Goal: Communication & Community: Answer question/provide support

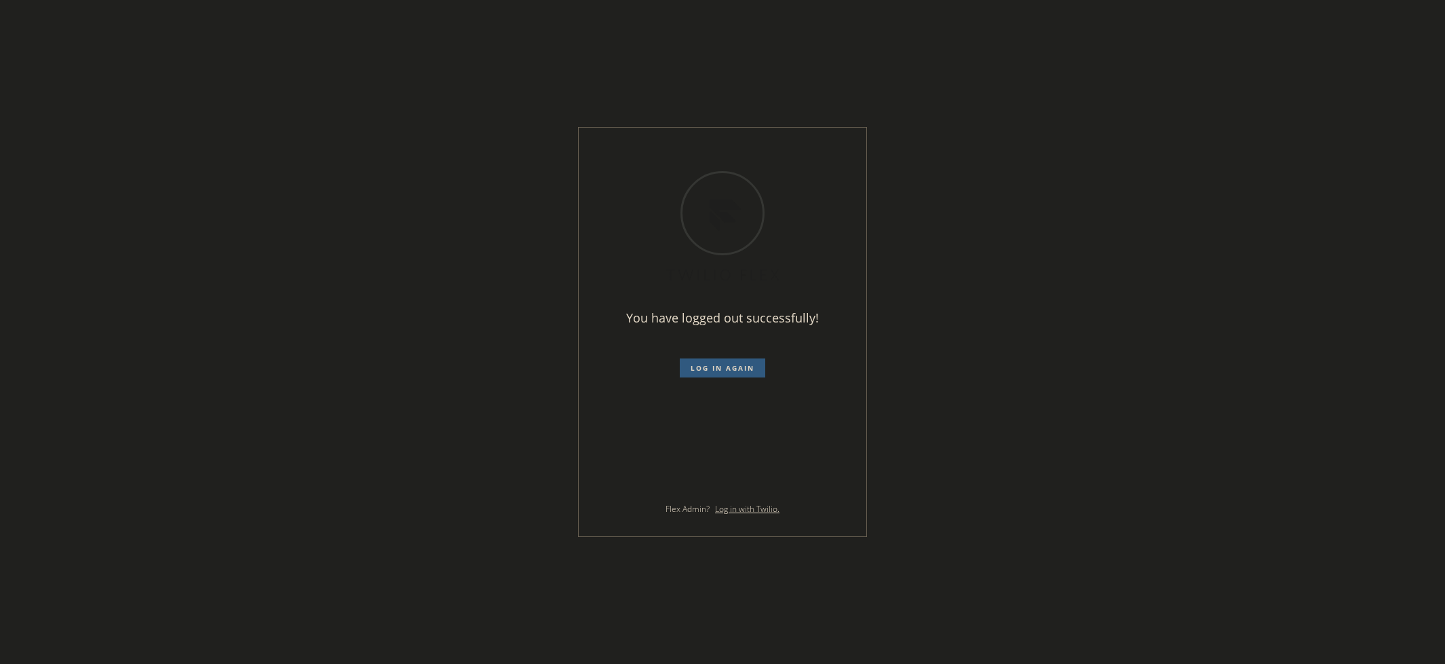
click at [1052, 364] on div "You have logged out successfully! Log in again Flex Admin? Log in with Twilio." at bounding box center [722, 332] width 1445 height 664
click at [710, 367] on span "Log in again" at bounding box center [723, 367] width 64 height 9
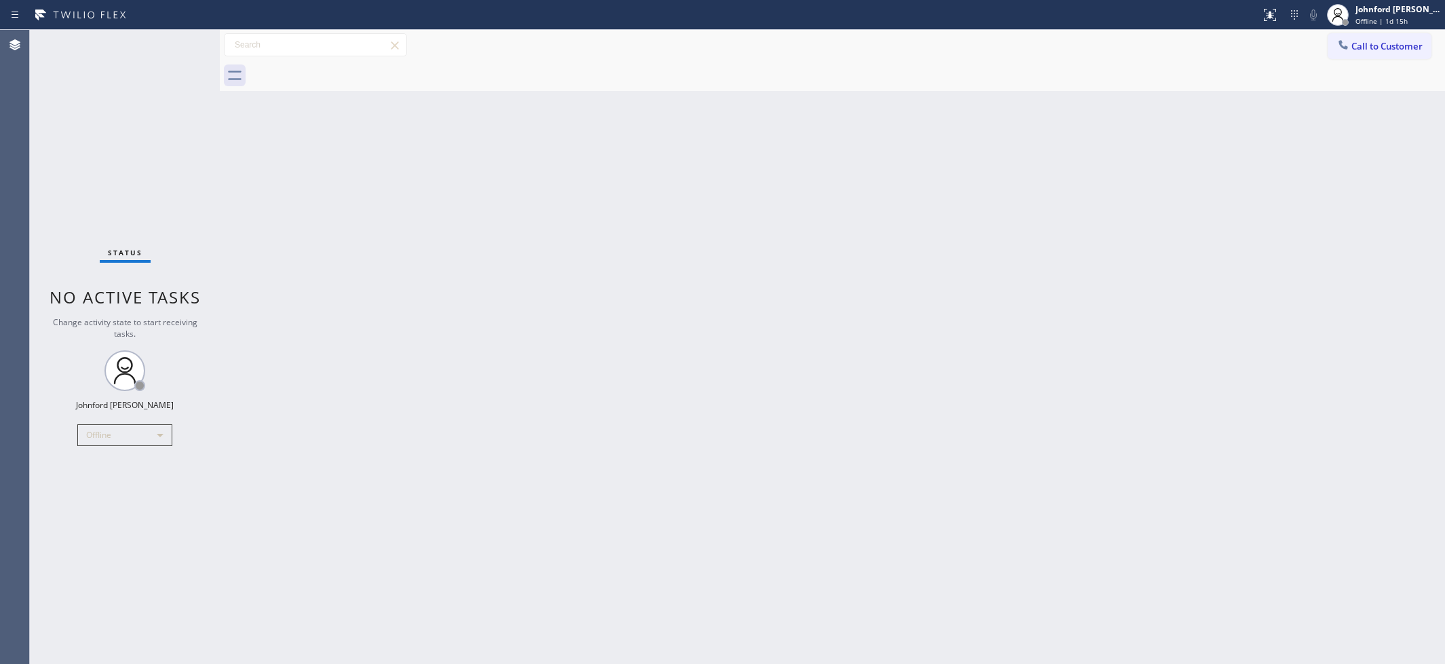
click at [928, 164] on div "Back to Dashboard Change Sender ID Customers Technicians Select a contact Outbo…" at bounding box center [832, 347] width 1225 height 634
click at [140, 439] on div "Offline" at bounding box center [124, 435] width 95 height 22
click at [107, 474] on li "Available" at bounding box center [124, 471] width 92 height 16
click at [978, 385] on div "Back to Dashboard Change Sender ID Customers Technicians Select a contact Outbo…" at bounding box center [832, 347] width 1225 height 634
click at [60, 446] on div "Status No active tasks You are ready to start receiving tasks. [PERSON_NAME] Av…" at bounding box center [125, 347] width 190 height 634
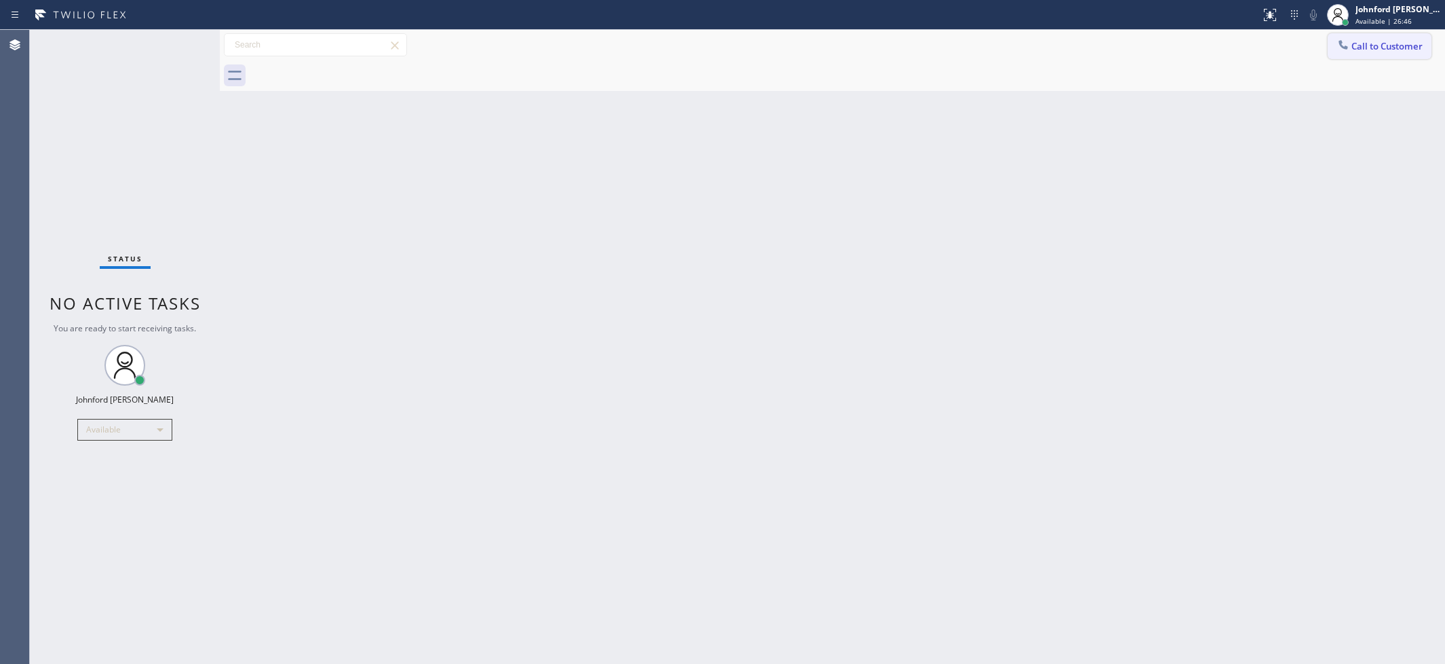
drag, startPoint x: 1379, startPoint y: 35, endPoint x: 1373, endPoint y: 39, distance: 7.7
click at [1379, 35] on button "Call to Customer" at bounding box center [1380, 46] width 104 height 26
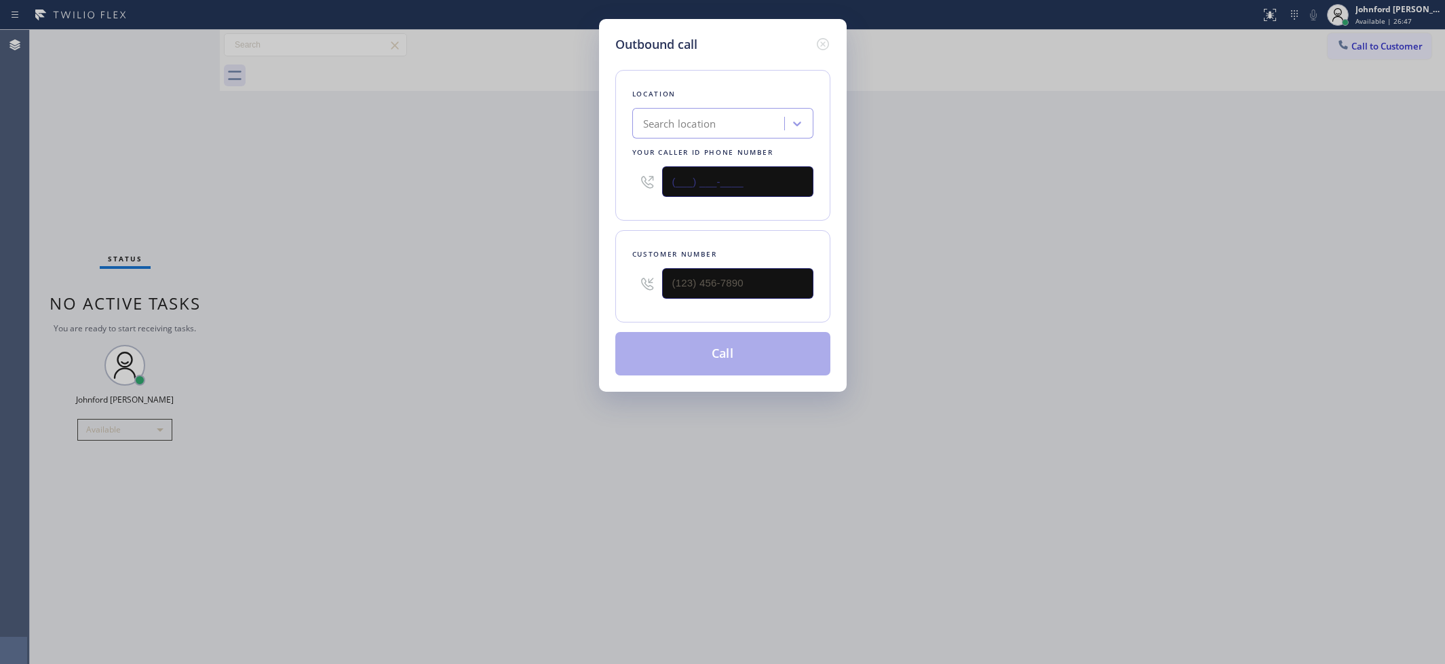
drag, startPoint x: 616, startPoint y: 184, endPoint x: 476, endPoint y: 189, distance: 139.9
click at [508, 184] on div "Outbound call Location Search location Your caller id phone number (___) ___-__…" at bounding box center [722, 332] width 1445 height 664
paste input "347) 614-2747"
type input "(347) 614-2747"
click at [706, 282] on input "(___) ___-____" at bounding box center [737, 283] width 151 height 31
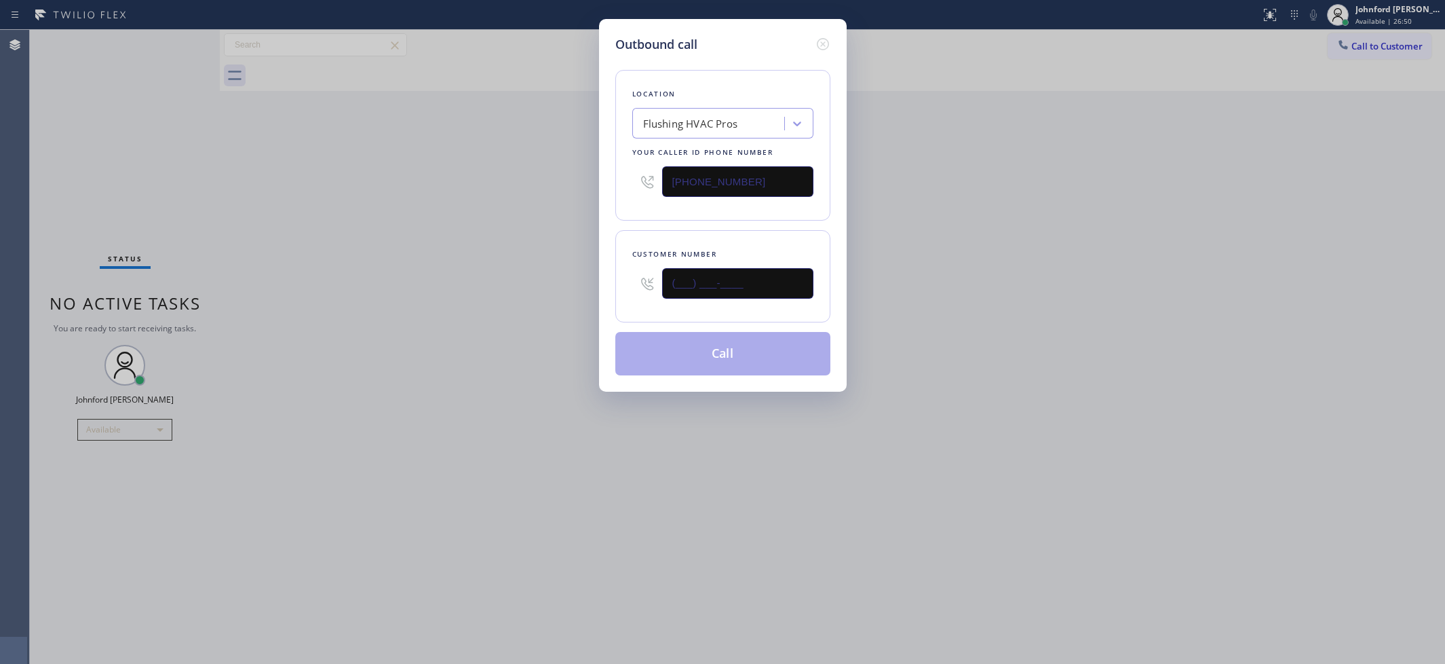
paste input "347) 676-2536"
type input "(347) 676-2536"
click at [476, 254] on div "Outbound call Location Flushing HVAC Pros Your caller id phone number (347) 614…" at bounding box center [722, 332] width 1445 height 664
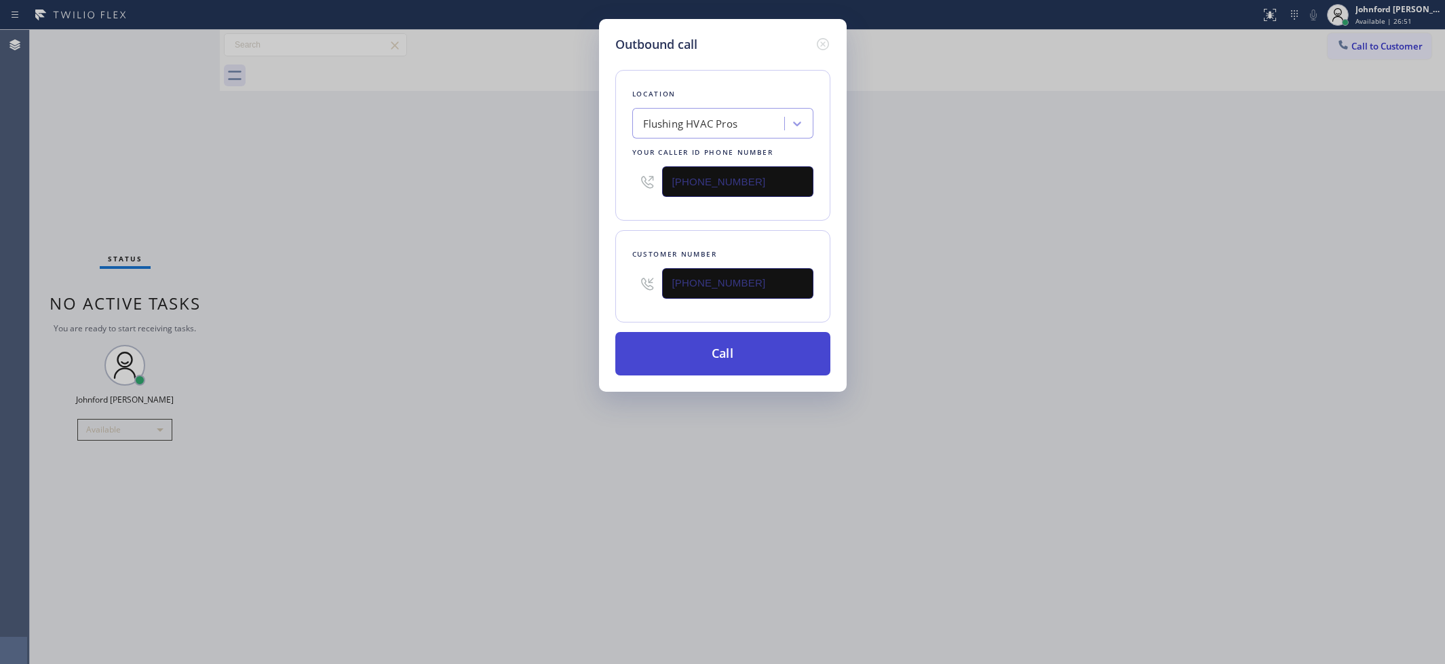
click at [701, 337] on button "Call" at bounding box center [722, 353] width 215 height 43
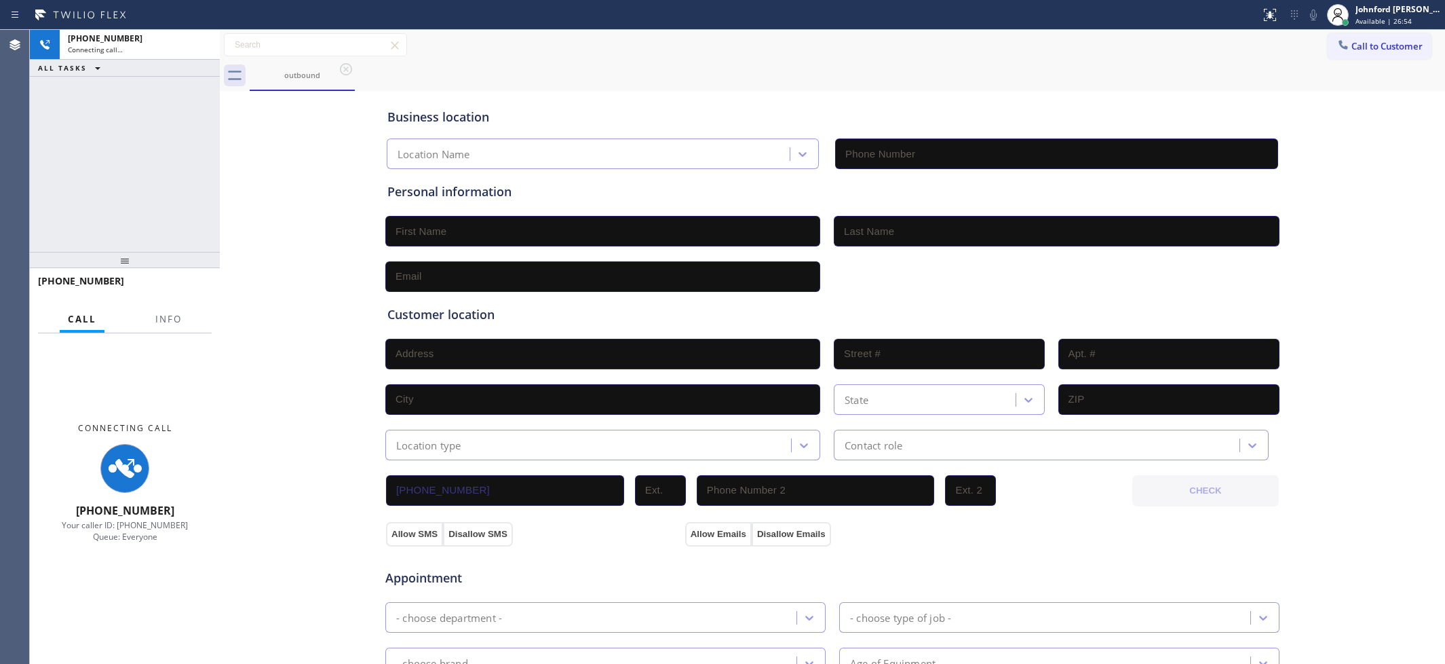
type input "(347) 614-2747"
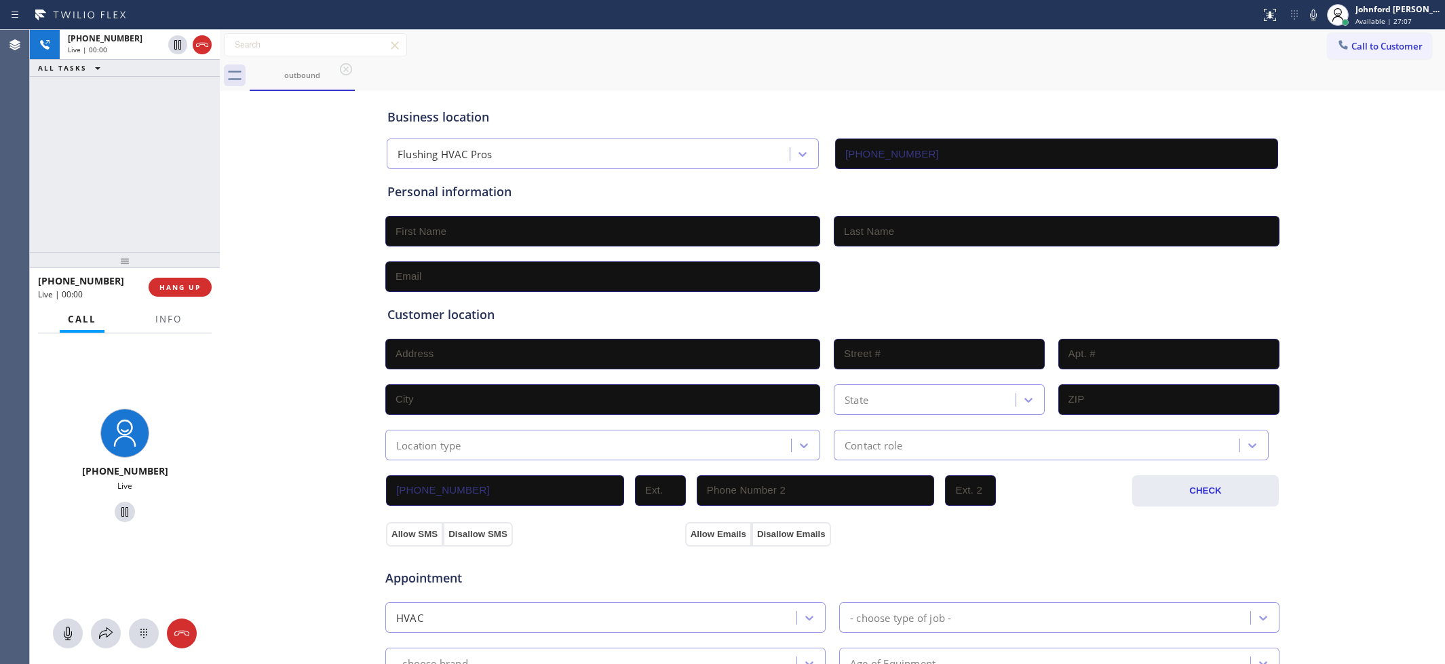
click at [184, 301] on div "+13476762536 Live | 00:00 HANG UP" at bounding box center [125, 286] width 174 height 35
click at [183, 282] on button "HANG UP" at bounding box center [180, 287] width 63 height 19
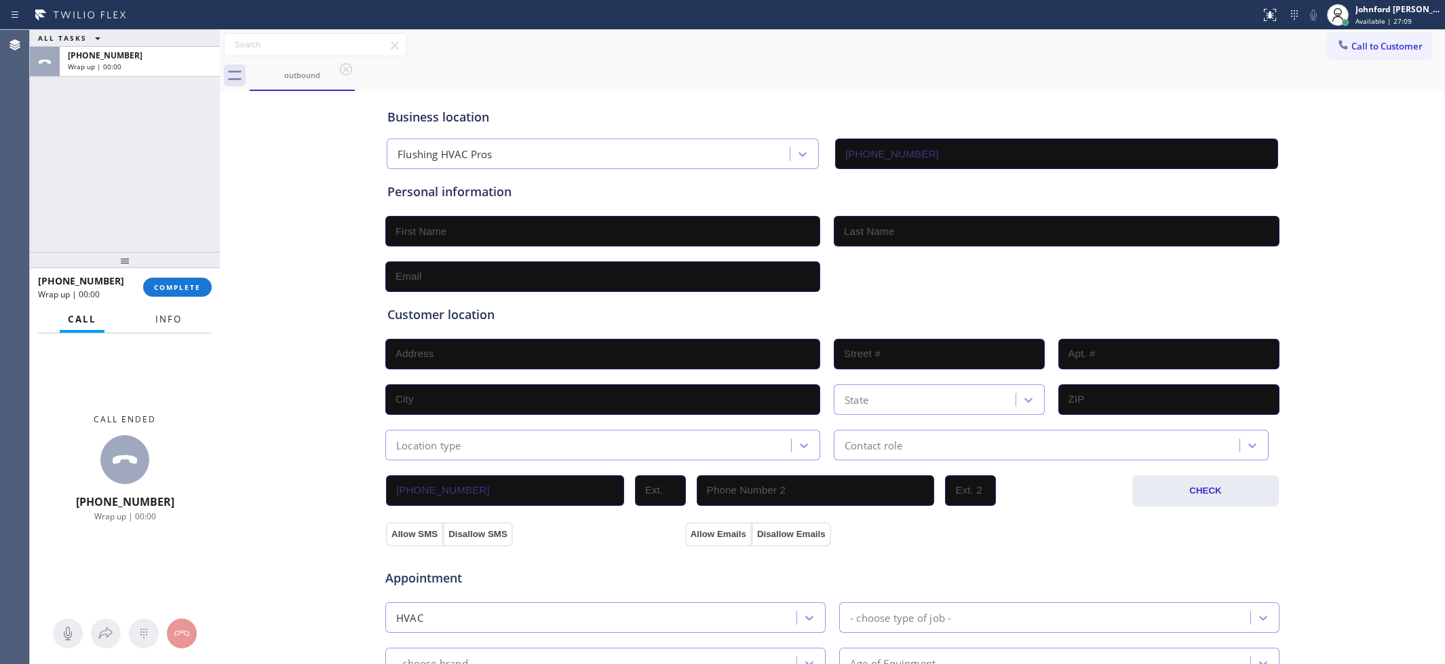
click at [166, 321] on span "Info" at bounding box center [168, 319] width 26 height 12
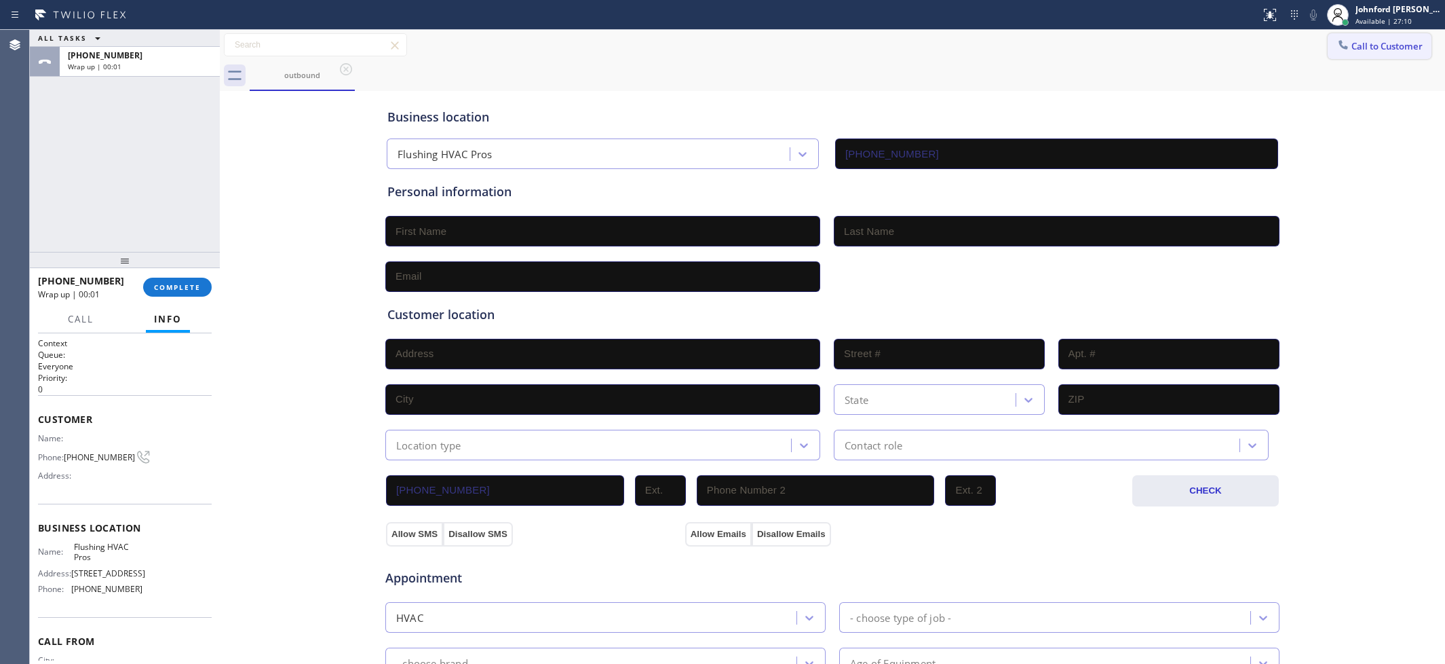
click at [1385, 33] on button "Call to Customer" at bounding box center [1380, 46] width 104 height 26
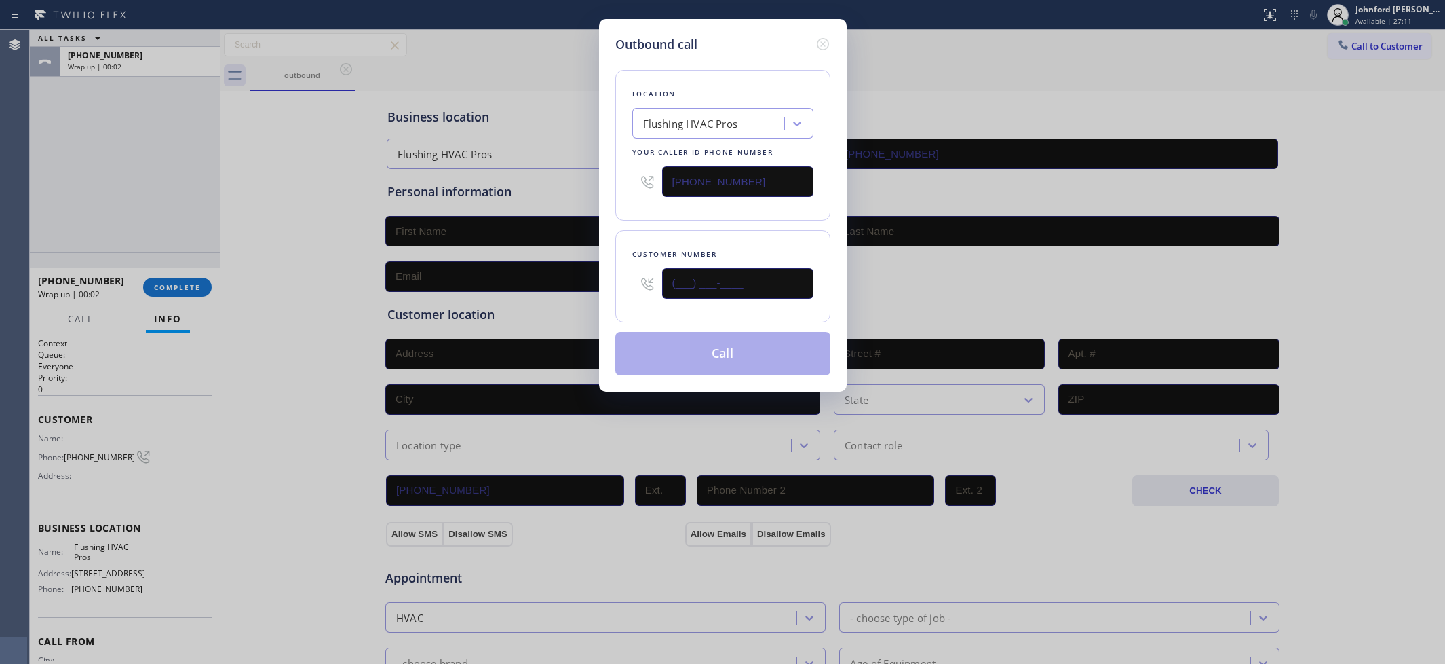
drag, startPoint x: 692, startPoint y: 272, endPoint x: 545, endPoint y: 265, distance: 147.4
click at [548, 265] on div "Outbound call Location Flushing HVAC Pros Your caller id phone number (347) 614…" at bounding box center [722, 332] width 1445 height 664
paste input "347) 676-2536"
type input "(347) 676-2536"
click at [611, 215] on div "Outbound call Location Flushing HVAC Pros Your caller id phone number (347) 614…" at bounding box center [723, 205] width 248 height 373
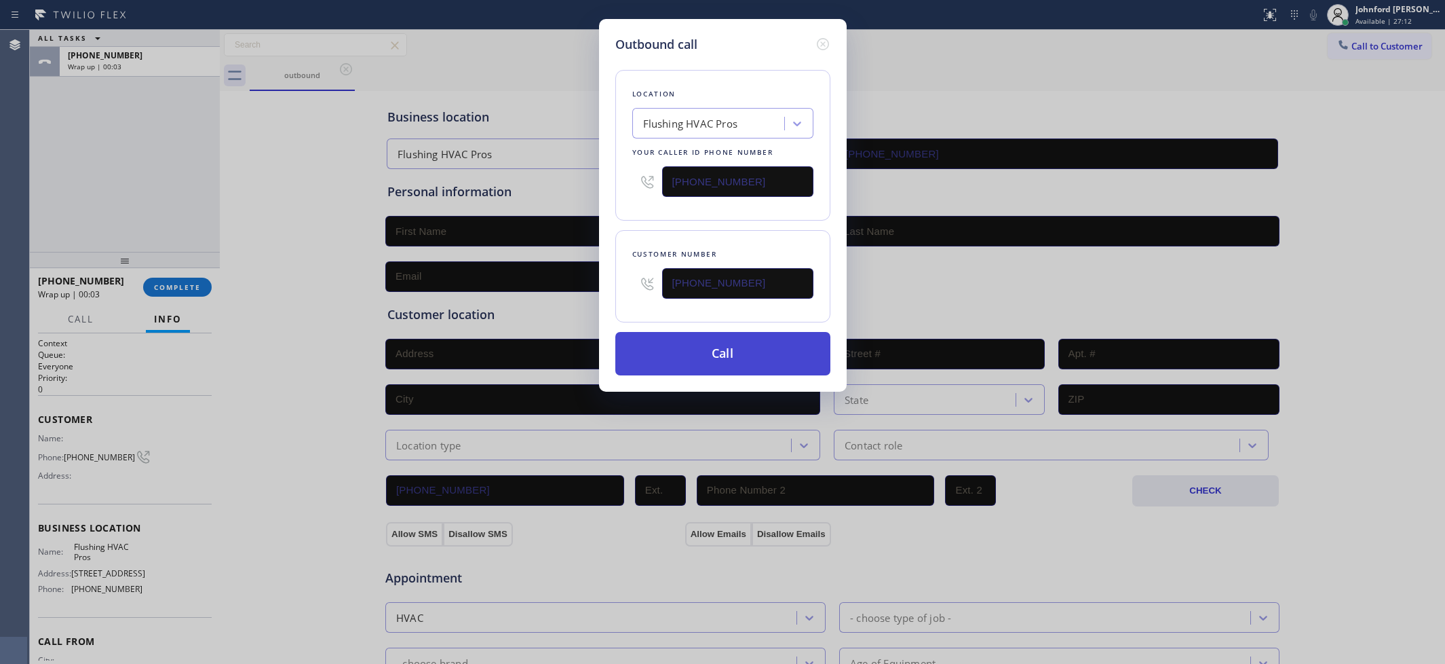
click at [726, 363] on button "Call" at bounding box center [722, 353] width 215 height 43
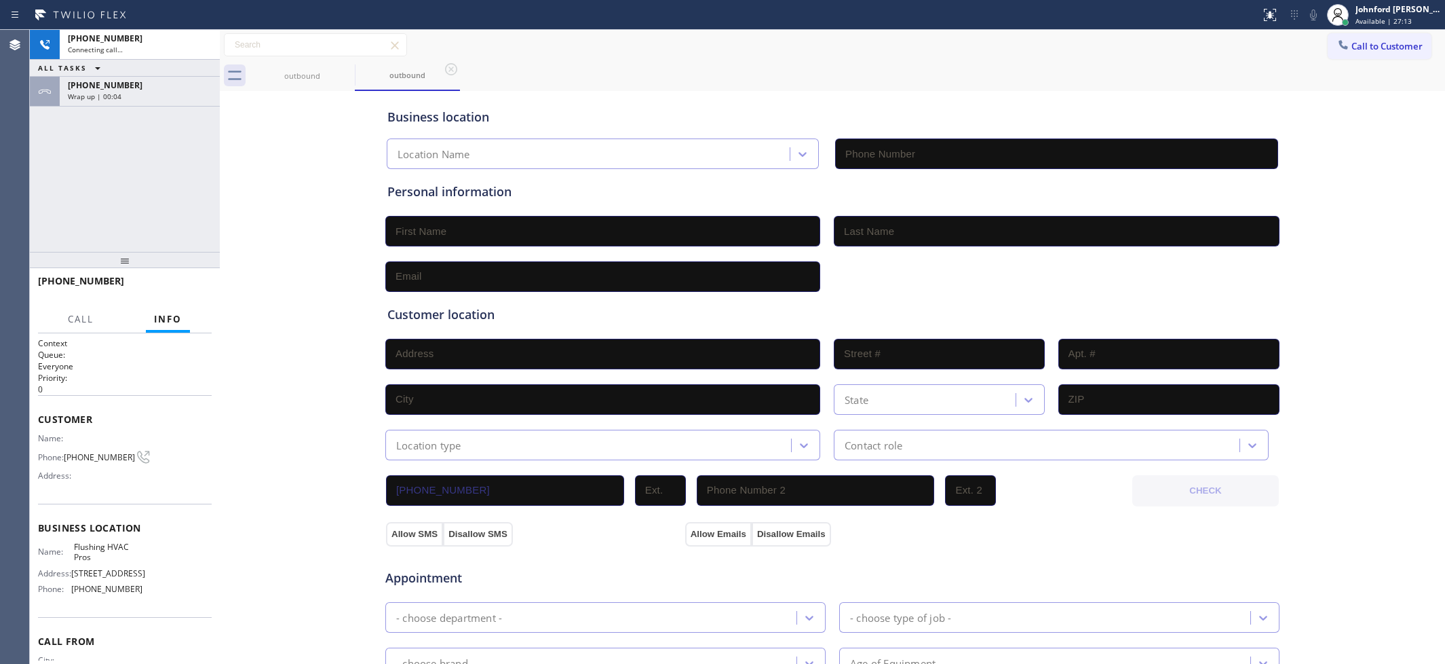
type input "(347) 614-2747"
click at [148, 292] on div "+13476762536 Live | 00:00" at bounding box center [93, 286] width 111 height 35
click at [197, 275] on div "+13476762536 Live | 00:01 HANG UP" at bounding box center [125, 286] width 174 height 35
click at [187, 282] on button "HANG UP" at bounding box center [180, 287] width 63 height 19
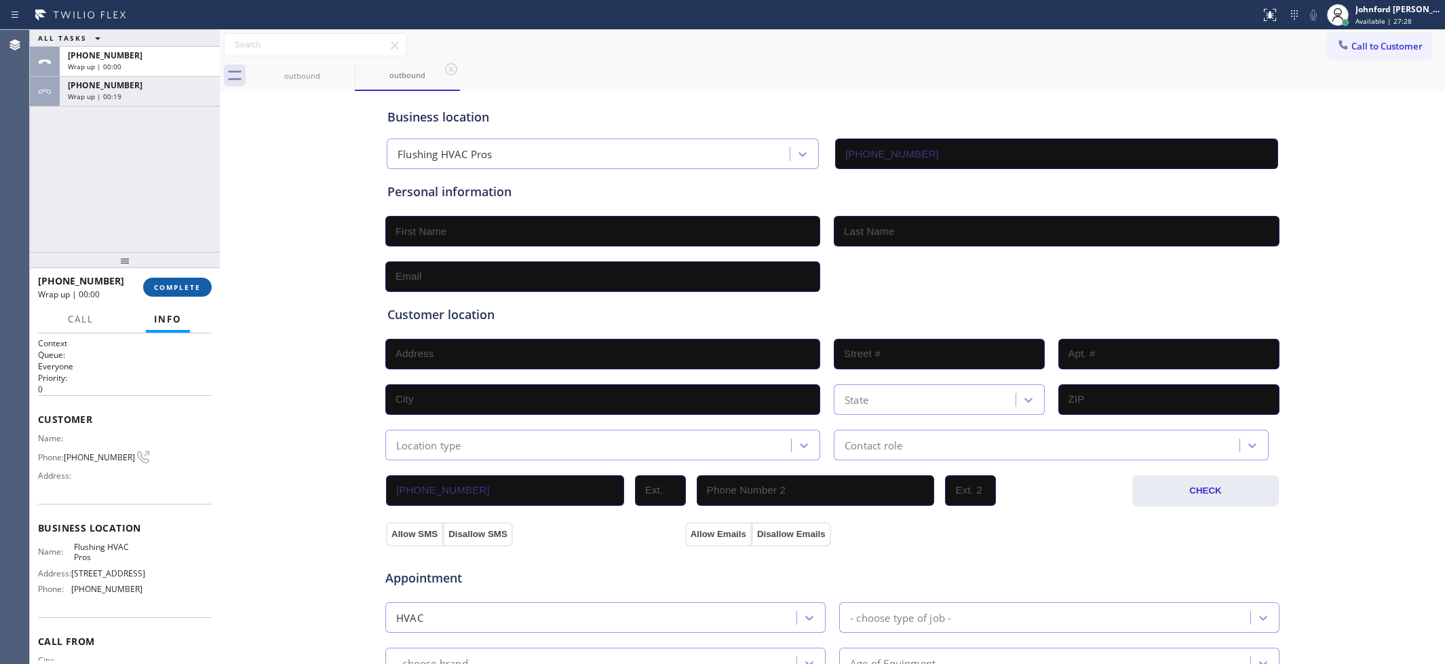
click at [178, 280] on button "COMPLETE" at bounding box center [177, 287] width 69 height 19
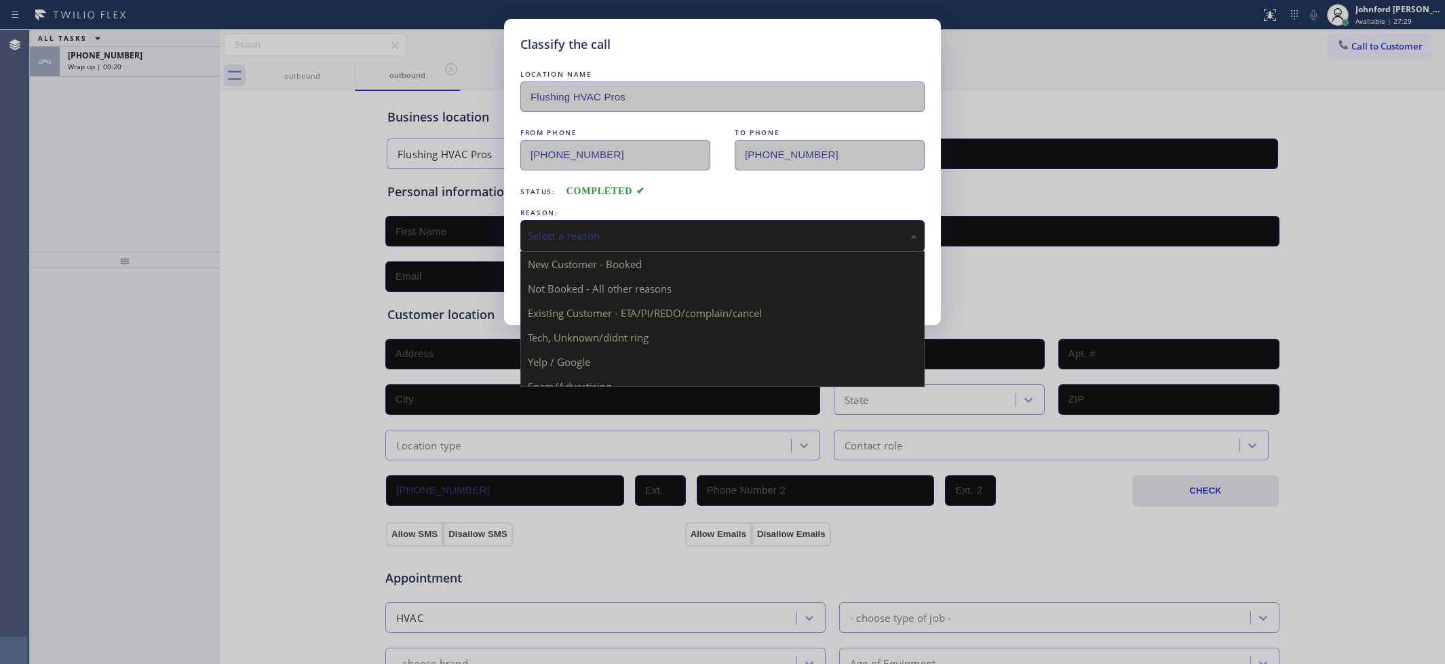
click at [571, 223] on div "Select a reason" at bounding box center [722, 236] width 404 height 32
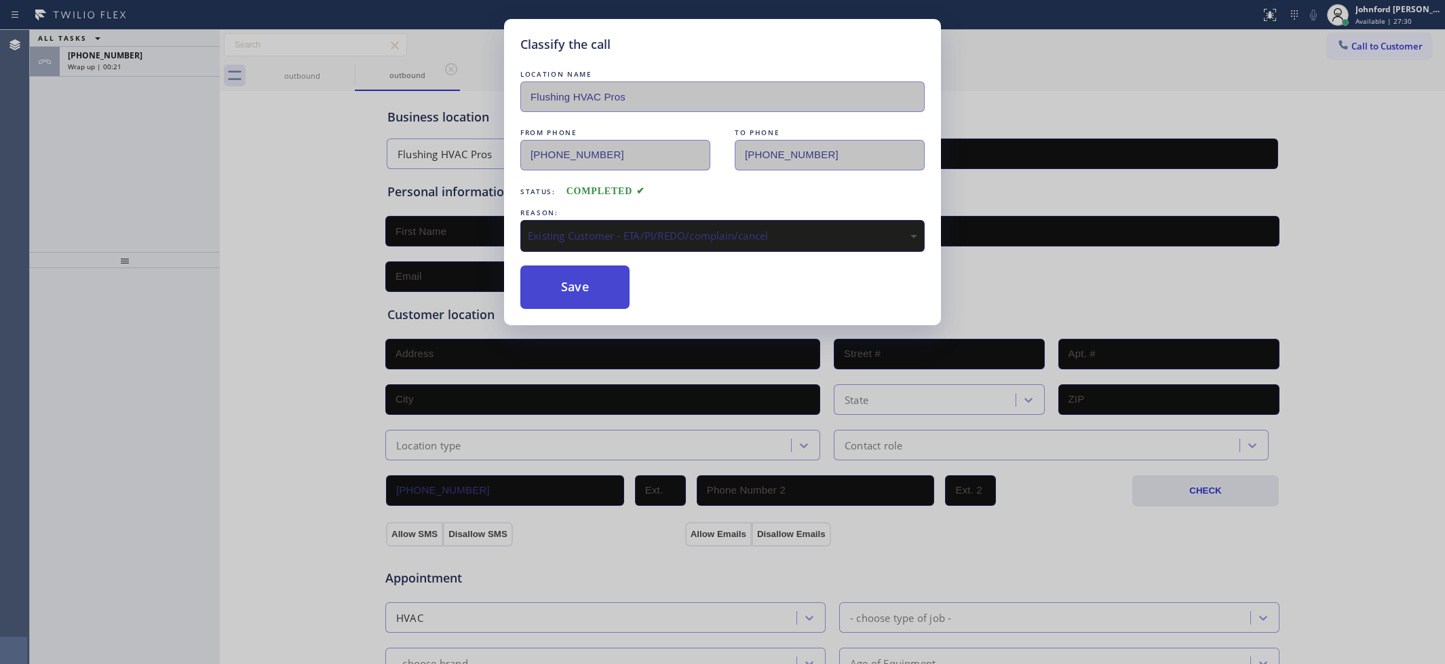
click at [560, 297] on button "Save" at bounding box center [574, 286] width 109 height 43
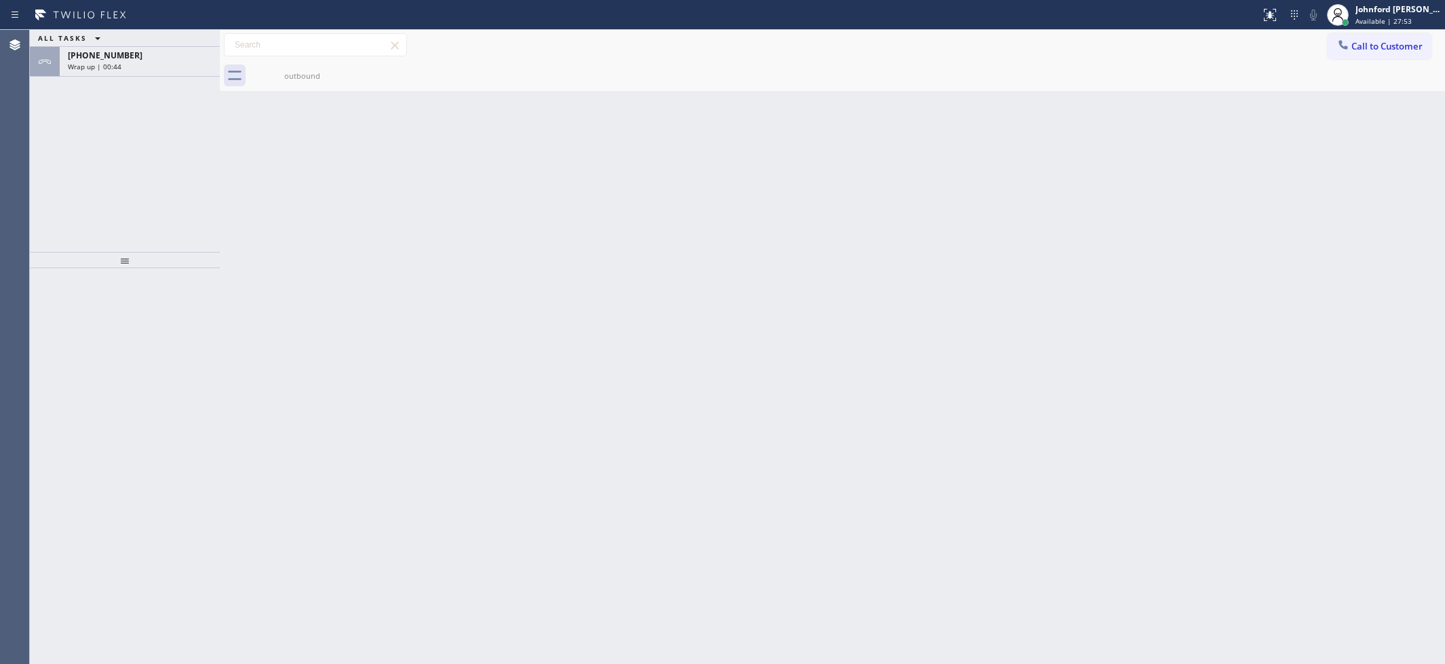
click at [1340, 44] on button "Call to Customer" at bounding box center [1380, 46] width 104 height 26
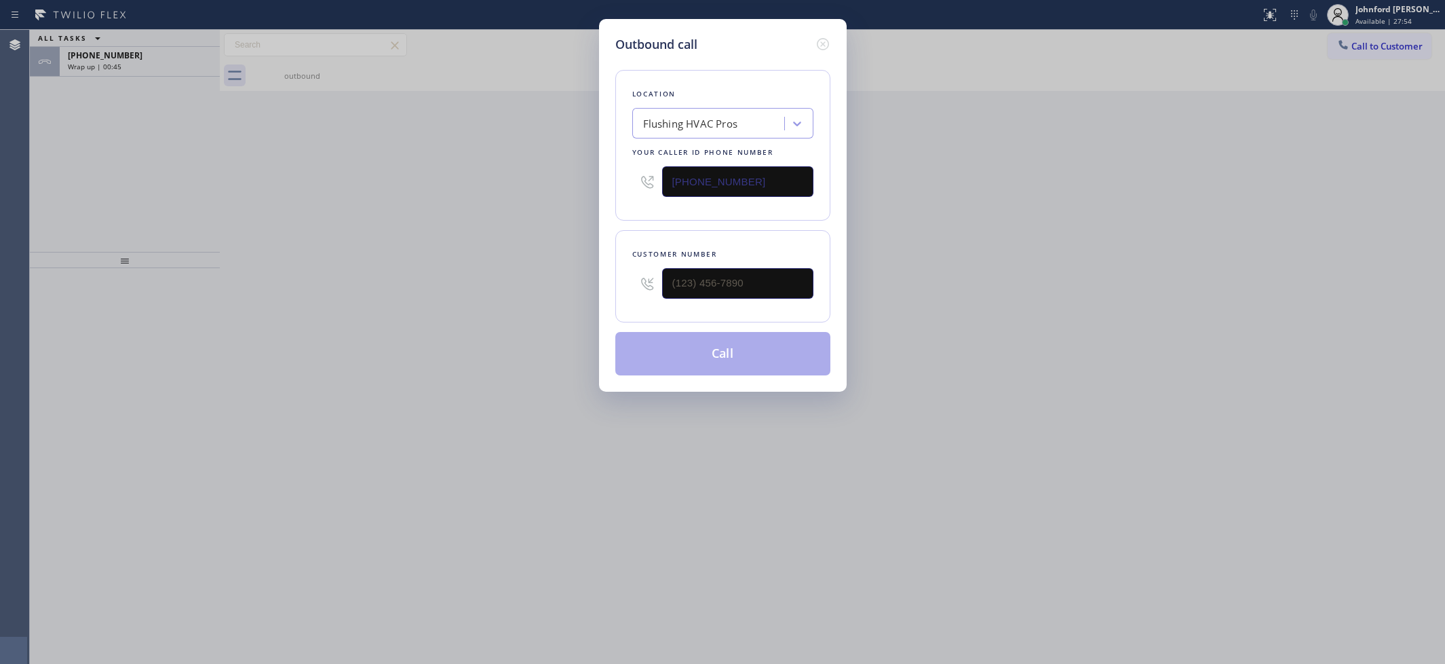
drag, startPoint x: 693, startPoint y: 189, endPoint x: 489, endPoint y: 189, distance: 204.2
click at [535, 189] on div "Outbound call Location Flushing HVAC Pros Your caller id phone number (347) 614…" at bounding box center [722, 332] width 1445 height 664
paste input "855) 666-9755"
type input "[PHONE_NUMBER]"
click at [250, 323] on div "Outbound call Location Viking Appliance Repair Pros Your caller id phone number…" at bounding box center [722, 332] width 1445 height 664
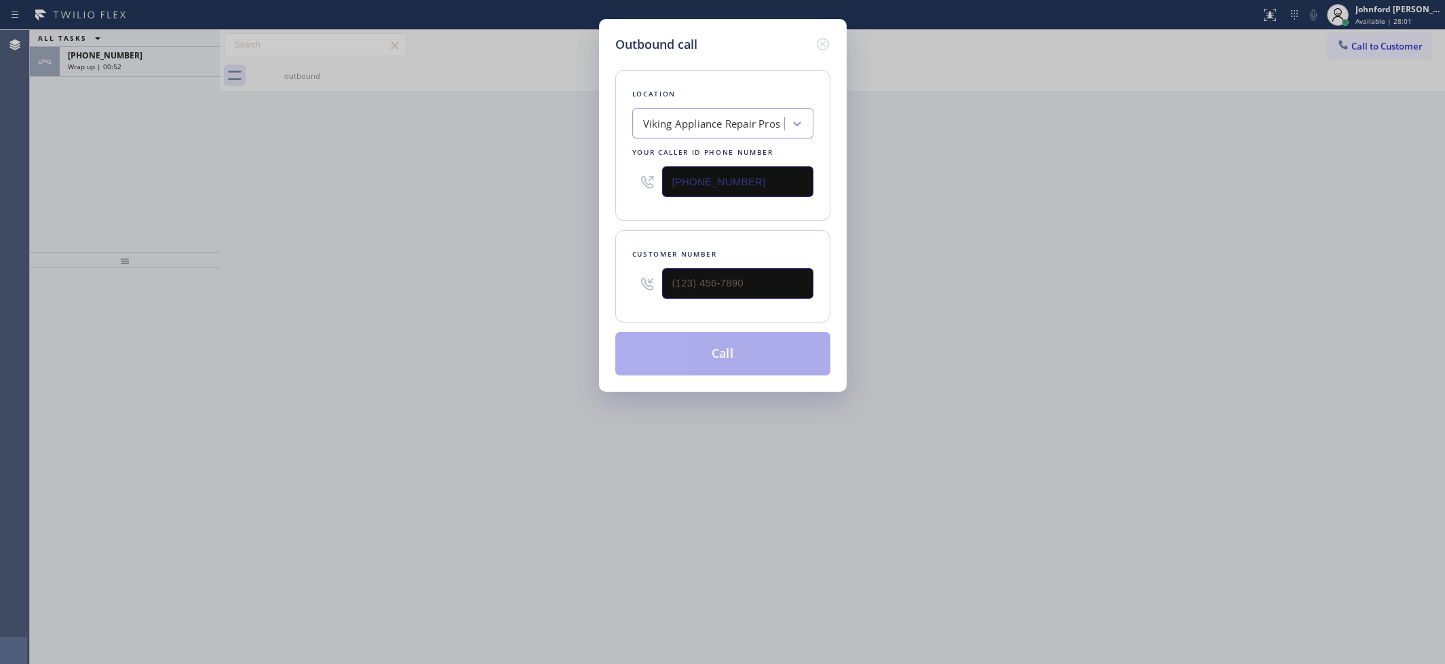
drag, startPoint x: 782, startPoint y: 260, endPoint x: 544, endPoint y: 265, distance: 238.2
click at [545, 265] on div "Outbound call Location Viking Appliance Repair Pros Your caller id phone number…" at bounding box center [722, 332] width 1445 height 664
click at [706, 271] on input "(___) ___-____" at bounding box center [737, 283] width 151 height 31
paste input "647) 225-9268"
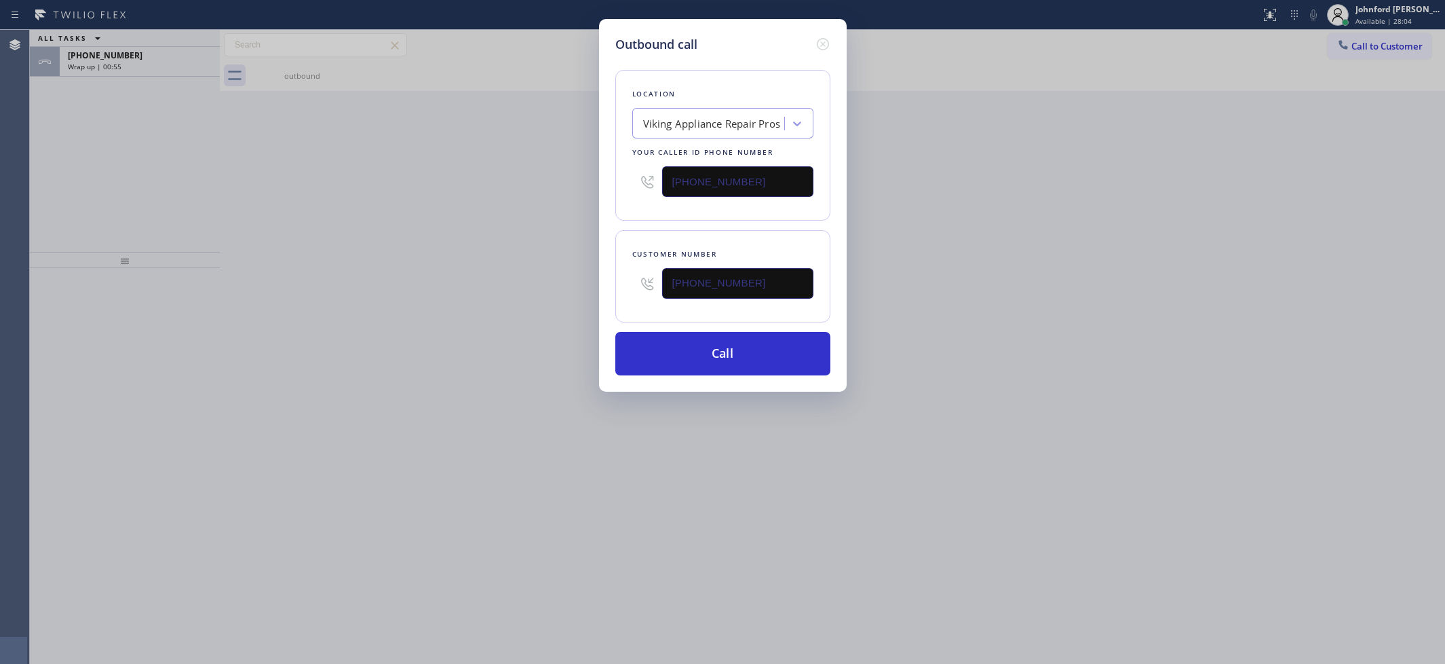
type input "(647) 225-9268"
click at [398, 286] on div "Outbound call Location Viking Appliance Repair Pros Your caller id phone number…" at bounding box center [722, 332] width 1445 height 664
click at [670, 357] on button "Call" at bounding box center [722, 353] width 215 height 43
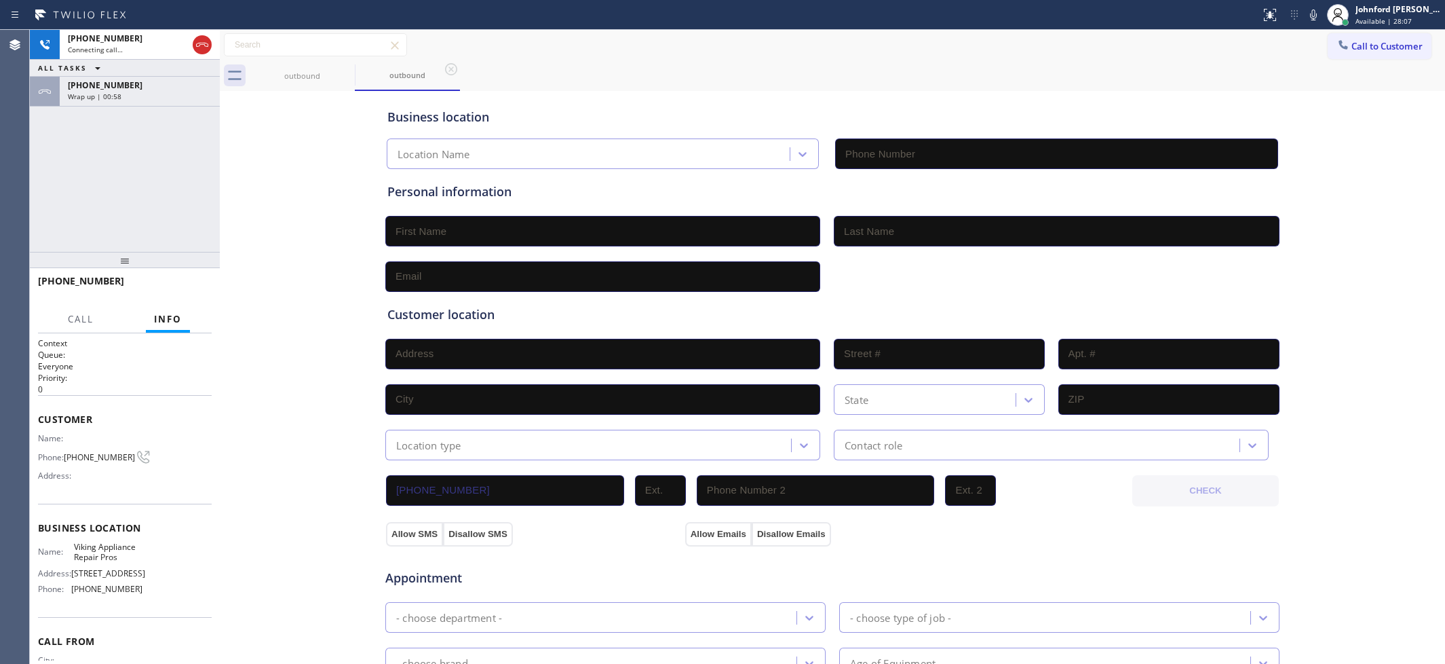
type input "[PHONE_NUMBER]"
click at [117, 92] on span "Wrap up | 01:01" at bounding box center [95, 96] width 54 height 9
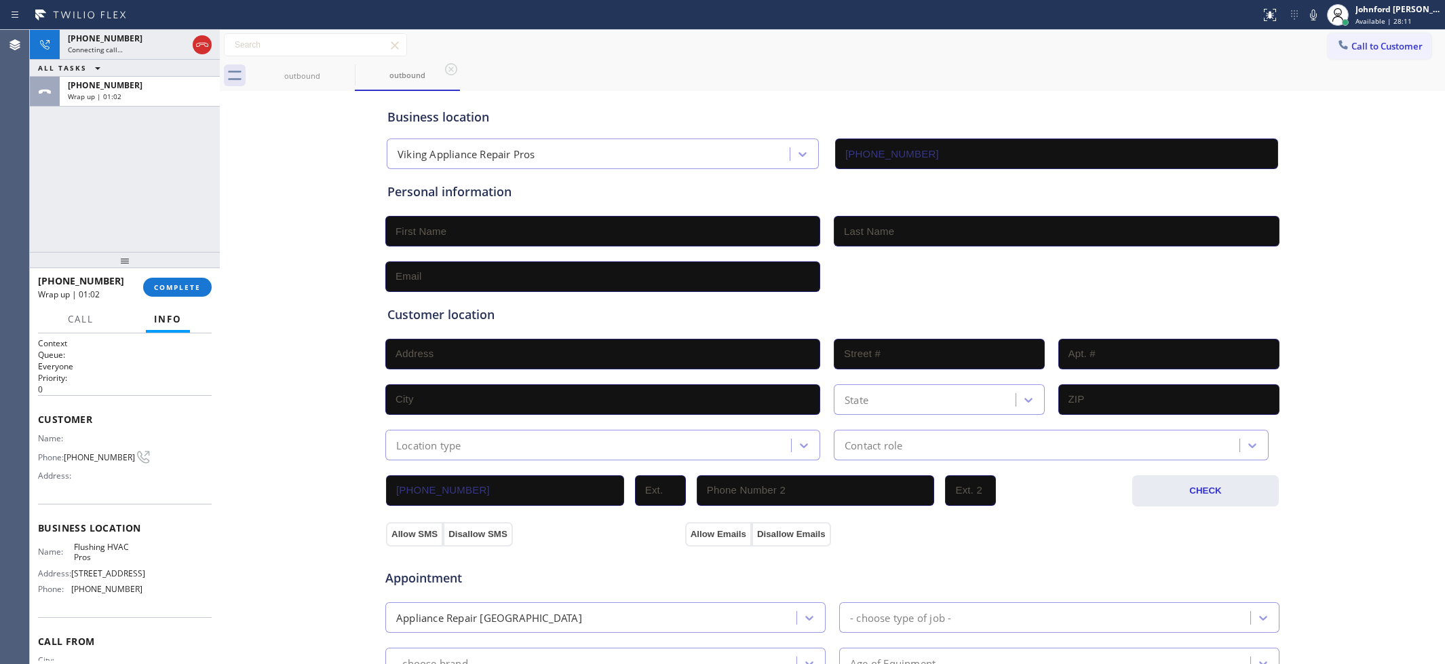
click at [173, 268] on div at bounding box center [125, 260] width 190 height 16
click at [202, 189] on div "+16472259268 Connecting call… ALL TASKS ALL TASKS ACTIVE TASKS TASKS IN WRAP UP…" at bounding box center [125, 141] width 190 height 222
click at [156, 109] on div "+16472259268 Connecting call… ALL TASKS ALL TASKS ACTIVE TASKS TASKS IN WRAP UP…" at bounding box center [125, 141] width 190 height 222
click at [157, 92] on div "Wrap up | 01:11" at bounding box center [140, 96] width 144 height 9
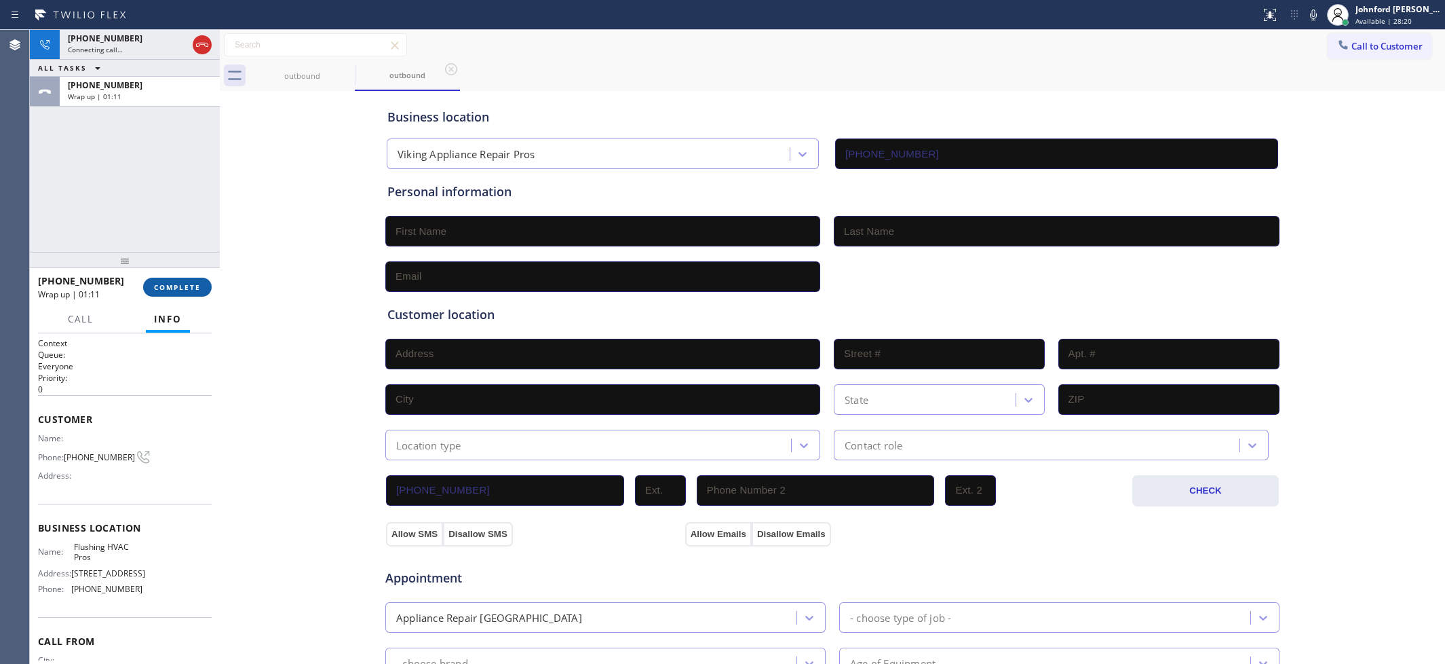
click at [191, 283] on span "COMPLETE" at bounding box center [177, 286] width 47 height 9
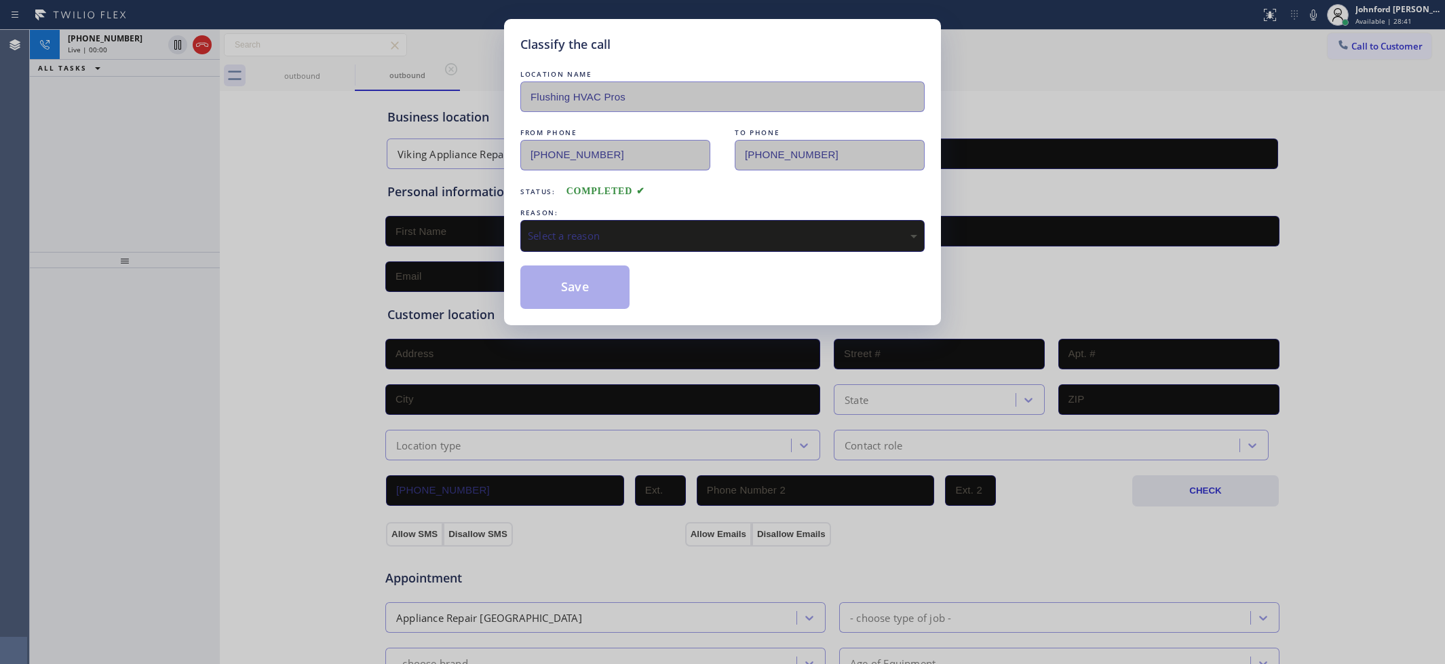
click at [555, 235] on div "LOCATION NAME Flushing HVAC Pros FROM PHONE (347) 614-2747 TO PHONE (347) 676-2…" at bounding box center [722, 188] width 404 height 242
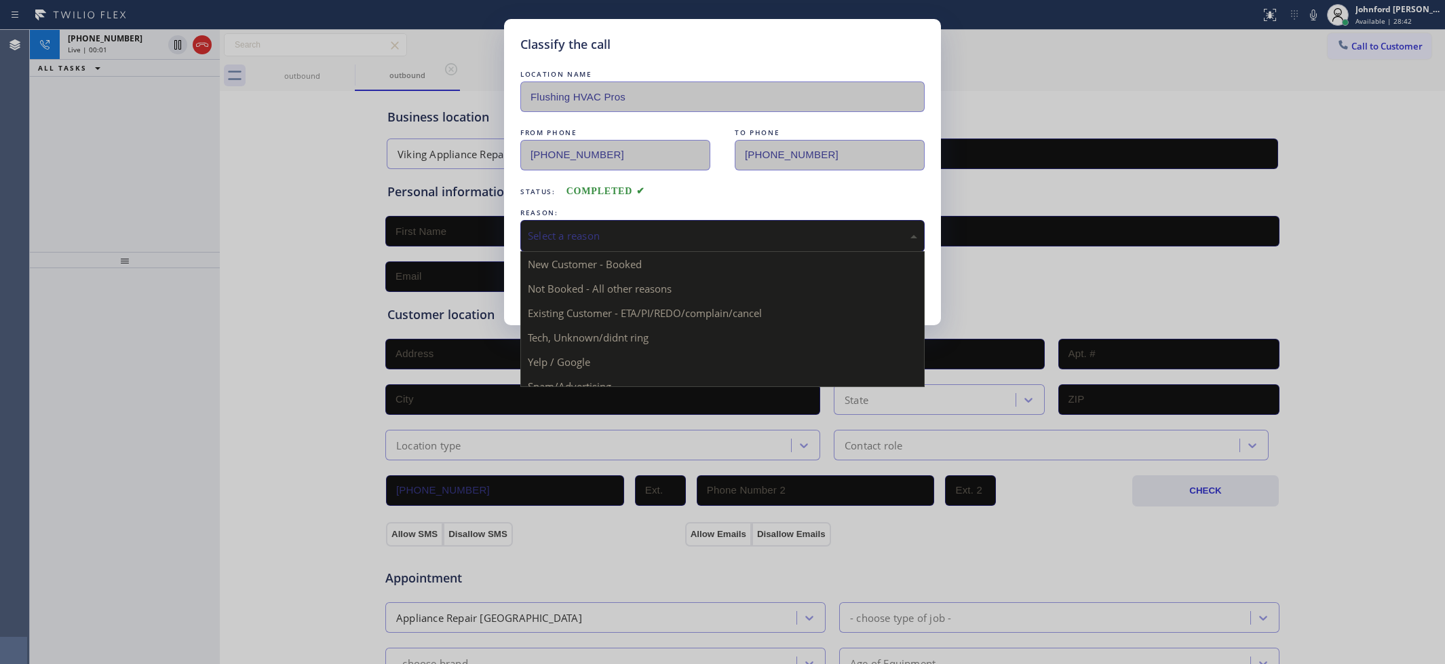
click at [588, 228] on div "Select a reason" at bounding box center [722, 236] width 389 height 16
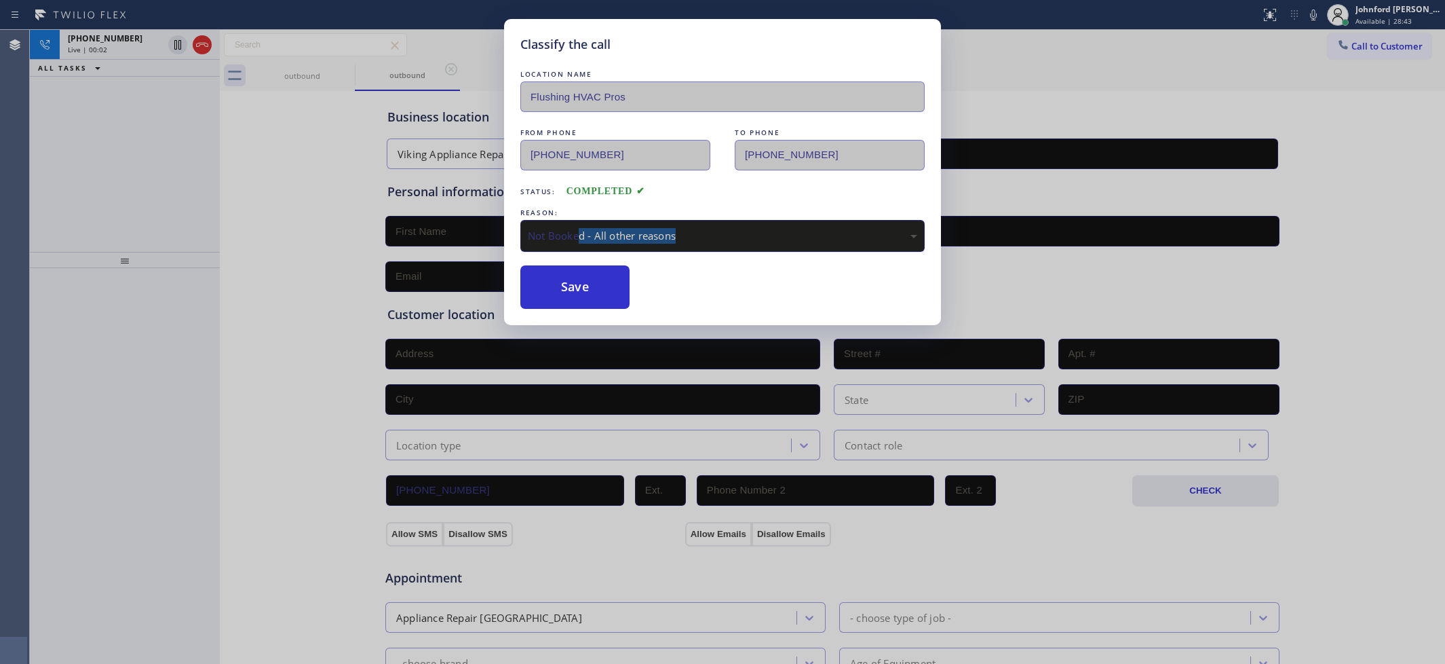
click at [577, 246] on div "LOCATION NAME Flushing HVAC Pros FROM PHONE (347) 614-2747 TO PHONE (347) 676-2…" at bounding box center [722, 188] width 404 height 242
click at [554, 228] on div "Not Booked - All other reasons" at bounding box center [722, 236] width 389 height 16
click at [551, 265] on button "Save" at bounding box center [574, 286] width 109 height 43
click at [201, 58] on div "Classify the call LOCATION NAME Flushing HVAC Pros FROM PHONE (347) 614-2747 TO…" at bounding box center [722, 332] width 1445 height 664
click at [200, 56] on div at bounding box center [190, 45] width 49 height 30
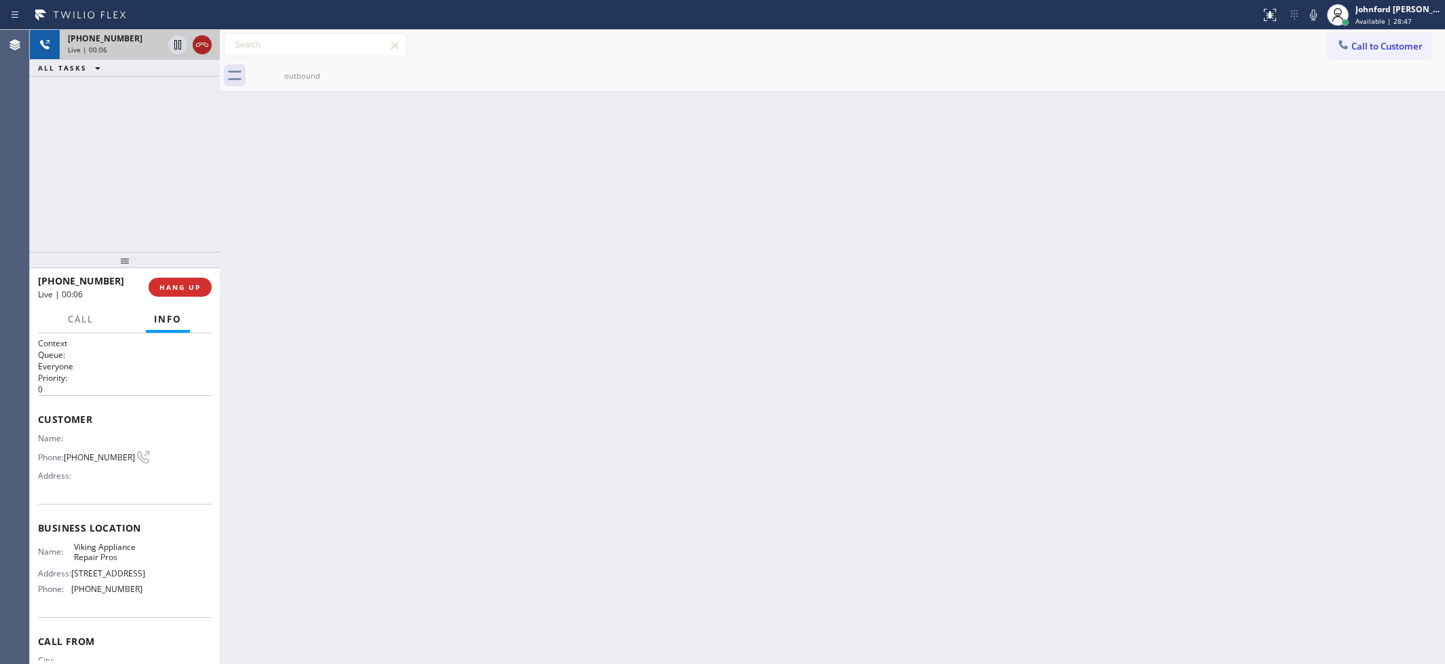
click at [200, 53] on button at bounding box center [202, 44] width 19 height 19
click at [200, 53] on div "Live | 00:06" at bounding box center [140, 49] width 144 height 9
click at [178, 294] on div "+16472259268 Wrap up | 00:39 COMPLETE" at bounding box center [125, 286] width 174 height 35
click at [183, 282] on button "COMPLETE" at bounding box center [177, 287] width 69 height 19
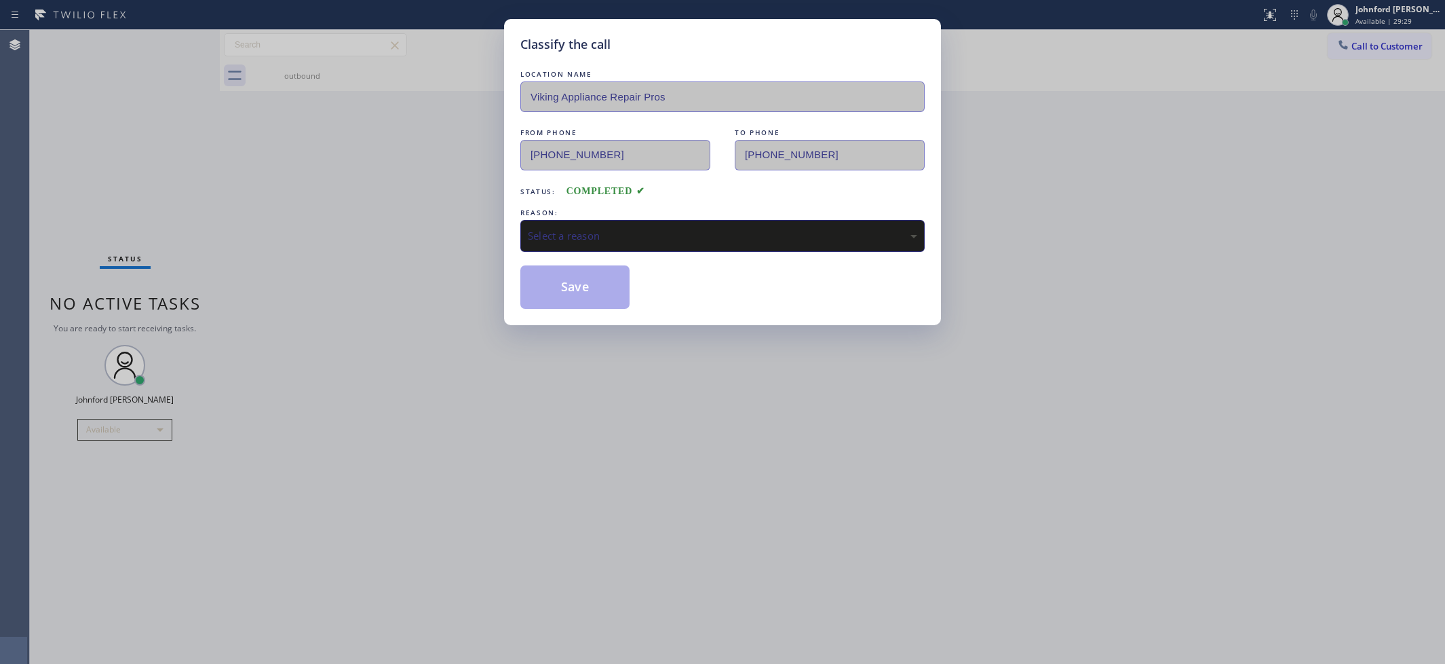
click at [602, 228] on div "Select a reason" at bounding box center [722, 236] width 389 height 16
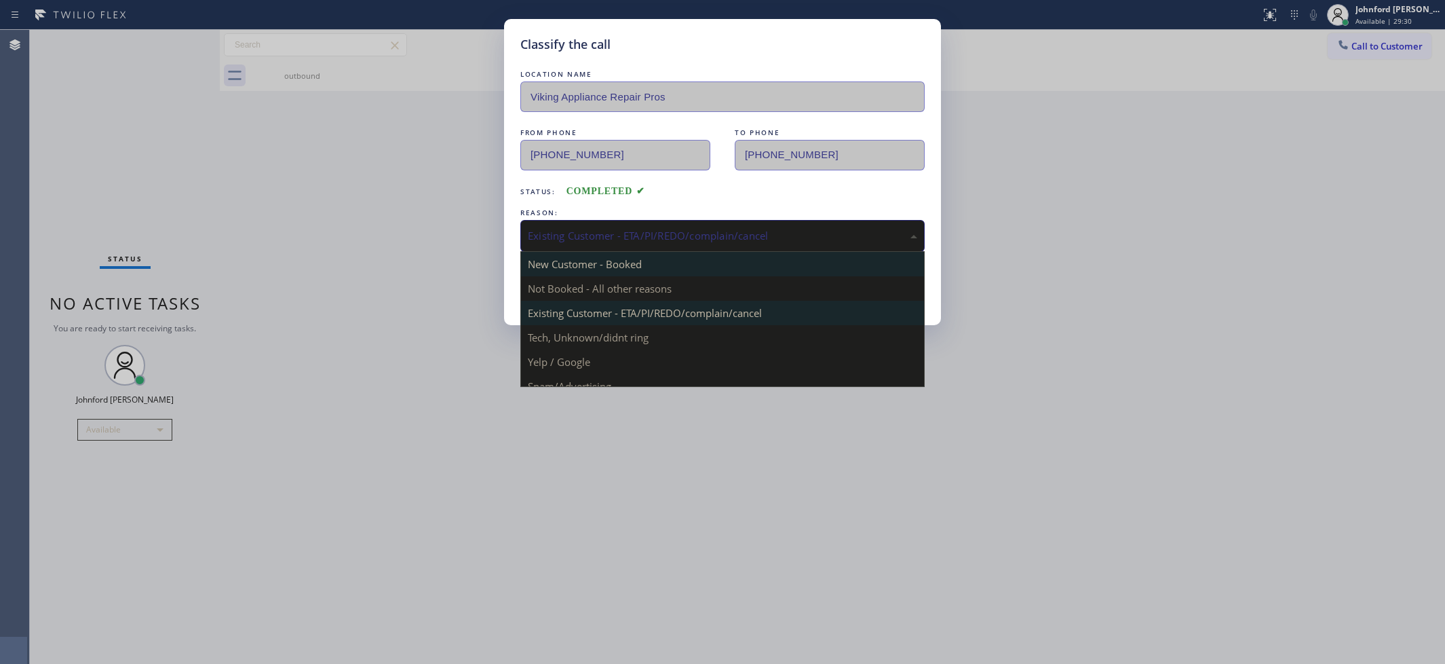
drag, startPoint x: 601, startPoint y: 227, endPoint x: 599, endPoint y: 272, distance: 44.8
click at [599, 228] on div "Existing Customer - ETA/PI/REDO/complain/cancel" at bounding box center [722, 236] width 389 height 16
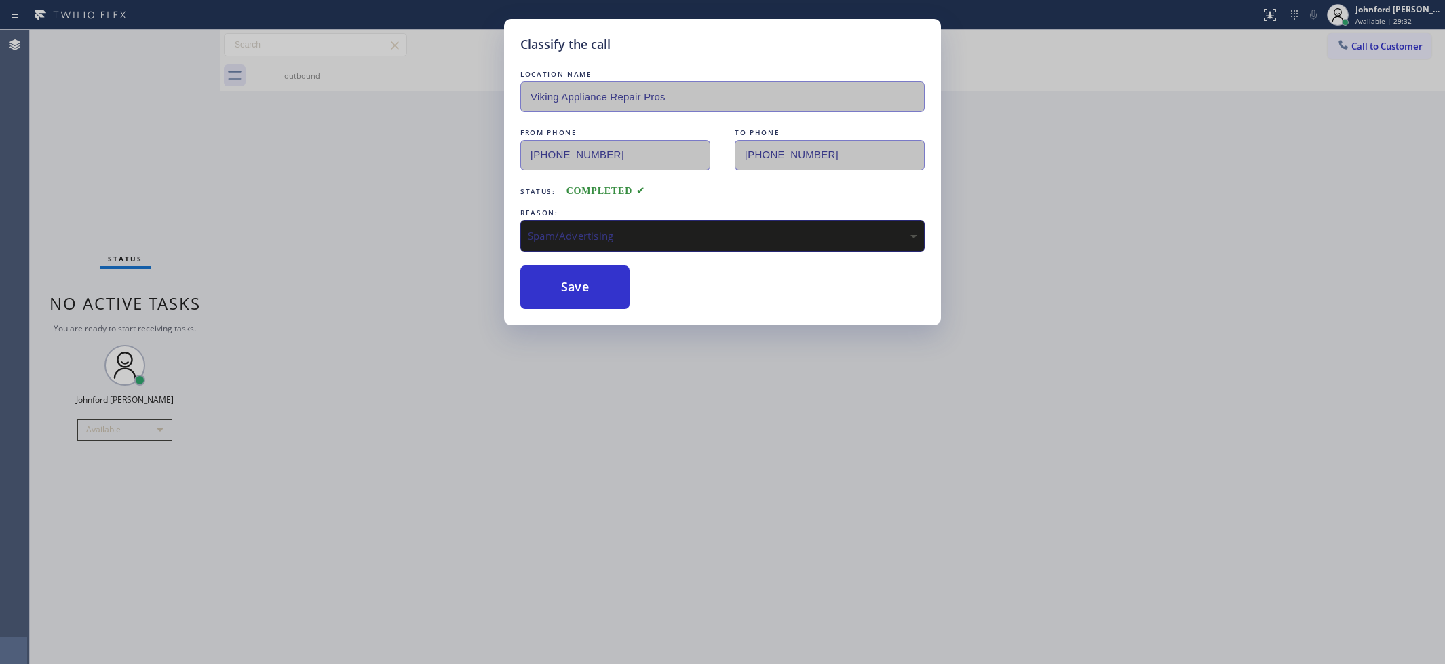
drag, startPoint x: 561, startPoint y: 377, endPoint x: 560, endPoint y: 337, distance: 40.7
click at [560, 337] on div "Classify the call LOCATION NAME Viking Appliance Repair Pros FROM PHONE (855) 6…" at bounding box center [722, 332] width 1445 height 664
click at [901, 197] on div "LOCATION NAME Viking Appliance Repair Pros FROM PHONE (855) 666-9755 TO PHONE (…" at bounding box center [722, 188] width 404 height 242
click at [632, 239] on div "Spam/Advertising" at bounding box center [722, 236] width 389 height 16
click at [556, 297] on button "Save" at bounding box center [574, 286] width 109 height 43
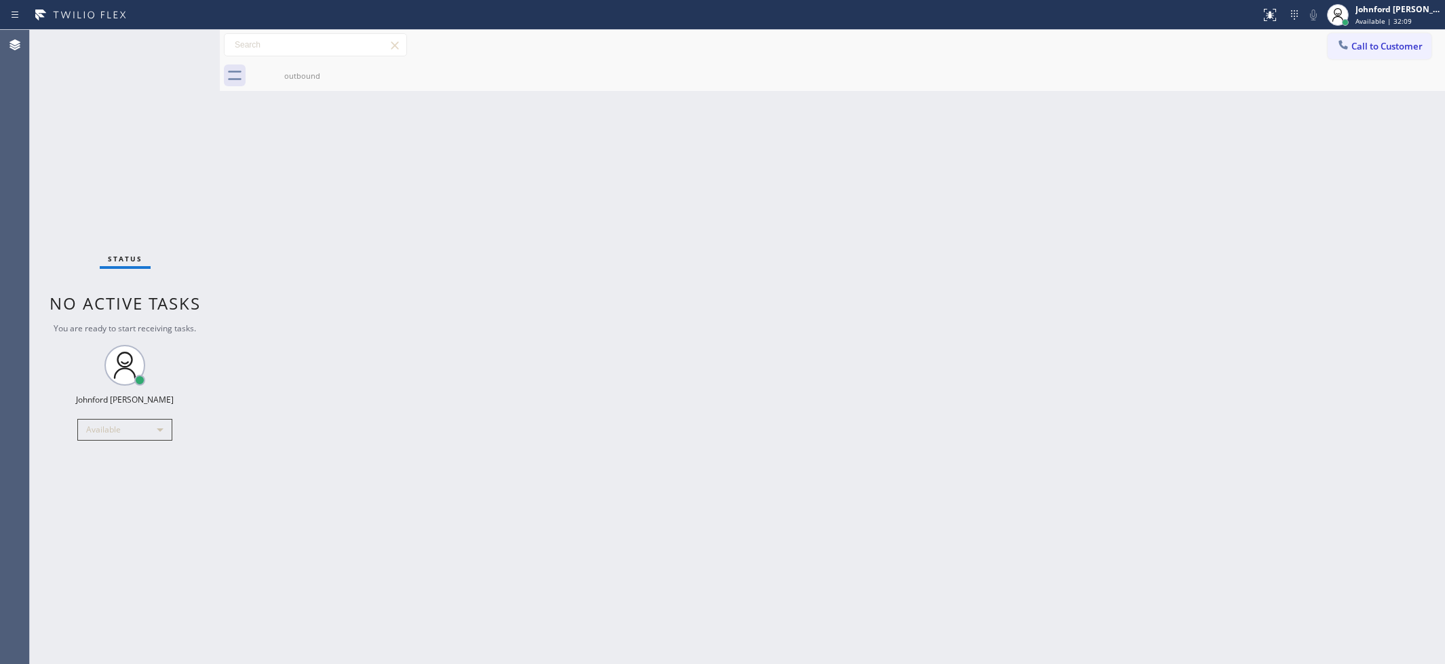
click at [938, 324] on div "Back to Dashboard Change Sender ID Customers Technicians Select a contact Outbo…" at bounding box center [832, 347] width 1225 height 634
click at [1347, 58] on div "Call to Customer Outbound call Location Viking Appliance Repair Pros Your calle…" at bounding box center [832, 60] width 1225 height 61
click at [1344, 50] on icon at bounding box center [1344, 45] width 14 height 14
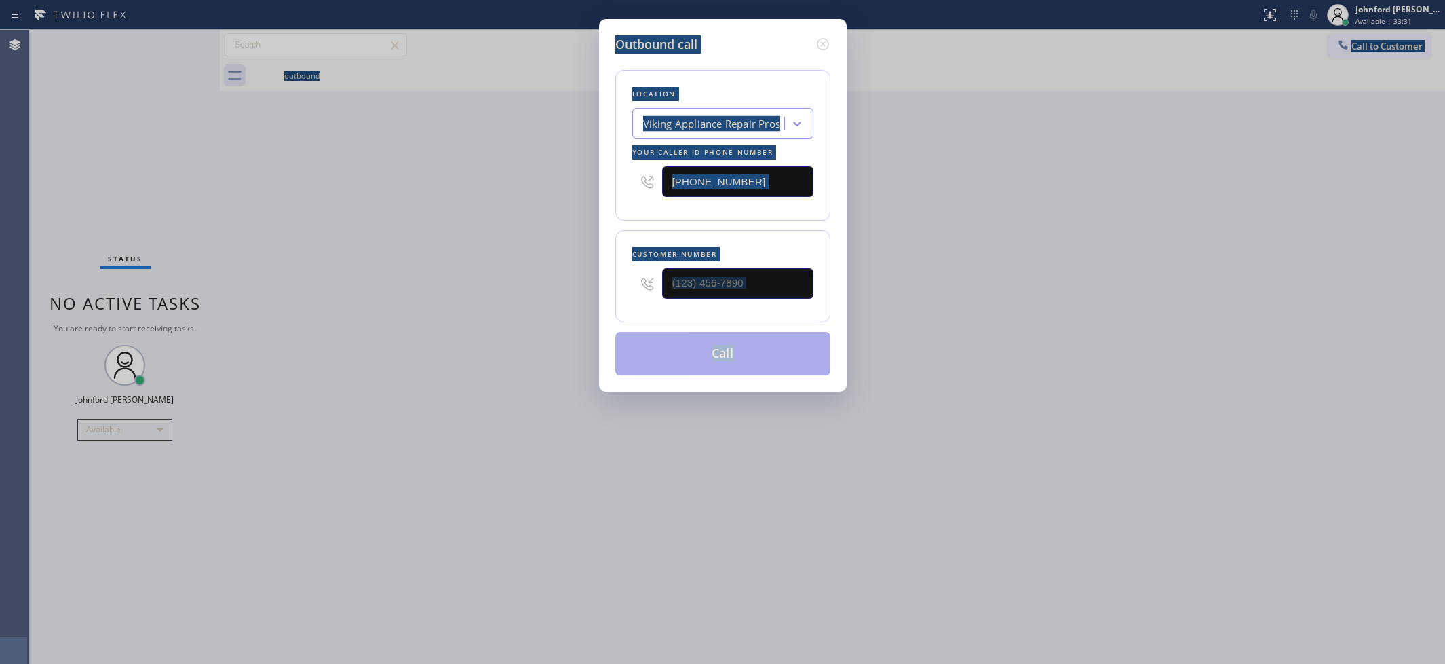
click at [776, 174] on input "[PHONE_NUMBER]" at bounding box center [737, 181] width 151 height 31
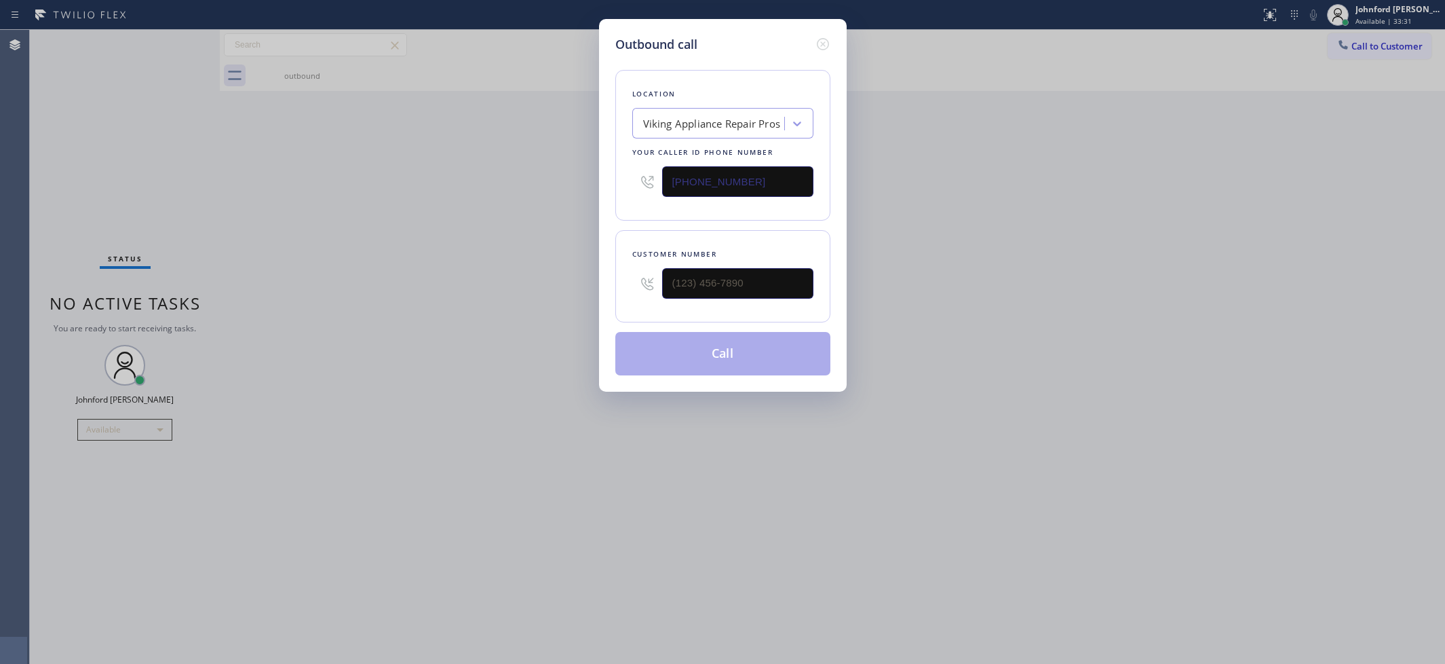
click at [776, 174] on input "[PHONE_NUMBER]" at bounding box center [737, 181] width 151 height 31
paste input "7) 271-4094"
type input "[PHONE_NUMBER]"
click at [733, 269] on input "(___) ___-____" at bounding box center [737, 283] width 151 height 31
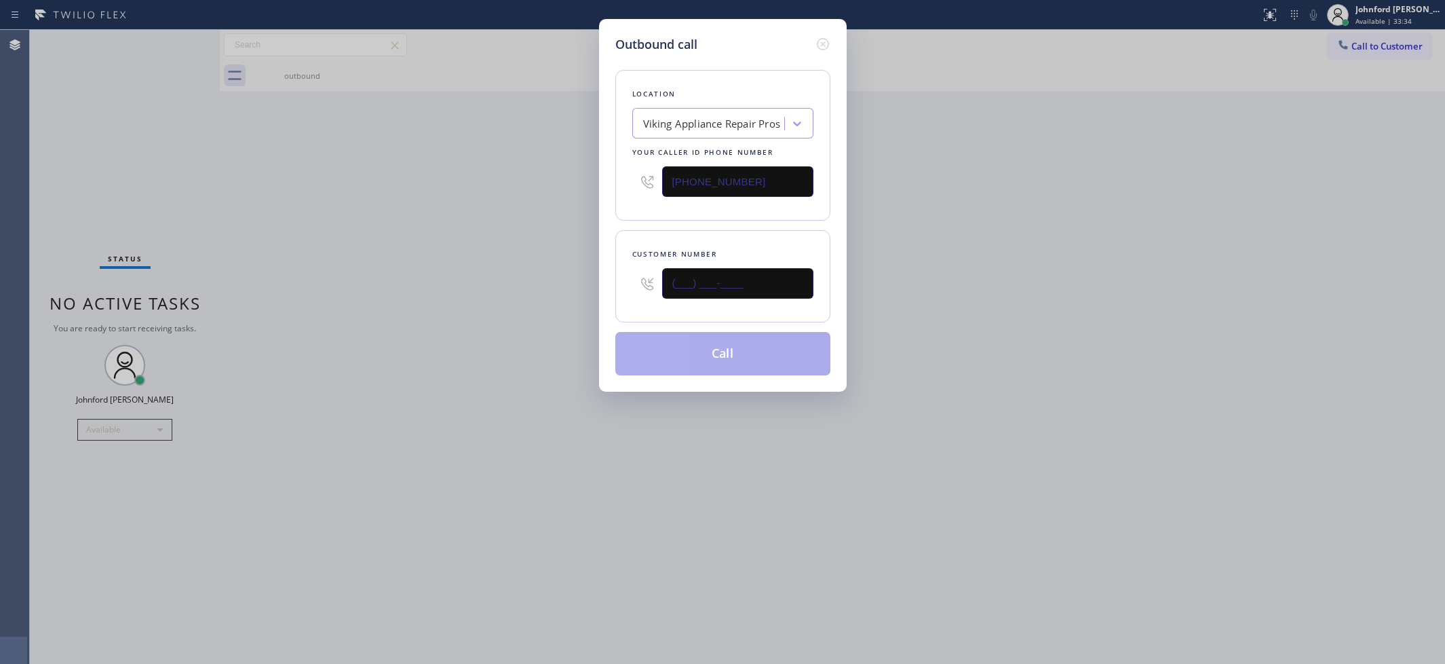
paste input "209) 264-5780"
type input "[PHONE_NUMBER]"
click at [506, 284] on div "Outbound call Location Viking Appliance Repair Pros Your caller id phone number…" at bounding box center [722, 332] width 1445 height 664
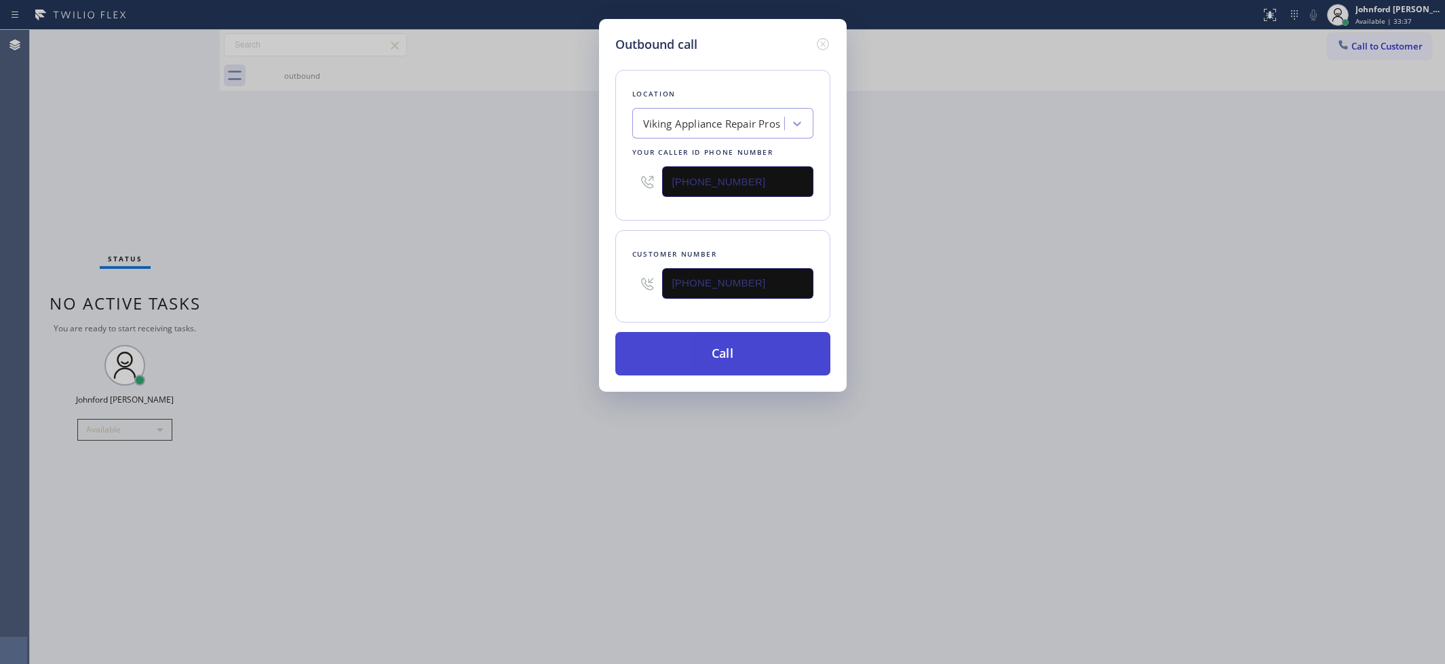
click at [721, 358] on button "Call" at bounding box center [722, 353] width 215 height 43
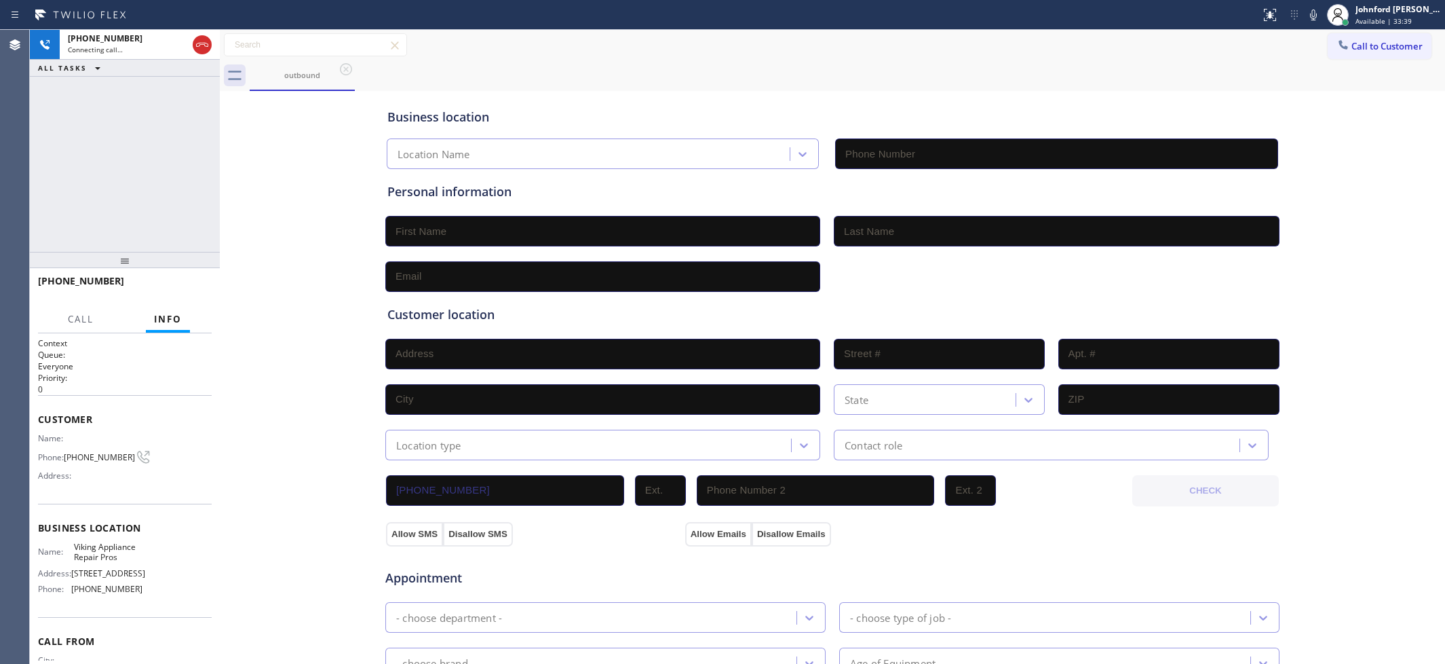
type input "[PHONE_NUMBER]"
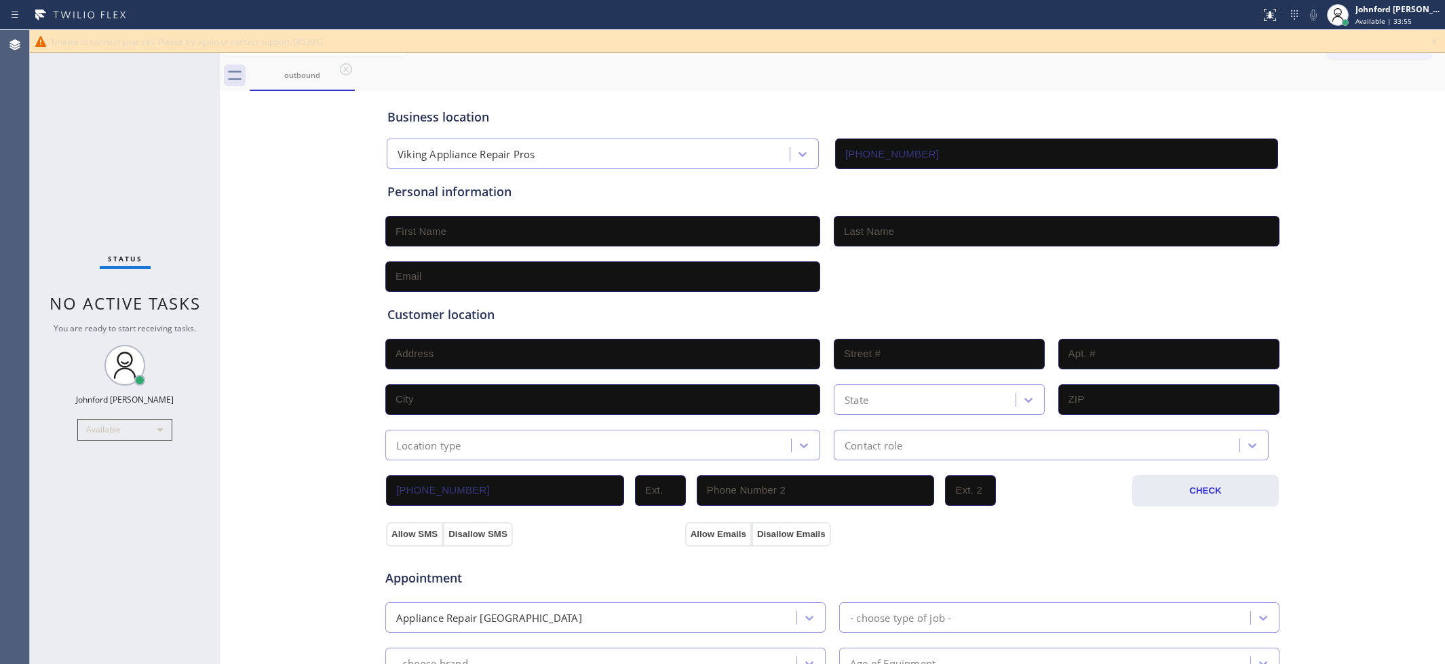
drag, startPoint x: 752, startPoint y: 93, endPoint x: 758, endPoint y: 87, distance: 8.6
click at [752, 90] on div "Business location Viking Appliance Repair Pros (855) 666-9755" at bounding box center [833, 129] width 896 height 80
click at [1430, 45] on icon at bounding box center [1434, 41] width 16 height 16
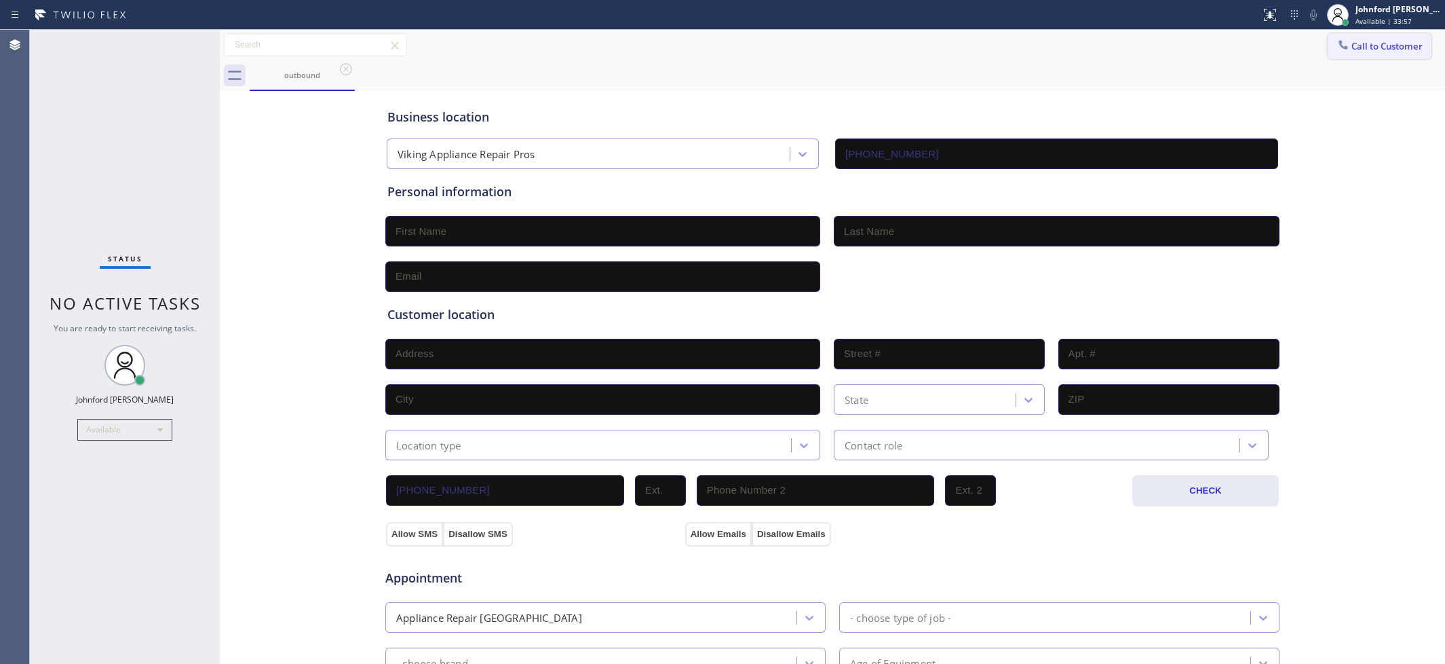
click at [1393, 39] on button "Call to Customer" at bounding box center [1380, 46] width 104 height 26
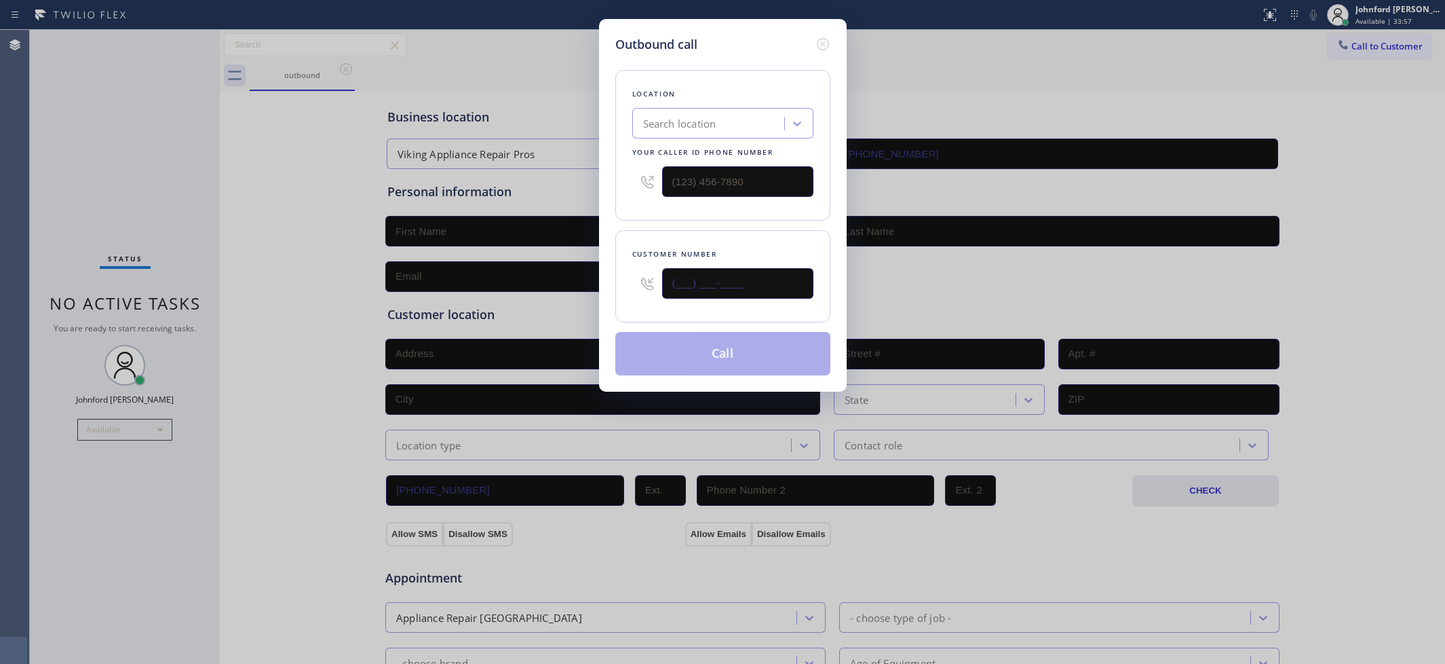
drag, startPoint x: 791, startPoint y: 272, endPoint x: 591, endPoint y: 286, distance: 200.6
click at [591, 286] on div "Outbound call Location Search location Your caller id phone number Customer num…" at bounding box center [722, 332] width 1445 height 664
paste input "209) 264-5780"
type input "[PHONE_NUMBER]"
drag, startPoint x: 751, startPoint y: 181, endPoint x: 560, endPoint y: 180, distance: 191.3
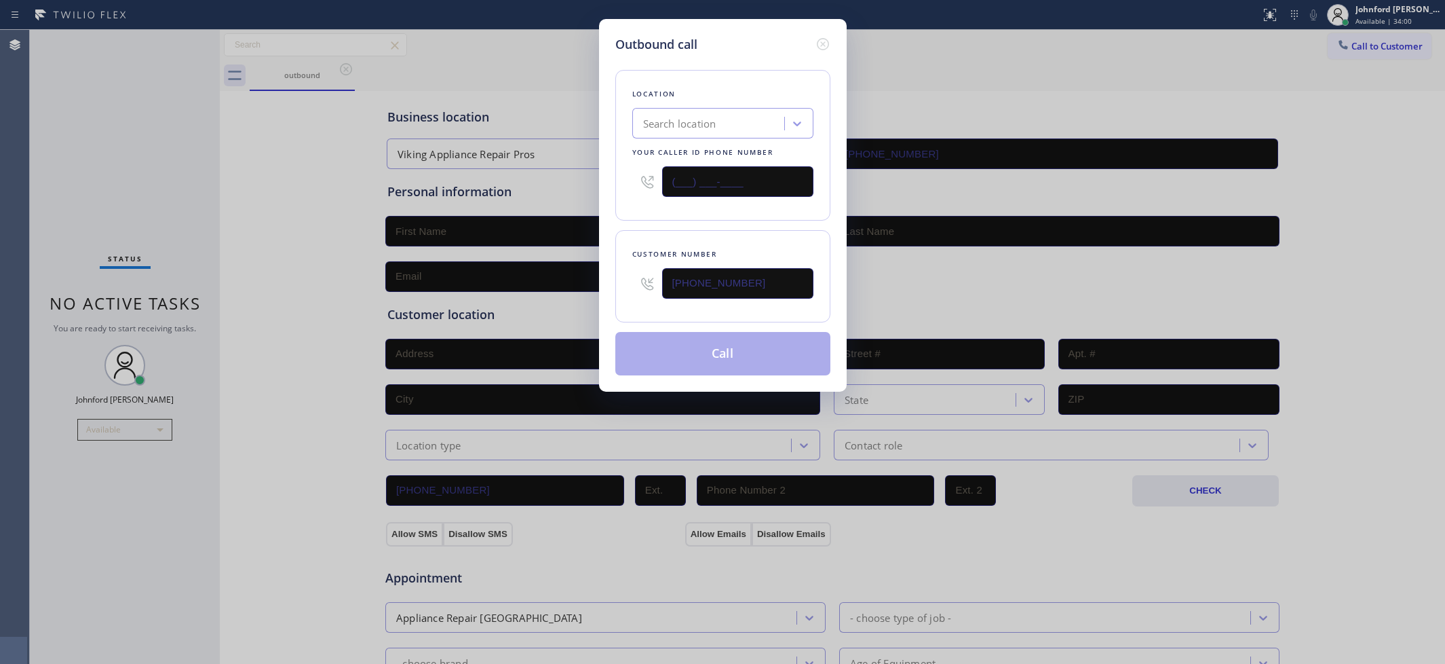
click at [560, 180] on div "Outbound call Location Search location Your caller id phone number (___) ___-__…" at bounding box center [722, 332] width 1445 height 664
paste input "857) 271-4094"
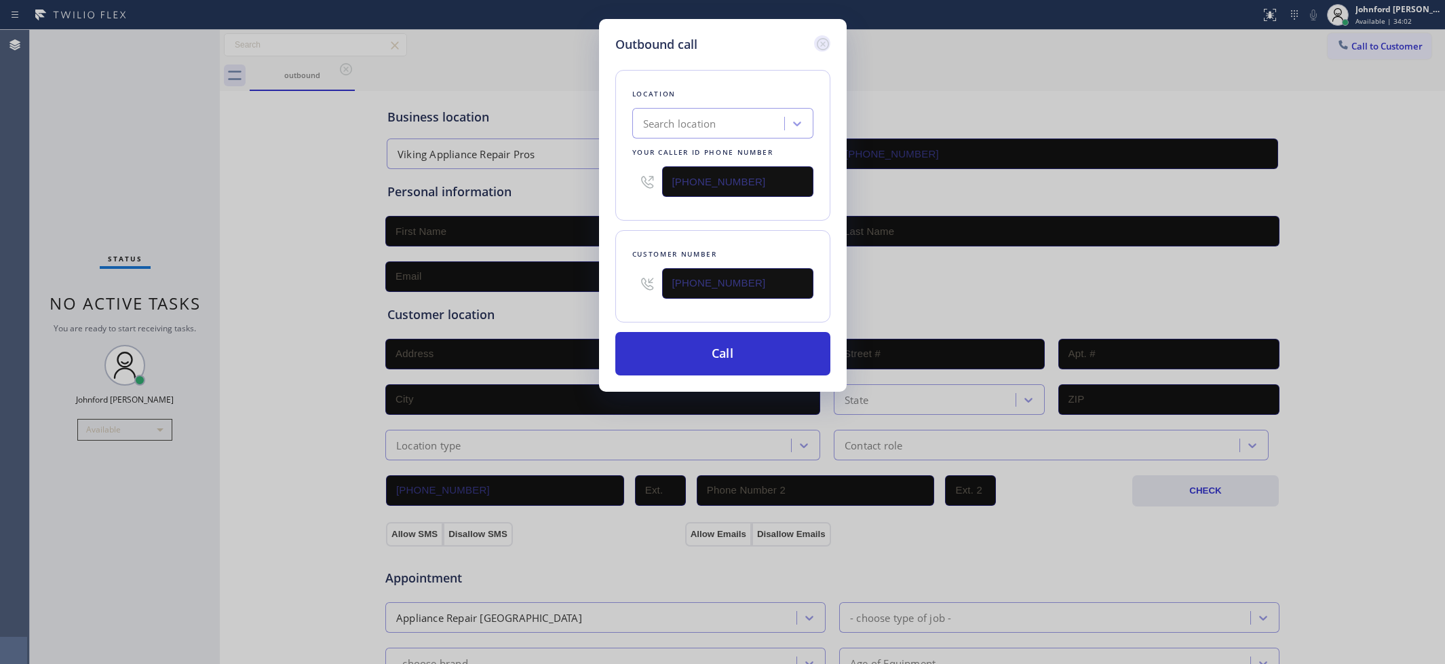
type input "[PHONE_NUMBER]"
click at [820, 38] on icon at bounding box center [822, 44] width 12 height 12
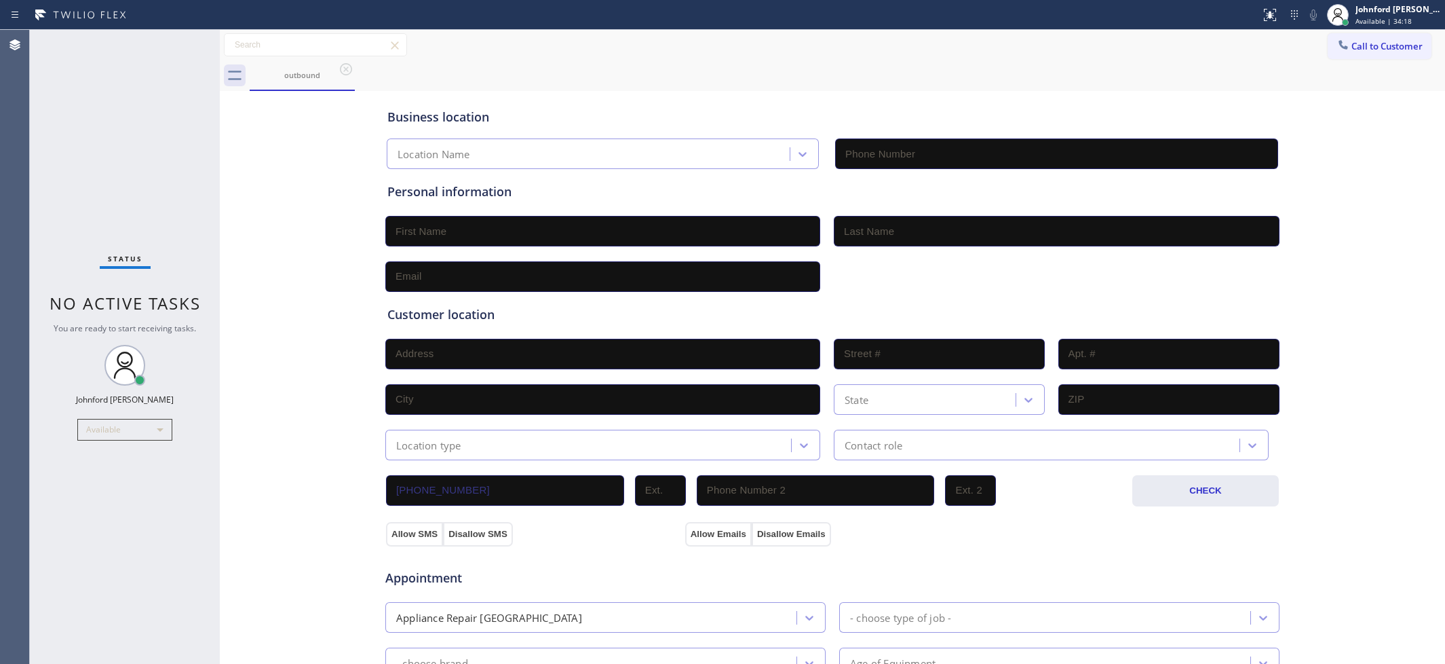
type input "[PHONE_NUMBER]"
click at [1379, 47] on span "Call to Customer" at bounding box center [1387, 46] width 71 height 12
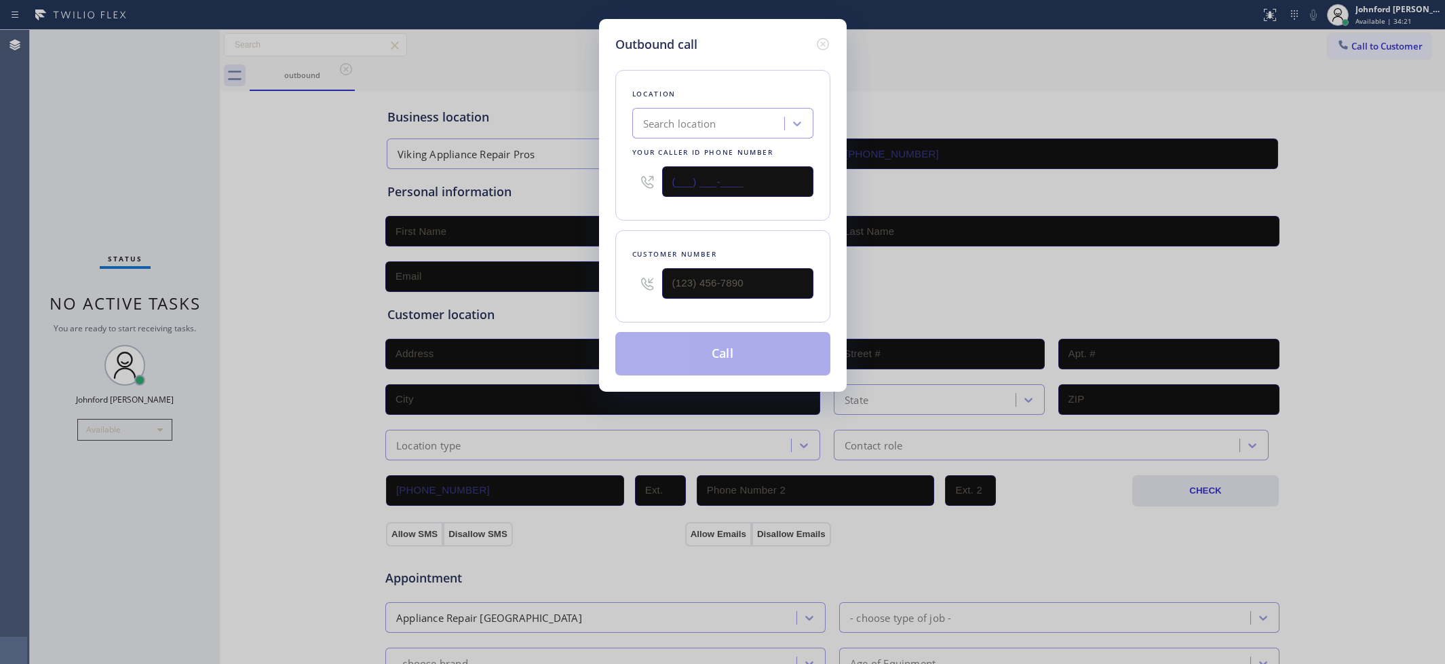
drag, startPoint x: 743, startPoint y: 188, endPoint x: 609, endPoint y: 188, distance: 133.7
click at [630, 188] on div "Location Search location Your caller id phone number (___) ___-____" at bounding box center [722, 145] width 215 height 151
paste input "857) 271-4094"
type input "[PHONE_NUMBER]"
type input "(___) ___-____"
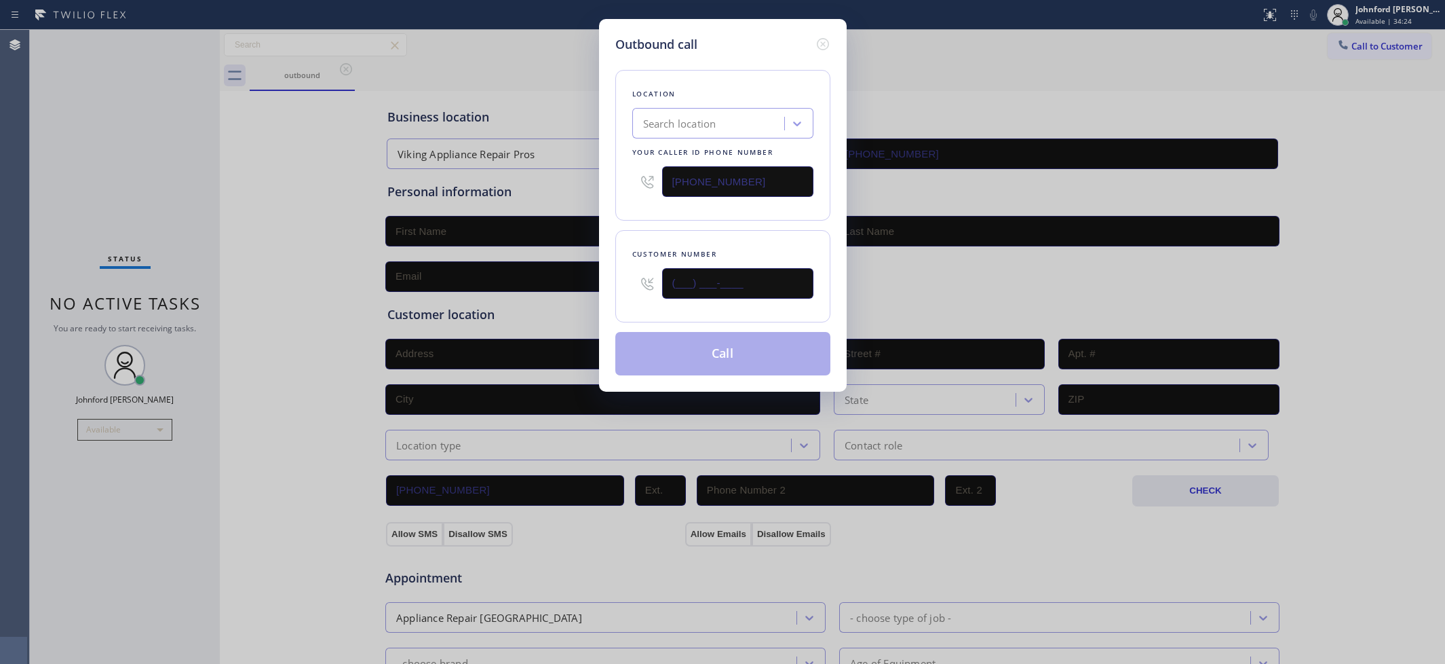
click at [744, 283] on input "(___) ___-____" at bounding box center [737, 283] width 151 height 31
drag, startPoint x: 632, startPoint y: 277, endPoint x: 589, endPoint y: 277, distance: 43.4
click at [589, 277] on div "Outbound call Location Search location Your caller id phone number [PHONE_NUMBE…" at bounding box center [722, 332] width 1445 height 664
paste input "209) 264-5780"
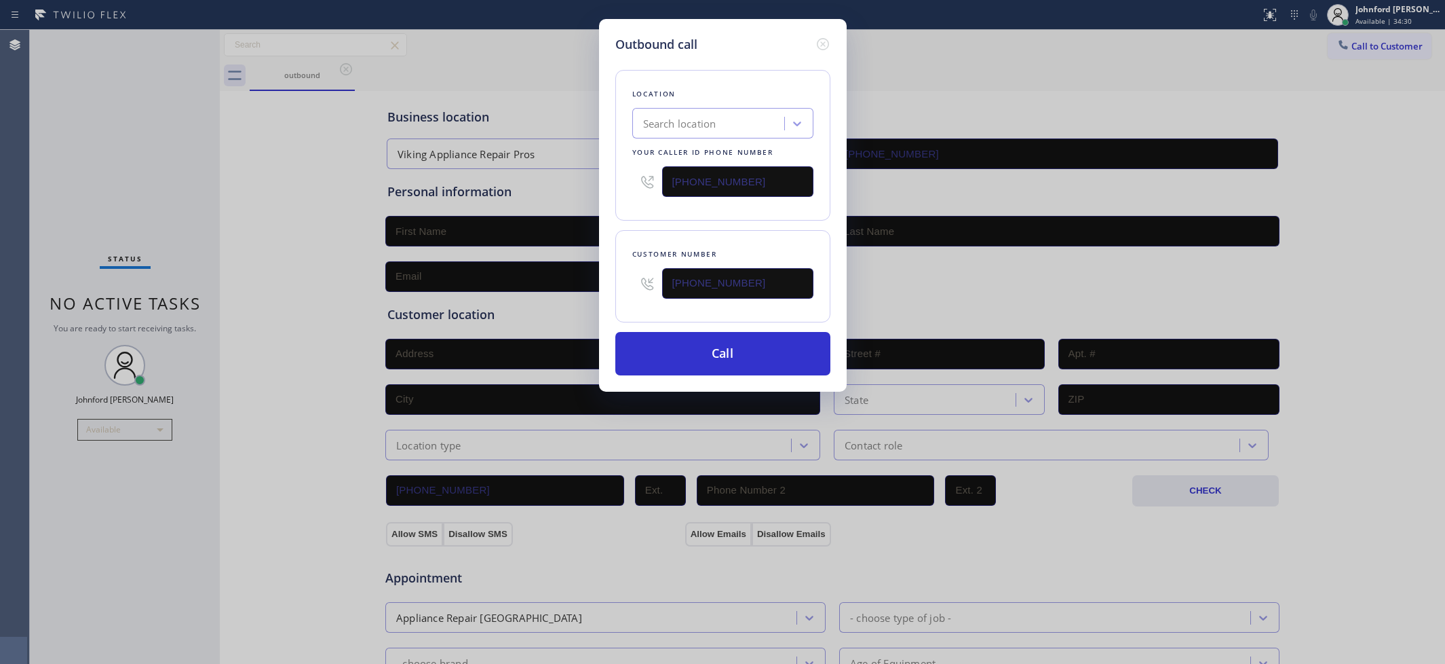
type input "[PHONE_NUMBER]"
drag, startPoint x: 769, startPoint y: 185, endPoint x: 597, endPoint y: 184, distance: 171.7
click at [597, 184] on div "Outbound call Location Search location Your caller id phone number [PHONE_NUMBE…" at bounding box center [722, 332] width 1445 height 664
paste input "00) 686-5038"
type input "[PHONE_NUMBER]"
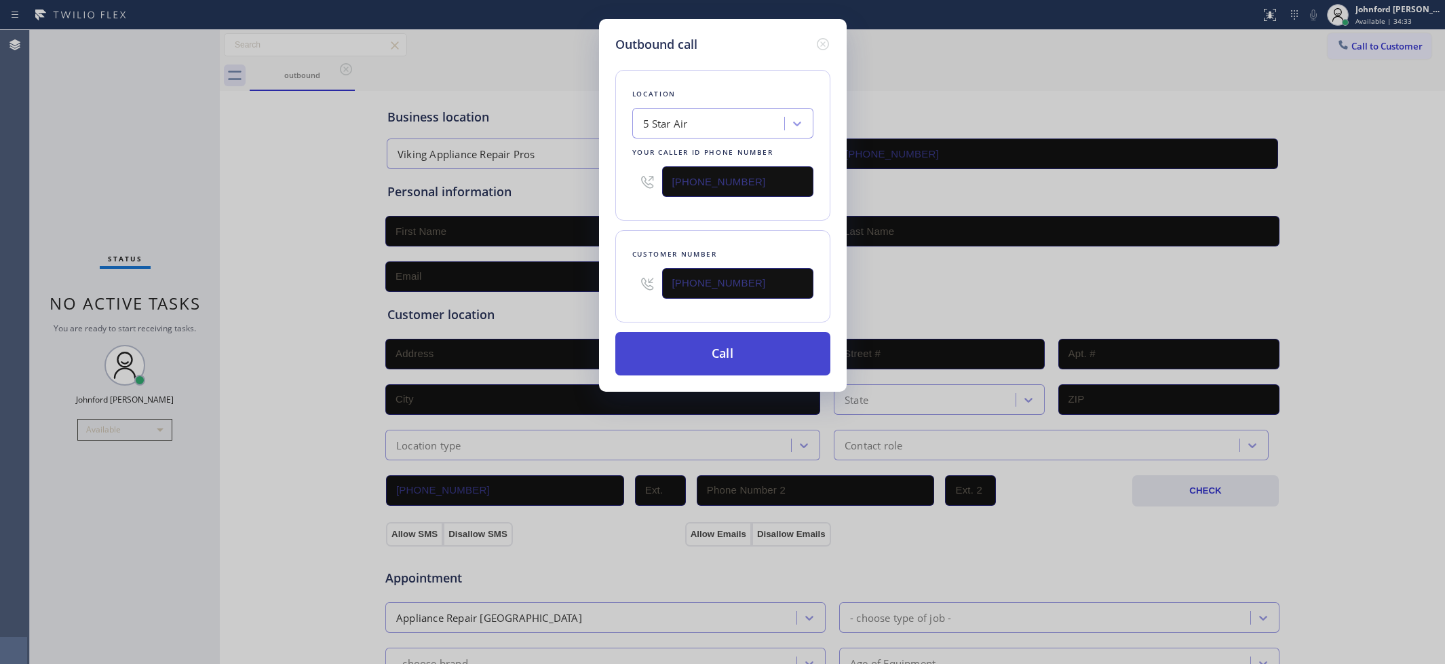
click at [686, 355] on button "Call" at bounding box center [722, 353] width 215 height 43
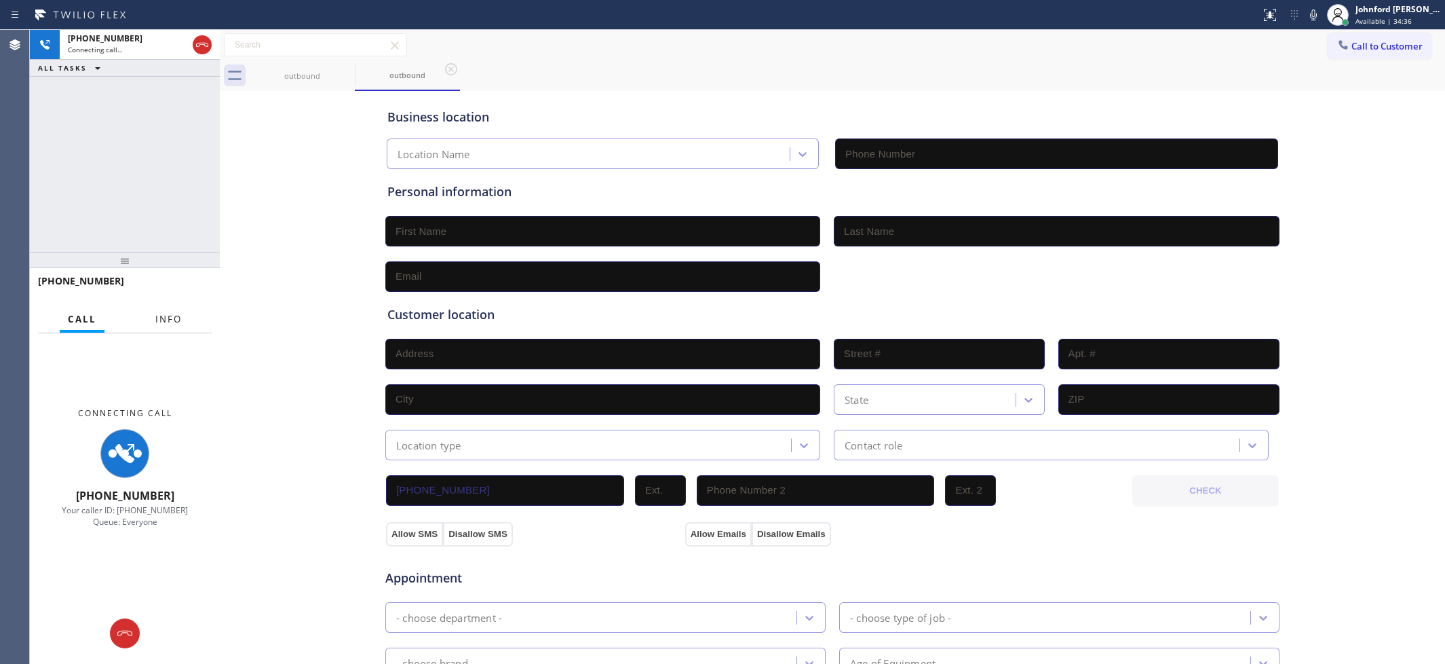
type input "[PHONE_NUMBER]"
click at [168, 316] on span "Info" at bounding box center [168, 319] width 26 height 12
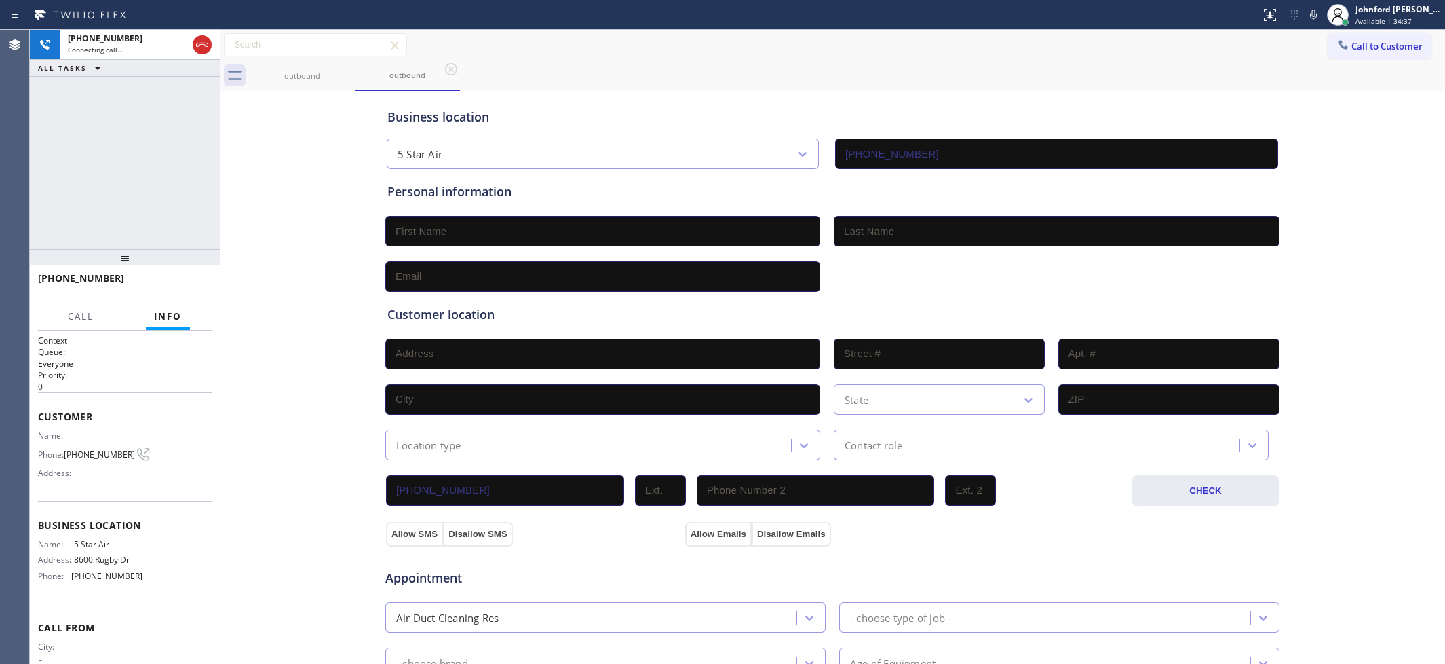
drag, startPoint x: 145, startPoint y: 271, endPoint x: 136, endPoint y: 157, distance: 115.0
click at [136, 249] on div at bounding box center [125, 257] width 190 height 16
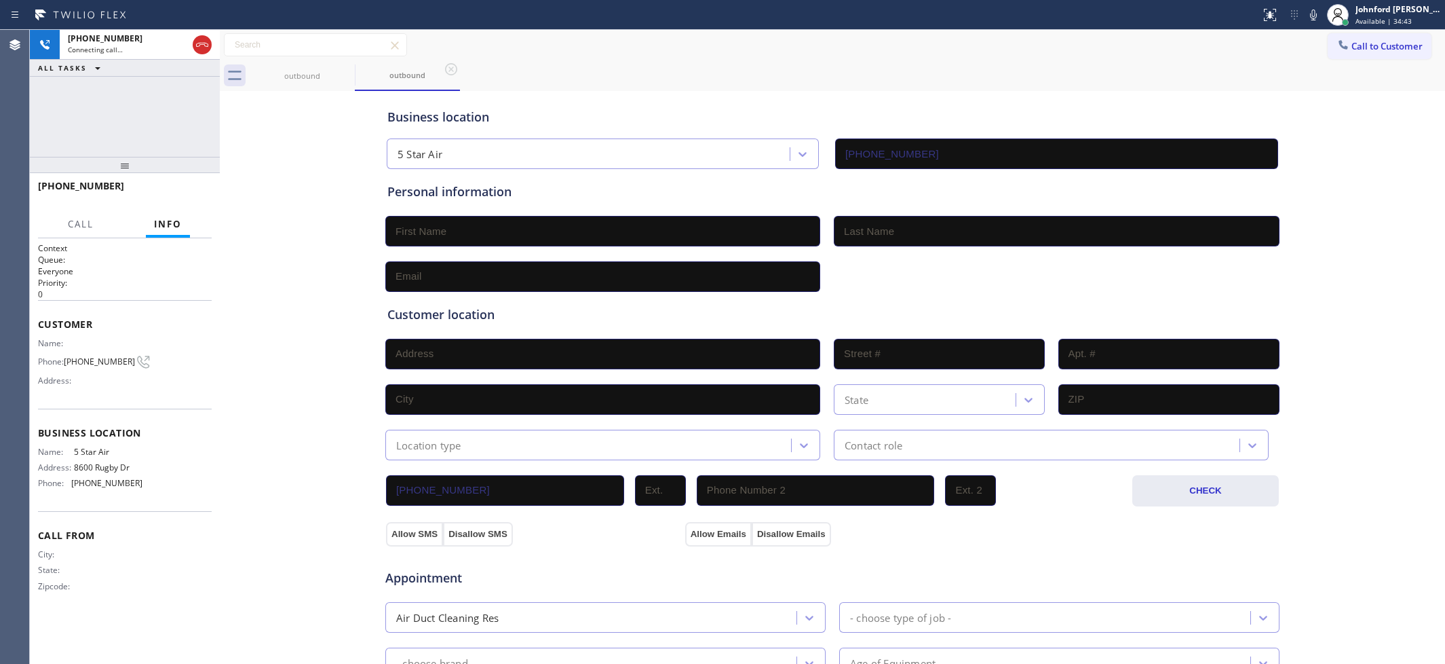
click at [548, 44] on div "Call to Customer Outbound call Location 5 Star Air Your caller id phone number …" at bounding box center [832, 45] width 1225 height 24
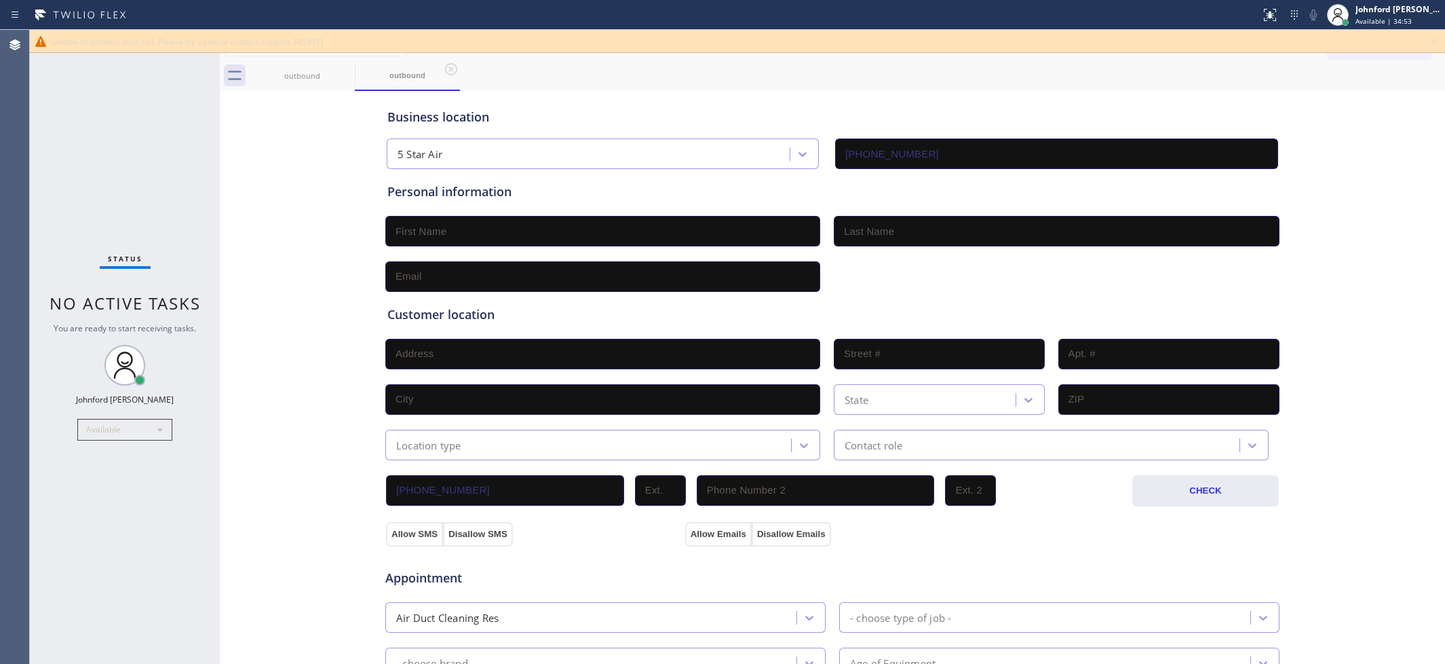
click at [1428, 35] on icon at bounding box center [1434, 41] width 16 height 16
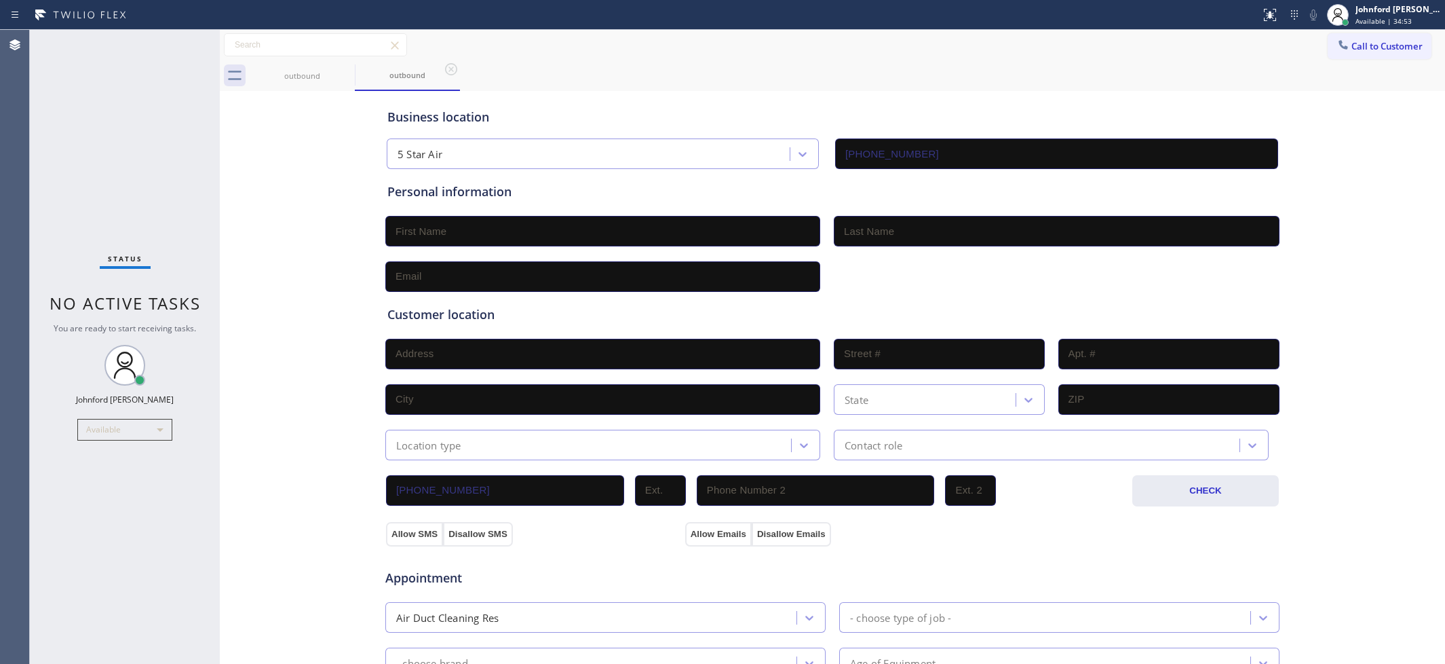
click at [1381, 41] on button "Call to Customer" at bounding box center [1380, 46] width 104 height 26
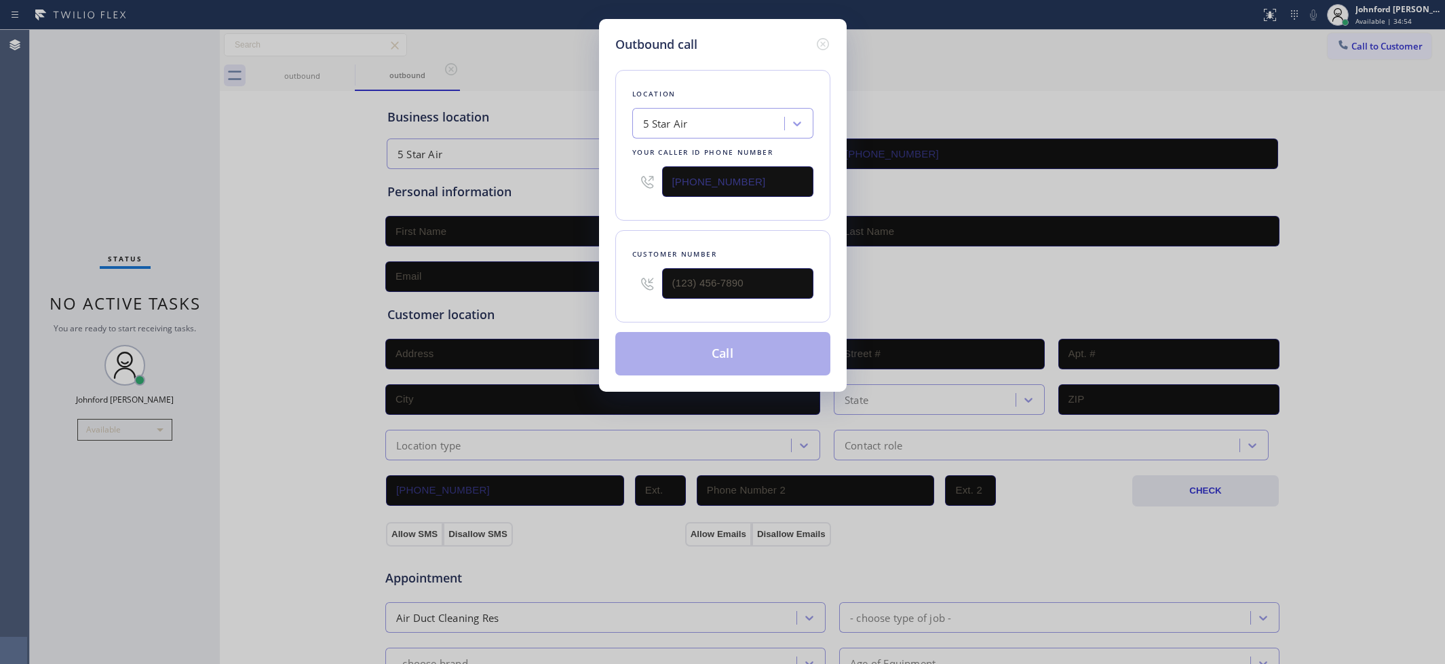
drag, startPoint x: 649, startPoint y: 180, endPoint x: 519, endPoint y: 188, distance: 130.5
click at [595, 180] on div "Outbound call Location 5 Star Air Your caller id phone number [PHONE_NUMBER] Cu…" at bounding box center [722, 332] width 1445 height 664
paste input "410) 237-0871"
type input "[PHONE_NUMBER]"
click at [691, 261] on div at bounding box center [737, 283] width 151 height 44
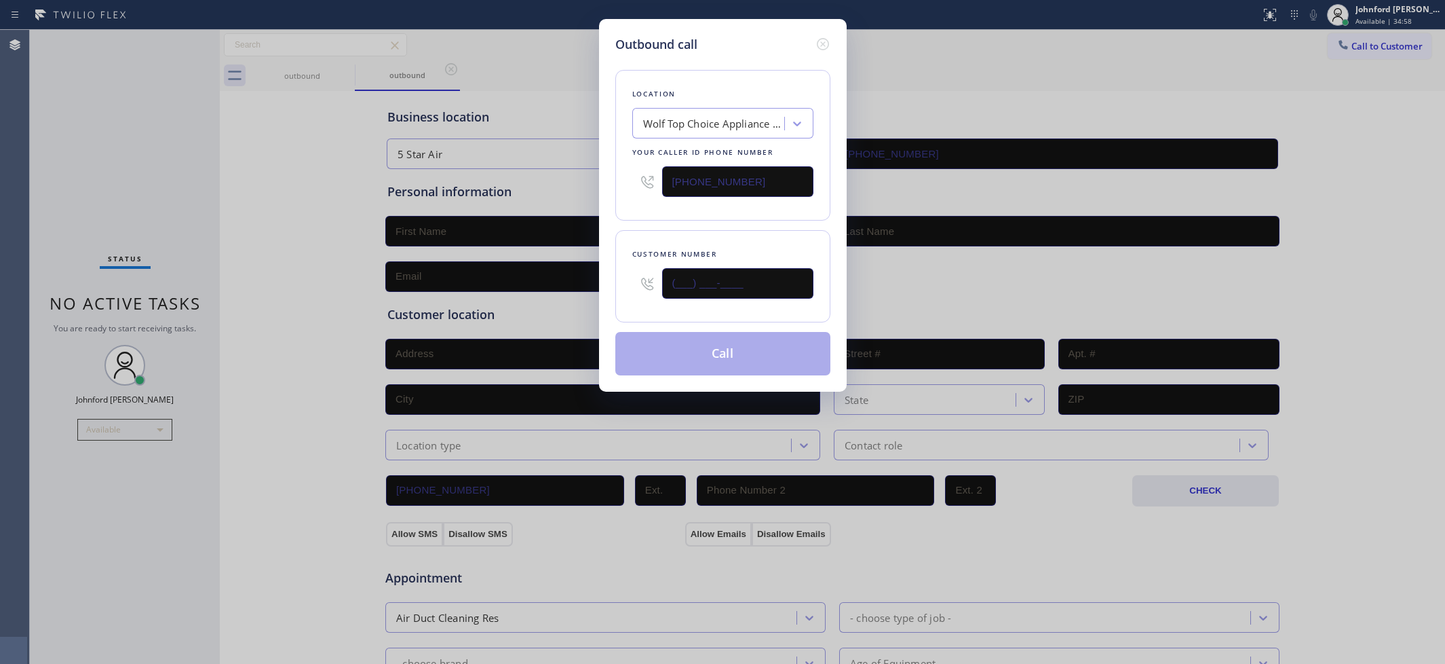
click at [711, 286] on input "(___) ___-____" at bounding box center [737, 283] width 151 height 31
paste input "205) 636-4228"
type input "[PHONE_NUMBER]"
click at [692, 235] on div "Customer number [PHONE_NUMBER]" at bounding box center [722, 276] width 215 height 92
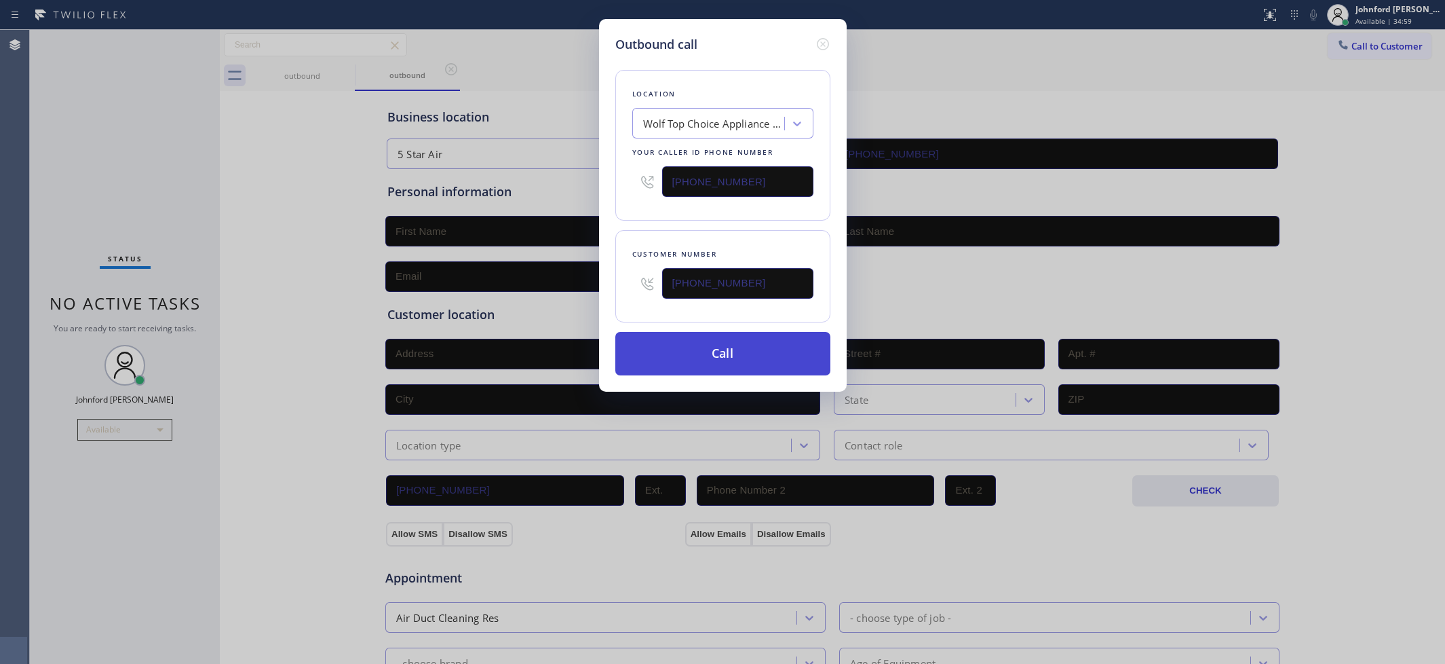
click at [695, 368] on button "Call" at bounding box center [722, 353] width 215 height 43
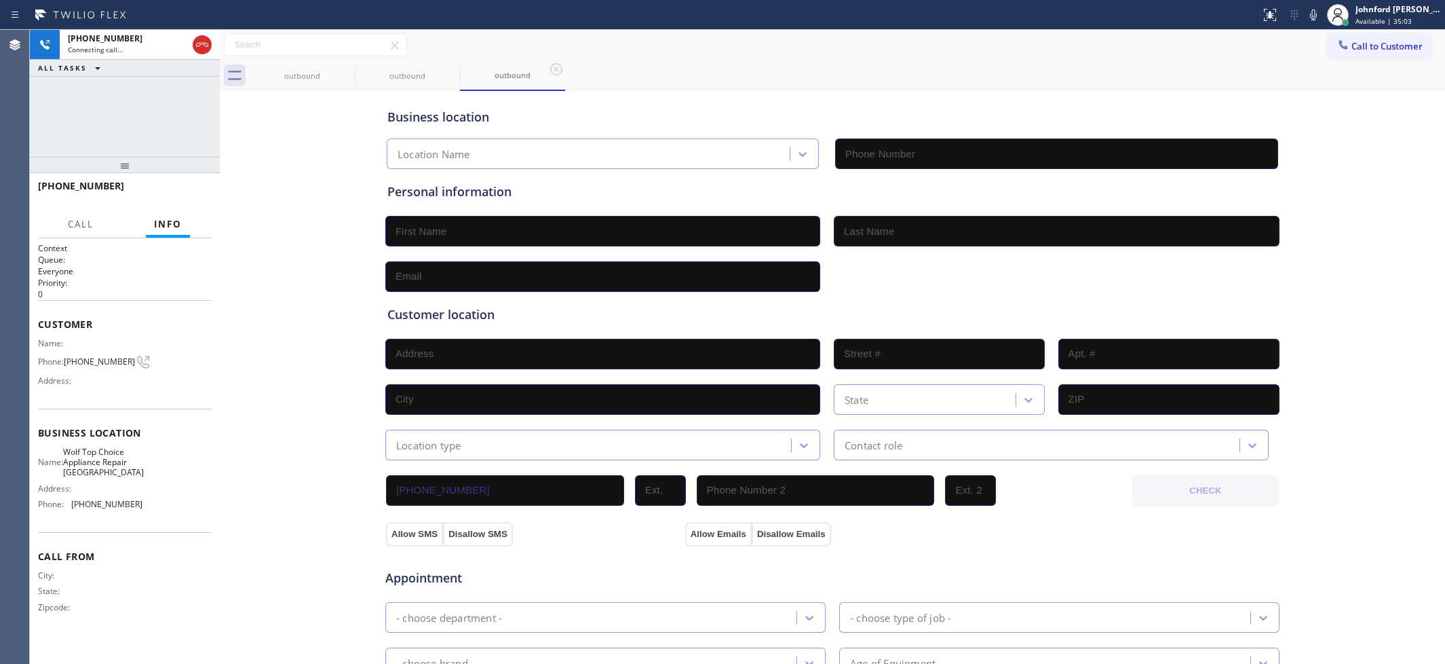
type input "[PHONE_NUMBER]"
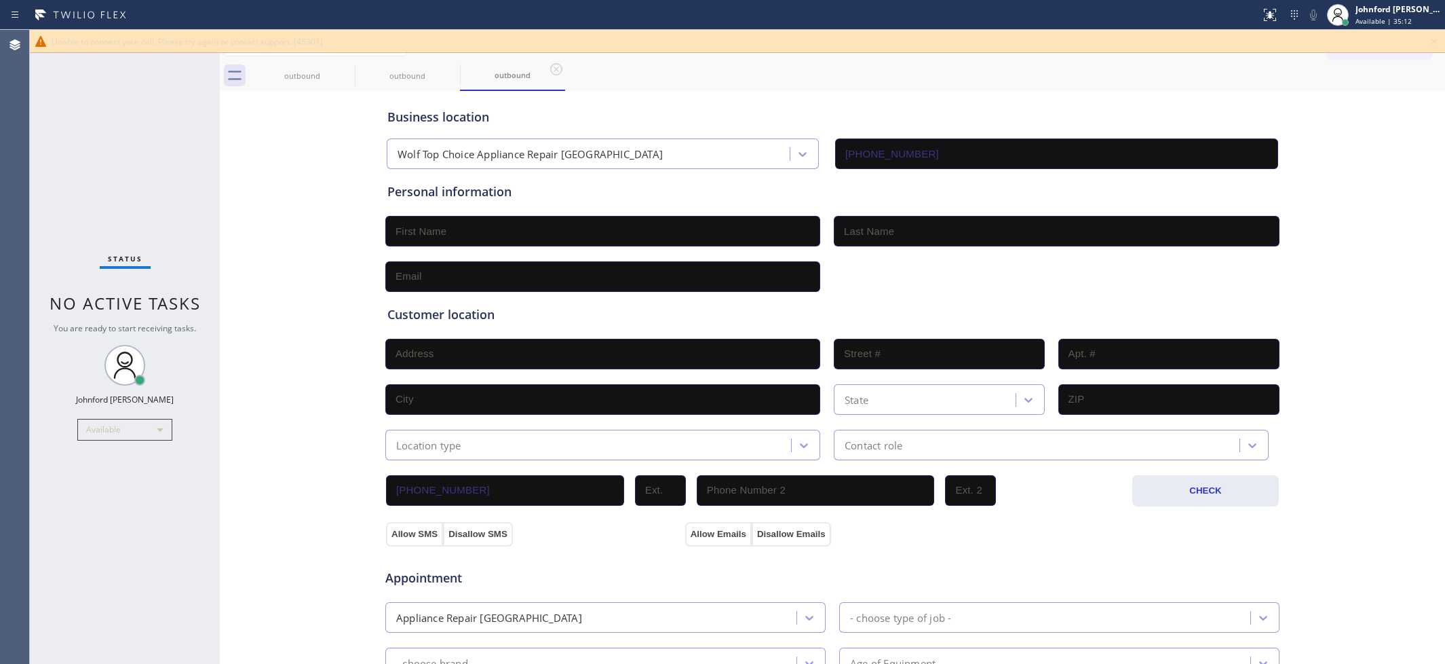
click at [1424, 45] on div "Unable to connect your call. Please try again or contact support. [45301]" at bounding box center [737, 41] width 1415 height 23
click at [1428, 45] on icon at bounding box center [1434, 41] width 16 height 16
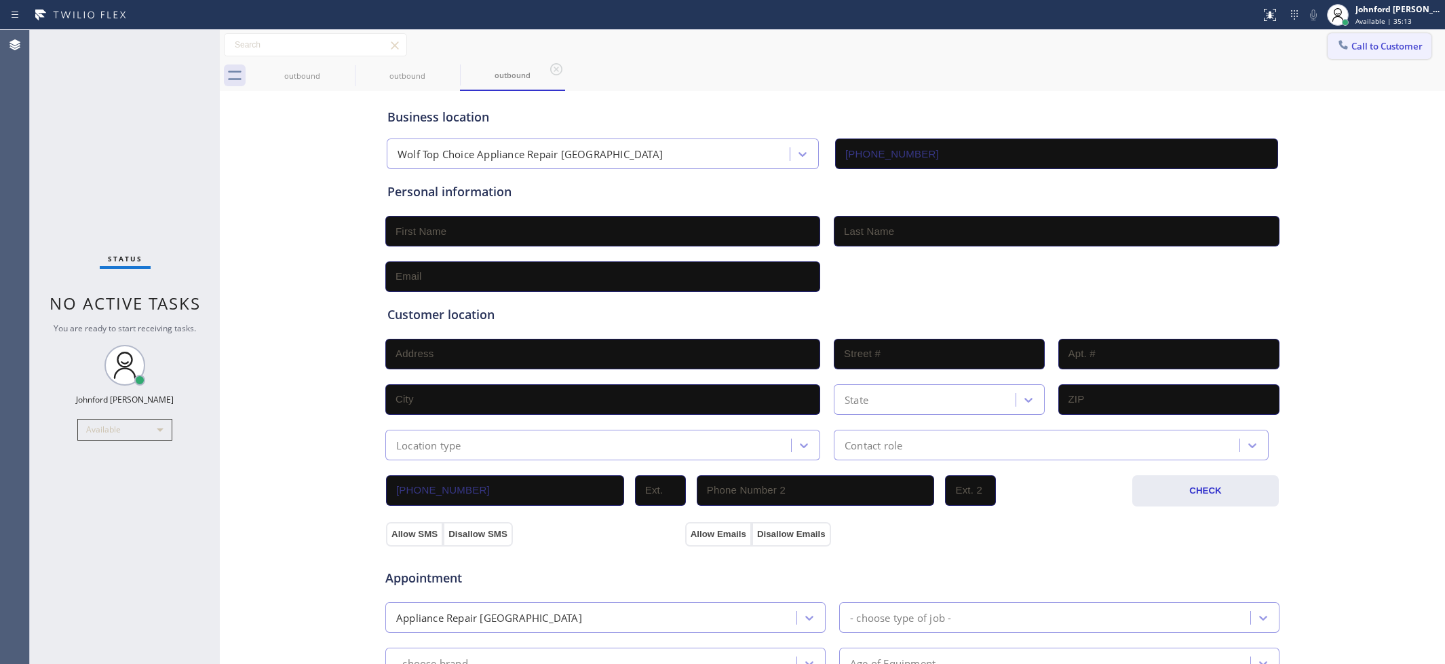
click at [1403, 50] on button "Call to Customer" at bounding box center [1380, 46] width 104 height 26
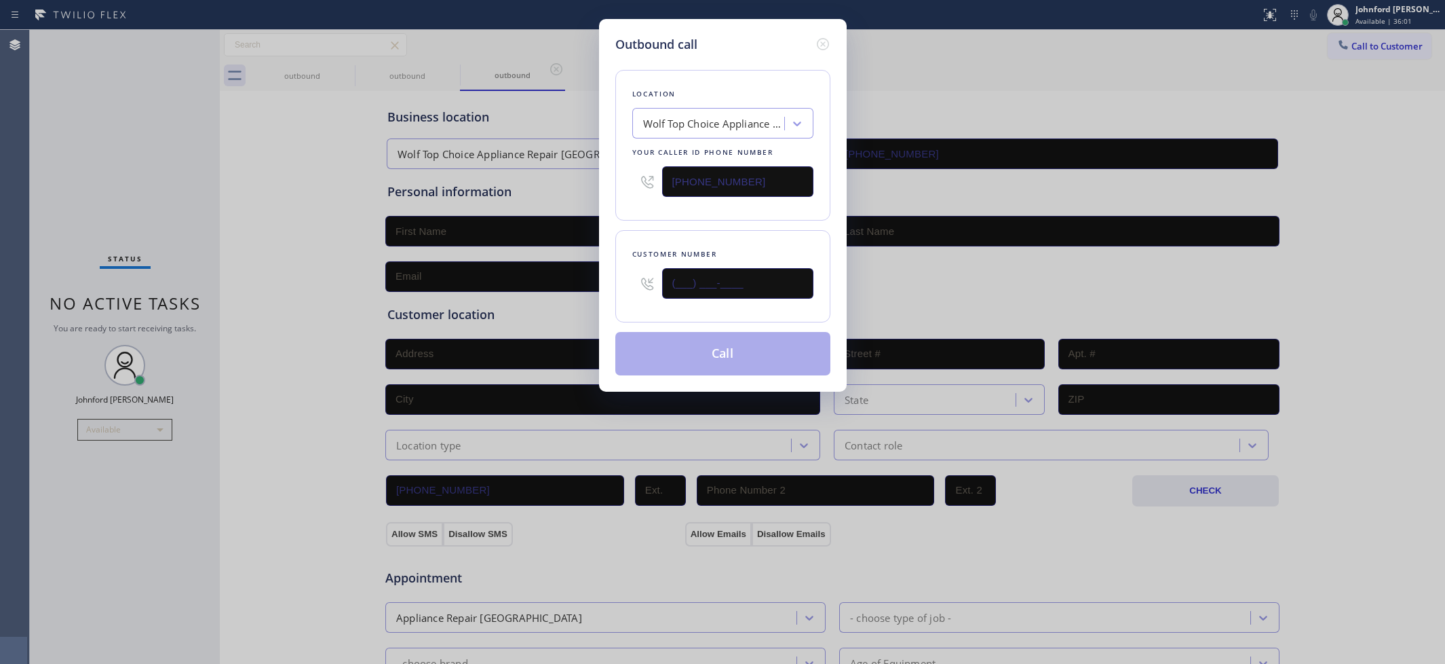
drag, startPoint x: 762, startPoint y: 289, endPoint x: 605, endPoint y: 295, distance: 156.9
click at [605, 295] on div "Outbound call Location Wolf Top Choice Appliance Repair [GEOGRAPHIC_DATA] Your …" at bounding box center [723, 205] width 248 height 373
paste input "205) 636-4228"
type input "[PHONE_NUMBER]"
click at [728, 217] on div "Location Wolf Top Choice Appliance Repair [GEOGRAPHIC_DATA] Your caller id phon…" at bounding box center [722, 215] width 215 height 322
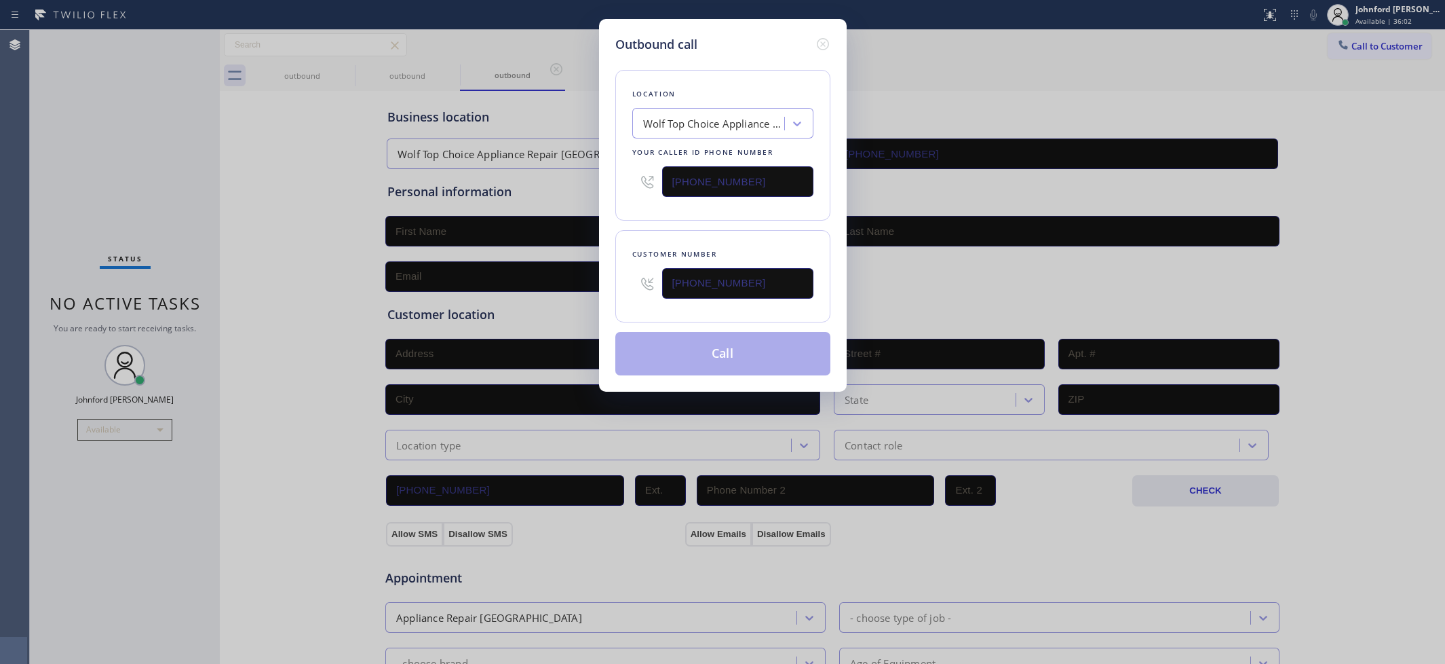
click at [738, 347] on button "Call" at bounding box center [722, 353] width 215 height 43
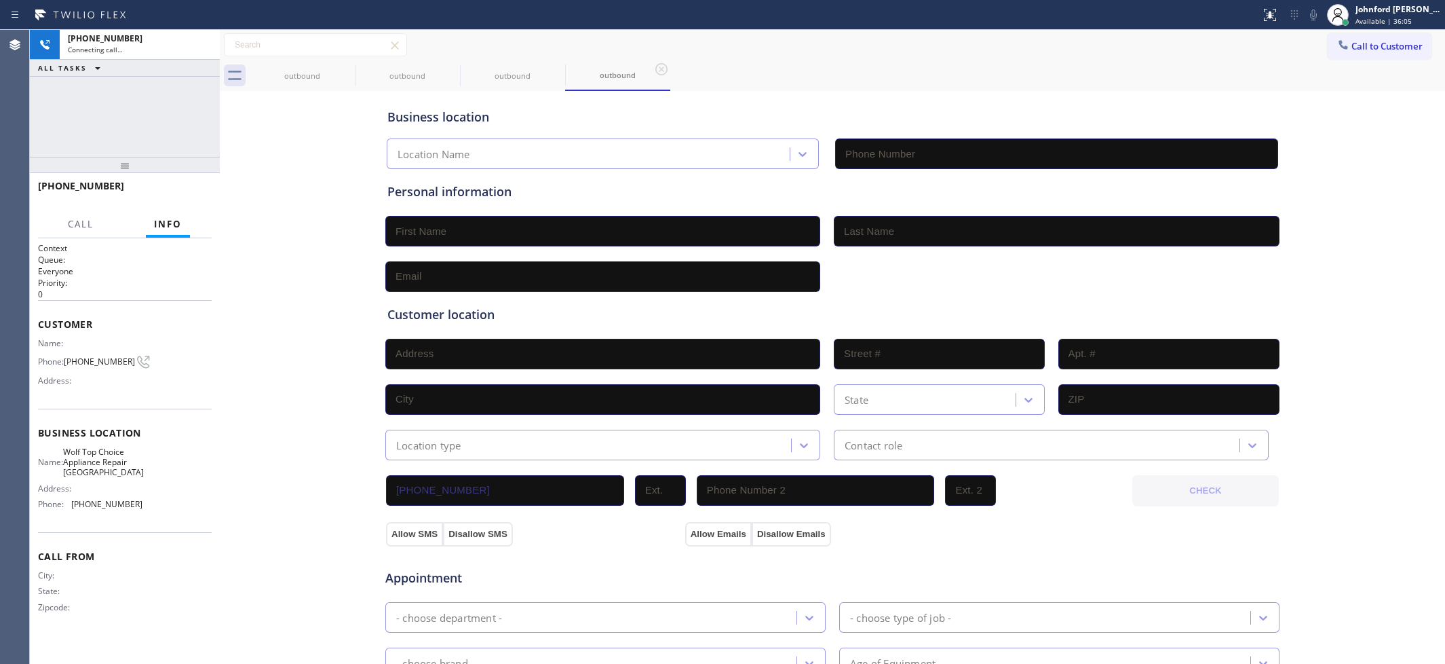
type input "[PHONE_NUMBER]"
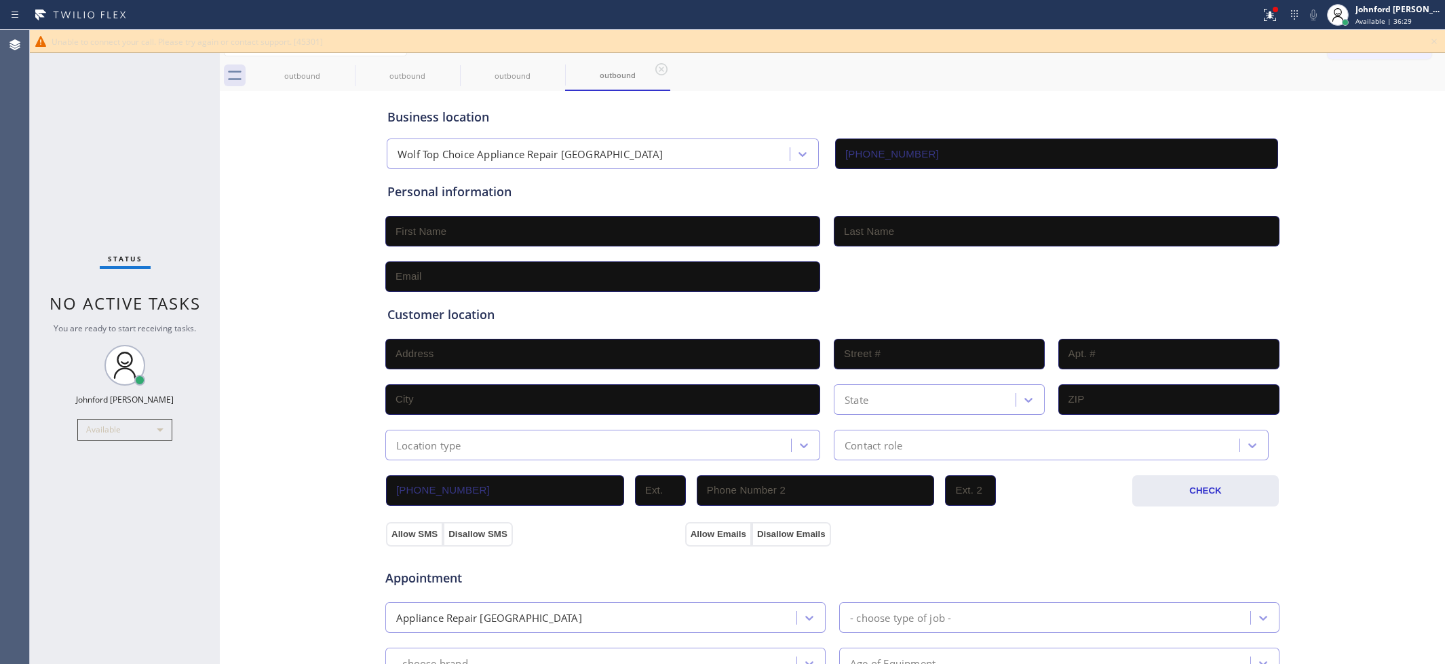
drag, startPoint x: 282, startPoint y: 225, endPoint x: 314, endPoint y: 224, distance: 31.9
click at [282, 225] on div "Business location Wolf Top Choice Appliance Repair [GEOGRAPHIC_DATA] [PHONE_NUM…" at bounding box center [832, 557] width 1219 height 927
click at [1434, 37] on icon at bounding box center [1434, 41] width 16 height 16
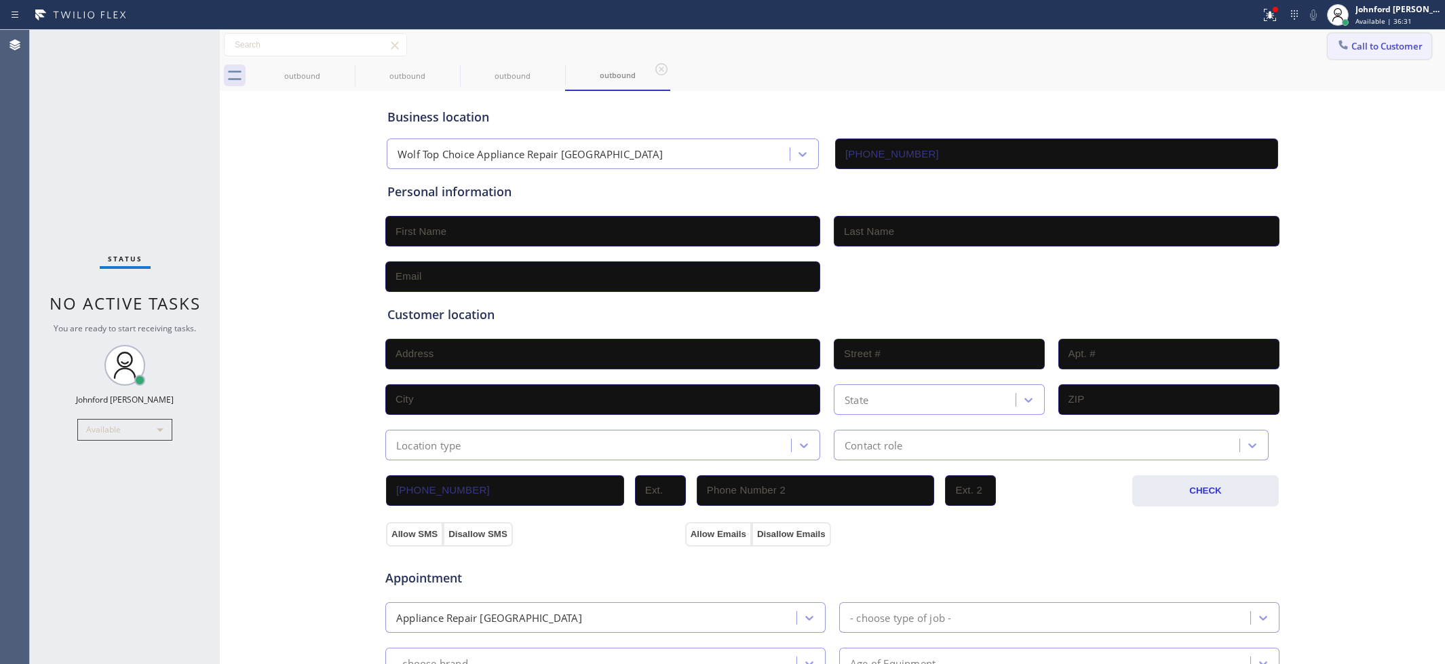
click at [1386, 41] on button "Call to Customer" at bounding box center [1380, 46] width 104 height 26
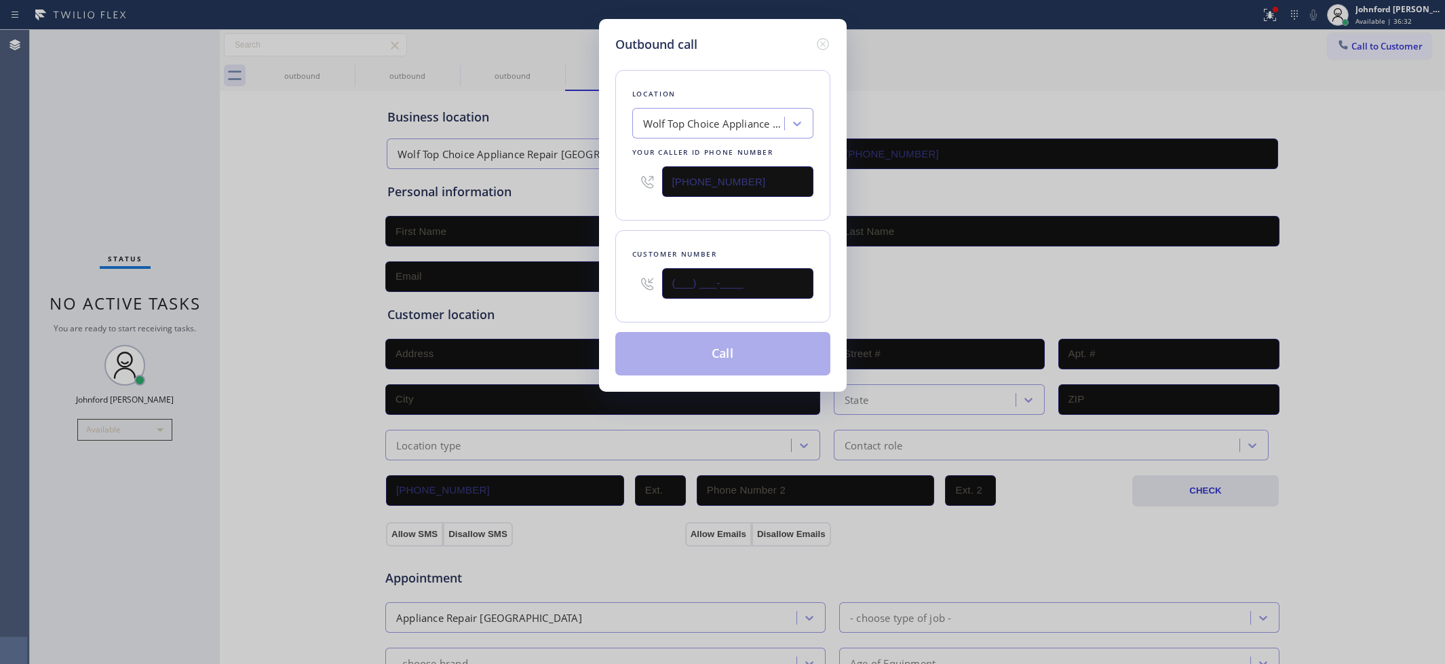
drag, startPoint x: 714, startPoint y: 282, endPoint x: 656, endPoint y: 289, distance: 58.8
click at [657, 289] on div "(___) ___-____" at bounding box center [722, 283] width 181 height 44
paste input "205) 636-4228"
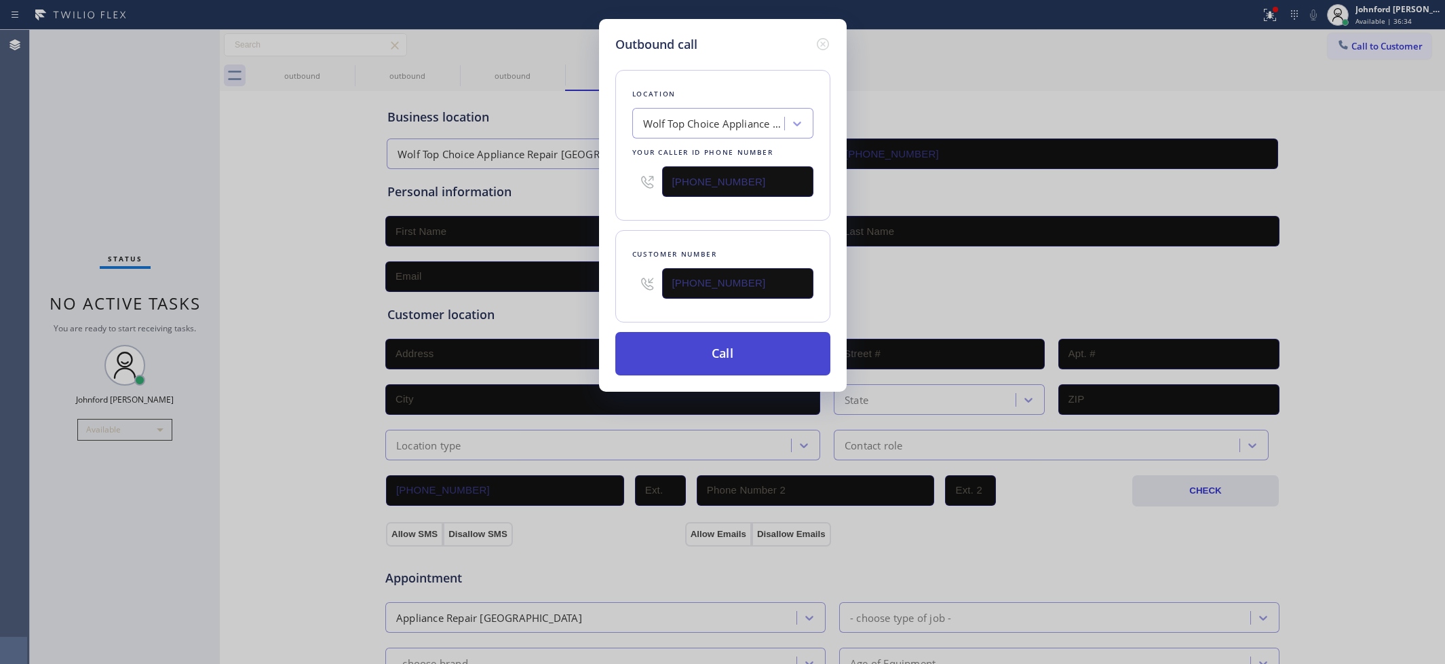
type input "[PHONE_NUMBER]"
click at [720, 356] on button "Call" at bounding box center [722, 353] width 215 height 43
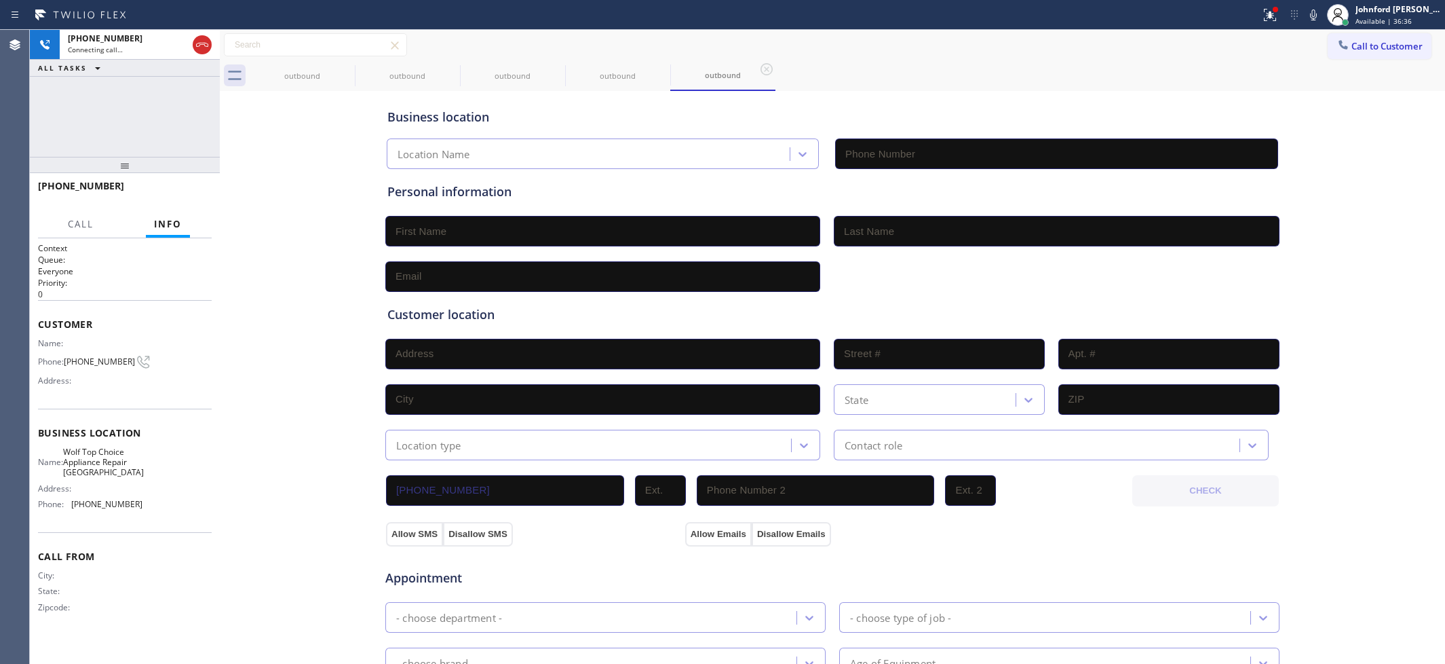
type input "[PHONE_NUMBER]"
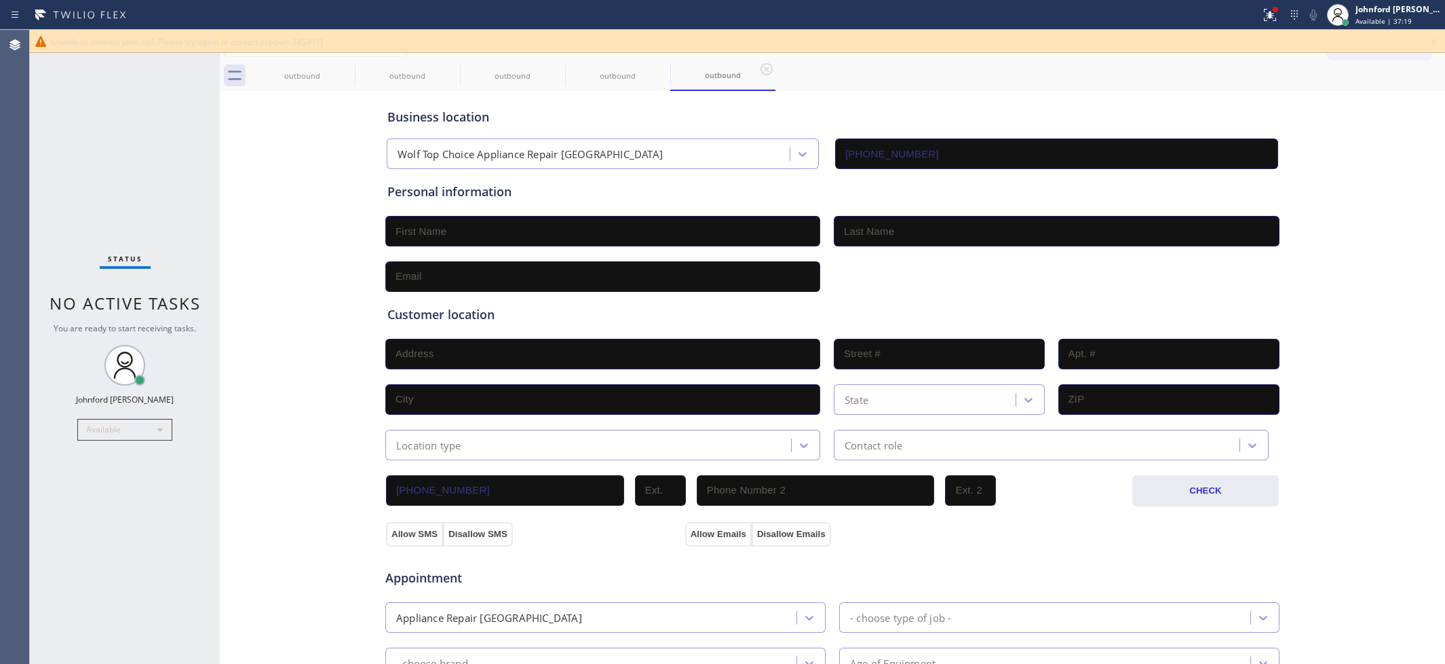
click at [893, 104] on div "Business location Wolf Top Choice Appliance Repair [GEOGRAPHIC_DATA] [PHONE_NUM…" at bounding box center [833, 131] width 896 height 75
click at [1430, 35] on icon at bounding box center [1434, 41] width 16 height 16
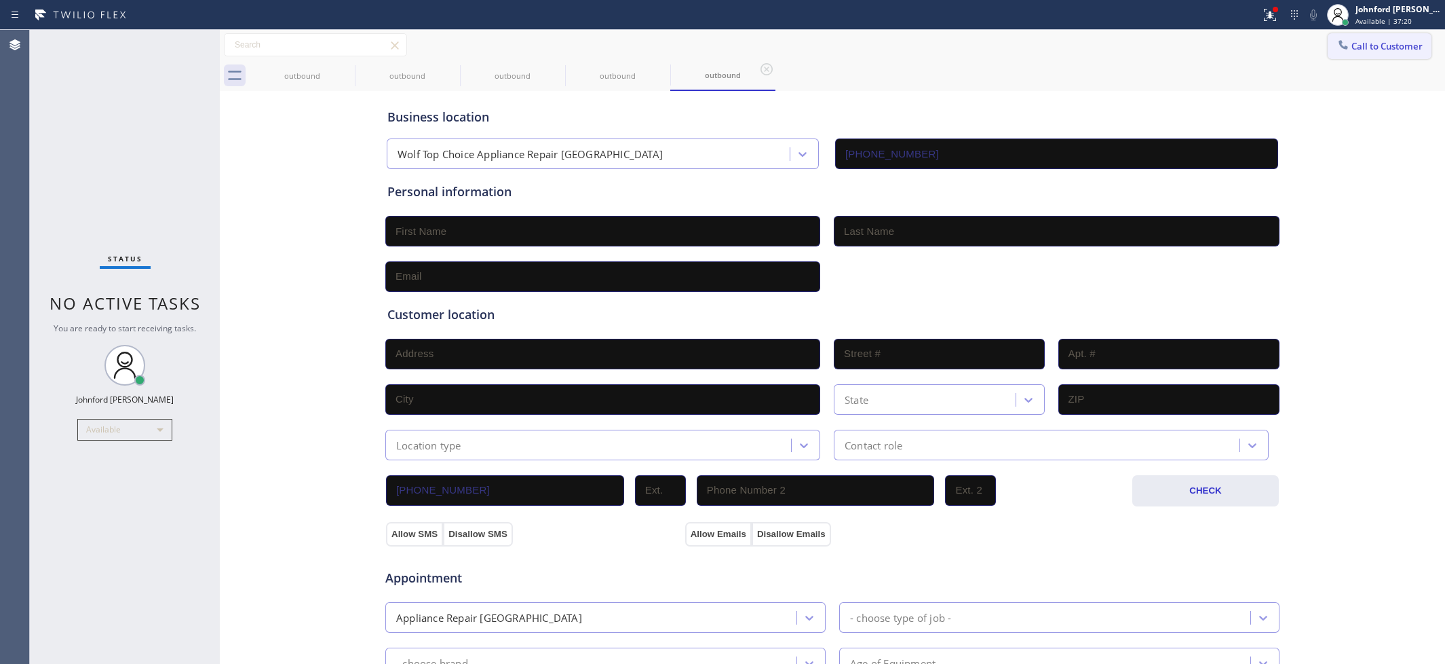
click at [1398, 35] on button "Call to Customer" at bounding box center [1380, 46] width 104 height 26
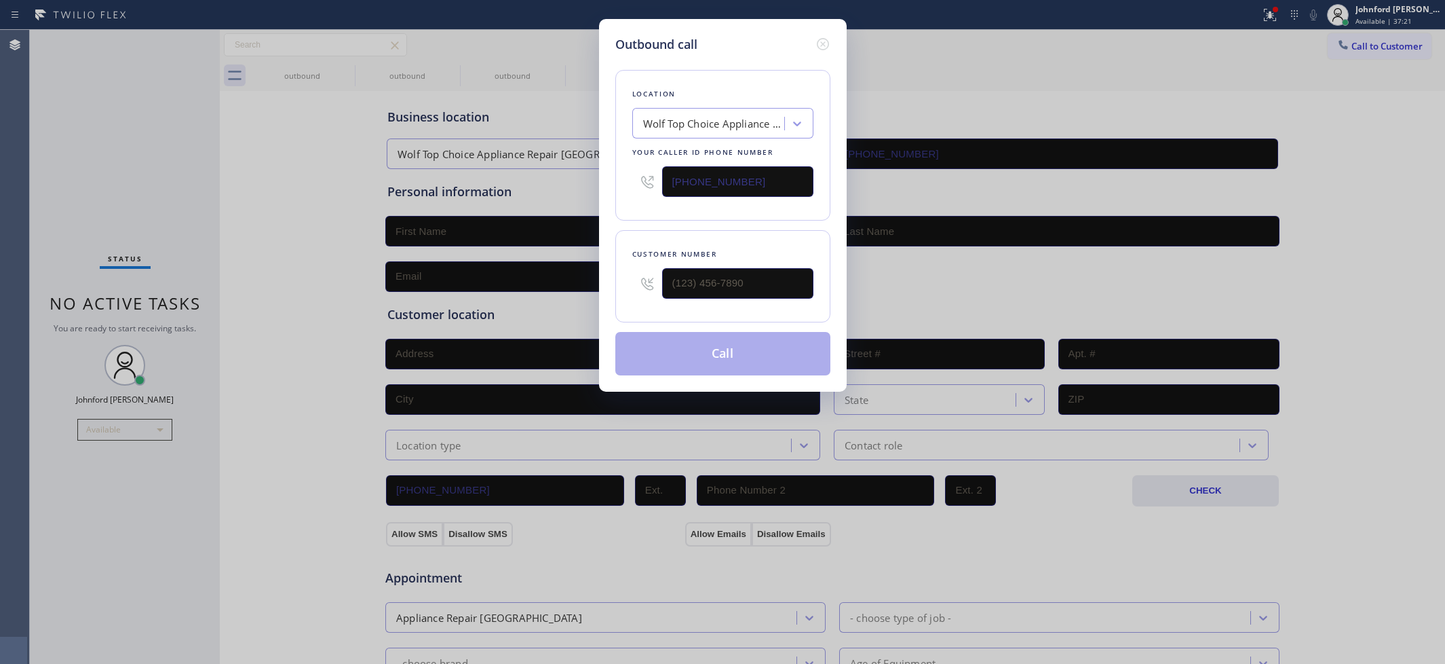
drag, startPoint x: 743, startPoint y: 166, endPoint x: 575, endPoint y: 189, distance: 169.1
click at [577, 188] on div "Outbound call Location Wolf Top Choice Appliance Repair [GEOGRAPHIC_DATA] Your …" at bounding box center [722, 332] width 1445 height 664
paste input "917) 924-8295"
type input "[PHONE_NUMBER]"
drag, startPoint x: 476, startPoint y: 401, endPoint x: 497, endPoint y: 322, distance: 81.5
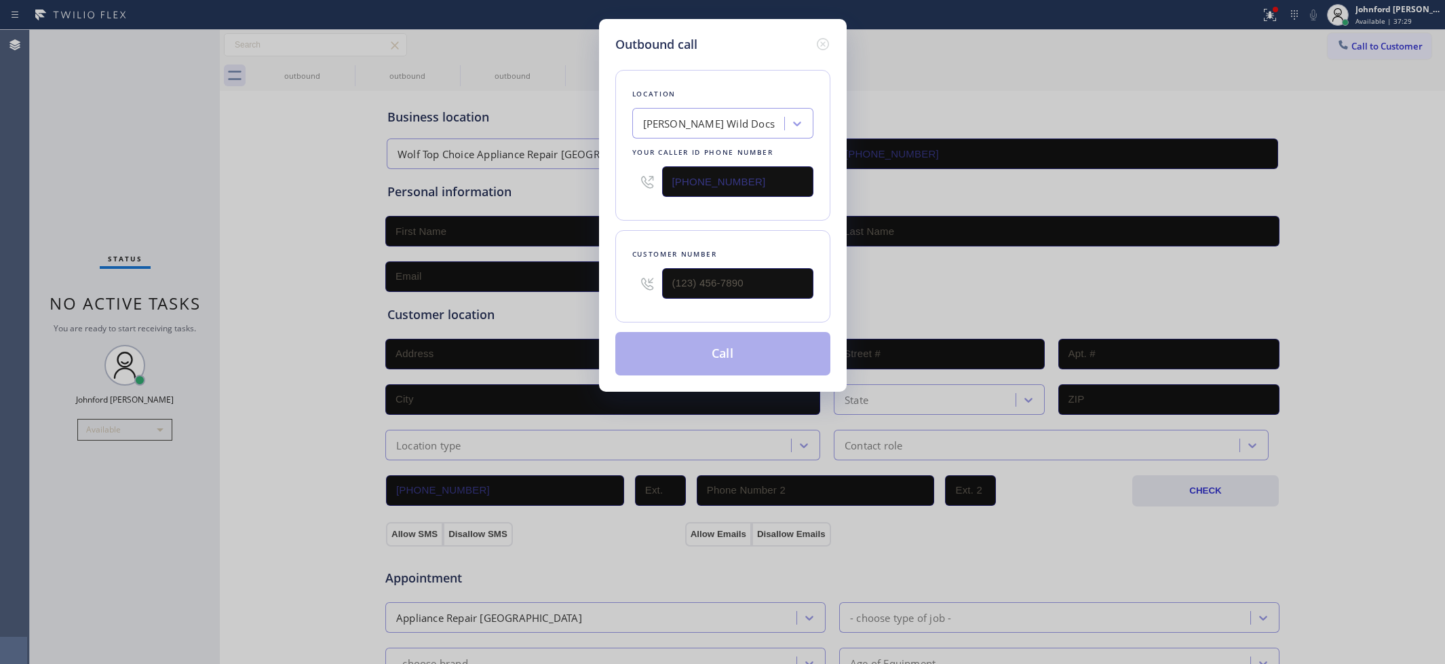
click at [476, 399] on div "Outbound call Location [PERSON_NAME] Wild Docs Your caller id phone number [PHO…" at bounding box center [722, 332] width 1445 height 664
drag, startPoint x: 1232, startPoint y: 107, endPoint x: 1090, endPoint y: 131, distance: 144.5
click at [1232, 107] on div "Outbound call Location [PERSON_NAME] Wild Docs Your caller id phone number [PHO…" at bounding box center [722, 332] width 1445 height 664
drag, startPoint x: 753, startPoint y: 271, endPoint x: 592, endPoint y: 263, distance: 161.1
click at [587, 279] on div "Outbound call Location [PERSON_NAME] Wild Docs Your caller id phone number [PHO…" at bounding box center [722, 332] width 1445 height 664
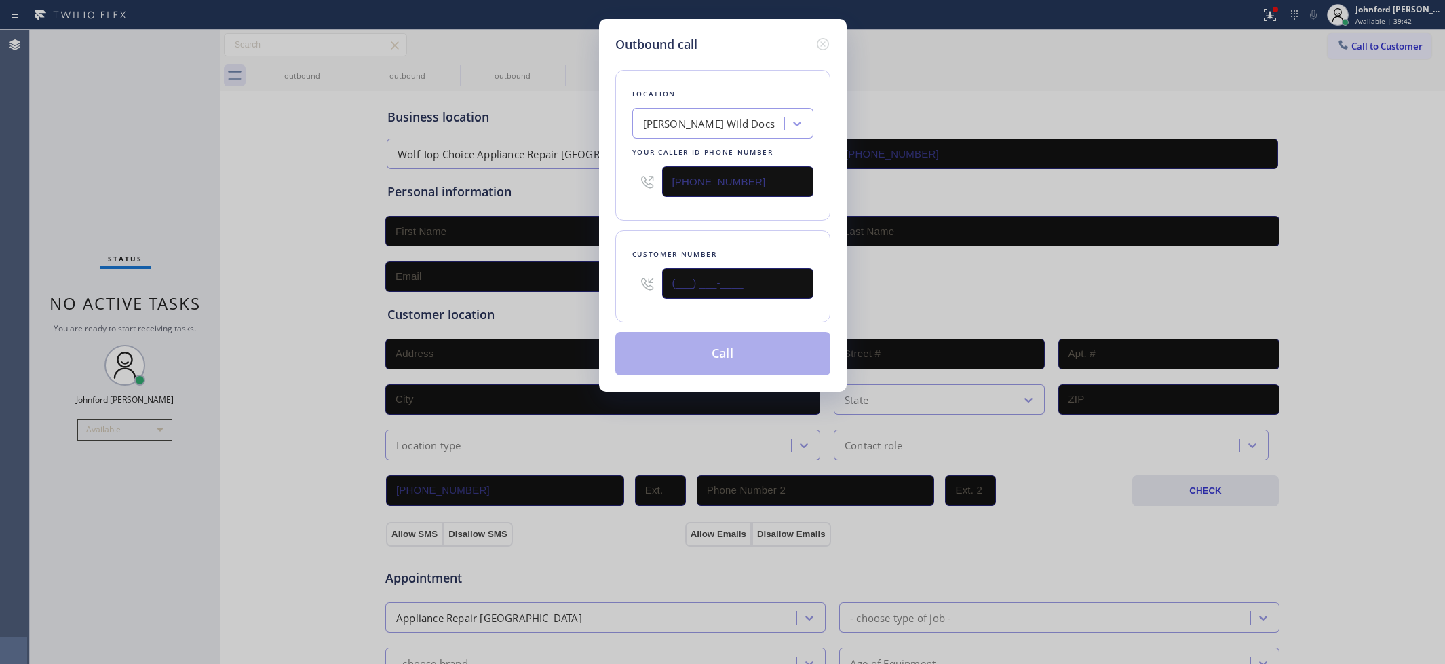
paste input "802) 203-1658"
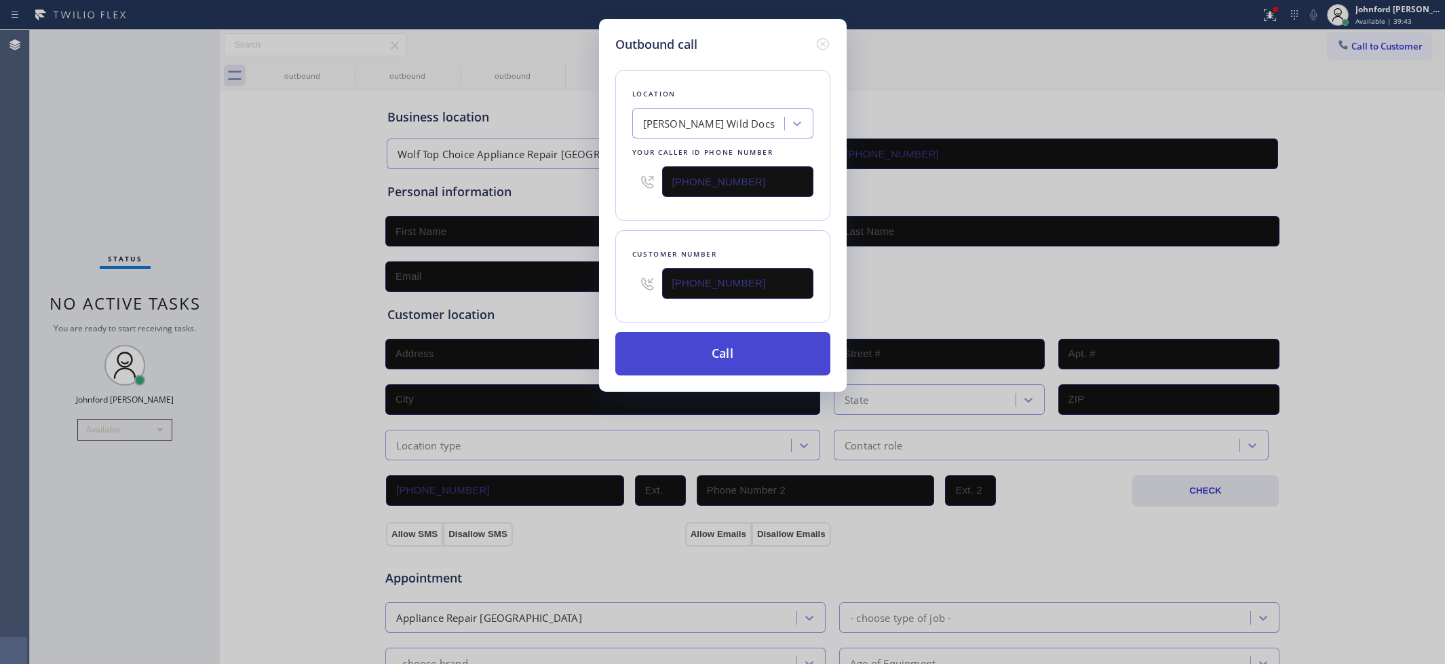
type input "[PHONE_NUMBER]"
click at [745, 363] on button "Call" at bounding box center [722, 353] width 215 height 43
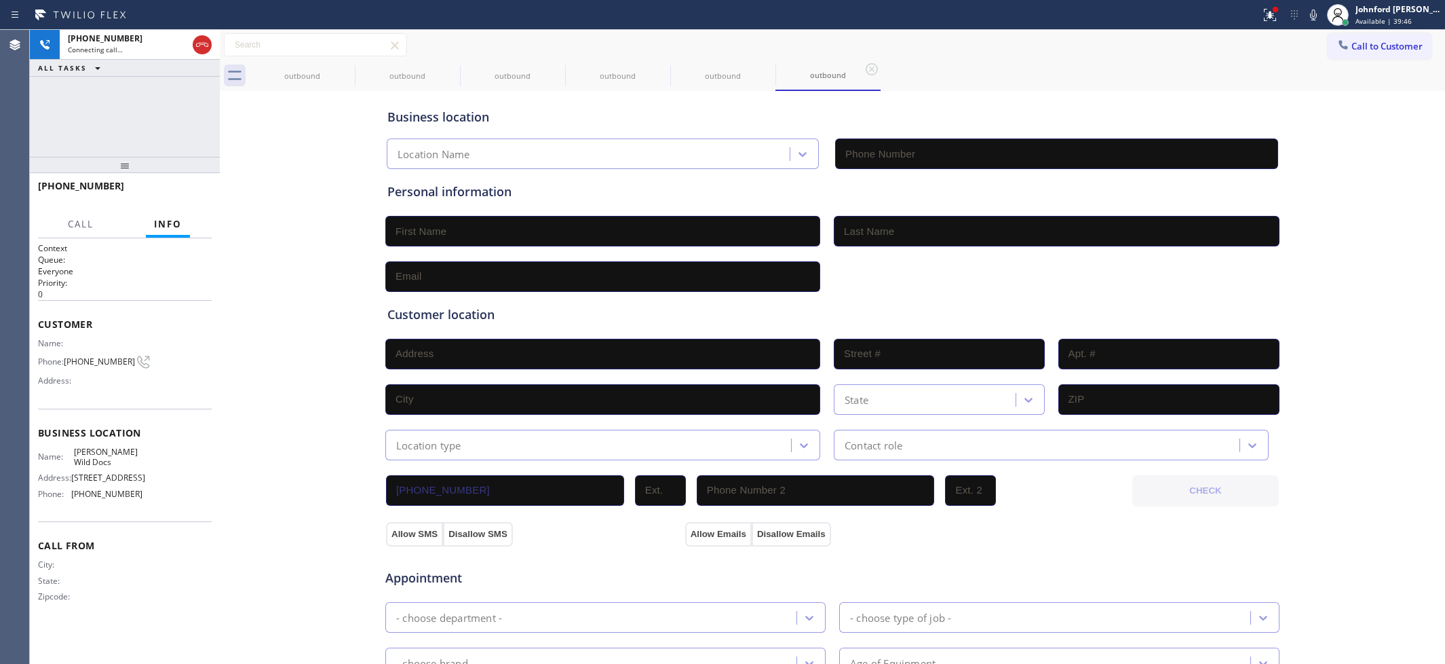
type input "[PHONE_NUMBER]"
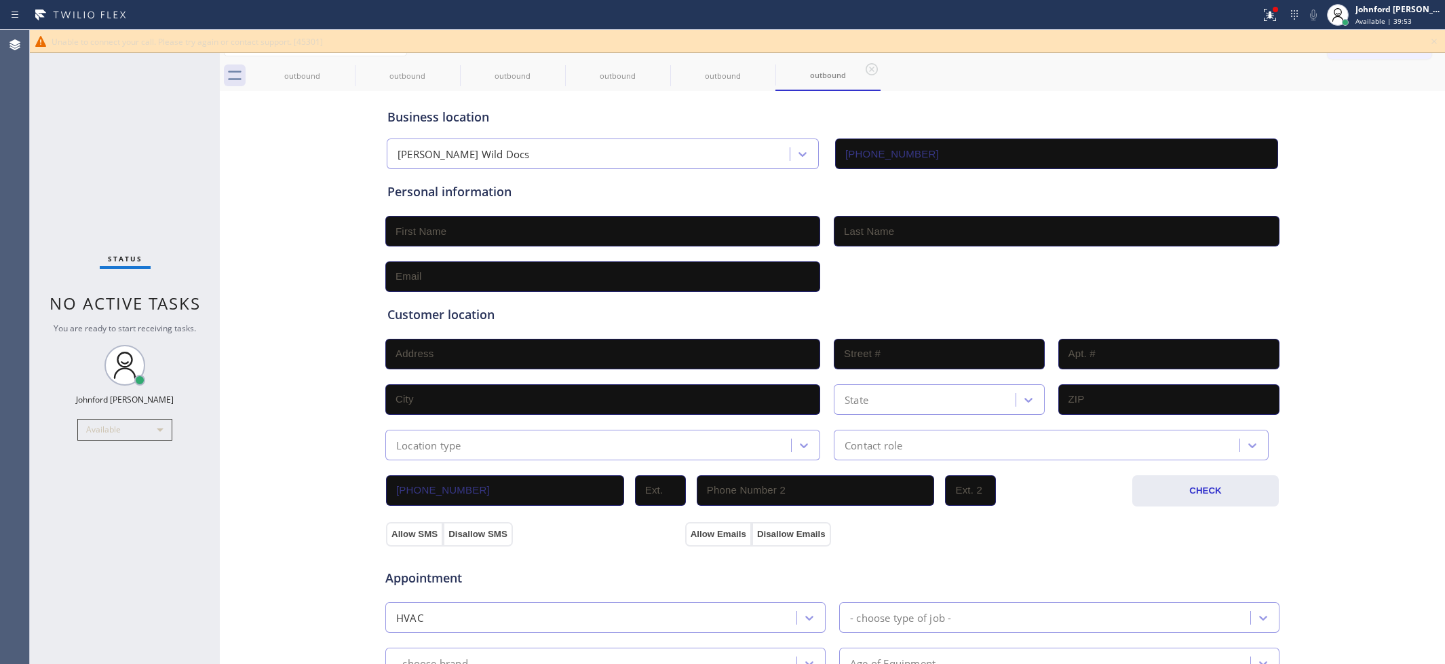
click at [649, 164] on div "Personal information" at bounding box center [833, 228] width 896 height 128
click at [344, 69] on icon at bounding box center [346, 69] width 16 height 16
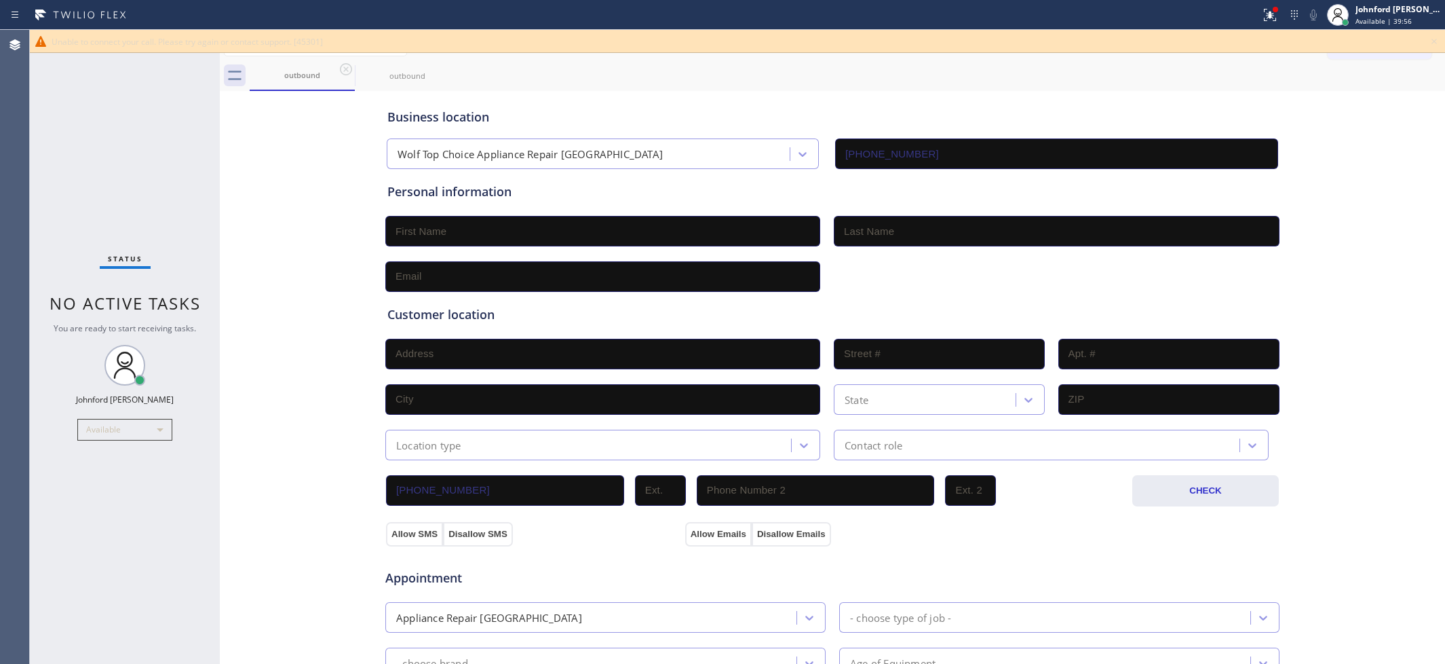
drag, startPoint x: 1440, startPoint y: 35, endPoint x: 1396, endPoint y: 42, distance: 44.0
click at [1436, 35] on icon at bounding box center [1434, 41] width 16 height 16
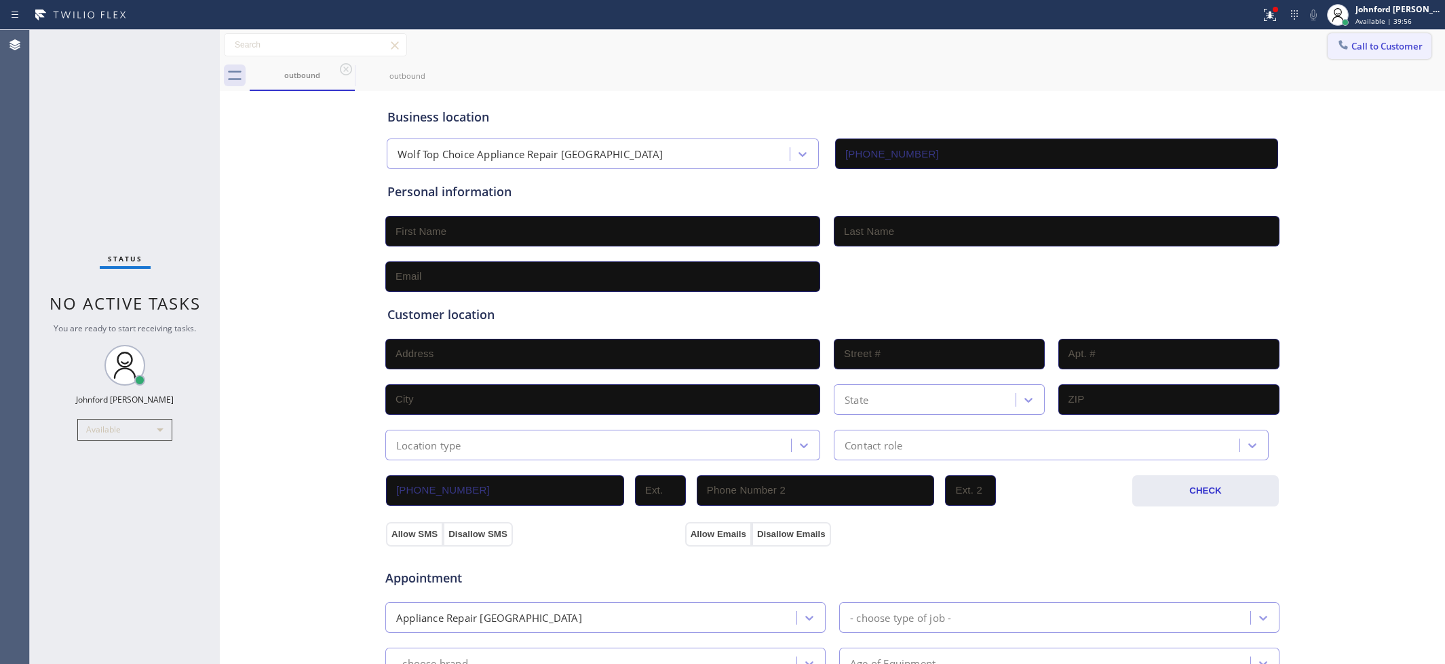
drag, startPoint x: 1395, startPoint y: 43, endPoint x: 1179, endPoint y: 129, distance: 232.3
click at [1391, 44] on button "Call to Customer" at bounding box center [1380, 46] width 104 height 26
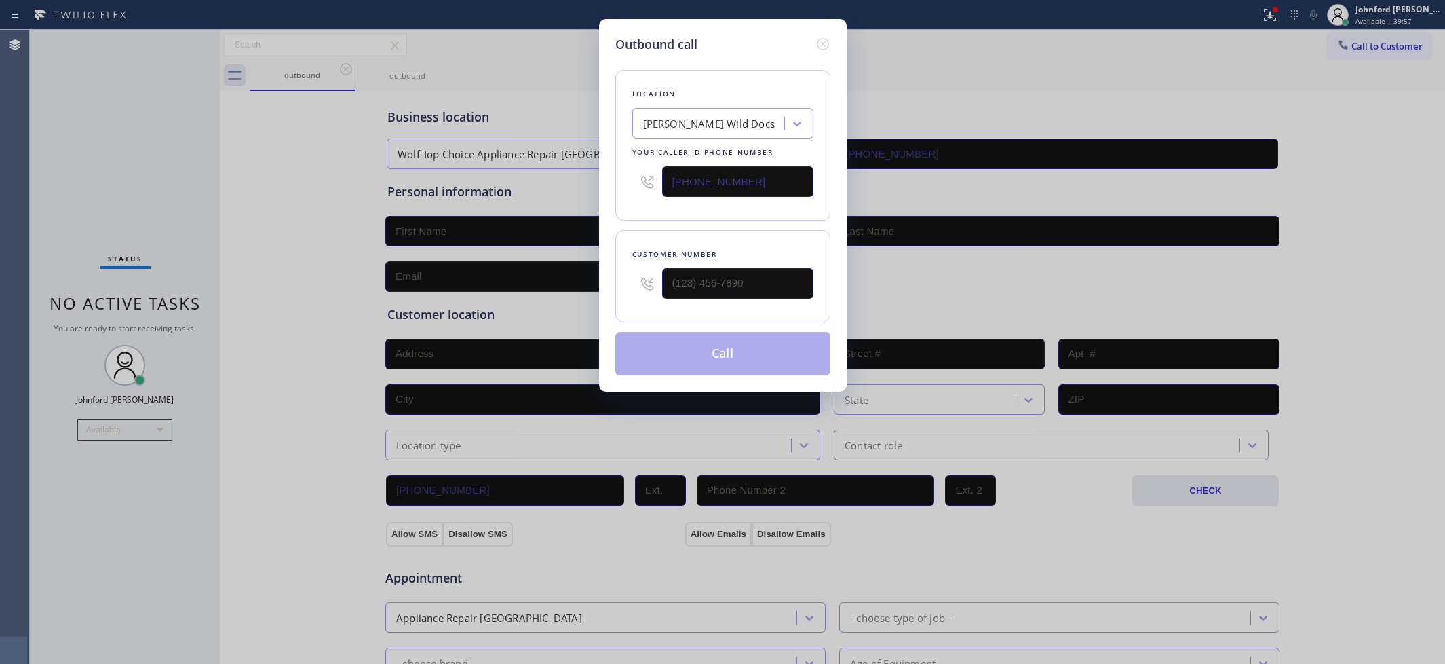
drag, startPoint x: 724, startPoint y: 173, endPoint x: 712, endPoint y: 173, distance: 11.5
click at [713, 173] on input "[PHONE_NUMBER]" at bounding box center [737, 181] width 151 height 31
click at [712, 173] on input "[PHONE_NUMBER]" at bounding box center [737, 181] width 151 height 31
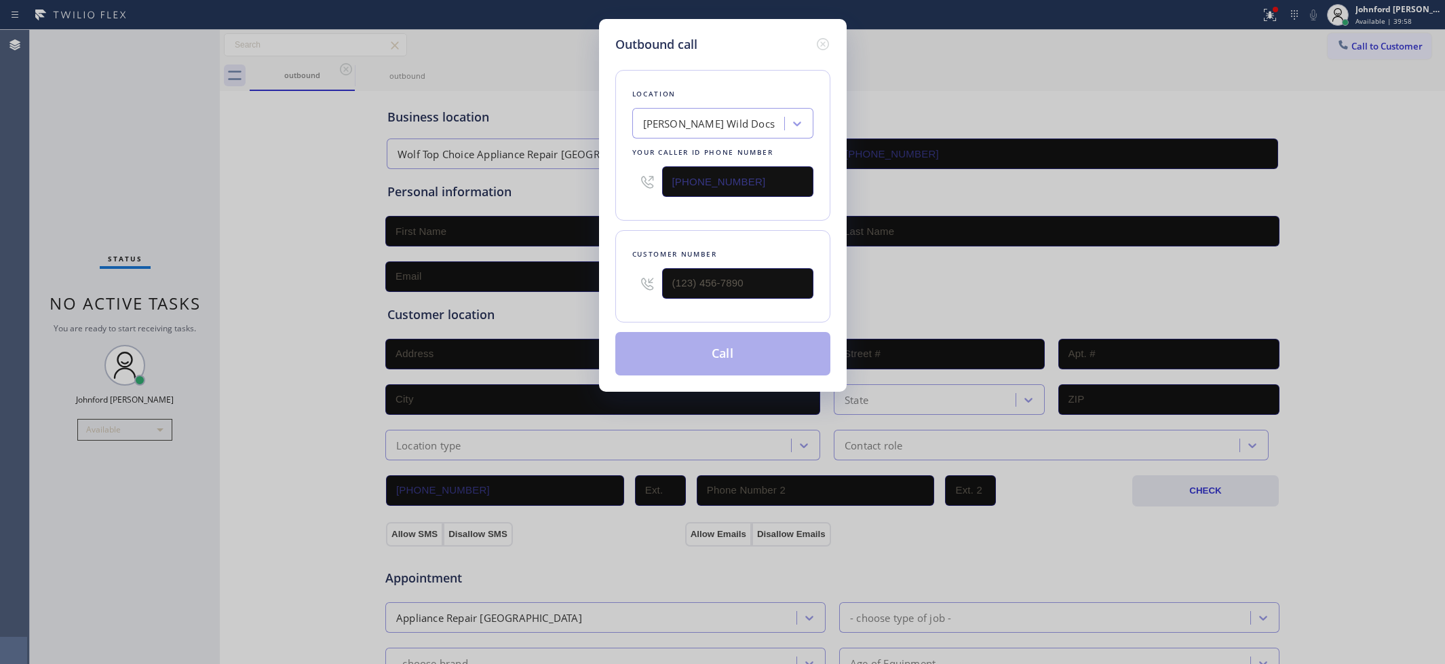
paste input "203) 424-2366"
drag, startPoint x: 816, startPoint y: 43, endPoint x: 757, endPoint y: 60, distance: 60.8
click at [816, 43] on icon at bounding box center [823, 44] width 16 height 16
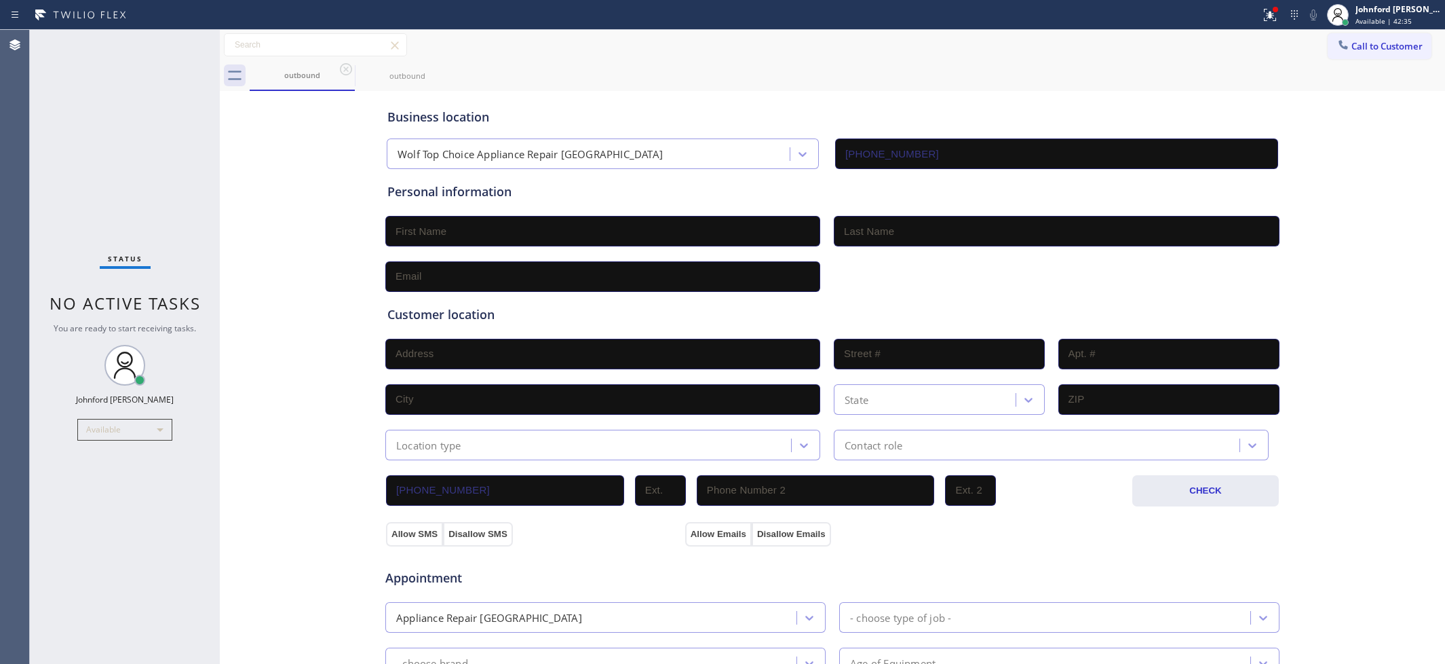
drag, startPoint x: 1337, startPoint y: 51, endPoint x: 1222, endPoint y: 80, distance: 119.0
click at [1337, 51] on div at bounding box center [1343, 46] width 16 height 16
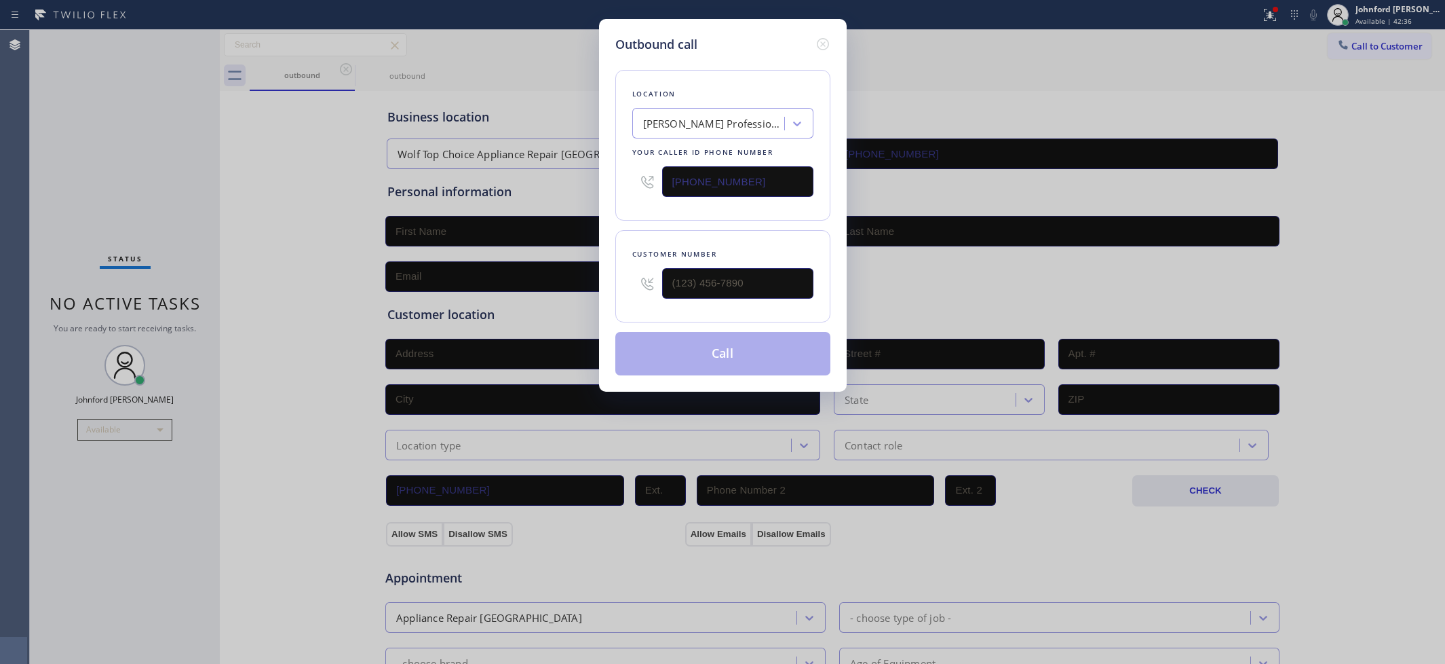
drag, startPoint x: 748, startPoint y: 187, endPoint x: 581, endPoint y: 206, distance: 168.6
click at [582, 206] on div "Outbound call Location [PERSON_NAME] Professional Appliance Repairs Your caller…" at bounding box center [722, 332] width 1445 height 664
paste input "332) 334-8089"
type input "[PHONE_NUMBER]"
drag, startPoint x: 730, startPoint y: 276, endPoint x: 723, endPoint y: 280, distance: 7.6
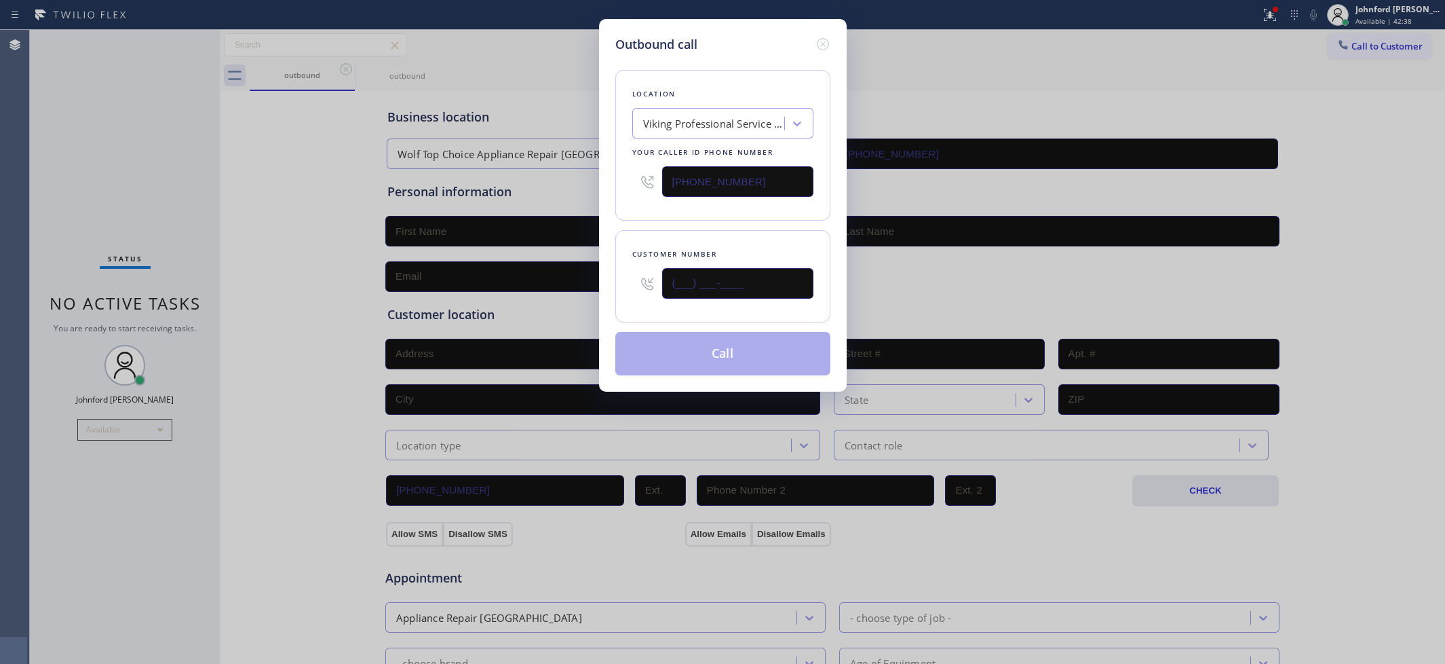
click at [723, 280] on input "(___) ___-____" at bounding box center [737, 283] width 151 height 31
paste input "3124"
drag, startPoint x: 761, startPoint y: 267, endPoint x: 618, endPoint y: 273, distance: 142.6
click at [618, 273] on div "Customer number (___) ___-3124" at bounding box center [722, 276] width 215 height 92
paste input "312) 429-5303"
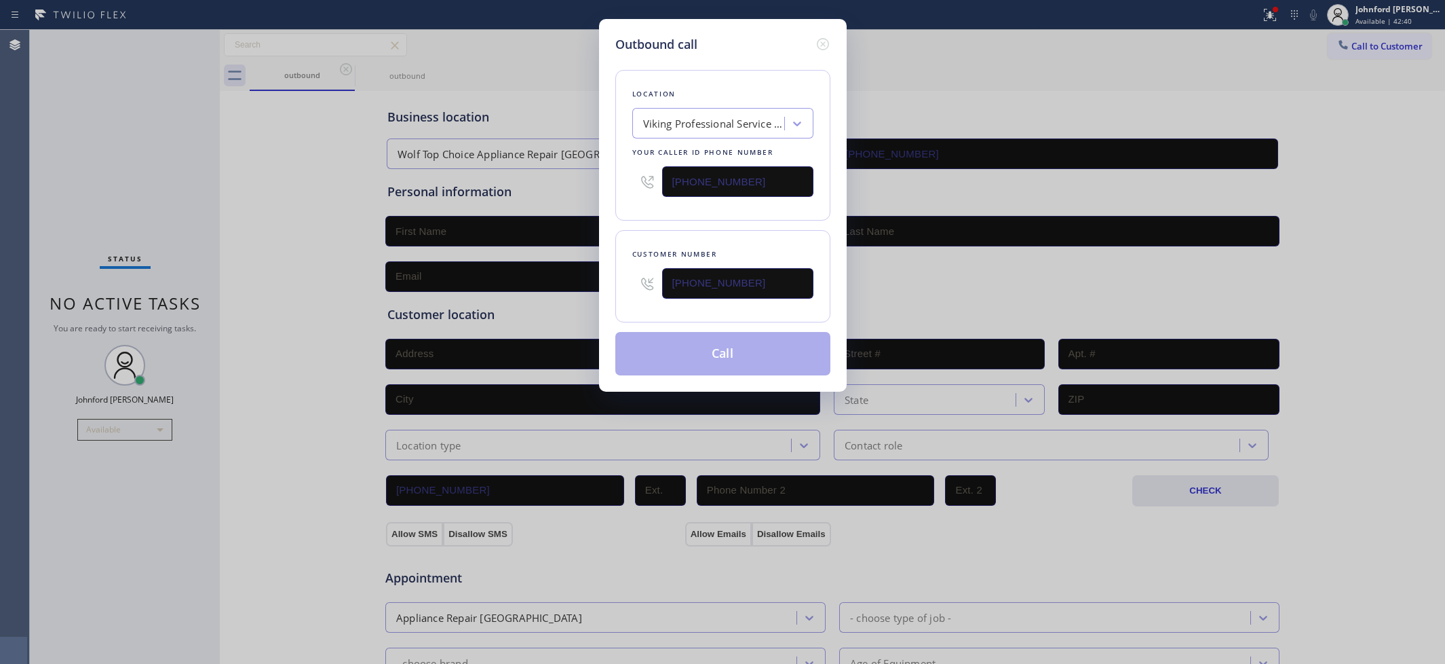
type input "[PHONE_NUMBER]"
click at [701, 218] on div "Location Viking Professional Service [US_STATE] Your caller id phone number [PH…" at bounding box center [722, 215] width 215 height 322
drag, startPoint x: 723, startPoint y: 360, endPoint x: 902, endPoint y: 55, distance: 354.0
click at [726, 358] on button "Call" at bounding box center [722, 353] width 215 height 43
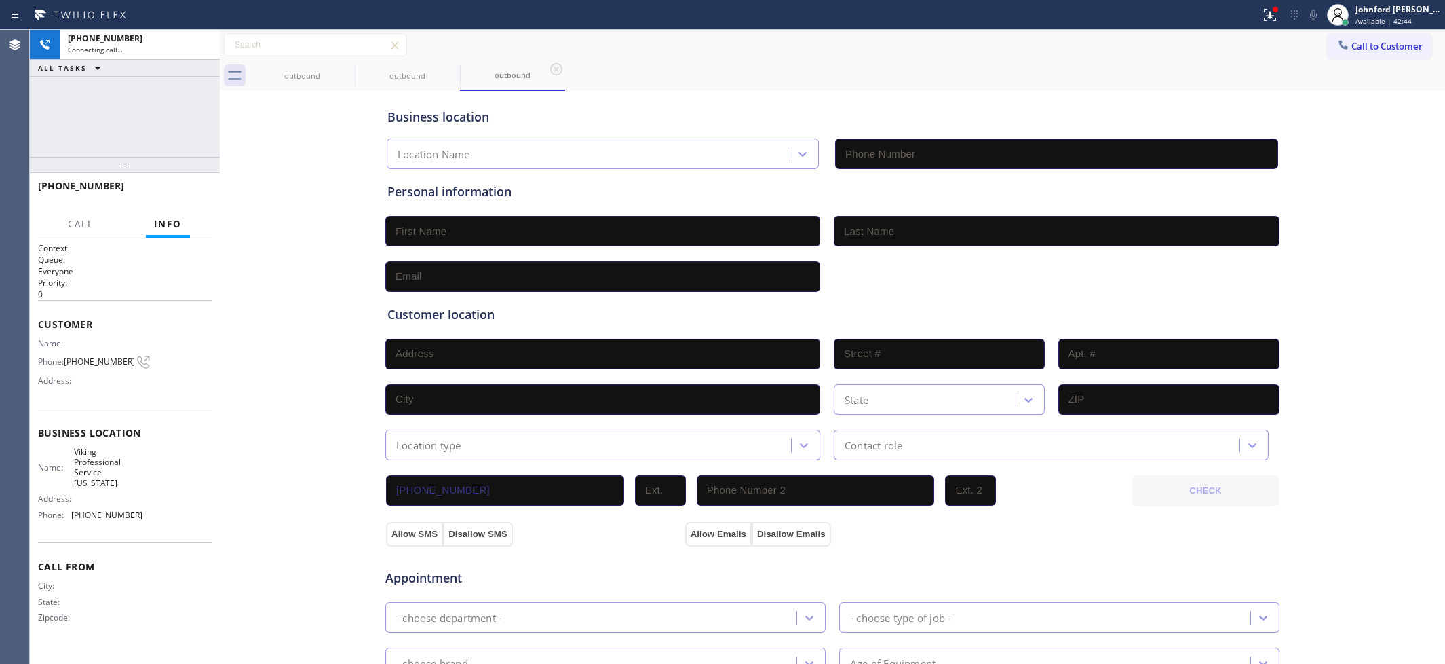
type input "[PHONE_NUMBER]"
click at [349, 68] on icon at bounding box center [346, 69] width 16 height 16
click at [167, 190] on span "HANG UP" at bounding box center [179, 191] width 41 height 9
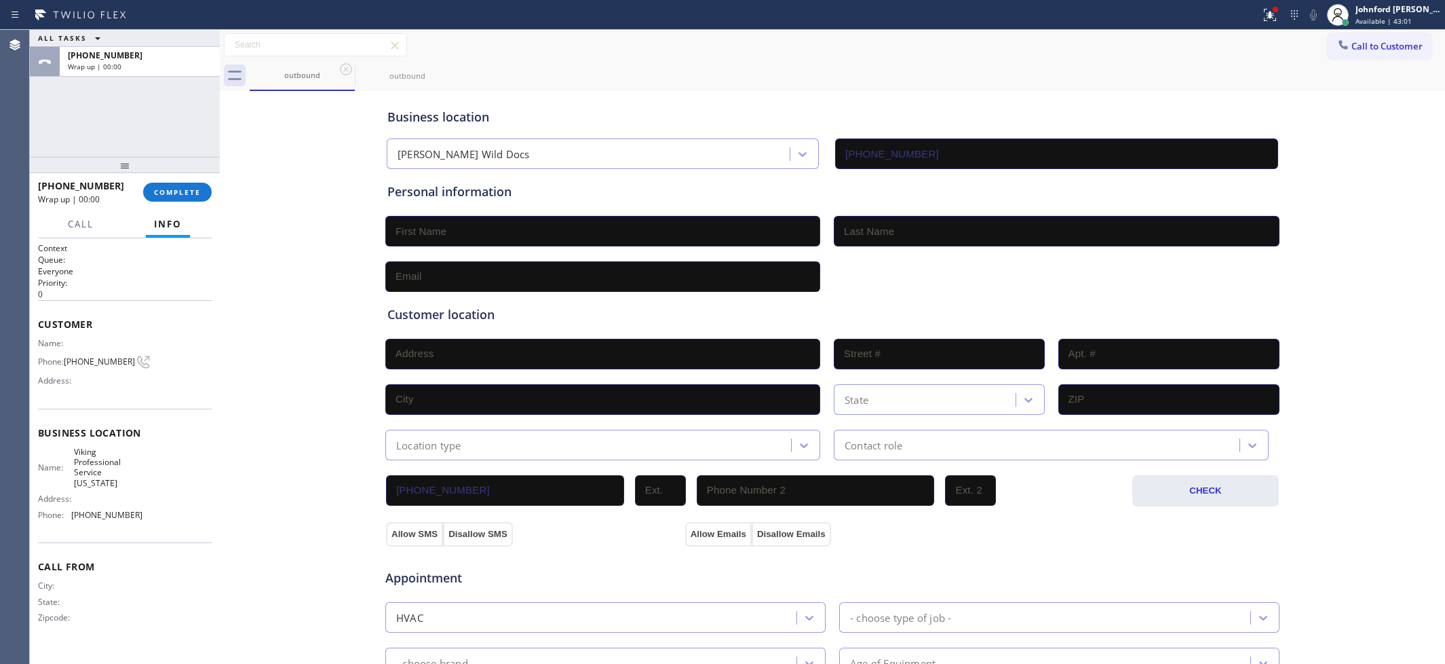
click at [1377, 52] on button "Call to Customer" at bounding box center [1380, 46] width 104 height 26
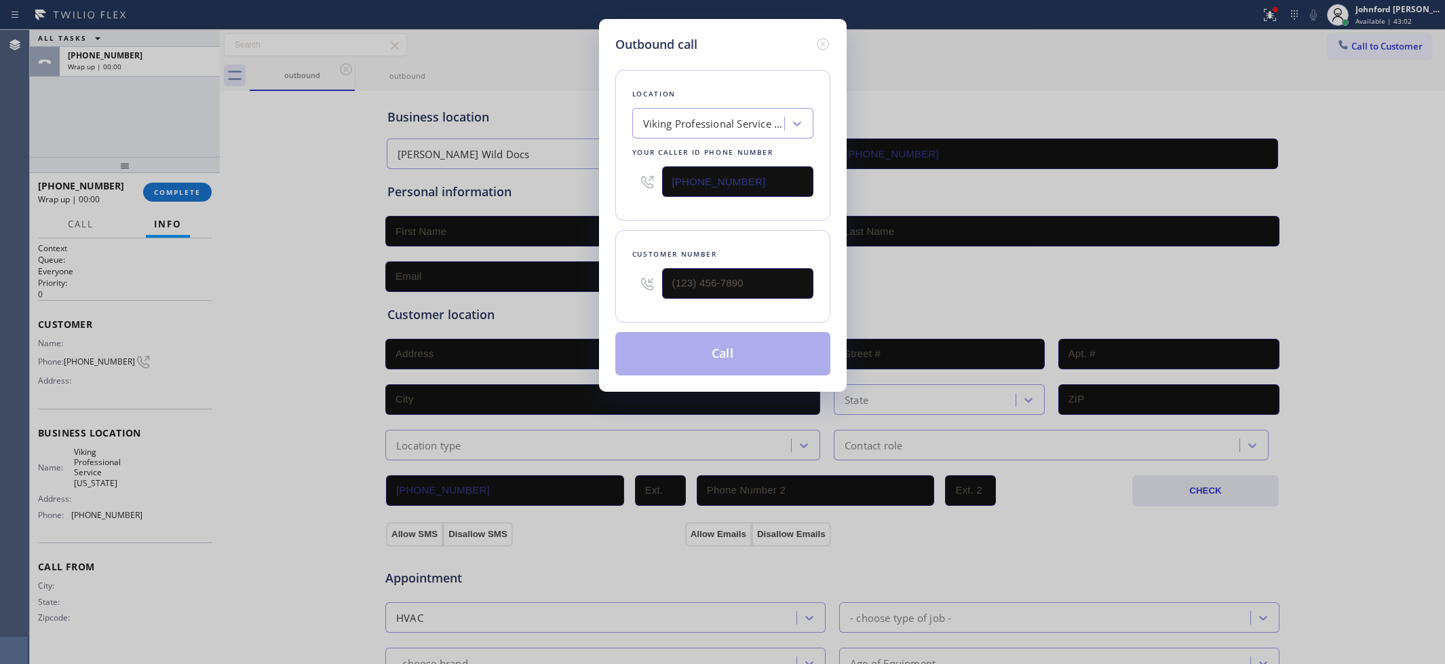
drag, startPoint x: 687, startPoint y: 297, endPoint x: 565, endPoint y: 304, distance: 123.0
click at [565, 304] on div "Outbound call Location Viking Professional Service [US_STATE] Your caller id ph…" at bounding box center [722, 332] width 1445 height 664
click at [712, 273] on input "(___) ___-____" at bounding box center [737, 283] width 151 height 31
paste input "312) 429-5303"
type input "[PHONE_NUMBER]"
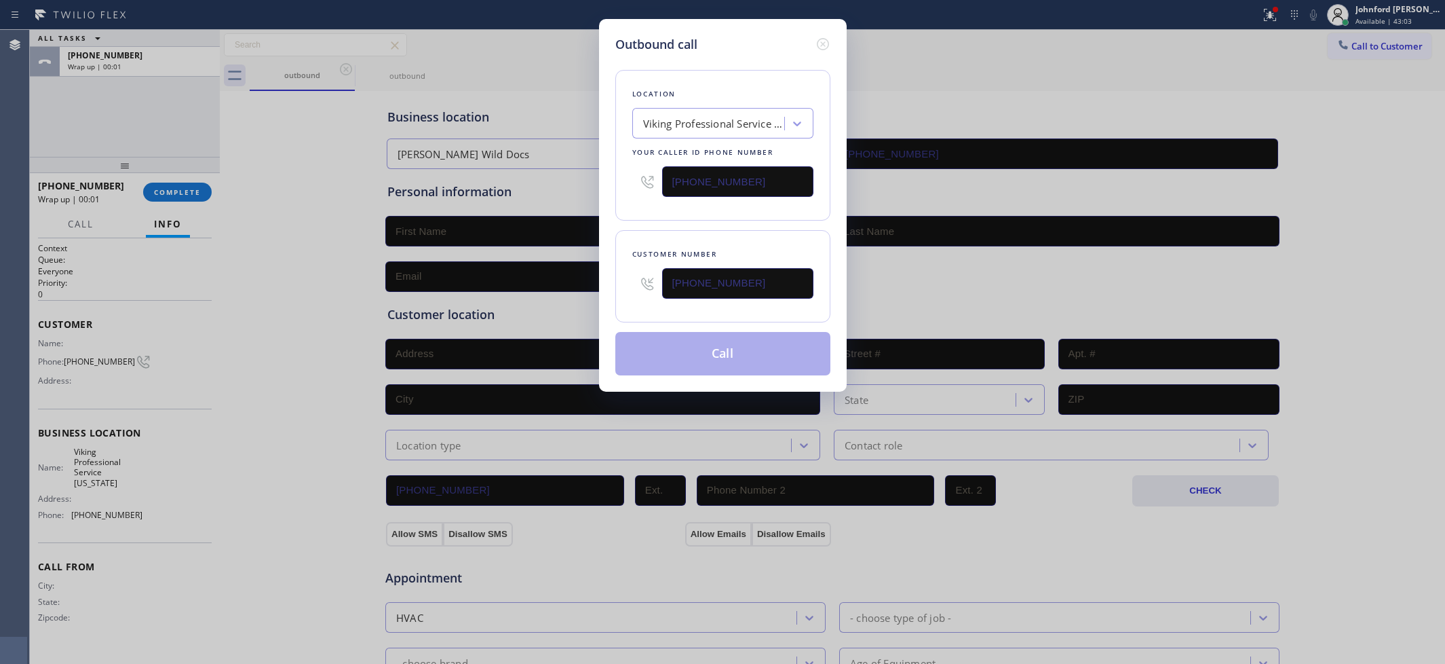
click at [737, 208] on div "Location Viking Professional Service [US_STATE] Your caller id phone number [PH…" at bounding box center [722, 145] width 215 height 151
drag, startPoint x: 737, startPoint y: 353, endPoint x: 891, endPoint y: 102, distance: 294.0
click at [737, 351] on button "Call" at bounding box center [722, 353] width 215 height 43
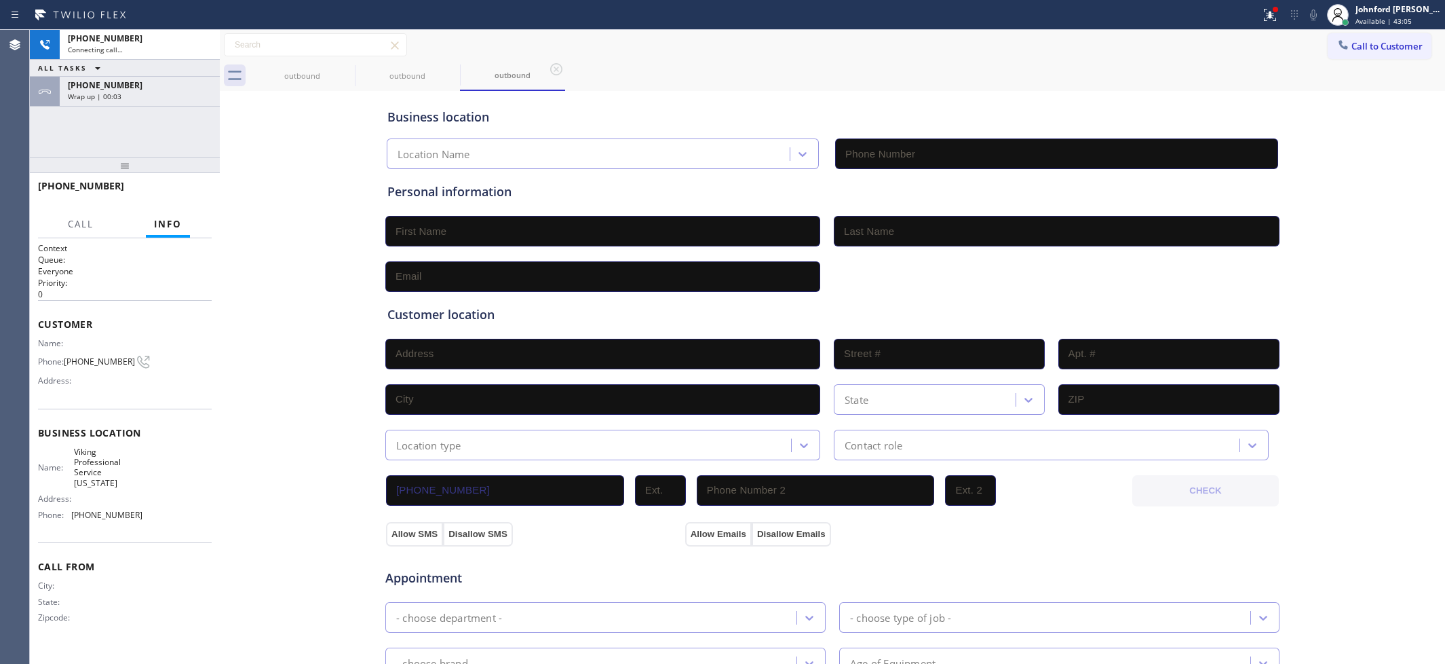
type input "[PHONE_NUMBER]"
drag, startPoint x: 120, startPoint y: 82, endPoint x: 130, endPoint y: 107, distance: 26.2
click at [120, 82] on span "[PHONE_NUMBER]" at bounding box center [105, 85] width 75 height 12
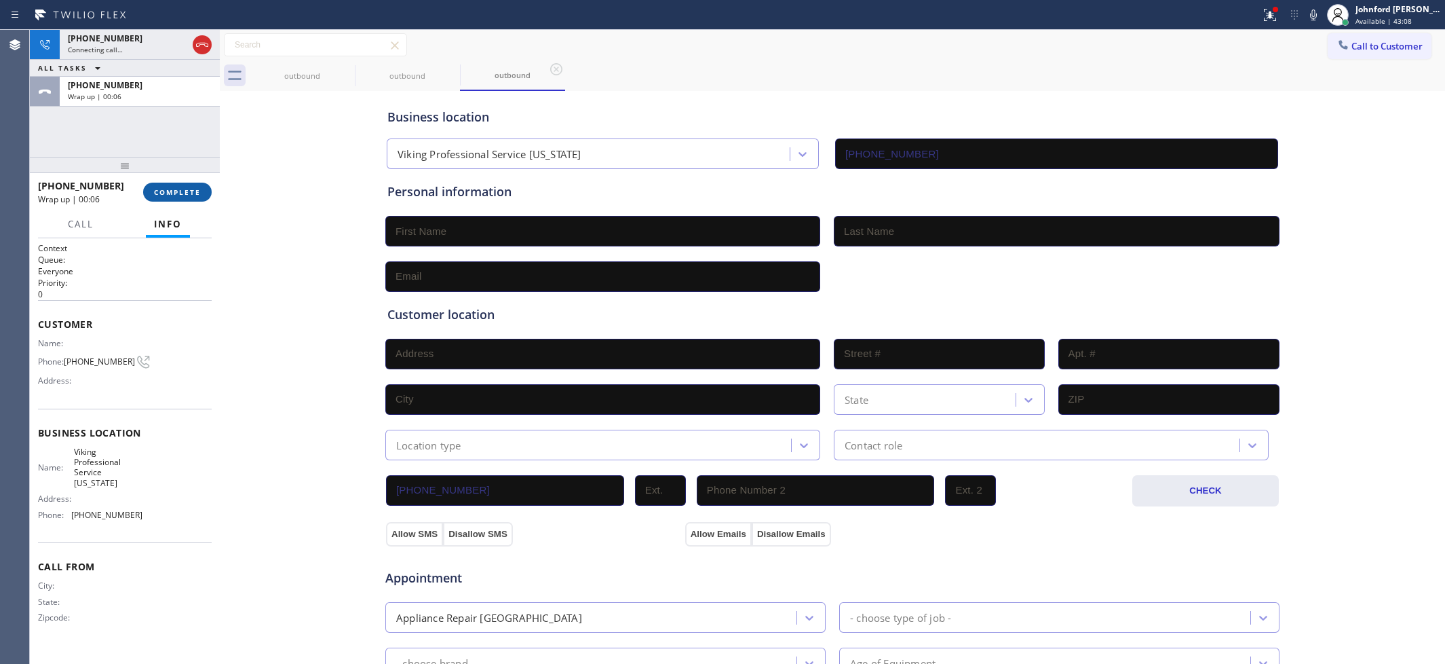
click at [185, 197] on button "COMPLETE" at bounding box center [177, 192] width 69 height 19
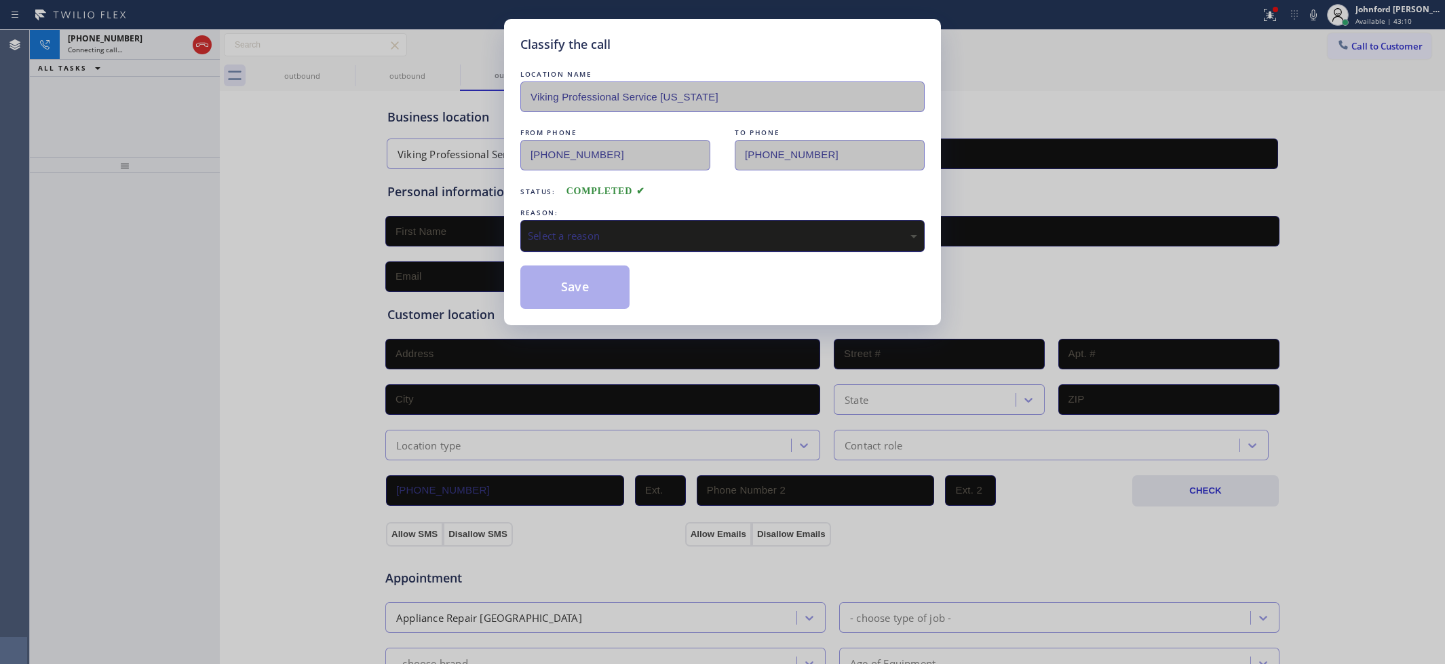
click at [615, 220] on div "Select a reason" at bounding box center [722, 236] width 404 height 32
click at [579, 252] on div "LOCATION NAME Viking Professional Service [US_STATE] FROM PHONE [PHONE_NUMBER] …" at bounding box center [722, 188] width 404 height 242
click at [556, 271] on button "Save" at bounding box center [574, 286] width 109 height 43
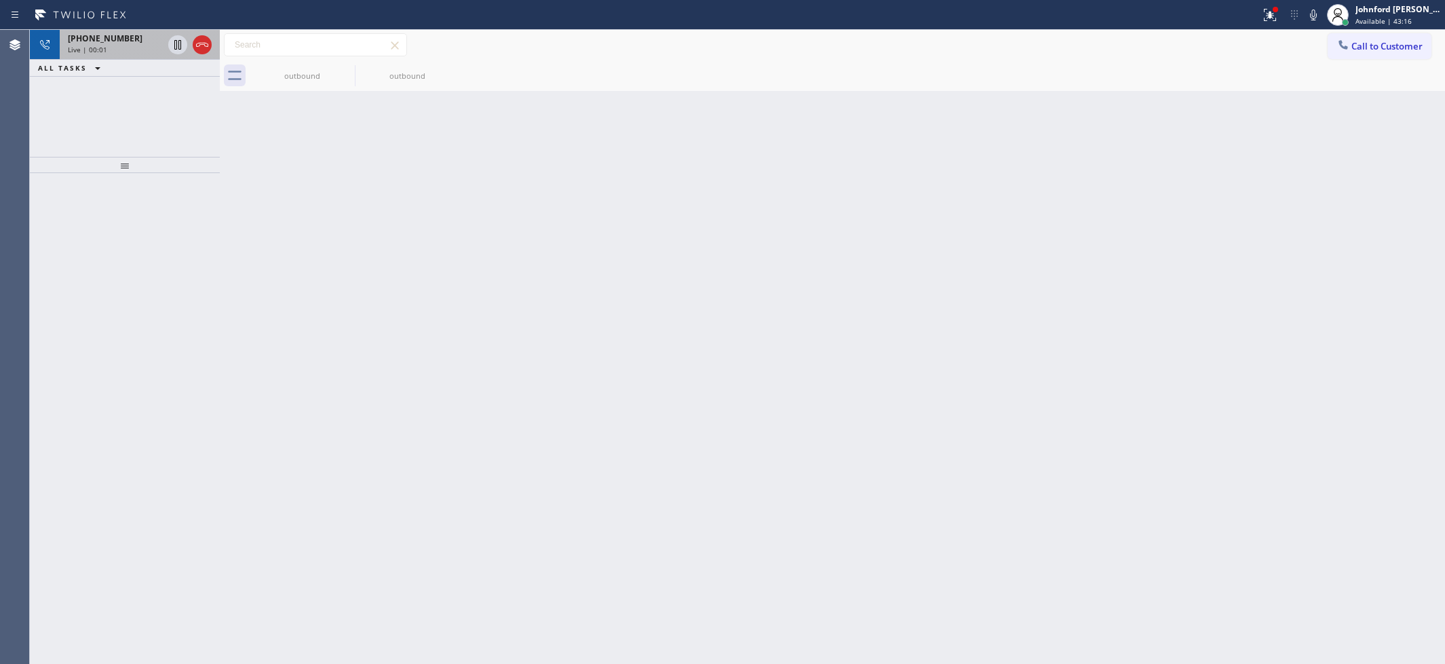
click at [201, 55] on div at bounding box center [190, 45] width 49 height 30
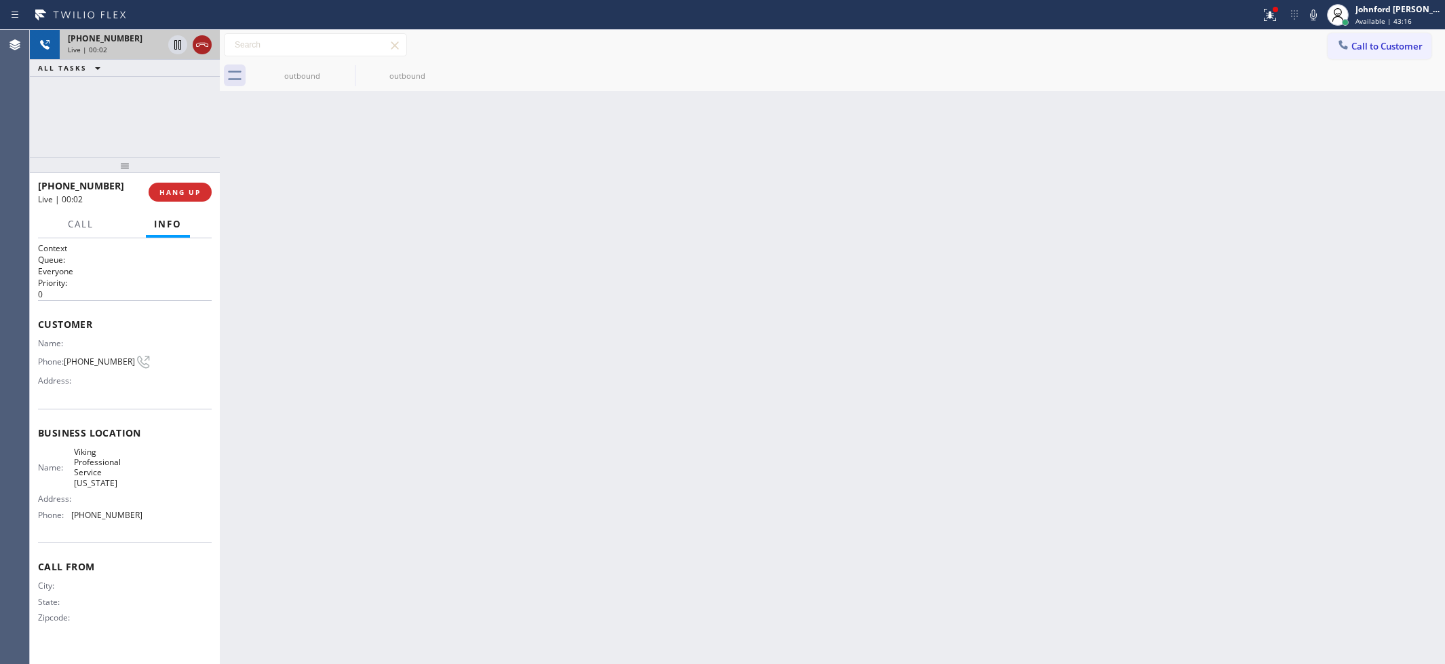
click at [201, 46] on icon at bounding box center [202, 45] width 16 height 16
click at [180, 195] on span "COMPLETE" at bounding box center [177, 191] width 47 height 9
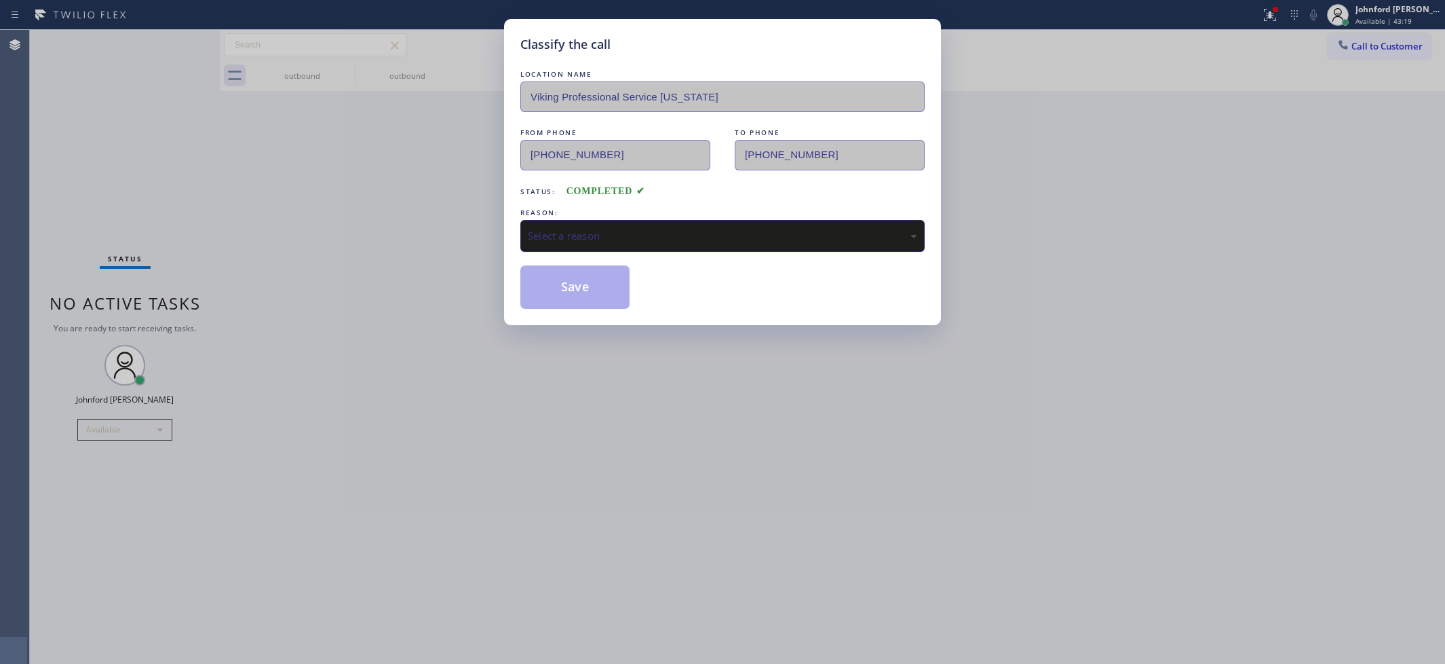
click at [645, 236] on div "Select a reason" at bounding box center [722, 236] width 389 height 16
drag, startPoint x: 615, startPoint y: 297, endPoint x: 632, endPoint y: 255, distance: 45.4
click at [613, 295] on button "Save" at bounding box center [574, 286] width 109 height 43
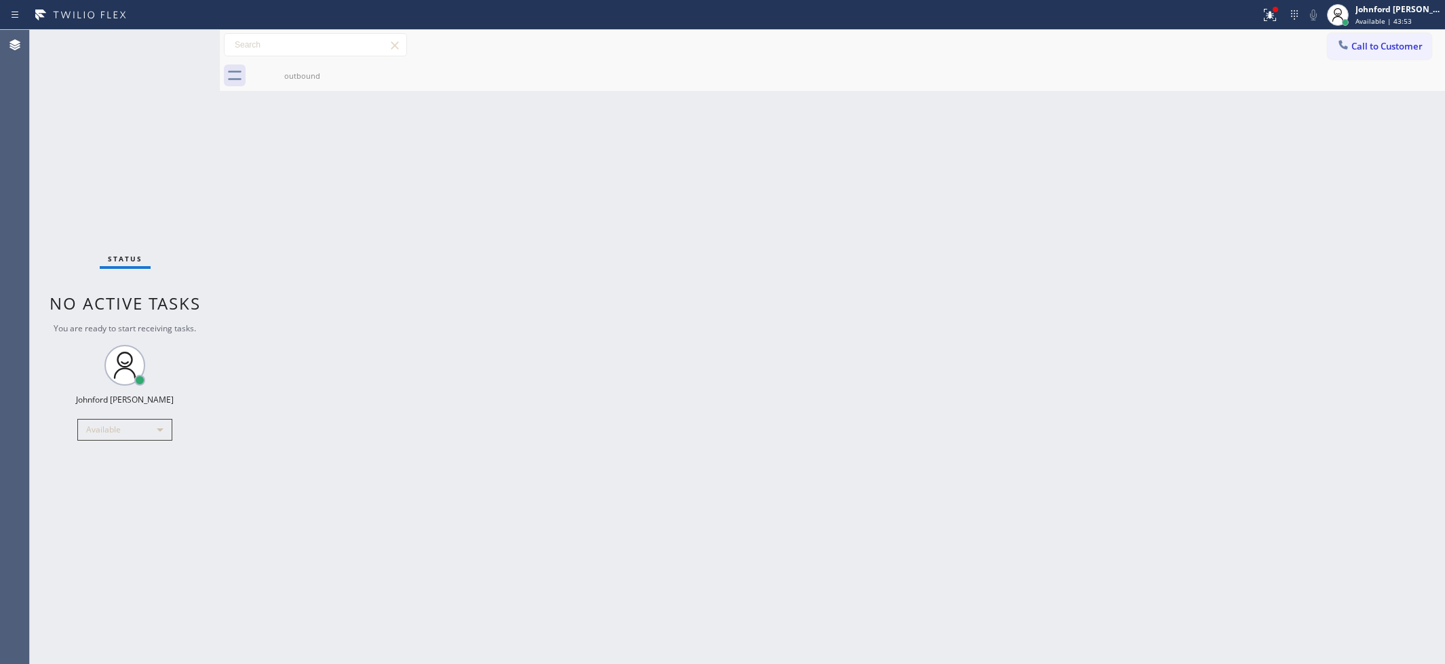
click at [1347, 48] on icon at bounding box center [1343, 44] width 9 height 9
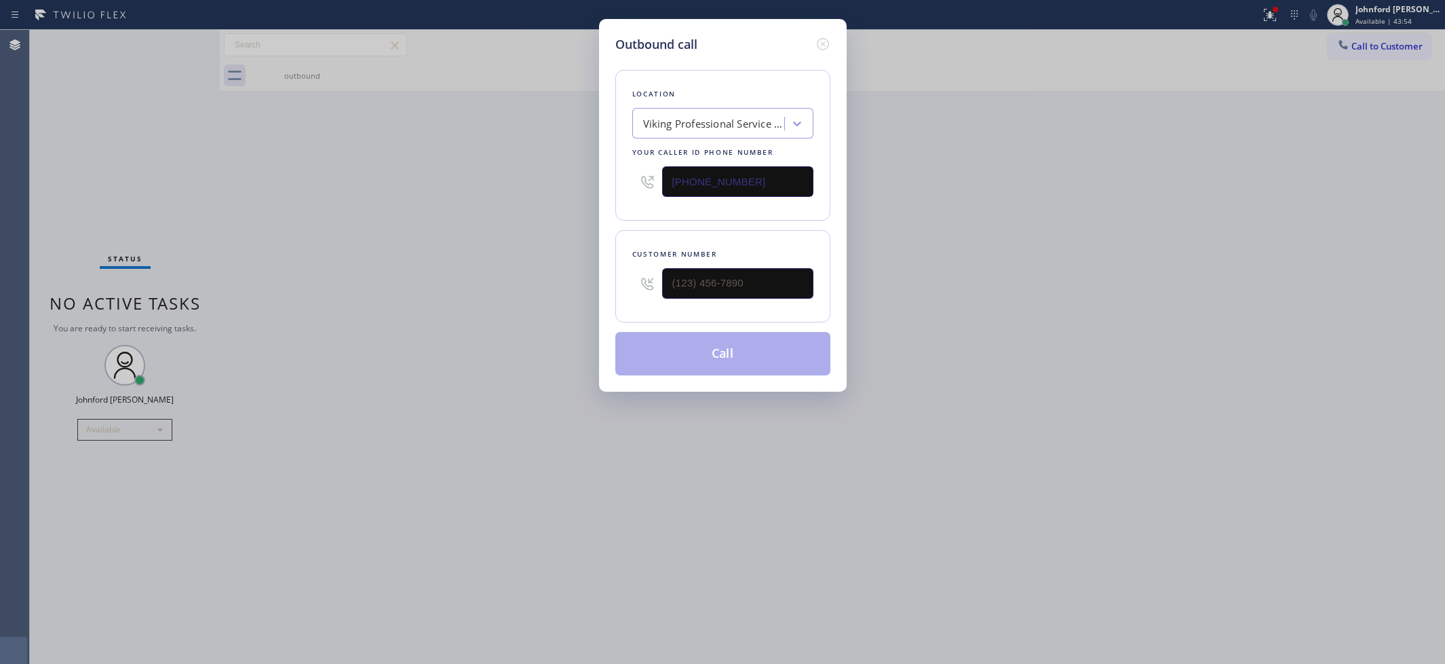
drag, startPoint x: 742, startPoint y: 191, endPoint x: 556, endPoint y: 209, distance: 186.1
click at [556, 209] on div "Outbound call Location Viking Professional Service [US_STATE] Your caller id ph…" at bounding box center [722, 332] width 1445 height 664
paste input "424) 396-6126"
type input "[PHONE_NUMBER]"
click at [729, 283] on input "(___) ___-____" at bounding box center [737, 283] width 151 height 31
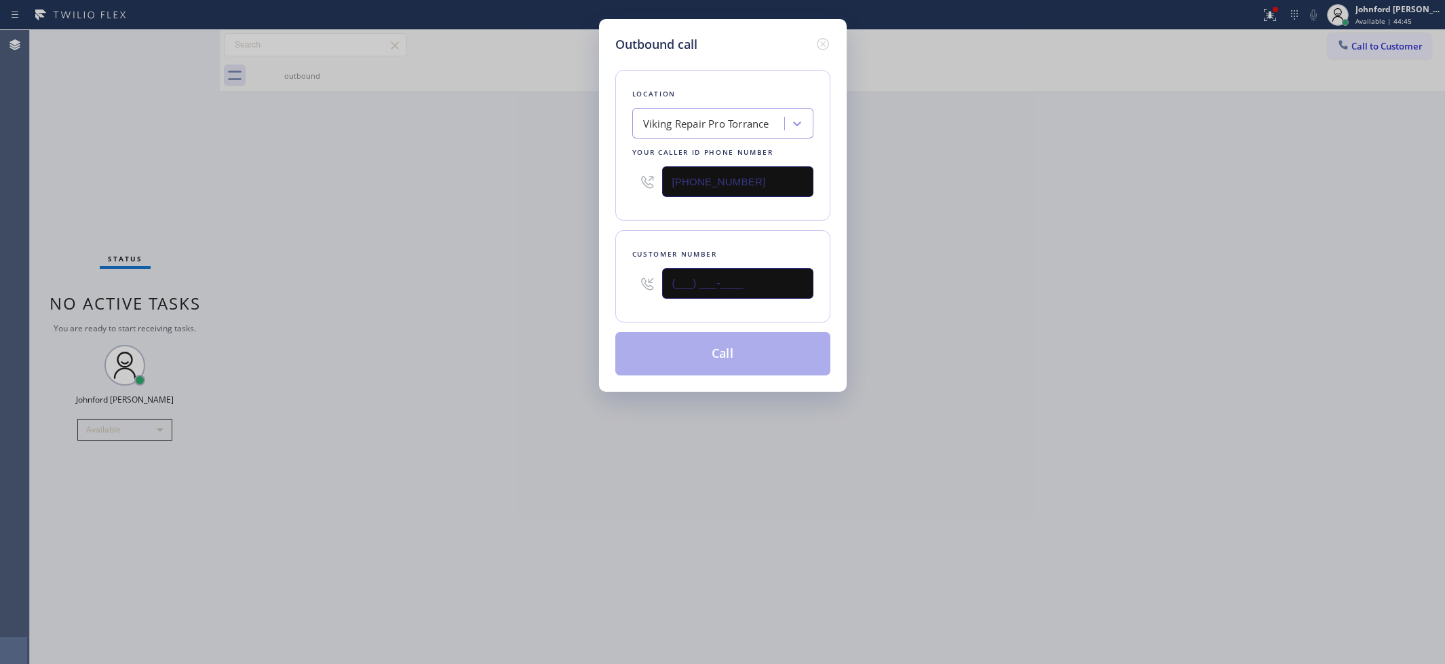
paste input "737) 356-7328"
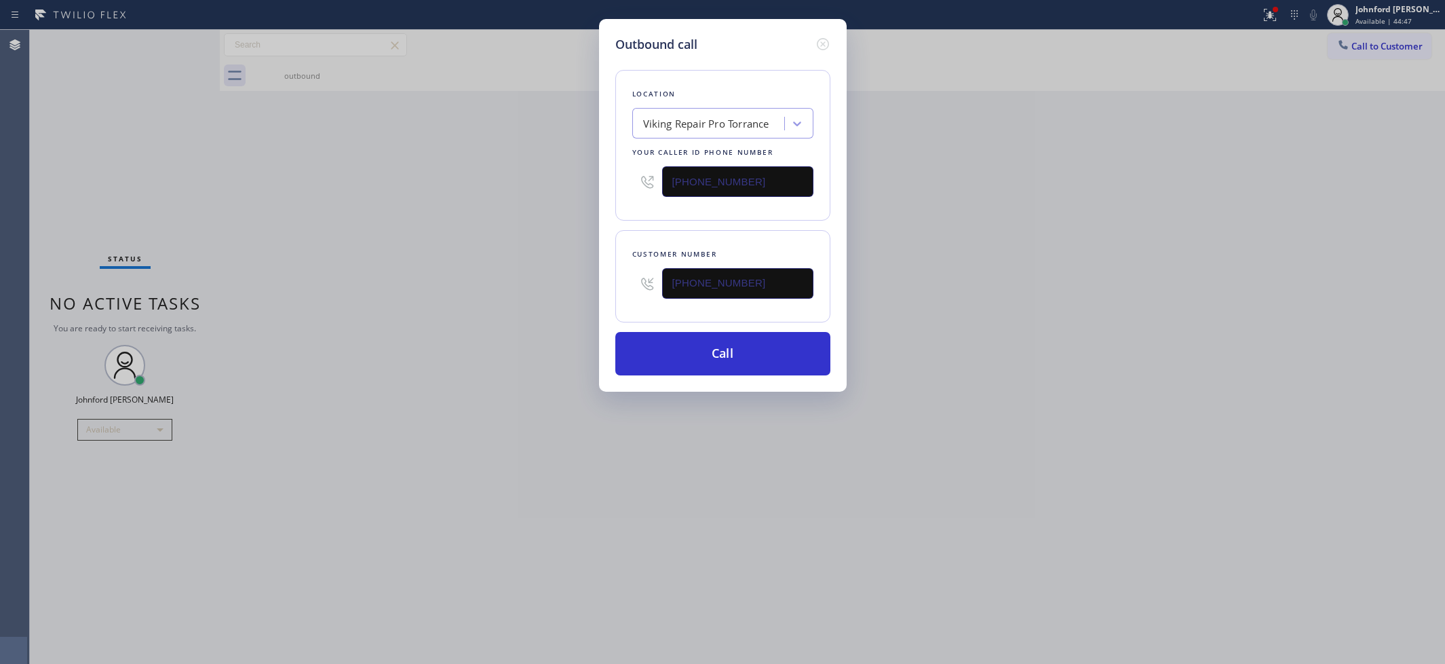
type input "[PHONE_NUMBER]"
click at [446, 395] on div "Outbound call Location Viking Repair Pro Torrance Your caller id phone number […" at bounding box center [722, 332] width 1445 height 664
click at [703, 361] on button "Call" at bounding box center [722, 353] width 215 height 43
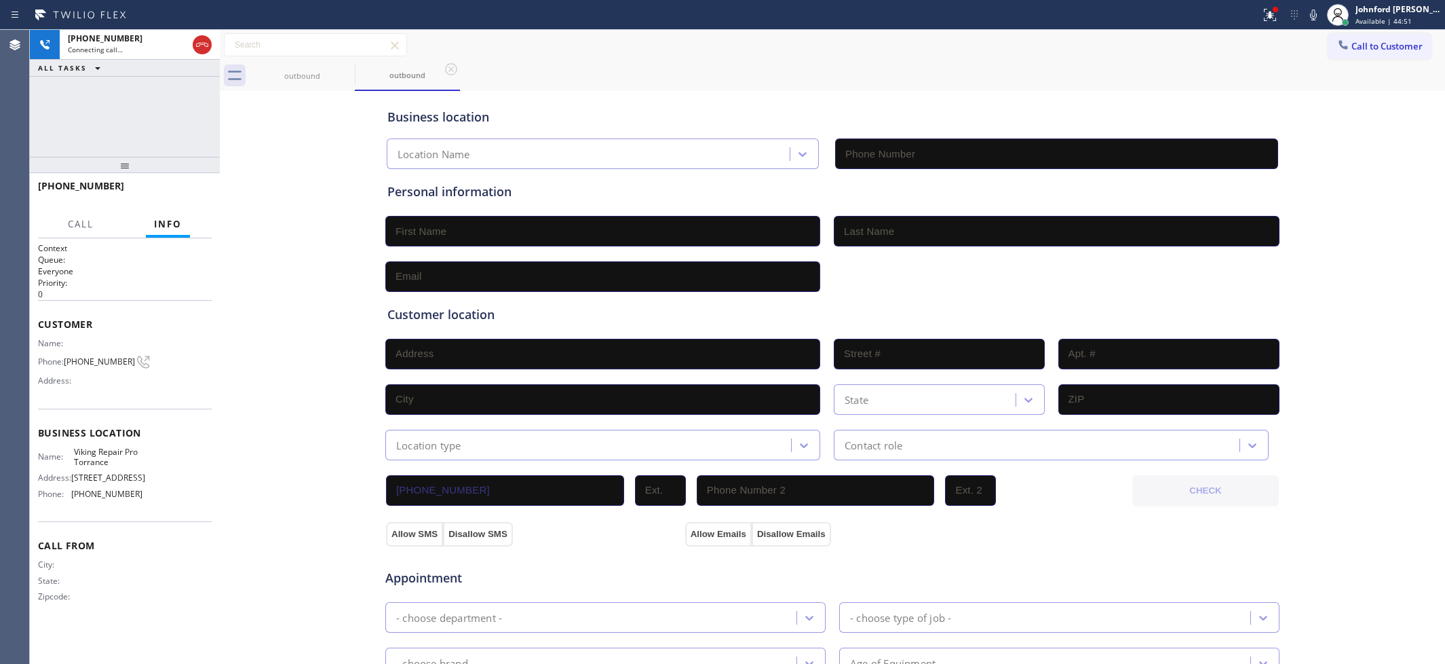
type input "[PHONE_NUMBER]"
click at [293, 423] on div "Business location Viking Repair Pro Torrance [PHONE_NUMBER] Personal informatio…" at bounding box center [832, 557] width 1219 height 927
click at [155, 184] on button "HANG UP" at bounding box center [180, 192] width 63 height 19
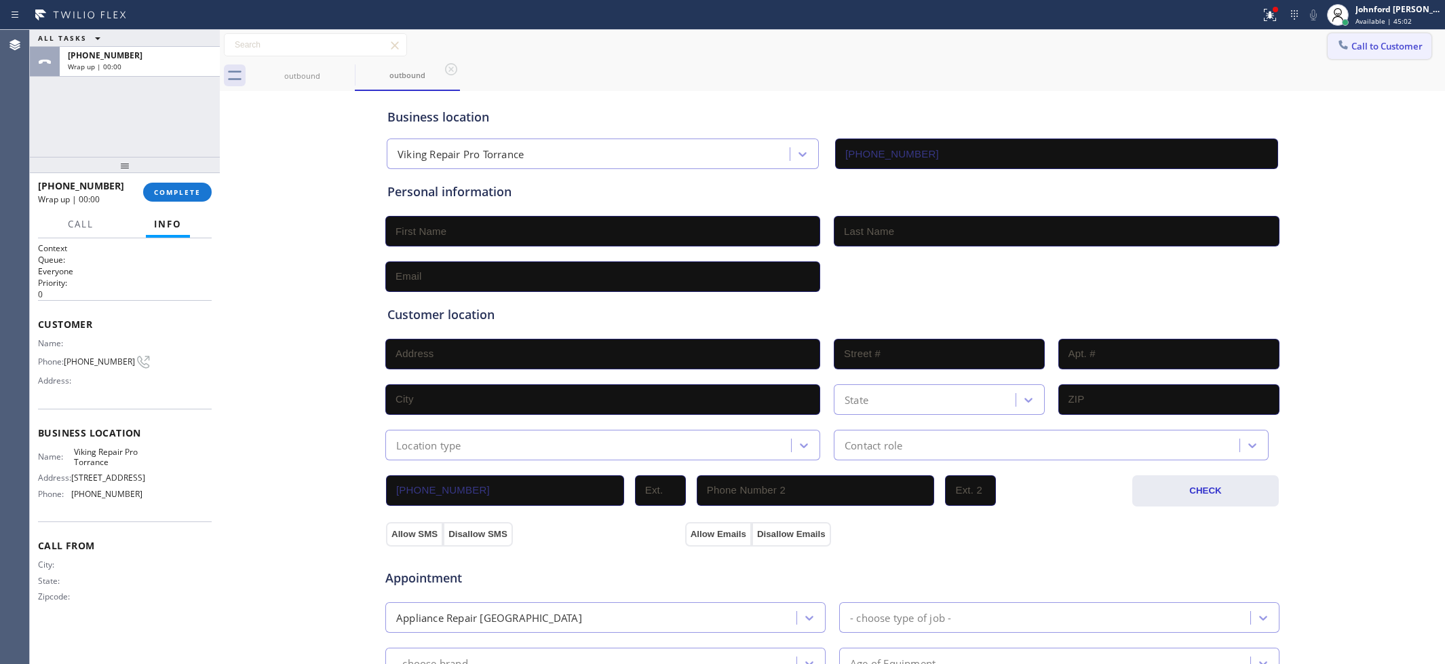
click at [1378, 50] on span "Call to Customer" at bounding box center [1387, 46] width 71 height 12
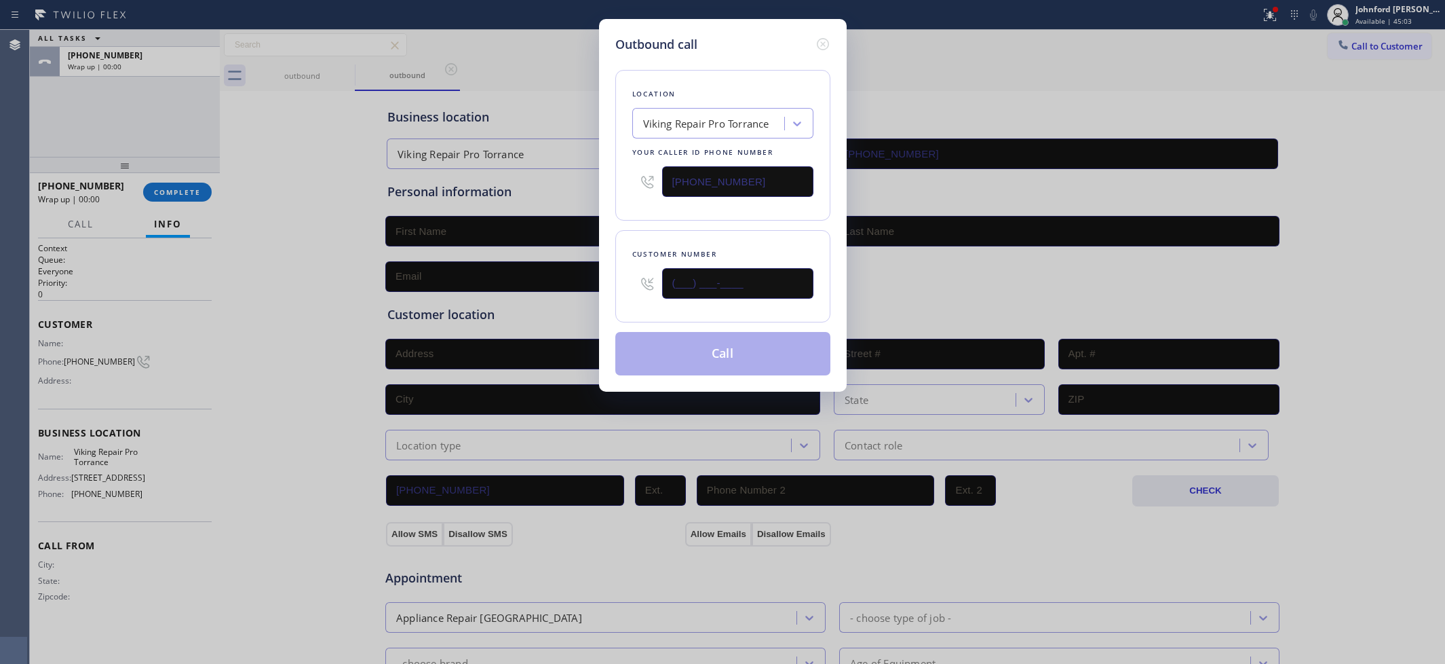
drag, startPoint x: 698, startPoint y: 286, endPoint x: 522, endPoint y: 290, distance: 175.1
click at [522, 290] on div "Outbound call Location Viking Repair Pro Torrance Your caller id phone number […" at bounding box center [722, 332] width 1445 height 664
paste input "737) 356-7328"
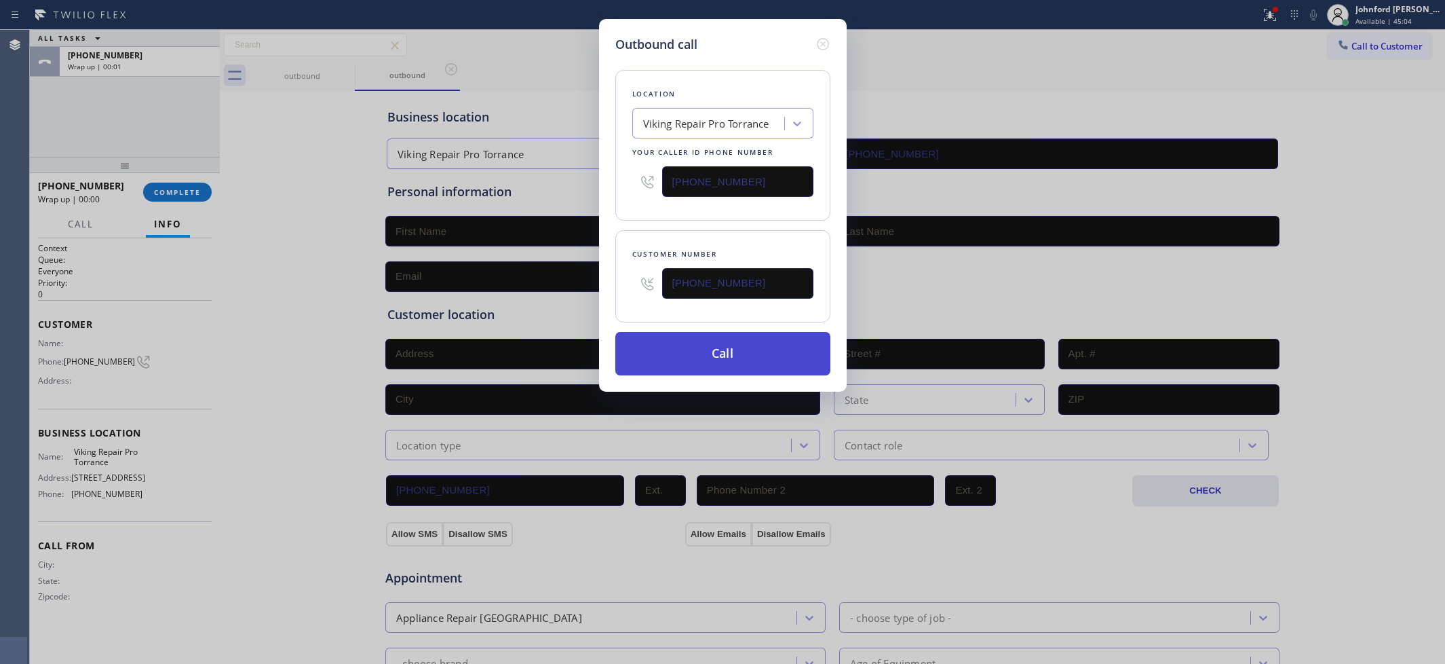
type input "[PHONE_NUMBER]"
click at [757, 344] on button "Call" at bounding box center [722, 353] width 215 height 43
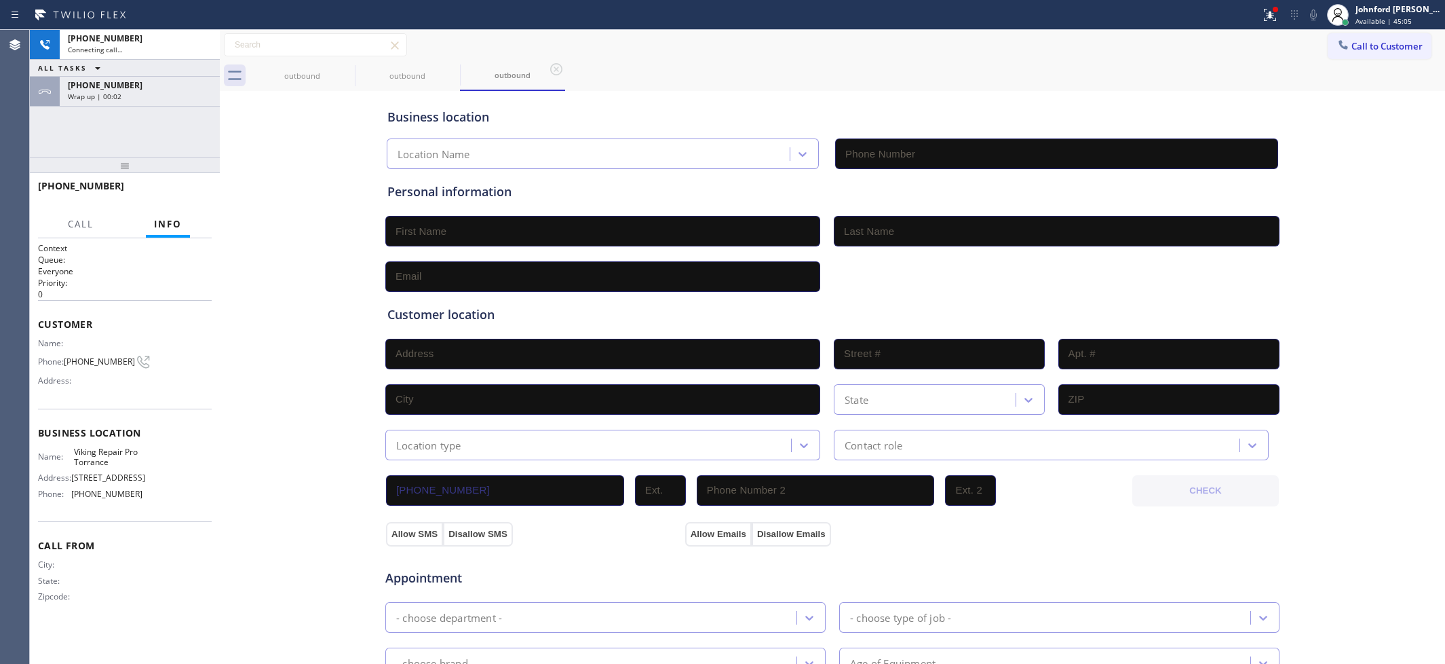
type input "[PHONE_NUMBER]"
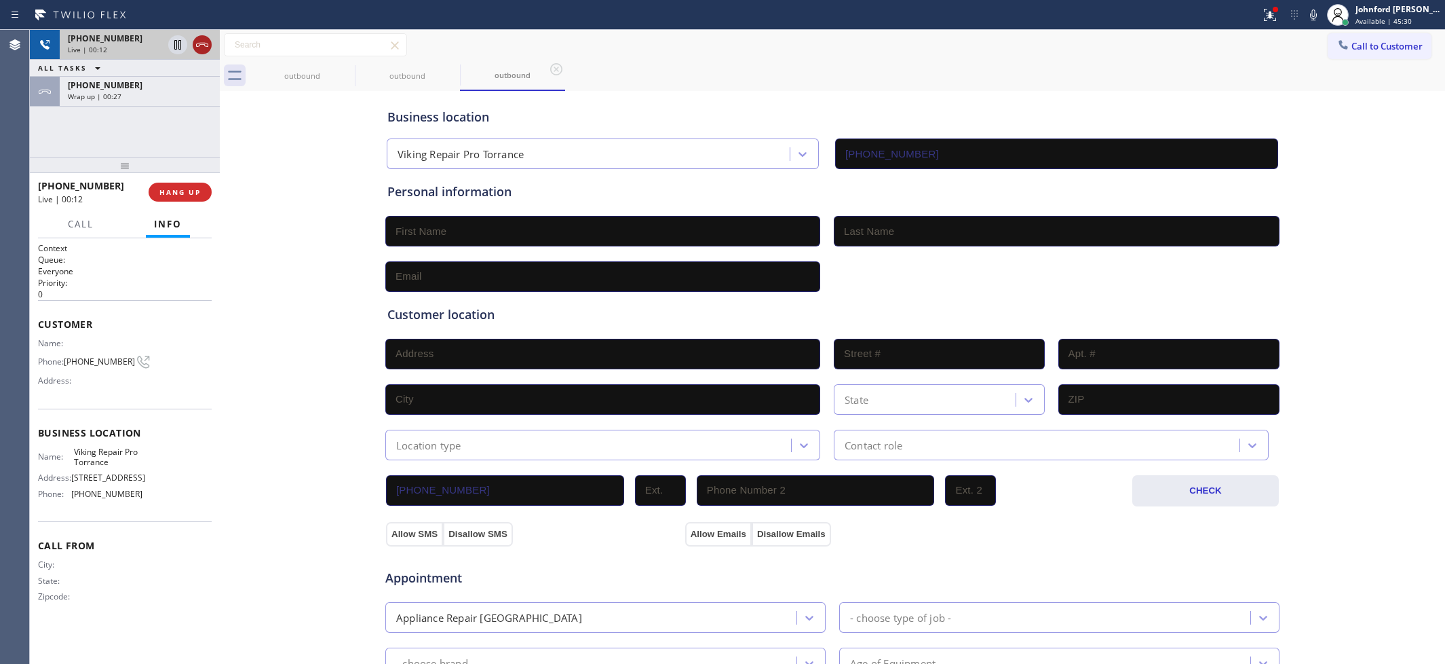
click at [204, 38] on icon at bounding box center [202, 45] width 16 height 16
click at [178, 190] on span "COMPLETE" at bounding box center [177, 191] width 47 height 9
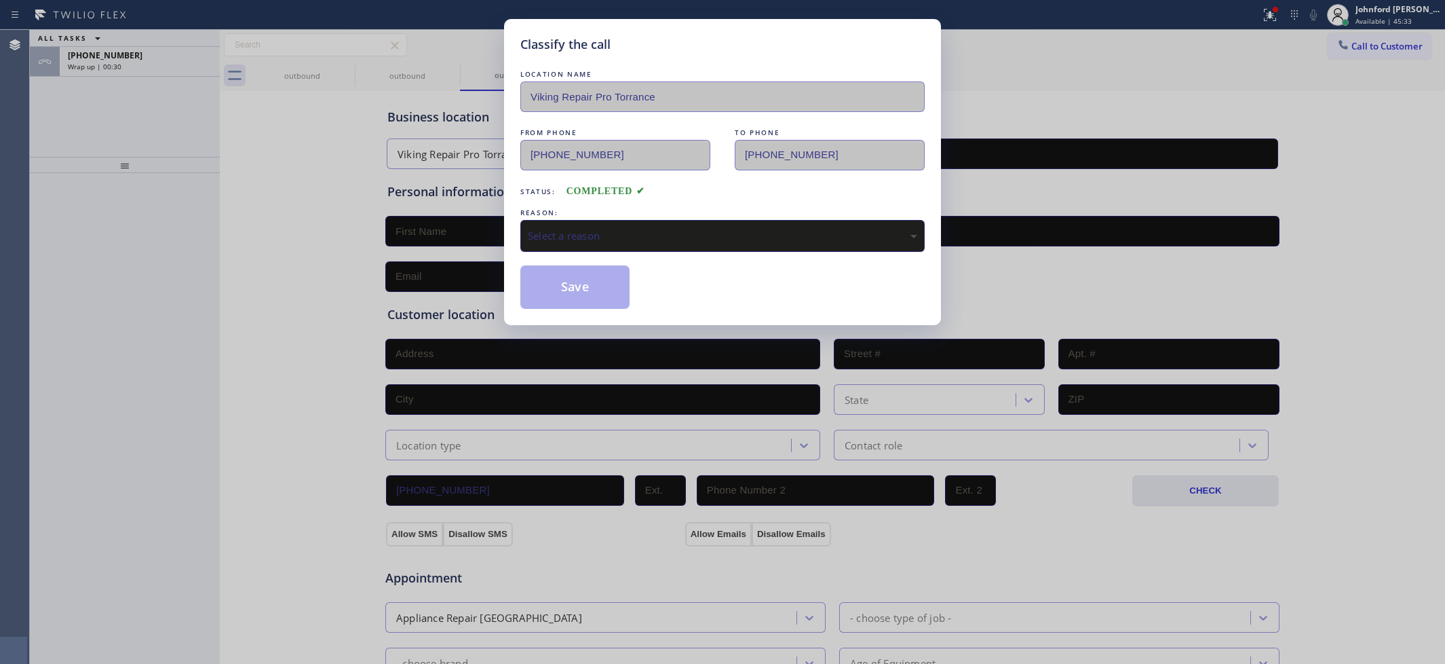
click at [564, 240] on div "Select a reason" at bounding box center [722, 236] width 404 height 32
click at [561, 273] on button "Save" at bounding box center [574, 286] width 109 height 43
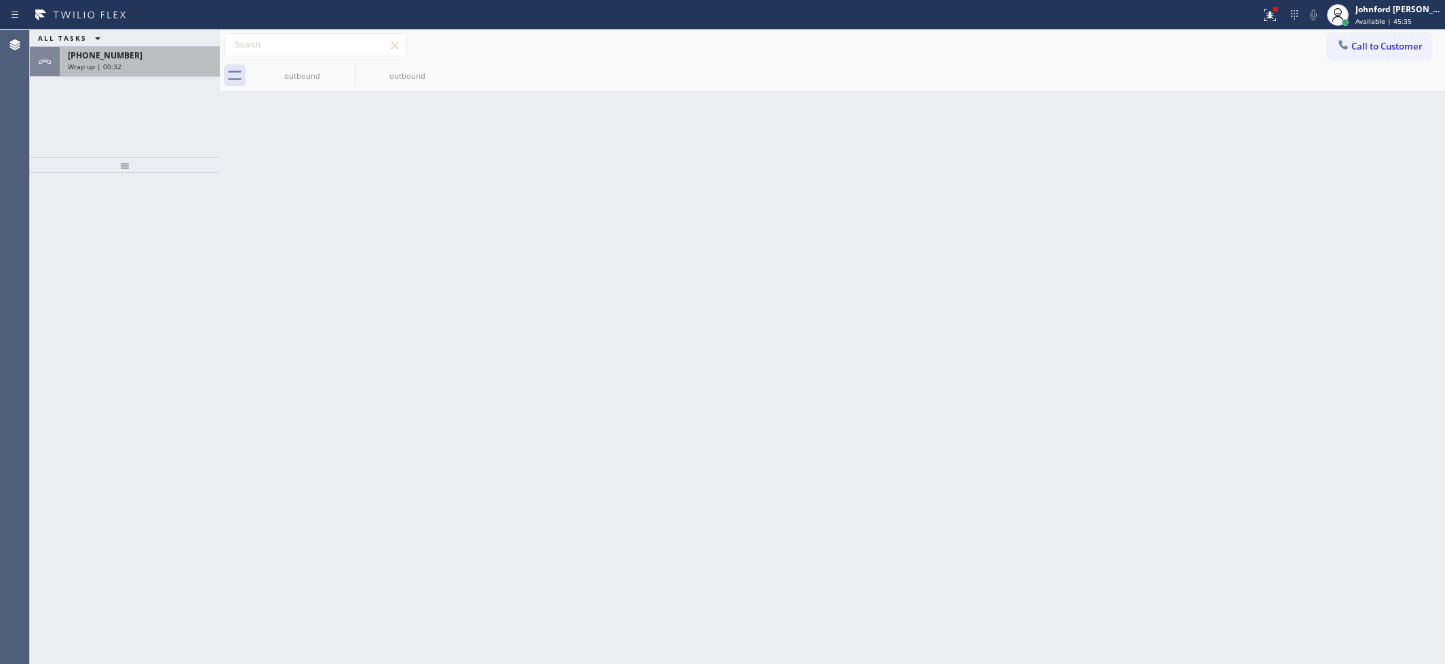
click at [128, 56] on div "[PHONE_NUMBER]" at bounding box center [140, 56] width 144 height 12
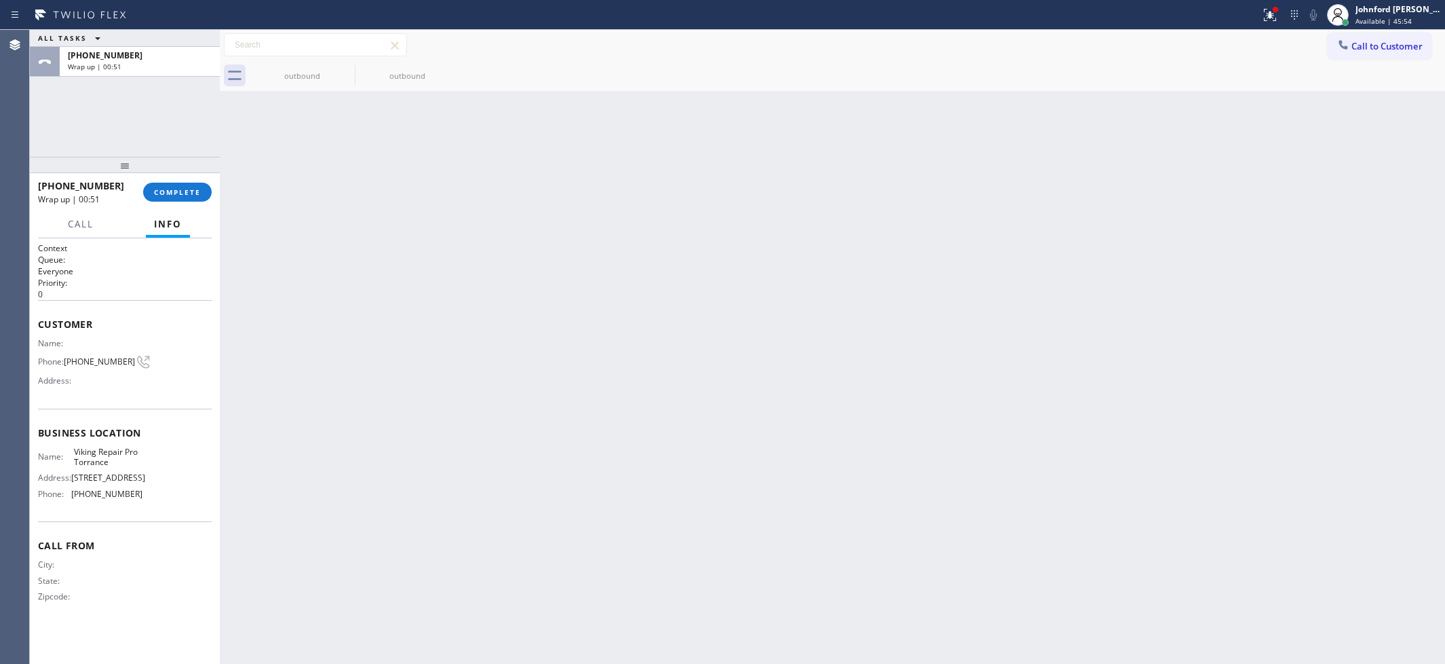
click at [184, 178] on div "[PHONE_NUMBER] Wrap up | 00:51 COMPLETE" at bounding box center [125, 191] width 174 height 35
click at [178, 189] on span "COMPLETE" at bounding box center [177, 191] width 47 height 9
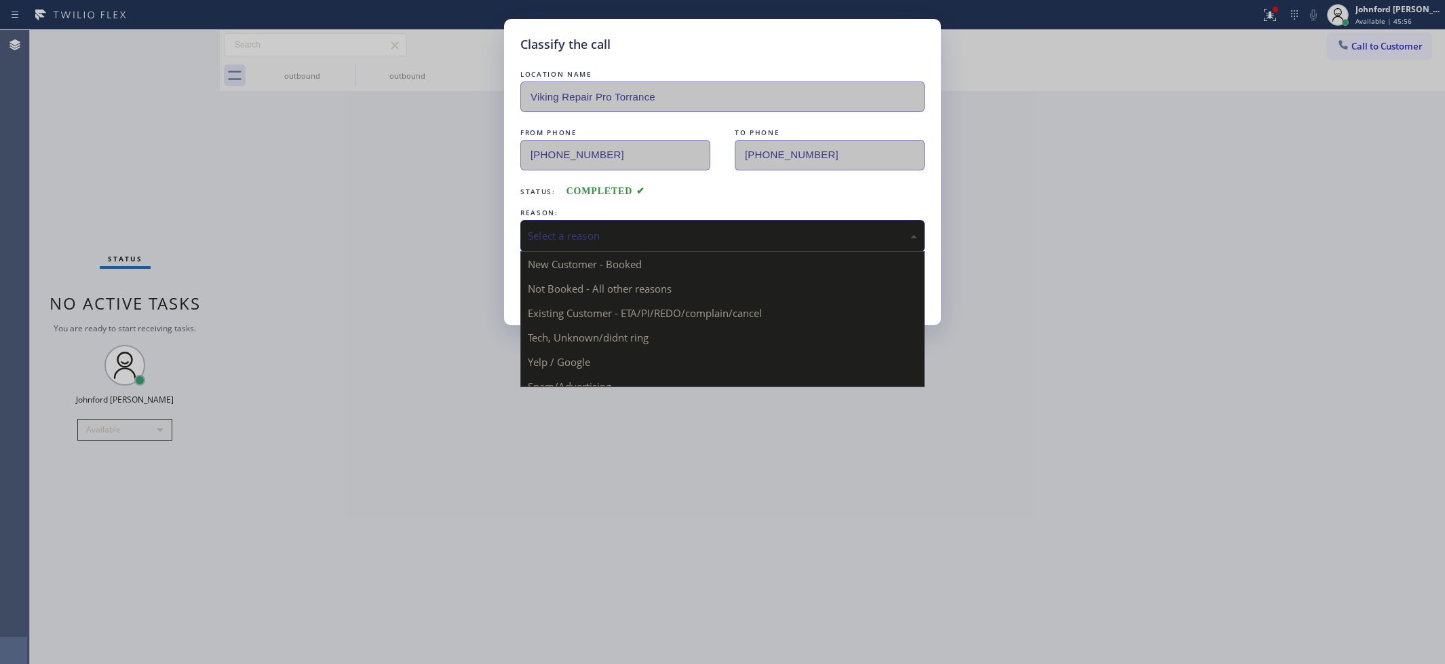
click at [567, 246] on div "Select a reason" at bounding box center [722, 236] width 404 height 32
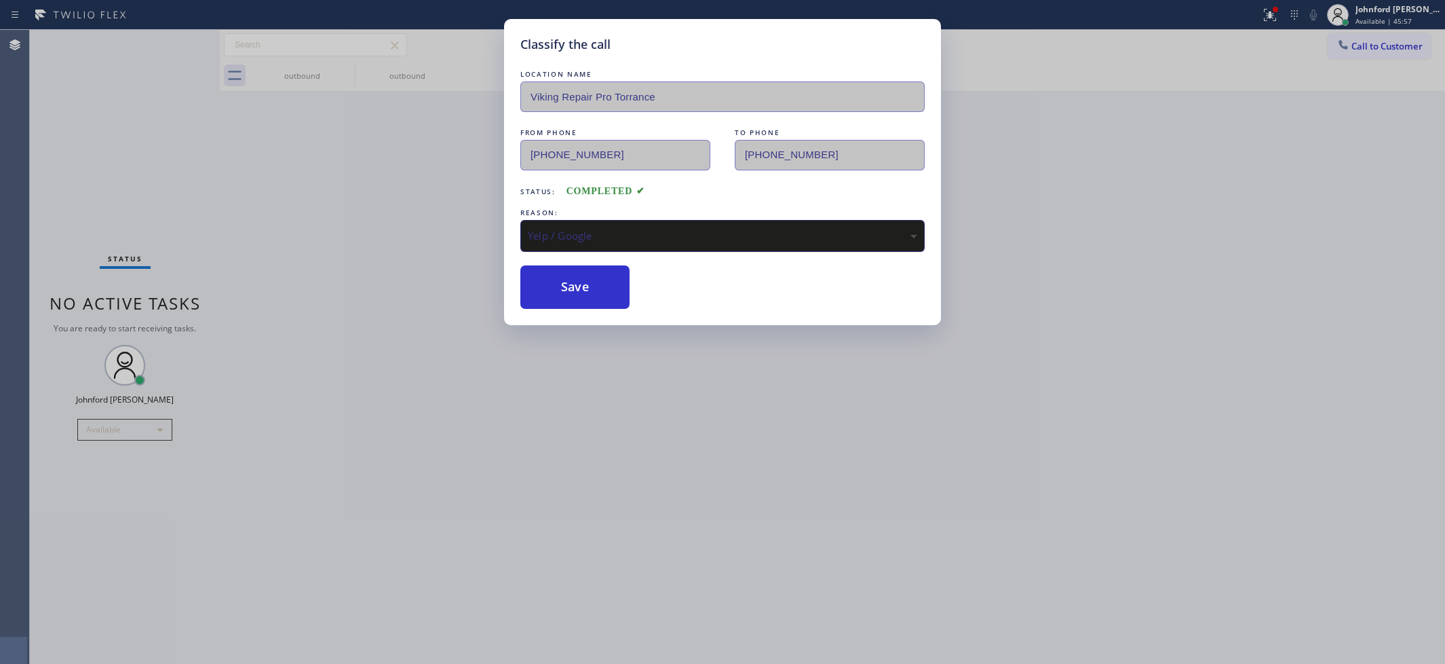
click at [579, 236] on div "Yelp / Google" at bounding box center [722, 236] width 389 height 16
click at [575, 280] on button "Save" at bounding box center [574, 286] width 109 height 43
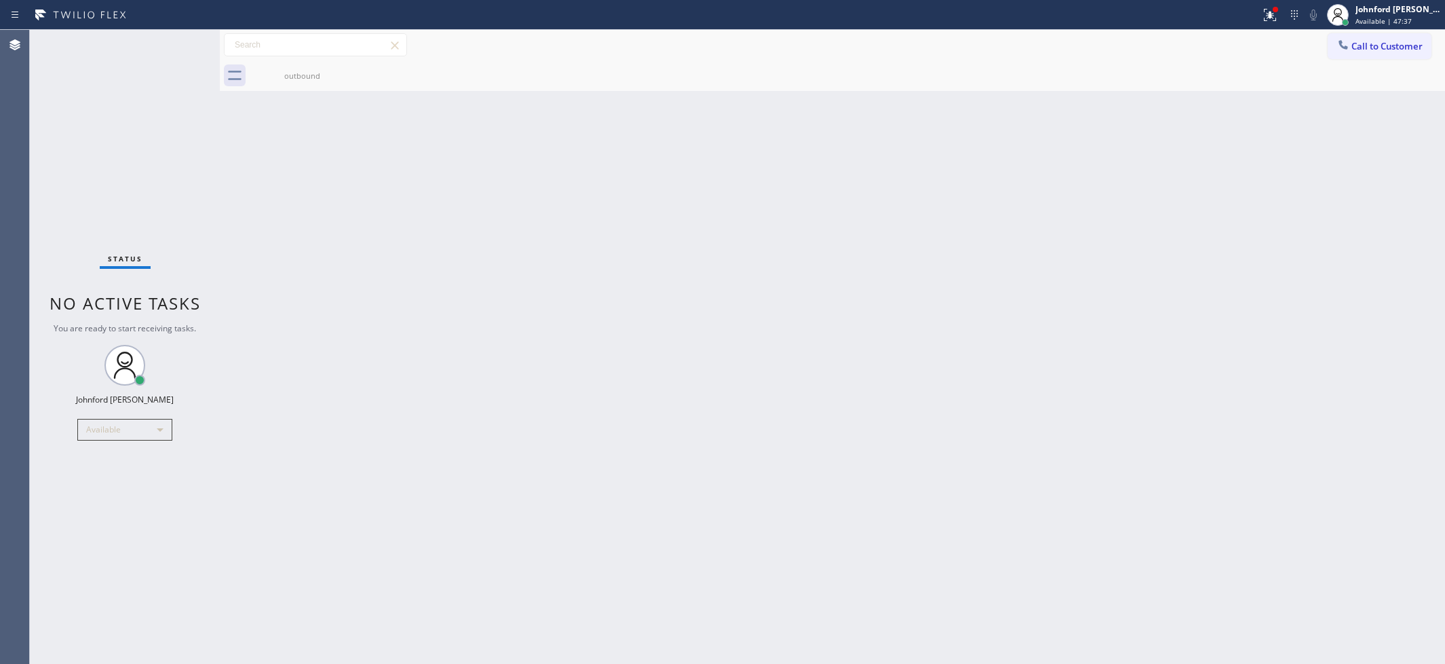
drag, startPoint x: 1096, startPoint y: 245, endPoint x: 1152, endPoint y: 174, distance: 90.3
click at [1116, 226] on div "Back to Dashboard Change Sender ID Customers Technicians Select a contact Outbo…" at bounding box center [832, 347] width 1225 height 634
click at [1358, 41] on button "Call to Customer" at bounding box center [1380, 46] width 104 height 26
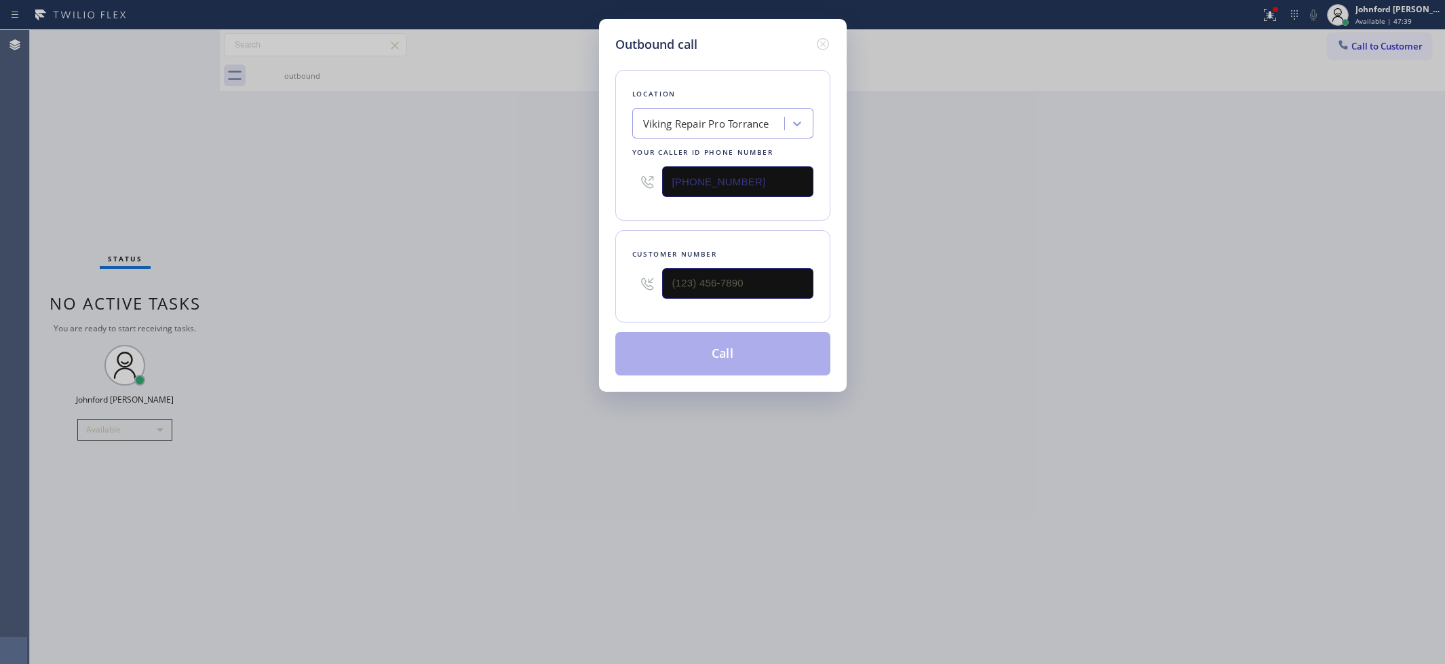
drag, startPoint x: 778, startPoint y: 183, endPoint x: 527, endPoint y: 223, distance: 254.1
click at [533, 219] on div "Outbound call Location Viking Repair Pro Torrance Your caller id phone number […" at bounding box center [722, 332] width 1445 height 664
paste input "718) 808-884"
type input "[PHONE_NUMBER]"
click at [672, 280] on input "text" at bounding box center [737, 283] width 151 height 31
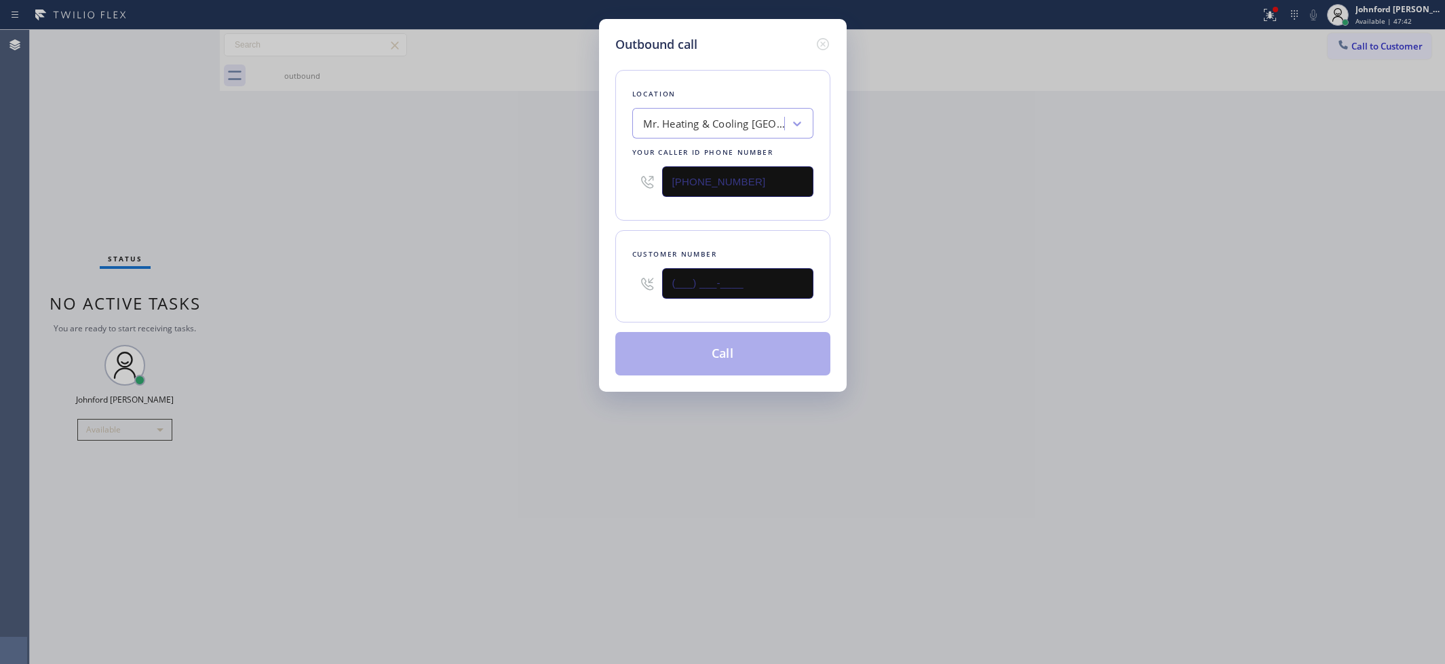
paste input "718) 926-4913"
type input "[PHONE_NUMBER]"
click at [458, 267] on div "Outbound call Location Mr. Heating & [GEOGRAPHIC_DATA] Your caller id phone num…" at bounding box center [722, 332] width 1445 height 664
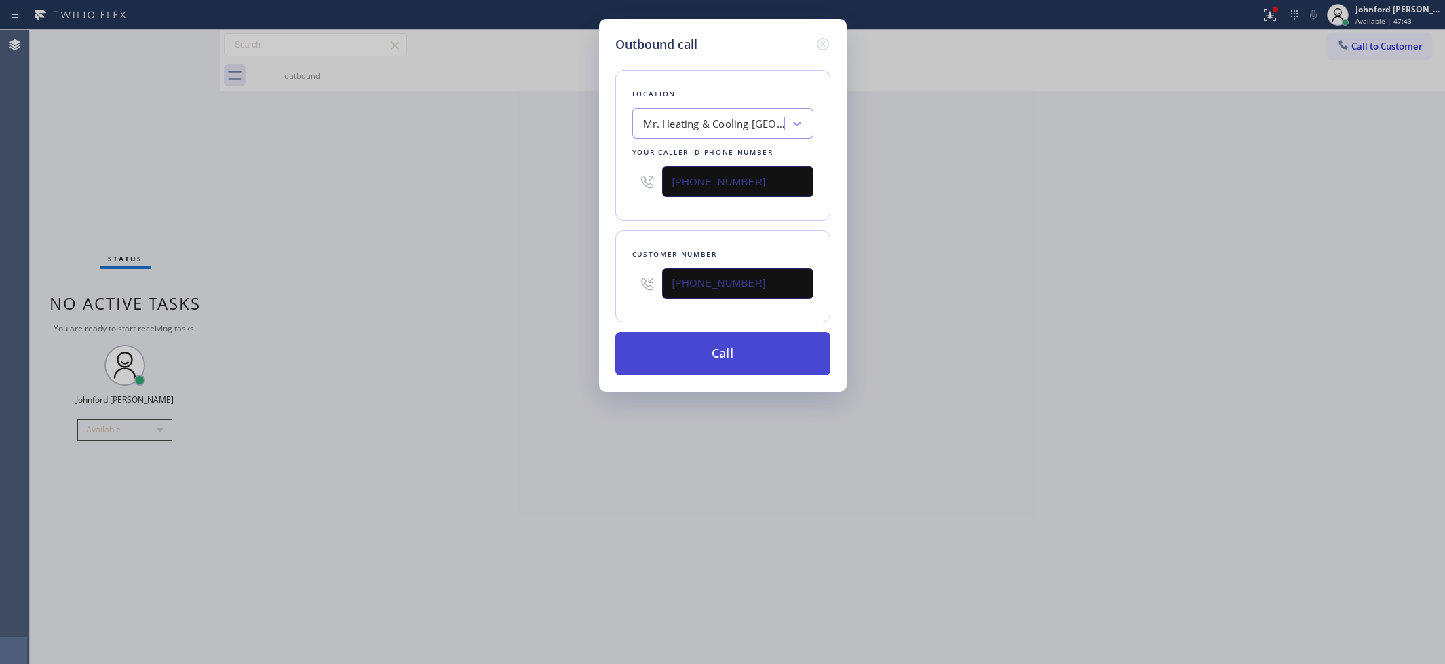
click at [660, 347] on button "Call" at bounding box center [722, 353] width 215 height 43
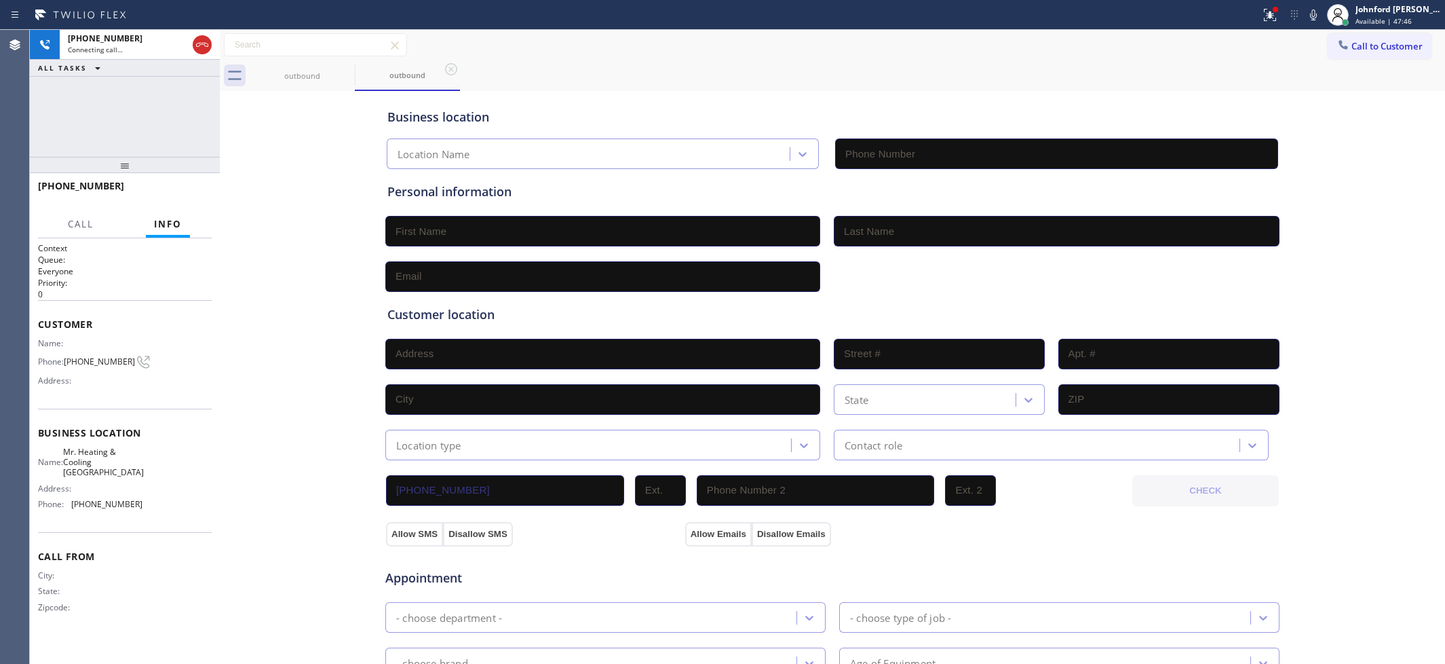
type input "[PHONE_NUMBER]"
click at [161, 53] on div "Connecting call…" at bounding box center [127, 49] width 119 height 9
click at [182, 123] on div "[PHONE_NUMBER] Connecting call… ALL TASKS ALL TASKS ACTIVE TASKS TASKS IN WRAP …" at bounding box center [125, 93] width 190 height 127
click at [183, 185] on button "HANG UP" at bounding box center [180, 192] width 63 height 19
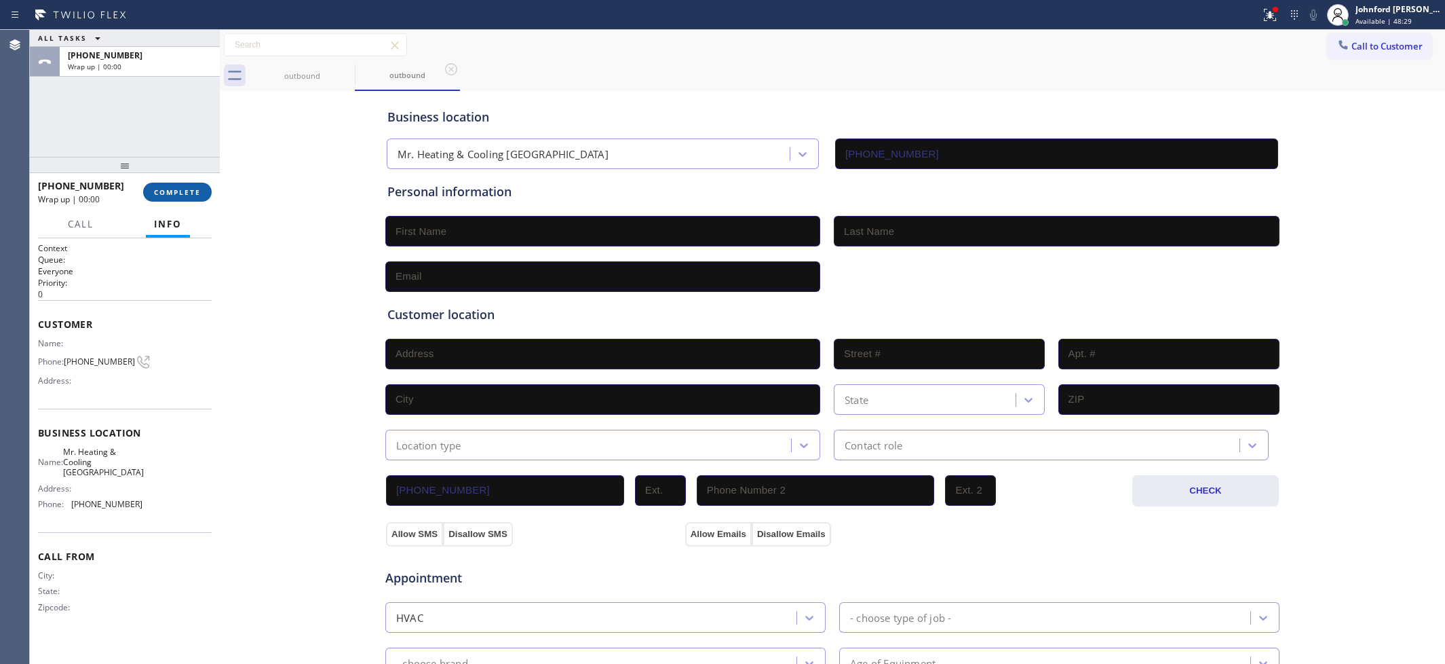
click at [195, 191] on span "COMPLETE" at bounding box center [177, 191] width 47 height 9
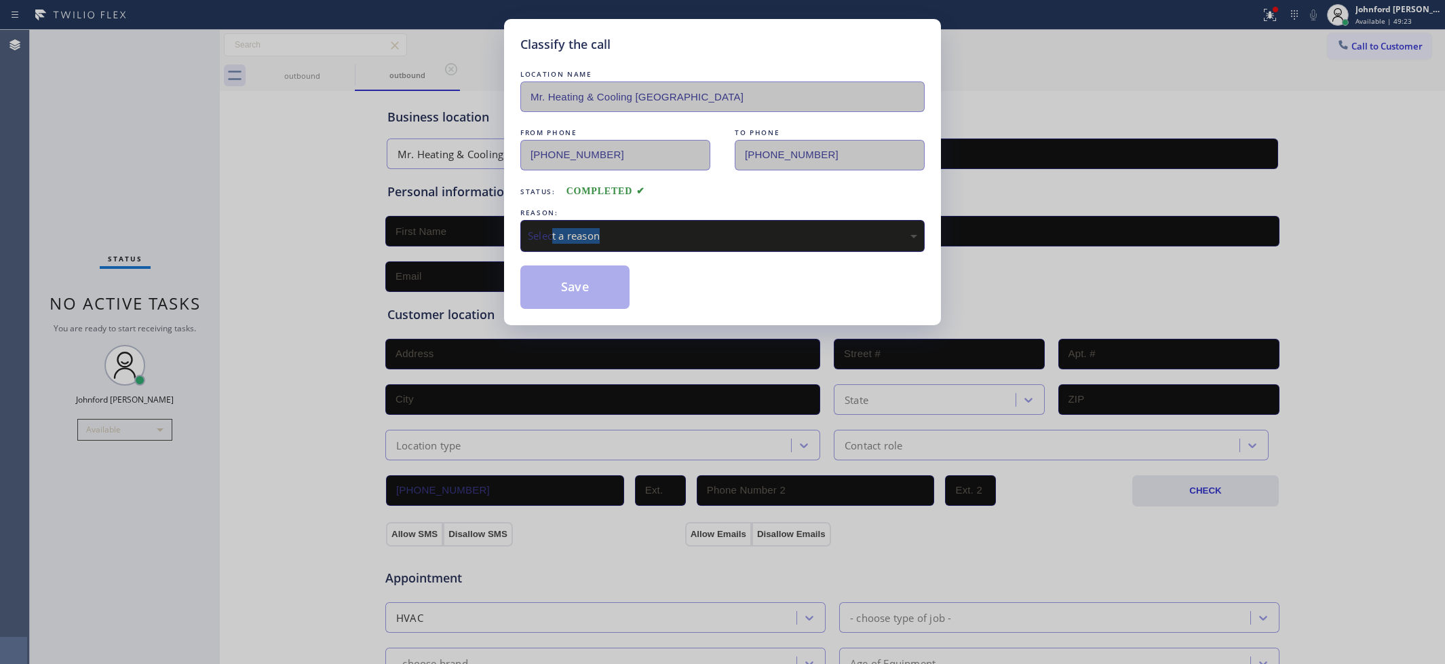
click at [553, 246] on div "LOCATION NAME Mr. Heating & Cooling [GEOGRAPHIC_DATA] FROM PHONE [PHONE_NUMBER]…" at bounding box center [722, 188] width 404 height 242
click at [571, 254] on div "LOCATION NAME Mr. Heating & Cooling [GEOGRAPHIC_DATA] FROM PHONE [PHONE_NUMBER]…" at bounding box center [722, 188] width 404 height 242
click at [572, 243] on div "Select a reason" at bounding box center [722, 236] width 404 height 32
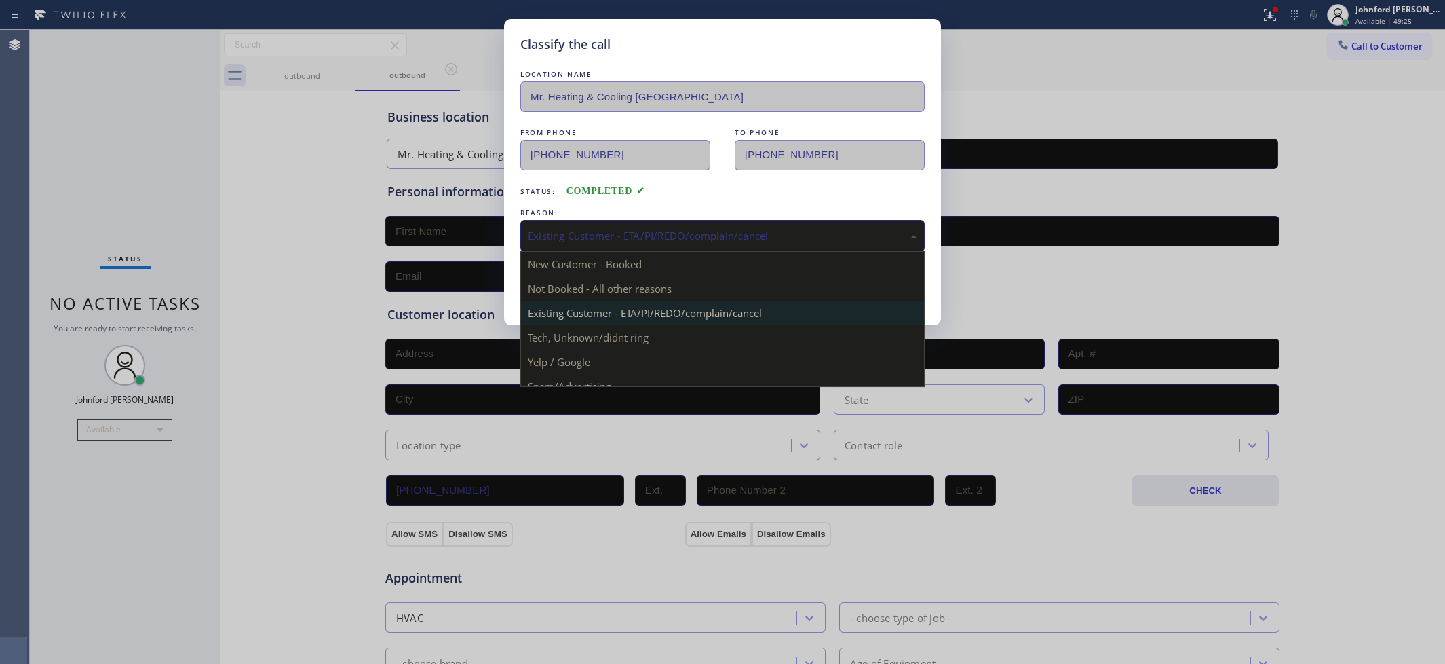
click at [584, 229] on div "Existing Customer - ETA/PI/REDO/complain/cancel" at bounding box center [722, 236] width 389 height 16
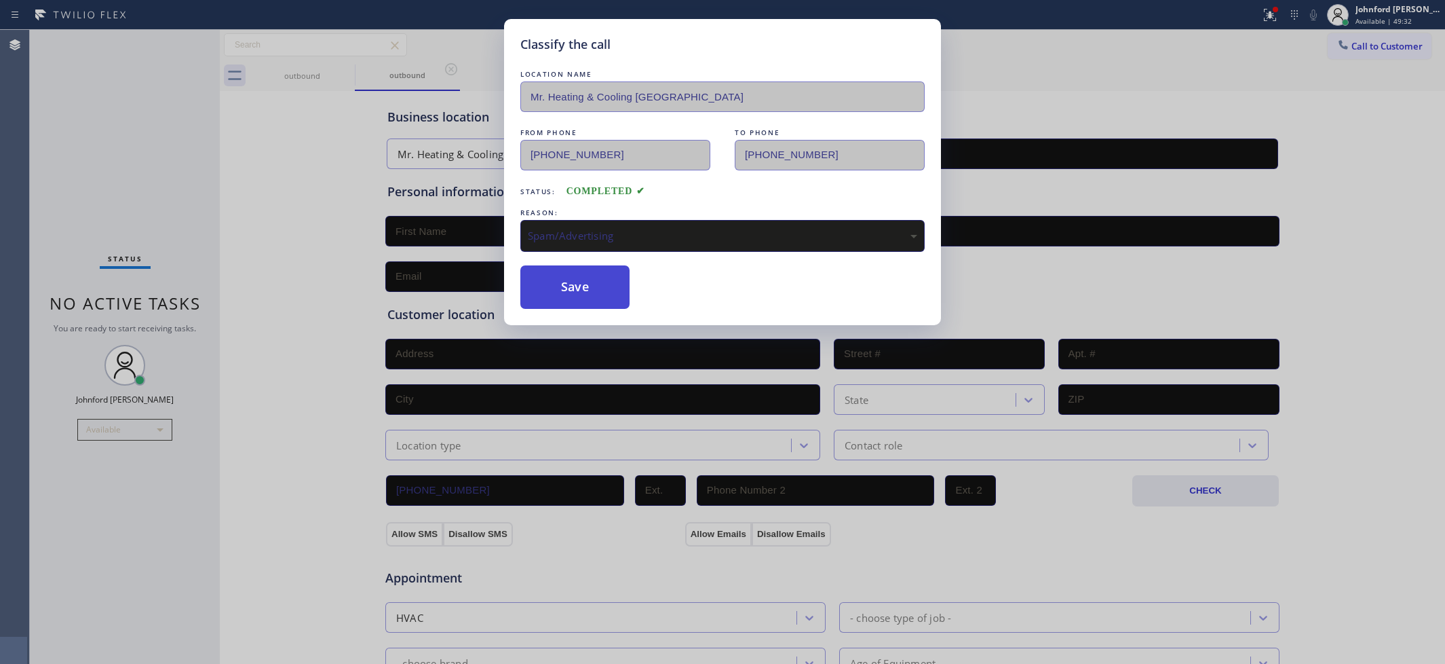
click at [602, 290] on button "Save" at bounding box center [574, 286] width 109 height 43
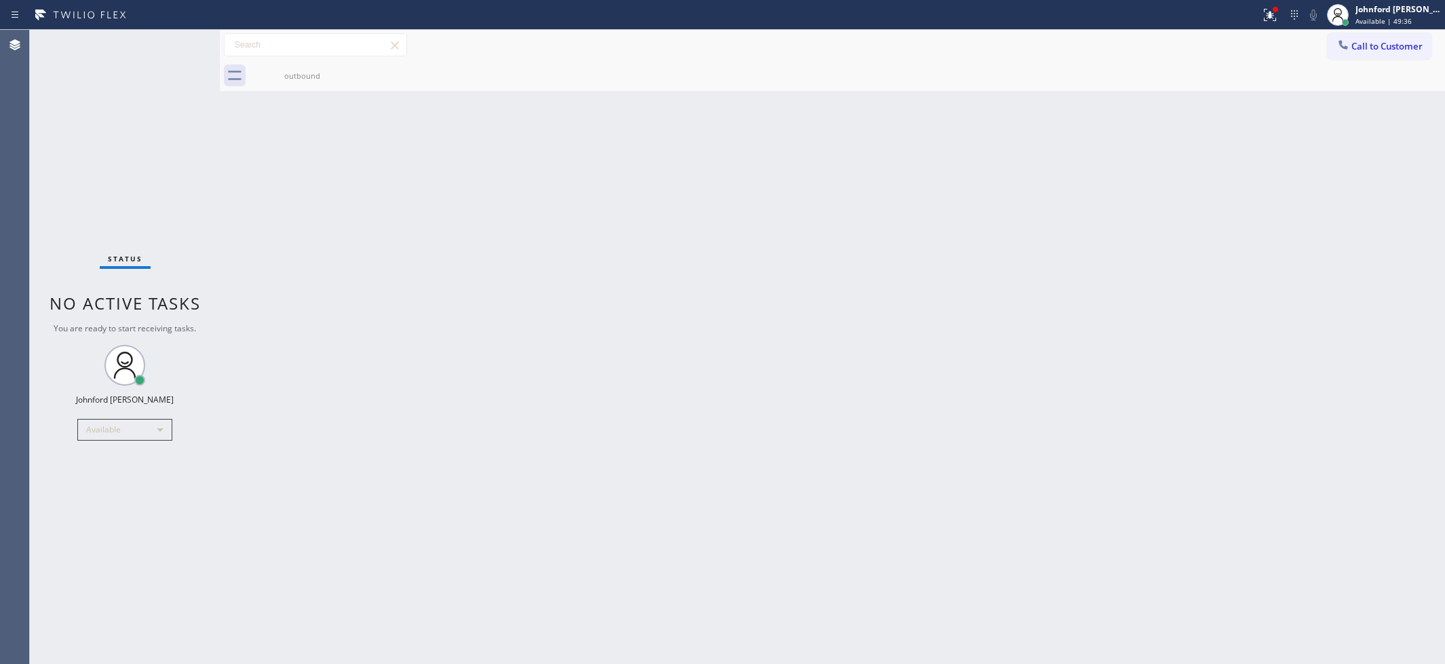
click at [1344, 45] on icon at bounding box center [1344, 45] width 14 height 14
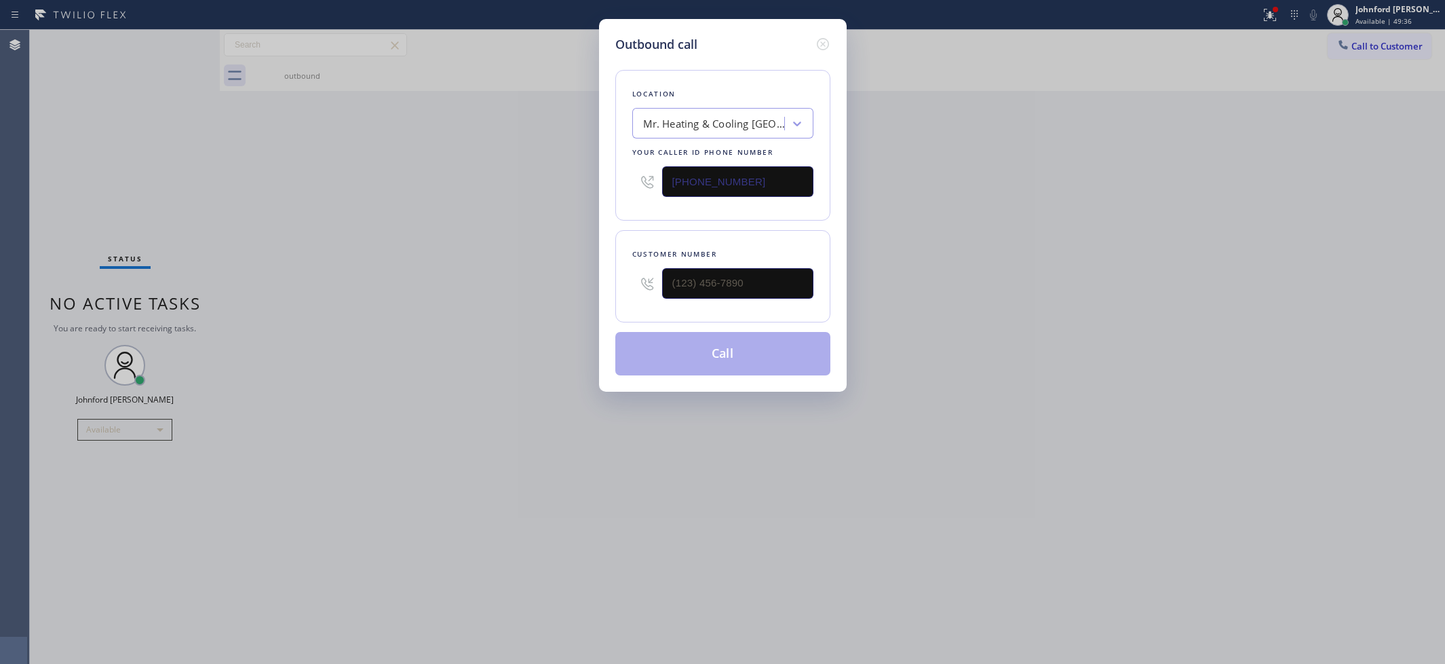
drag, startPoint x: 714, startPoint y: 190, endPoint x: 553, endPoint y: 201, distance: 161.9
click at [565, 197] on div "Outbound call Location Mr. Heating & [GEOGRAPHIC_DATA] Your caller id phone num…" at bounding box center [722, 332] width 1445 height 664
click at [750, 166] on input "(___) ___-____" at bounding box center [737, 181] width 151 height 31
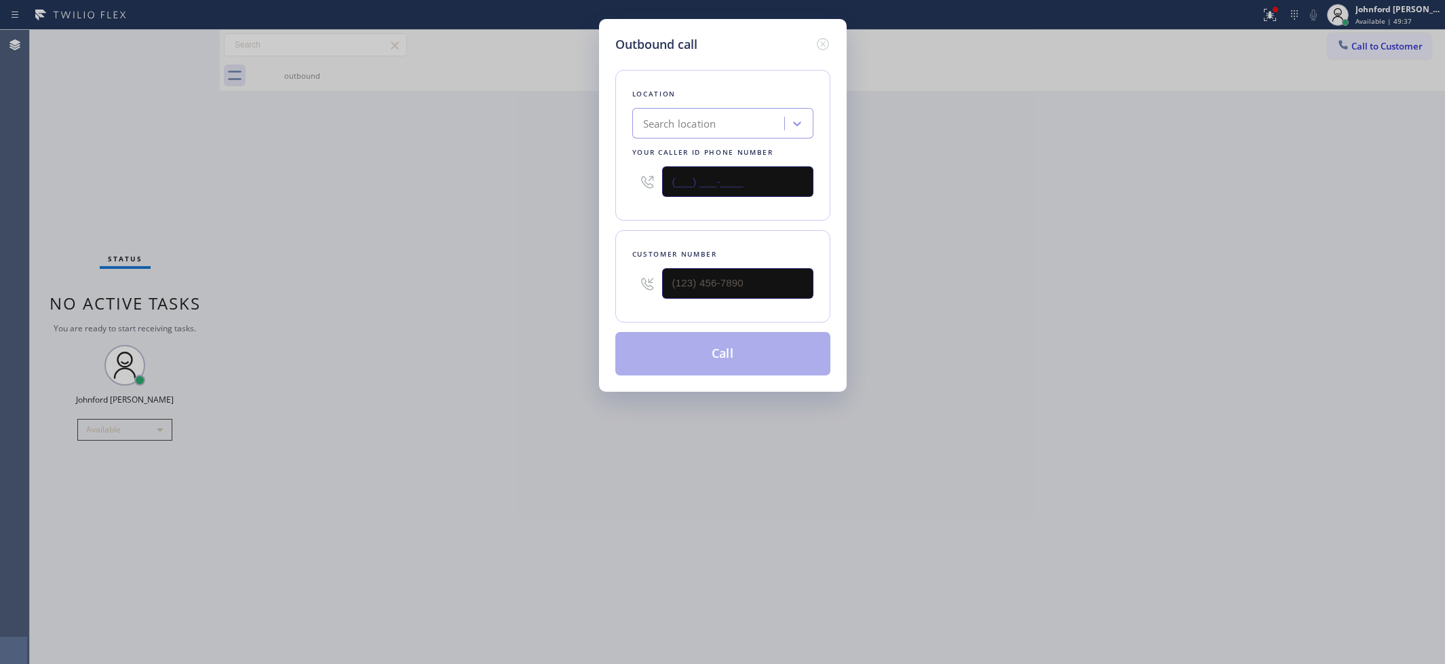
paste input "347) 835-5916"
type input "[PHONE_NUMBER]"
click at [721, 277] on input "(___) ___-____" at bounding box center [737, 283] width 151 height 31
paste input "352) 648-1807"
type input "[PHONE_NUMBER]"
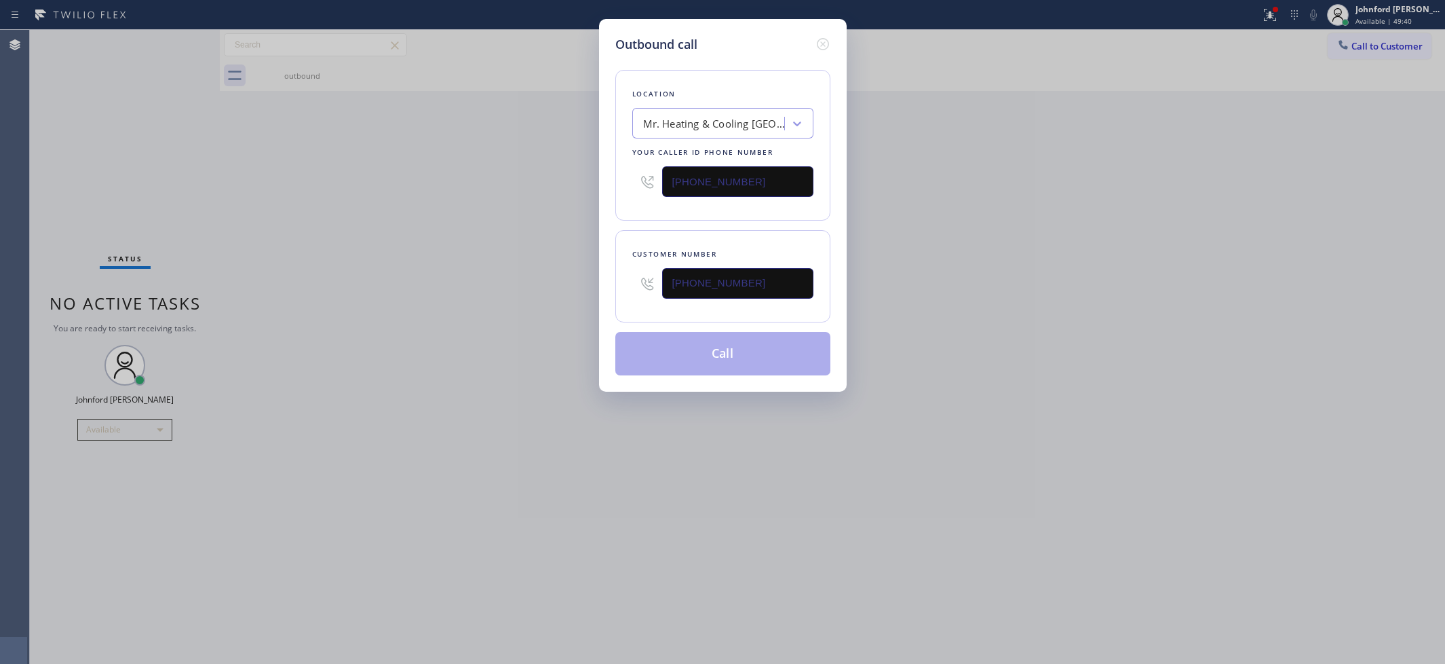
drag, startPoint x: 404, startPoint y: 276, endPoint x: 672, endPoint y: 367, distance: 283.0
click at [419, 276] on div "Outbound call Location Mr. Heating & Cooling [GEOGRAPHIC_DATA] Your caller id p…" at bounding box center [722, 332] width 1445 height 664
click at [727, 362] on button "Call" at bounding box center [722, 353] width 215 height 43
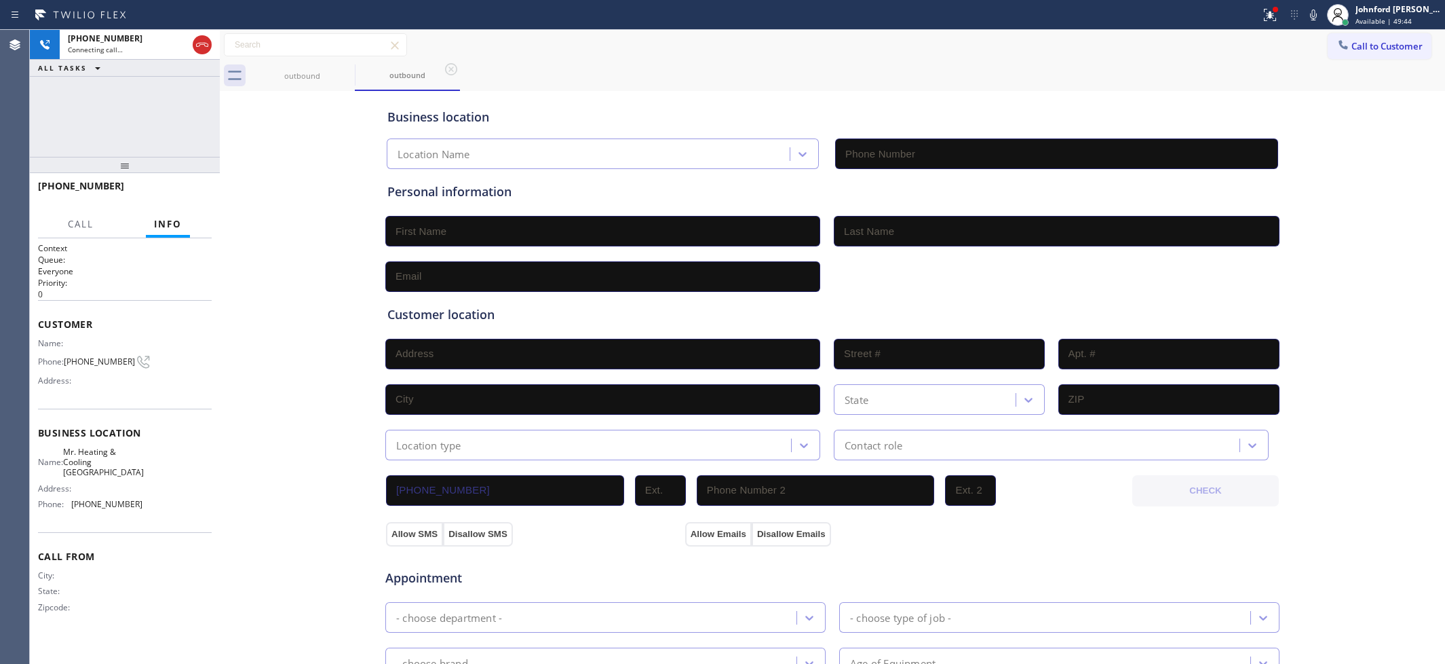
type input "[PHONE_NUMBER]"
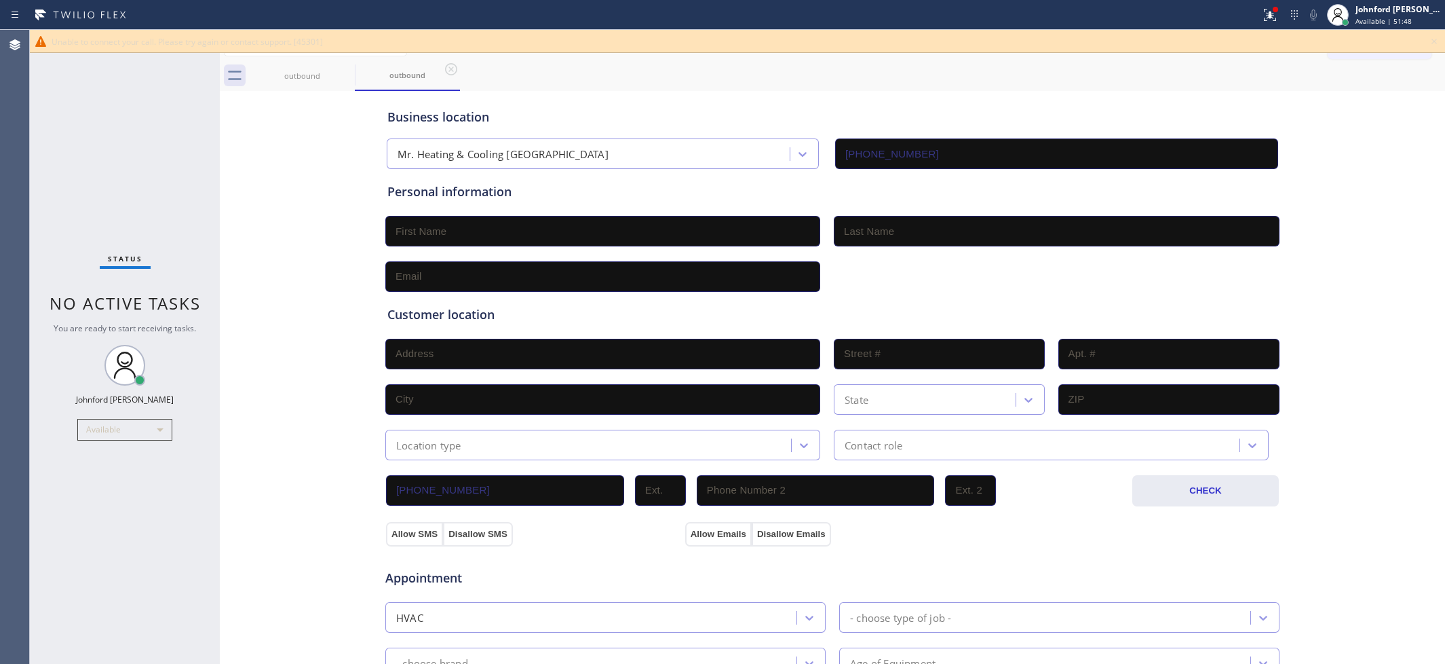
click at [871, 194] on div "Personal information" at bounding box center [832, 192] width 890 height 18
drag, startPoint x: 1429, startPoint y: 37, endPoint x: 1439, endPoint y: 36, distance: 10.3
click at [1432, 35] on icon at bounding box center [1434, 41] width 16 height 16
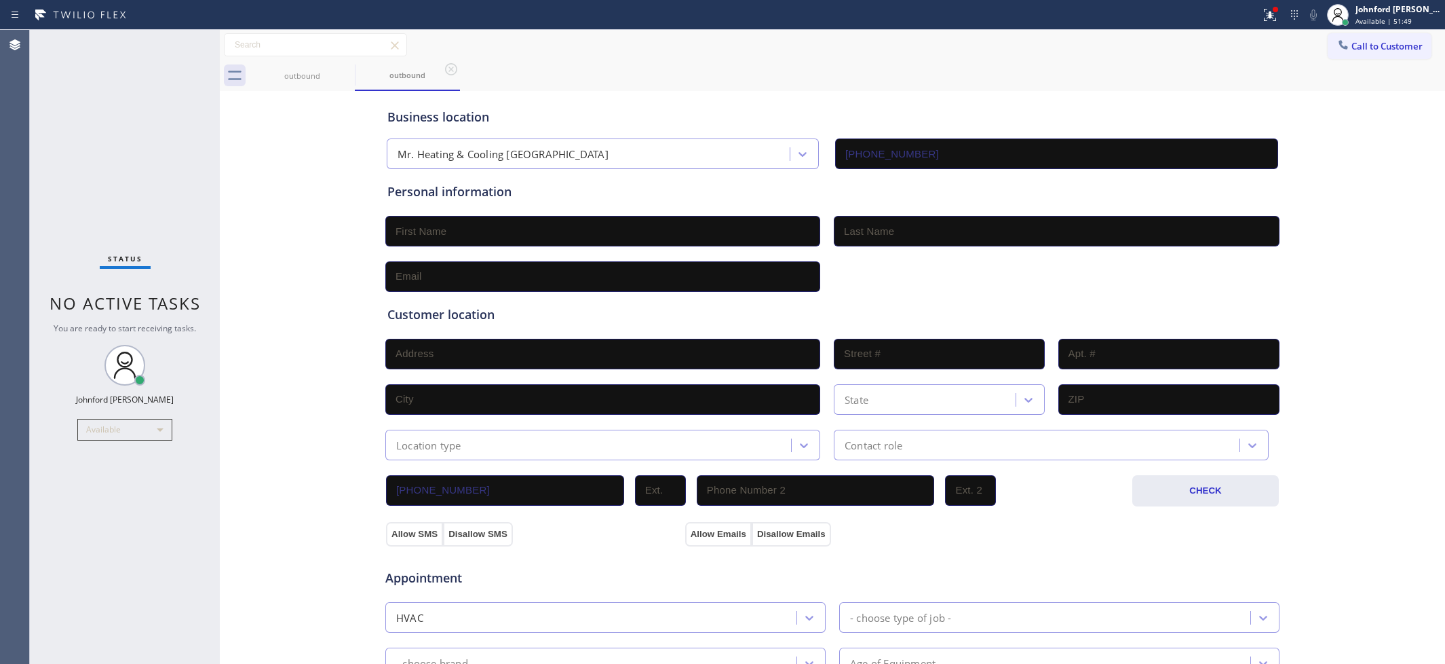
drag, startPoint x: 1348, startPoint y: 41, endPoint x: 1289, endPoint y: 58, distance: 61.6
click at [1329, 42] on button "Call to Customer" at bounding box center [1380, 46] width 104 height 26
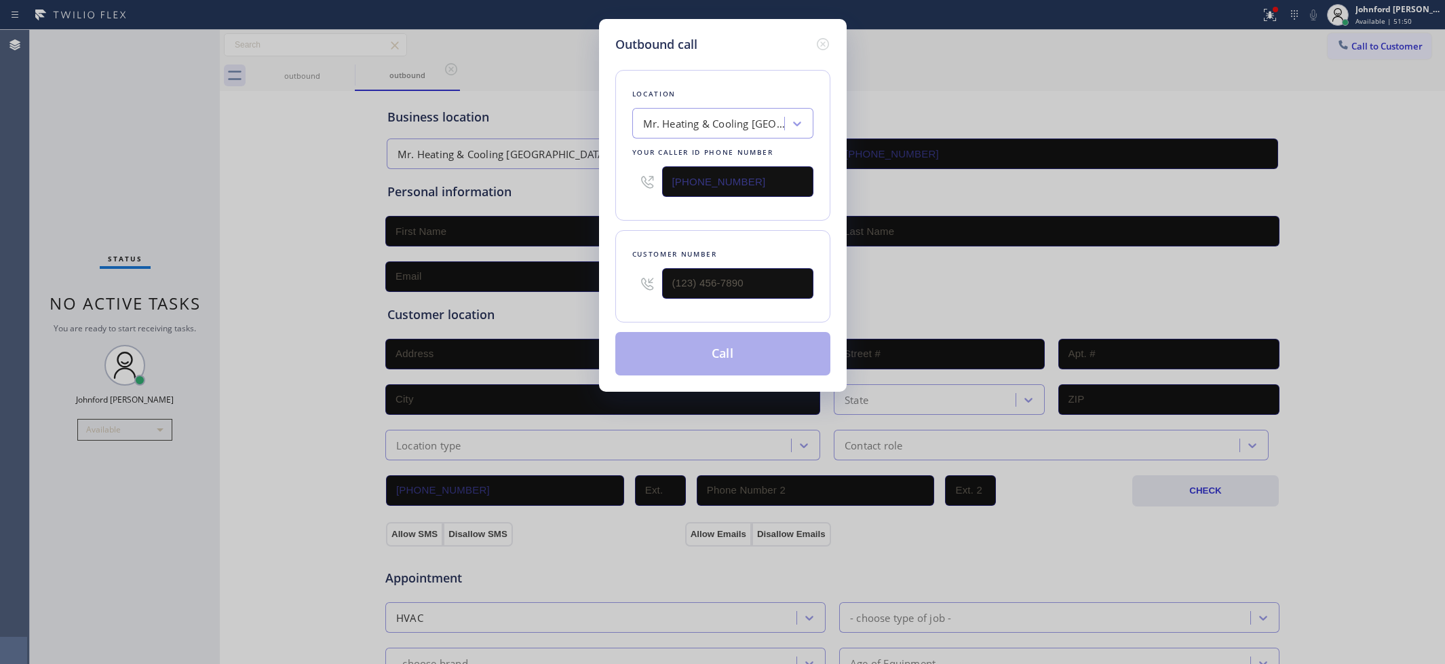
drag, startPoint x: 675, startPoint y: 187, endPoint x: 533, endPoint y: 195, distance: 142.8
click at [540, 194] on div "Outbound call Location Mr. Heating & Cooling [GEOGRAPHIC_DATA] Your caller id p…" at bounding box center [722, 332] width 1445 height 664
paste input "760) 284-4984"
type input "[PHONE_NUMBER]"
type input "(___) ___-____"
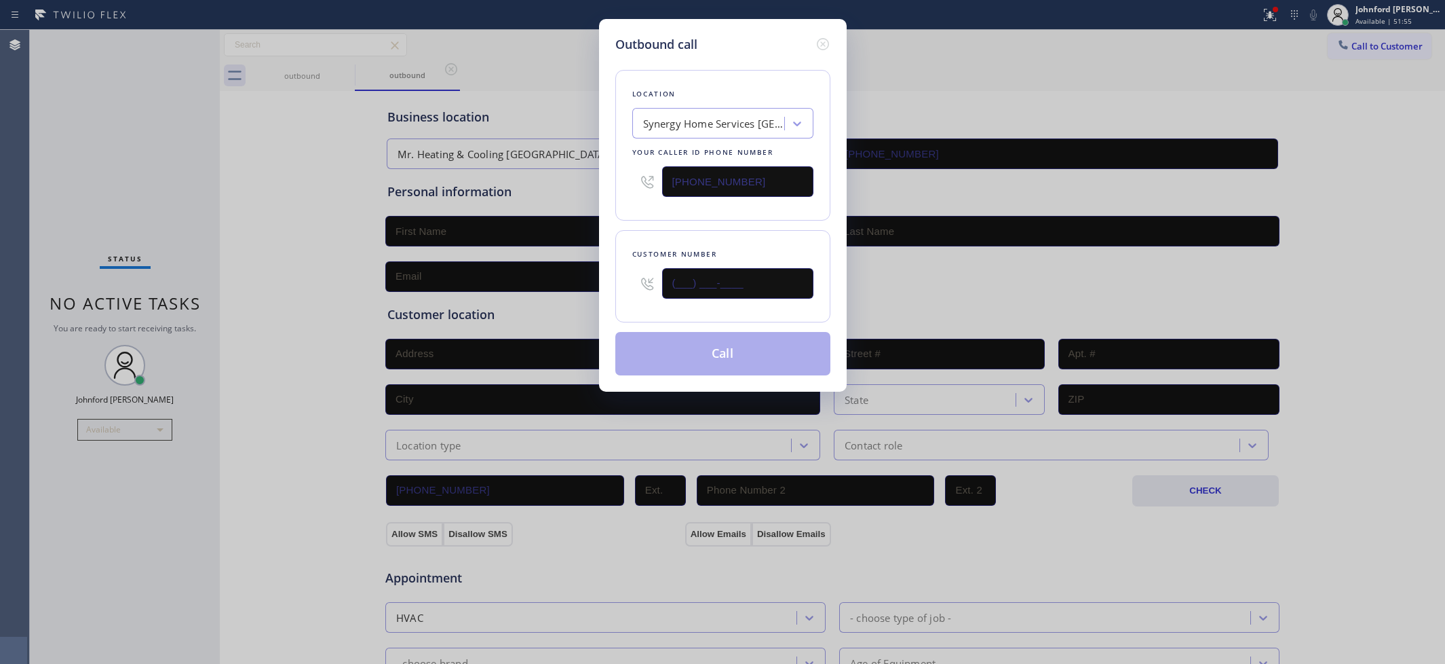
drag, startPoint x: 755, startPoint y: 287, endPoint x: 646, endPoint y: 272, distance: 110.3
click at [646, 272] on div "(___) ___-____" at bounding box center [722, 283] width 181 height 44
click at [641, 223] on div "Location Synergy Home Services [GEOGRAPHIC_DATA] Your caller id phone number [P…" at bounding box center [722, 215] width 215 height 322
click at [736, 444] on div "Outbound call Location Synergy Home Services [GEOGRAPHIC_DATA] Your caller id p…" at bounding box center [722, 332] width 1445 height 664
drag, startPoint x: 1133, startPoint y: 120, endPoint x: 1226, endPoint y: 85, distance: 99.2
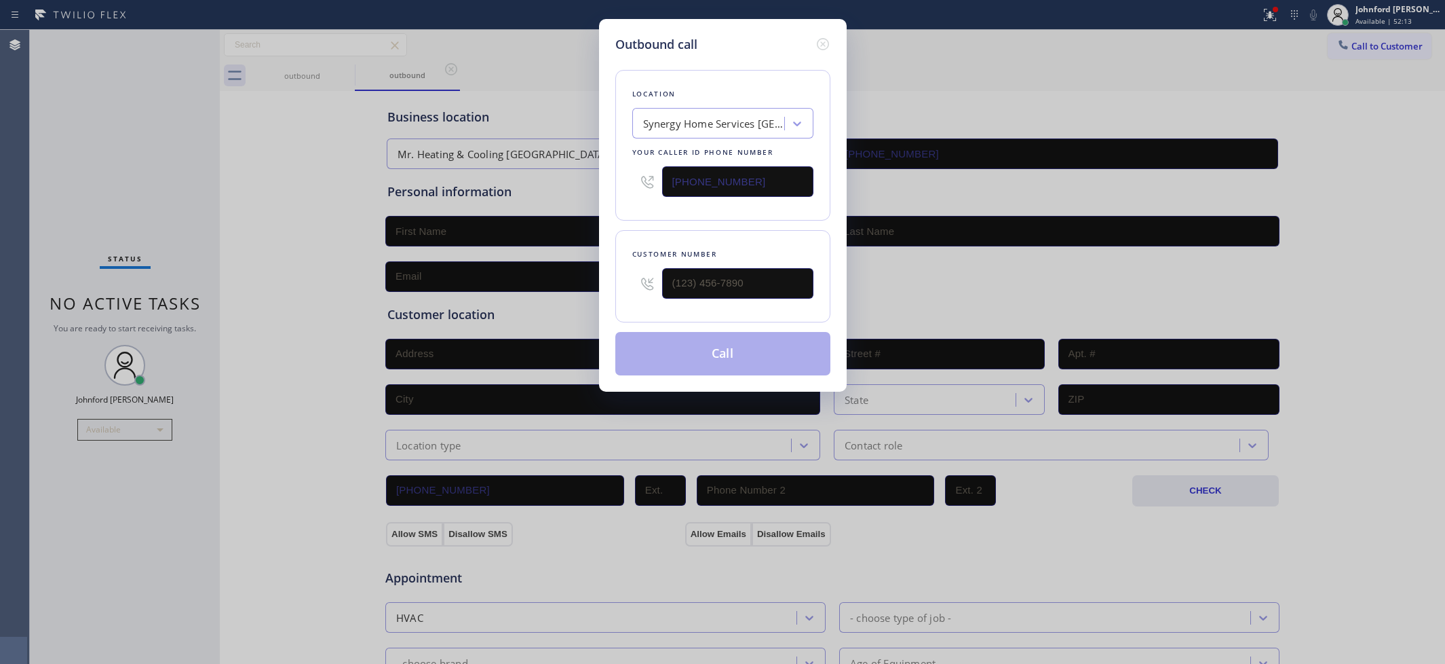
click at [1133, 117] on div "Outbound call Location Synergy Home Services [GEOGRAPHIC_DATA] Your caller id p…" at bounding box center [722, 332] width 1445 height 664
click at [1337, 39] on div "Outbound call Location Synergy Home Services [GEOGRAPHIC_DATA] Your caller id p…" at bounding box center [722, 332] width 1445 height 664
drag, startPoint x: 740, startPoint y: 280, endPoint x: 550, endPoint y: 299, distance: 190.9
click at [550, 299] on div "Outbound call Location Synergy Home Services [GEOGRAPHIC_DATA] Your caller id p…" at bounding box center [722, 332] width 1445 height 664
type input "(___) ___-____"
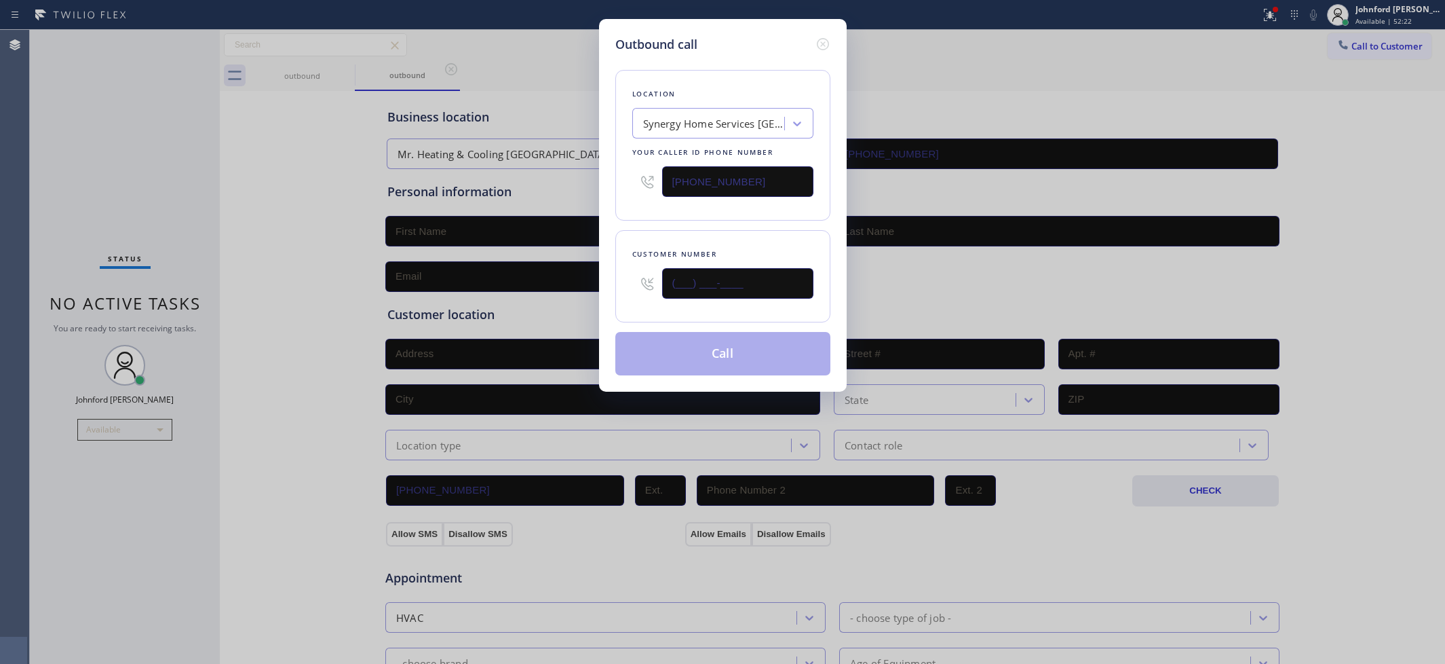
click at [731, 289] on input "(___) ___-____" at bounding box center [737, 283] width 151 height 31
paste input "760) 376-9248"
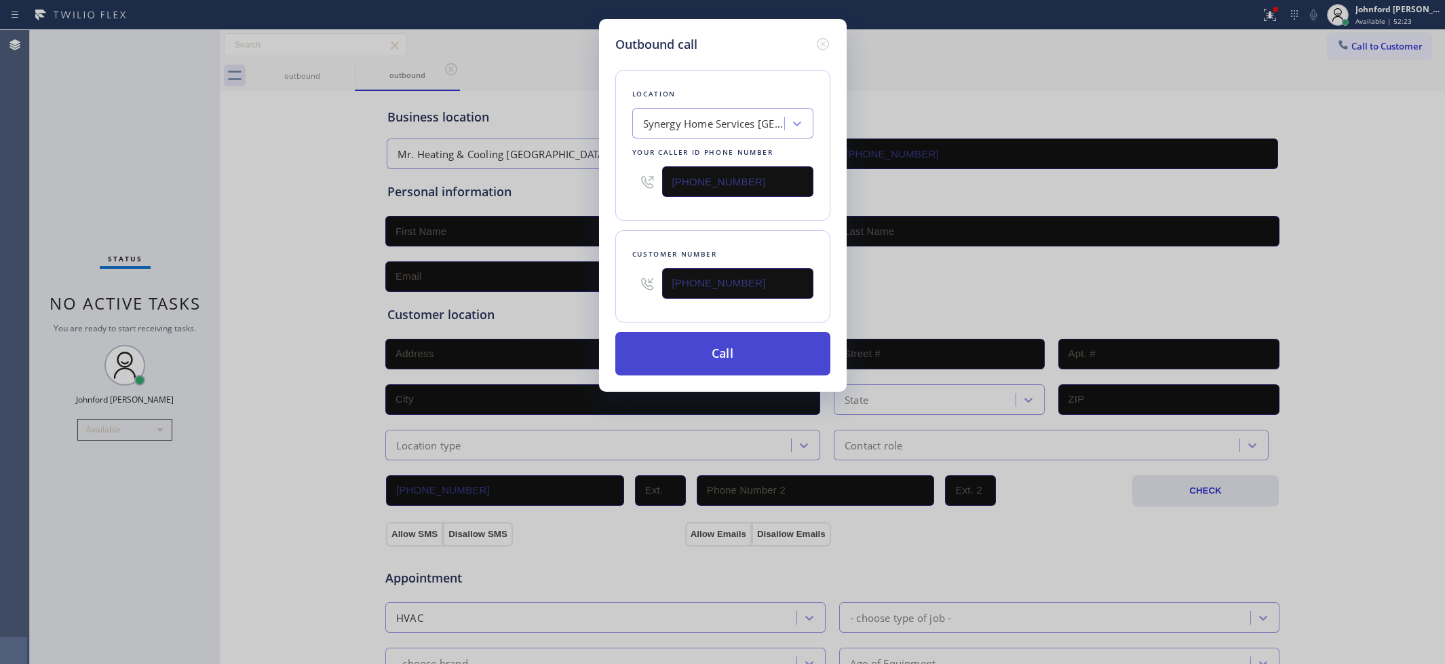
type input "[PHONE_NUMBER]"
click at [723, 362] on button "Call" at bounding box center [722, 353] width 215 height 43
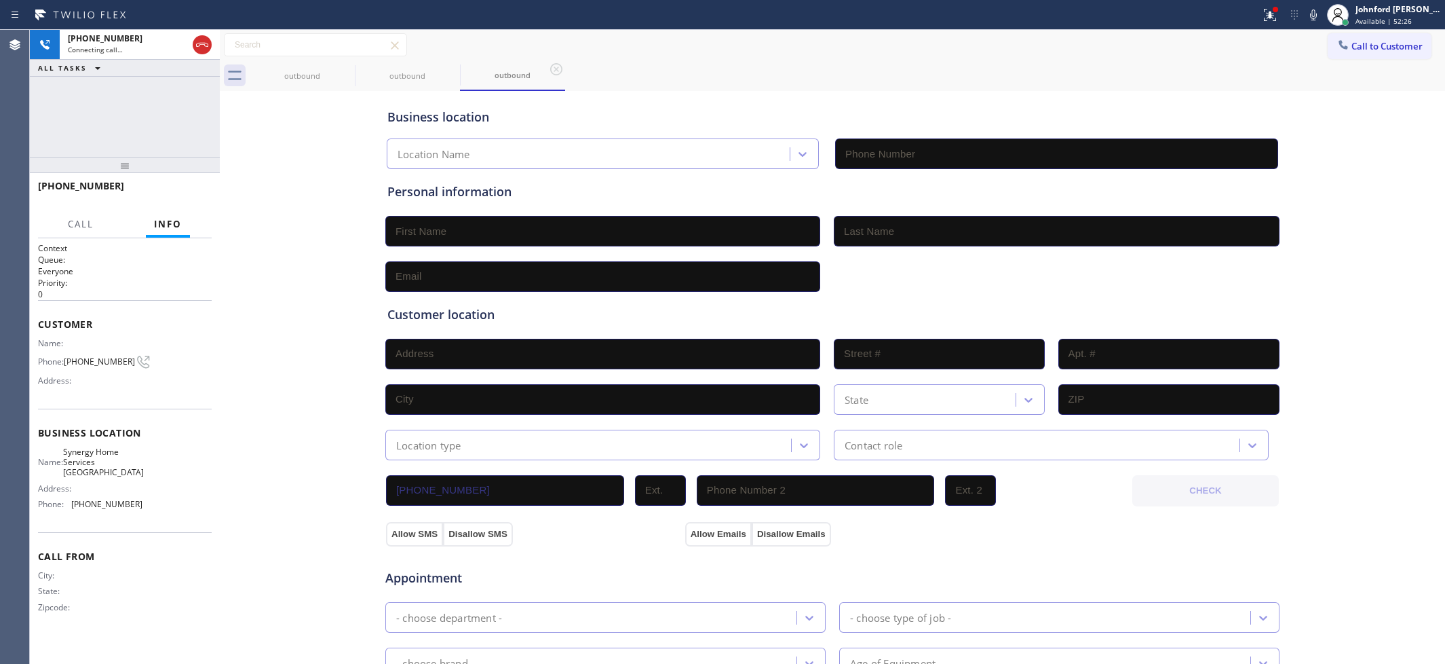
type input "[PHONE_NUMBER]"
click at [201, 39] on icon at bounding box center [202, 45] width 16 height 16
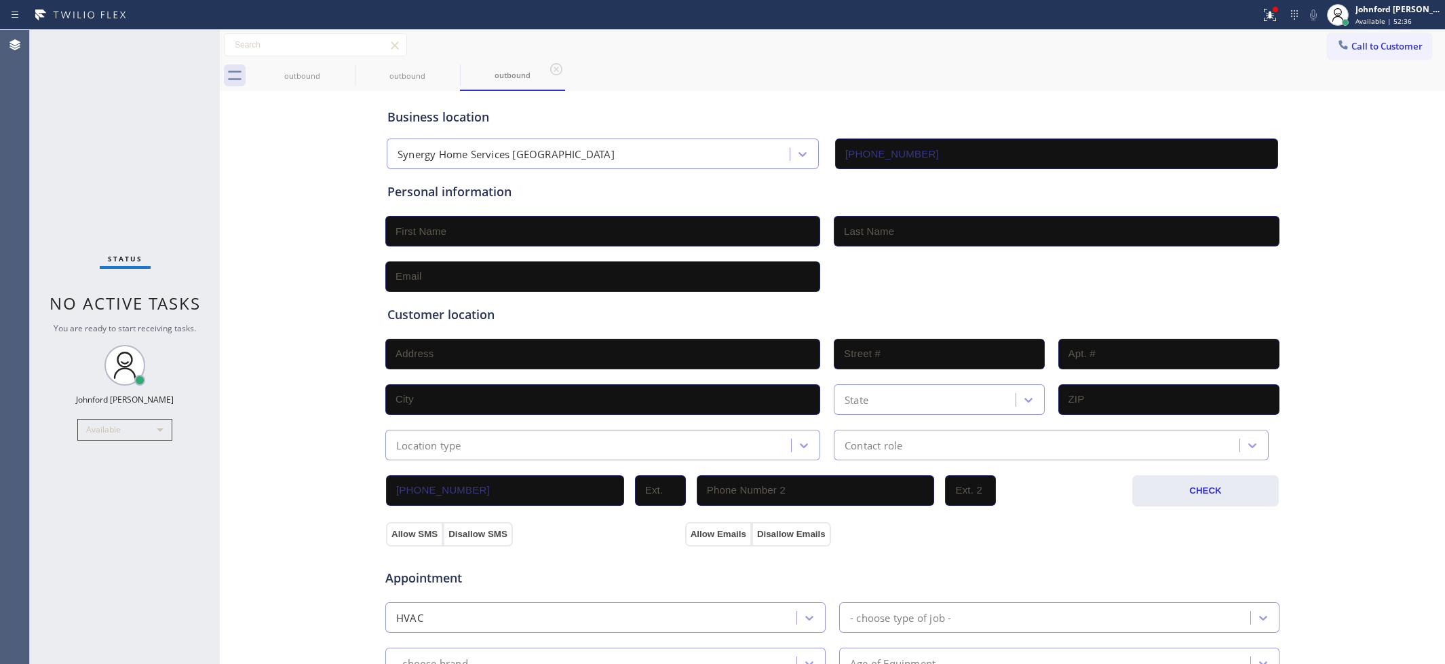
drag, startPoint x: 1357, startPoint y: 41, endPoint x: 1331, endPoint y: 44, distance: 26.7
click at [1354, 41] on button "Call to Customer" at bounding box center [1380, 46] width 104 height 26
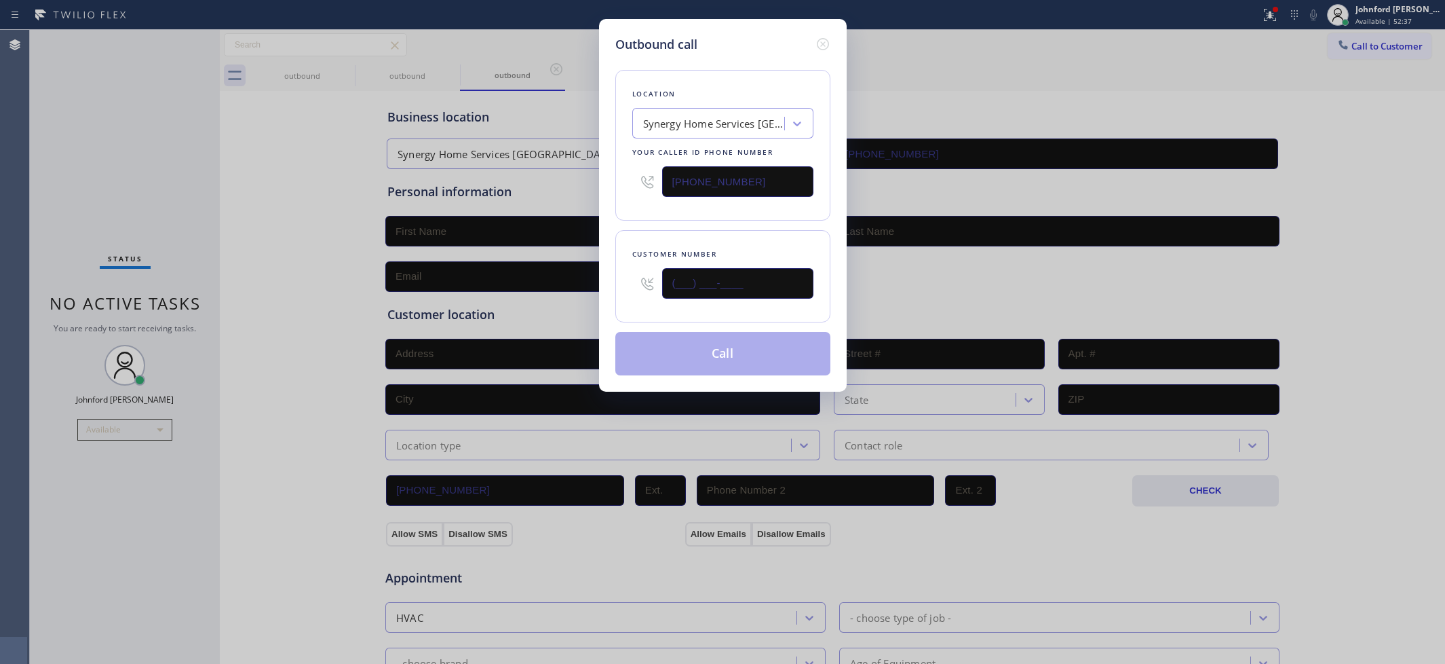
drag, startPoint x: 787, startPoint y: 272, endPoint x: 586, endPoint y: 285, distance: 201.9
click at [586, 285] on div "Outbound call Location Synergy Home Services [GEOGRAPHIC_DATA] Your caller id p…" at bounding box center [722, 332] width 1445 height 664
paste input "760) 376-9248"
type input "[PHONE_NUMBER]"
click at [676, 238] on div "Customer number [PHONE_NUMBER]" at bounding box center [722, 276] width 215 height 92
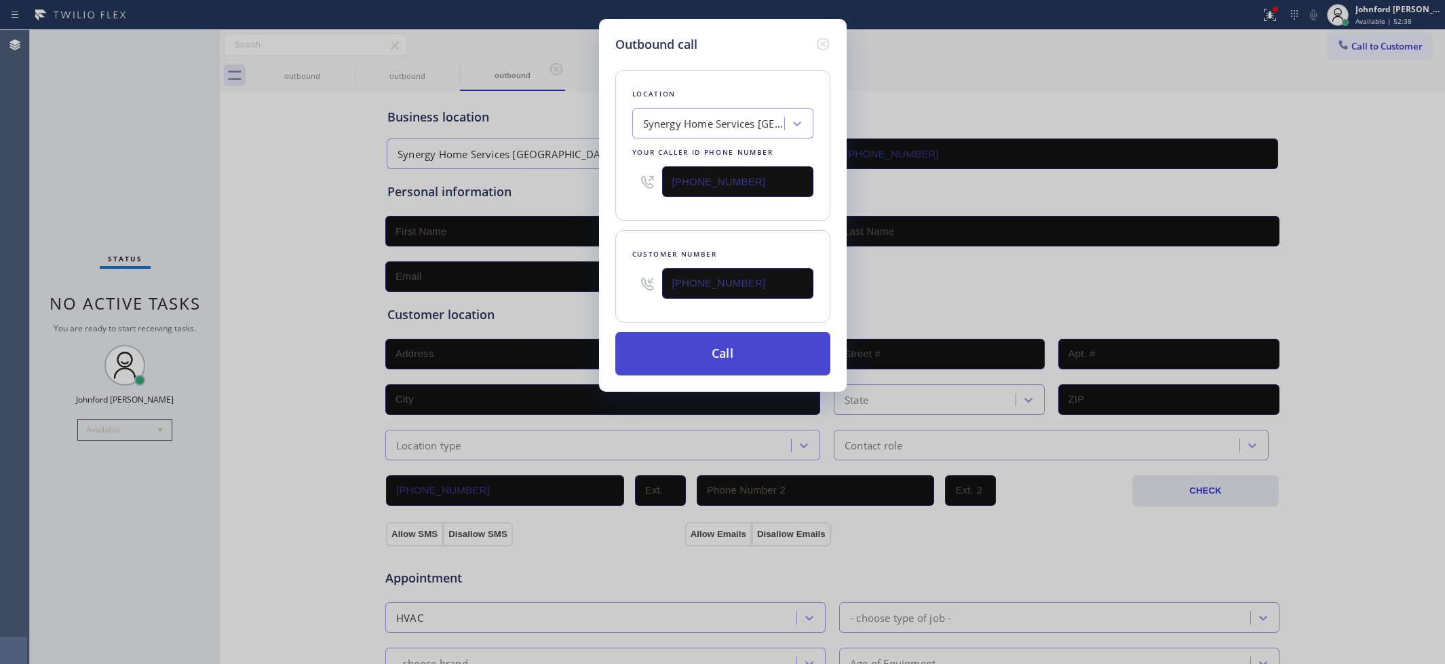
click at [709, 370] on button "Call" at bounding box center [722, 353] width 215 height 43
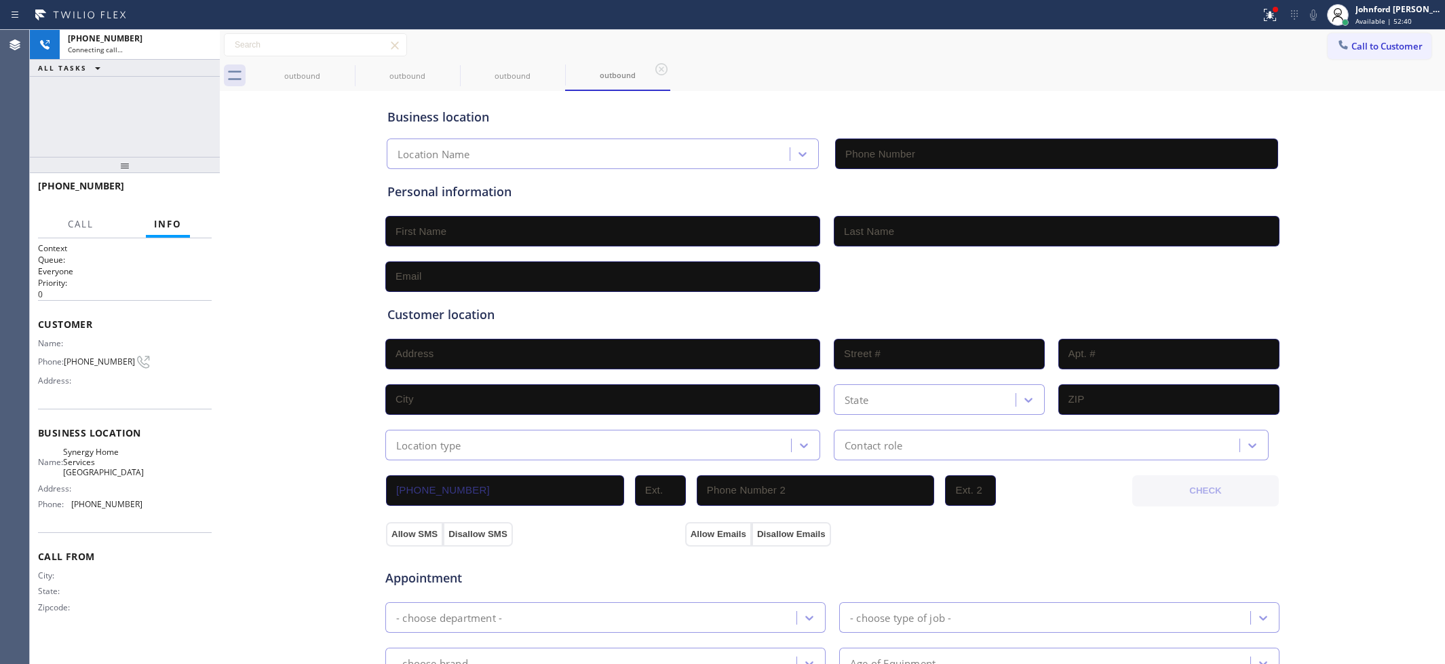
type input "[PHONE_NUMBER]"
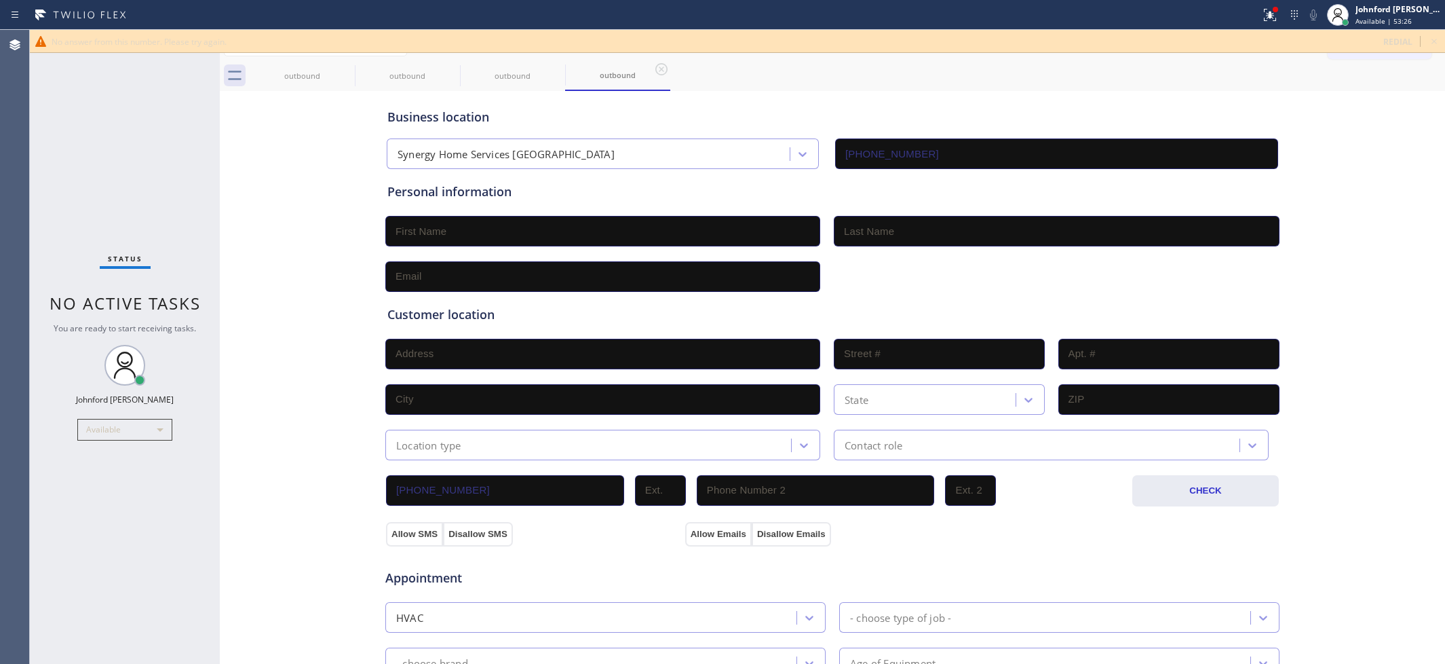
drag, startPoint x: 98, startPoint y: 476, endPoint x: 109, endPoint y: 470, distance: 11.9
click at [98, 476] on div "Status No active tasks You are ready to start receiving tasks. [PERSON_NAME] Av…" at bounding box center [125, 347] width 190 height 634
drag, startPoint x: 1440, startPoint y: 39, endPoint x: 1381, endPoint y: 45, distance: 58.7
click at [1438, 38] on icon at bounding box center [1434, 41] width 16 height 16
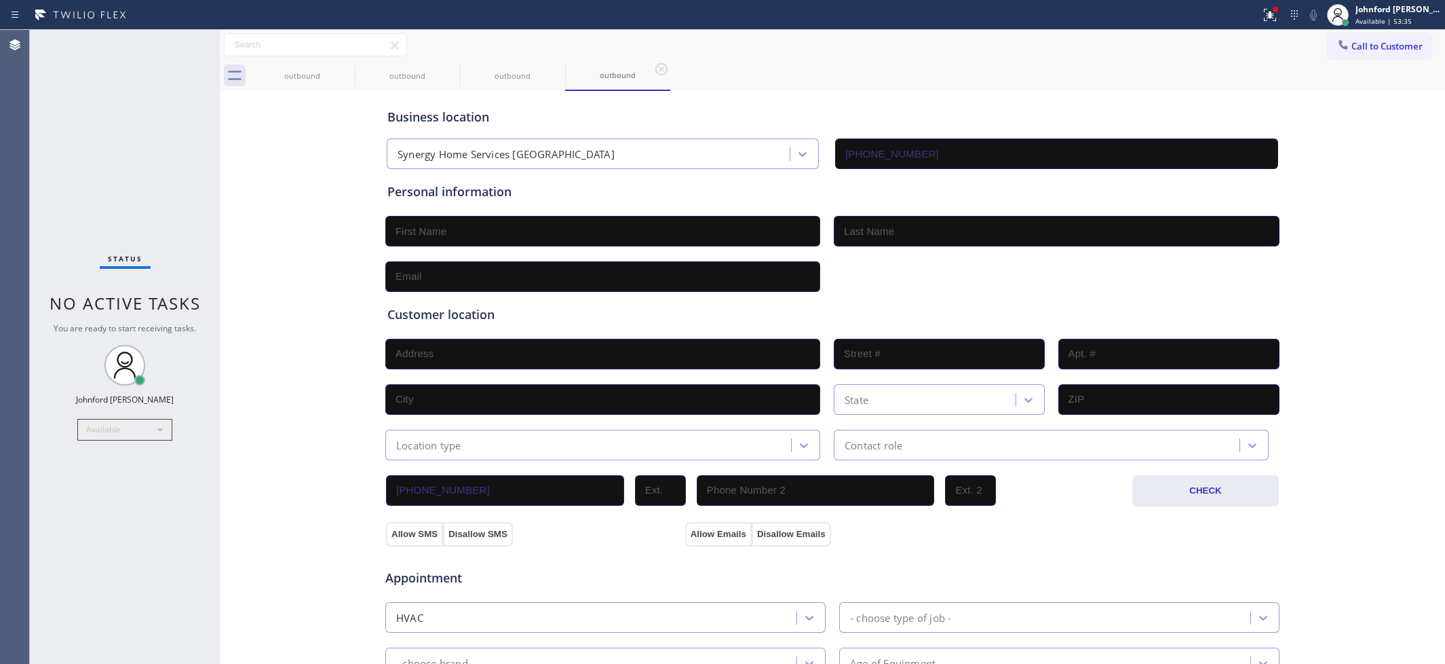
drag, startPoint x: 1166, startPoint y: 100, endPoint x: 1259, endPoint y: 75, distance: 97.1
click at [1219, 86] on div "outbound outbound outbound outbound Call to Customer Outbound call Location Syn…" at bounding box center [832, 541] width 1225 height 1022
click at [1337, 54] on button "Call to Customer" at bounding box center [1380, 46] width 104 height 26
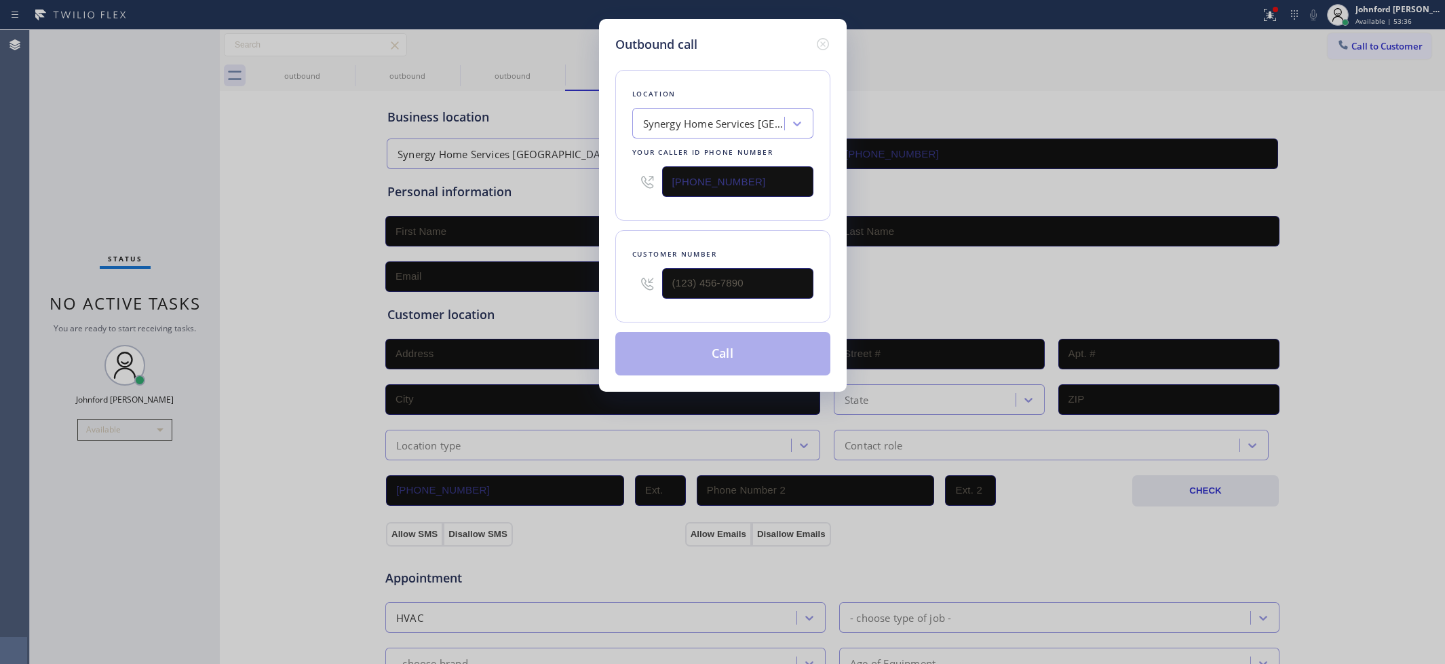
drag, startPoint x: 710, startPoint y: 176, endPoint x: 453, endPoint y: 176, distance: 257.8
click at [458, 176] on div "Outbound call Location Synergy Home Services [GEOGRAPHIC_DATA] Your caller id p…" at bounding box center [722, 332] width 1445 height 664
paste input "661) 449-1313"
click at [771, 184] on input "[PHONE_NUMBER]" at bounding box center [737, 181] width 151 height 31
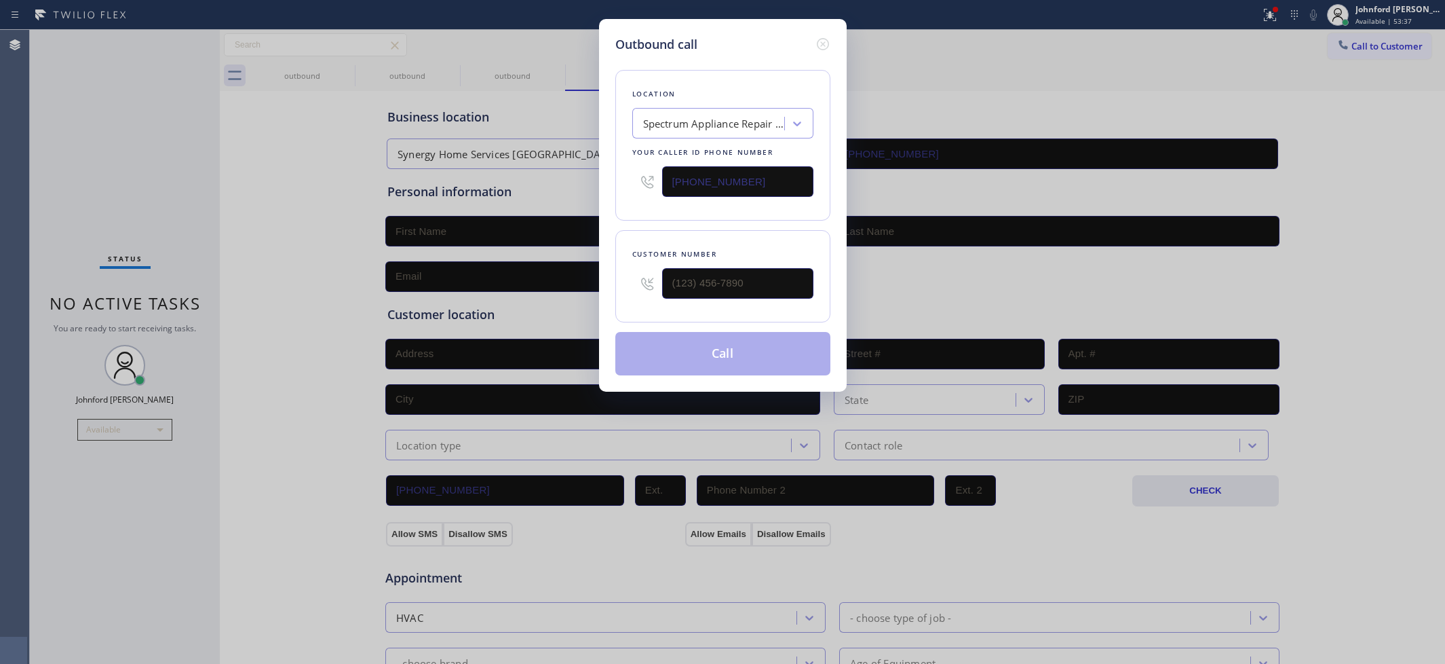
click at [771, 184] on input "[PHONE_NUMBER]" at bounding box center [737, 181] width 151 height 31
paste input "text"
type input "[PHONE_NUMBER]"
click at [968, 102] on div "Outbound call Location Spectrum Appliance Repair [GEOGRAPHIC_DATA] Your caller …" at bounding box center [722, 332] width 1445 height 664
drag, startPoint x: 1138, startPoint y: 107, endPoint x: 1238, endPoint y: 79, distance: 104.4
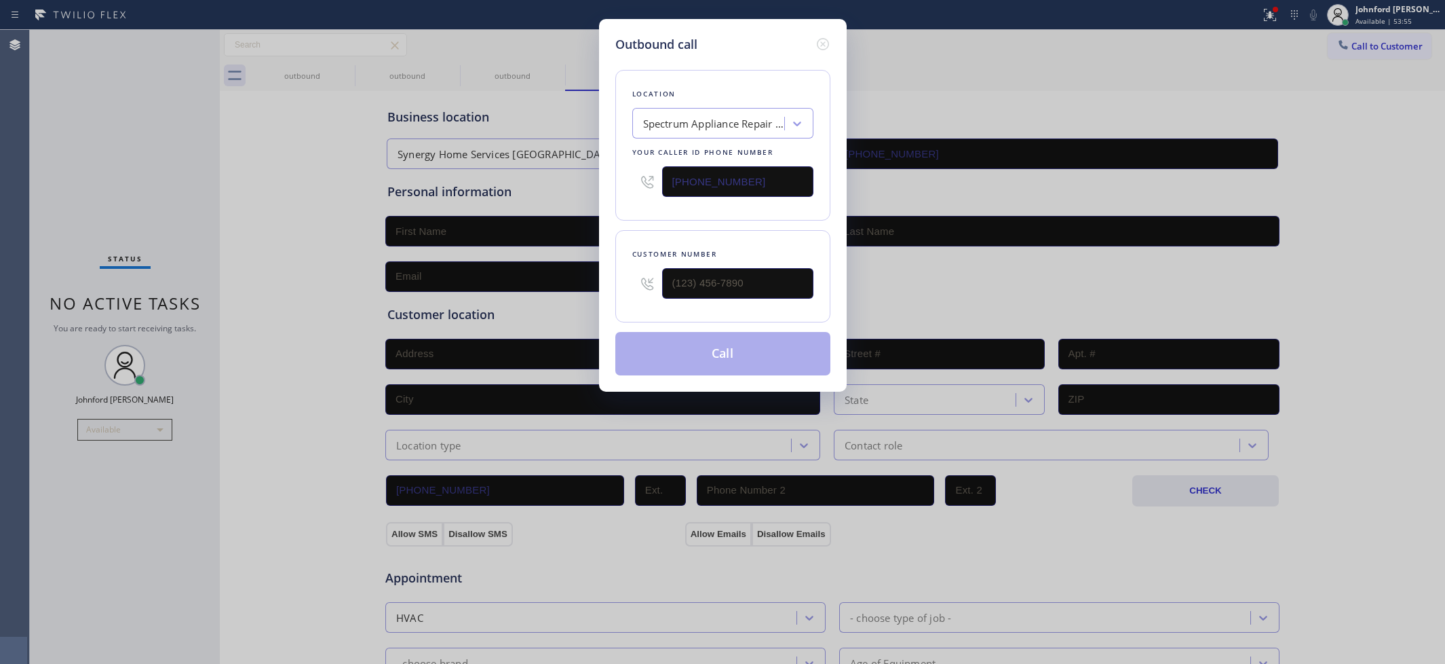
click at [1145, 96] on div "Outbound call Location Spectrum Appliance Repair [GEOGRAPHIC_DATA] Your caller …" at bounding box center [722, 332] width 1445 height 664
drag, startPoint x: 752, startPoint y: 277, endPoint x: 604, endPoint y: 296, distance: 149.1
click at [604, 296] on div "Outbound call Location Spectrum Appliance Repair [GEOGRAPHIC_DATA] Your caller …" at bounding box center [723, 205] width 248 height 373
paste input "279) 529-3647"
type input "[PHONE_NUMBER]"
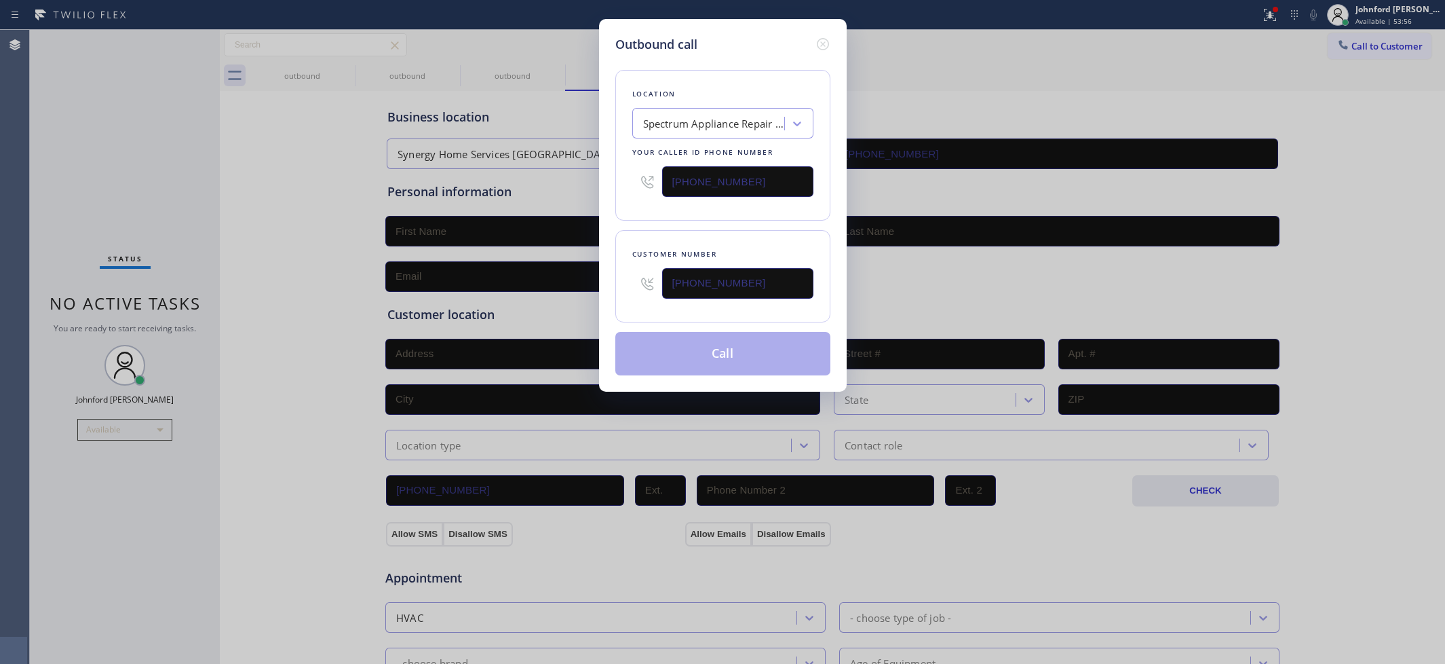
click at [710, 236] on div "Customer number [PHONE_NUMBER]" at bounding box center [722, 276] width 215 height 92
click at [689, 360] on button "Call" at bounding box center [722, 353] width 215 height 43
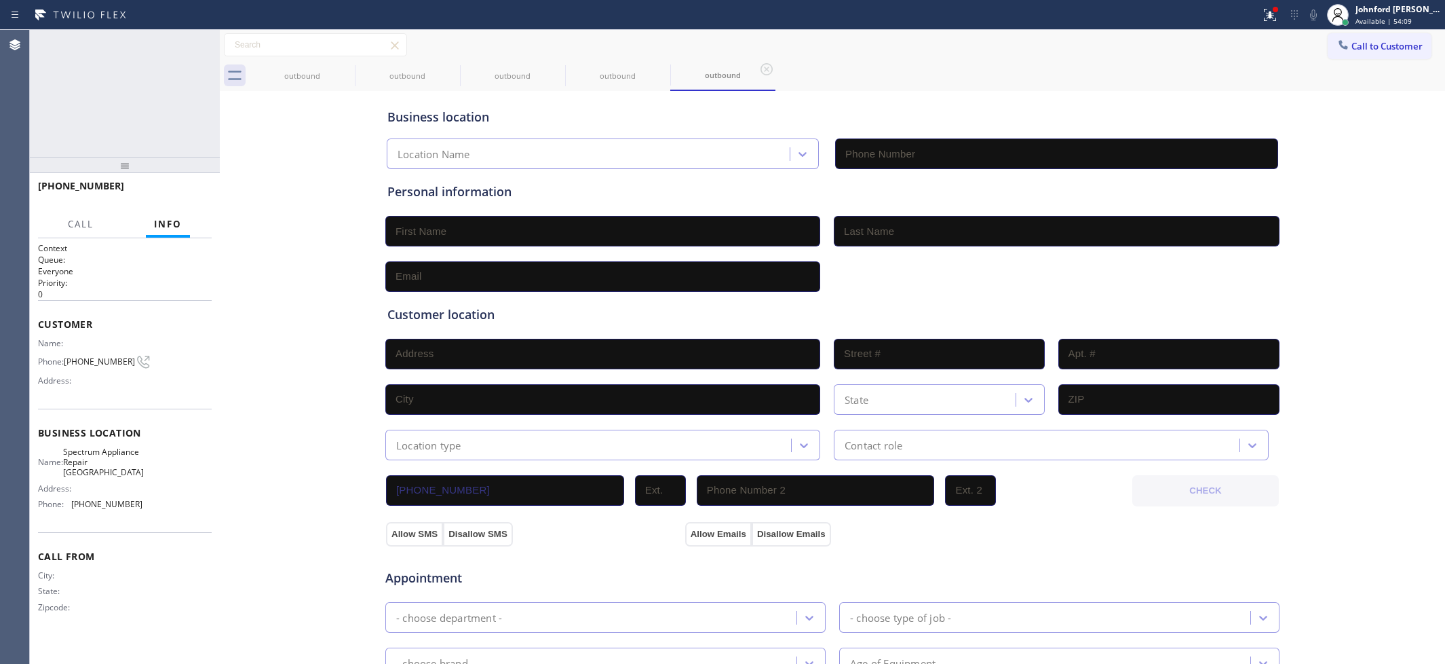
type input "[PHONE_NUMBER]"
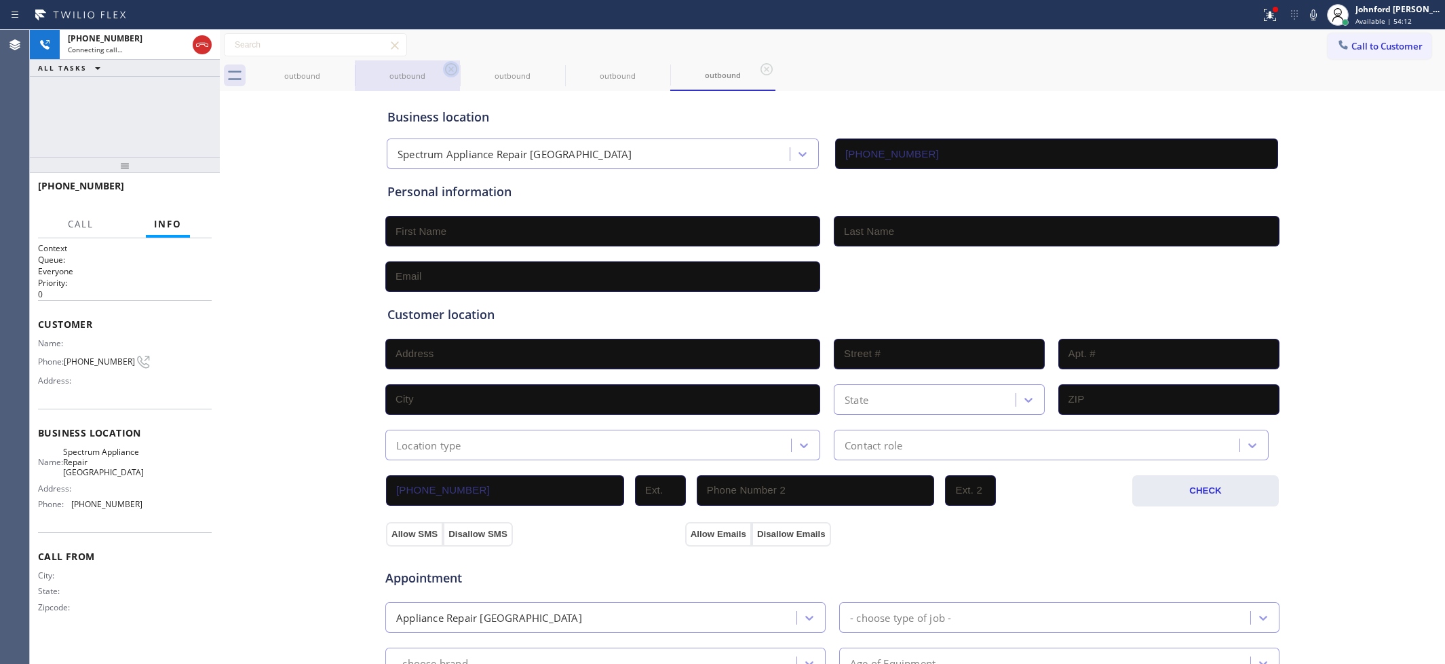
click at [0, 0] on icon at bounding box center [0, 0] width 0 height 0
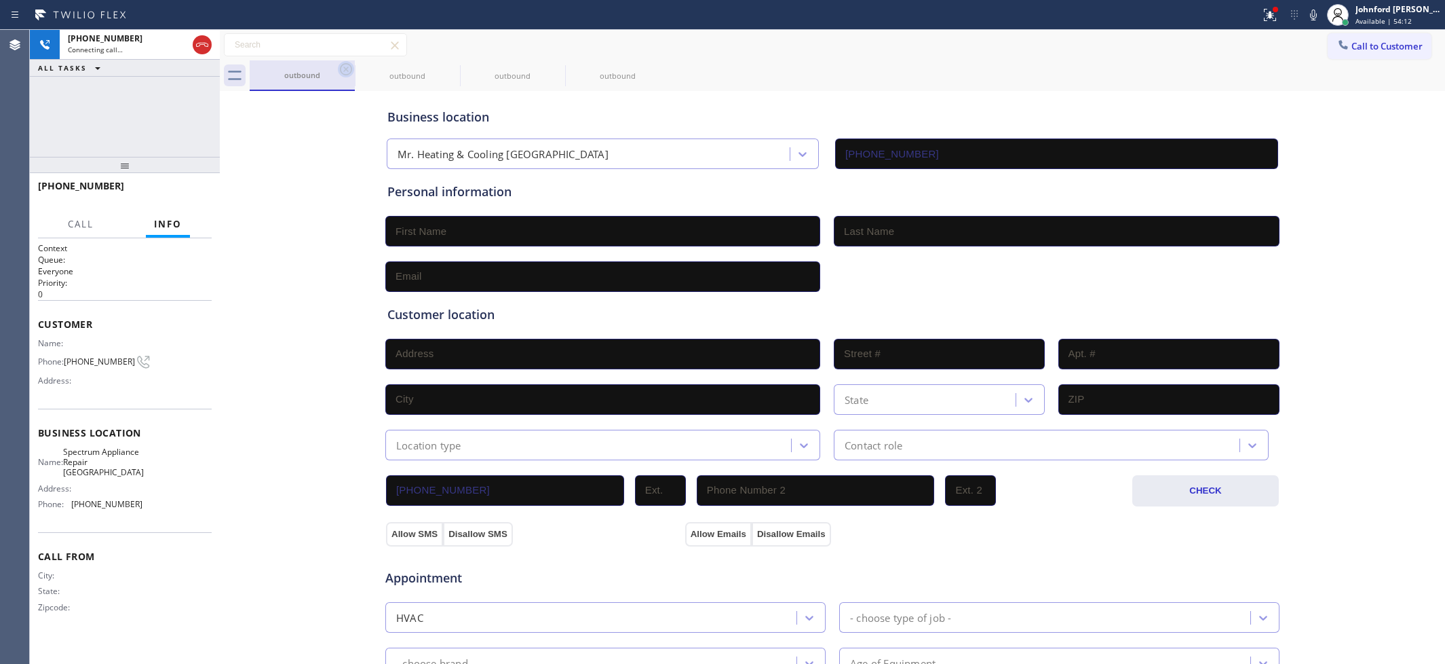
click at [347, 70] on icon at bounding box center [346, 69] width 12 height 12
click at [1270, 4] on button at bounding box center [1270, 15] width 30 height 30
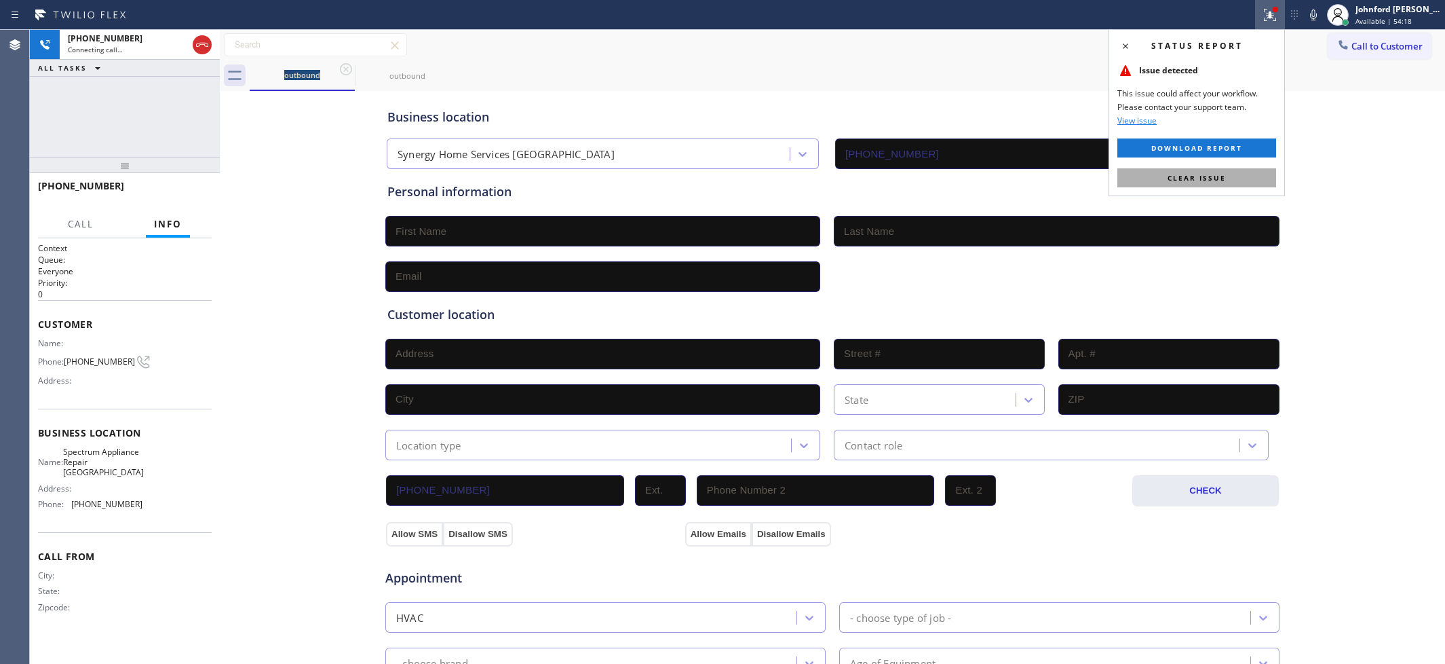
click at [1221, 174] on span "Clear issue" at bounding box center [1197, 177] width 58 height 9
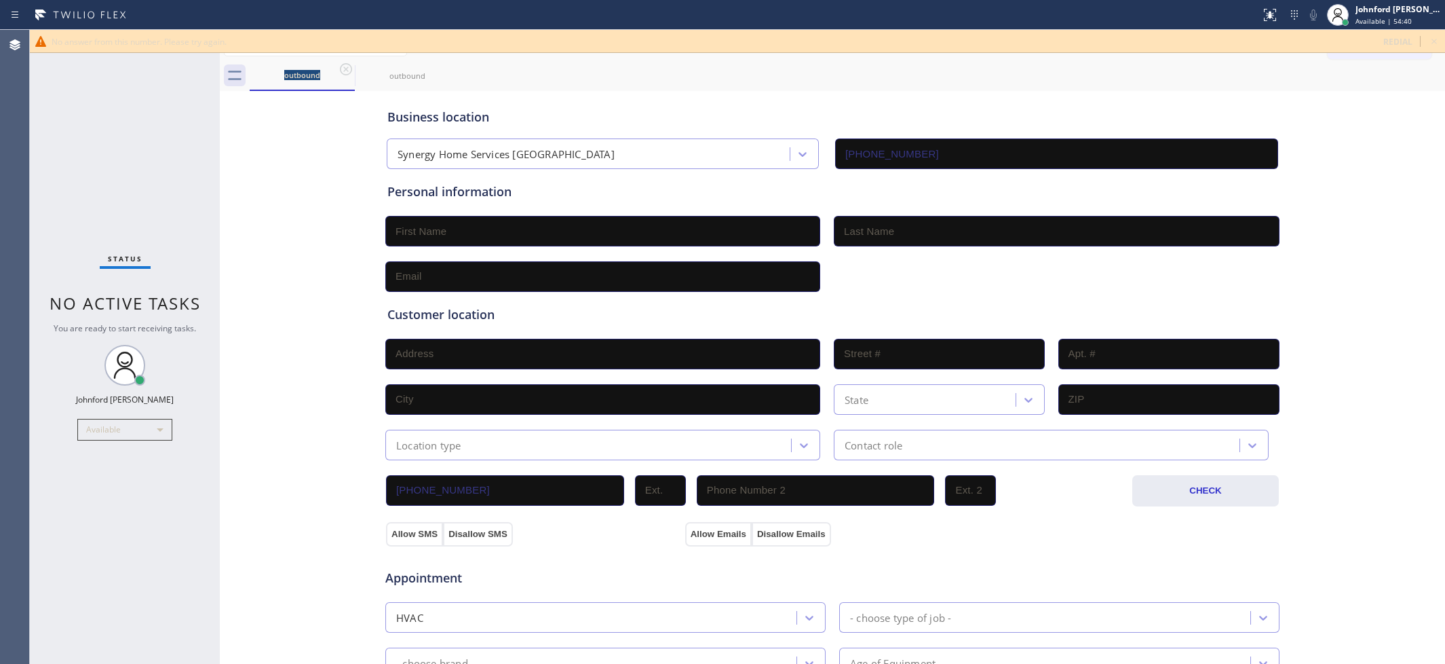
click at [874, 96] on div "Business location Synergy Home Services [GEOGRAPHIC_DATA] [PHONE_NUMBER]" at bounding box center [833, 131] width 896 height 75
click at [930, 45] on div "No answer from this number. Please try again." at bounding box center [712, 42] width 1321 height 12
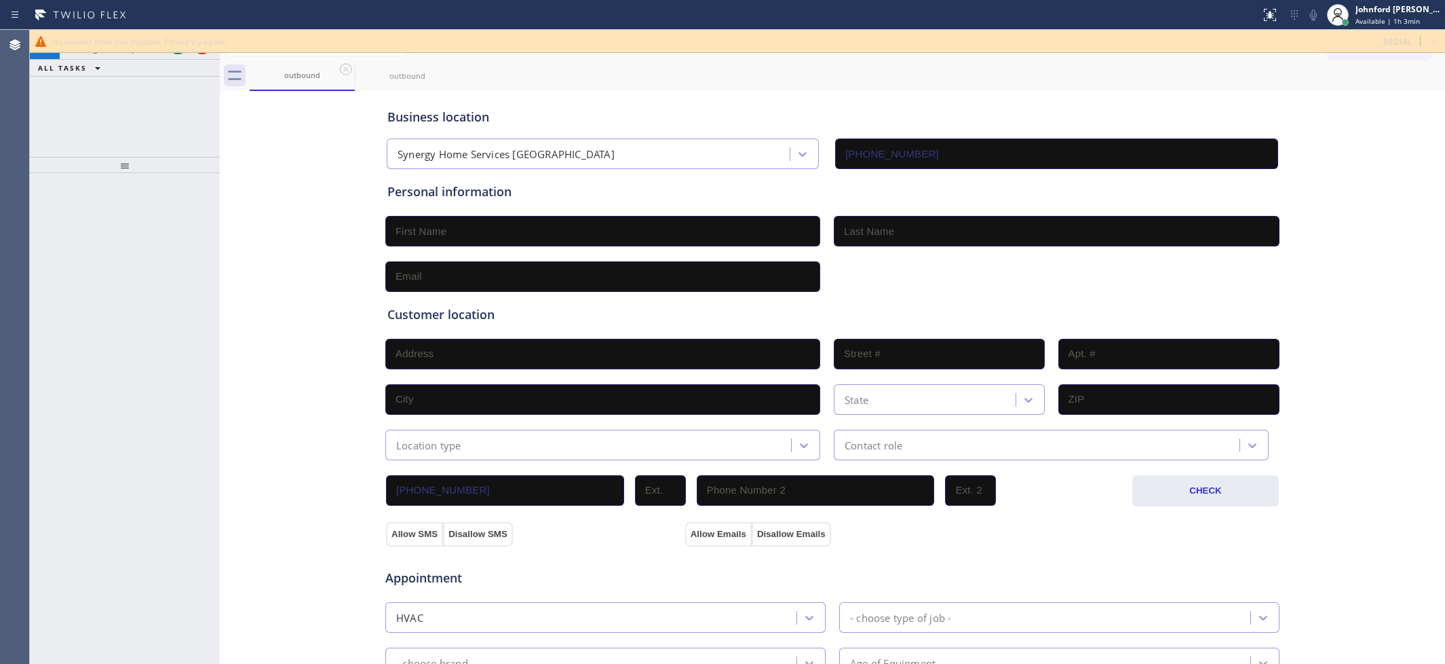
click at [952, 94] on div "Business location Synergy Home Services [GEOGRAPHIC_DATA] [PHONE_NUMBER]" at bounding box center [833, 131] width 896 height 75
click at [1429, 35] on icon at bounding box center [1434, 41] width 16 height 16
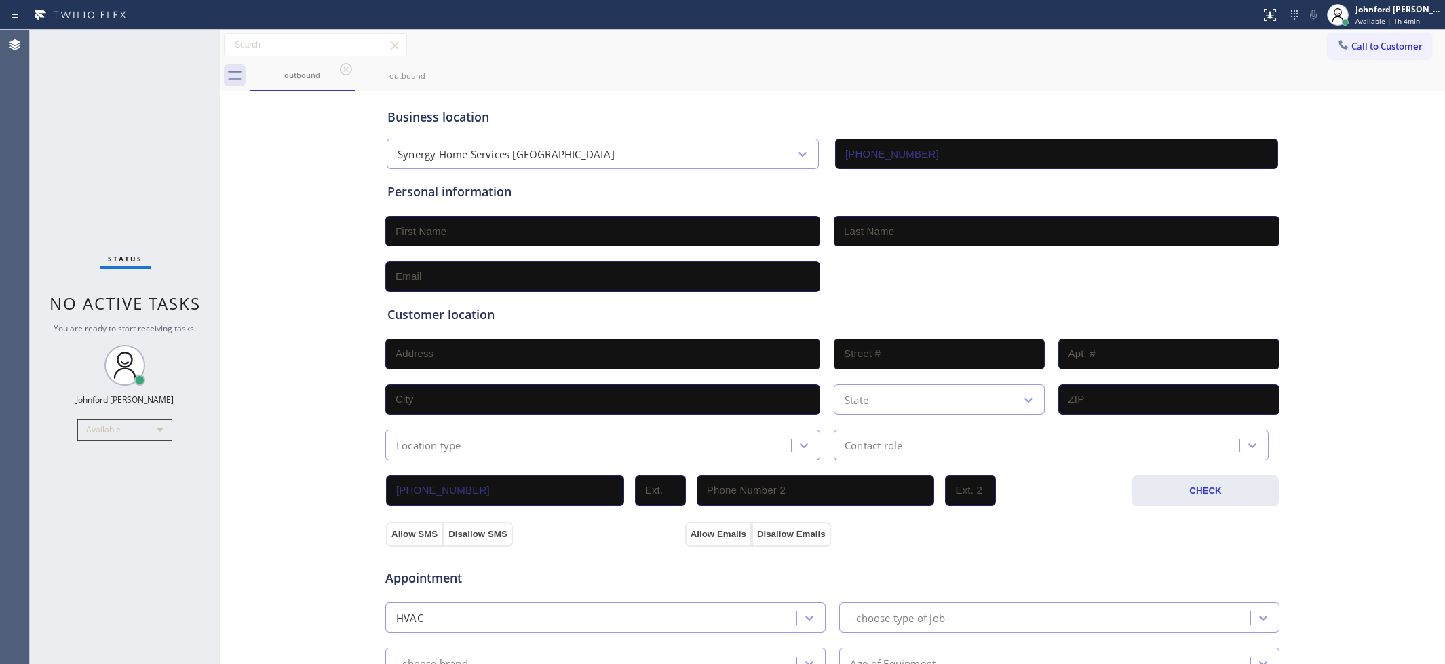
click at [945, 36] on div "Call to Customer Outbound call Location Spectrum Appliance Repair [GEOGRAPHIC_D…" at bounding box center [832, 45] width 1225 height 24
drag, startPoint x: 69, startPoint y: 212, endPoint x: 123, endPoint y: 129, distance: 99.4
click at [69, 212] on div "Status No active tasks You are ready to start receiving tasks. [PERSON_NAME] Av…" at bounding box center [125, 347] width 190 height 634
drag, startPoint x: 1348, startPoint y: 45, endPoint x: 848, endPoint y: 136, distance: 508.3
click at [1352, 45] on span "Call to Customer" at bounding box center [1387, 46] width 71 height 12
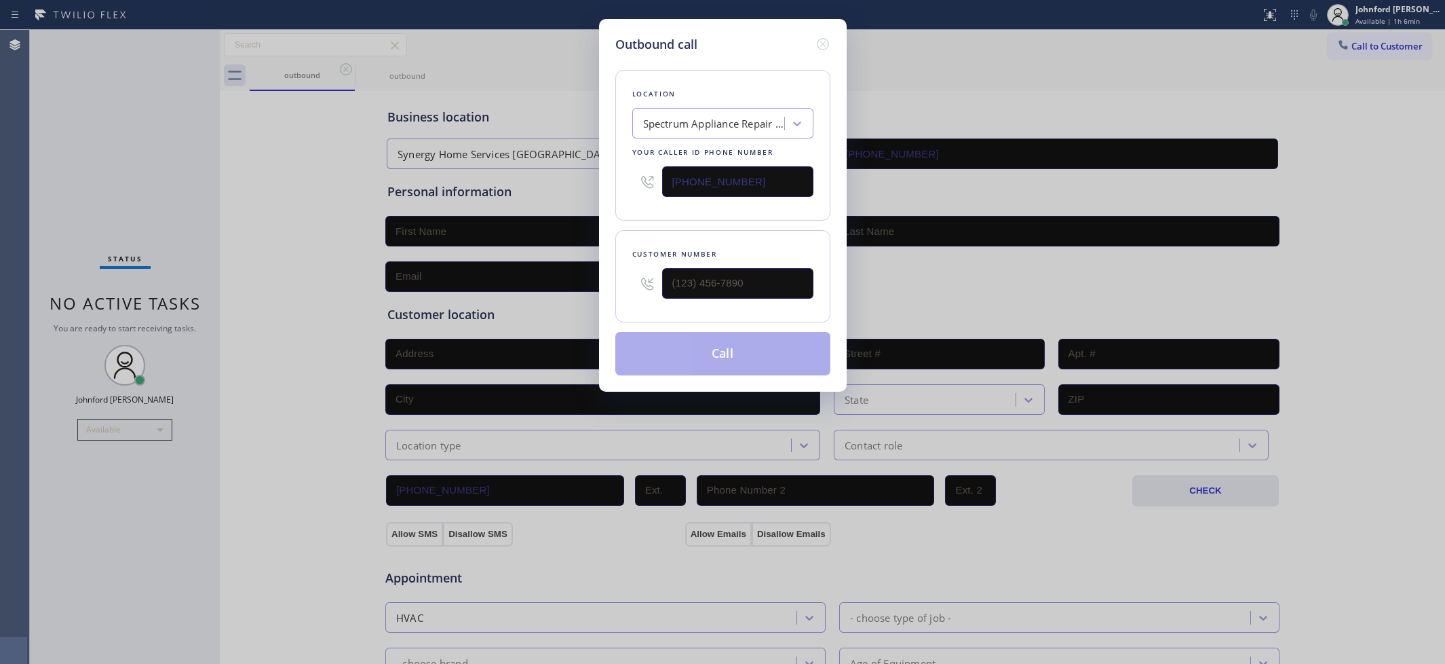
drag, startPoint x: 778, startPoint y: 175, endPoint x: 408, endPoint y: 243, distance: 376.0
click at [535, 214] on div "Outbound call Location Spectrum Appliance Repair [GEOGRAPHIC_DATA] Your caller …" at bounding box center [722, 332] width 1445 height 664
paste input "818) 210-3119"
type input "[PHONE_NUMBER]"
click at [1097, 2] on div "Outbound call Location [GEOGRAPHIC_DATA] Your caller id phone number [PHONE_NUM…" at bounding box center [722, 332] width 1445 height 664
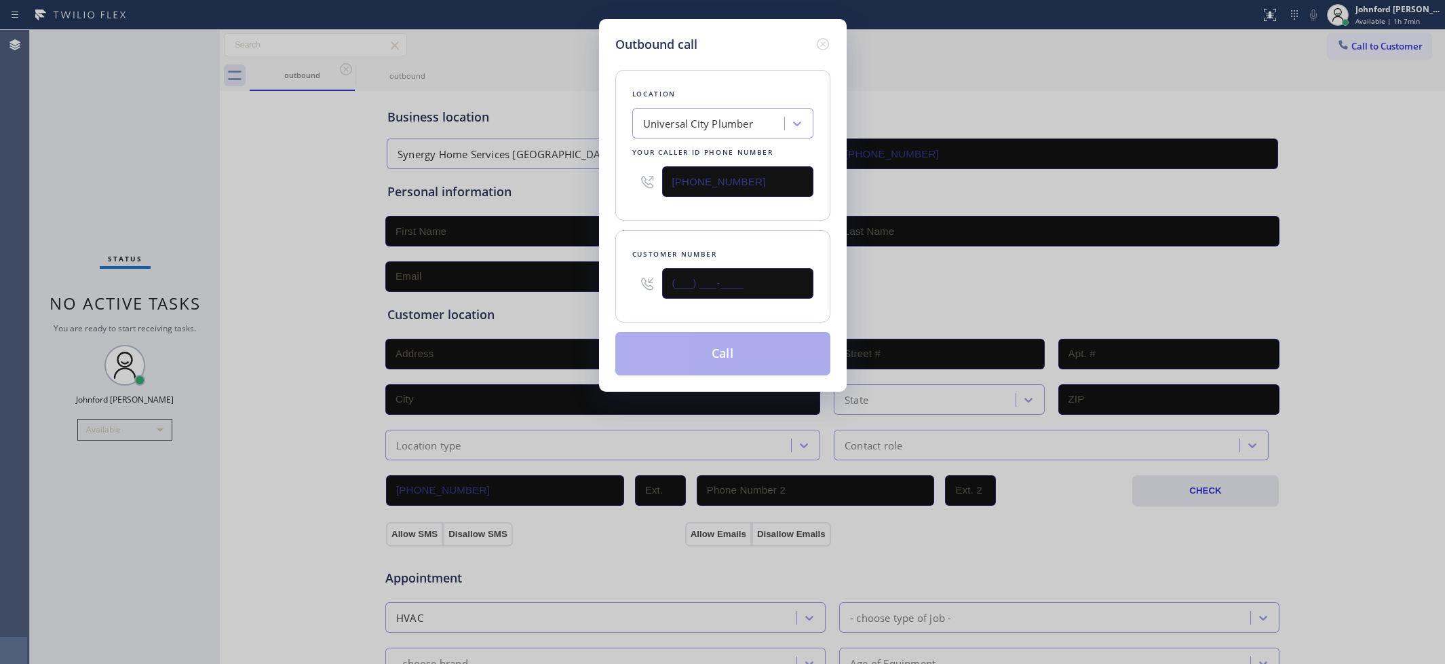
click at [719, 289] on input "(___) ___-____" at bounding box center [737, 283] width 151 height 31
paste input "818) 210-3119"
click at [738, 241] on div "Customer number [PHONE_NUMBER]" at bounding box center [722, 276] width 215 height 92
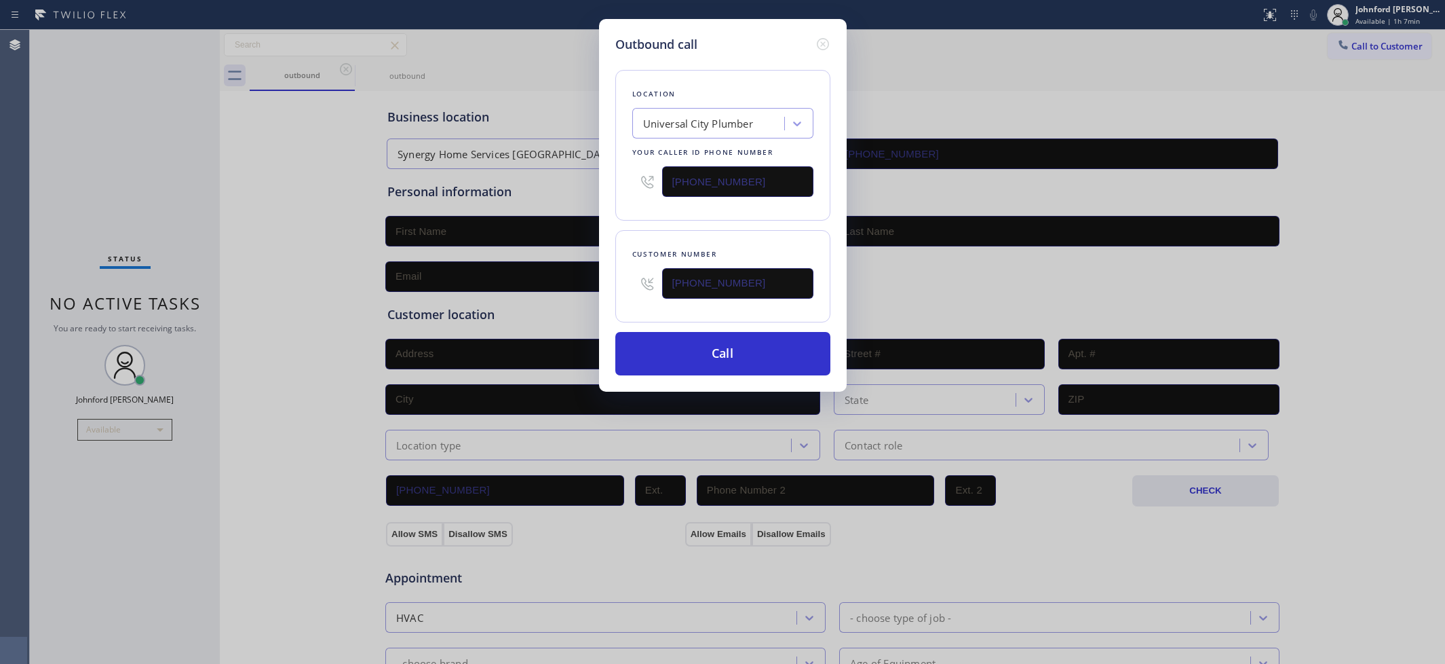
drag, startPoint x: 782, startPoint y: 276, endPoint x: 529, endPoint y: 299, distance: 254.1
click at [529, 299] on div "Outbound call Location [GEOGRAPHIC_DATA] Your caller id phone number [PHONE_NUM…" at bounding box center [722, 332] width 1445 height 664
paste input "415) 926-6102"
type input "[PHONE_NUMBER]"
drag, startPoint x: 664, startPoint y: 218, endPoint x: 730, endPoint y: 330, distance: 130.2
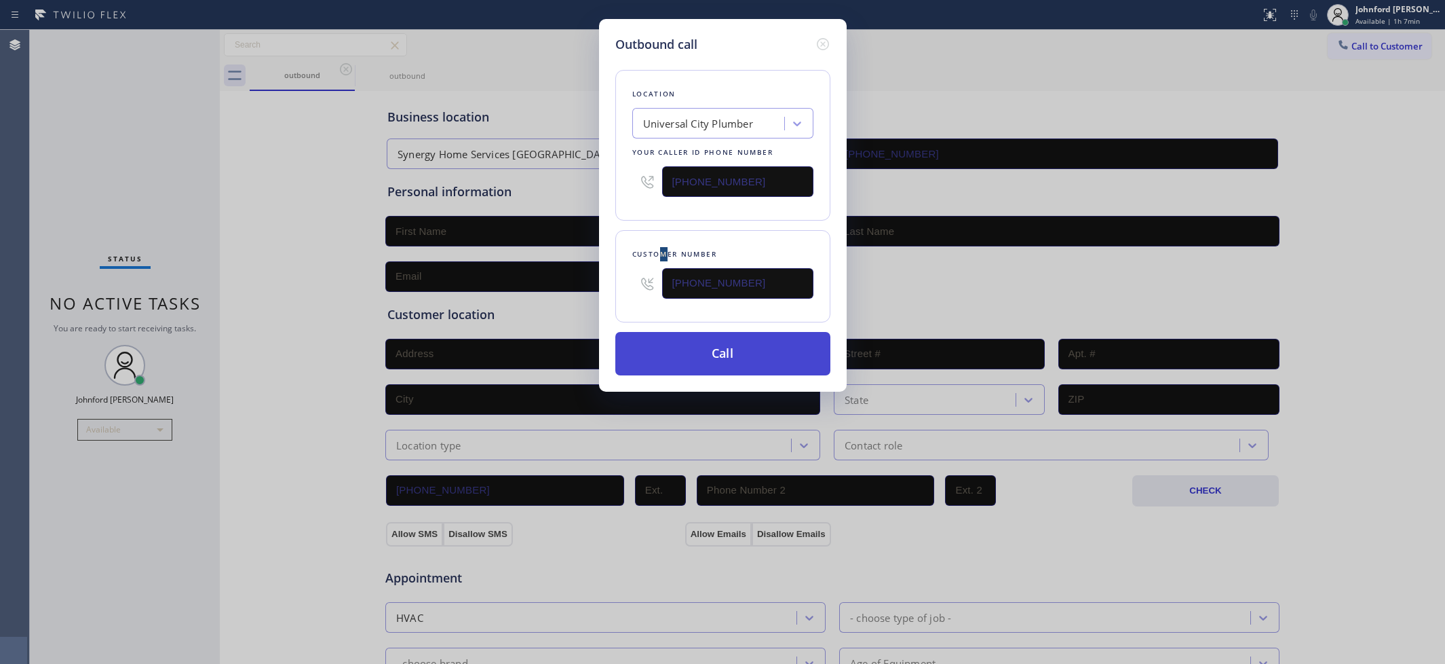
click at [676, 225] on div "Location [GEOGRAPHIC_DATA] Your caller id phone number [PHONE_NUMBER] Customer …" at bounding box center [722, 215] width 215 height 322
click at [737, 354] on button "Call" at bounding box center [722, 353] width 215 height 43
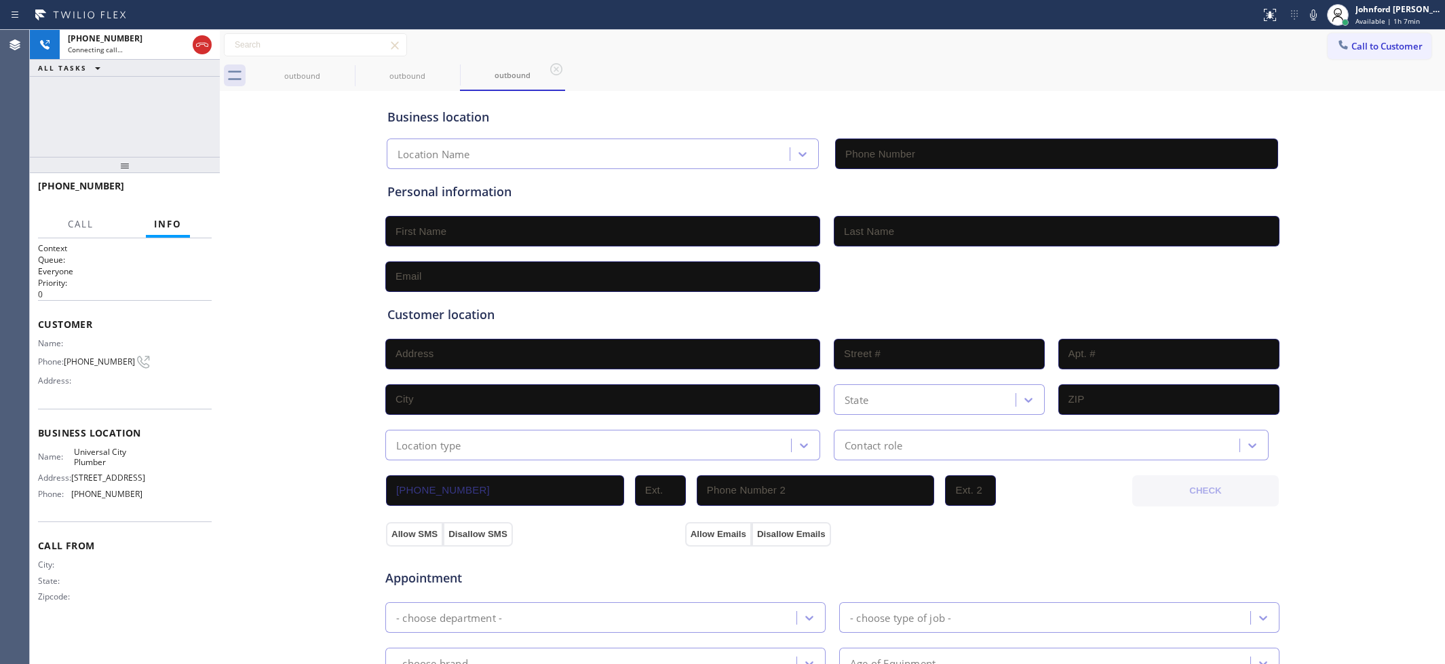
type input "[PHONE_NUMBER]"
click at [93, 360] on span "[PHONE_NUMBER]" at bounding box center [99, 361] width 71 height 10
copy div "[PHONE_NUMBER]"
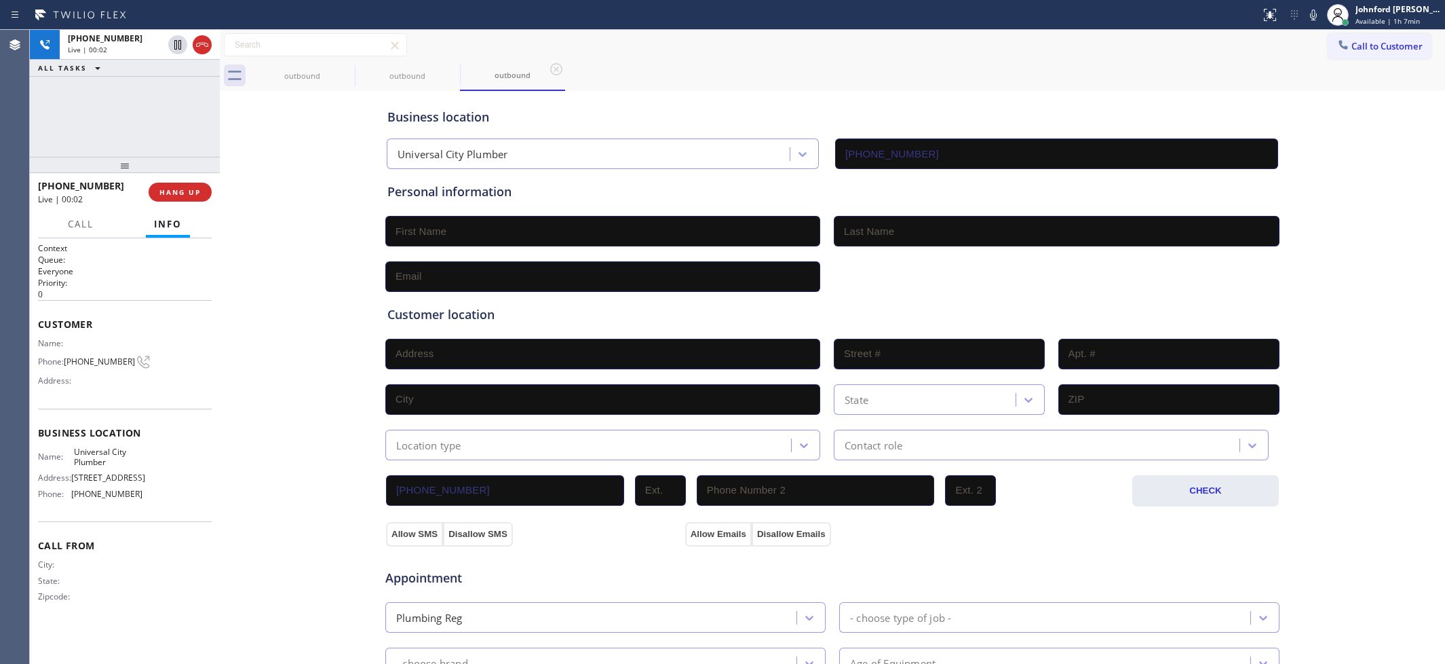
click at [180, 178] on div "[PHONE_NUMBER] Live | 00:02 HANG UP" at bounding box center [125, 191] width 174 height 35
click at [180, 178] on div "[PHONE_NUMBER] Live | 00:03 HANG UP" at bounding box center [125, 191] width 174 height 35
click at [198, 198] on button "HANG UP" at bounding box center [180, 192] width 63 height 19
click at [1411, 48] on button "Call to Customer" at bounding box center [1380, 46] width 104 height 26
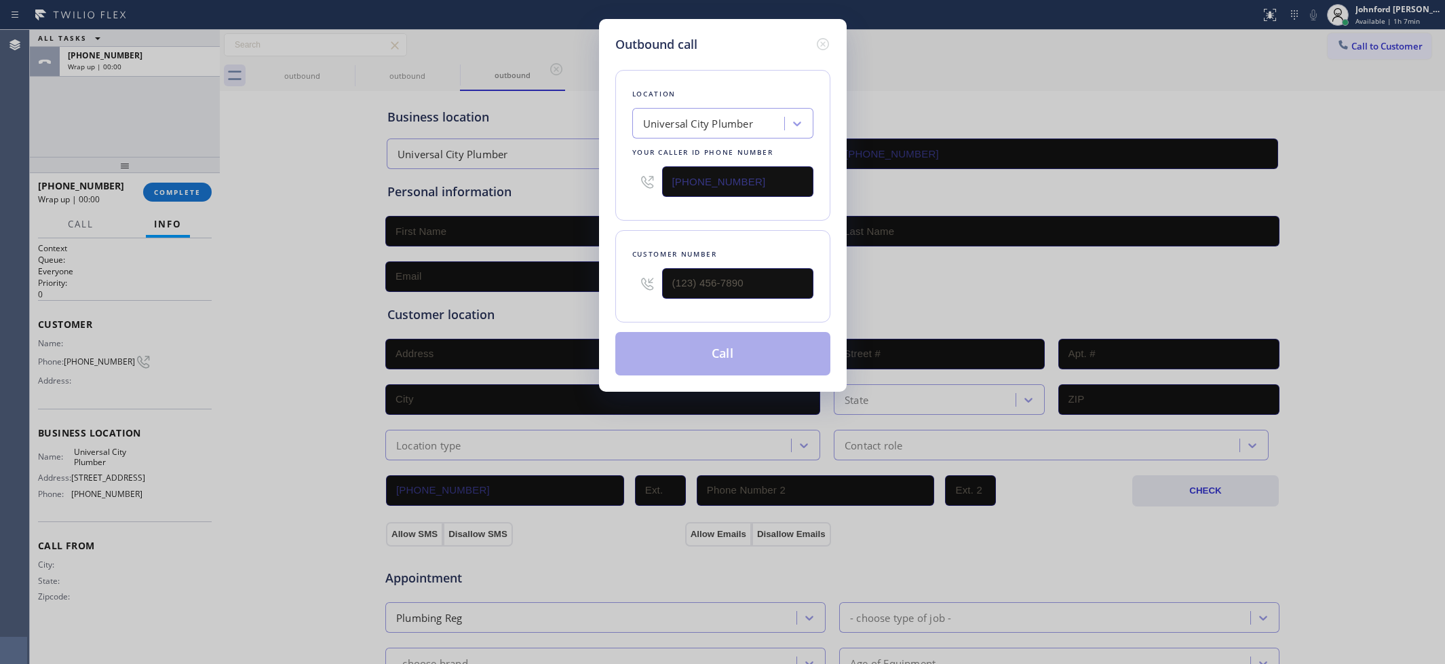
drag, startPoint x: 1396, startPoint y: 41, endPoint x: 1110, endPoint y: 161, distance: 310.2
click at [1395, 41] on div "Outbound call Location [GEOGRAPHIC_DATA] Your caller id phone number [PHONE_NUM…" at bounding box center [722, 332] width 1445 height 664
drag, startPoint x: 706, startPoint y: 295, endPoint x: 556, endPoint y: 300, distance: 150.0
click at [563, 300] on div "Outbound call Location [GEOGRAPHIC_DATA] Your caller id phone number [PHONE_NUM…" at bounding box center [722, 332] width 1445 height 664
paste input "415) 926-6102"
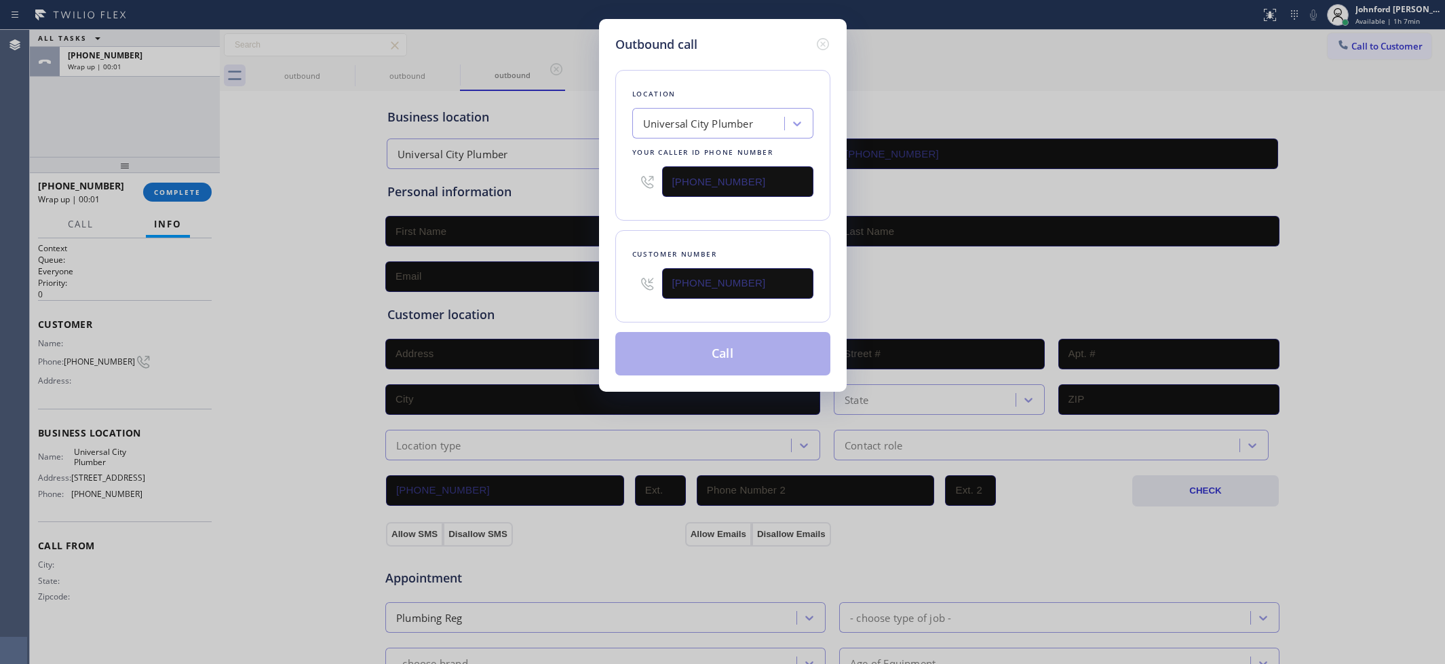
type input "[PHONE_NUMBER]"
click at [687, 202] on div "Location [GEOGRAPHIC_DATA] Your caller id phone number [PHONE_NUMBER]" at bounding box center [722, 145] width 215 height 151
click at [711, 335] on button "Call" at bounding box center [722, 353] width 215 height 43
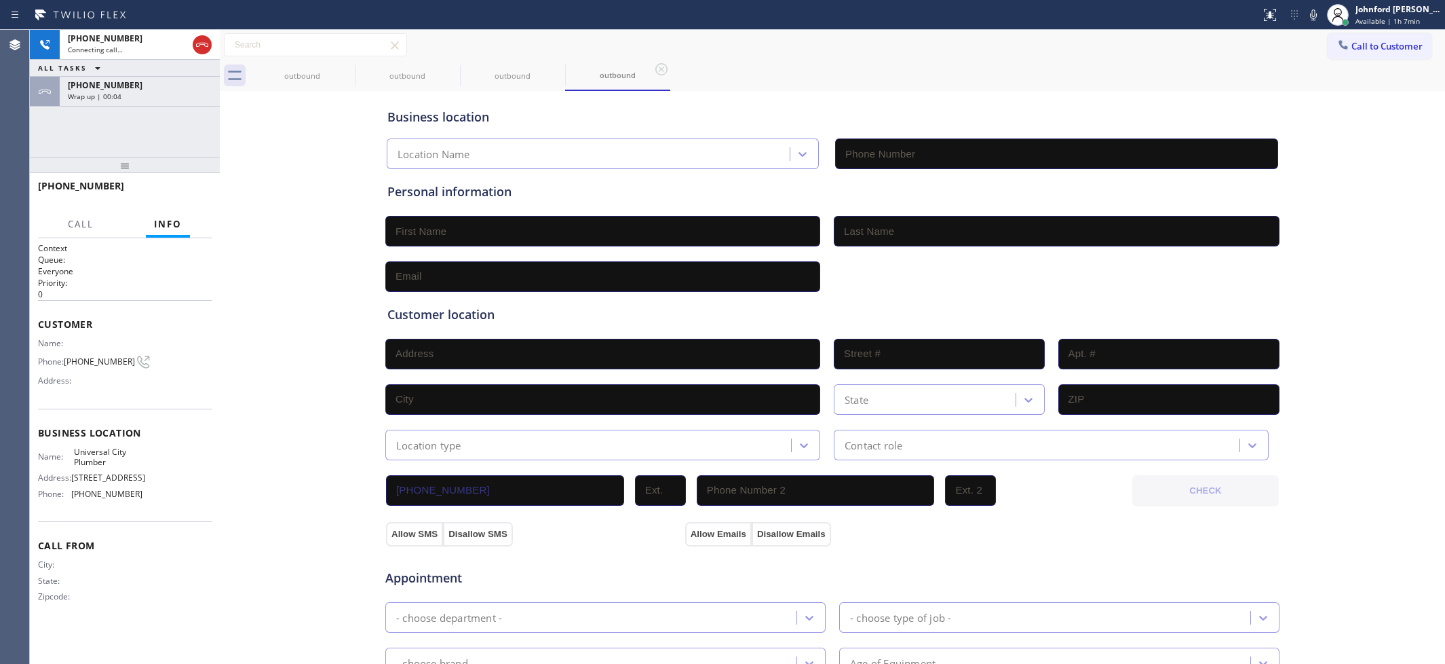
type input "[PHONE_NUMBER]"
click at [121, 92] on div "Wrap up | 00:07" at bounding box center [140, 96] width 144 height 9
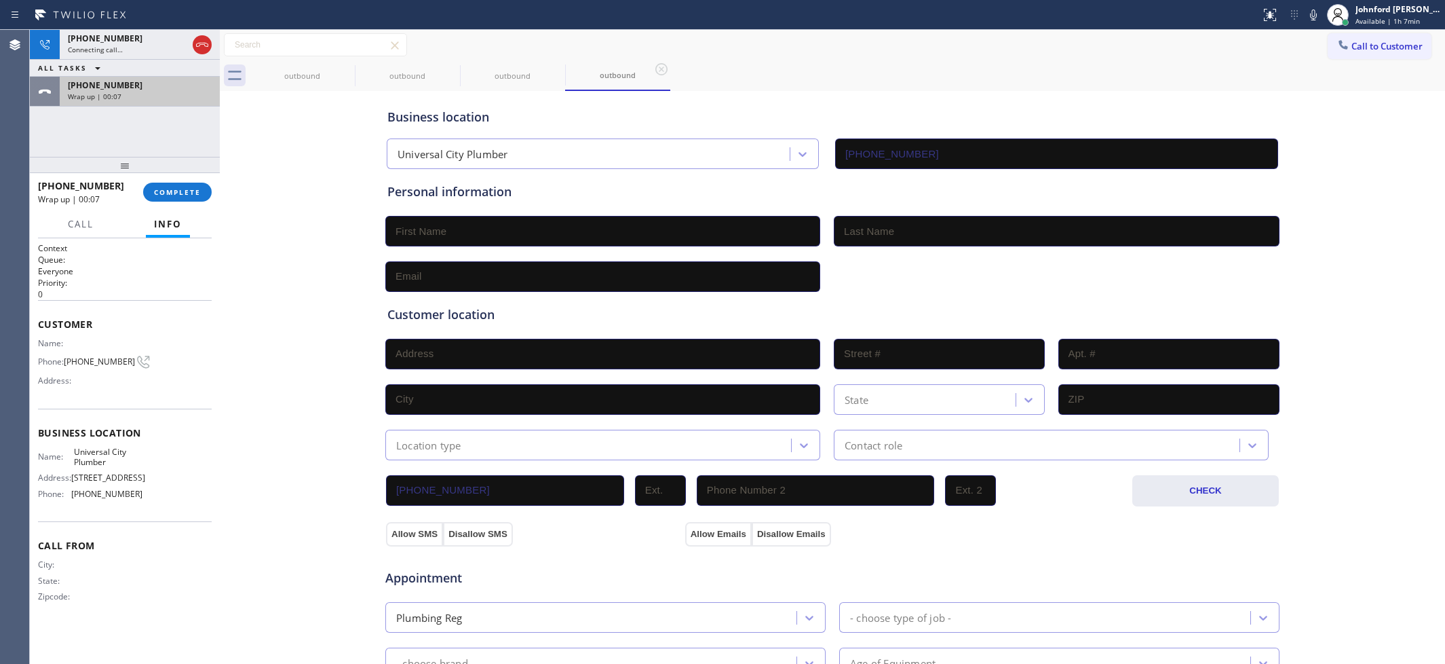
click at [121, 92] on div "Wrap up | 00:07" at bounding box center [140, 96] width 144 height 9
click at [160, 206] on div "[PHONE_NUMBER] Wrap up | 00:08 COMPLETE Call Info Call ended [PHONE_NUMBER] Wra…" at bounding box center [125, 418] width 190 height 491
click at [170, 183] on button "COMPLETE" at bounding box center [177, 192] width 69 height 19
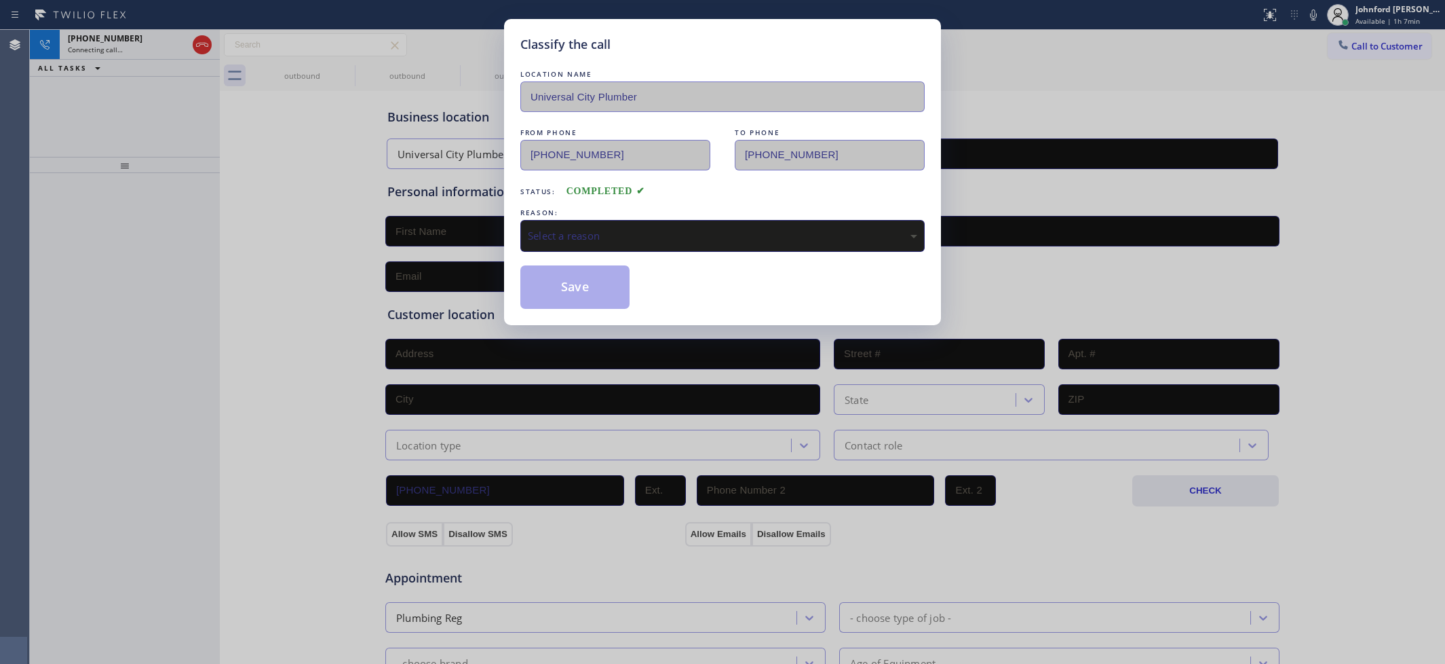
click at [670, 211] on div "REASON:" at bounding box center [722, 213] width 404 height 14
click at [669, 236] on div "Select a reason" at bounding box center [722, 236] width 389 height 16
click at [560, 314] on div "Classify the call LOCATION NAME Universal City Plumber FROM PHONE [PHONE_NUMBER…" at bounding box center [722, 172] width 437 height 306
click at [560, 287] on button "Save" at bounding box center [574, 286] width 109 height 43
click at [199, 46] on div "Classify the call LOCATION NAME Viking Professional Service [US_STATE] FROM PHO…" at bounding box center [737, 347] width 1415 height 634
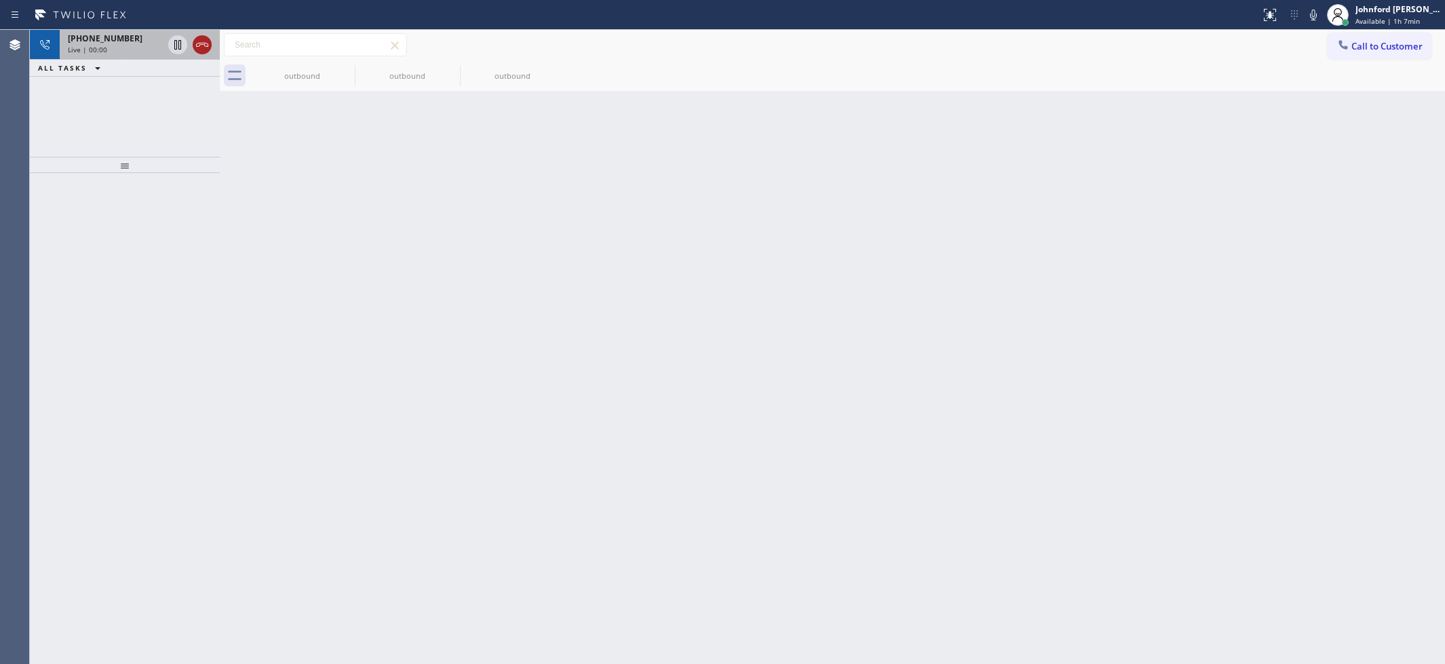
click at [182, 44] on icon at bounding box center [178, 45] width 16 height 16
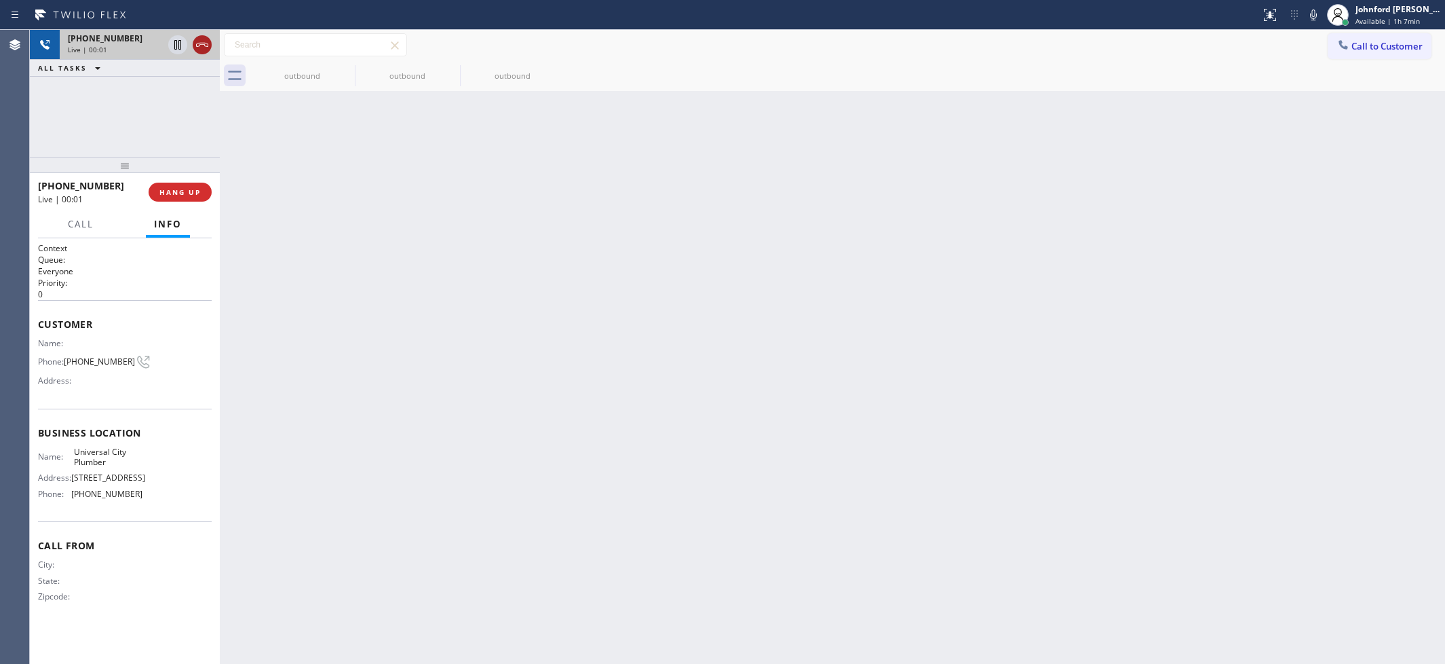
click at [198, 41] on icon at bounding box center [202, 45] width 16 height 16
click at [184, 191] on span "COMPLETE" at bounding box center [177, 191] width 47 height 9
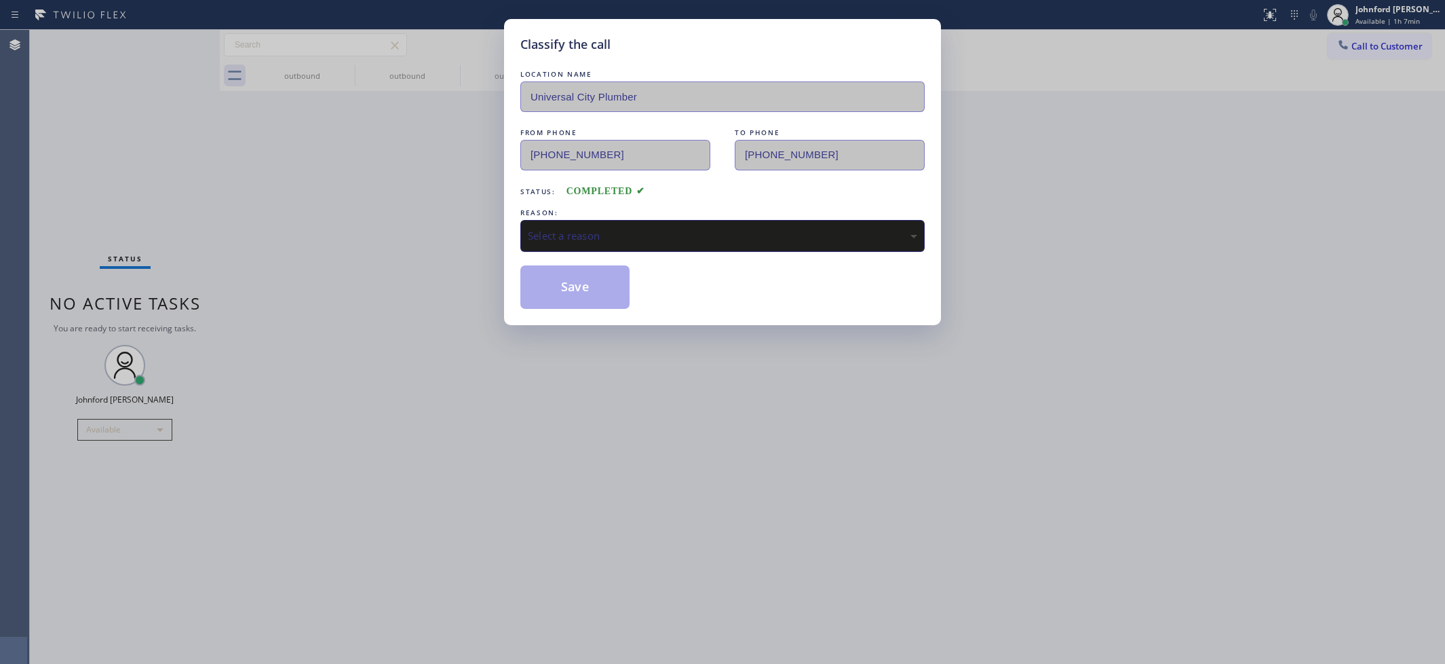
drag, startPoint x: 586, startPoint y: 226, endPoint x: 611, endPoint y: 236, distance: 27.7
click at [592, 228] on div "Select a reason" at bounding box center [722, 236] width 389 height 16
click at [556, 307] on div "Classify the call LOCATION NAME Universal City Plumber FROM PHONE [PHONE_NUMBER…" at bounding box center [722, 172] width 437 height 306
drag, startPoint x: 560, startPoint y: 288, endPoint x: 434, endPoint y: 480, distance: 229.8
click at [560, 303] on button "Save" at bounding box center [574, 286] width 109 height 43
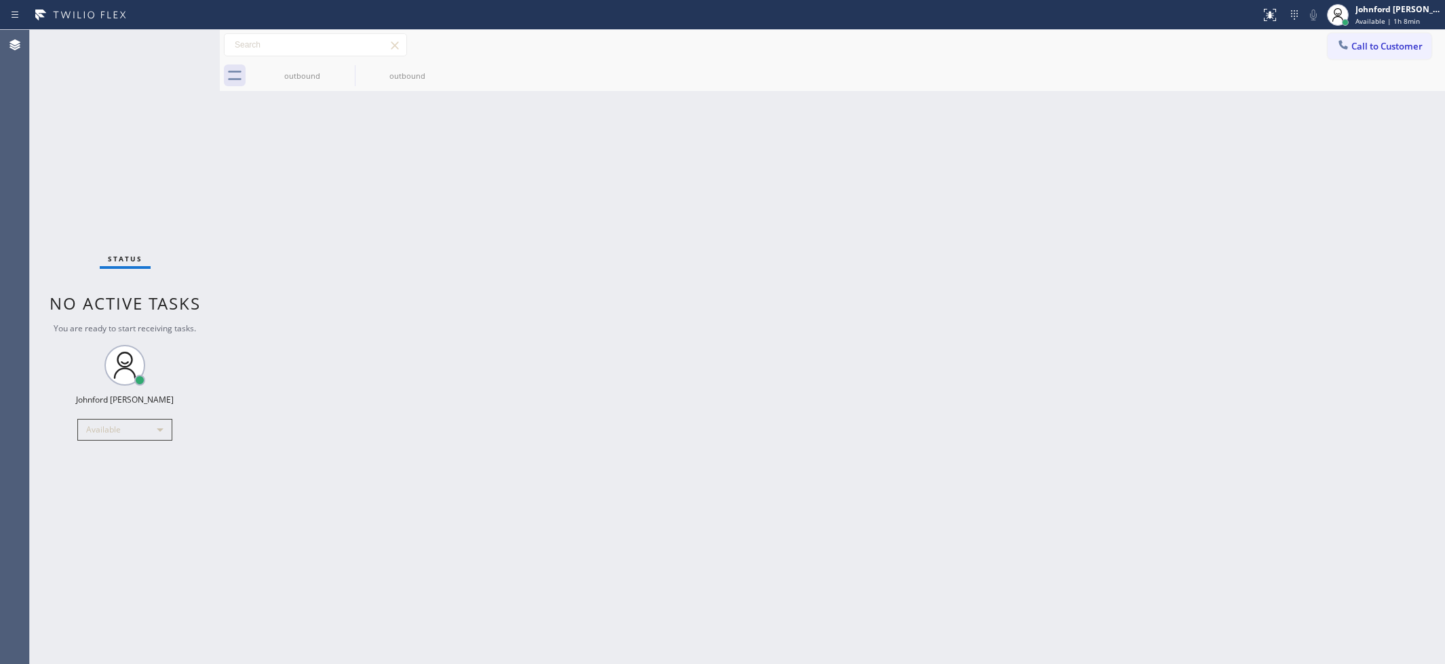
click at [1014, 256] on div "Back to Dashboard Change Sender ID Customers Technicians Select a contact Outbo…" at bounding box center [832, 347] width 1225 height 634
drag, startPoint x: 1352, startPoint y: 47, endPoint x: 1195, endPoint y: 81, distance: 161.0
click at [1334, 47] on button "Call to Customer" at bounding box center [1380, 46] width 104 height 26
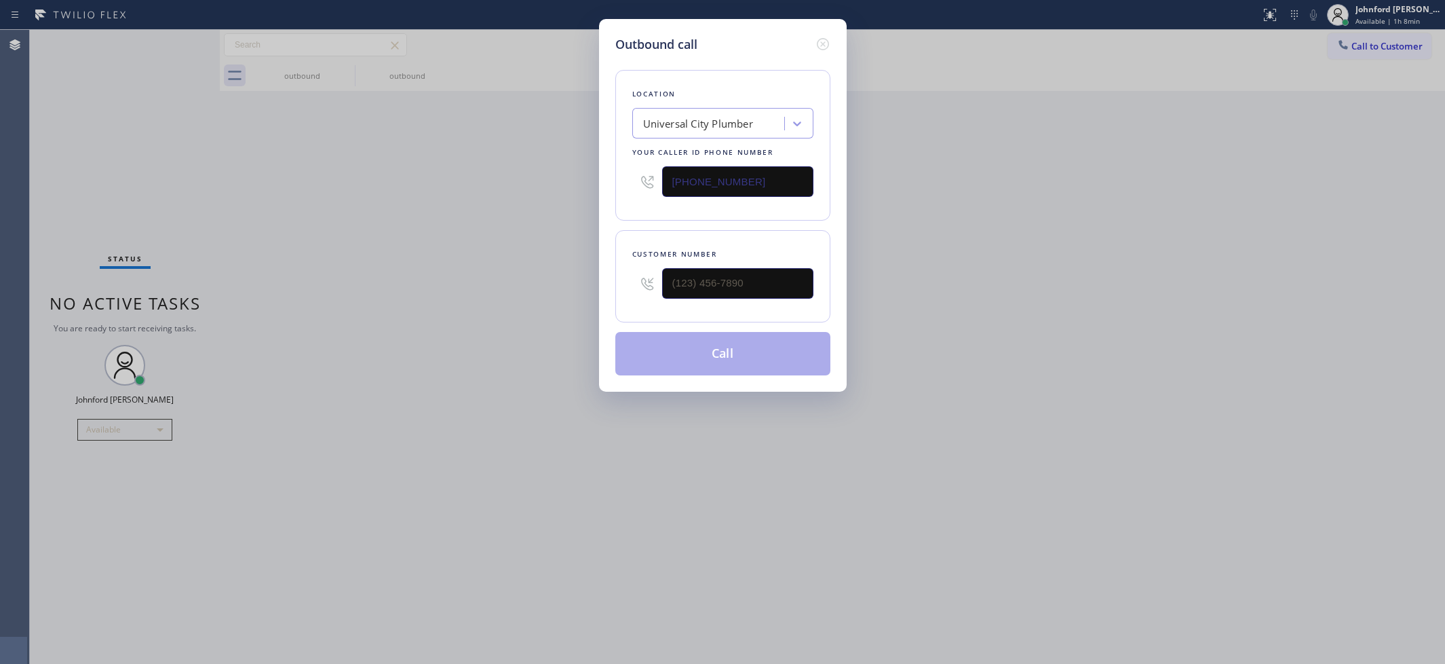
drag, startPoint x: 755, startPoint y: 172, endPoint x: 479, endPoint y: 207, distance: 277.7
click at [503, 202] on div "Outbound call Location [GEOGRAPHIC_DATA] Your caller id phone number [PHONE_NUM…" at bounding box center [722, 332] width 1445 height 664
paste input "415) 926-6102"
click at [251, 313] on div "Outbound call Location [GEOGRAPHIC_DATA] Your caller id phone number [PHONE_NUM…" at bounding box center [722, 332] width 1445 height 664
click at [815, 44] on icon at bounding box center [823, 44] width 16 height 16
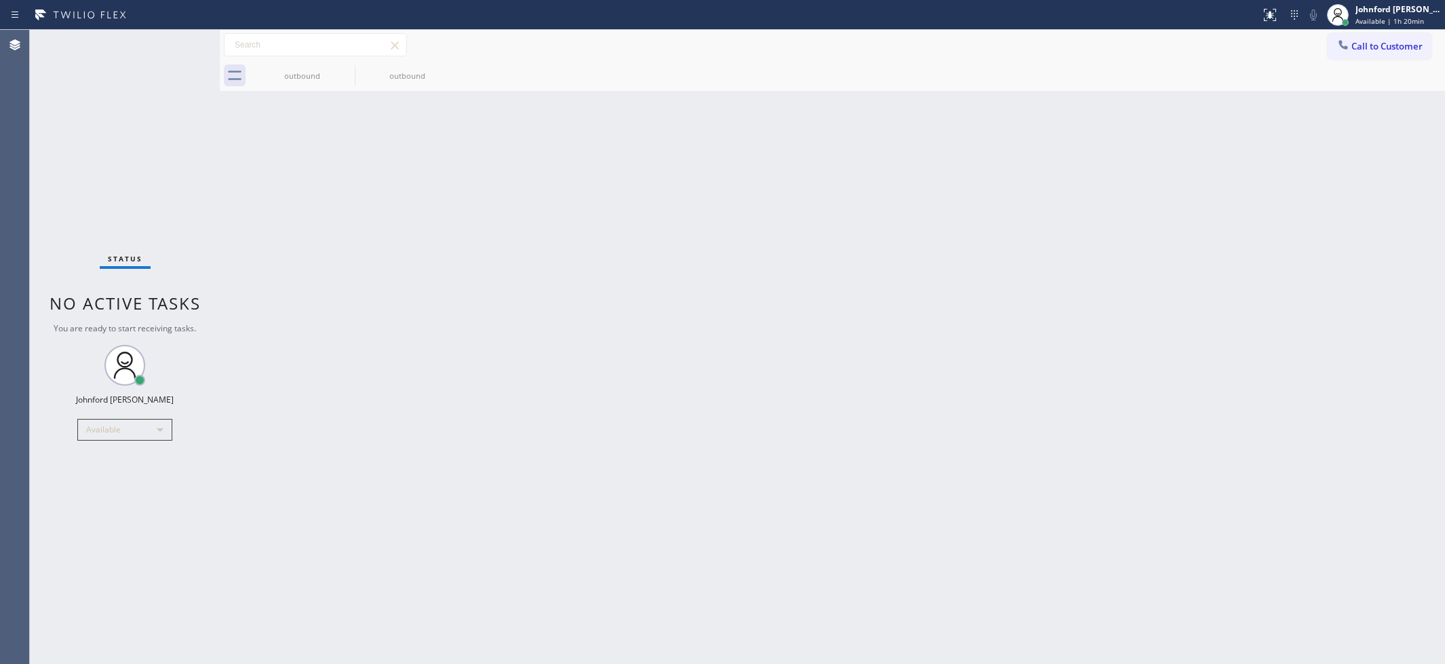
click at [992, 326] on div "Back to Dashboard Change Sender ID Customers Technicians Select a contact Outbo…" at bounding box center [832, 347] width 1225 height 634
click at [38, 73] on div "Status No active tasks You are ready to start receiving tasks. [PERSON_NAME] Av…" at bounding box center [125, 347] width 190 height 634
drag, startPoint x: 1331, startPoint y: 46, endPoint x: 1317, endPoint y: 50, distance: 14.0
click at [1332, 44] on button "Call to Customer" at bounding box center [1380, 46] width 104 height 26
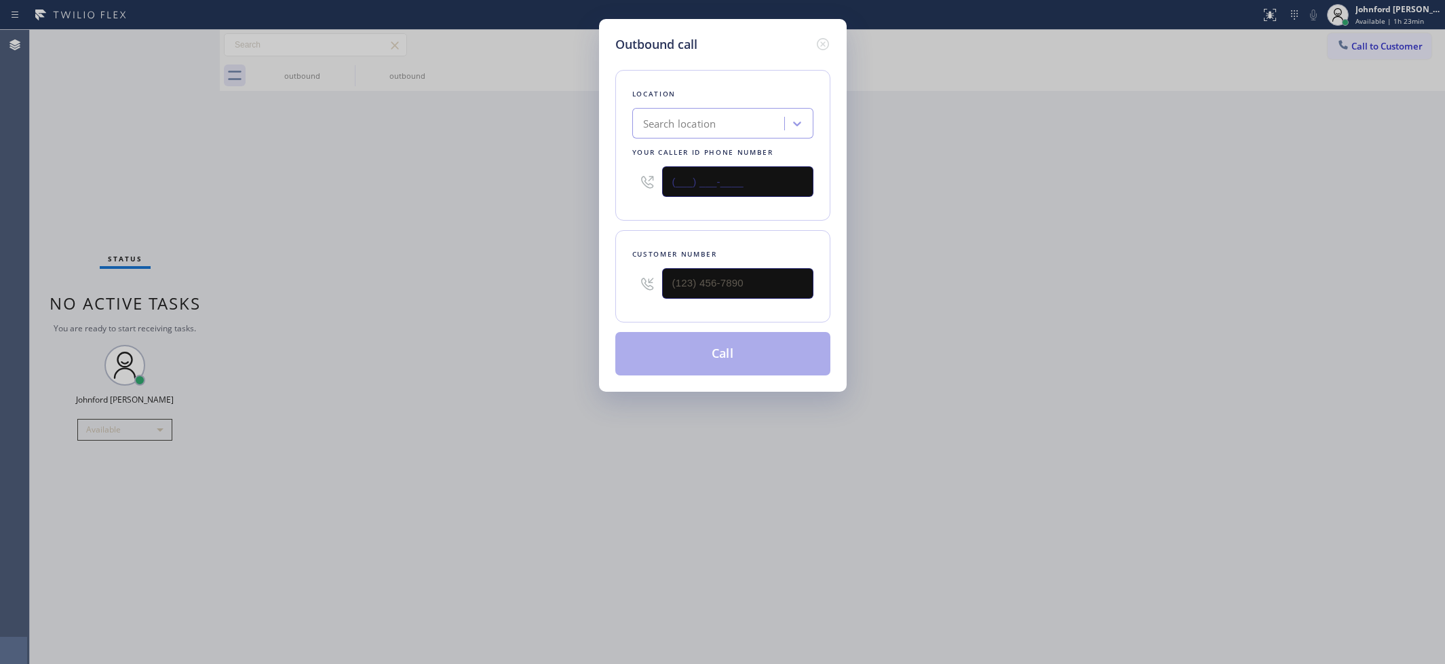
drag, startPoint x: 737, startPoint y: 170, endPoint x: 555, endPoint y: 171, distance: 181.9
click at [569, 170] on div "Outbound call Location Search location Your caller id phone number (___) ___-__…" at bounding box center [722, 332] width 1445 height 664
paste input "661) 368-9097"
type input "[PHONE_NUMBER]"
click at [721, 280] on input "(___) ___-____" at bounding box center [737, 283] width 151 height 31
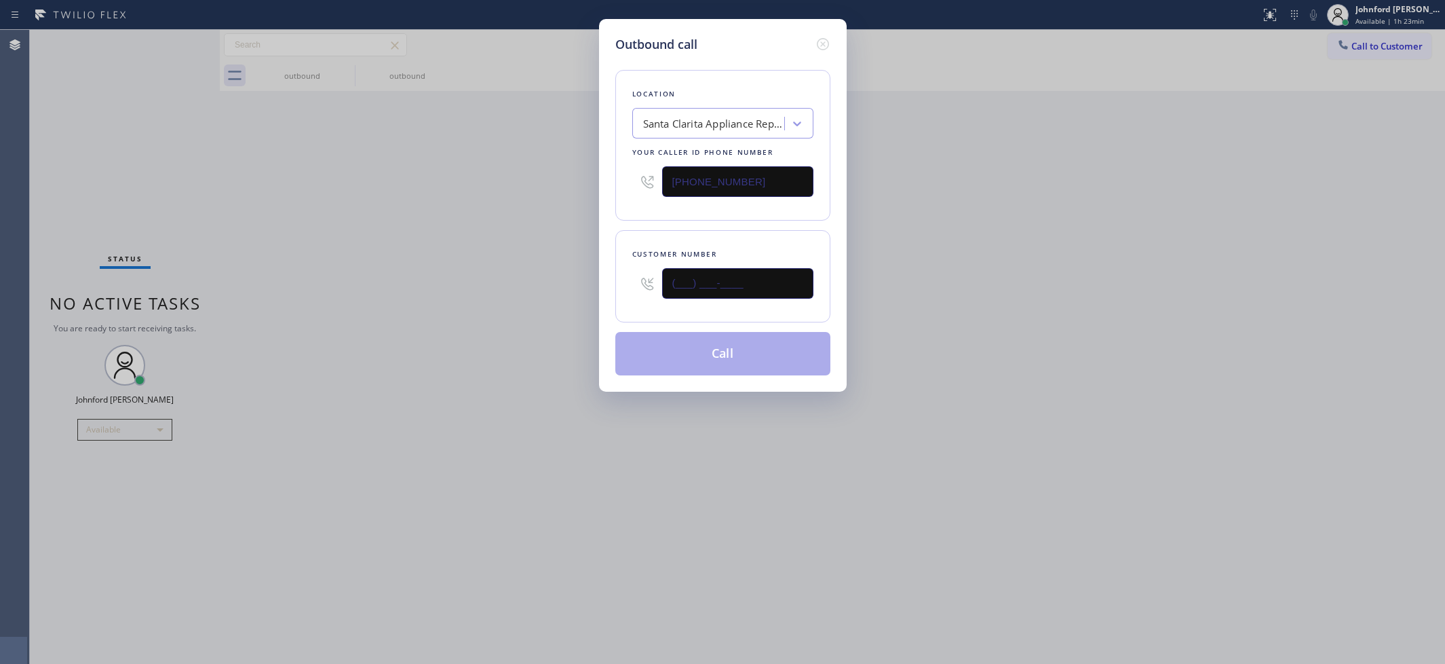
paste input "530) 288-8924"
type input "[PHONE_NUMBER]"
drag, startPoint x: 421, startPoint y: 280, endPoint x: 618, endPoint y: 344, distance: 207.1
click at [430, 280] on div "Outbound call Location [GEOGRAPHIC_DATA] Appliance Repair Your caller id phone …" at bounding box center [722, 332] width 1445 height 664
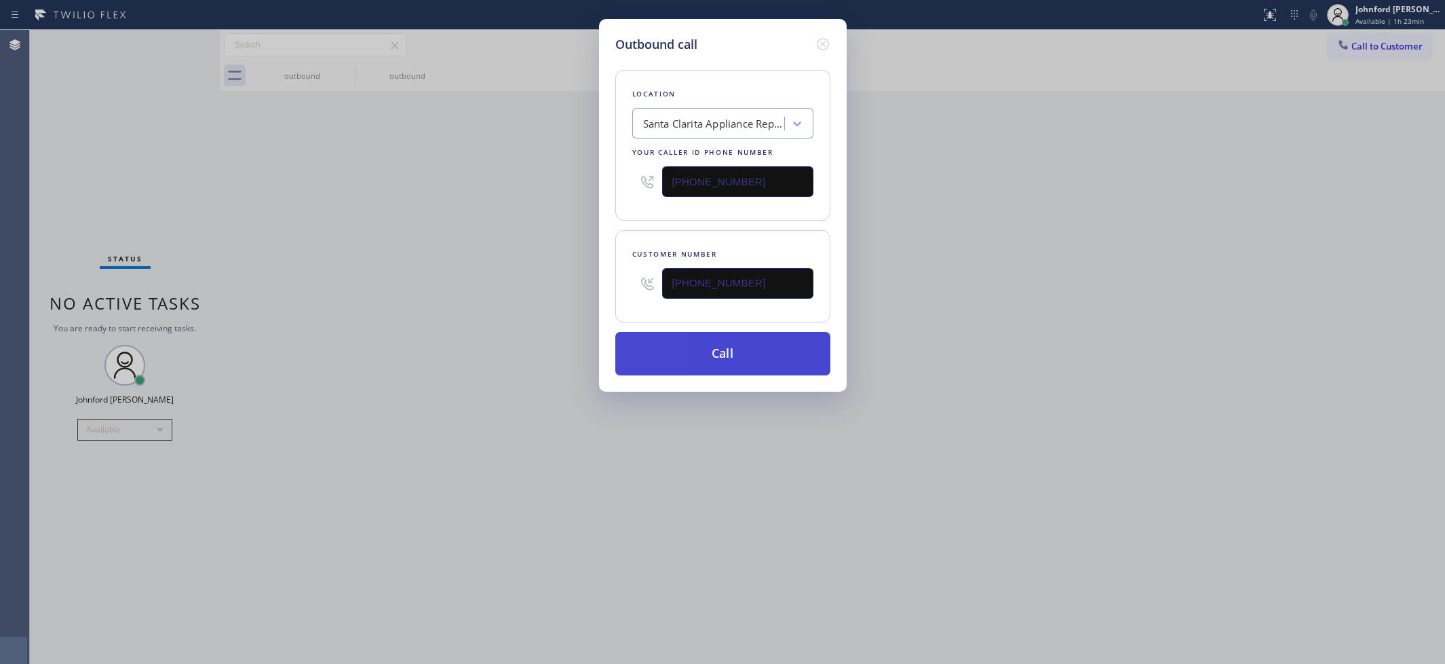
click at [681, 350] on button "Call" at bounding box center [722, 353] width 215 height 43
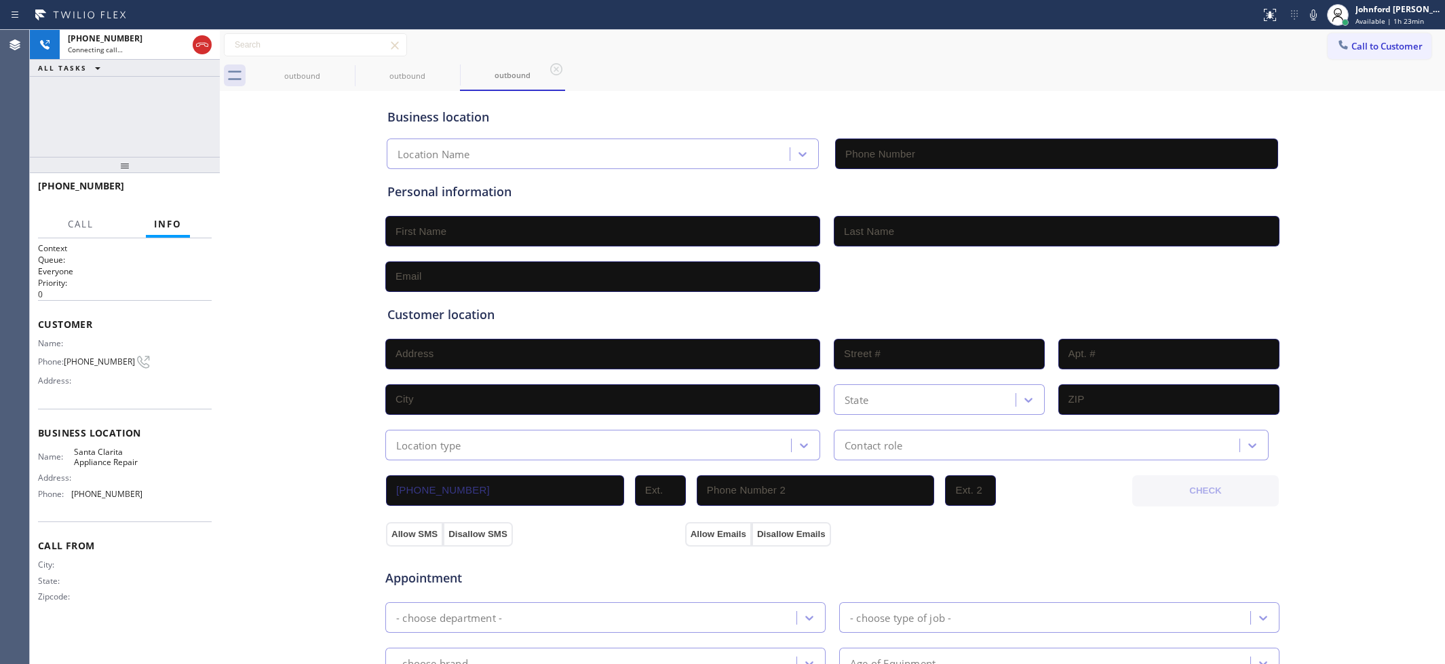
type input "[PHONE_NUMBER]"
click at [180, 194] on span "HANG UP" at bounding box center [179, 191] width 41 height 9
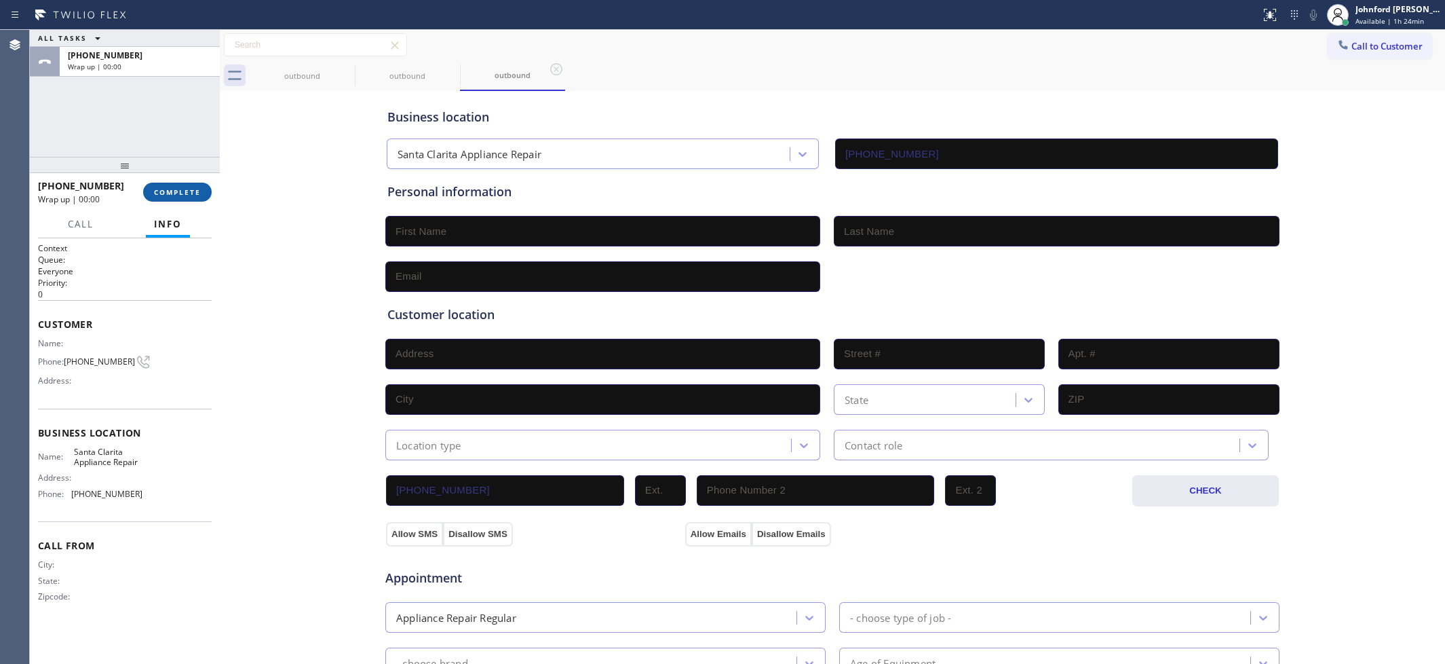
click at [180, 194] on span "COMPLETE" at bounding box center [177, 191] width 47 height 9
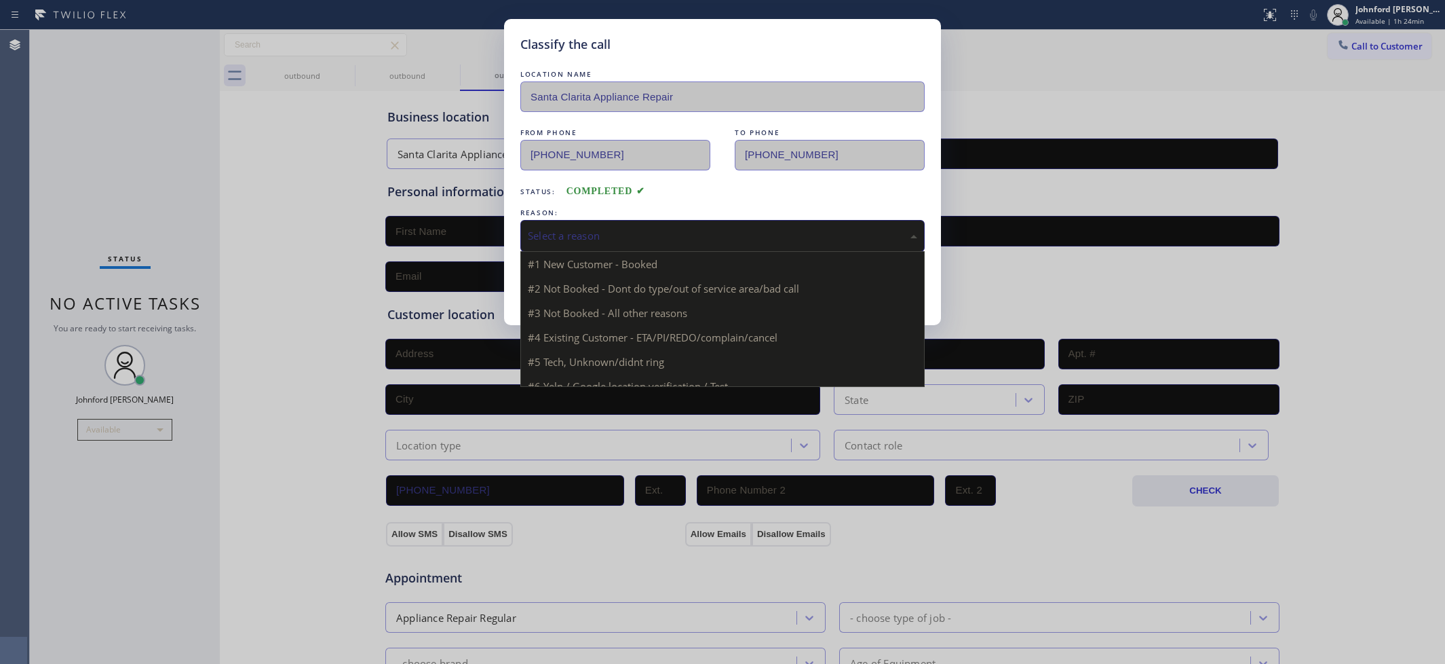
click at [546, 228] on div "Select a reason" at bounding box center [722, 236] width 389 height 16
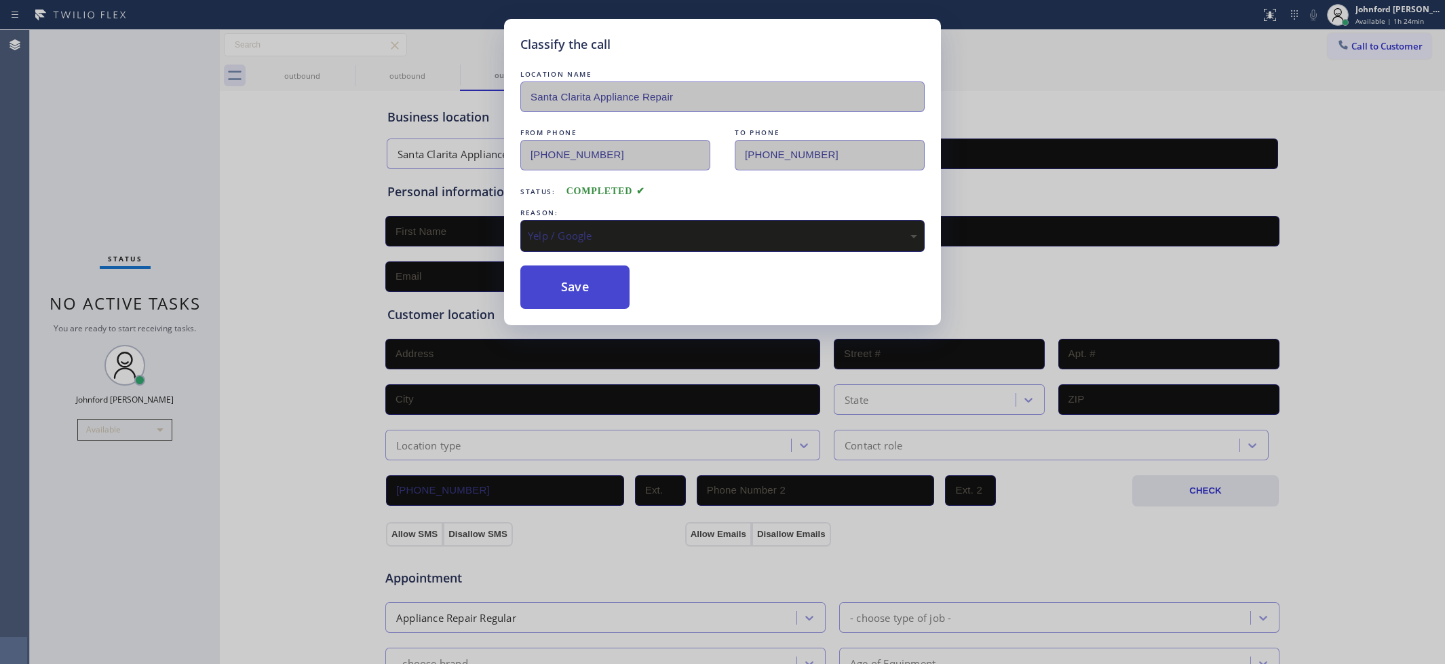
click at [565, 297] on button "Save" at bounding box center [574, 286] width 109 height 43
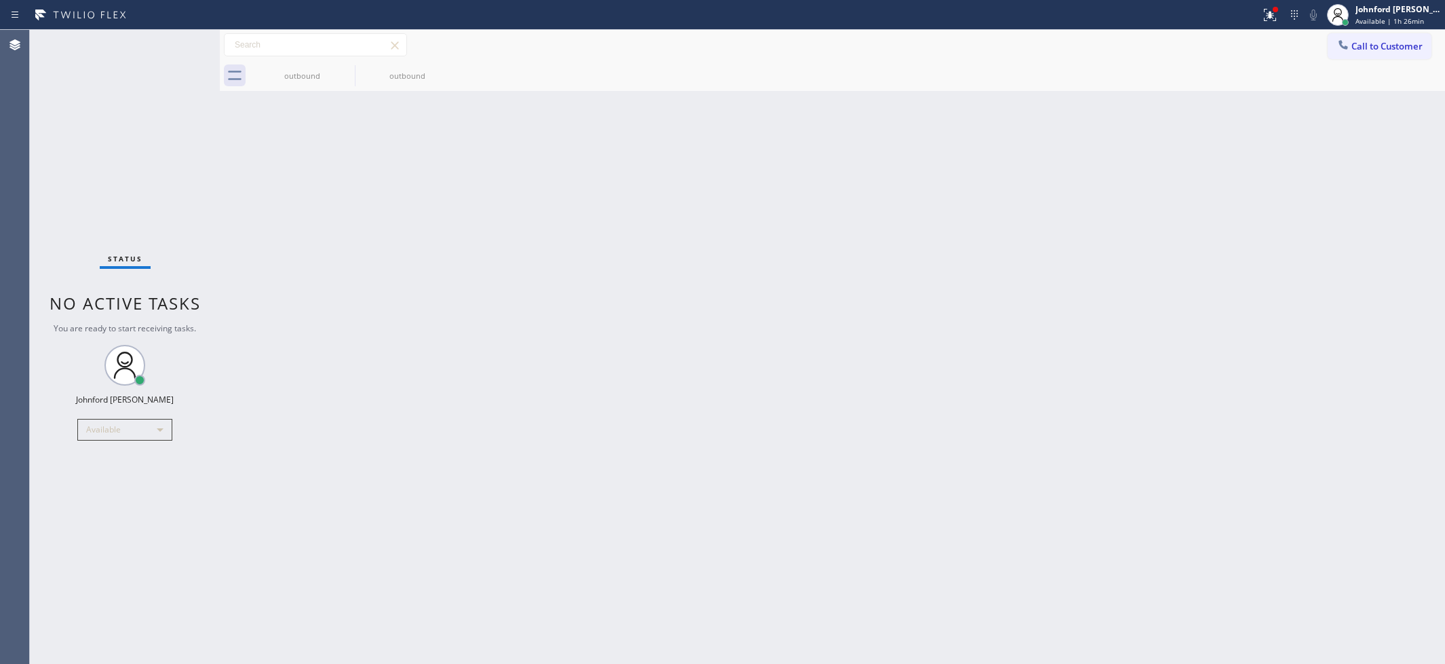
click at [1345, 42] on icon at bounding box center [1344, 45] width 14 height 14
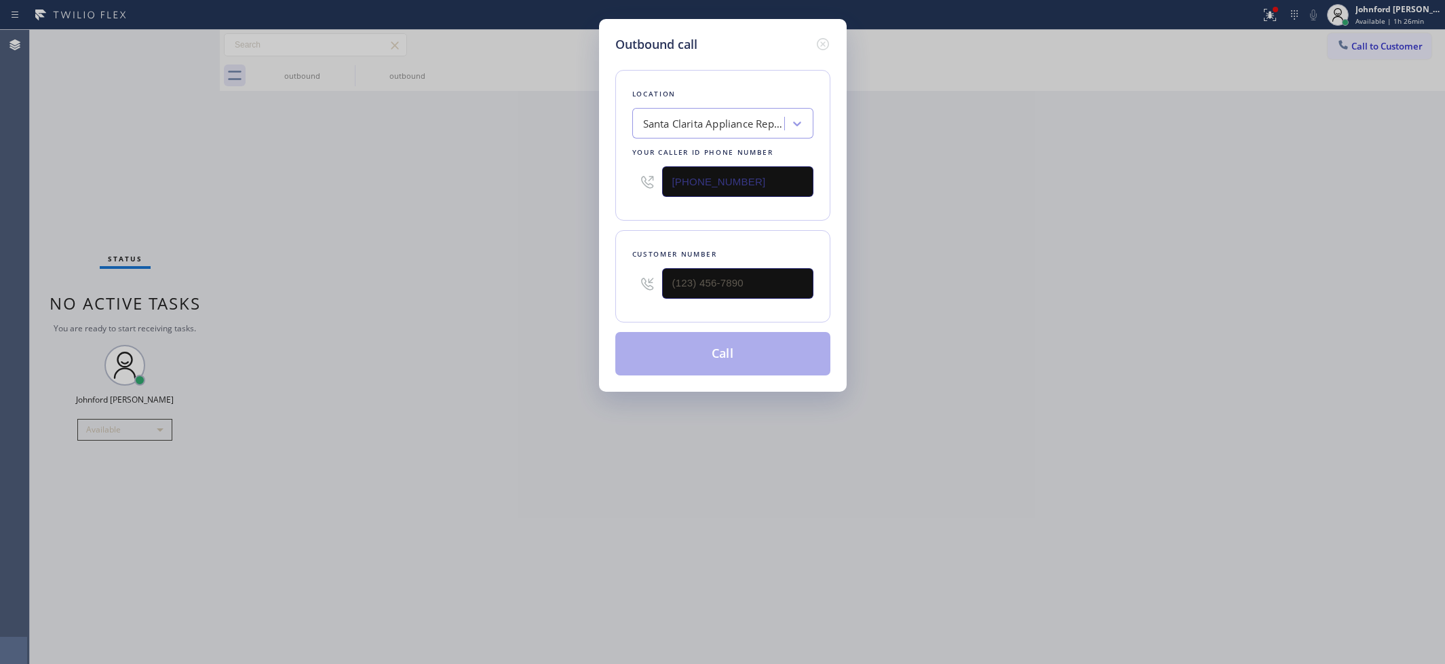
drag, startPoint x: 778, startPoint y: 182, endPoint x: 493, endPoint y: 181, distance: 285.0
click at [530, 181] on div "Outbound call Location [GEOGRAPHIC_DATA] Appliance Repair Your caller id phone …" at bounding box center [722, 332] width 1445 height 664
paste input "714) 463-1633"
type input "[PHONE_NUMBER]"
click at [718, 288] on input "(___) ___-____" at bounding box center [737, 283] width 151 height 31
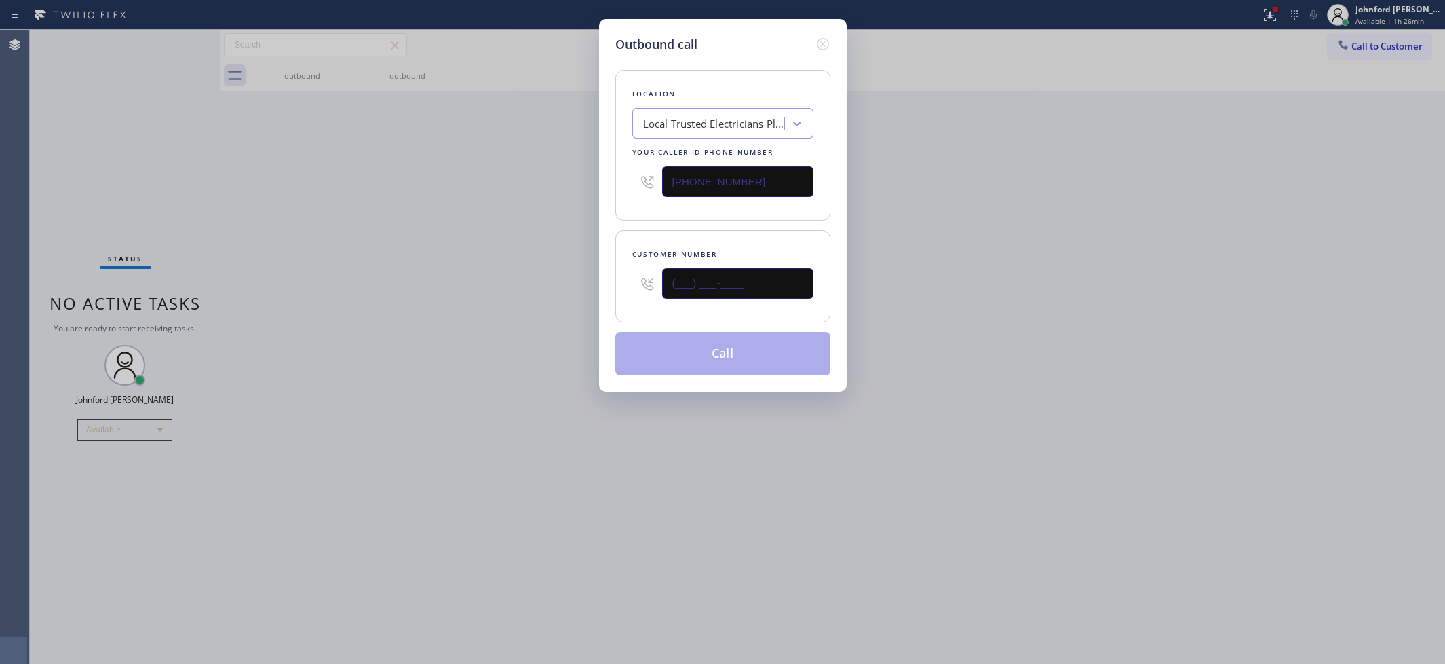
paste input "314) 353-9403"
type input "[PHONE_NUMBER]"
click at [510, 246] on div "Outbound call Location Local Trusted Electricians Placentia Your caller id phon…" at bounding box center [722, 332] width 1445 height 664
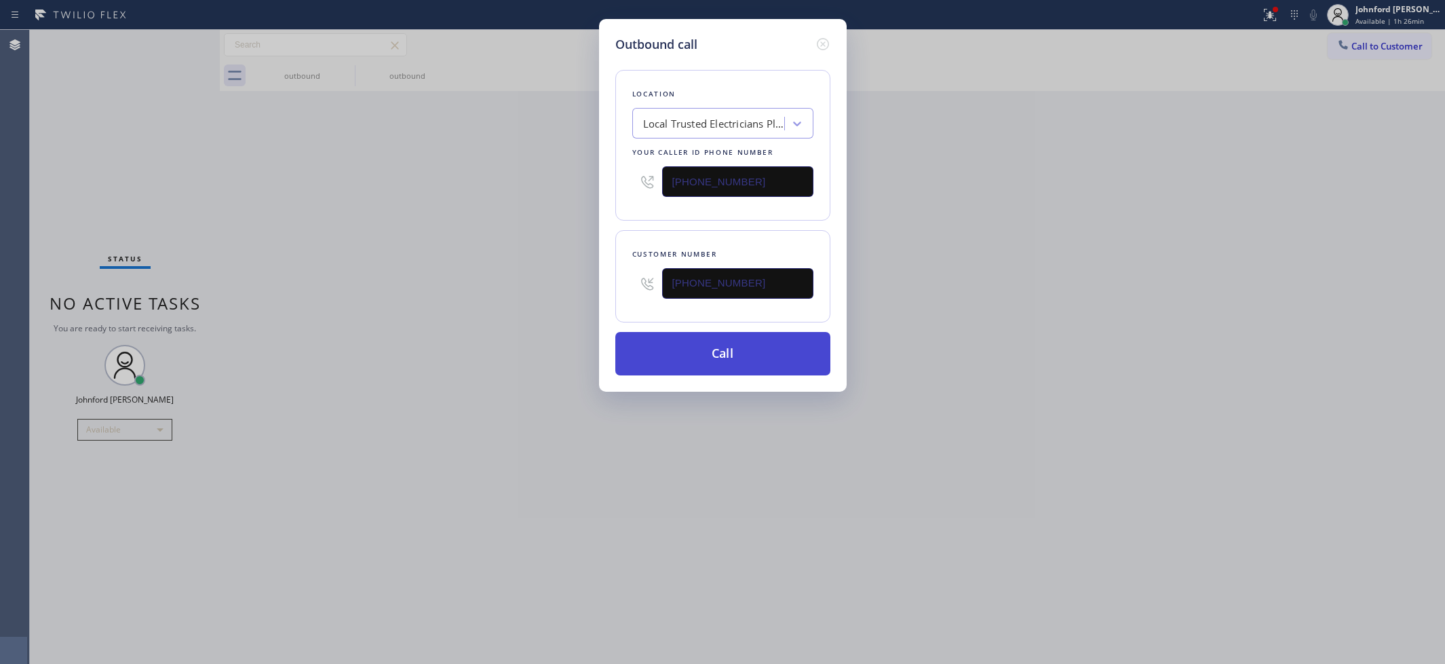
click at [728, 354] on button "Call" at bounding box center [722, 353] width 215 height 43
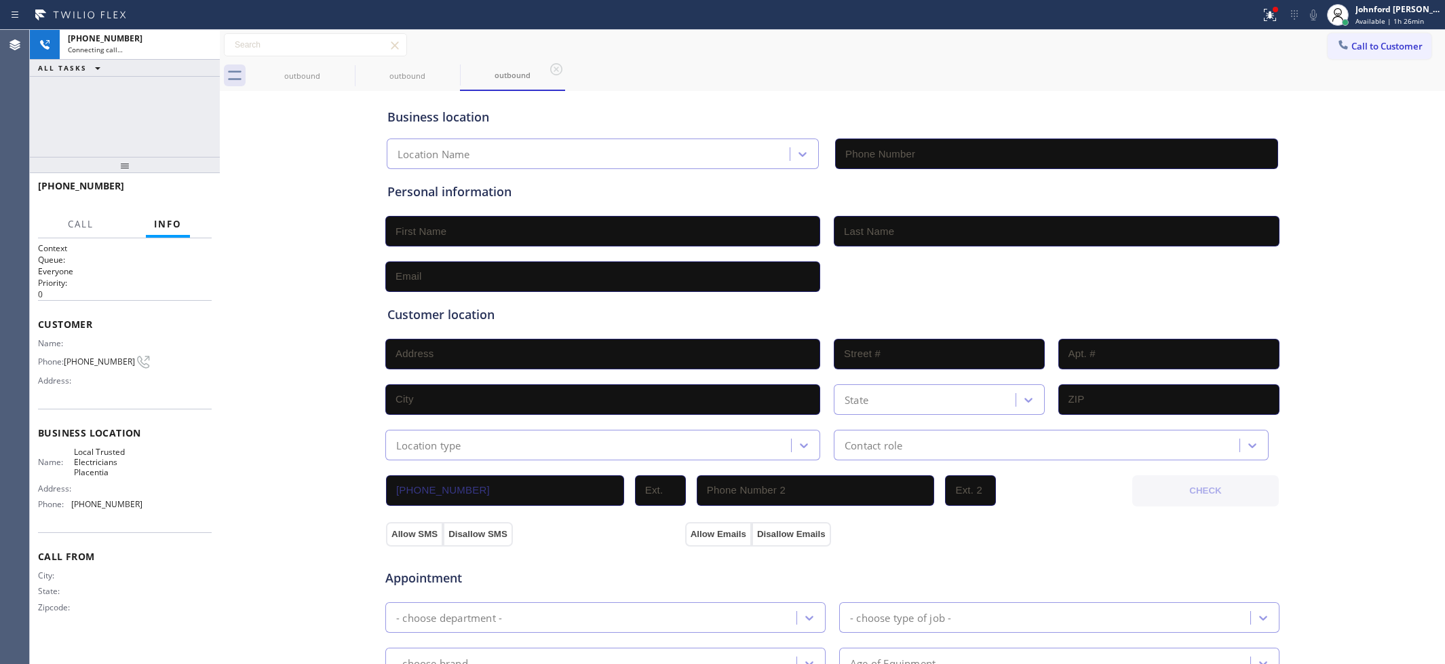
type input "[PHONE_NUMBER]"
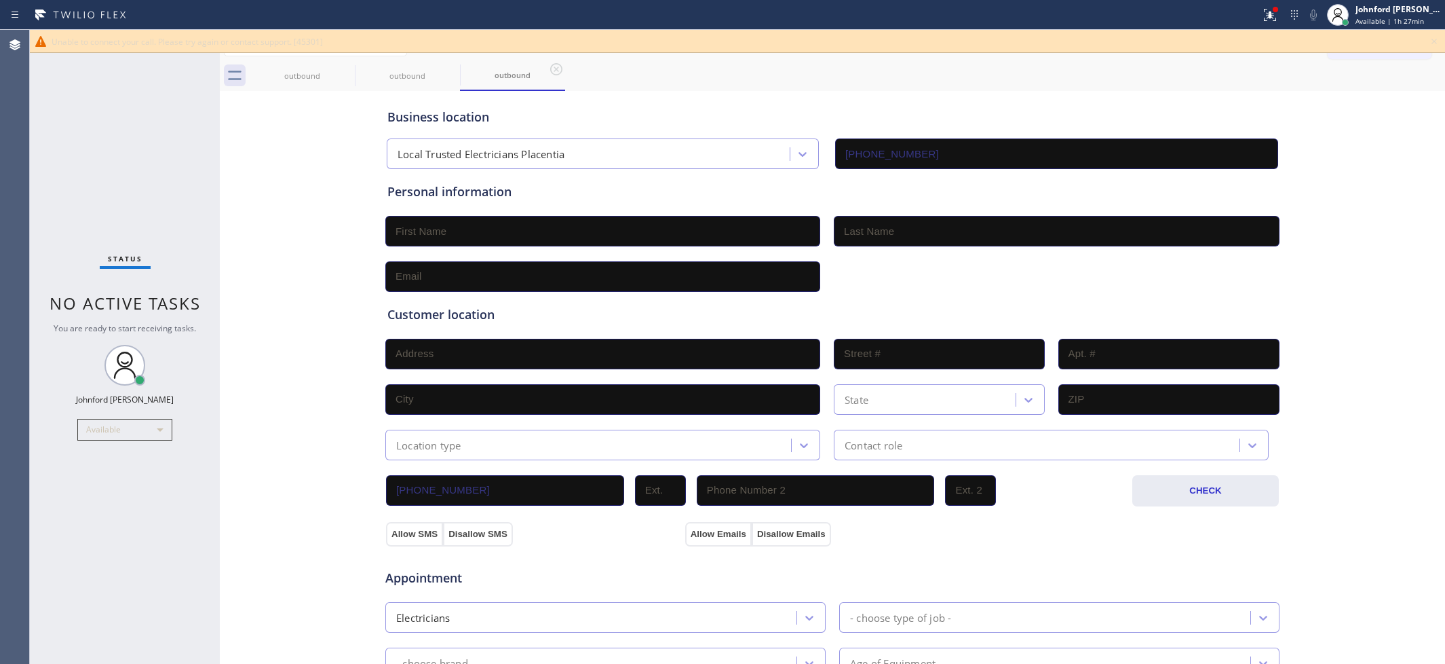
click at [733, 92] on div "Business location Local Trusted Electricians Placentia [PHONE_NUMBER]" at bounding box center [833, 129] width 896 height 80
click at [1434, 44] on icon at bounding box center [1434, 41] width 16 height 16
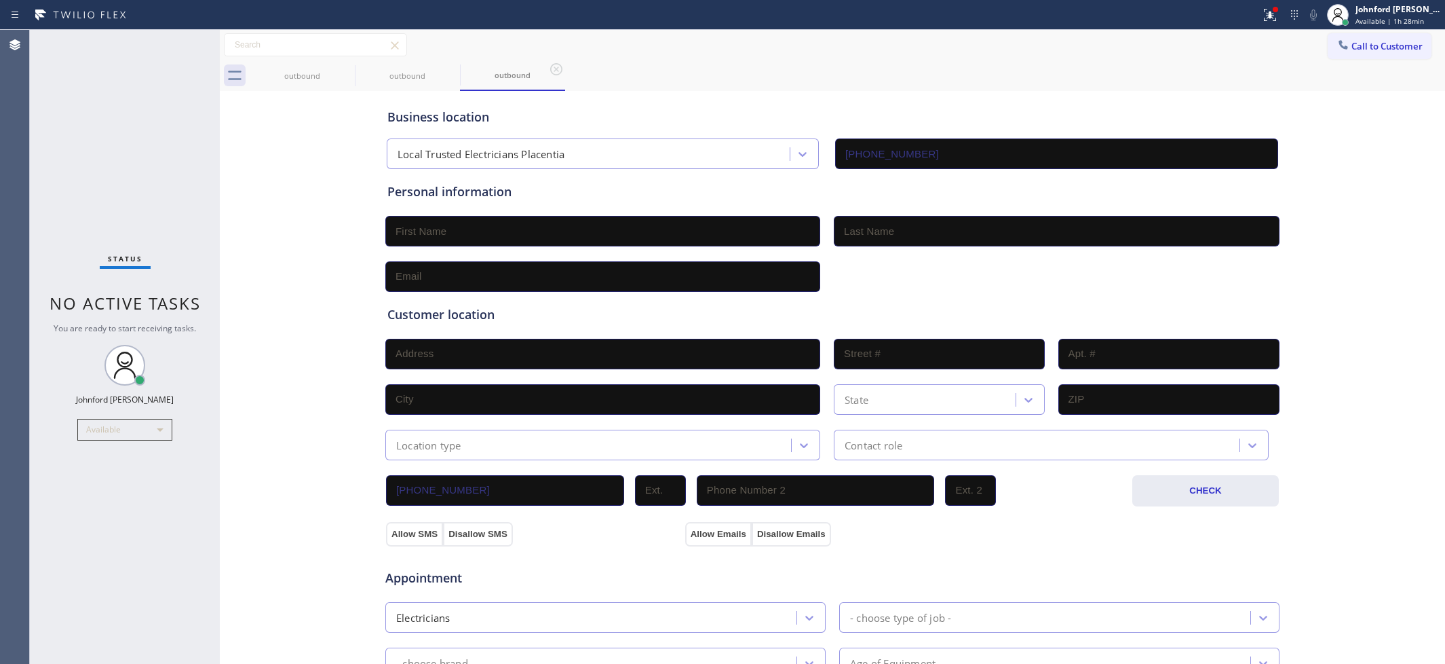
click at [1337, 59] on div "Call to Customer Outbound call Location Local Trusted Electricians Placentia Yo…" at bounding box center [832, 45] width 1225 height 31
click at [1354, 45] on span "Call to Customer" at bounding box center [1387, 46] width 71 height 12
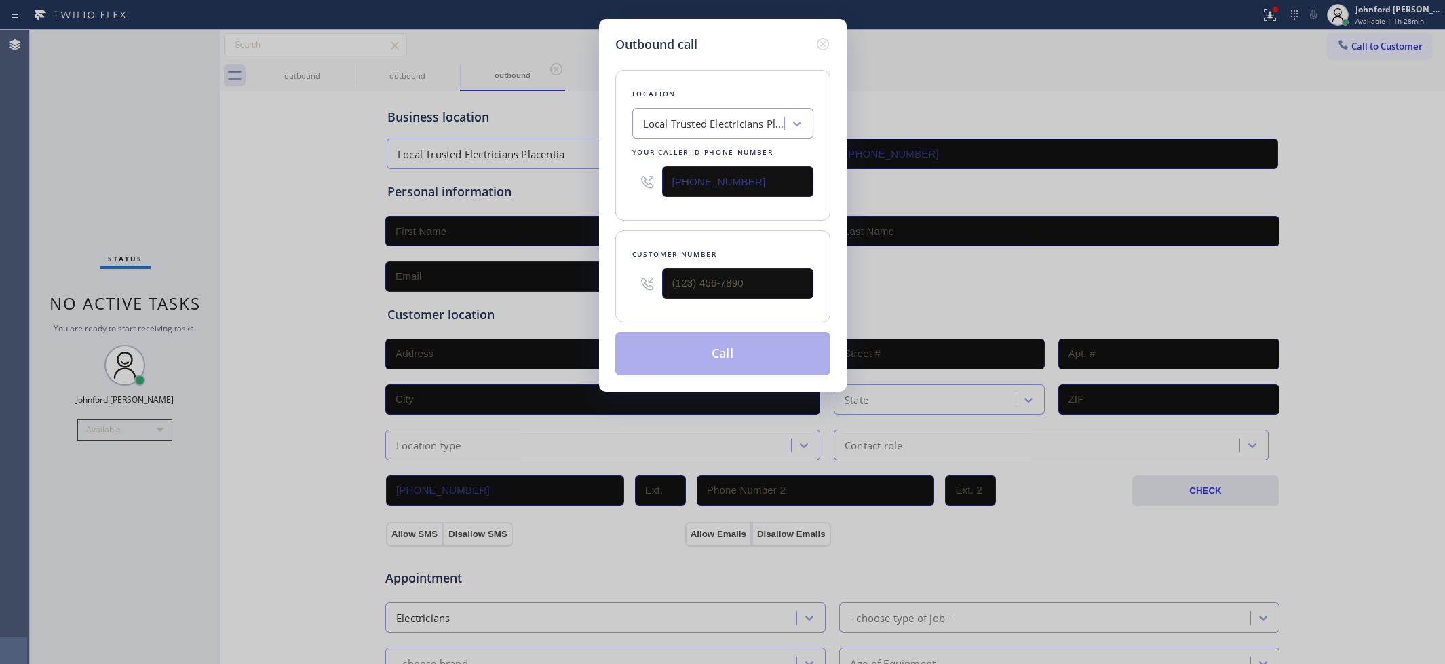
drag, startPoint x: 767, startPoint y: 173, endPoint x: 510, endPoint y: 173, distance: 257.2
click at [518, 173] on div "Outbound call Location Local Trusted Electricians Placentia Your caller id phon…" at bounding box center [722, 332] width 1445 height 664
paste input "805) 754-3511"
type input "[PHONE_NUMBER]"
click at [714, 280] on input "(___) ___-____" at bounding box center [737, 283] width 151 height 31
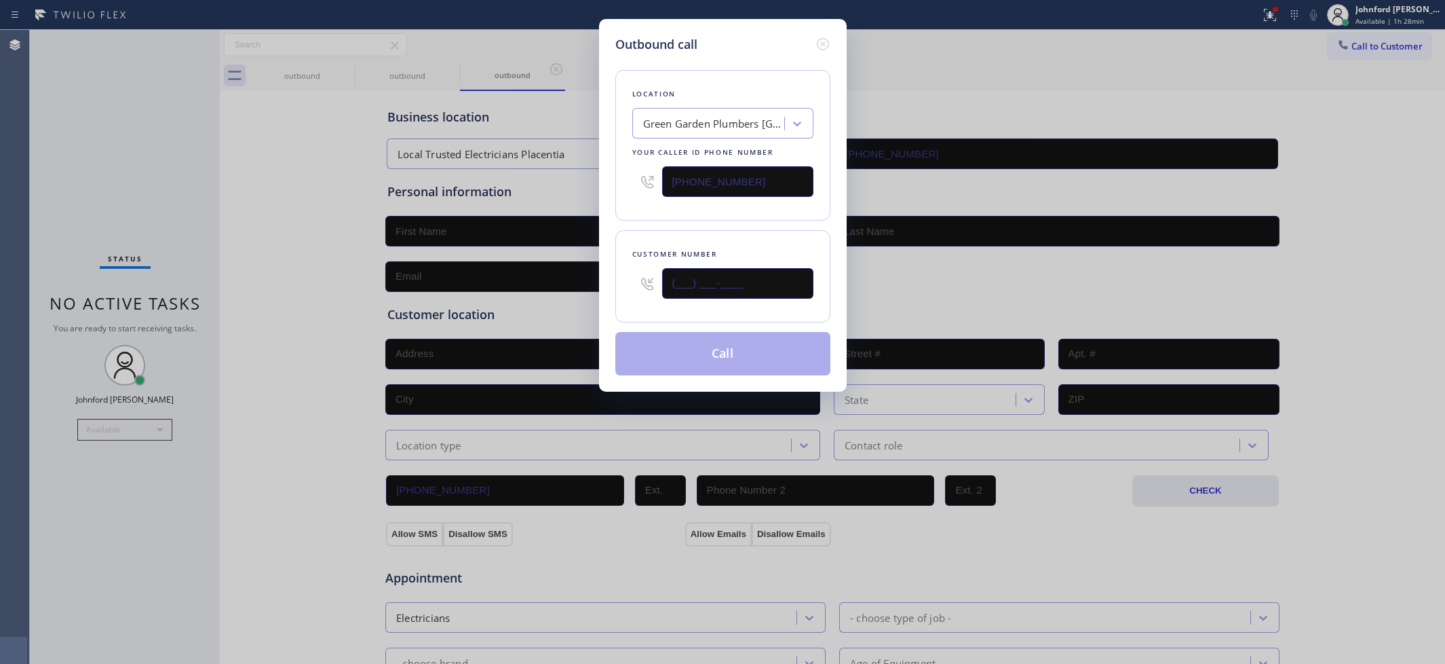
paste input "413) 867-2173"
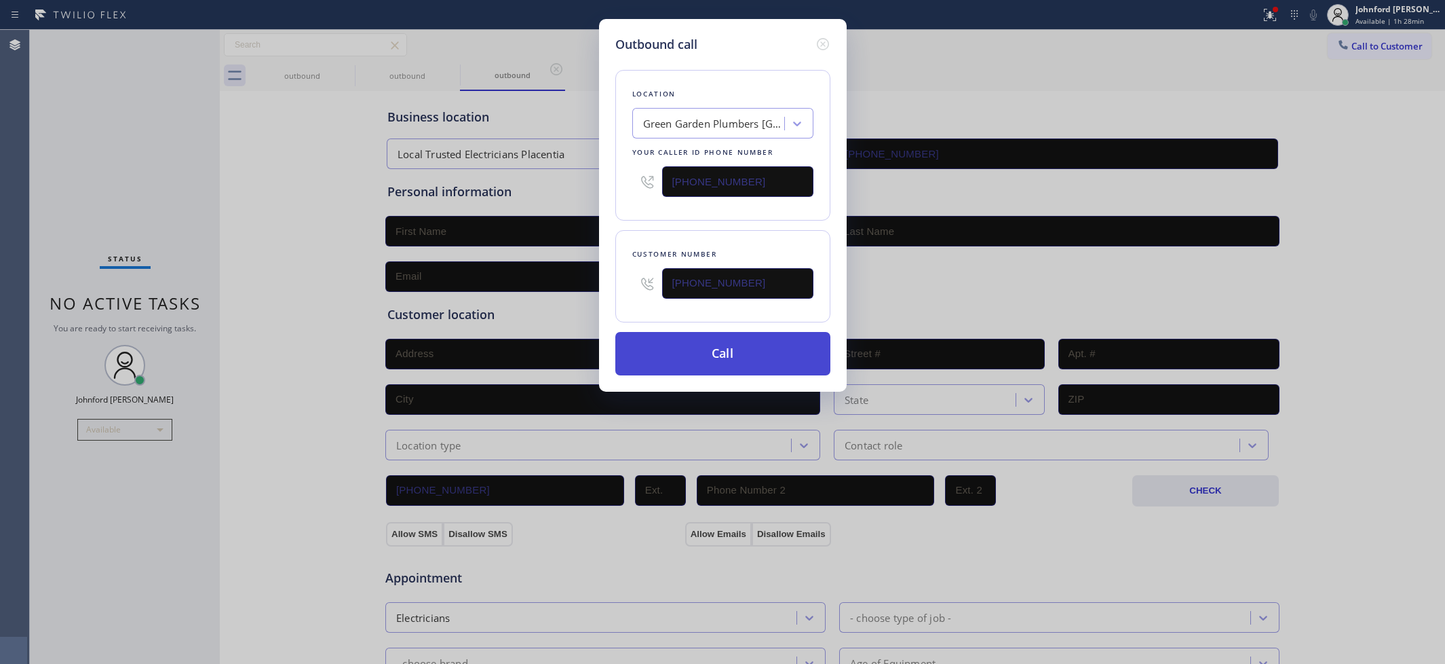
type input "[PHONE_NUMBER]"
click at [727, 347] on button "Call" at bounding box center [722, 353] width 215 height 43
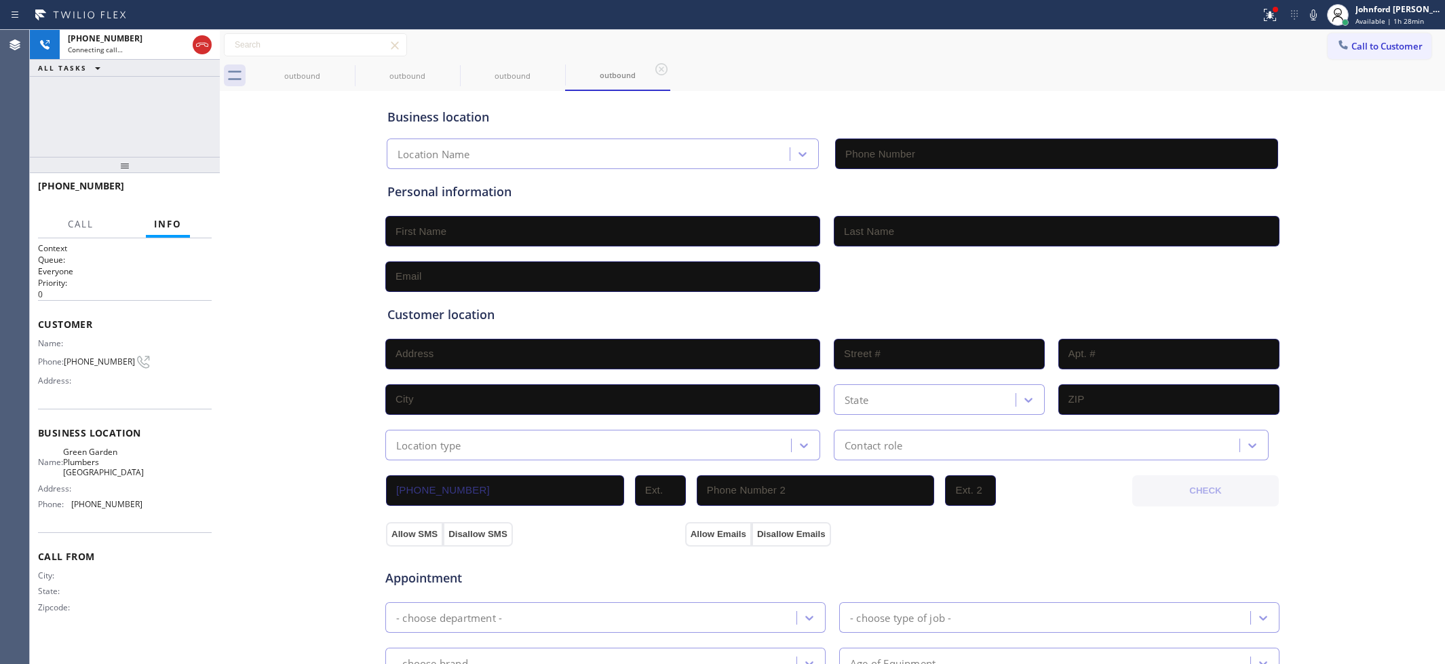
click at [985, 82] on div "outbound outbound outbound outbound" at bounding box center [848, 75] width 1196 height 31
type input "[PHONE_NUMBER]"
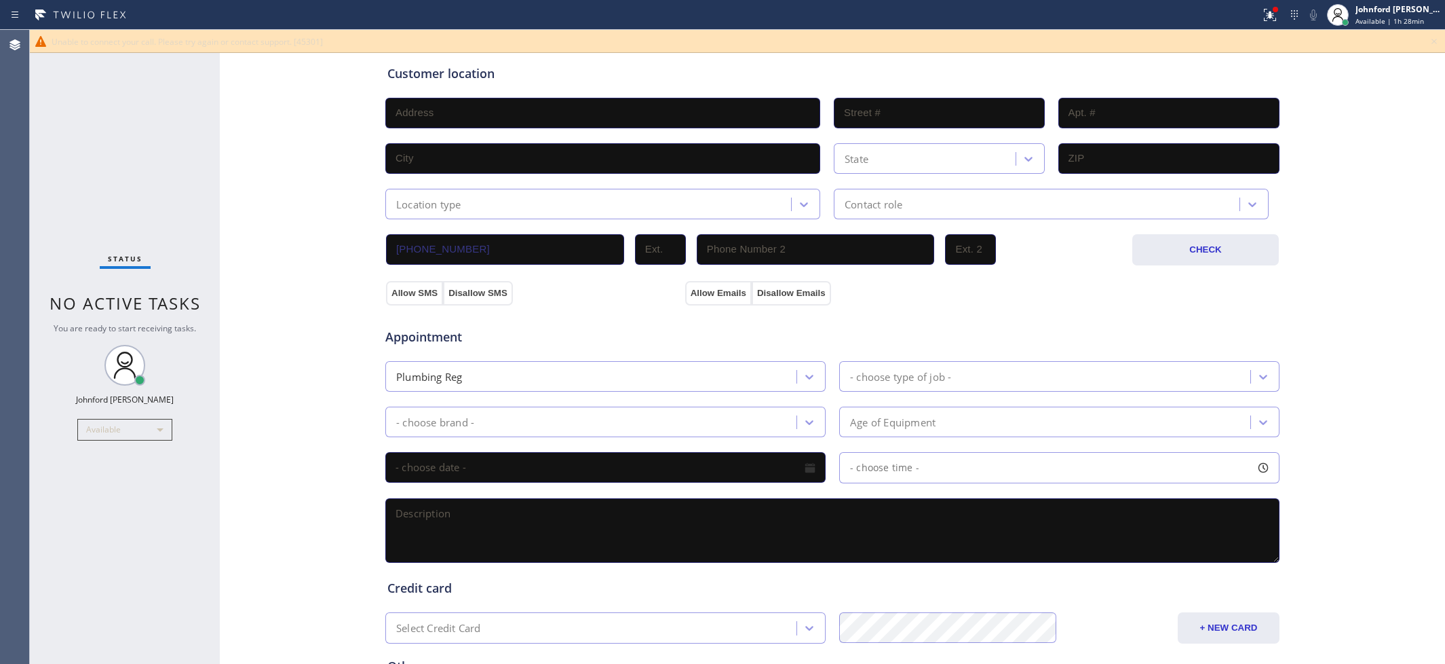
scroll to position [378, 0]
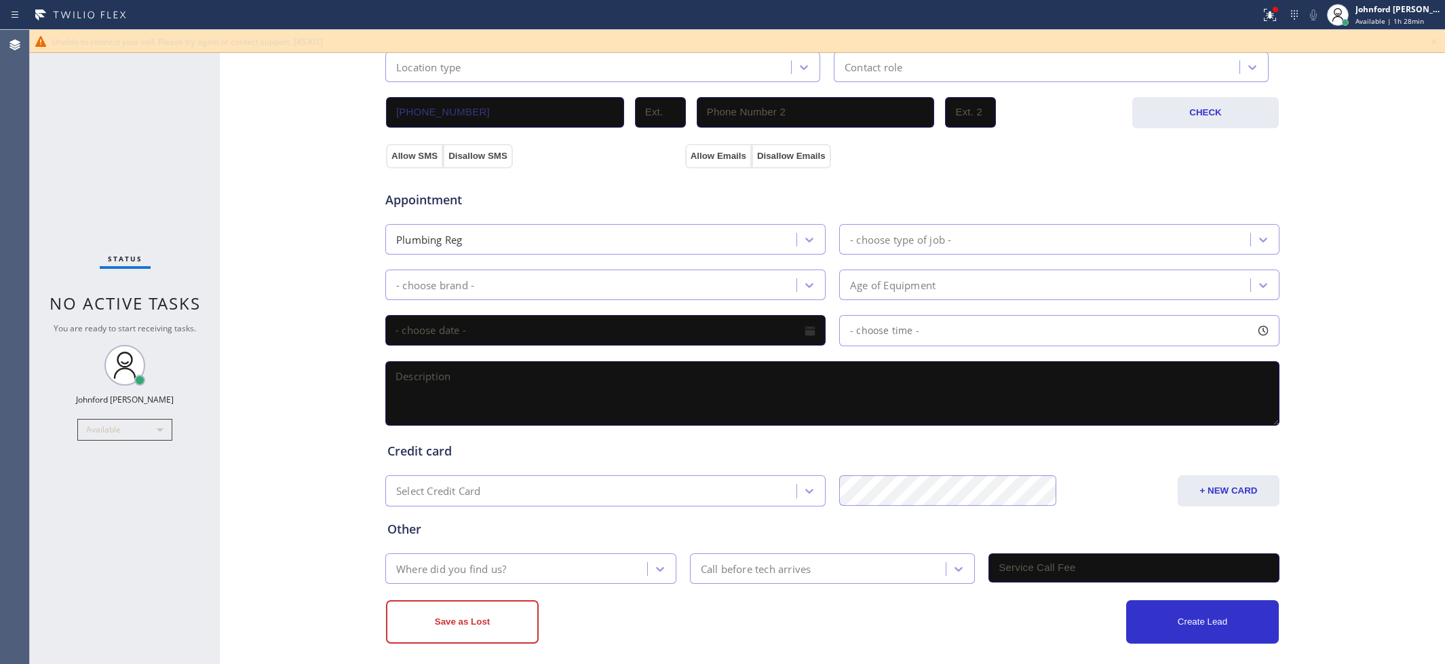
click at [1439, 45] on icon at bounding box center [1434, 41] width 16 height 16
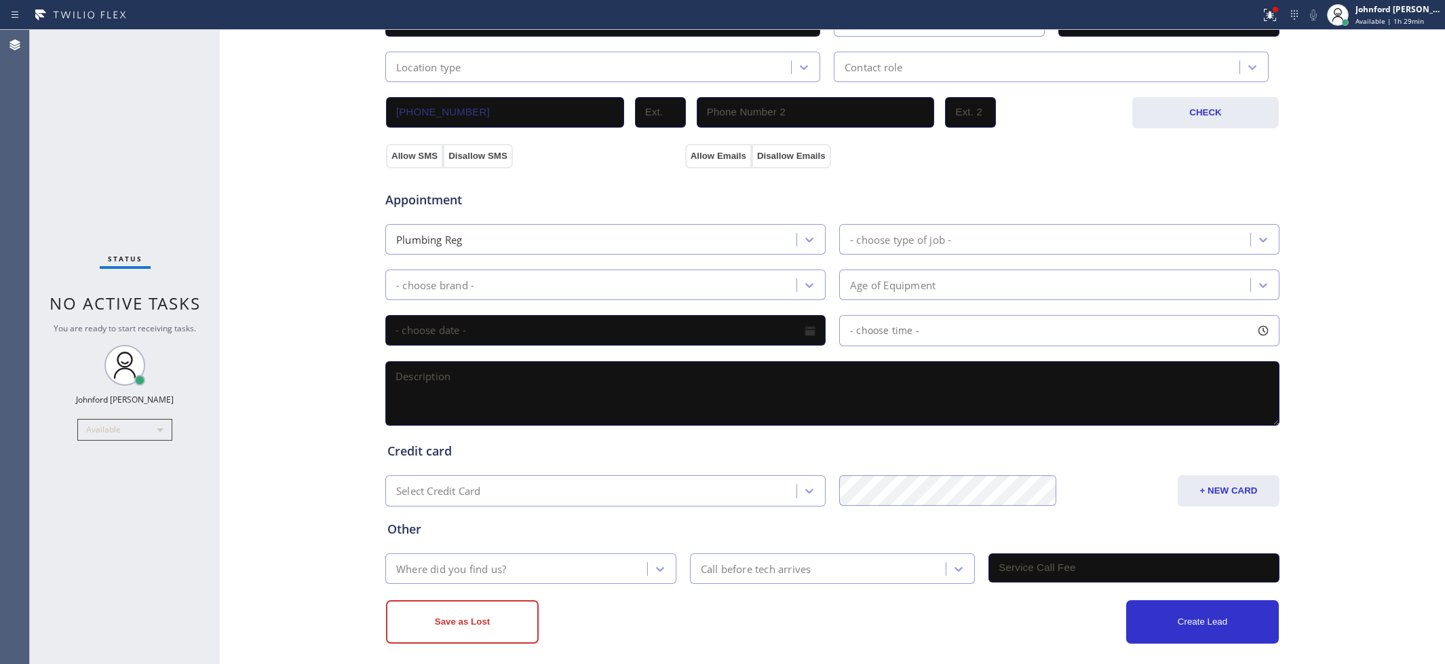
drag, startPoint x: 1334, startPoint y: 47, endPoint x: 1253, endPoint y: 79, distance: 86.8
click at [1333, 50] on div "Business location [GEOGRAPHIC_DATA] [PHONE_NUMBER] Personal information Custome…" at bounding box center [832, 179] width 1219 height 927
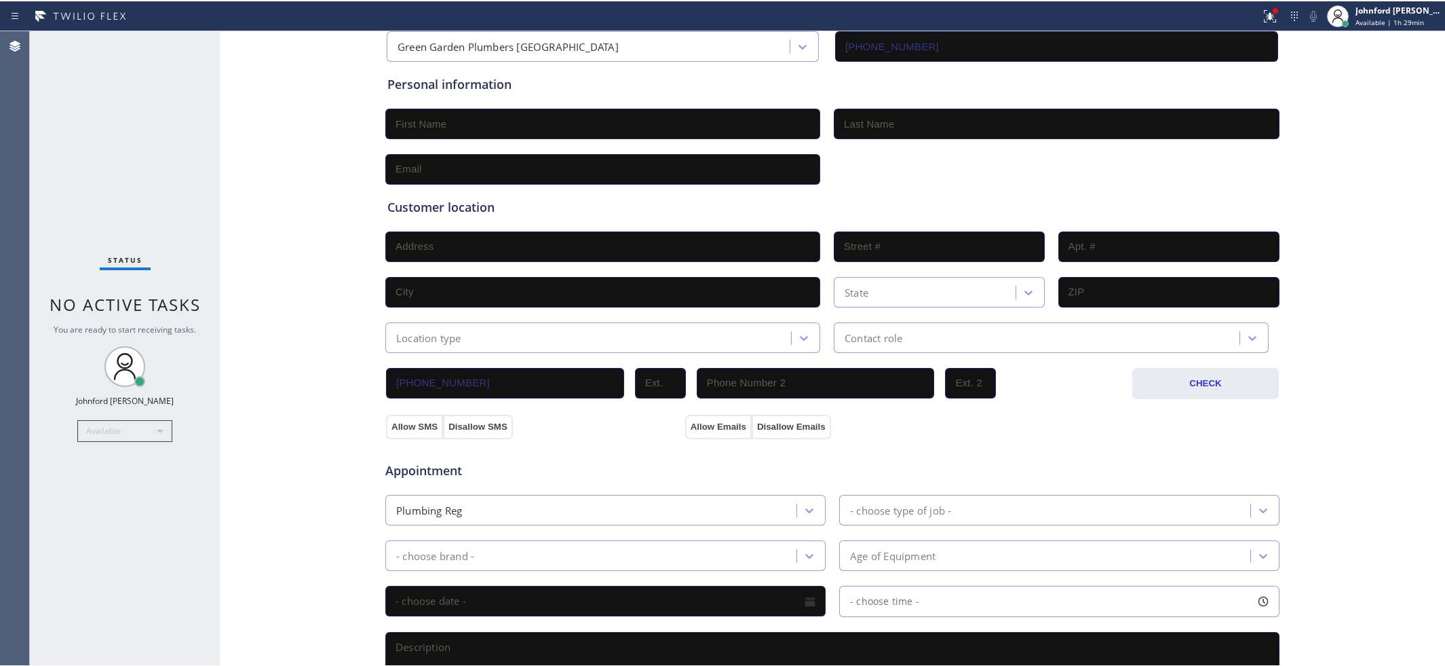
scroll to position [0, 0]
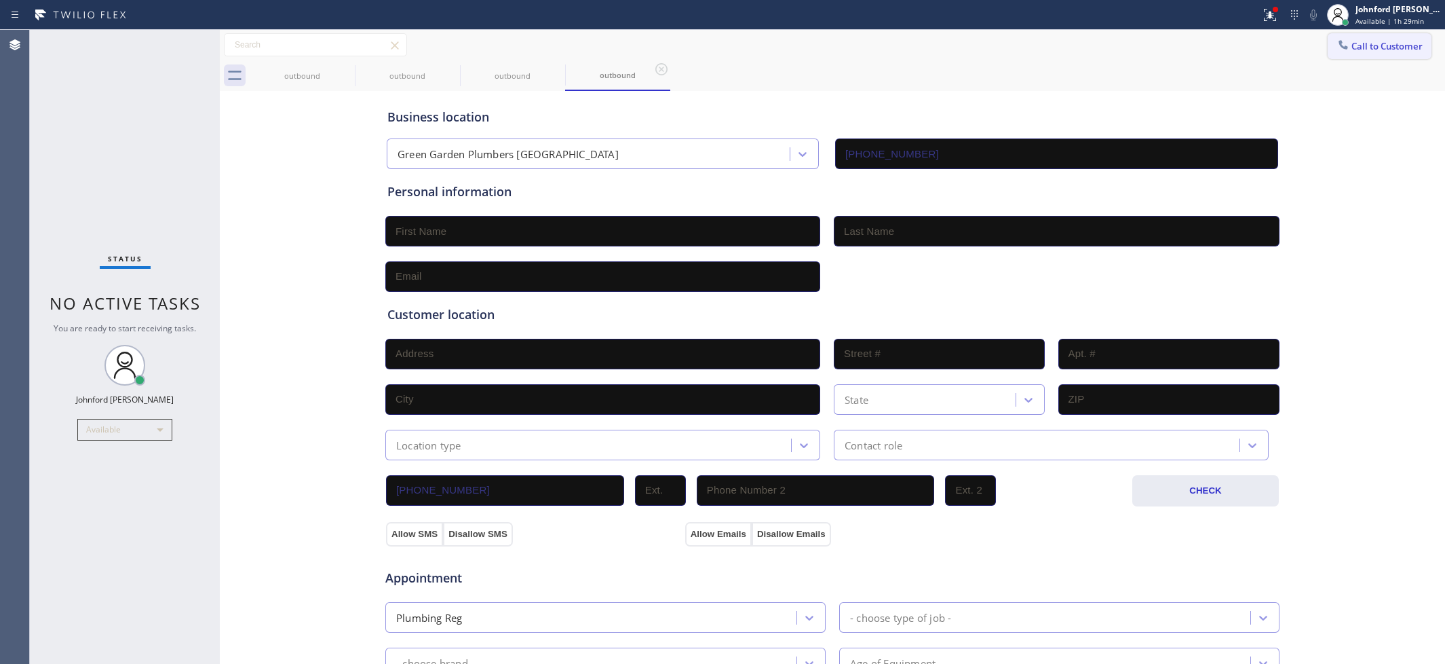
click at [1352, 45] on span "Call to Customer" at bounding box center [1387, 46] width 71 height 12
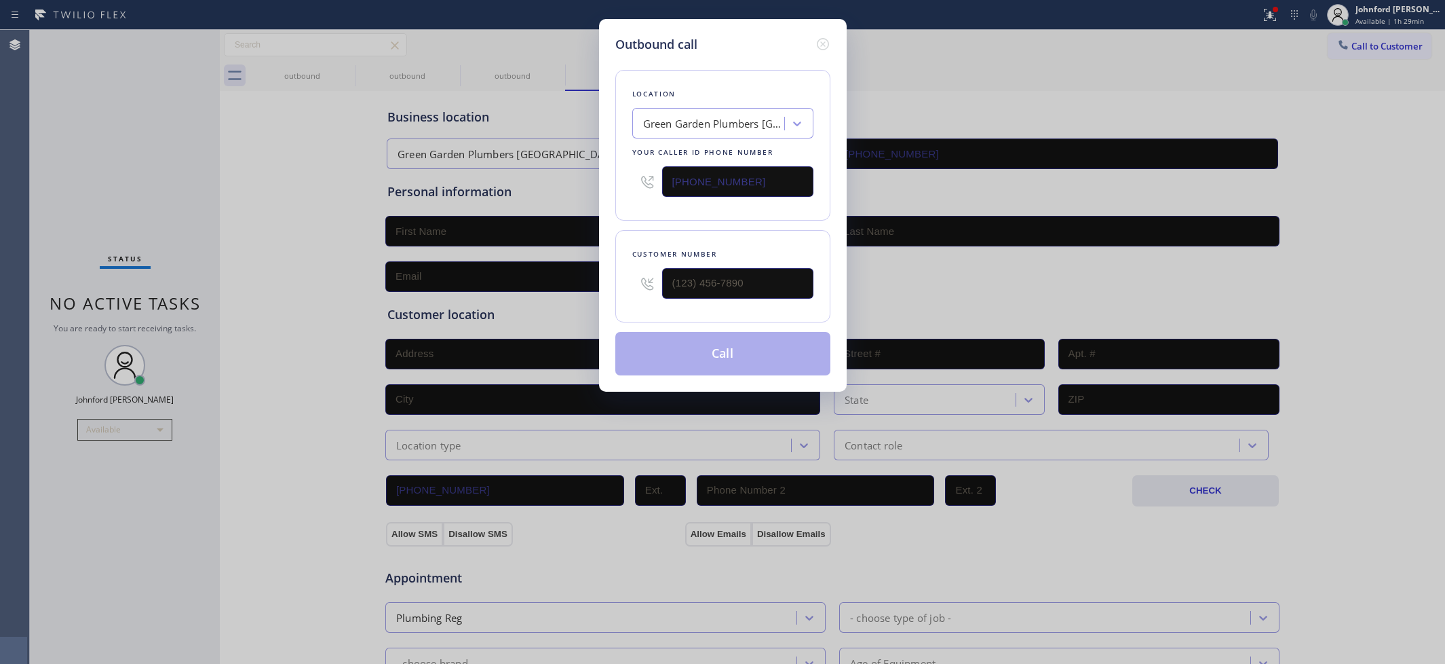
drag, startPoint x: 622, startPoint y: 192, endPoint x: 446, endPoint y: 235, distance: 180.9
click at [499, 210] on div "Outbound call Location [GEOGRAPHIC_DATA] Plumbers [GEOGRAPHIC_DATA] Your caller…" at bounding box center [722, 332] width 1445 height 664
paste input "909) 693-3106"
type input "[PHONE_NUMBER]"
click at [743, 261] on div at bounding box center [737, 283] width 151 height 44
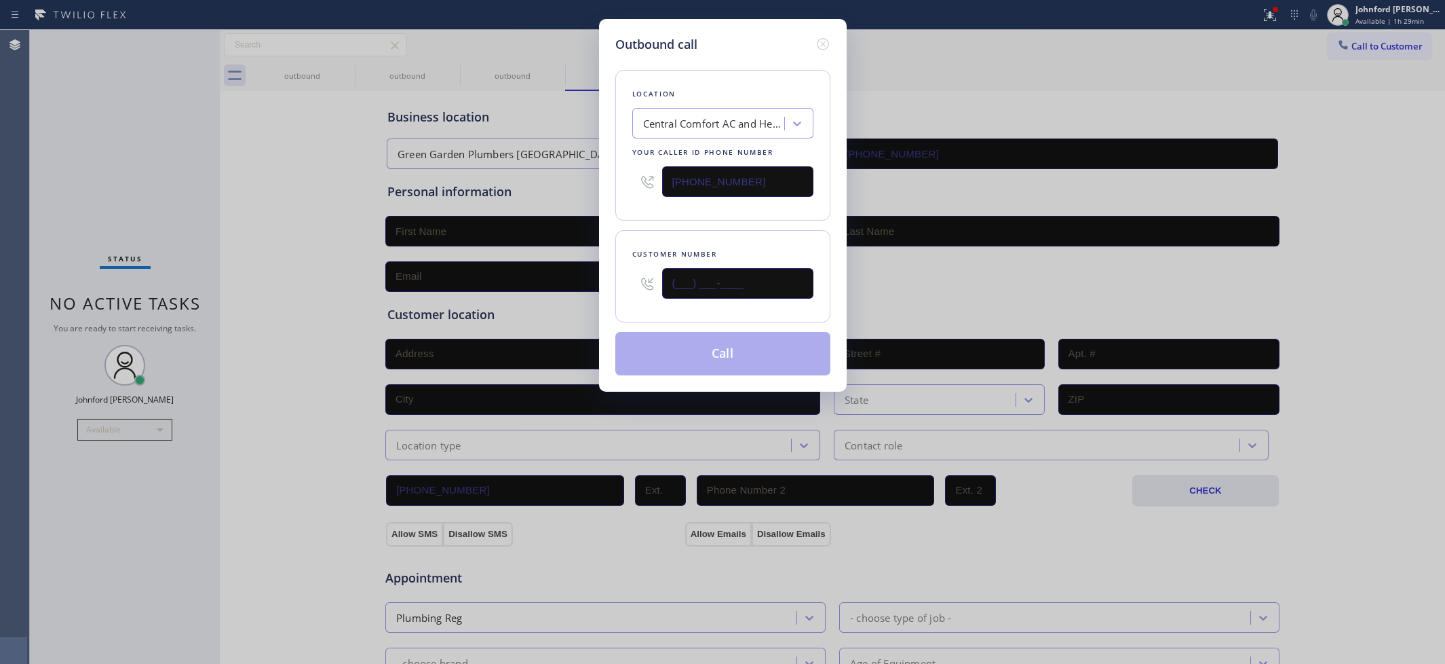
click at [755, 275] on input "(___) ___-____" at bounding box center [737, 283] width 151 height 31
paste input "254) 362-6915"
type input "[PHONE_NUMBER]"
click at [765, 247] on div "Customer number" at bounding box center [722, 254] width 181 height 14
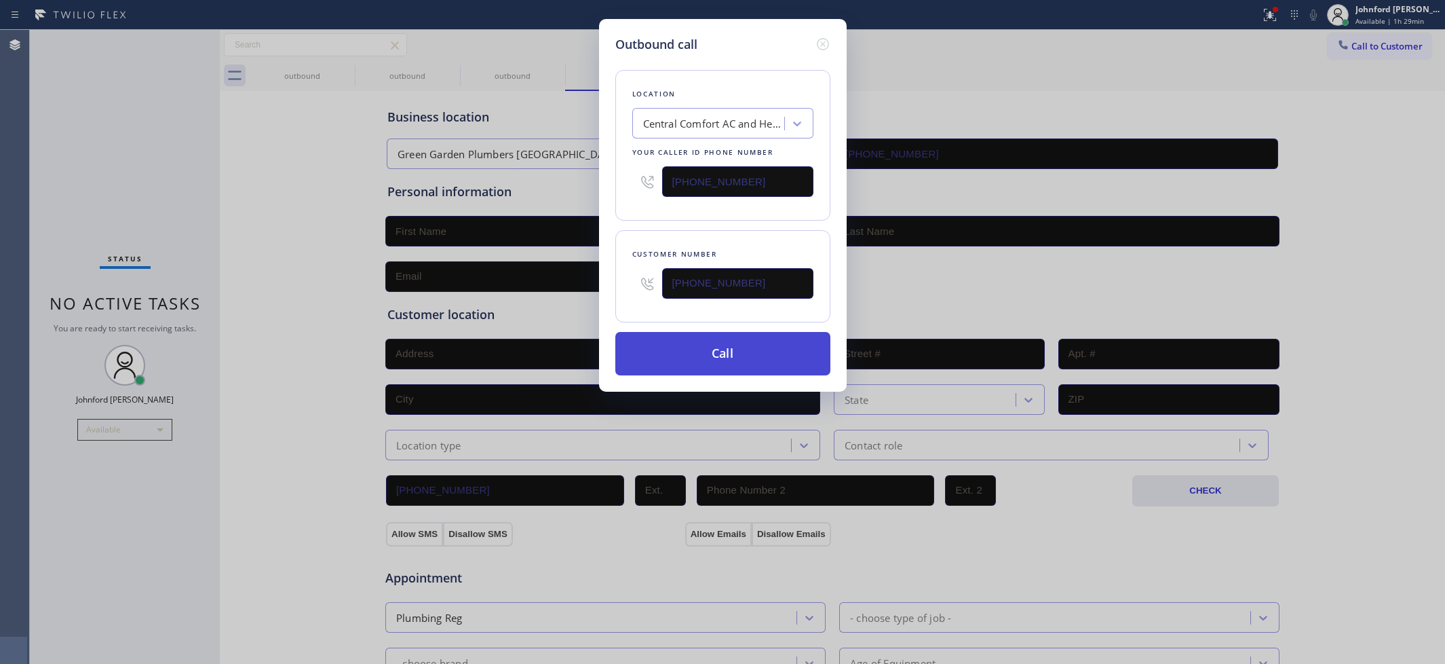
click at [740, 355] on button "Call" at bounding box center [722, 353] width 215 height 43
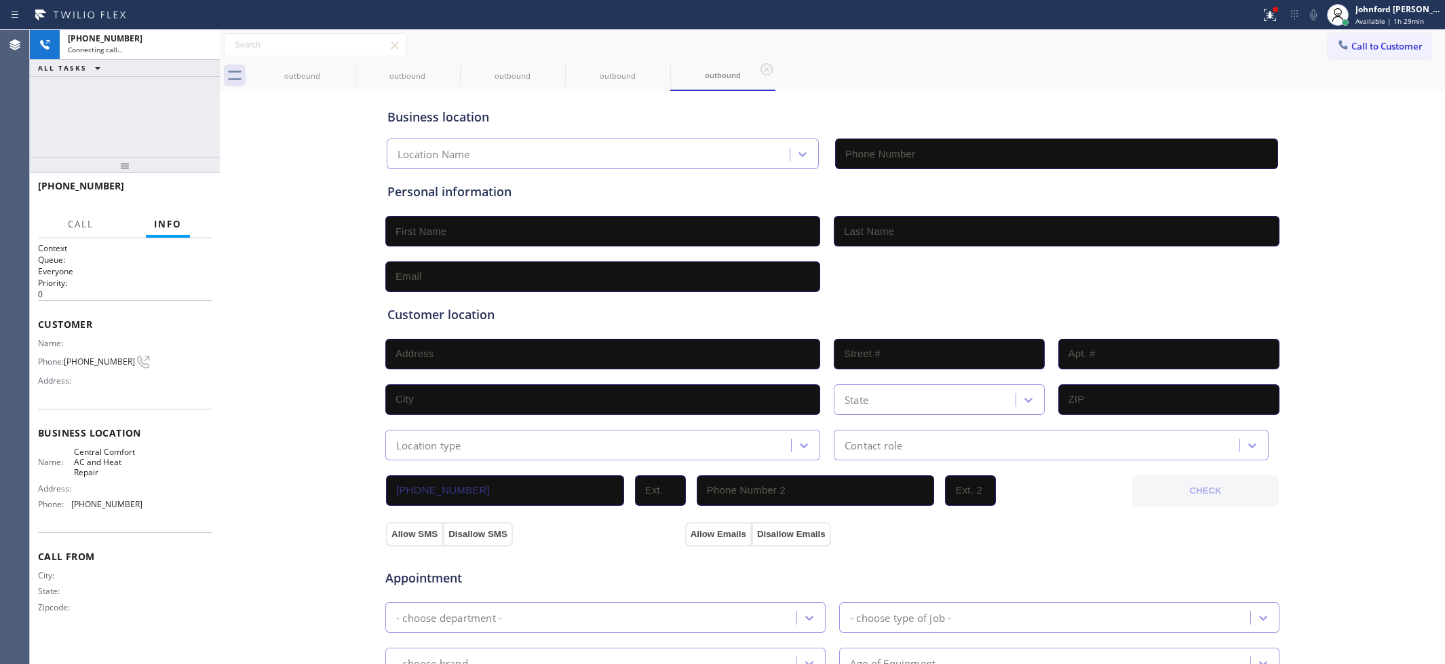
type input "[PHONE_NUMBER]"
click at [38, 138] on div "[PHONE_NUMBER] Live | 00:00 ALL TASKS ALL TASKS ACTIVE TASKS TASKS IN WRAP UP" at bounding box center [125, 93] width 190 height 127
click at [183, 194] on span "HANG UP" at bounding box center [179, 191] width 41 height 9
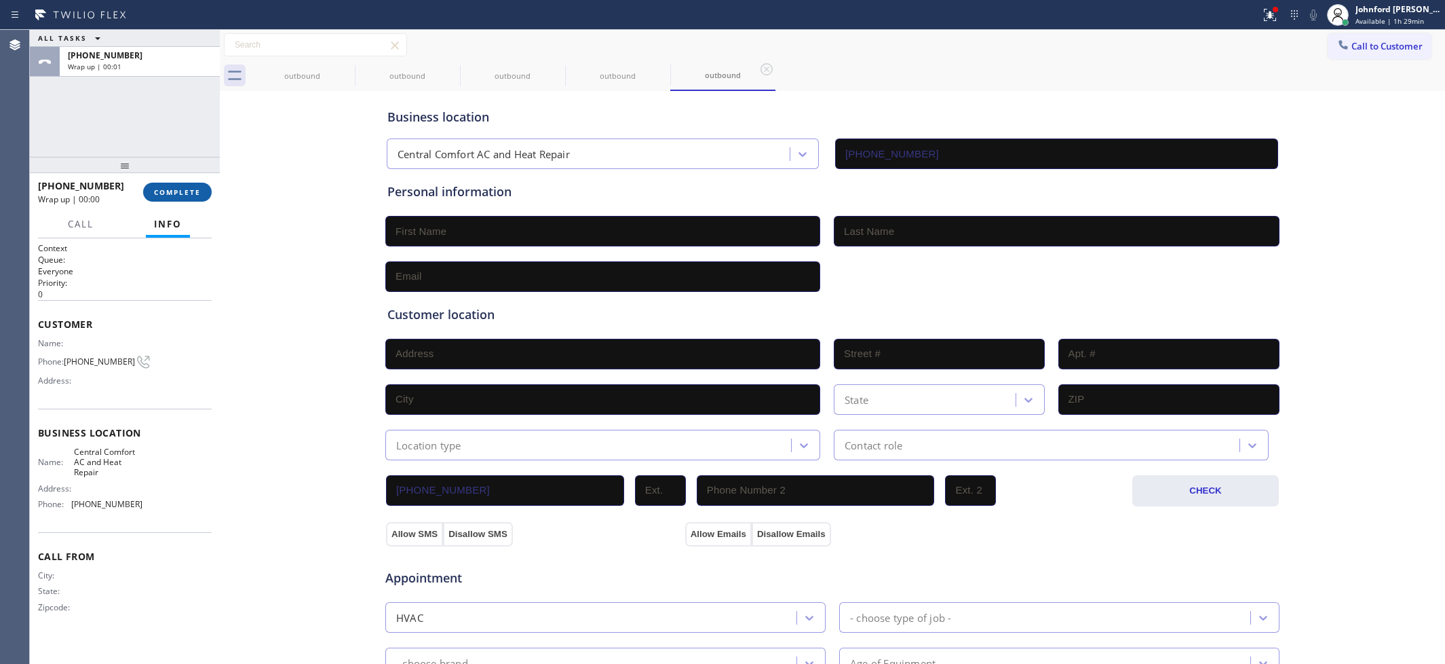
click at [197, 190] on span "COMPLETE" at bounding box center [177, 191] width 47 height 9
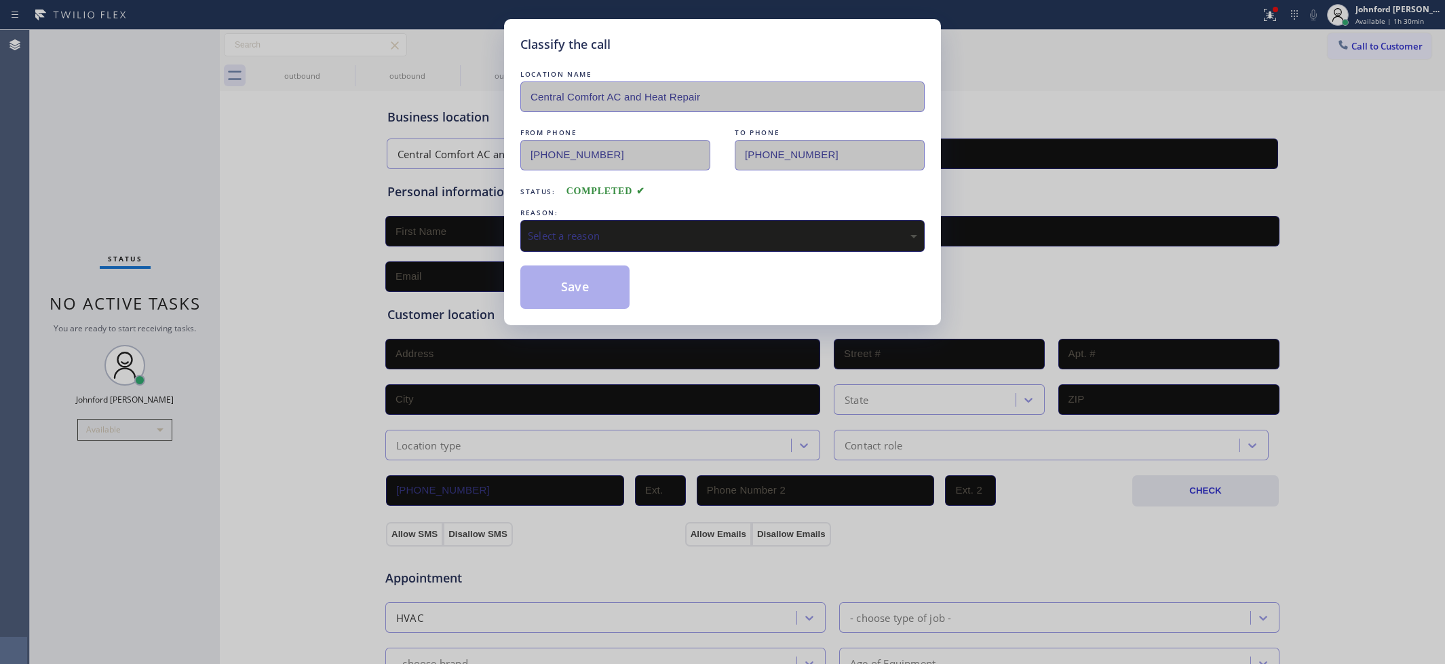
click at [993, 55] on div "Classify the call LOCATION NAME Central Comfort AC and Heat Repair FROM PHONE […" at bounding box center [722, 332] width 1445 height 664
click at [1271, 20] on div "Classify the call LOCATION NAME Central Comfort AC and Heat Repair FROM PHONE […" at bounding box center [722, 332] width 1445 height 664
click at [750, 231] on div "Select a reason" at bounding box center [722, 236] width 389 height 16
click at [577, 294] on button "Save" at bounding box center [574, 286] width 109 height 43
click at [1266, 14] on div "Classify the call LOCATION NAME Central Comfort AC and Heat Repair FROM PHONE […" at bounding box center [722, 332] width 1445 height 664
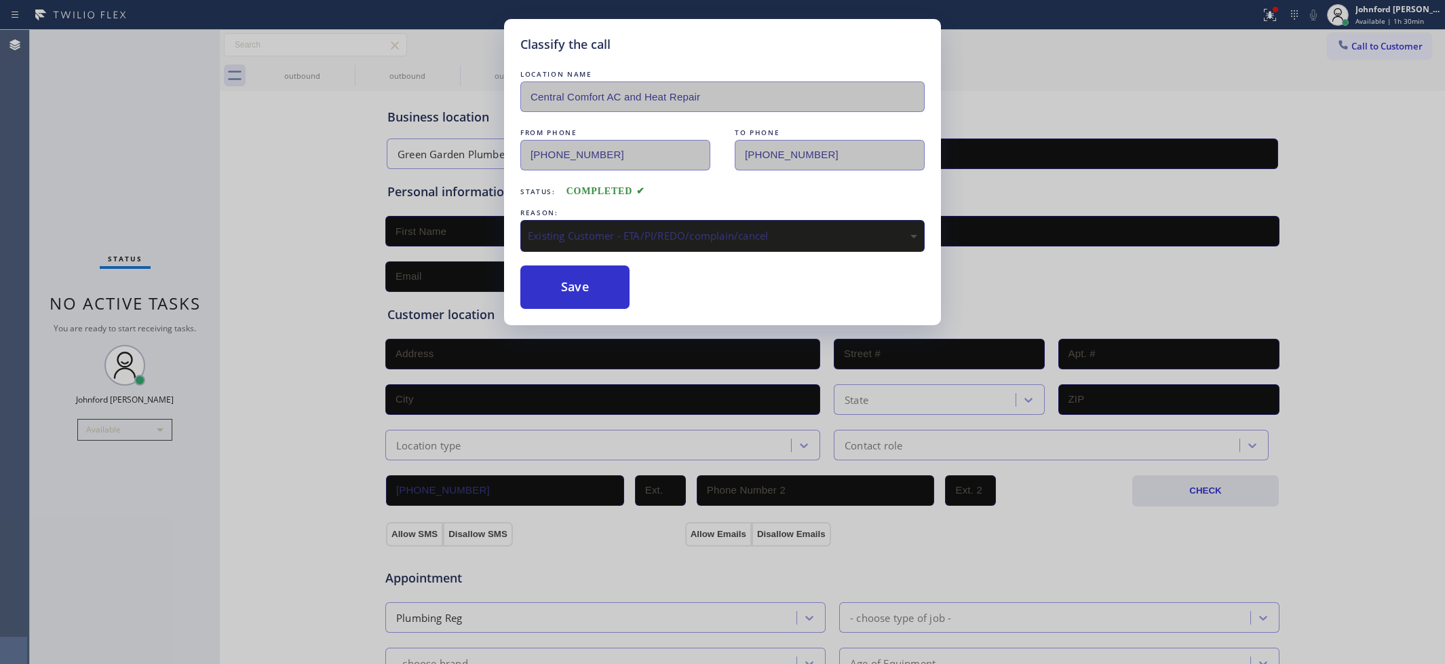
click at [1266, 14] on div "Classify the call LOCATION NAME Central Comfort AC and Heat Repair FROM PHONE […" at bounding box center [722, 332] width 1445 height 664
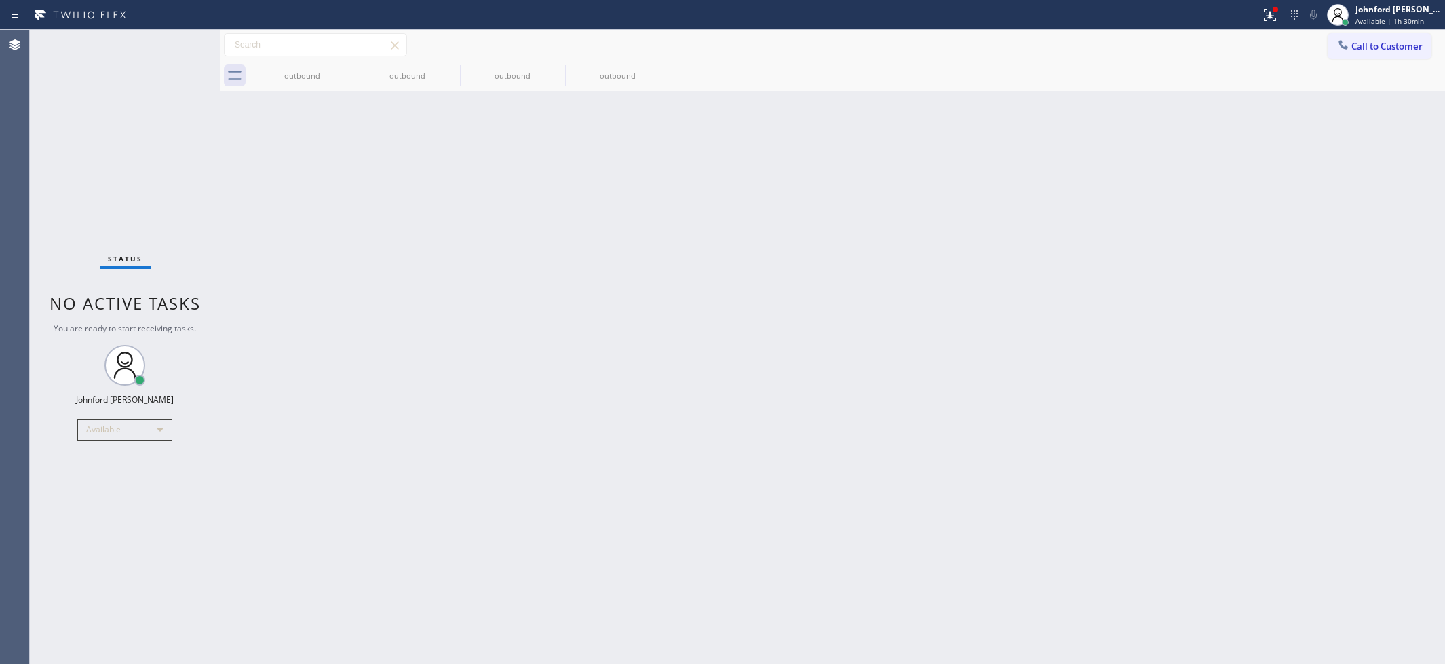
click at [1266, 14] on icon at bounding box center [1270, 15] width 16 height 16
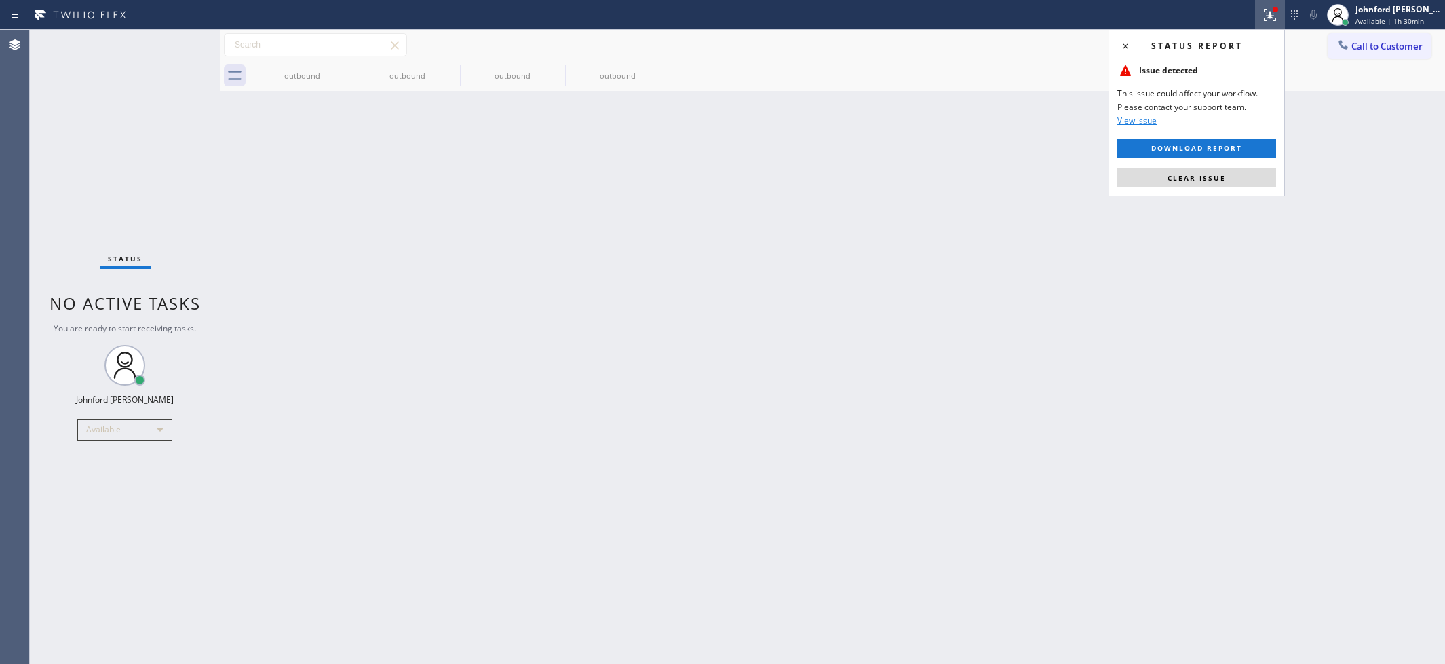
click at [1155, 188] on div "Status report Issue detected This issue could affect your workflow. Please cont…" at bounding box center [1197, 112] width 176 height 167
click at [1160, 182] on button "Clear issue" at bounding box center [1197, 177] width 159 height 19
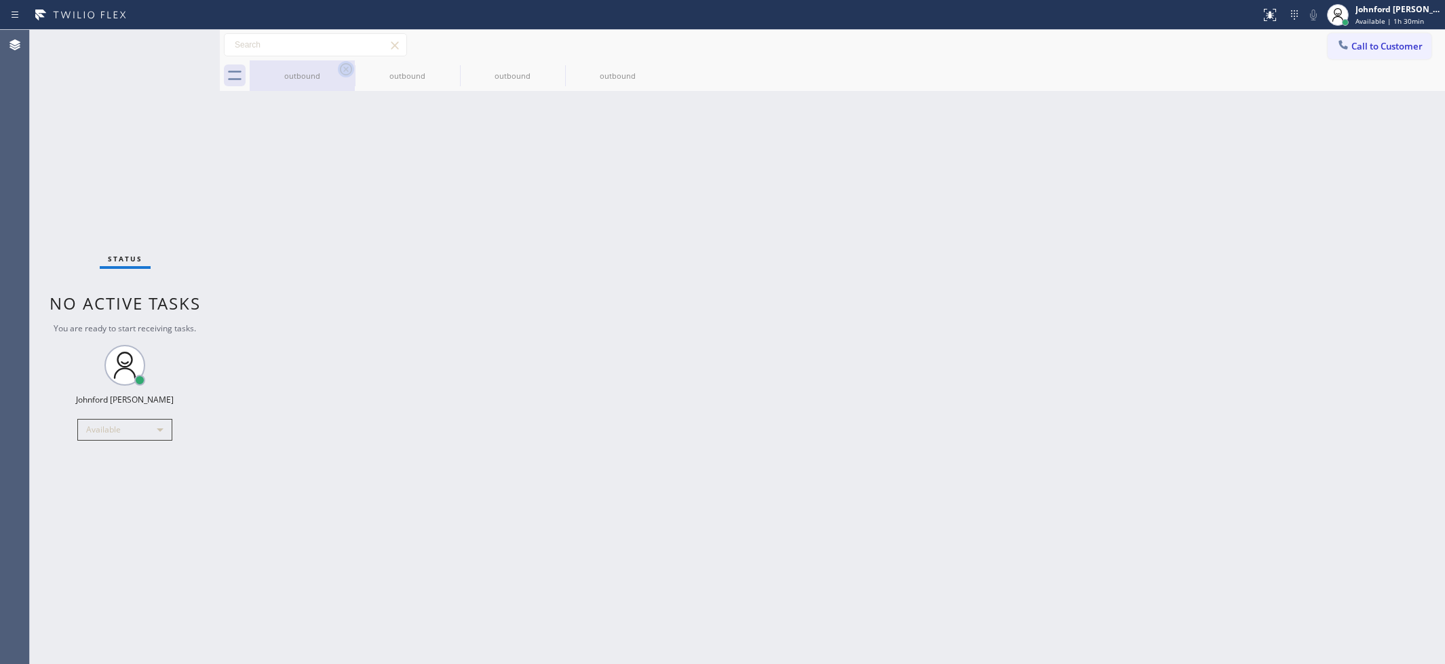
click at [337, 65] on div "outbound" at bounding box center [302, 75] width 102 height 31
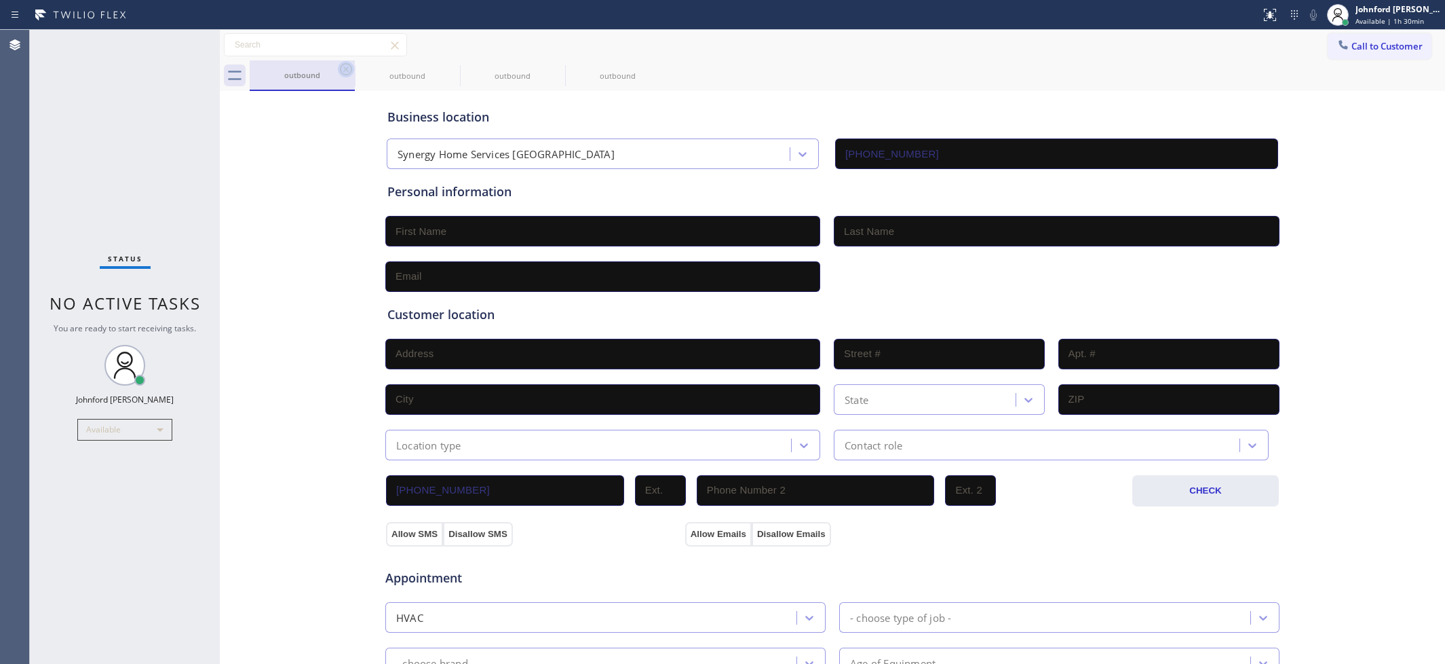
click at [348, 65] on icon at bounding box center [346, 69] width 16 height 16
drag, startPoint x: 348, startPoint y: 65, endPoint x: 399, endPoint y: 50, distance: 53.2
click at [348, 65] on icon at bounding box center [346, 69] width 16 height 16
click at [962, 76] on div "outbound outbound" at bounding box center [848, 75] width 1196 height 31
drag, startPoint x: 994, startPoint y: 71, endPoint x: 1025, endPoint y: 18, distance: 61.7
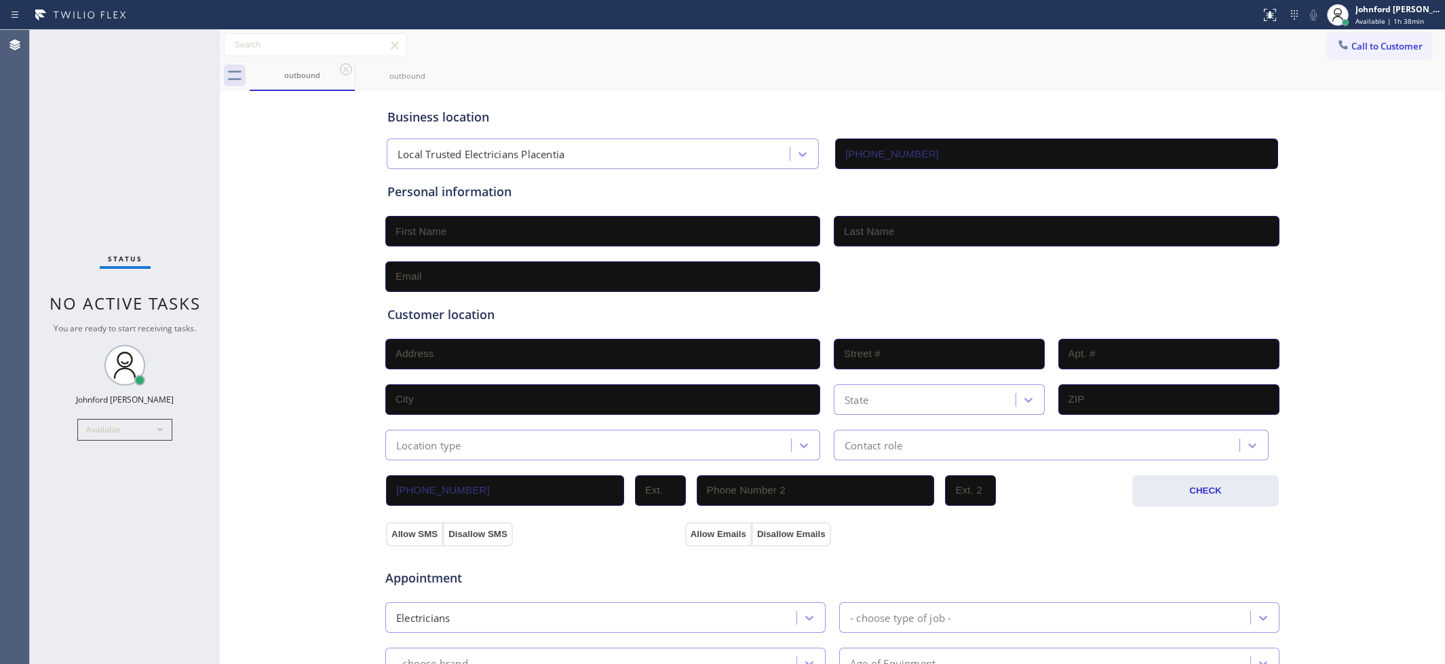
click at [999, 69] on div "outbound outbound" at bounding box center [848, 75] width 1196 height 31
click at [1388, 45] on span "Call to Customer" at bounding box center [1387, 46] width 71 height 12
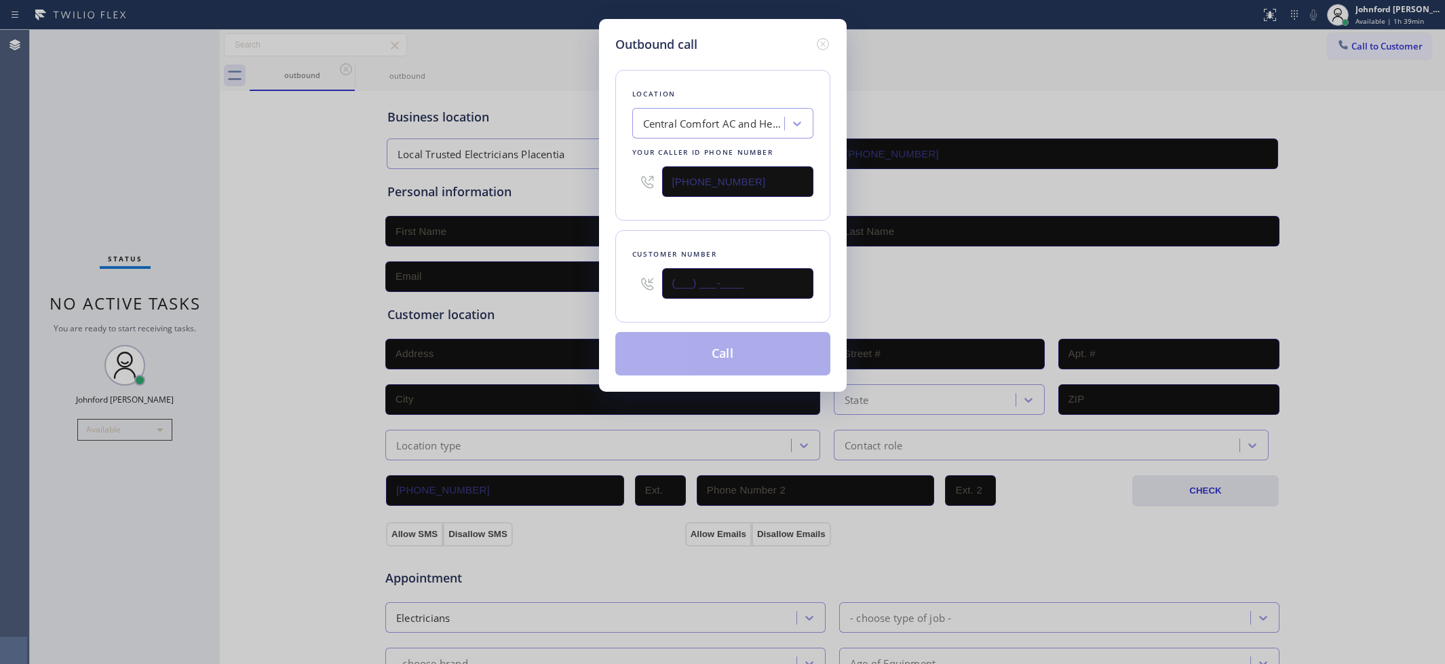
drag, startPoint x: 743, startPoint y: 290, endPoint x: 623, endPoint y: 293, distance: 120.1
click at [649, 293] on div "(___) ___-____" at bounding box center [722, 283] width 181 height 44
paste input "310) 671-8091"
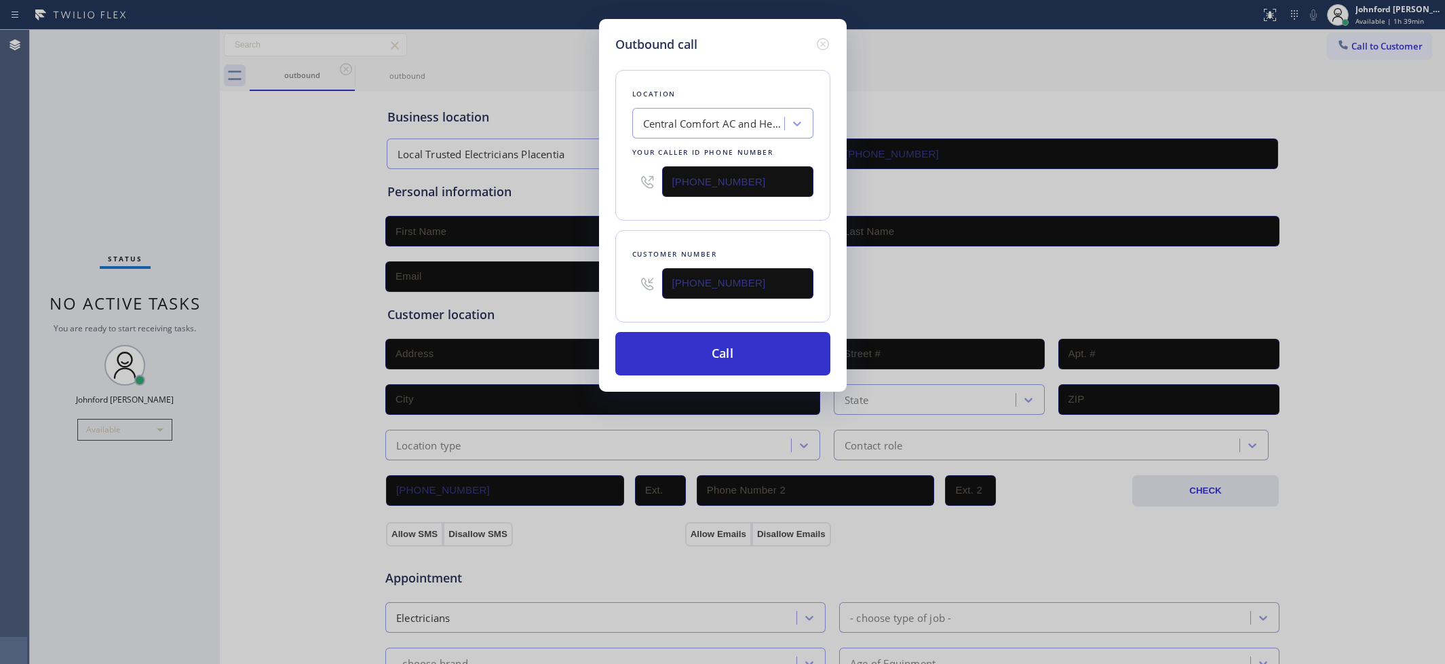
type input "[PHONE_NUMBER]"
drag, startPoint x: 761, startPoint y: 190, endPoint x: 592, endPoint y: 185, distance: 169.0
click at [592, 185] on div "Outbound call Location [GEOGRAPHIC_DATA] AC and Heat Repair Your caller id phon…" at bounding box center [722, 332] width 1445 height 664
paste input "800) 686-5038"
type input "[PHONE_NUMBER]"
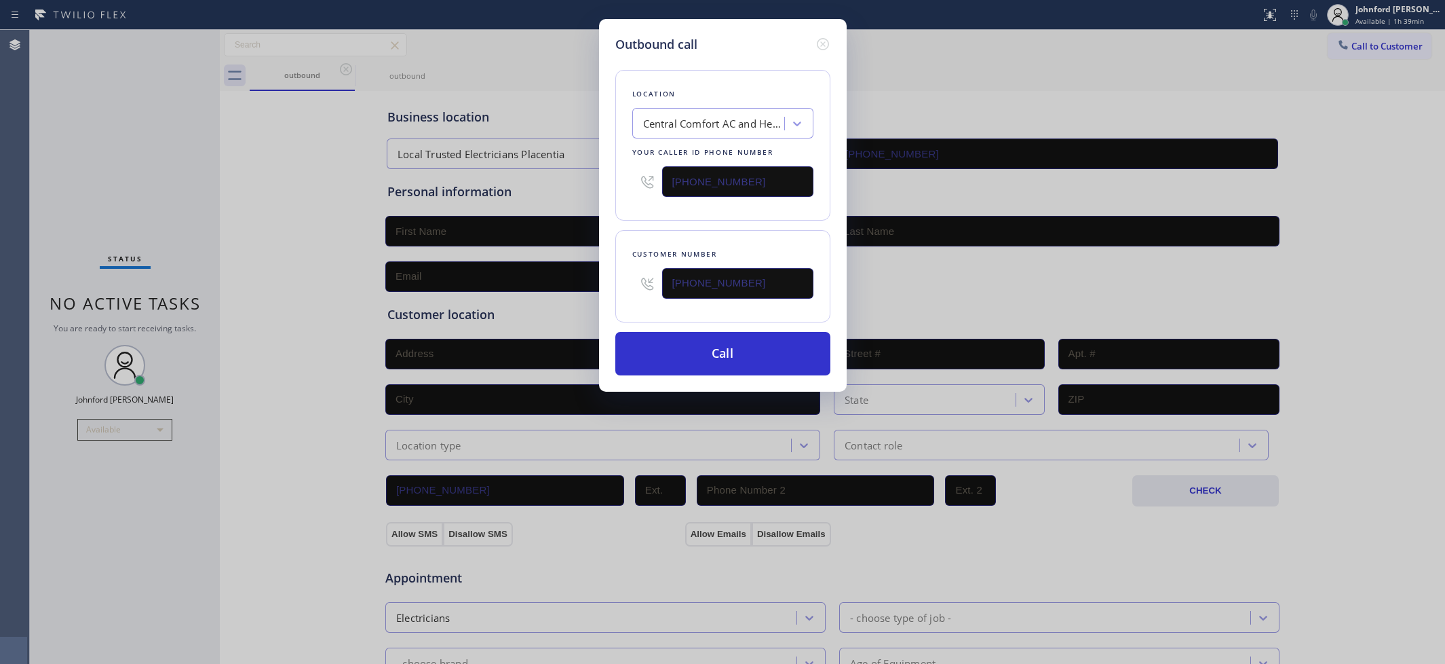
click at [632, 230] on div "Customer number [PHONE_NUMBER]" at bounding box center [722, 276] width 215 height 92
click at [684, 357] on button "Call" at bounding box center [722, 353] width 215 height 43
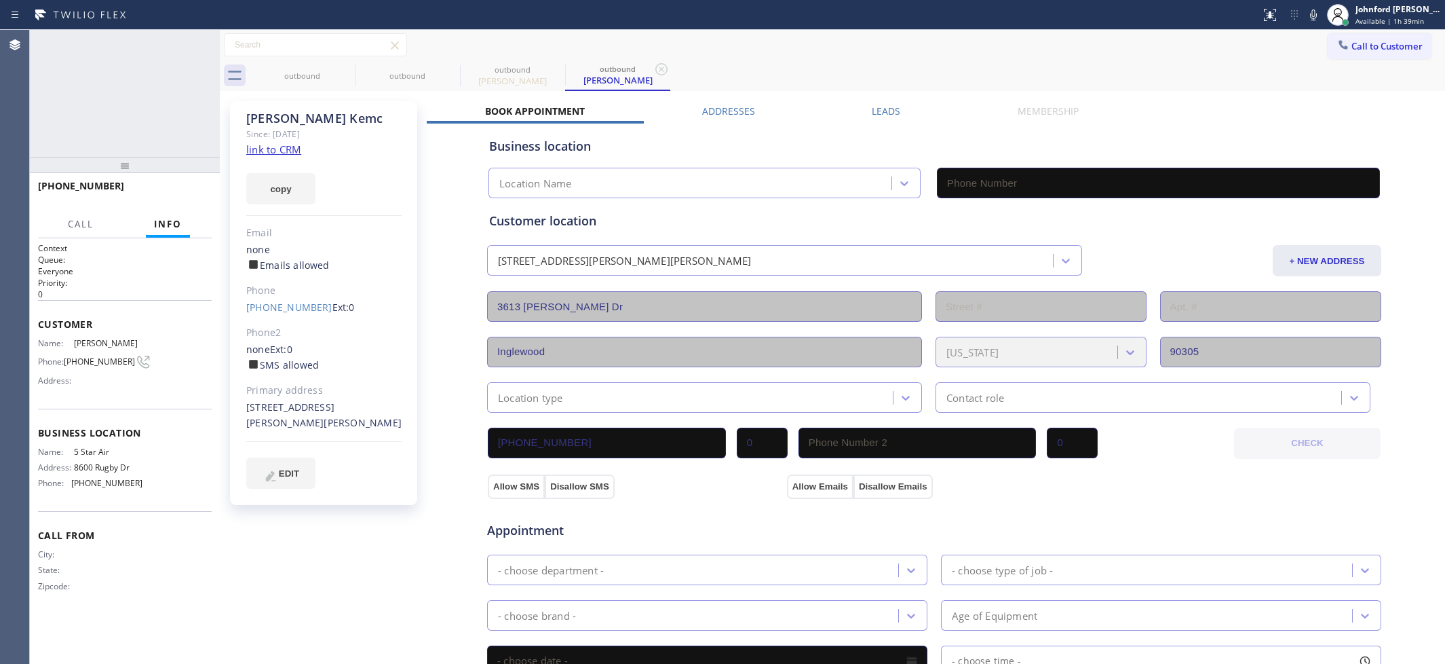
type input "[PHONE_NUMBER]"
click at [195, 193] on span "HANG UP" at bounding box center [179, 191] width 41 height 9
drag, startPoint x: 1352, startPoint y: 43, endPoint x: 1317, endPoint y: 48, distance: 35.0
click at [1352, 43] on span "Call to Customer" at bounding box center [1387, 46] width 71 height 12
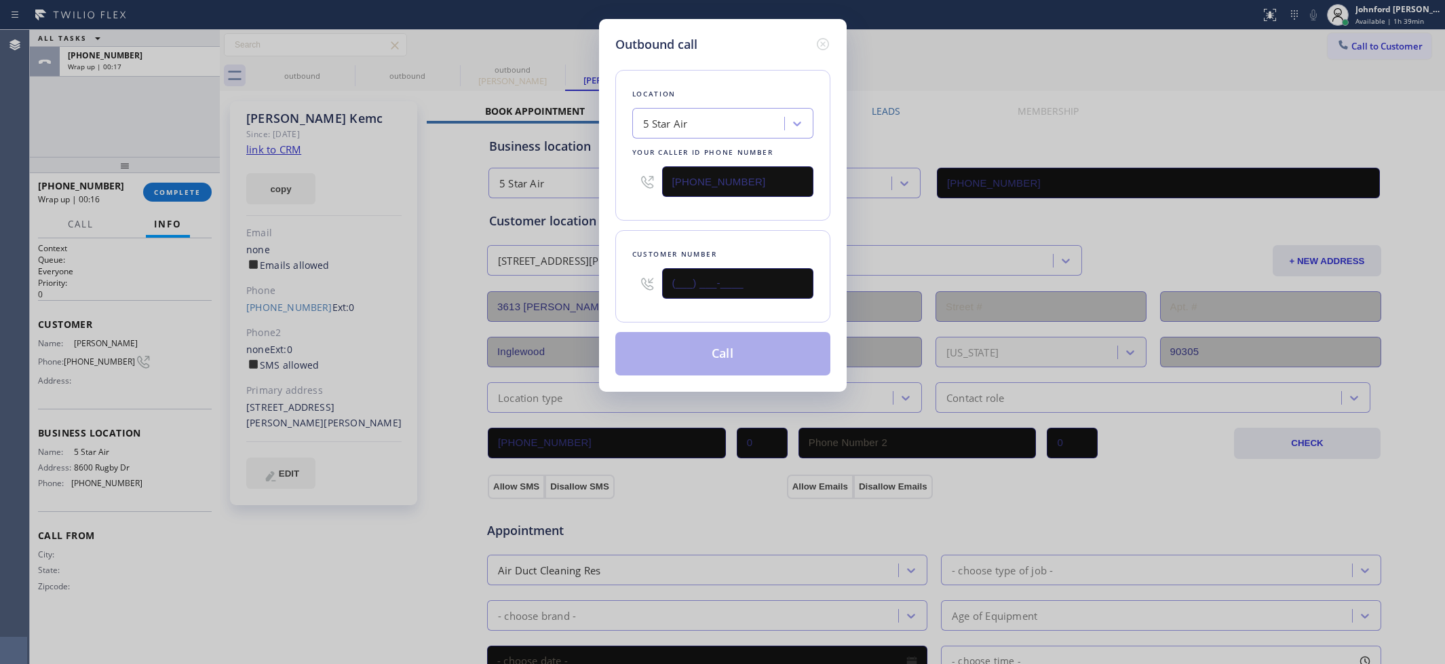
drag, startPoint x: 690, startPoint y: 285, endPoint x: 602, endPoint y: 282, distance: 88.3
click at [604, 285] on div "Outbound call Location 5 Star Air Your caller id phone number [PHONE_NUMBER] Cu…" at bounding box center [723, 205] width 248 height 373
paste input "818) 943-7724"
type input "[PHONE_NUMBER]"
click at [665, 218] on div "Location 5 Star Air Your caller id phone number [PHONE_NUMBER] Customer number …" at bounding box center [722, 215] width 215 height 322
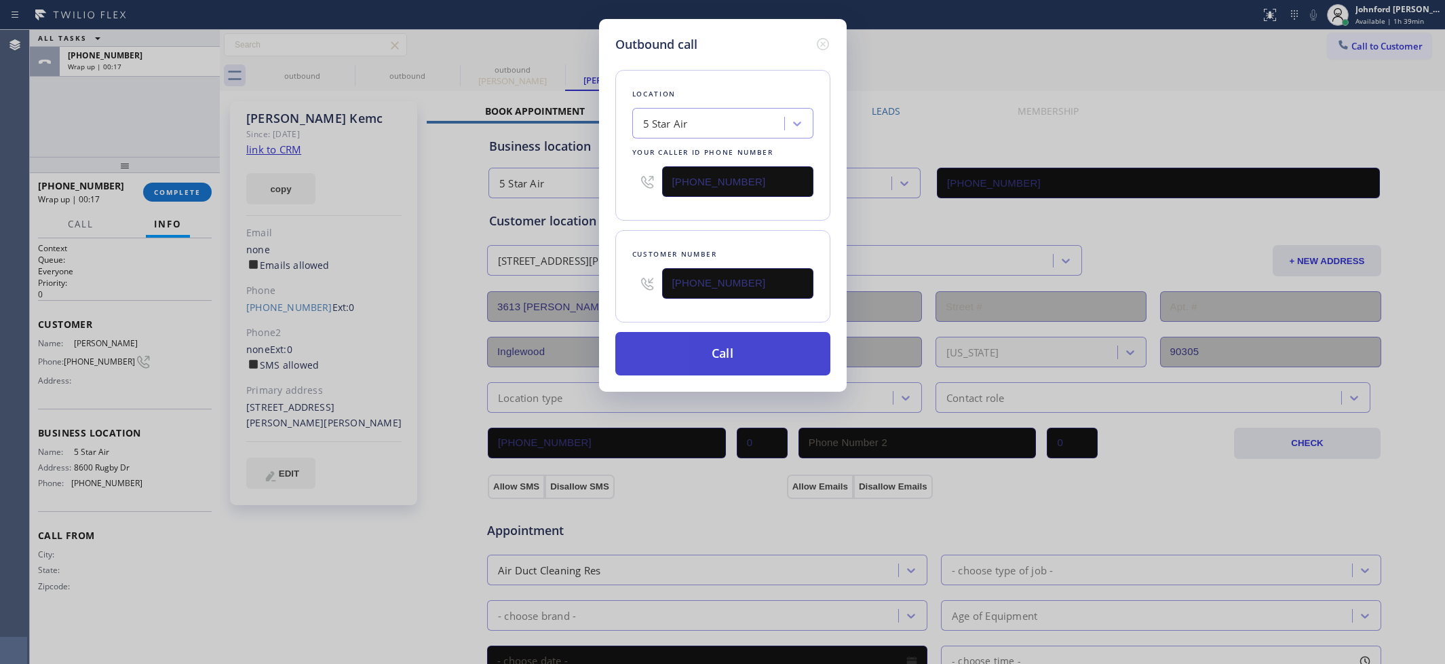
click at [710, 355] on button "Call" at bounding box center [722, 353] width 215 height 43
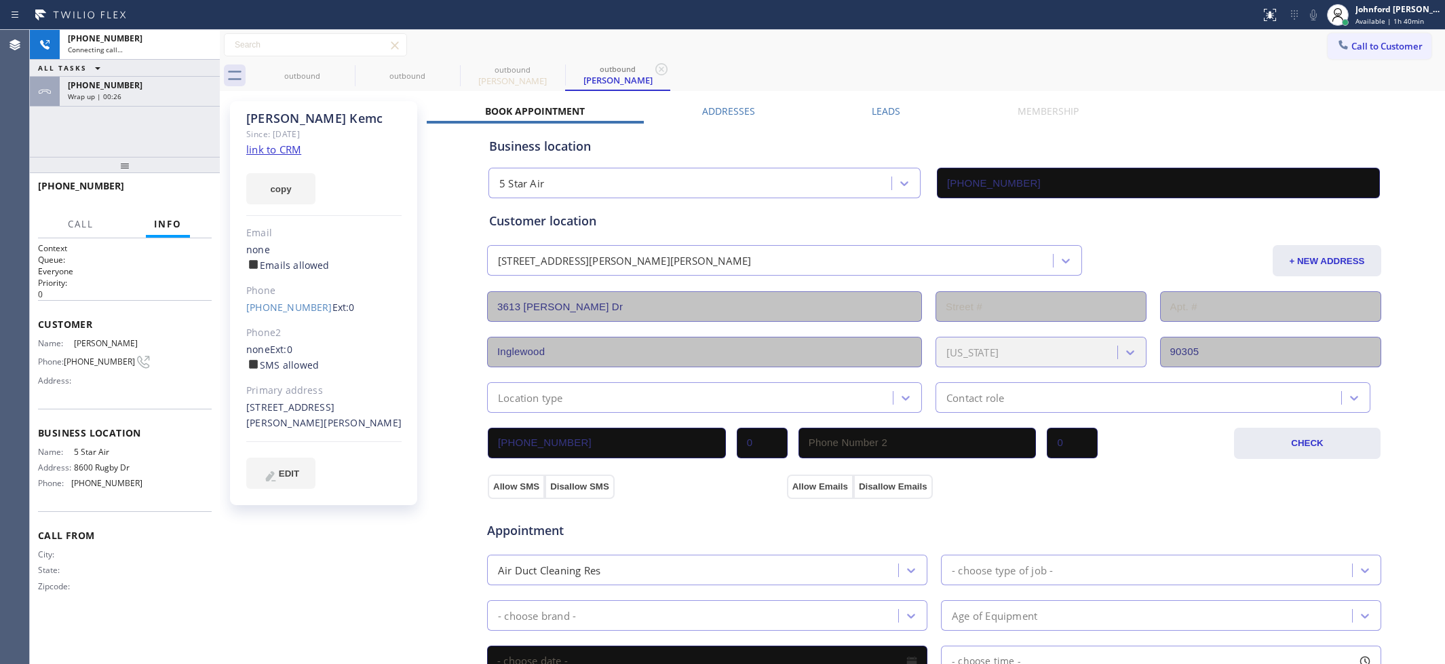
click at [128, 81] on div "[PHONE_NUMBER] Wrap up | 00:26" at bounding box center [137, 92] width 155 height 30
click at [130, 94] on div "[PHONE_NUMBER] Connecting call… ALL TASKS ALL TASKS ACTIVE TASKS TASKS IN WRAP …" at bounding box center [125, 68] width 190 height 77
click at [130, 94] on div "Wrap up | 00:26" at bounding box center [140, 96] width 144 height 9
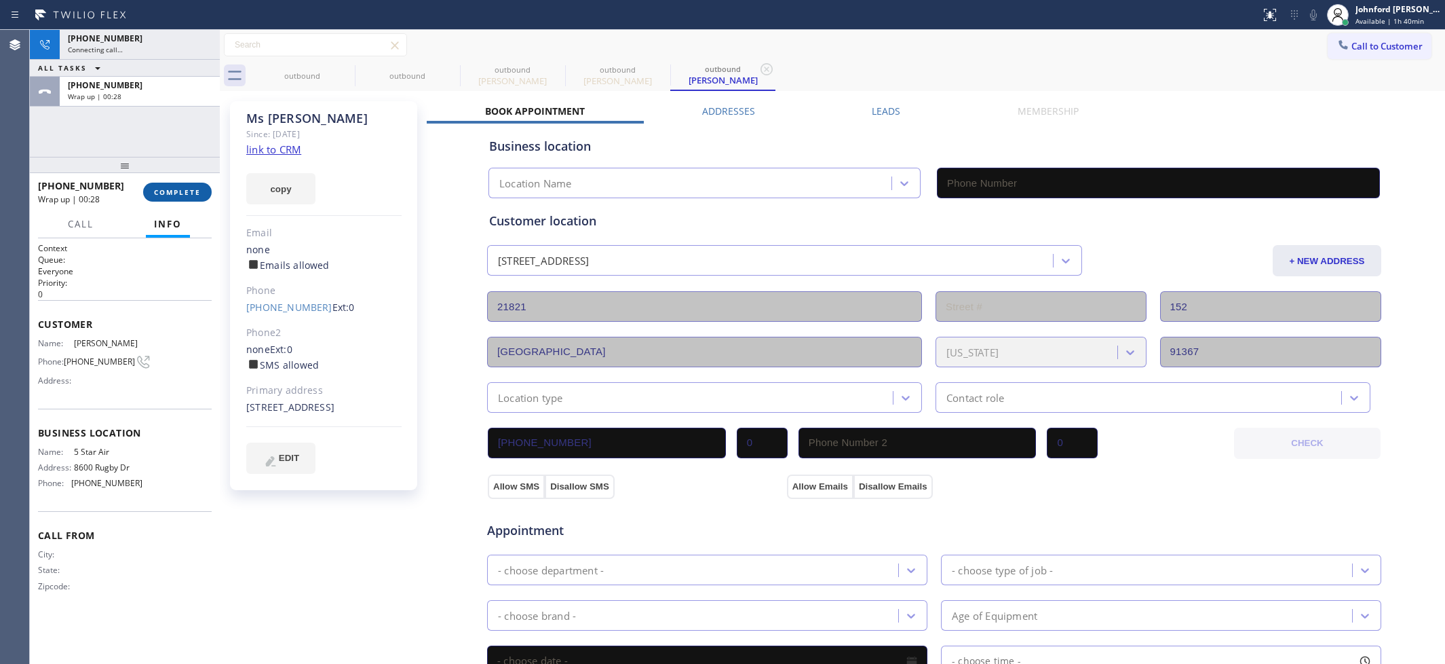
click at [187, 180] on div "[PHONE_NUMBER] Wrap up | 00:28 COMPLETE" at bounding box center [125, 191] width 174 height 35
click at [187, 184] on button "COMPLETE" at bounding box center [177, 192] width 69 height 19
type input "[PHONE_NUMBER]"
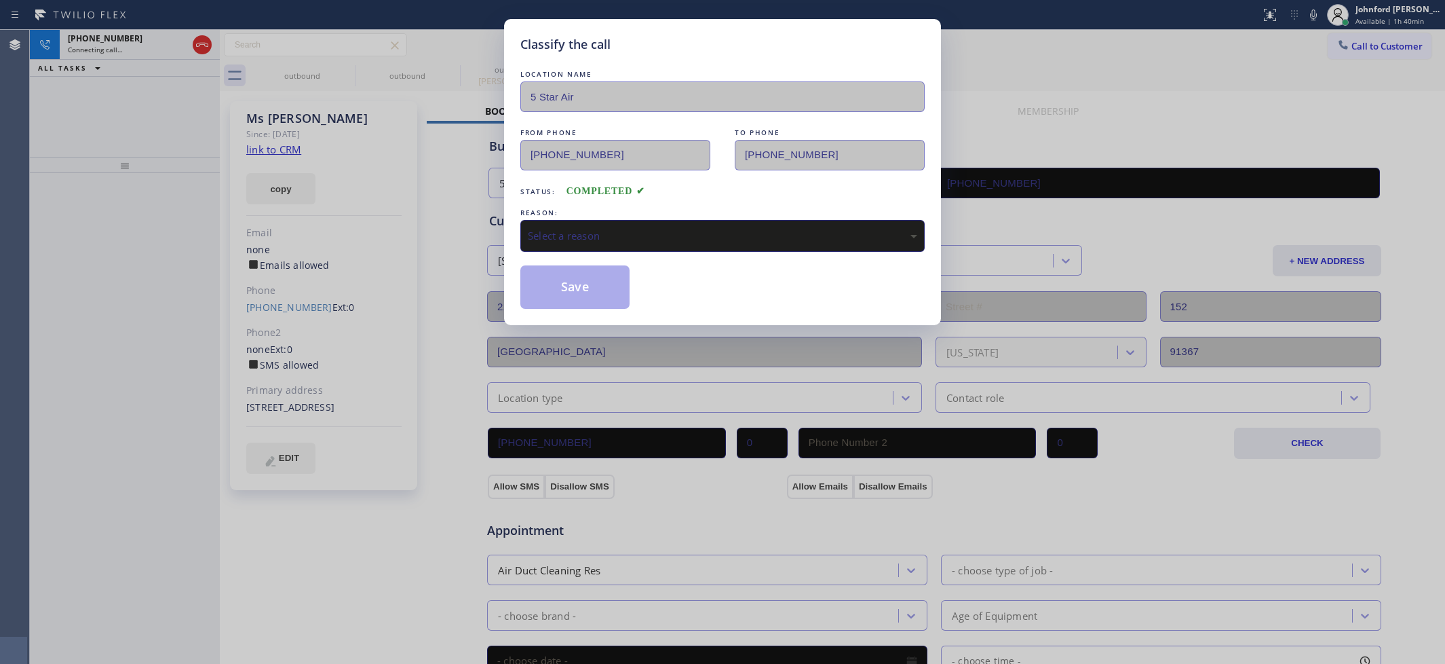
click at [580, 235] on div "Select a reason" at bounding box center [722, 236] width 389 height 16
click at [589, 279] on button "Save" at bounding box center [574, 286] width 109 height 43
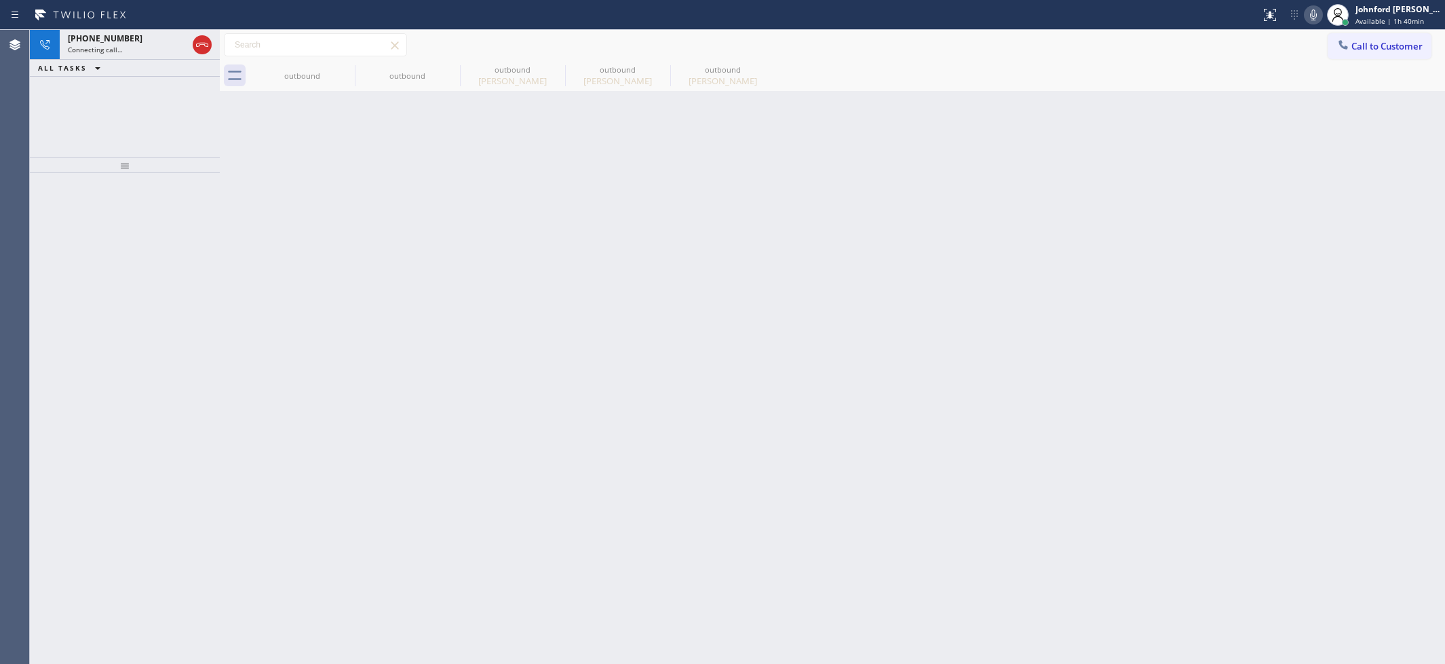
click at [1306, 14] on div "Status report No issues detected If you experience an issue, please download th…" at bounding box center [1350, 15] width 190 height 30
click at [1306, 14] on icon at bounding box center [1314, 15] width 16 height 16
click at [205, 43] on icon at bounding box center [202, 45] width 12 height 4
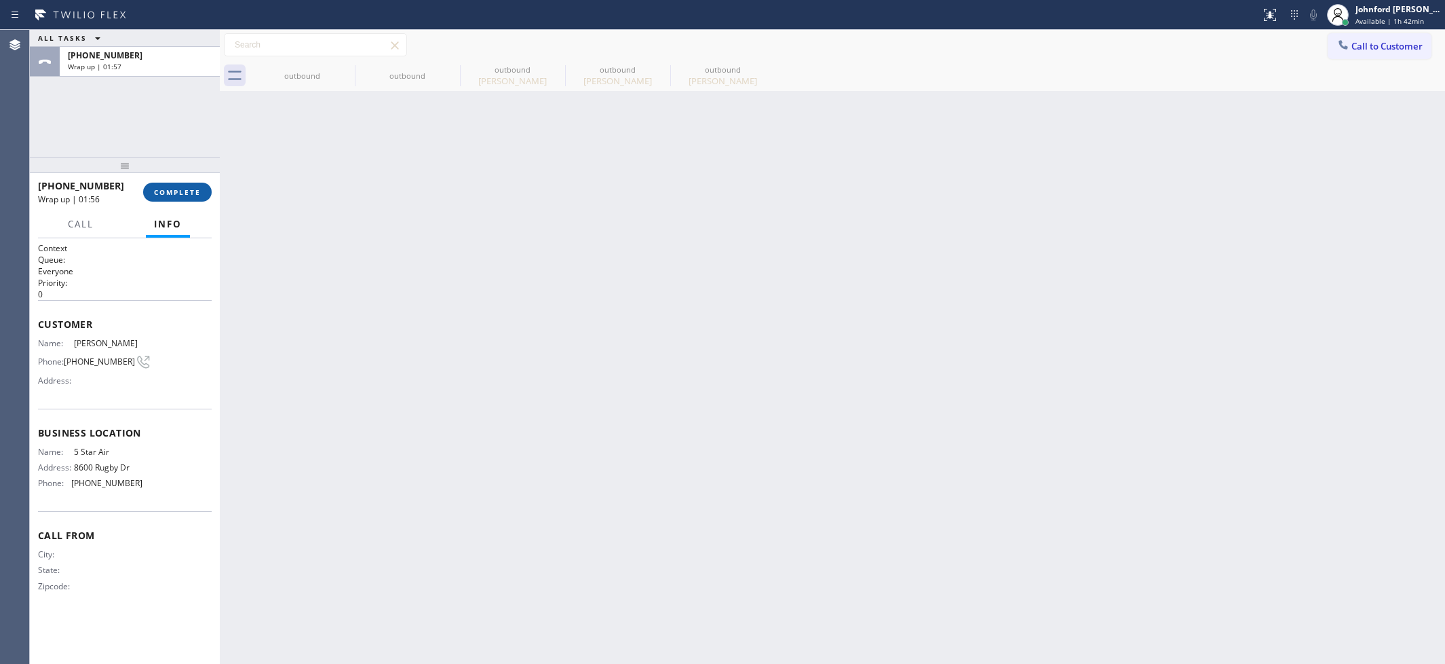
click at [197, 191] on span "COMPLETE" at bounding box center [177, 191] width 47 height 9
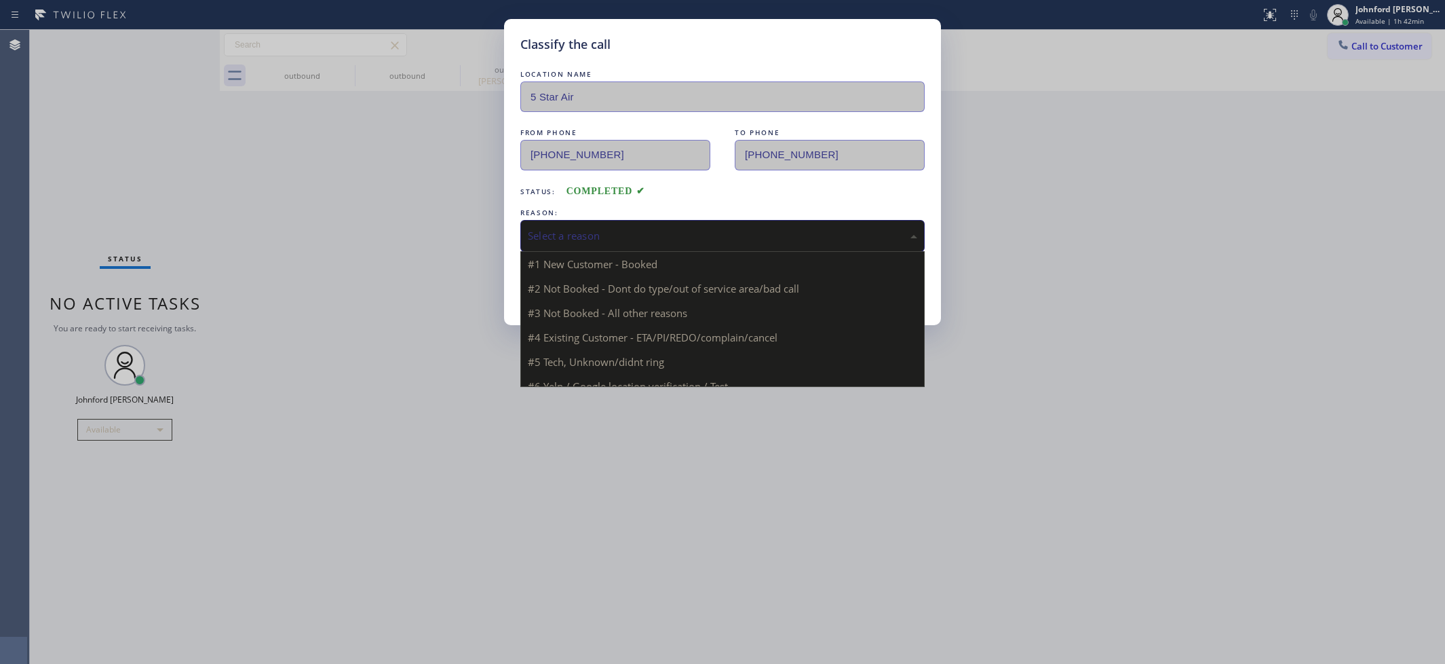
click at [693, 220] on div "Select a reason" at bounding box center [722, 236] width 404 height 32
drag, startPoint x: 625, startPoint y: 303, endPoint x: 609, endPoint y: 292, distance: 19.0
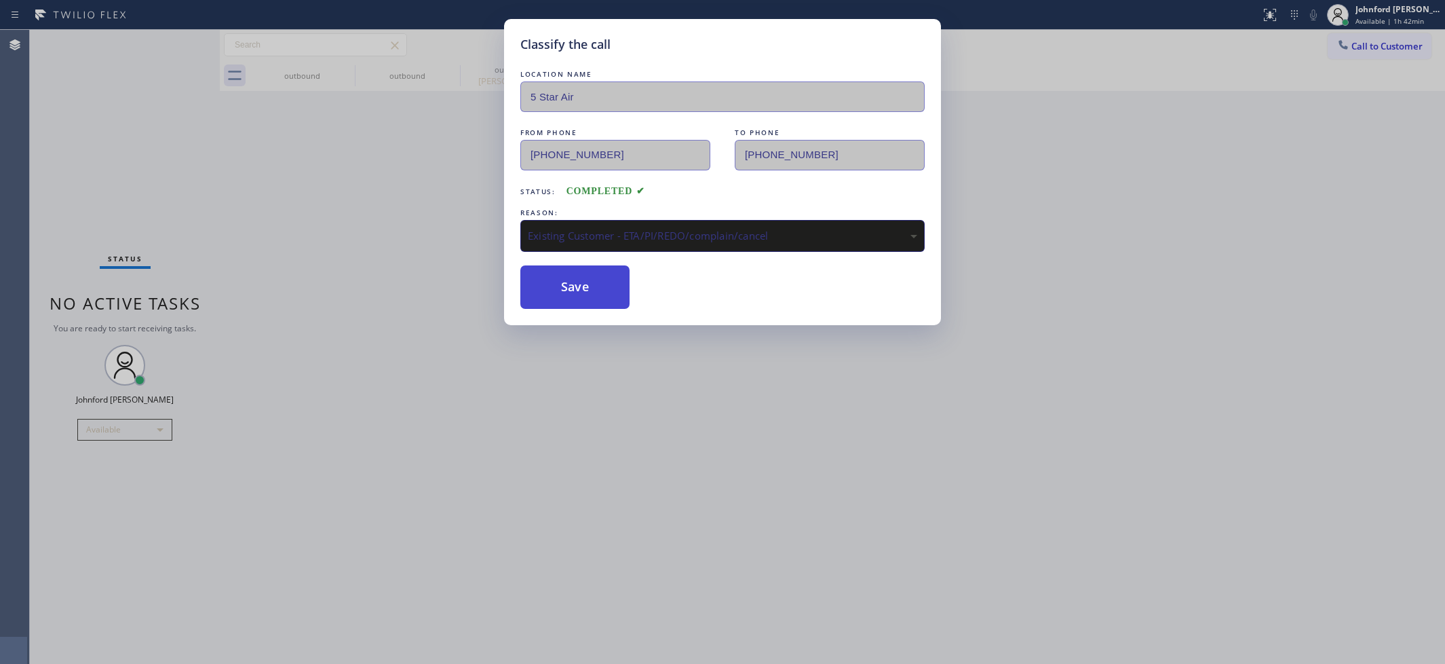
click at [595, 285] on button "Save" at bounding box center [574, 286] width 109 height 43
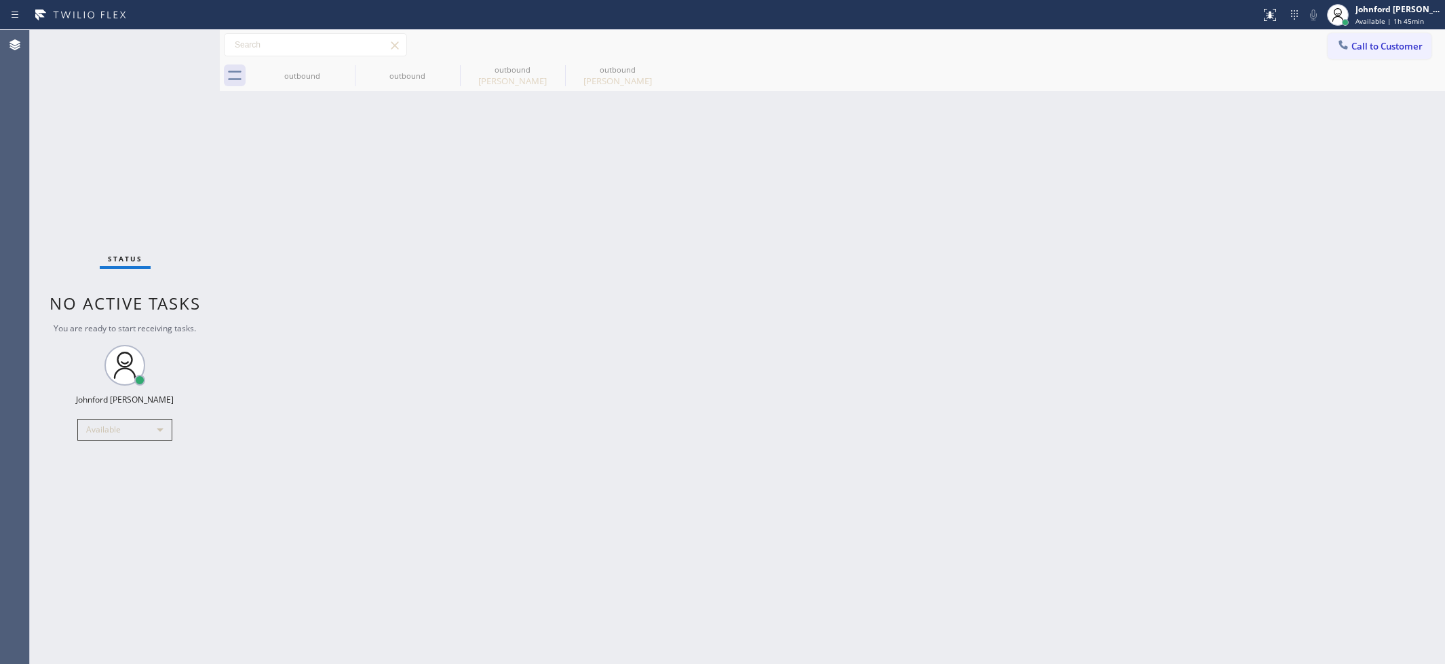
drag, startPoint x: 957, startPoint y: 267, endPoint x: 965, endPoint y: 244, distance: 23.8
click at [957, 267] on div "Back to Dashboard Change Sender ID Customers Technicians Select a contact Outbo…" at bounding box center [832, 347] width 1225 height 634
click at [351, 70] on icon at bounding box center [346, 69] width 12 height 12
click at [0, 0] on icon at bounding box center [0, 0] width 0 height 0
type input "[PHONE_NUMBER]"
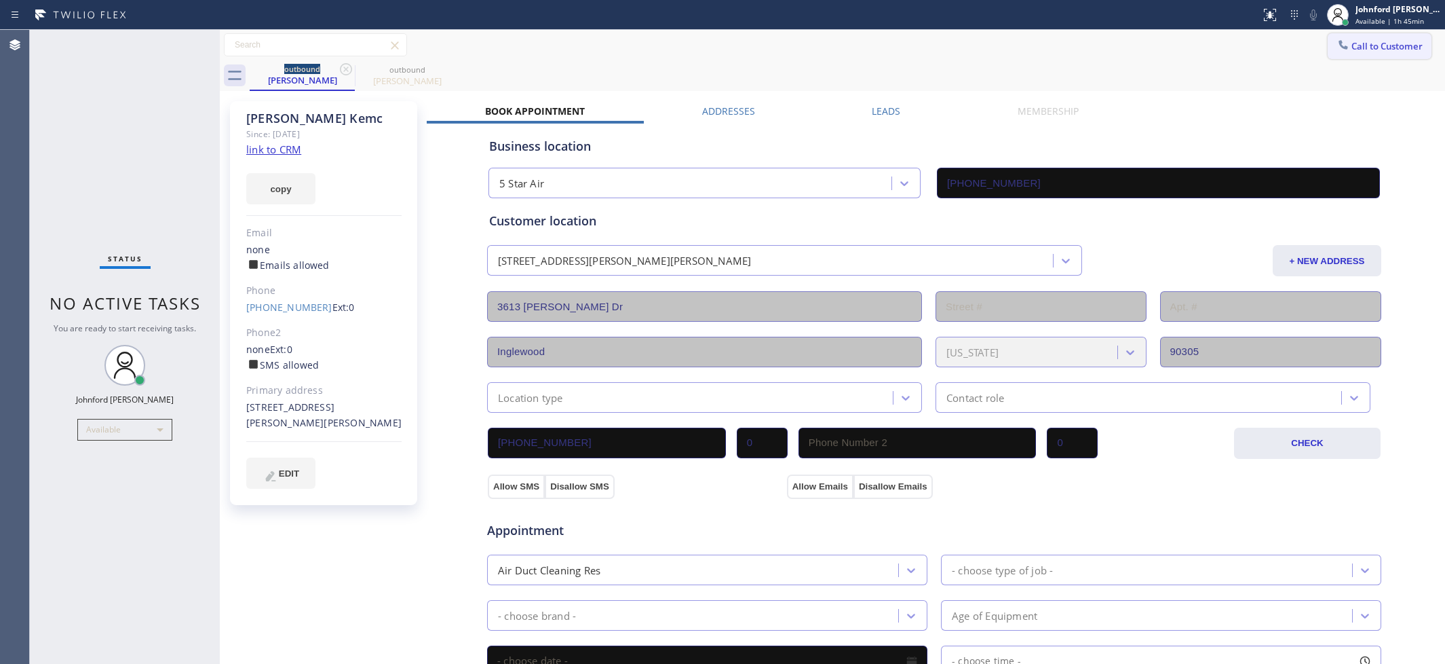
click at [1352, 42] on span "Call to Customer" at bounding box center [1387, 46] width 71 height 12
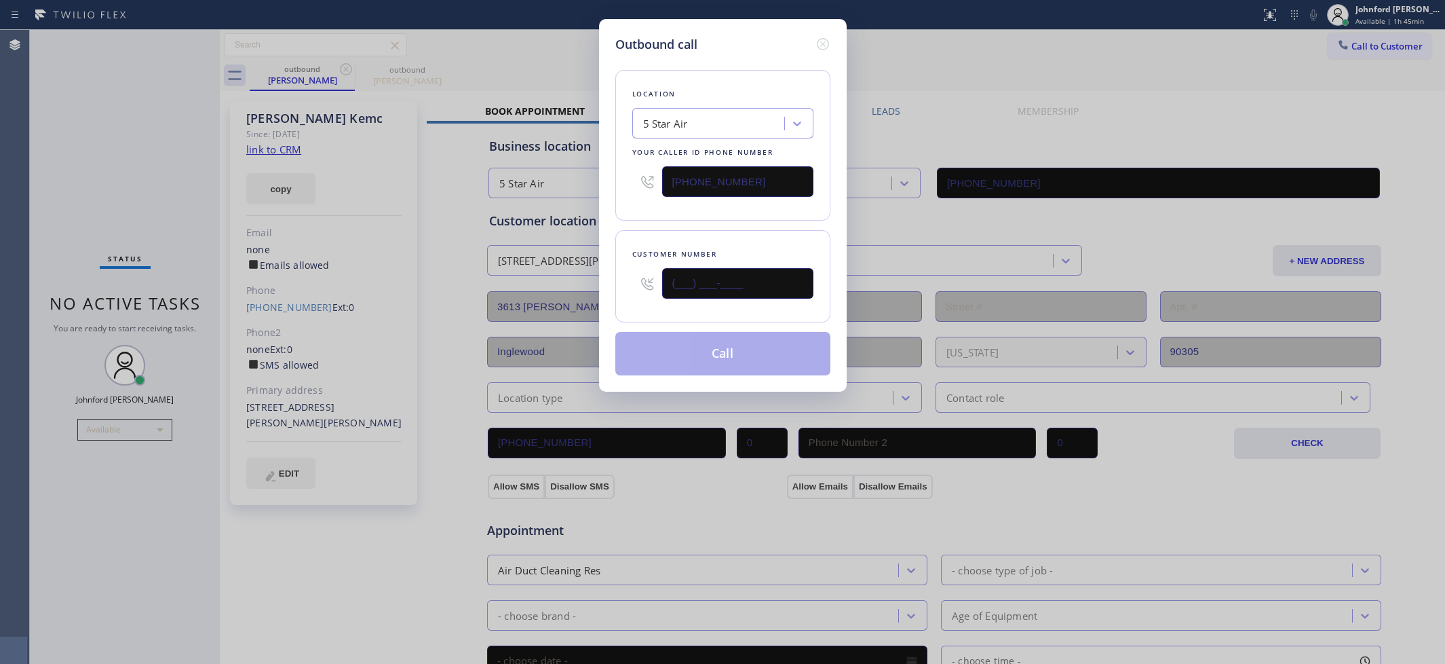
drag, startPoint x: 670, startPoint y: 299, endPoint x: 584, endPoint y: 288, distance: 86.2
click at [573, 306] on div "Outbound call Location 5 Star Air Your caller id phone number [PHONE_NUMBER] Cu…" at bounding box center [722, 332] width 1445 height 664
paste input "360) 927-2666"
type input "[PHONE_NUMBER]"
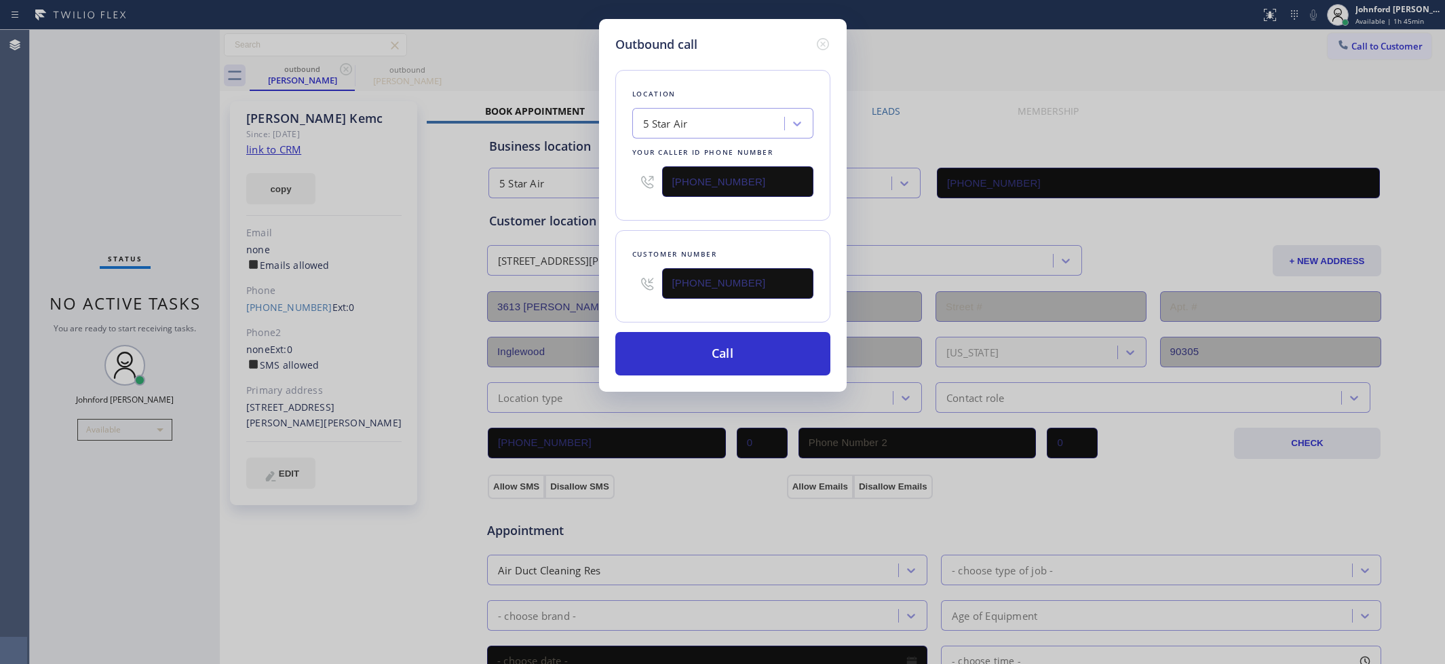
drag, startPoint x: 762, startPoint y: 191, endPoint x: 645, endPoint y: 197, distance: 116.9
click at [668, 197] on div "[PHONE_NUMBER]" at bounding box center [722, 181] width 181 height 44
paste input "360) 205-1831"
type input "[PHONE_NUMBER]"
click at [640, 197] on div at bounding box center [647, 181] width 30 height 44
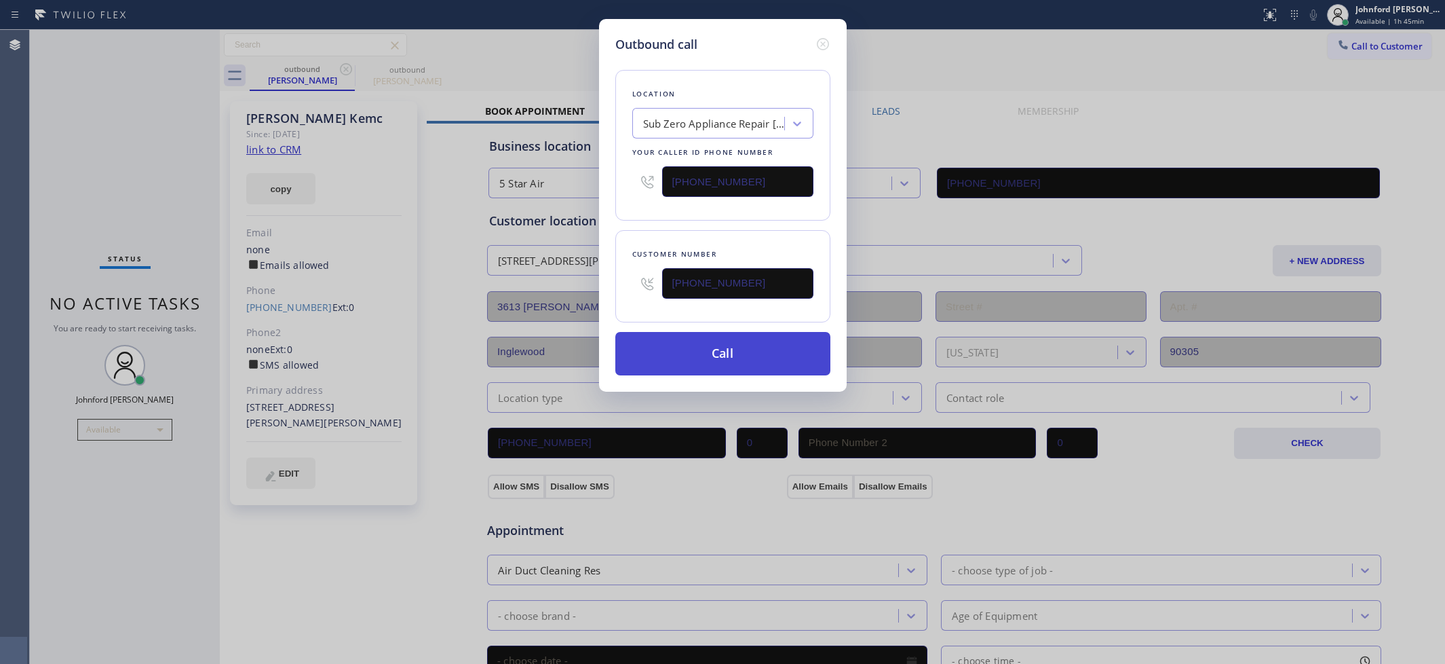
click at [693, 347] on button "Call" at bounding box center [722, 353] width 215 height 43
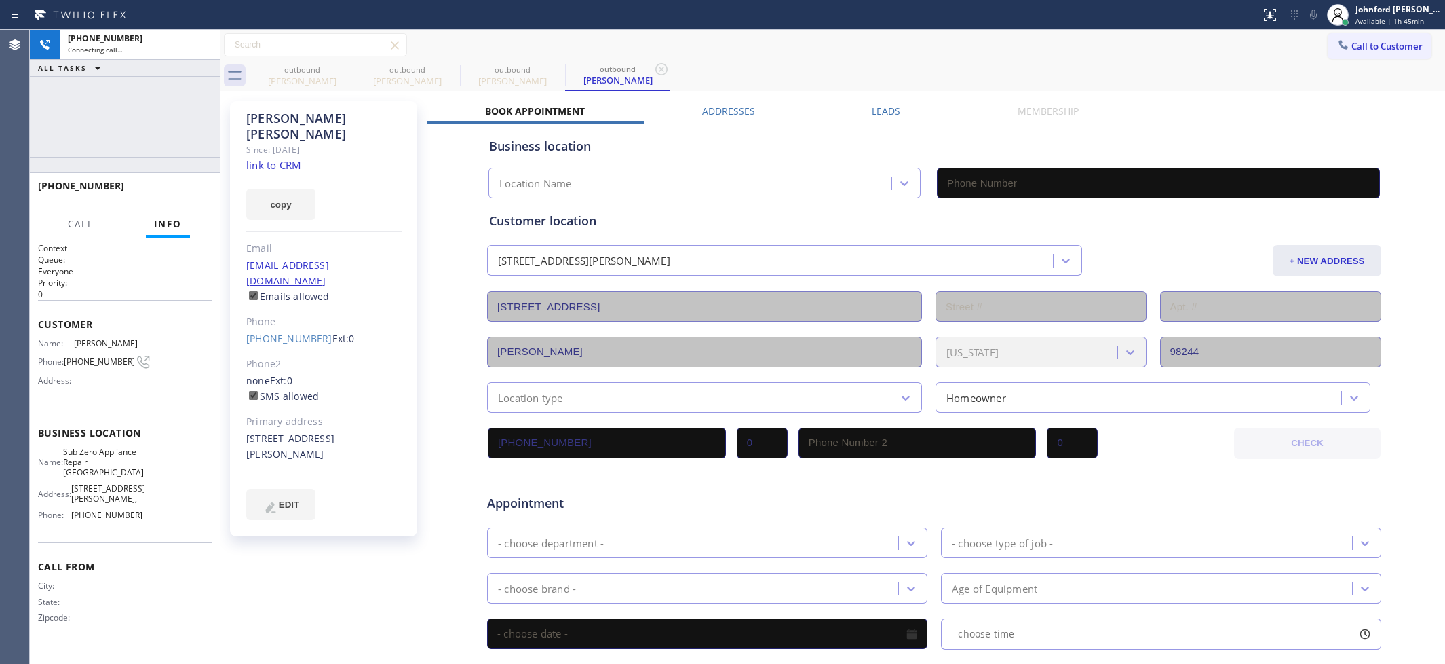
type input "[PHONE_NUMBER]"
click at [351, 70] on icon at bounding box center [346, 69] width 12 height 12
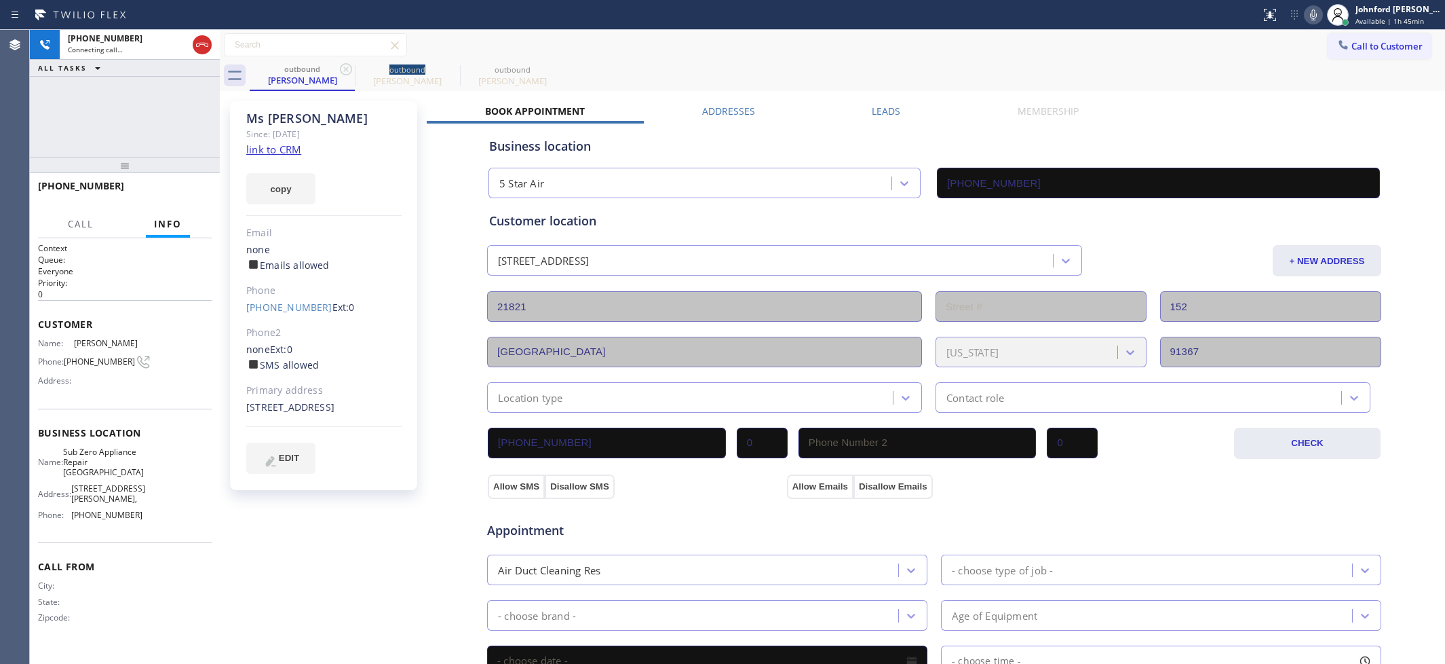
click at [351, 70] on icon at bounding box center [346, 69] width 12 height 12
type input "[PHONE_NUMBER]"
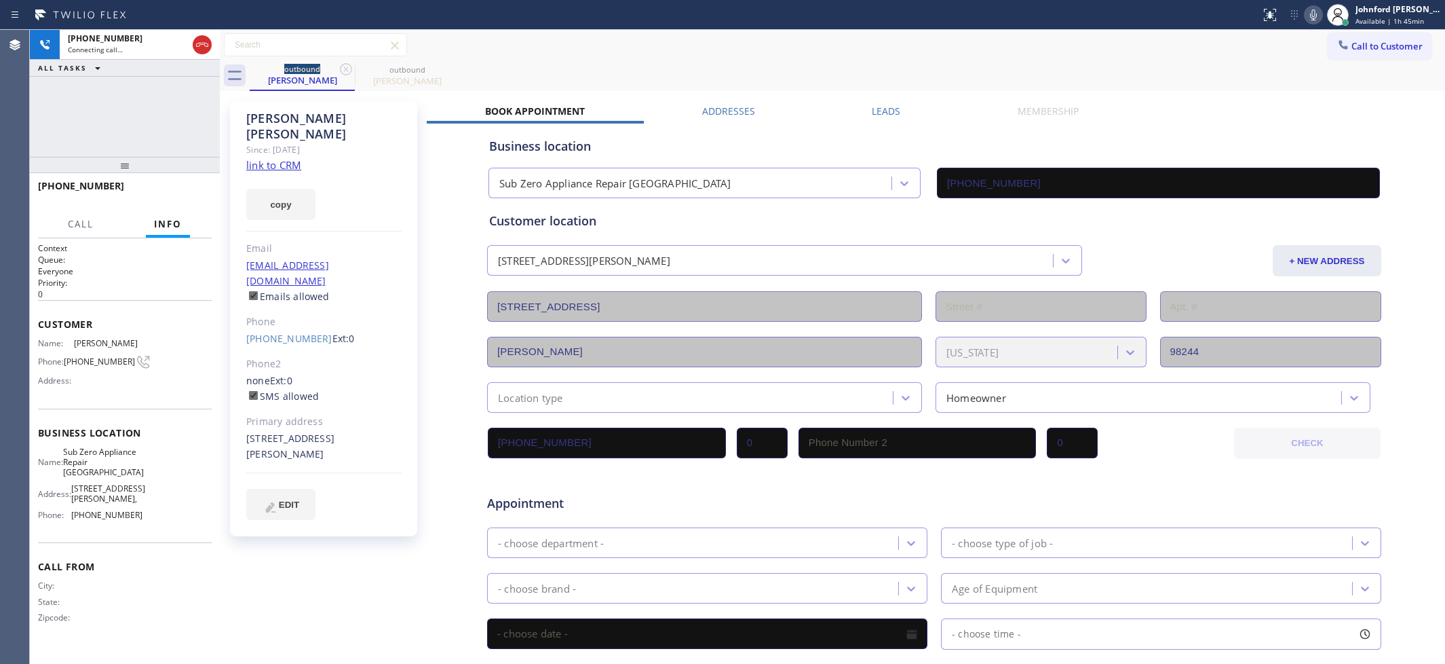
click at [307, 643] on div "[PERSON_NAME] Since: [DATE] link to CRM copy Email [EMAIL_ADDRESS][DOMAIN_NAME]…" at bounding box center [325, 533] width 204 height 879
click at [982, 82] on div "outbound [PERSON_NAME] outbound [PERSON_NAME]" at bounding box center [848, 75] width 1196 height 31
click at [1310, 16] on icon at bounding box center [1314, 15] width 16 height 16
click at [188, 188] on span "HANG UP" at bounding box center [179, 191] width 41 height 9
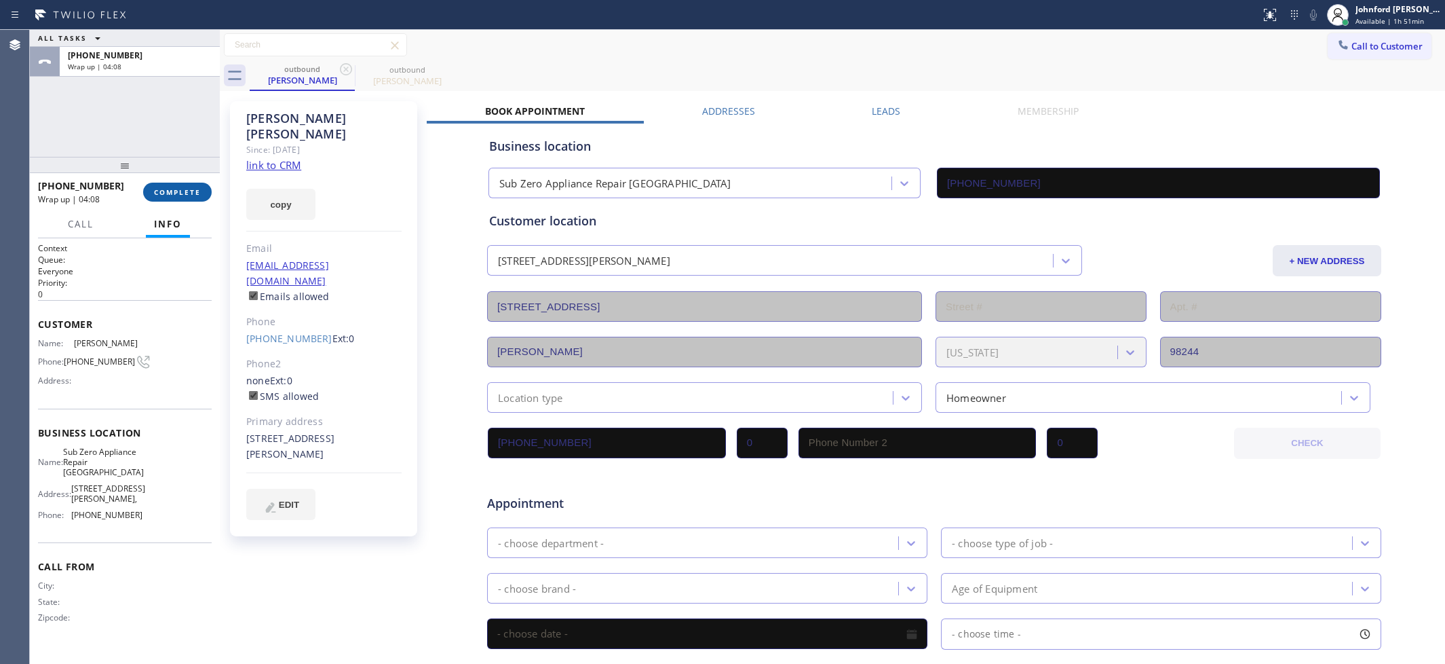
click at [180, 192] on span "COMPLETE" at bounding box center [177, 191] width 47 height 9
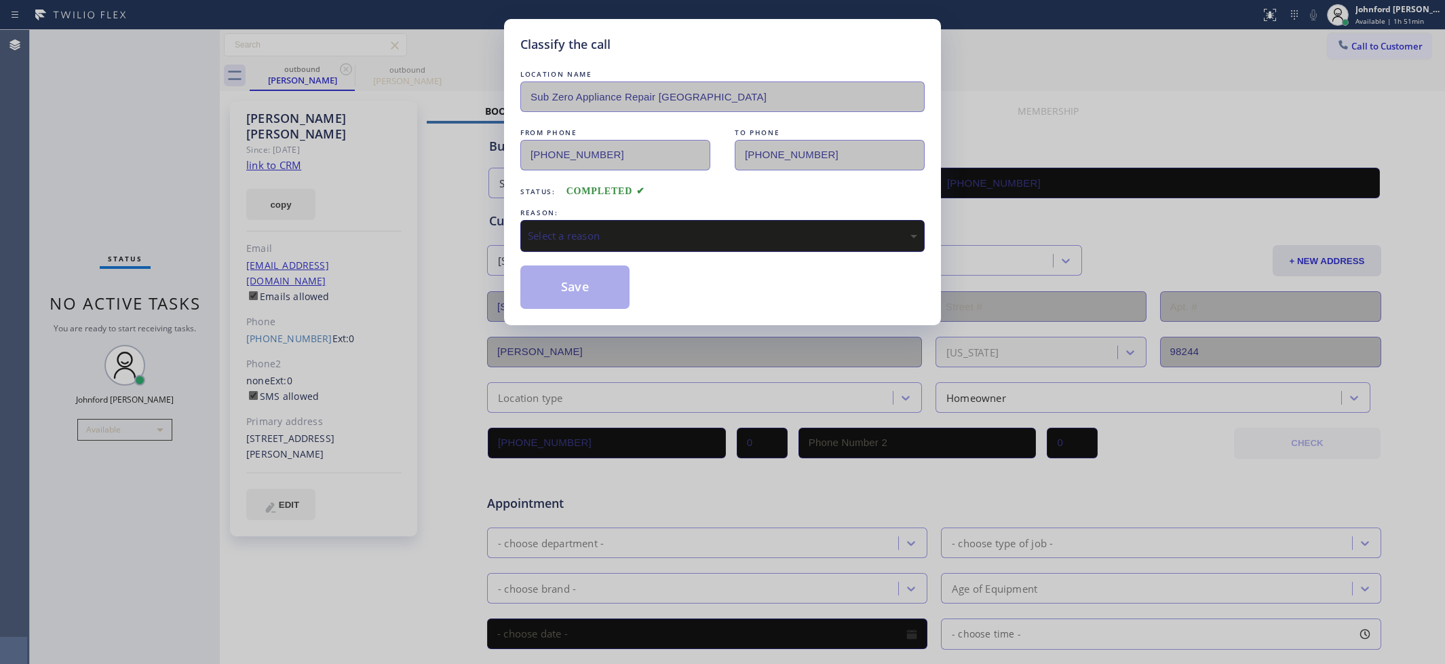
click at [579, 235] on div "Select a reason" at bounding box center [722, 236] width 389 height 16
click at [592, 296] on button "Save" at bounding box center [574, 286] width 109 height 43
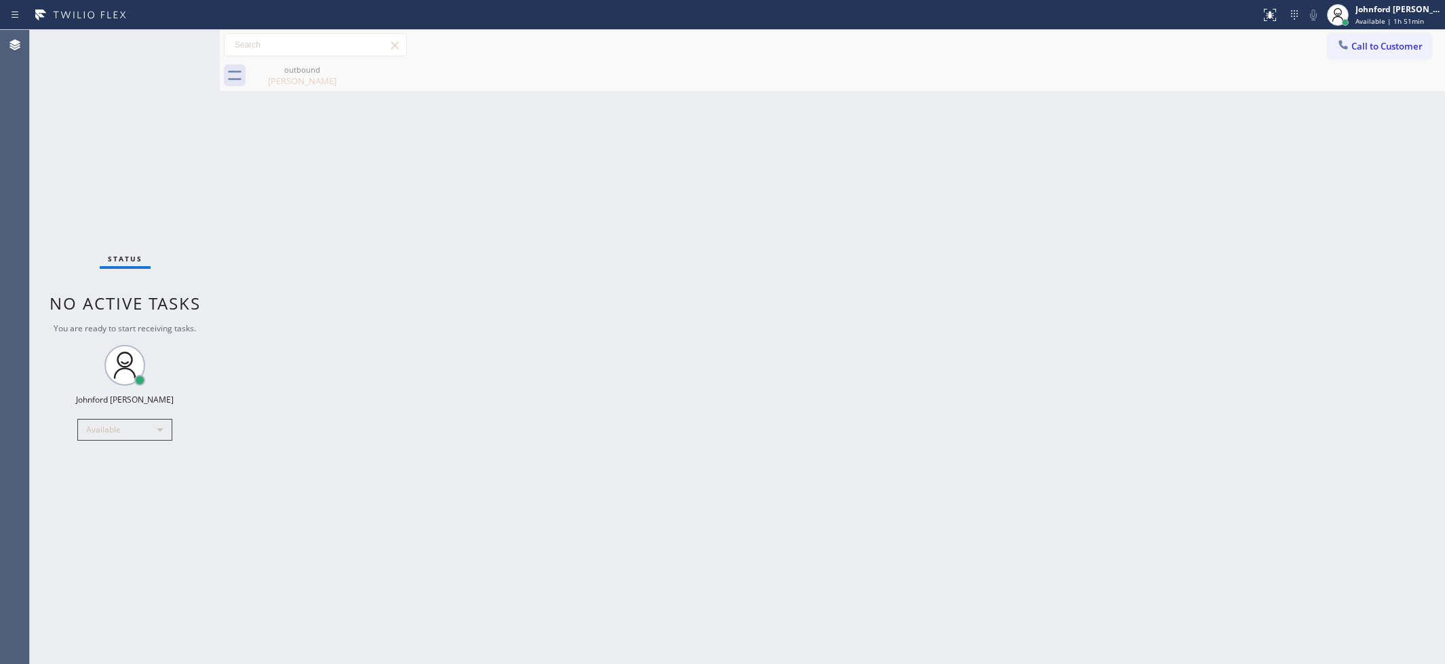
drag, startPoint x: 60, startPoint y: 195, endPoint x: 66, endPoint y: 188, distance: 10.1
click at [60, 195] on div "Status No active tasks You are ready to start receiving tasks. [PERSON_NAME] Av…" at bounding box center [125, 347] width 190 height 634
drag, startPoint x: 883, startPoint y: 49, endPoint x: 746, endPoint y: 126, distance: 156.5
click at [746, 126] on div "Back to Dashboard Change Sender ID Customers Technicians Select a contact Outbo…" at bounding box center [832, 347] width 1225 height 634
drag, startPoint x: 746, startPoint y: 126, endPoint x: 589, endPoint y: 180, distance: 166.5
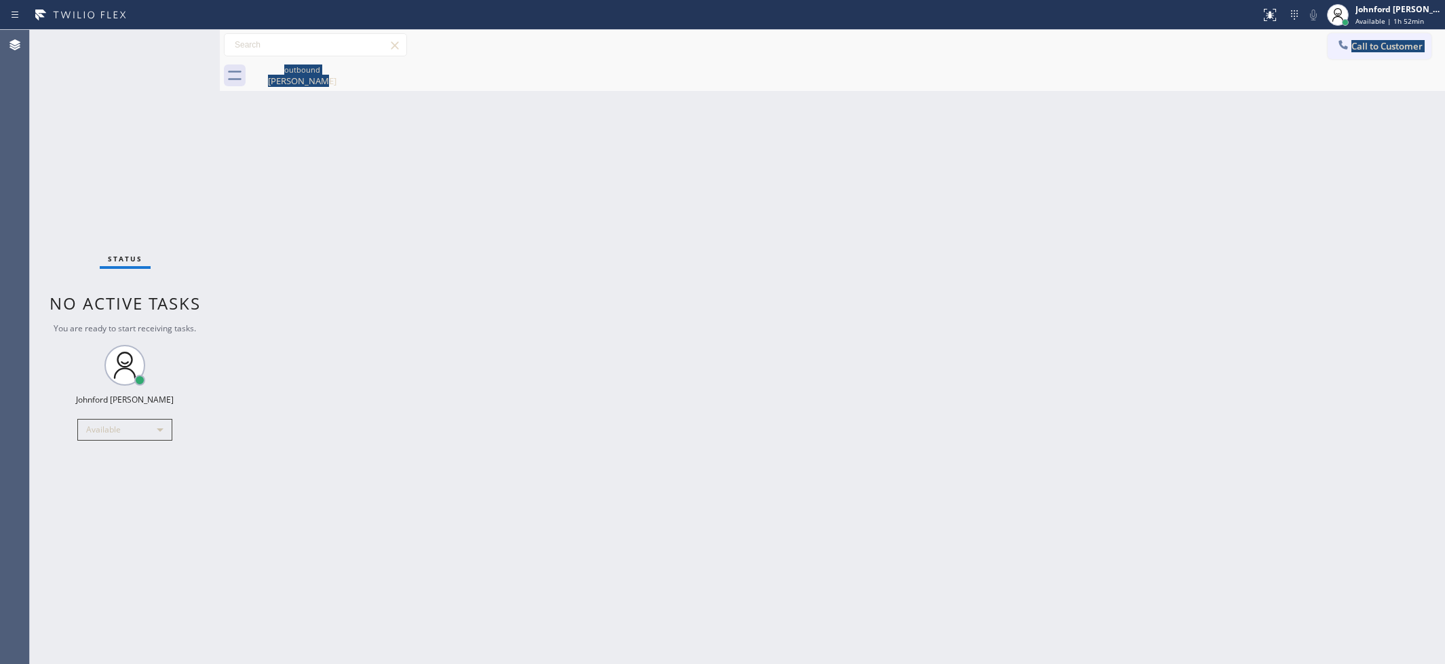
click at [589, 180] on div "Back to Dashboard Change Sender ID Customers Technicians Select a contact Outbo…" at bounding box center [832, 347] width 1225 height 634
drag, startPoint x: 1019, startPoint y: 243, endPoint x: 1081, endPoint y: 69, distance: 184.4
click at [1027, 234] on div "Back to Dashboard Change Sender ID Customers Technicians Select a contact Outbo…" at bounding box center [832, 347] width 1225 height 634
click at [913, 394] on div "Back to Dashboard Change Sender ID Customers Technicians Select a contact Outbo…" at bounding box center [832, 347] width 1225 height 634
click at [1065, 239] on div "Back to Dashboard Change Sender ID Customers Technicians Select a contact Outbo…" at bounding box center [832, 347] width 1225 height 634
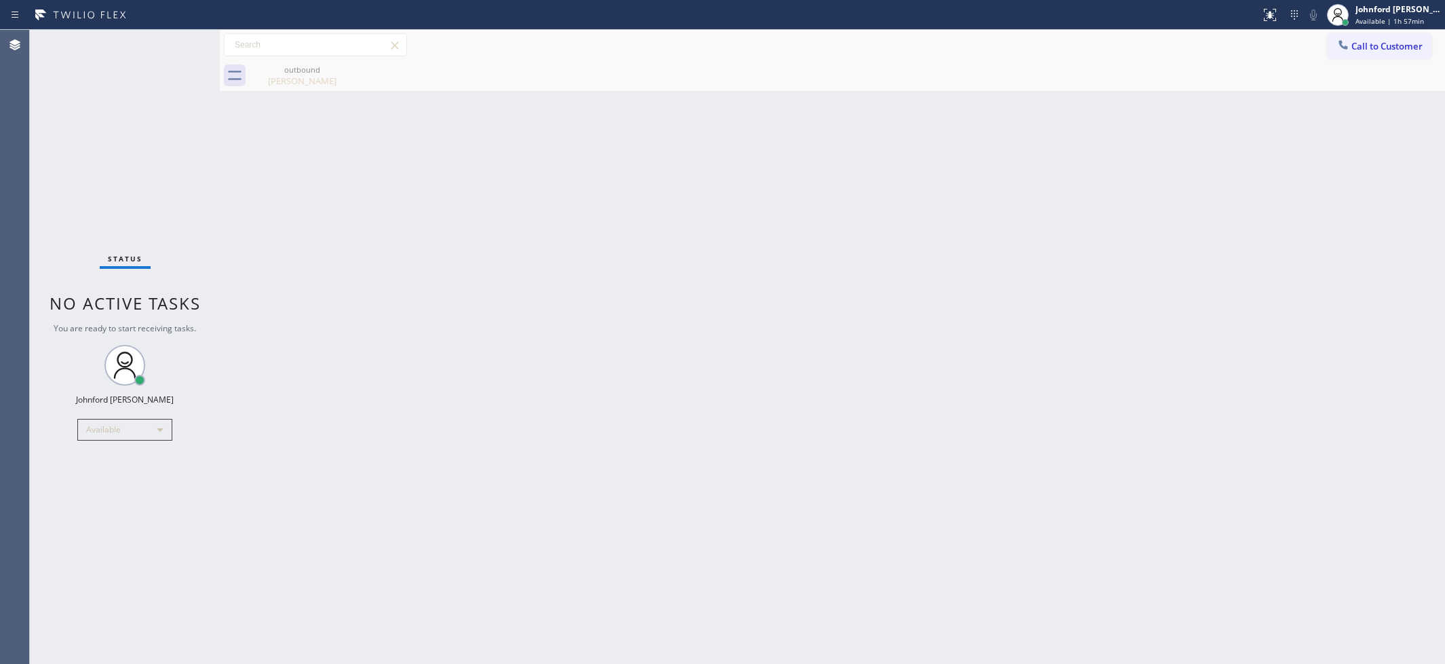
click at [1045, 245] on div "Back to Dashboard Change Sender ID Customers Technicians Select a contact Outbo…" at bounding box center [832, 347] width 1225 height 634
click at [168, 429] on div "Available" at bounding box center [124, 430] width 95 height 22
click at [111, 430] on div at bounding box center [722, 332] width 1445 height 664
click at [122, 419] on div "Available" at bounding box center [124, 430] width 95 height 22
click at [106, 493] on li "Break" at bounding box center [124, 499] width 92 height 16
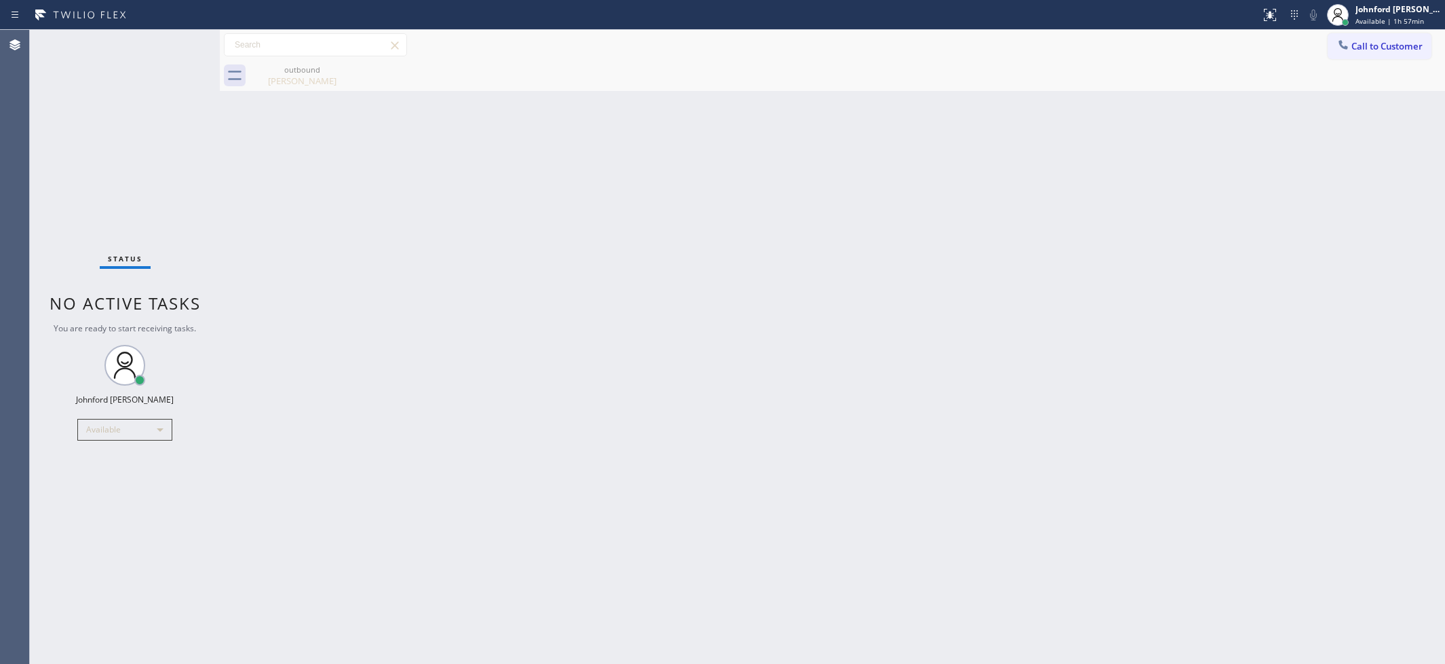
drag, startPoint x: 704, startPoint y: 364, endPoint x: 877, endPoint y: 172, distance: 258.0
click at [714, 354] on div "Back to Dashboard Change Sender ID Customers Technicians Select a contact Outbo…" at bounding box center [832, 347] width 1225 height 634
click at [116, 444] on div "Break" at bounding box center [124, 435] width 95 height 22
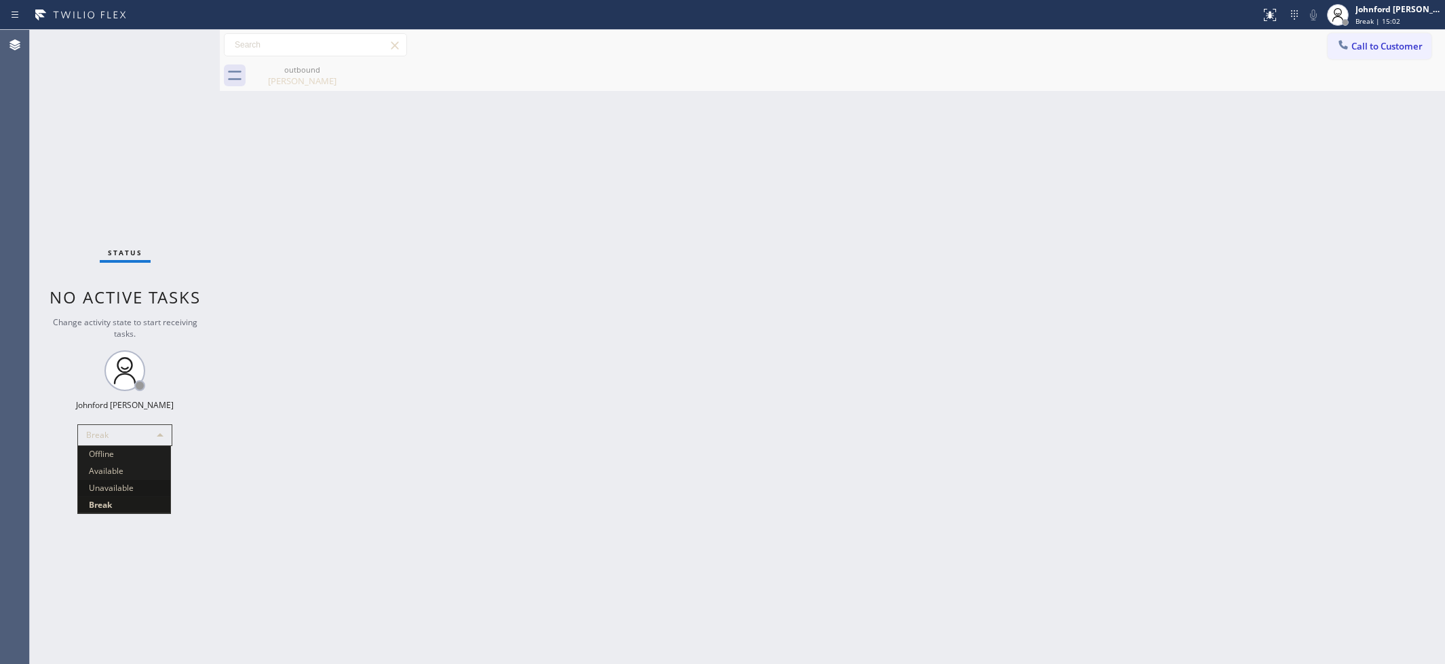
click at [124, 491] on li "Unavailable" at bounding box center [124, 488] width 92 height 16
click at [112, 426] on div "Unavailable" at bounding box center [124, 435] width 95 height 22
click at [106, 475] on li "Available" at bounding box center [124, 471] width 92 height 16
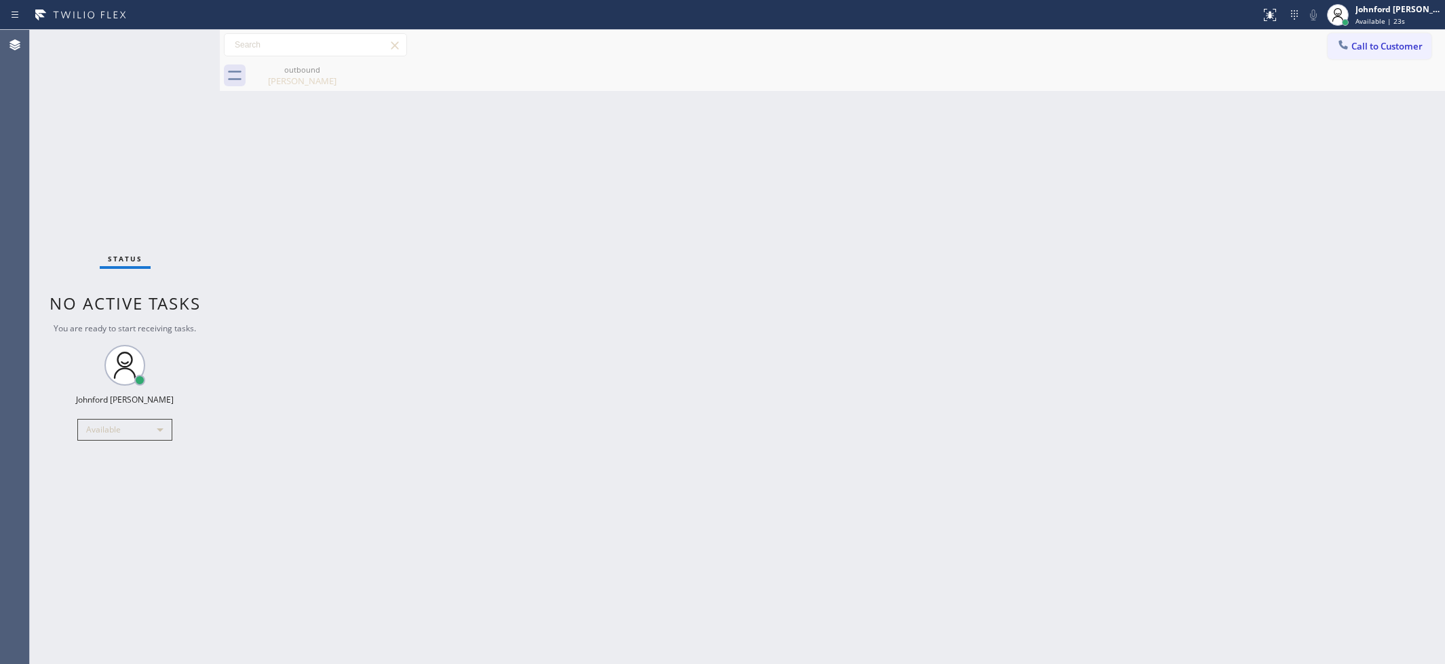
click at [79, 137] on div "Status No active tasks You are ready to start receiving tasks. [PERSON_NAME] Av…" at bounding box center [125, 347] width 190 height 634
click at [1093, 349] on div "Back to Dashboard Change Sender ID Customers Technicians Select a contact Outbo…" at bounding box center [832, 347] width 1225 height 634
click at [965, 300] on div "Back to Dashboard Change Sender ID Customers Technicians Select a contact Outbo…" at bounding box center [832, 347] width 1225 height 634
click at [1191, 246] on div "Back to Dashboard Change Sender ID Customers Technicians Select a contact Outbo…" at bounding box center [832, 347] width 1225 height 634
click at [1378, 43] on span "Call to Customer" at bounding box center [1387, 46] width 71 height 12
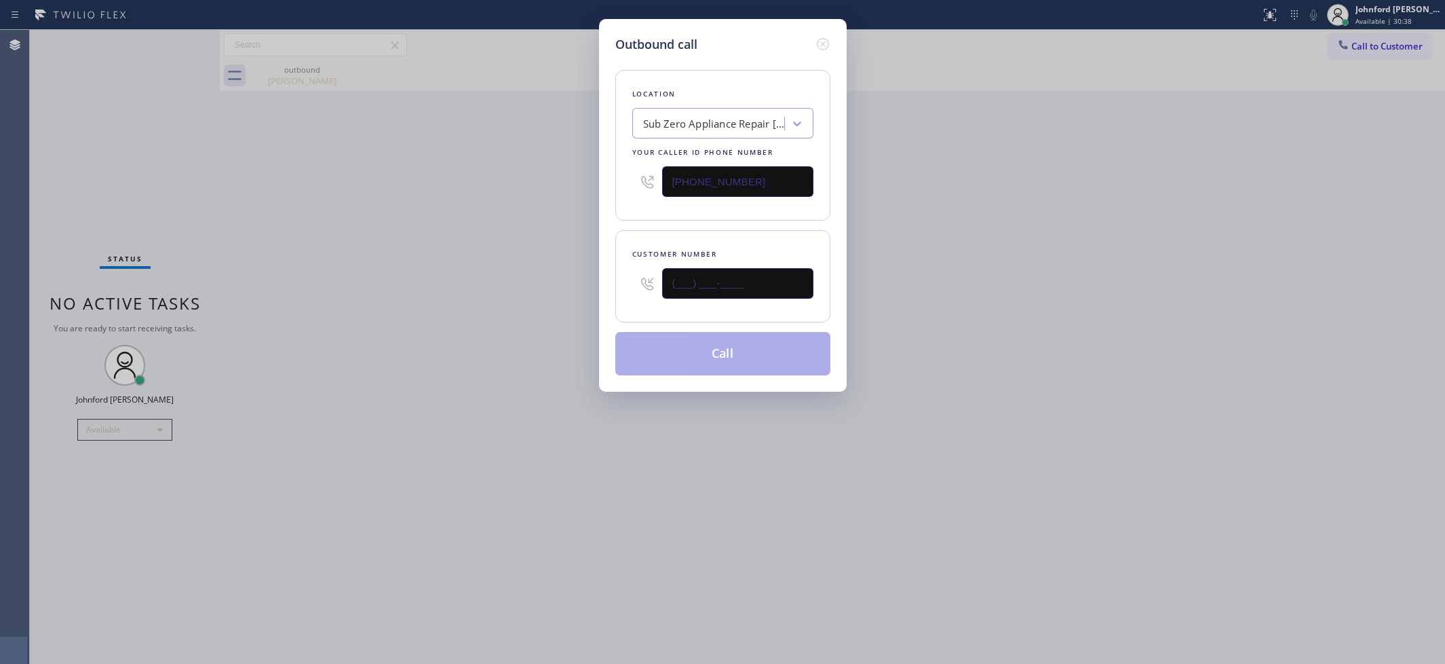
drag, startPoint x: 735, startPoint y: 280, endPoint x: 558, endPoint y: 286, distance: 177.2
click at [554, 286] on div "Outbound call Location Sub Zero Appliance Repair [GEOGRAPHIC_DATA] Your caller …" at bounding box center [722, 332] width 1445 height 664
paste input "631) 645-2353"
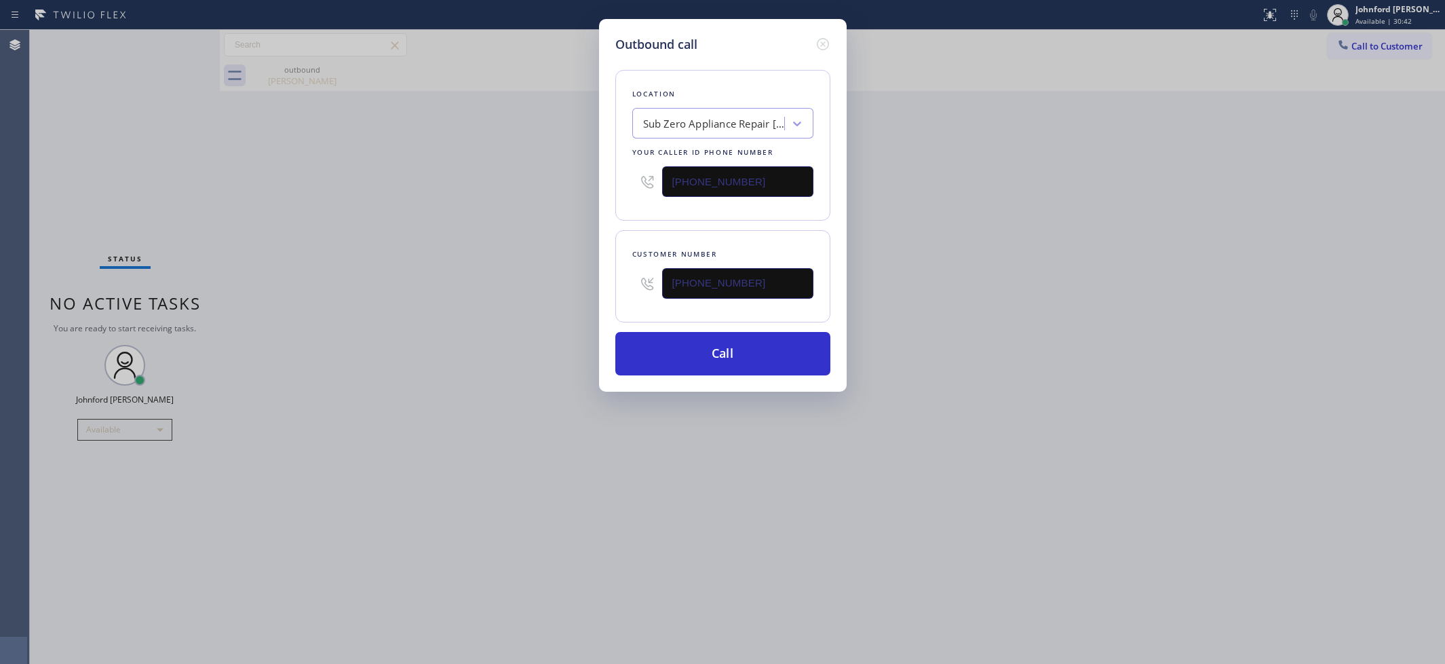
type input "[PHONE_NUMBER]"
drag, startPoint x: 753, startPoint y: 176, endPoint x: 556, endPoint y: 176, distance: 196.8
click at [556, 176] on div "Outbound call Location Sub Zero Appliance Repair [GEOGRAPHIC_DATA] Your caller …" at bounding box center [722, 332] width 1445 height 664
paste input "631) 203-1974"
type input "[PHONE_NUMBER]"
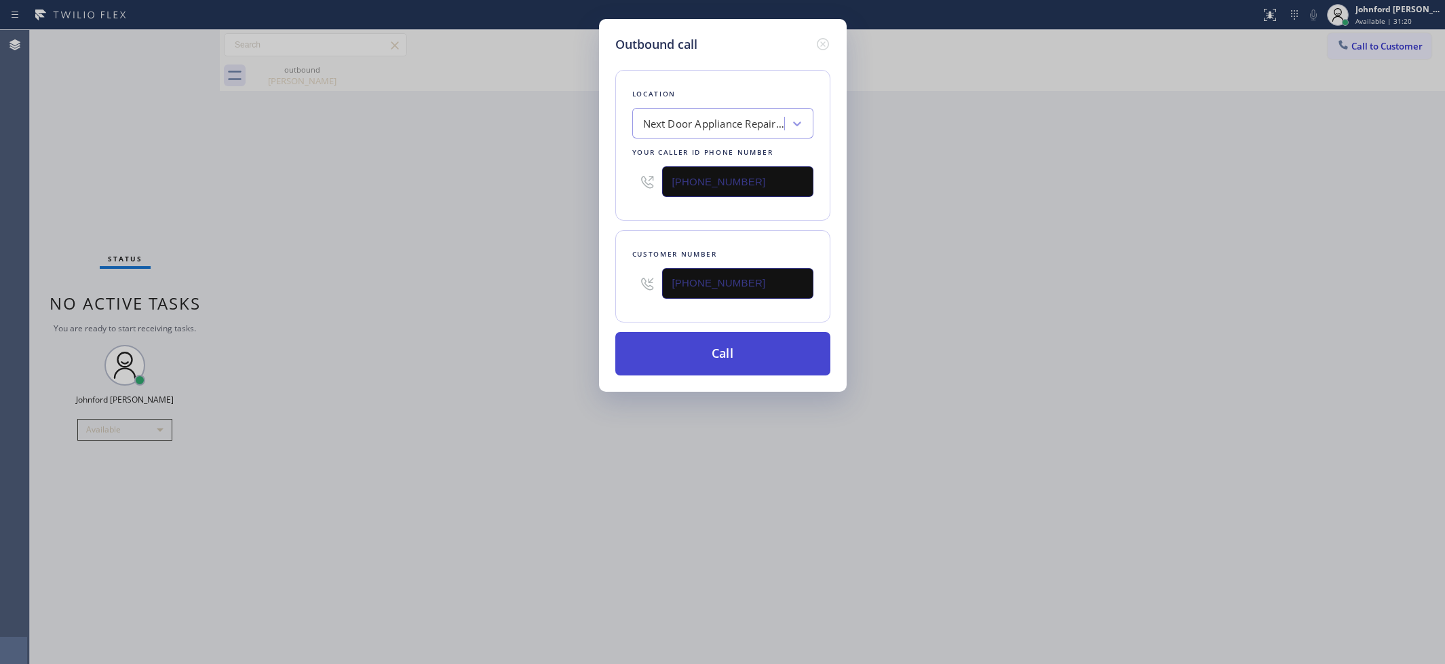
click at [696, 348] on button "Call" at bounding box center [722, 353] width 215 height 43
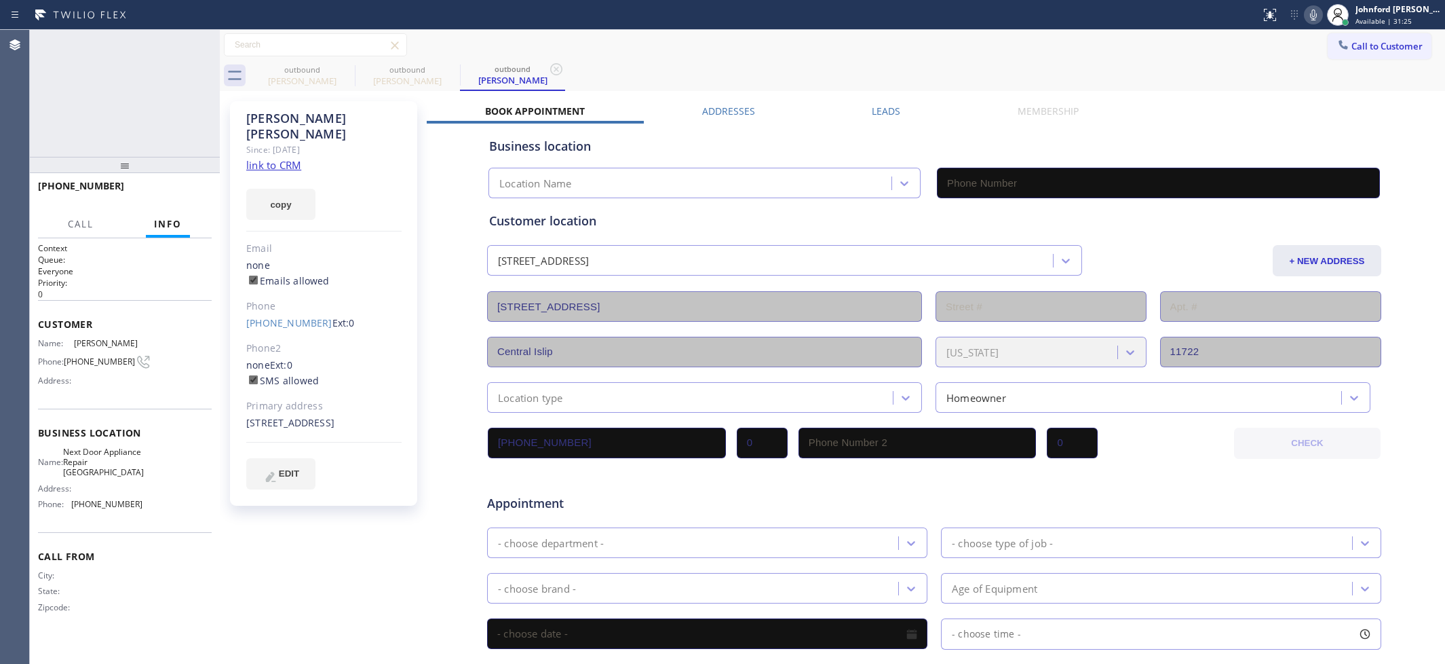
type input "[PHONE_NUMBER]"
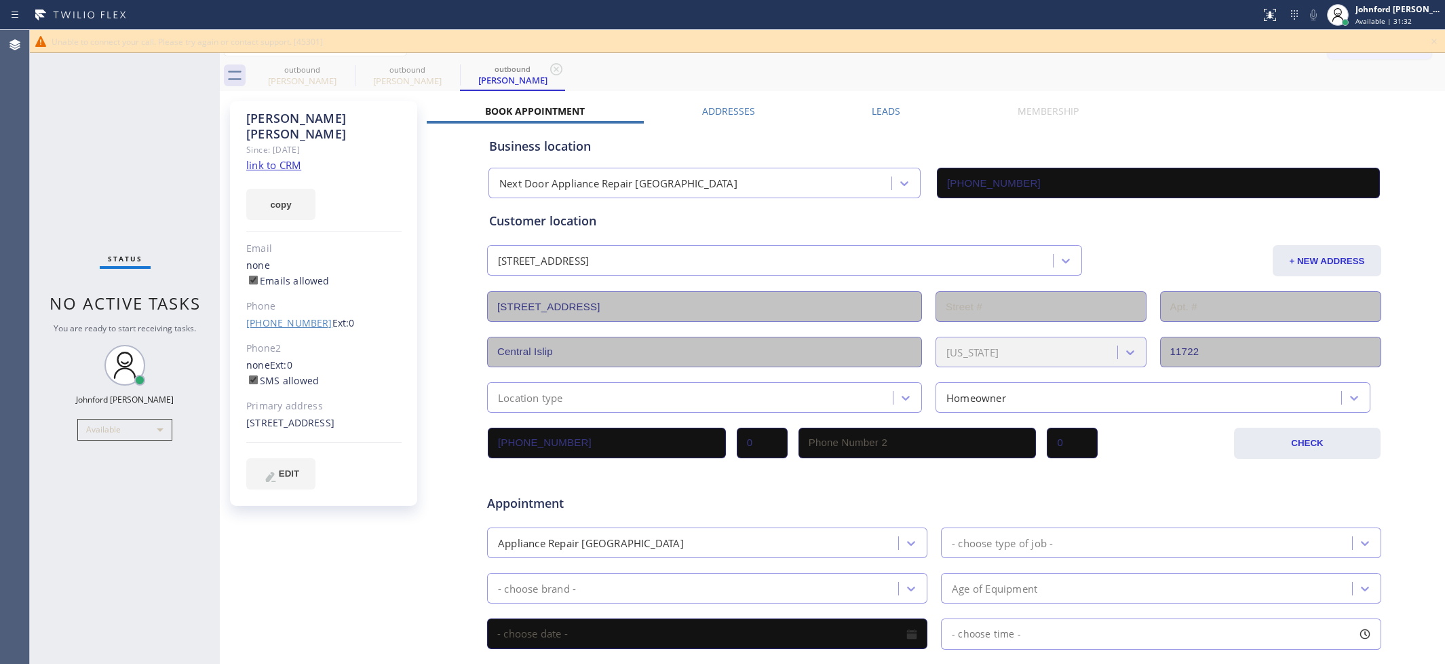
click at [271, 316] on link "[PHONE_NUMBER]" at bounding box center [289, 322] width 86 height 13
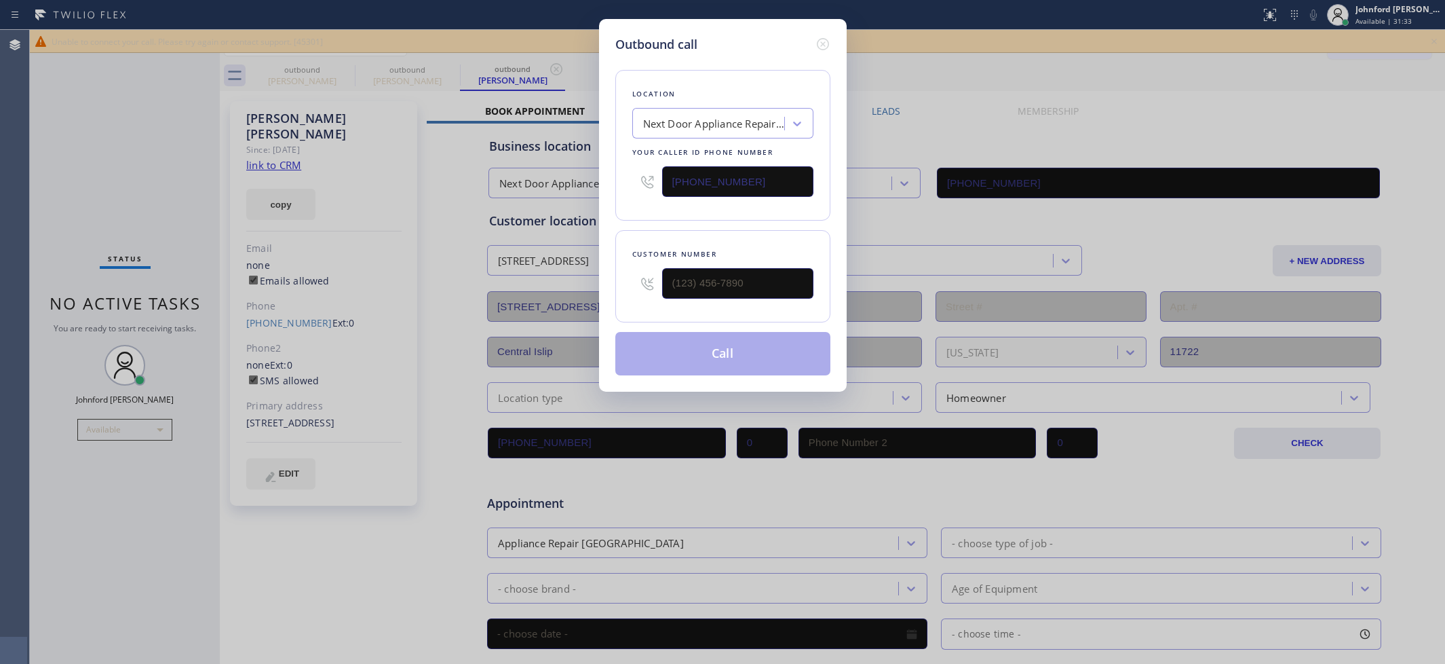
type input "[PHONE_NUMBER]"
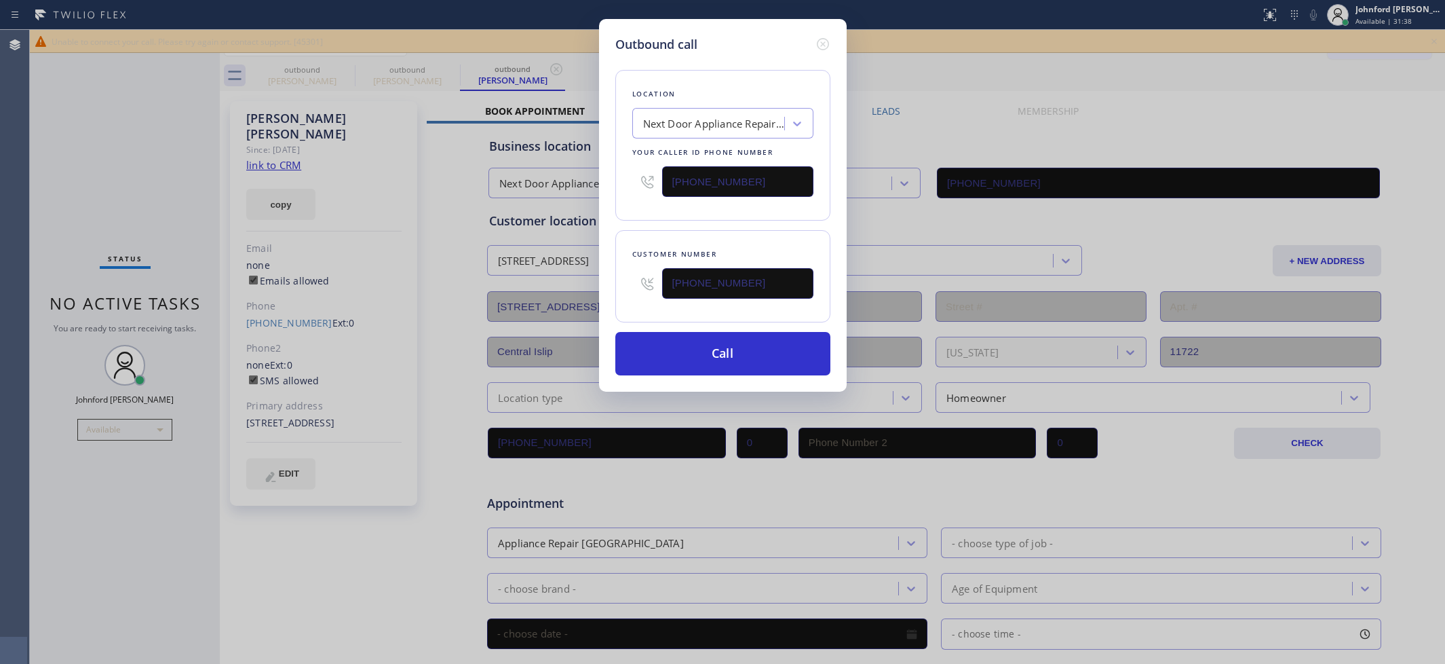
drag, startPoint x: 742, startPoint y: 157, endPoint x: 620, endPoint y: 166, distance: 122.5
click at [580, 158] on div "Outbound call Location Next Door Appliance Repair [GEOGRAPHIC_DATA] Your caller…" at bounding box center [722, 332] width 1445 height 664
click at [666, 166] on input "[PHONE_NUMBER]" at bounding box center [737, 181] width 151 height 31
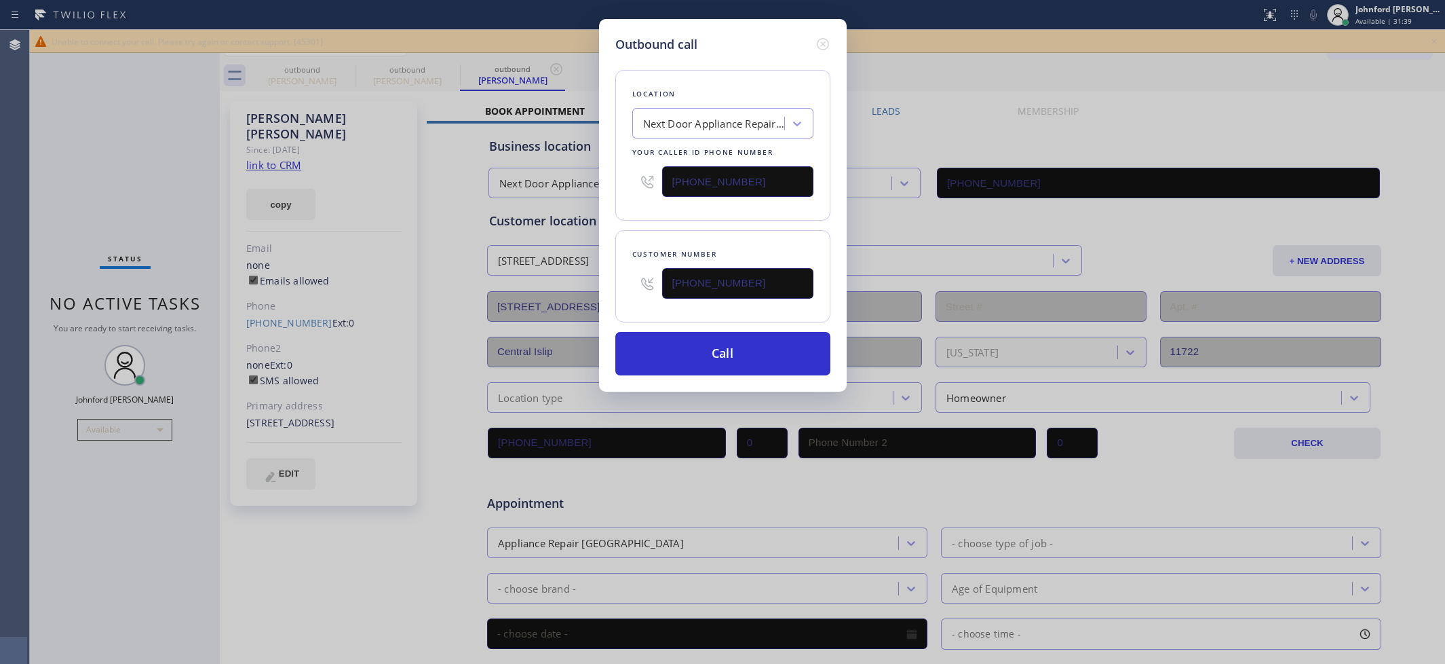
paste input "855) 731-4952"
type input "[PHONE_NUMBER]"
click at [642, 219] on div "Location Next Door Appliance Repair [GEOGRAPHIC_DATA] Your caller id phone numb…" at bounding box center [722, 215] width 215 height 322
click at [717, 355] on button "Call" at bounding box center [722, 353] width 215 height 43
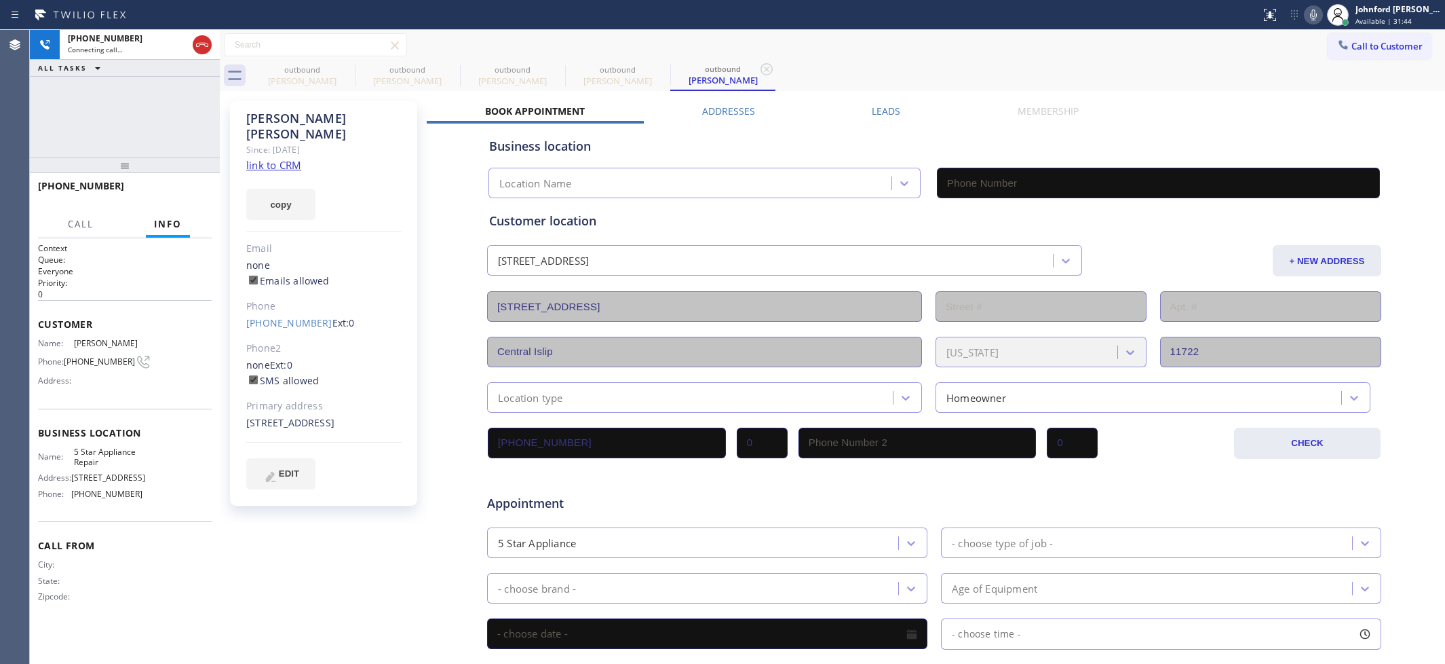
type input "[PHONE_NUMBER]"
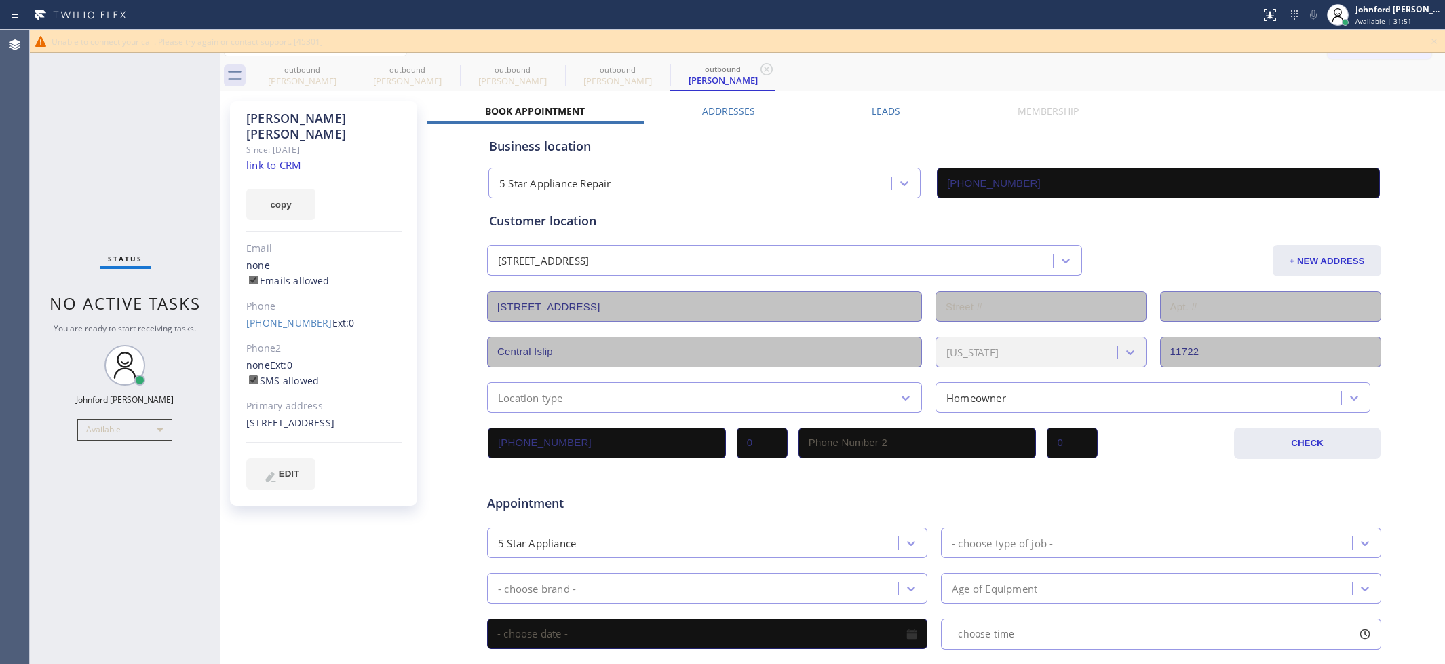
click at [45, 90] on div "Status No active tasks You are ready to start receiving tasks. [PERSON_NAME] Av…" at bounding box center [125, 347] width 190 height 634
click at [1430, 39] on icon at bounding box center [1434, 41] width 16 height 16
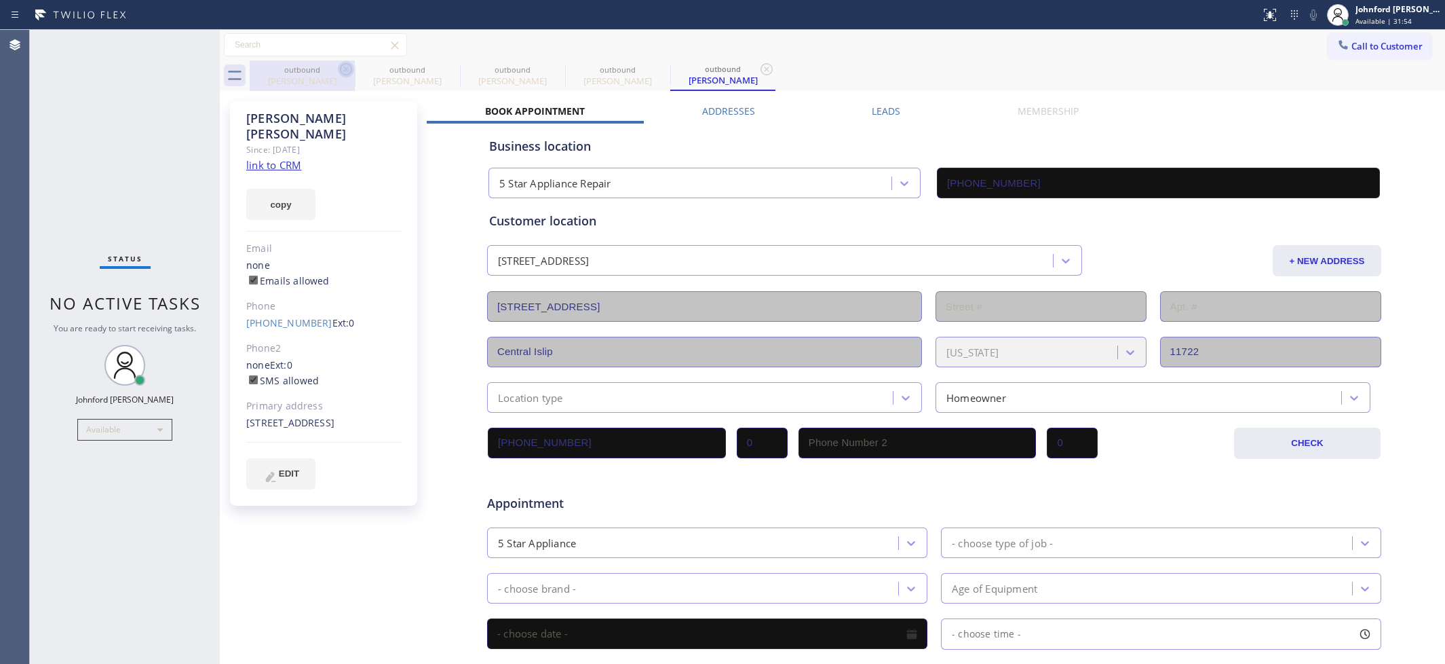
click at [346, 70] on icon at bounding box center [346, 69] width 16 height 16
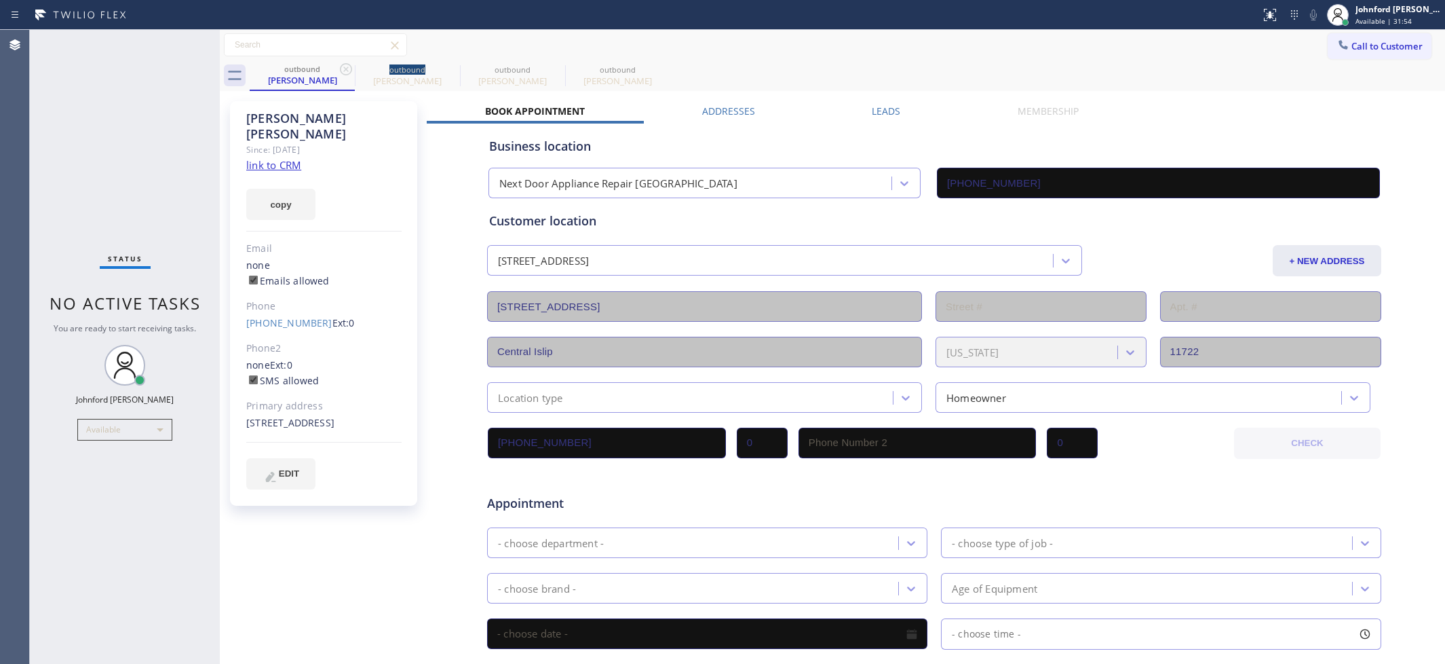
click at [346, 70] on icon at bounding box center [346, 69] width 16 height 16
type input "[PHONE_NUMBER]"
drag, startPoint x: 258, startPoint y: 304, endPoint x: 311, endPoint y: 309, distance: 53.2
click at [311, 309] on div "[PERSON_NAME] Since: [DATE] link to CRM copy Email none Emails allowed Phone [P…" at bounding box center [325, 533] width 204 height 879
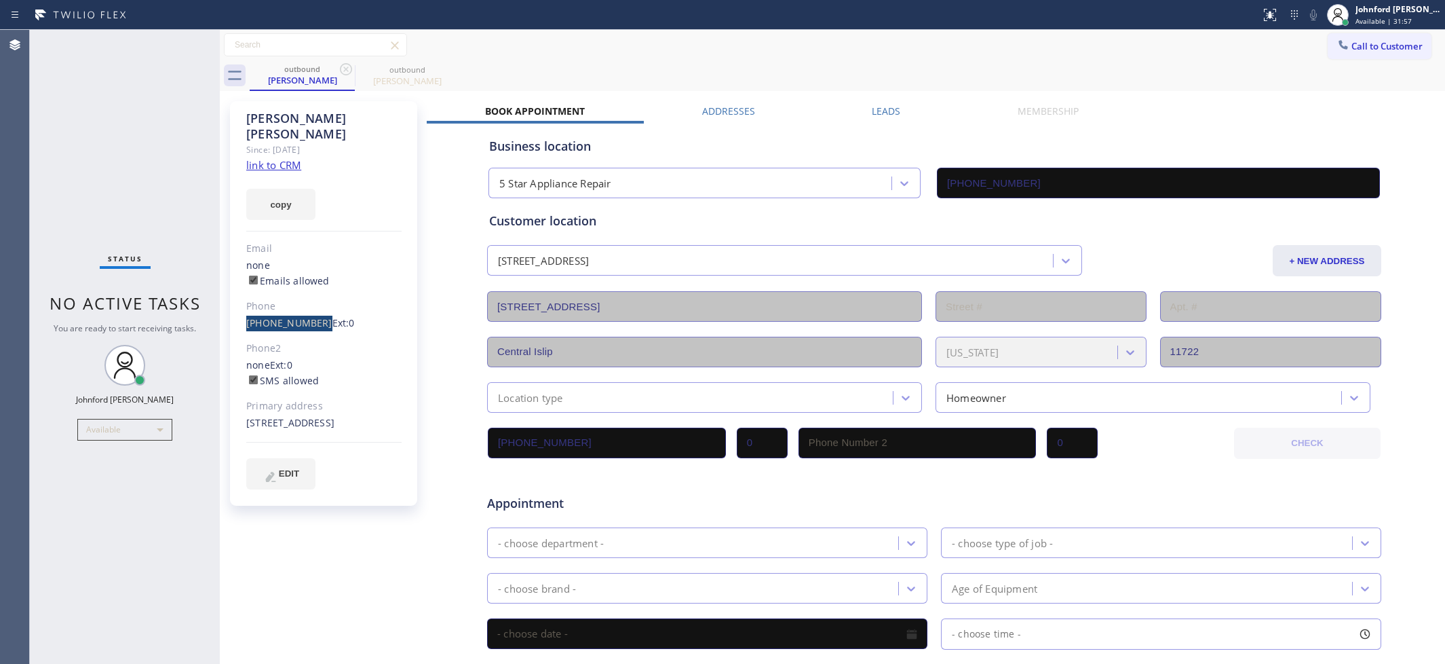
copy link "[PHONE_NUMBER]"
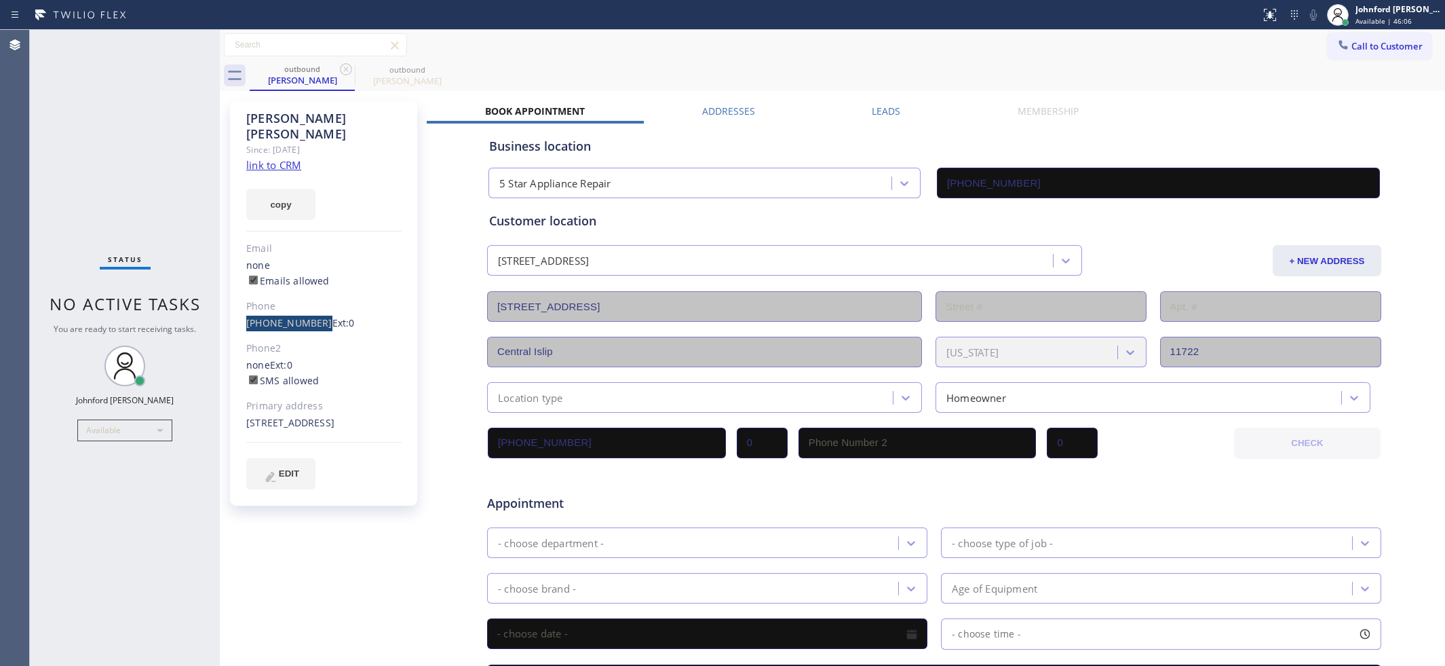
click at [1358, 45] on span "Call to Customer" at bounding box center [1387, 46] width 71 height 12
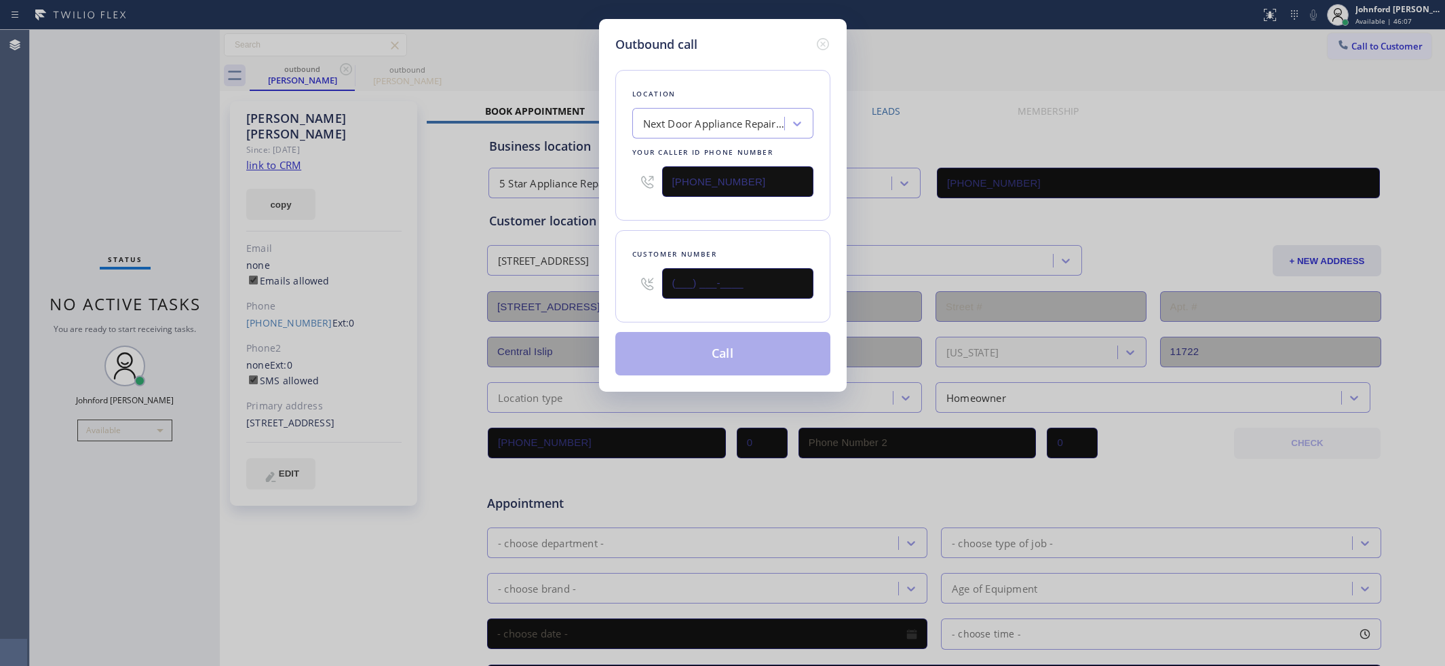
drag, startPoint x: 743, startPoint y: 290, endPoint x: 544, endPoint y: 286, distance: 199.5
click at [544, 286] on div "Outbound call Location Next Door Appliance Repair [GEOGRAPHIC_DATA] Your caller…" at bounding box center [722, 333] width 1445 height 666
paste input "253) 250-5070"
type input "[PHONE_NUMBER]"
drag, startPoint x: 657, startPoint y: 190, endPoint x: 591, endPoint y: 204, distance: 67.3
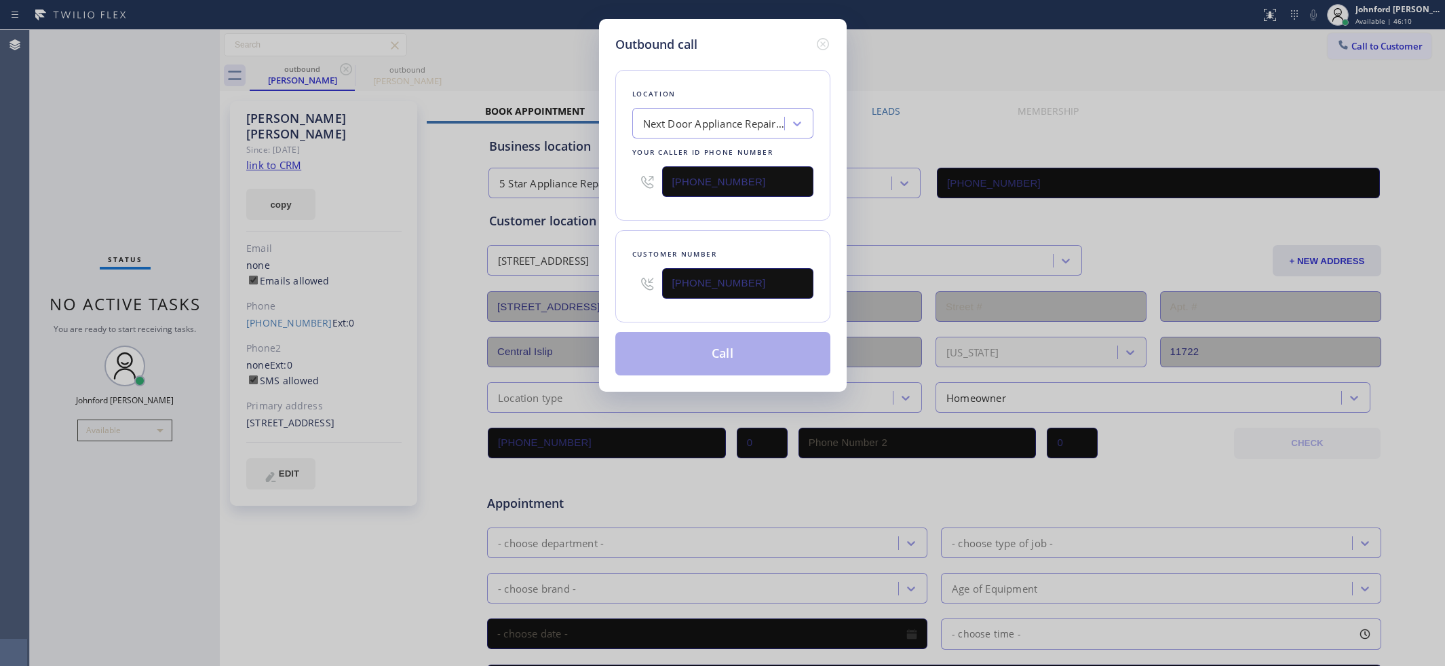
click at [599, 200] on div "Outbound call Location Next Door Appliance Repair [GEOGRAPHIC_DATA] Your caller…" at bounding box center [723, 205] width 248 height 373
paste input "855) 731-4952"
type input "[PHONE_NUMBER]"
click at [617, 222] on div "Outbound call Location Next Door Appliance Repair [GEOGRAPHIC_DATA] Your caller…" at bounding box center [723, 205] width 248 height 373
click at [728, 283] on input "[PHONE_NUMBER]" at bounding box center [737, 283] width 151 height 31
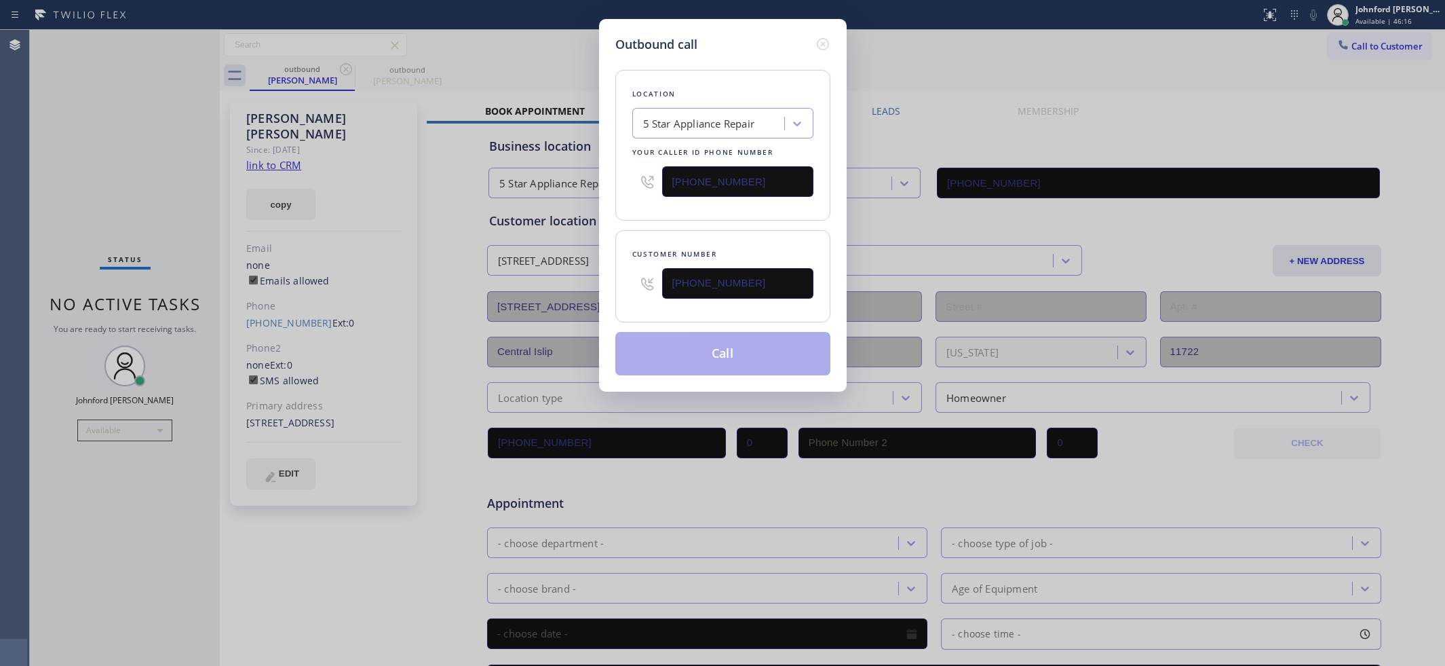
click at [761, 282] on input "[PHONE_NUMBER]" at bounding box center [737, 283] width 151 height 31
click at [745, 346] on button "Call" at bounding box center [722, 353] width 215 height 43
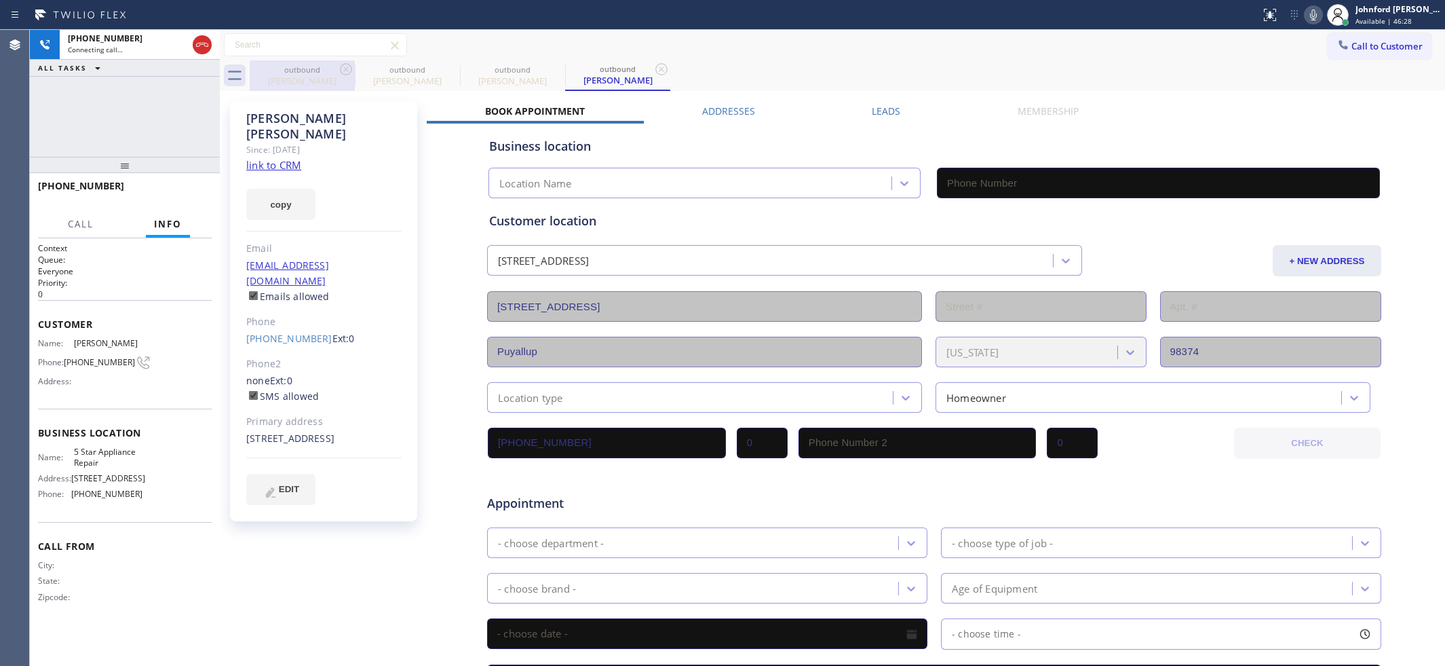
click at [335, 72] on div "outbound" at bounding box center [302, 69] width 102 height 10
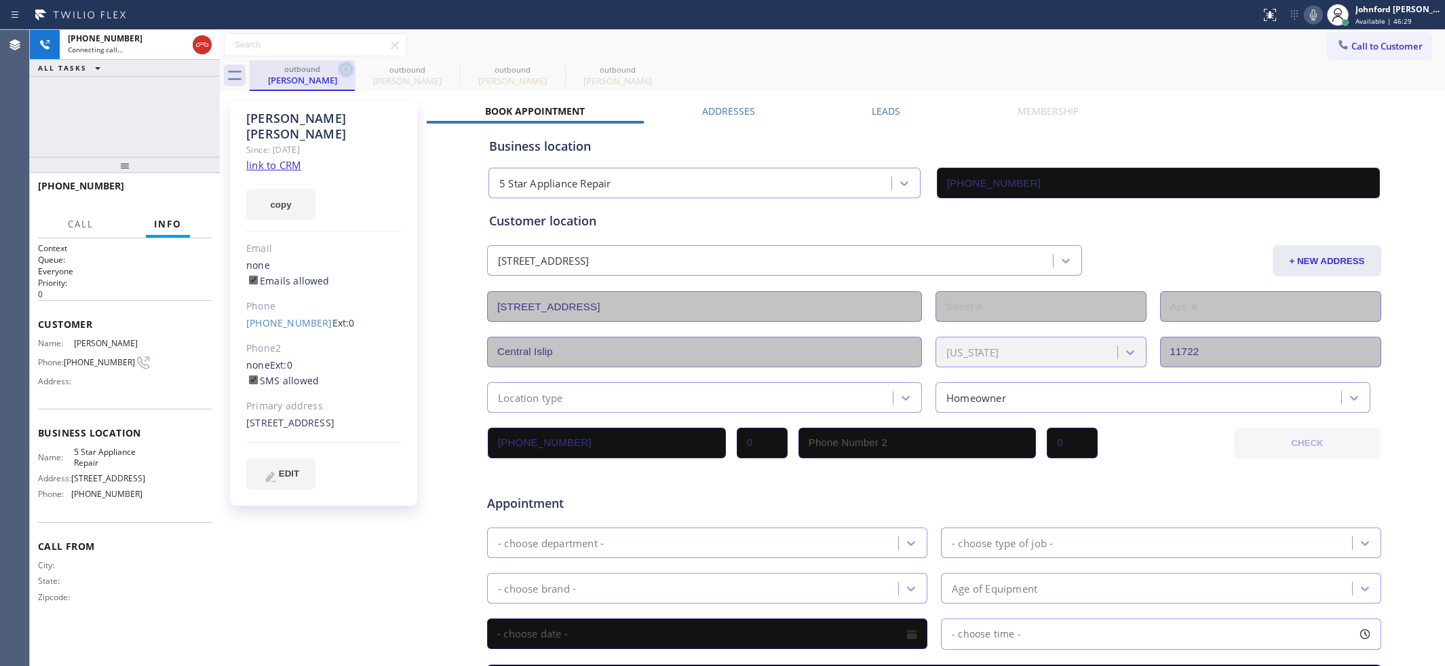
click at [351, 70] on icon at bounding box center [346, 69] width 12 height 12
click at [0, 0] on icon at bounding box center [0, 0] width 0 height 0
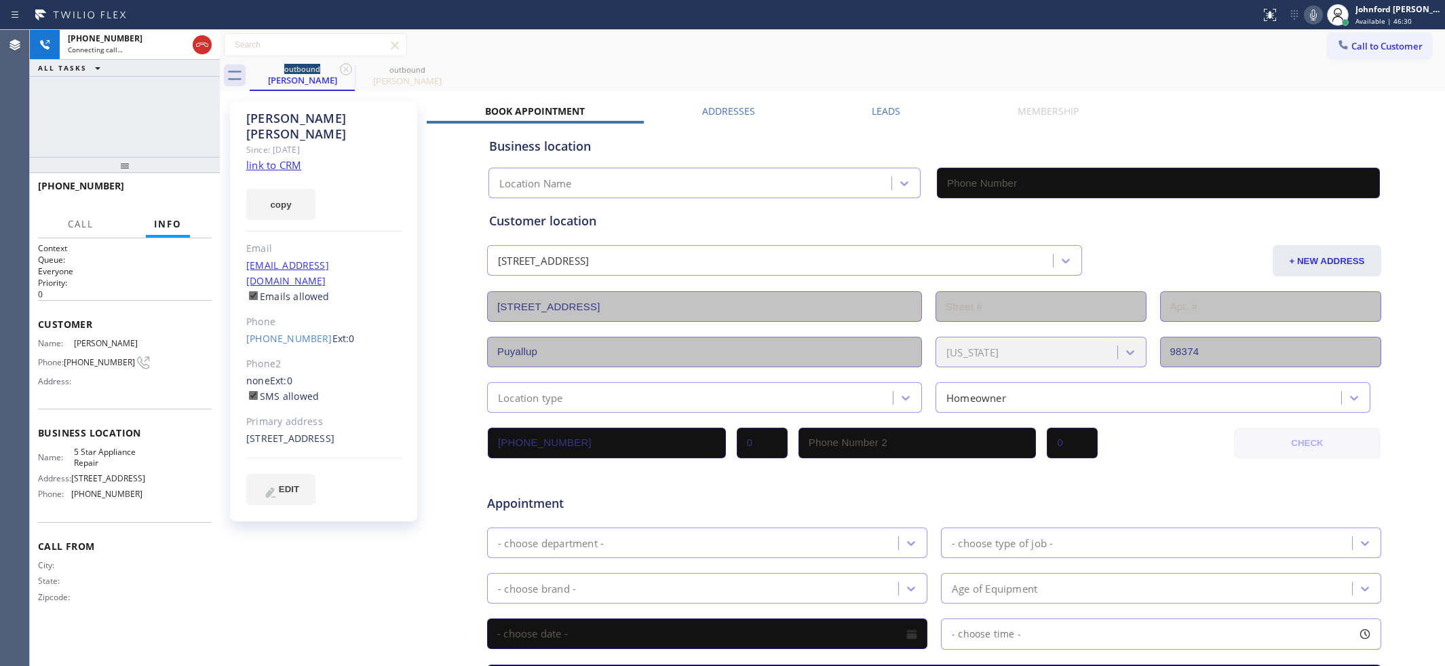
click at [270, 158] on link "link to CRM" at bounding box center [273, 165] width 55 height 14
type input "[PHONE_NUMBER]"
click at [1308, 14] on icon at bounding box center [1314, 15] width 16 height 16
click at [181, 173] on div at bounding box center [125, 165] width 190 height 16
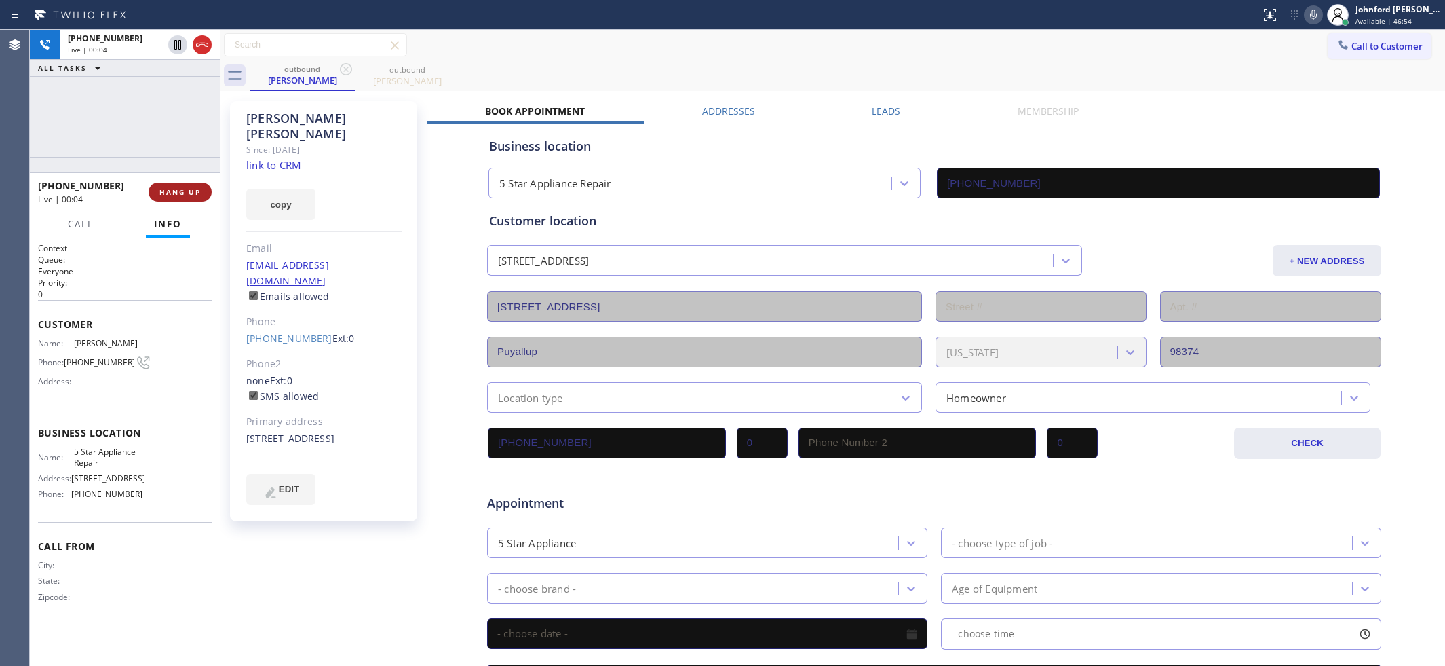
click at [178, 191] on span "HANG UP" at bounding box center [179, 191] width 41 height 9
click at [191, 193] on span "COMPLETE" at bounding box center [177, 191] width 47 height 9
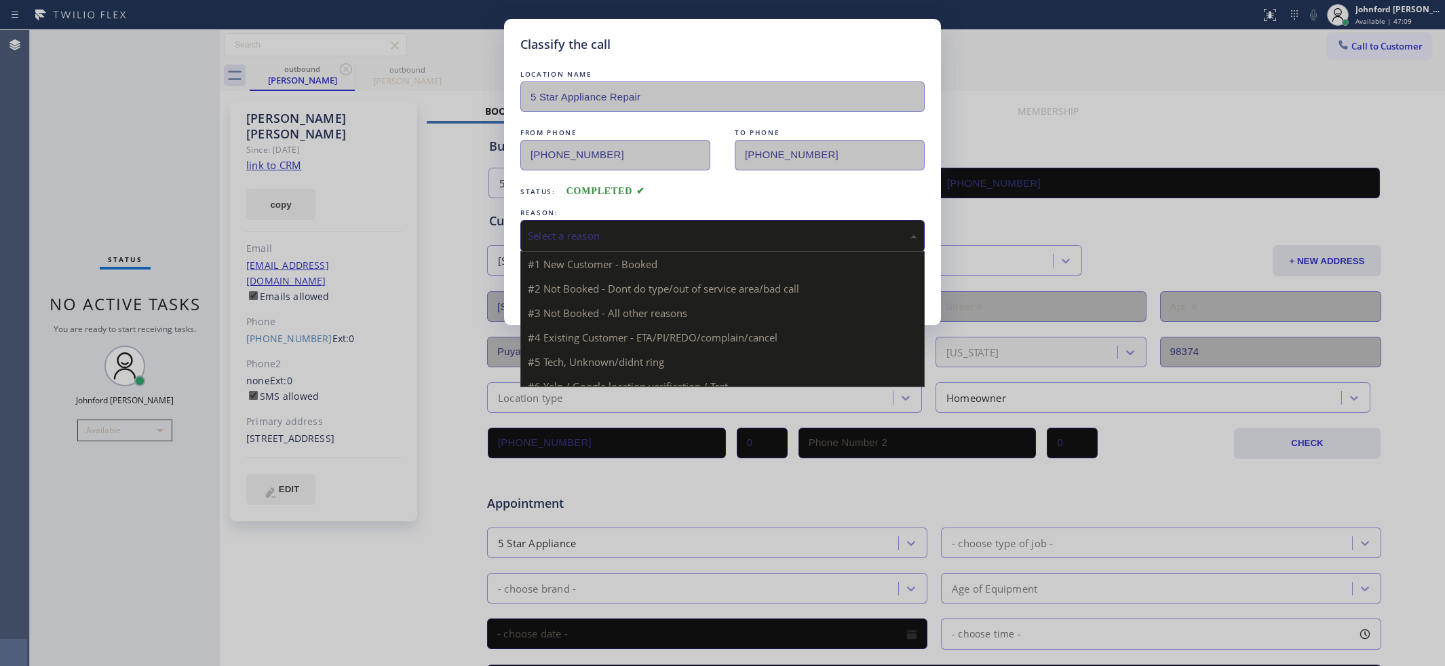
click at [633, 238] on div "Select a reason" at bounding box center [722, 236] width 389 height 16
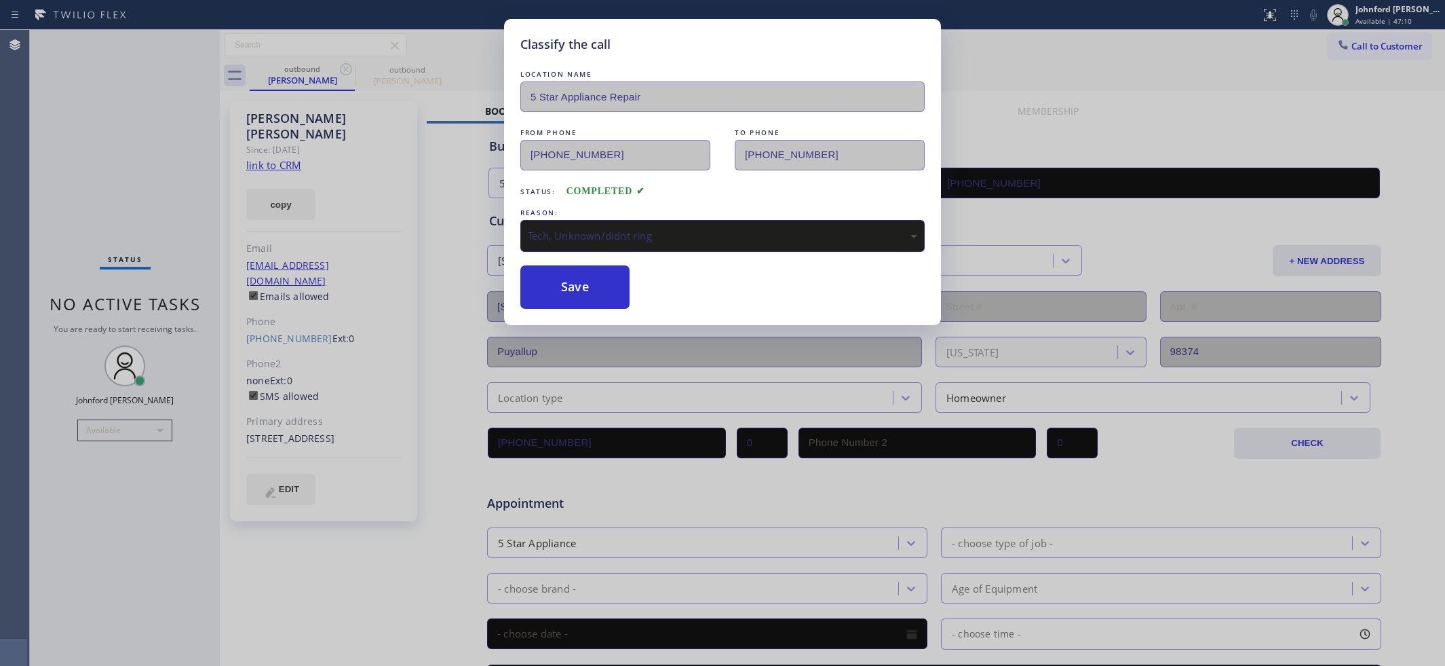
click at [601, 241] on div "Tech, Unknown/didnt ring" at bounding box center [722, 236] width 404 height 32
click at [592, 300] on button "Save" at bounding box center [574, 286] width 109 height 43
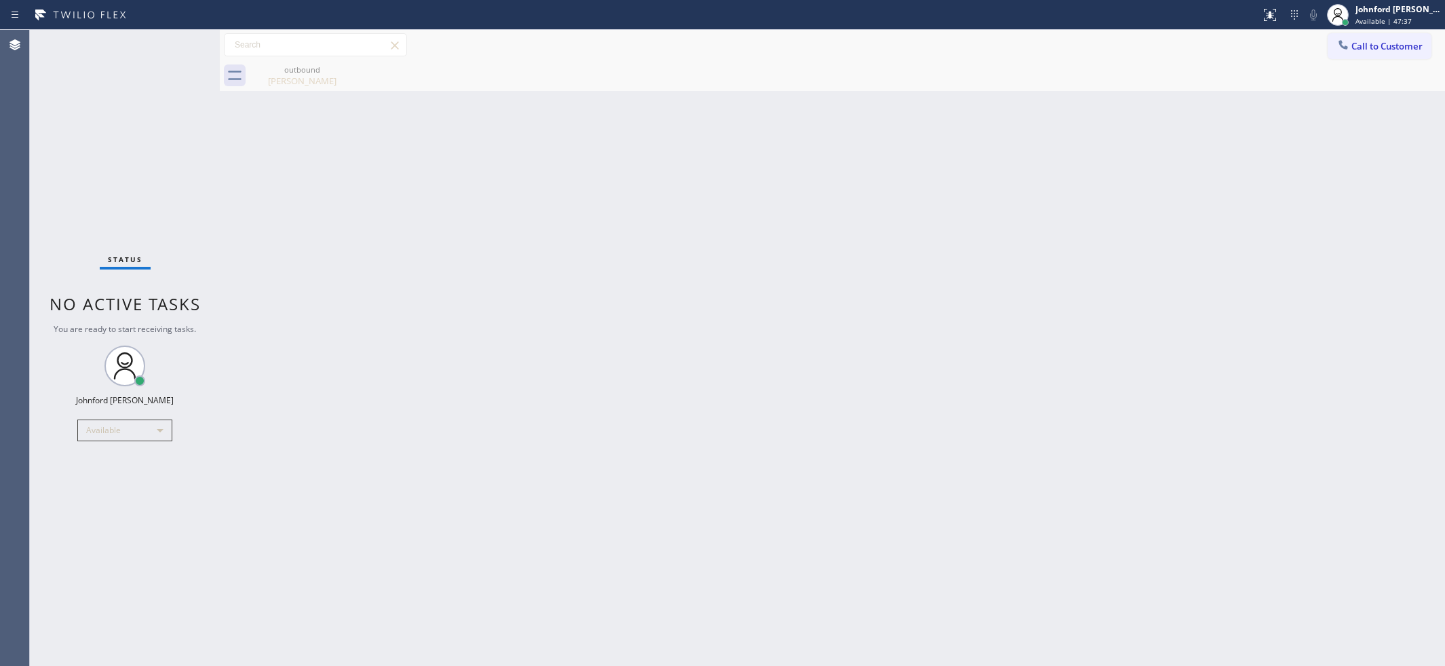
click at [1368, 58] on button "Call to Customer" at bounding box center [1380, 46] width 104 height 26
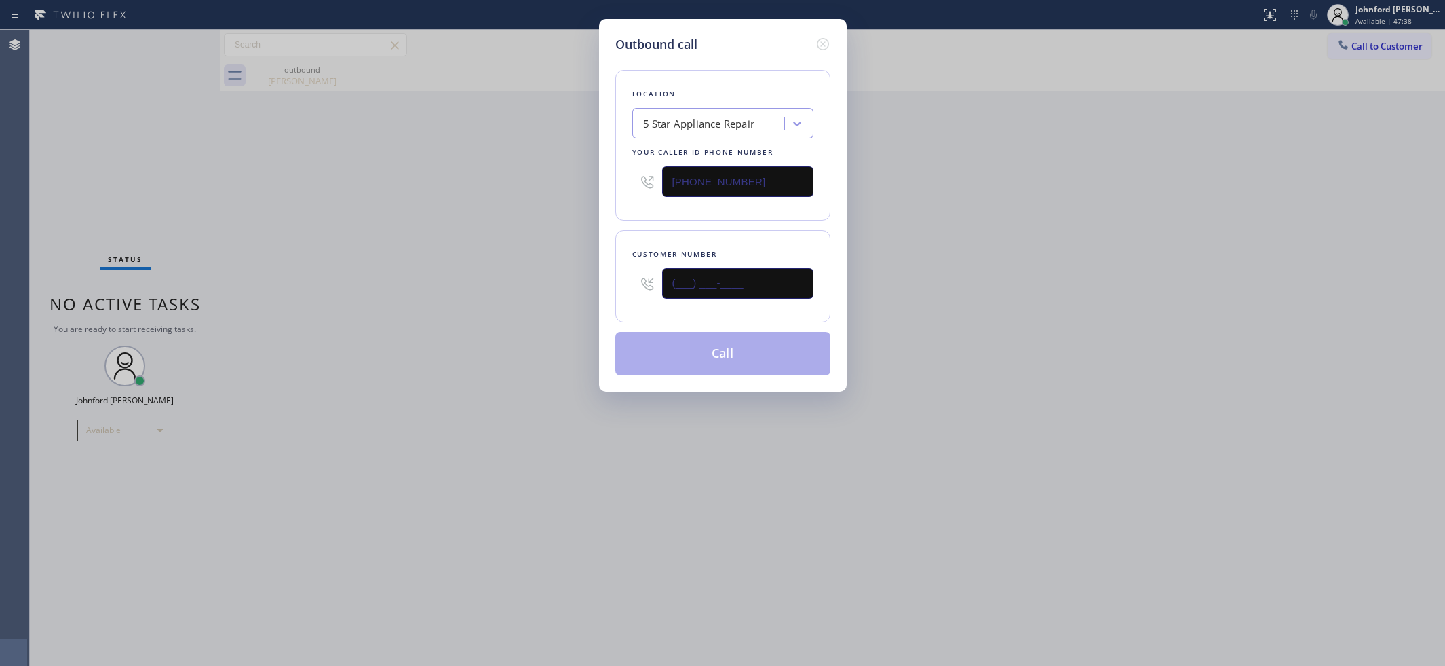
drag, startPoint x: 730, startPoint y: 289, endPoint x: 546, endPoint y: 297, distance: 184.0
click at [590, 296] on div "Outbound call Location 5 Star Appliance Repair Your caller id phone number [PHO…" at bounding box center [722, 333] width 1445 height 666
paste input "858) 449-4850"
type input "[PHONE_NUMBER]"
click at [496, 297] on div "Outbound call Location 5 Star Appliance Repair Your caller id phone number [PHO…" at bounding box center [722, 333] width 1445 height 666
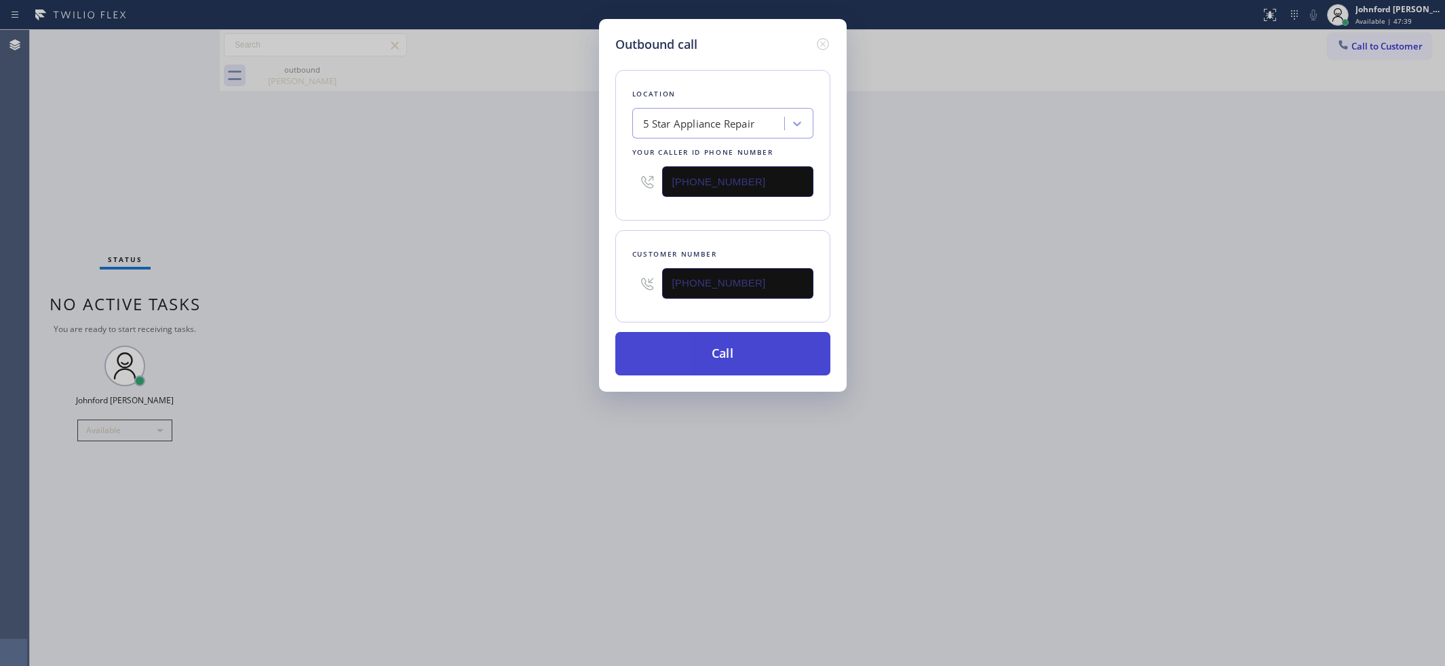
click at [679, 339] on button "Call" at bounding box center [722, 353] width 215 height 43
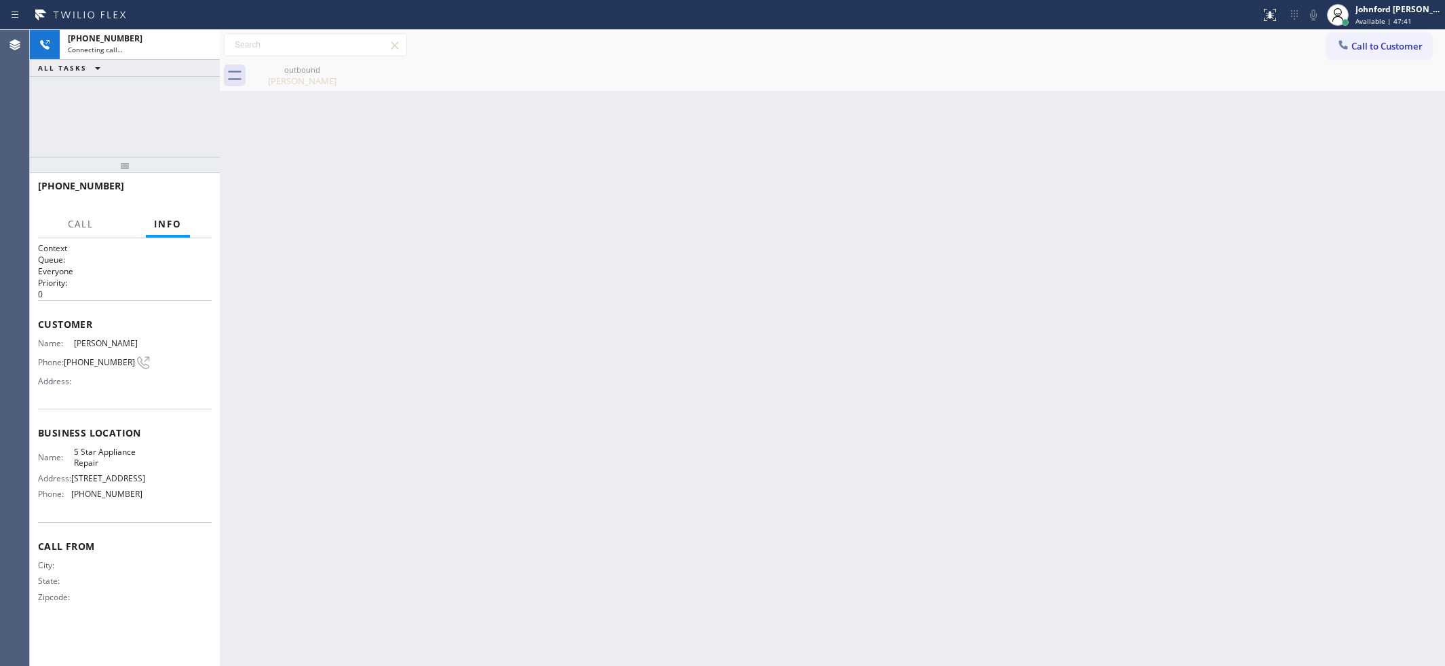
click at [0, 0] on icon at bounding box center [0, 0] width 0 height 0
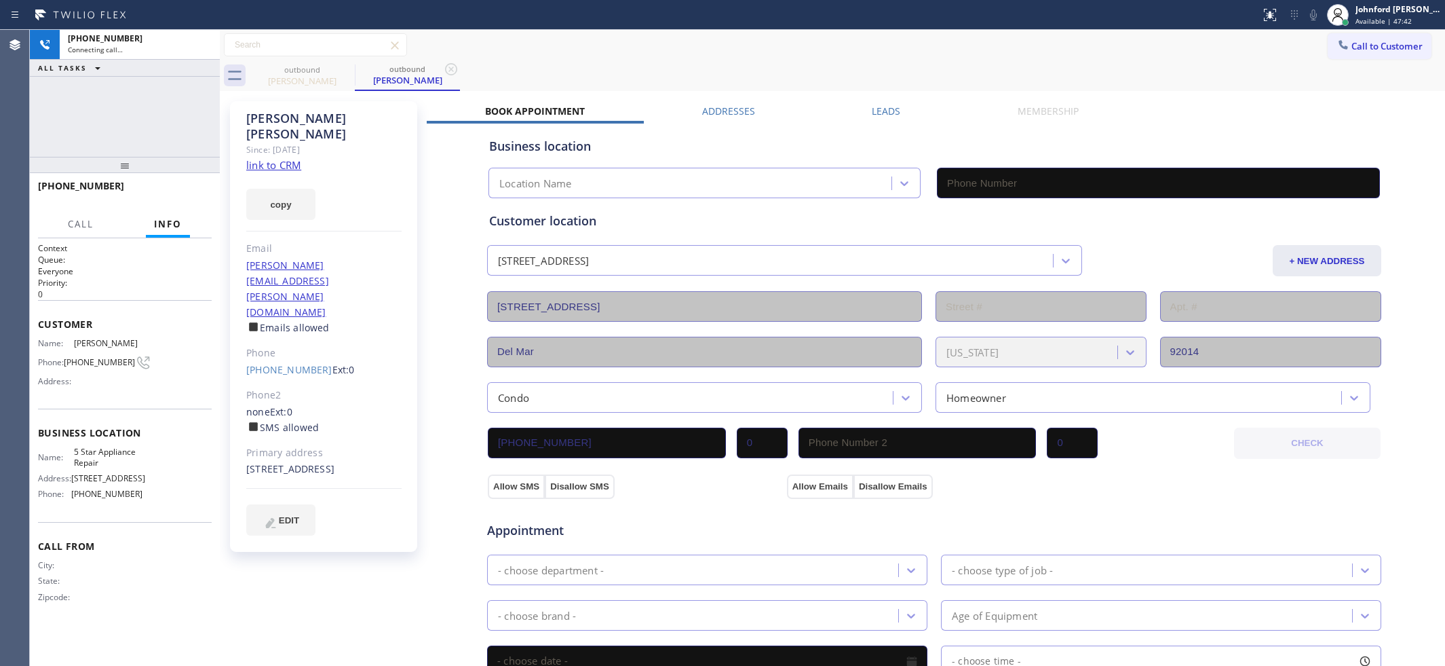
click at [287, 173] on div "copy" at bounding box center [323, 196] width 155 height 47
click at [285, 158] on link "link to CRM" at bounding box center [273, 165] width 55 height 14
type input "[PHONE_NUMBER]"
click at [185, 195] on span "HANG UP" at bounding box center [179, 191] width 41 height 9
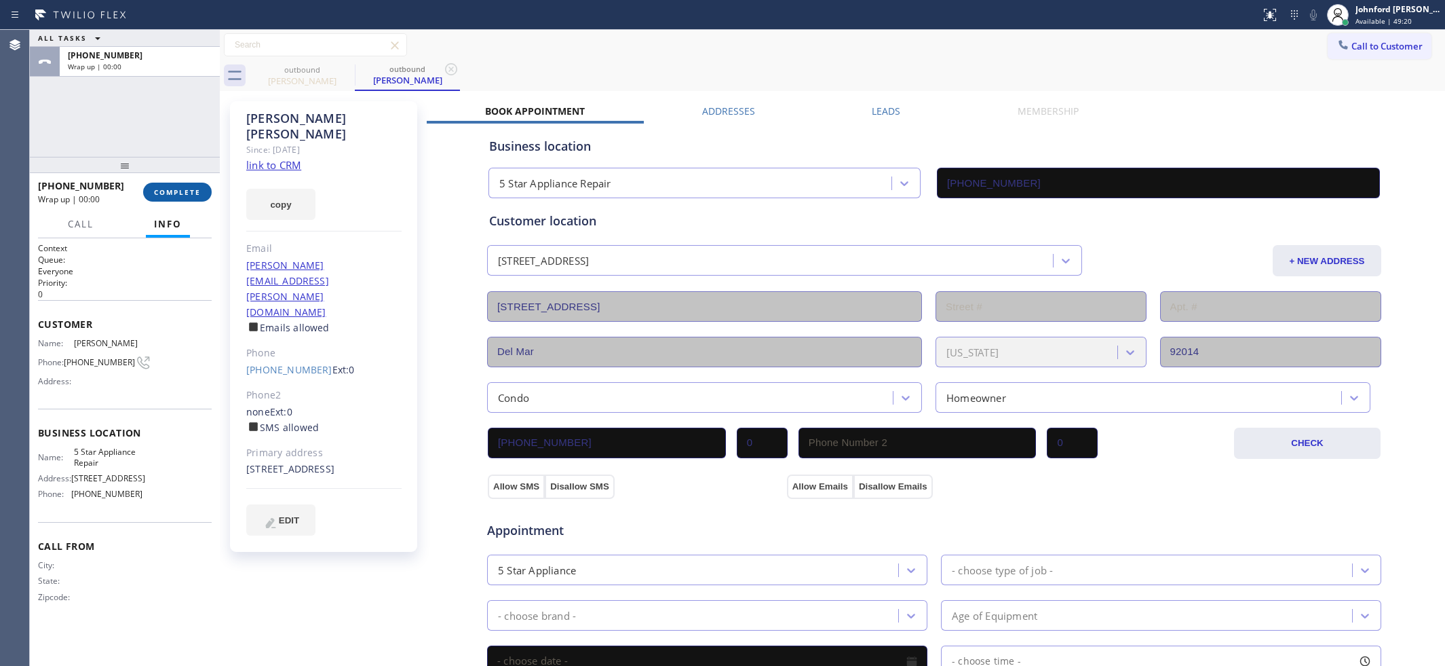
click at [202, 195] on button "COMPLETE" at bounding box center [177, 192] width 69 height 19
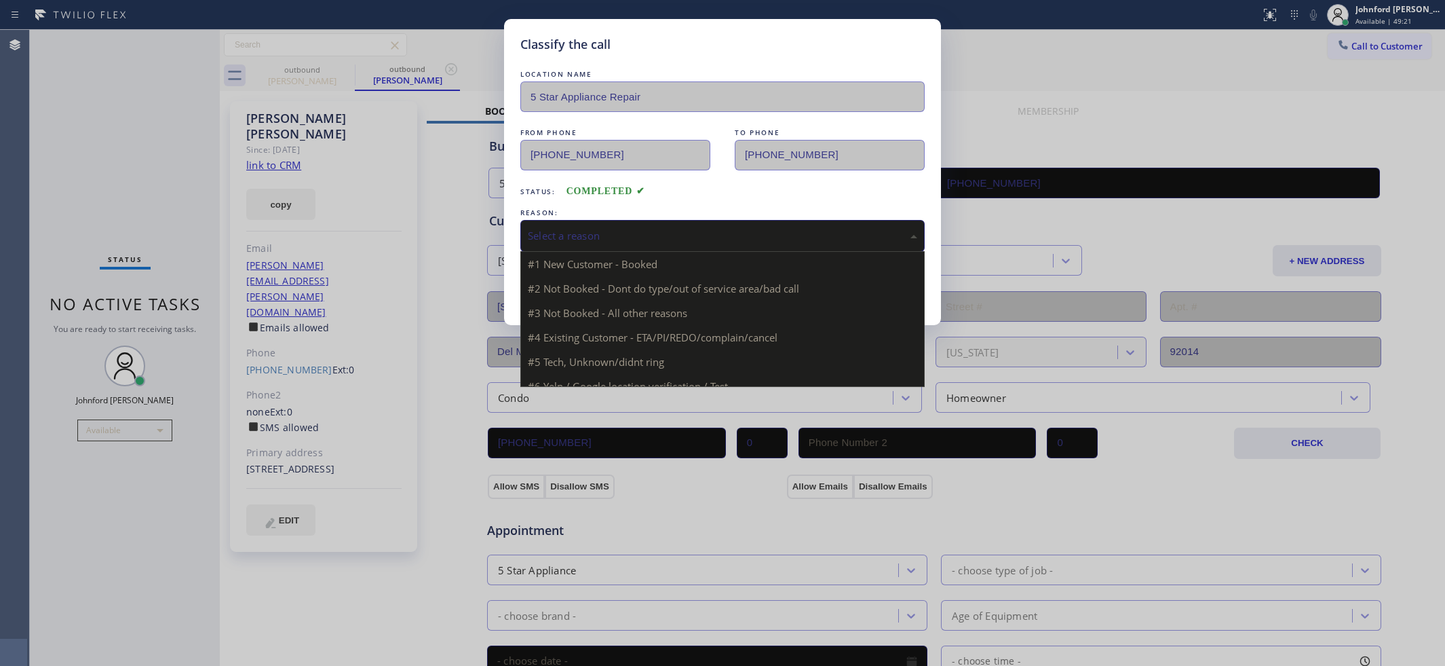
drag, startPoint x: 632, startPoint y: 229, endPoint x: 646, endPoint y: 229, distance: 14.2
click at [646, 229] on div "Select a reason" at bounding box center [722, 236] width 389 height 16
click at [590, 280] on button "Save" at bounding box center [574, 286] width 109 height 43
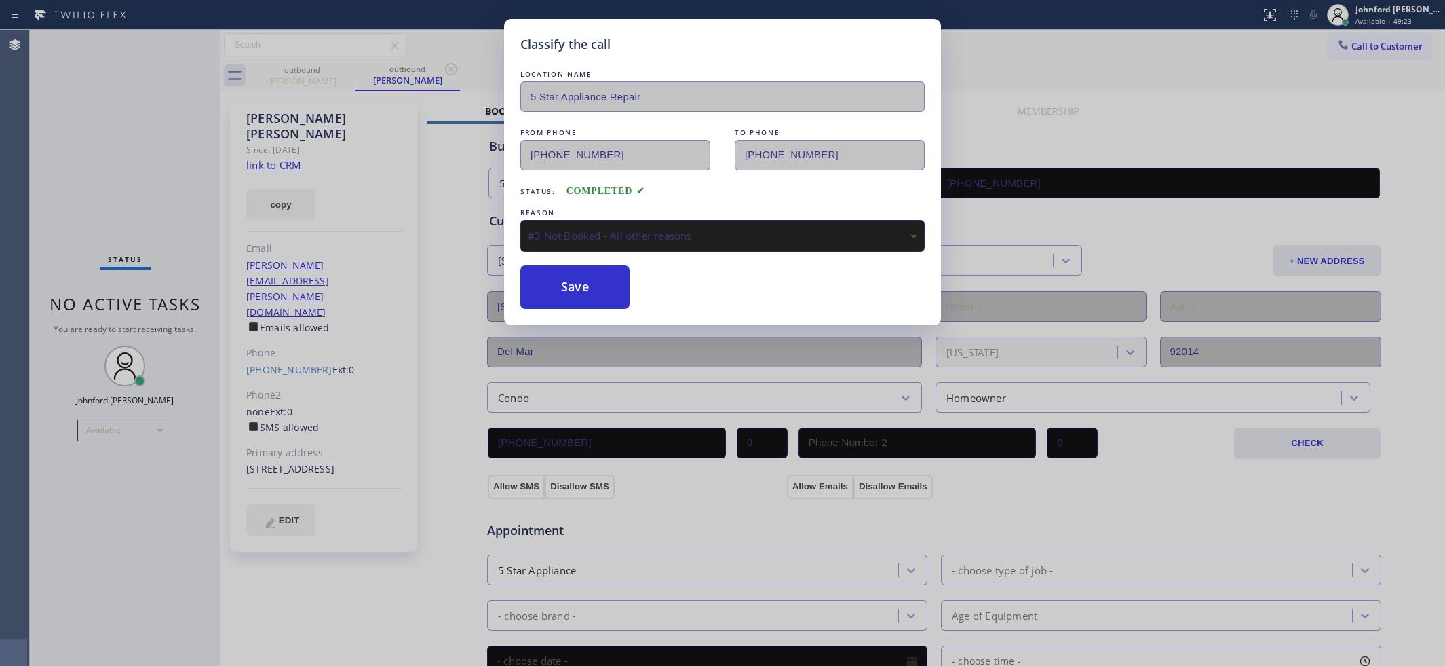
drag, startPoint x: 590, startPoint y: 280, endPoint x: 744, endPoint y: 209, distance: 168.8
click at [590, 280] on button "Save" at bounding box center [574, 286] width 109 height 43
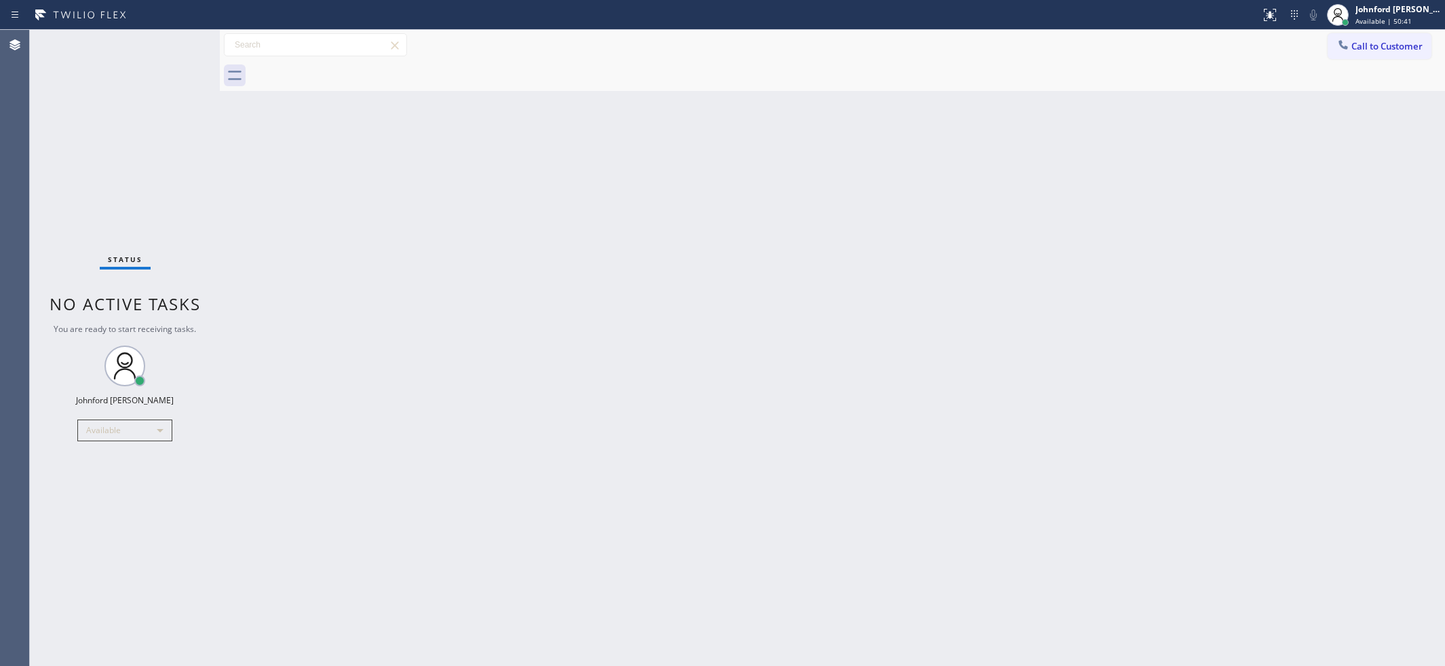
click at [1358, 51] on button "Call to Customer" at bounding box center [1380, 46] width 104 height 26
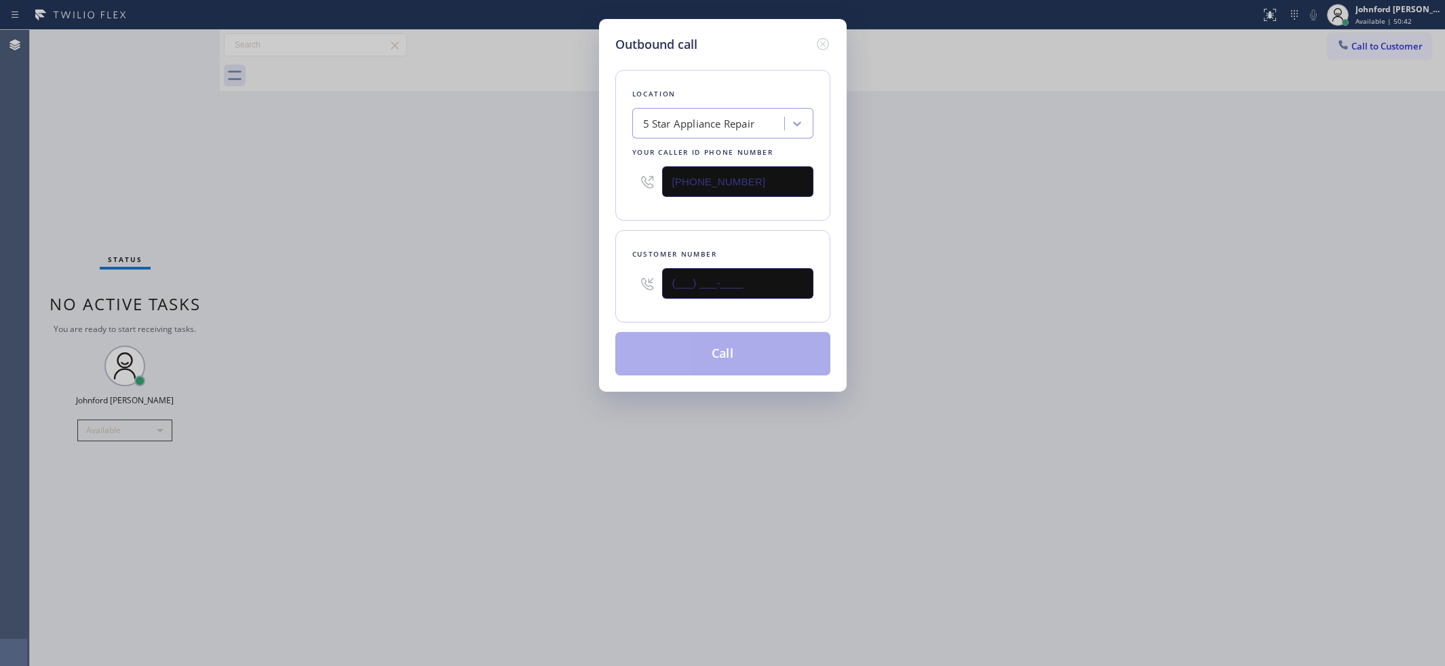
drag, startPoint x: 787, startPoint y: 284, endPoint x: 629, endPoint y: 288, distance: 158.2
click at [635, 288] on div "(___) ___-____" at bounding box center [722, 283] width 181 height 44
paste input "917) 848-9929"
type input "[PHONE_NUMBER]"
drag, startPoint x: 514, startPoint y: 288, endPoint x: 813, endPoint y: 174, distance: 319.6
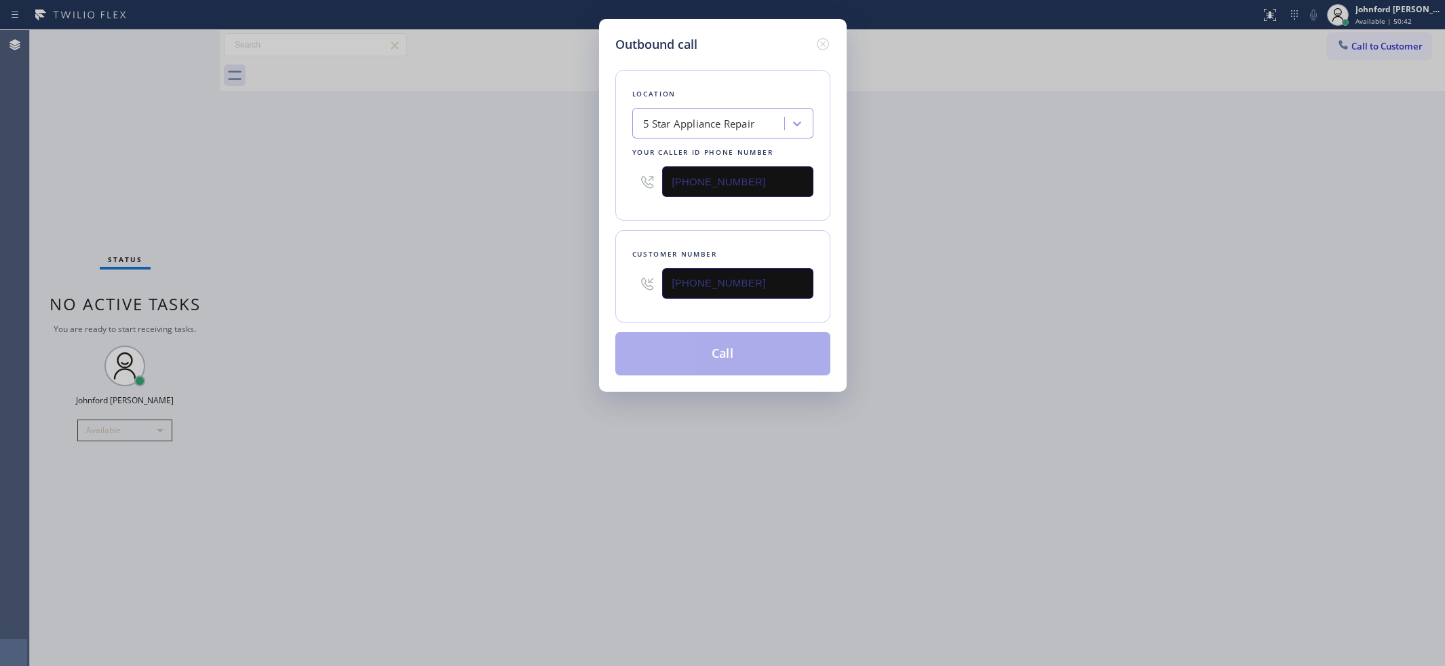
click at [514, 286] on div "Outbound call Location 5 Star Appliance Repair Your caller id phone number [PHO…" at bounding box center [722, 333] width 1445 height 666
click at [723, 346] on button "Call" at bounding box center [722, 353] width 215 height 43
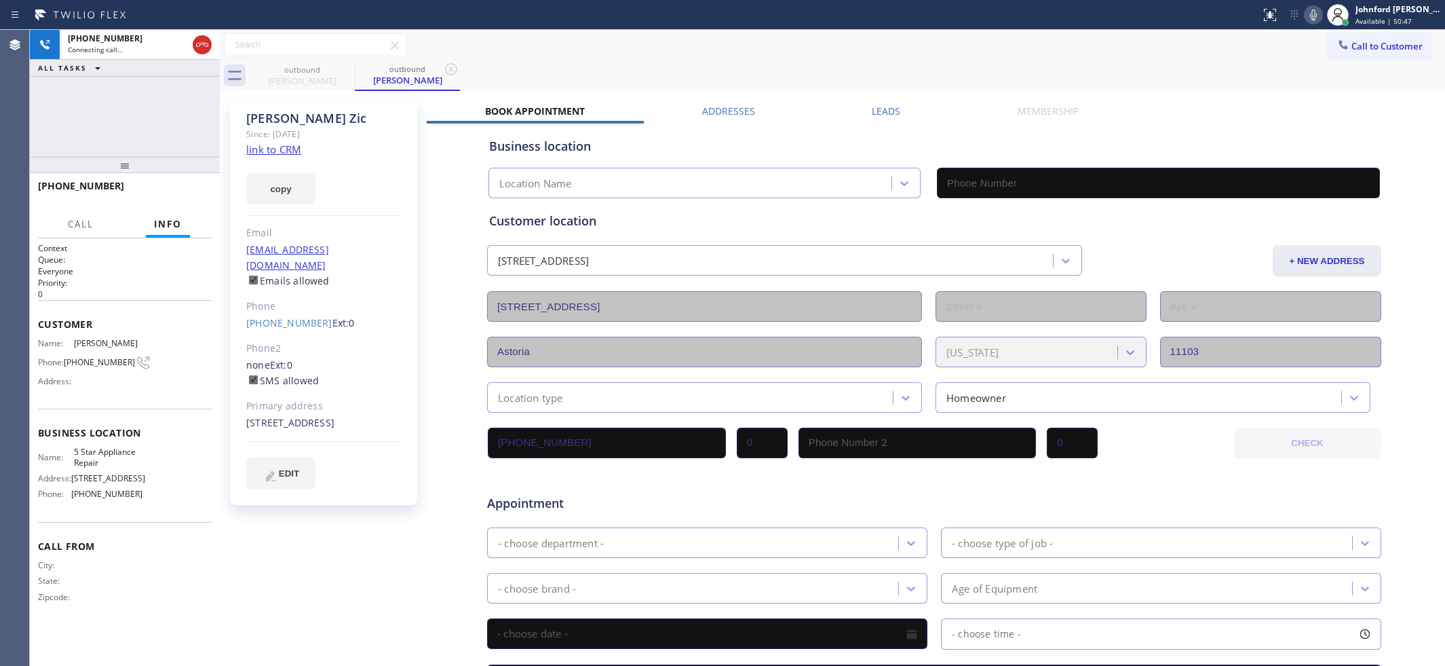
click at [266, 151] on link "link to CRM" at bounding box center [273, 149] width 55 height 14
type input "[PHONE_NUMBER]"
drag, startPoint x: 1313, startPoint y: 2, endPoint x: 1308, endPoint y: 21, distance: 19.8
click at [1313, 5] on div "Status report No issues detected If you experience an issue, please download th…" at bounding box center [1350, 15] width 190 height 30
click at [1307, 22] on div "Status report No issues detected If you experience an issue, please download th…" at bounding box center [1350, 15] width 190 height 30
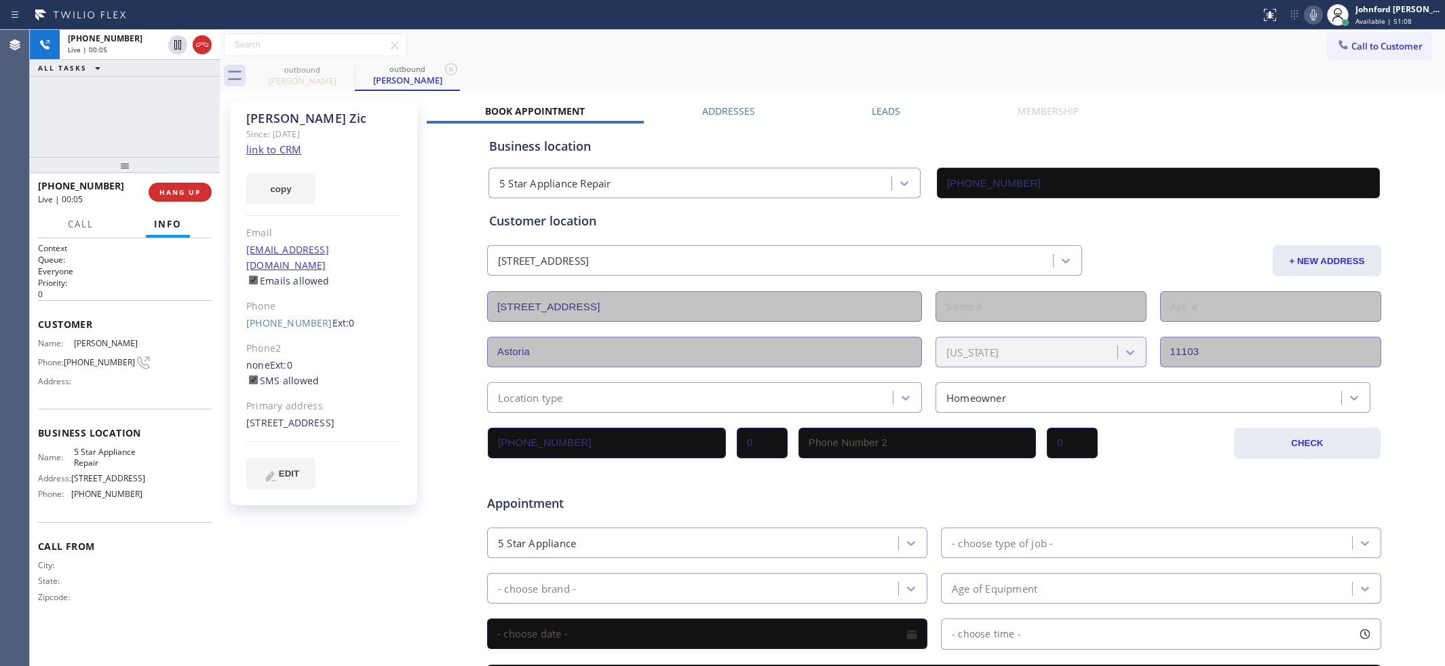
click at [1310, 14] on icon at bounding box center [1314, 15] width 16 height 16
click at [1310, 14] on icon at bounding box center [1313, 14] width 7 height 11
click at [1306, 16] on icon at bounding box center [1314, 15] width 16 height 16
click at [1308, 18] on icon at bounding box center [1314, 15] width 16 height 16
click at [782, 78] on div "outbound [PERSON_NAME] outbound [PERSON_NAME]" at bounding box center [848, 75] width 1196 height 31
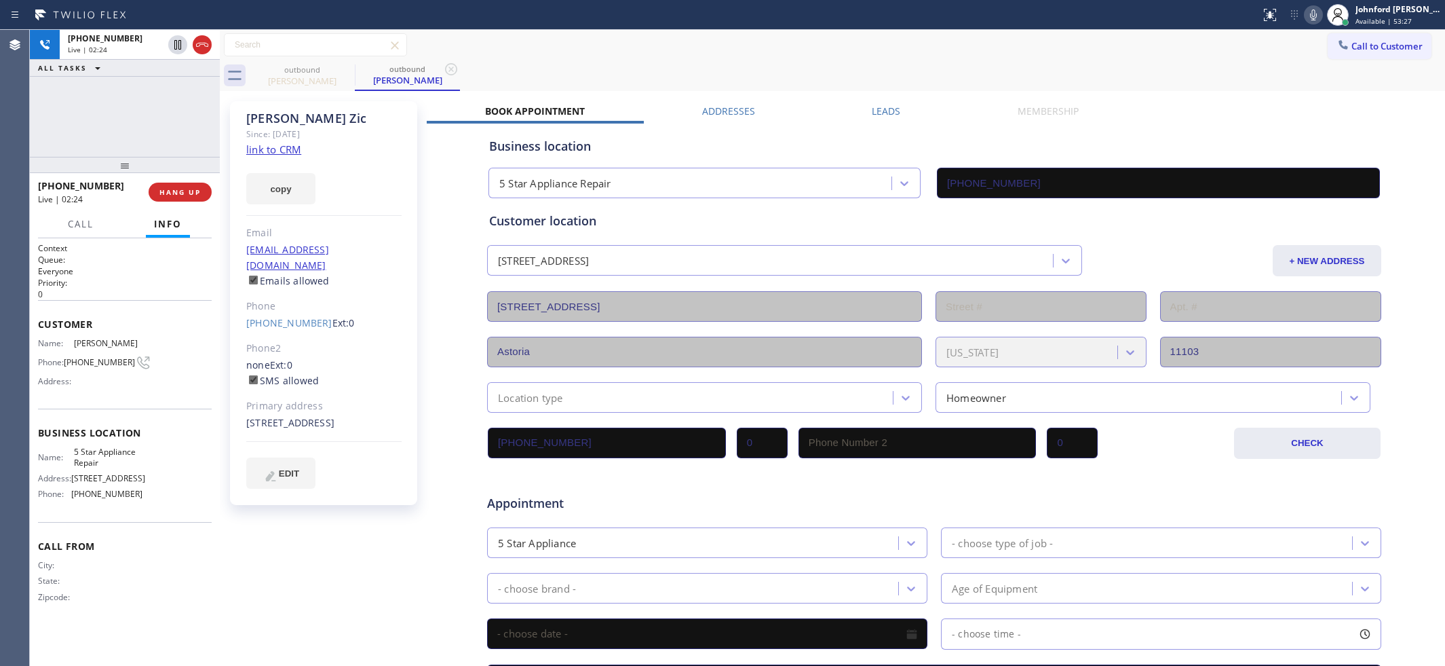
drag, startPoint x: 821, startPoint y: 69, endPoint x: 790, endPoint y: 69, distance: 30.5
click at [813, 69] on div "outbound [PERSON_NAME] outbound [PERSON_NAME]" at bounding box center [848, 75] width 1196 height 31
click at [793, 71] on div "outbound [PERSON_NAME] outbound [PERSON_NAME]" at bounding box center [848, 75] width 1196 height 31
click at [1003, 56] on div "Call to Customer Outbound call Location 5 Star Appliance Repair Your caller id …" at bounding box center [832, 45] width 1225 height 24
drag, startPoint x: 124, startPoint y: 172, endPoint x: 139, endPoint y: 124, distance: 49.8
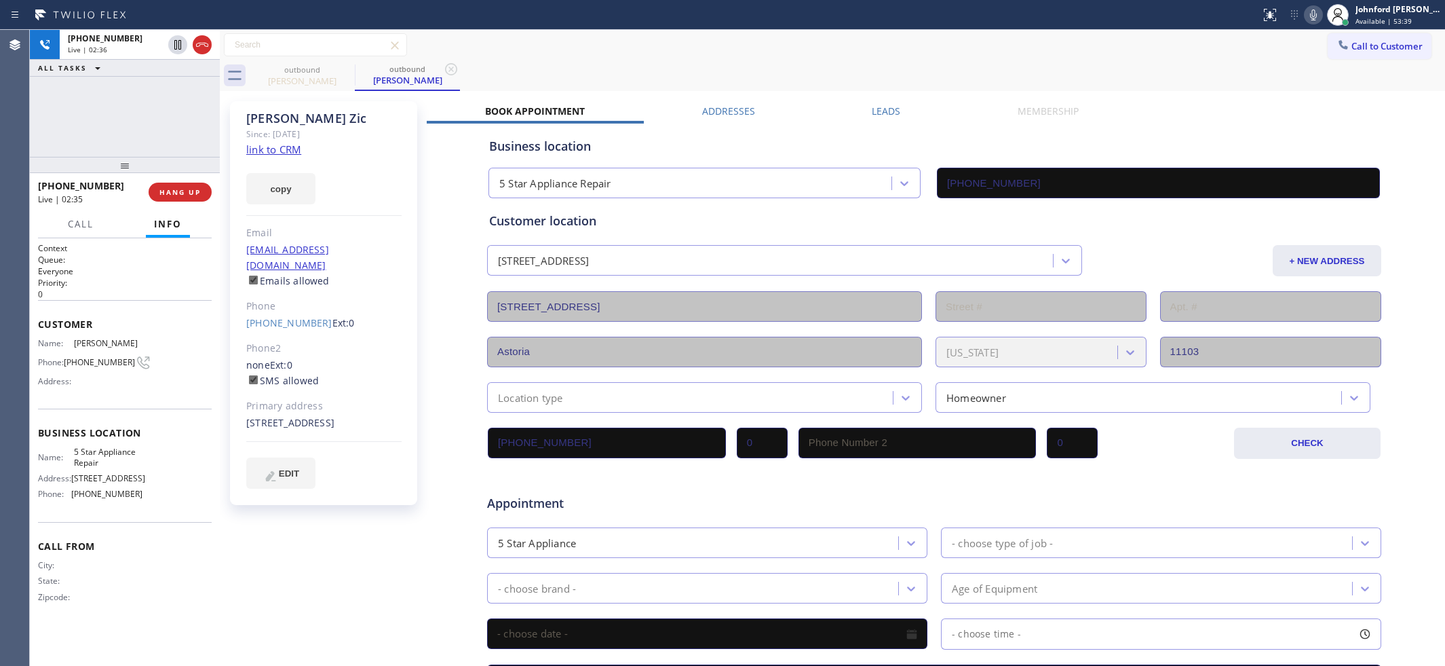
click at [139, 124] on div "[PHONE_NUMBER] Live | 02:36 ALL TASKS ALL TASKS ACTIVE TASKS TASKS IN WRAP UP […" at bounding box center [125, 348] width 190 height 636
click at [260, 193] on button "copy" at bounding box center [280, 188] width 69 height 31
click at [168, 192] on span "HANG UP" at bounding box center [179, 191] width 41 height 9
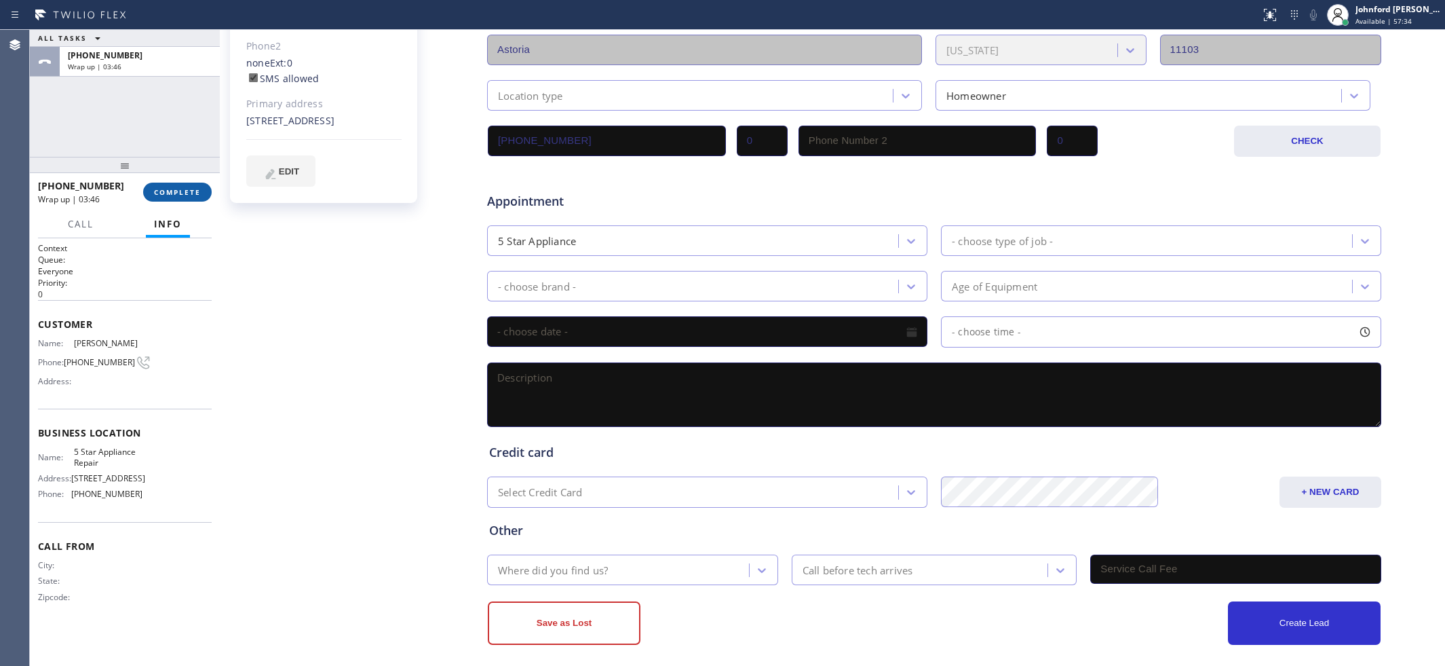
click at [167, 197] on span "COMPLETE" at bounding box center [177, 191] width 47 height 9
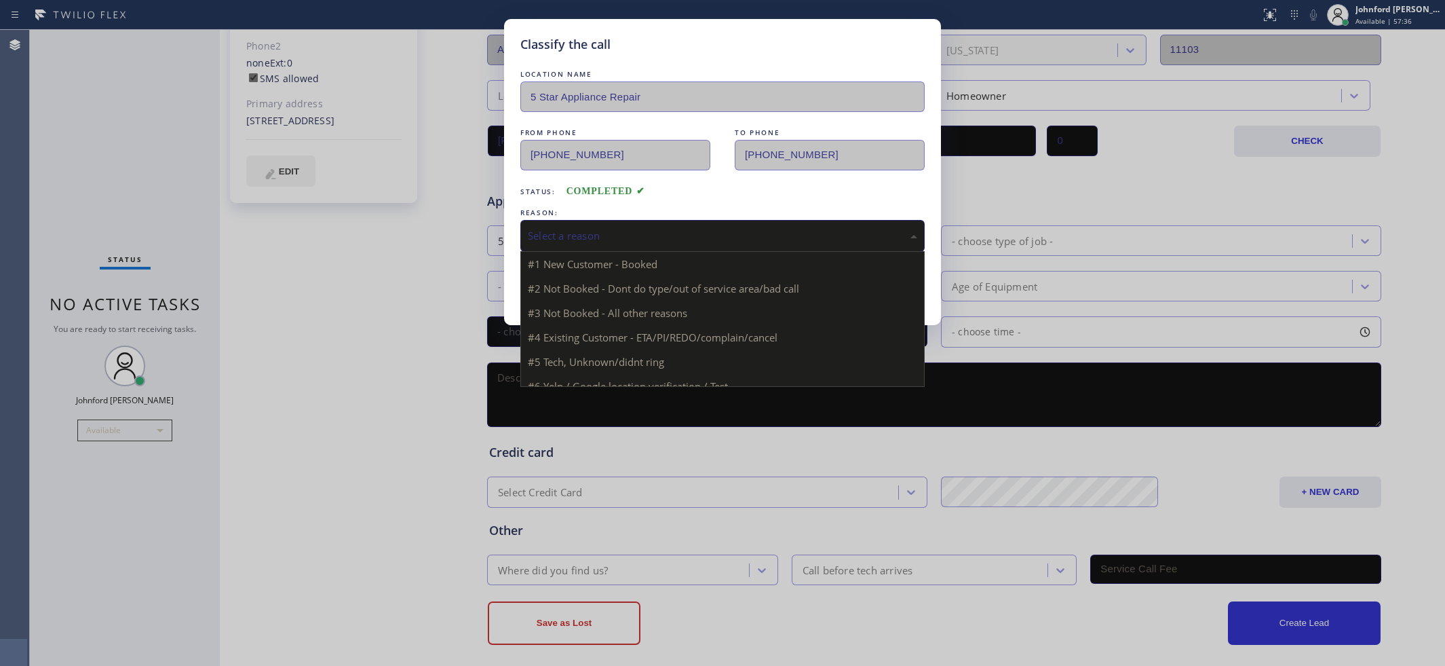
click at [594, 236] on div "Select a reason" at bounding box center [722, 236] width 389 height 16
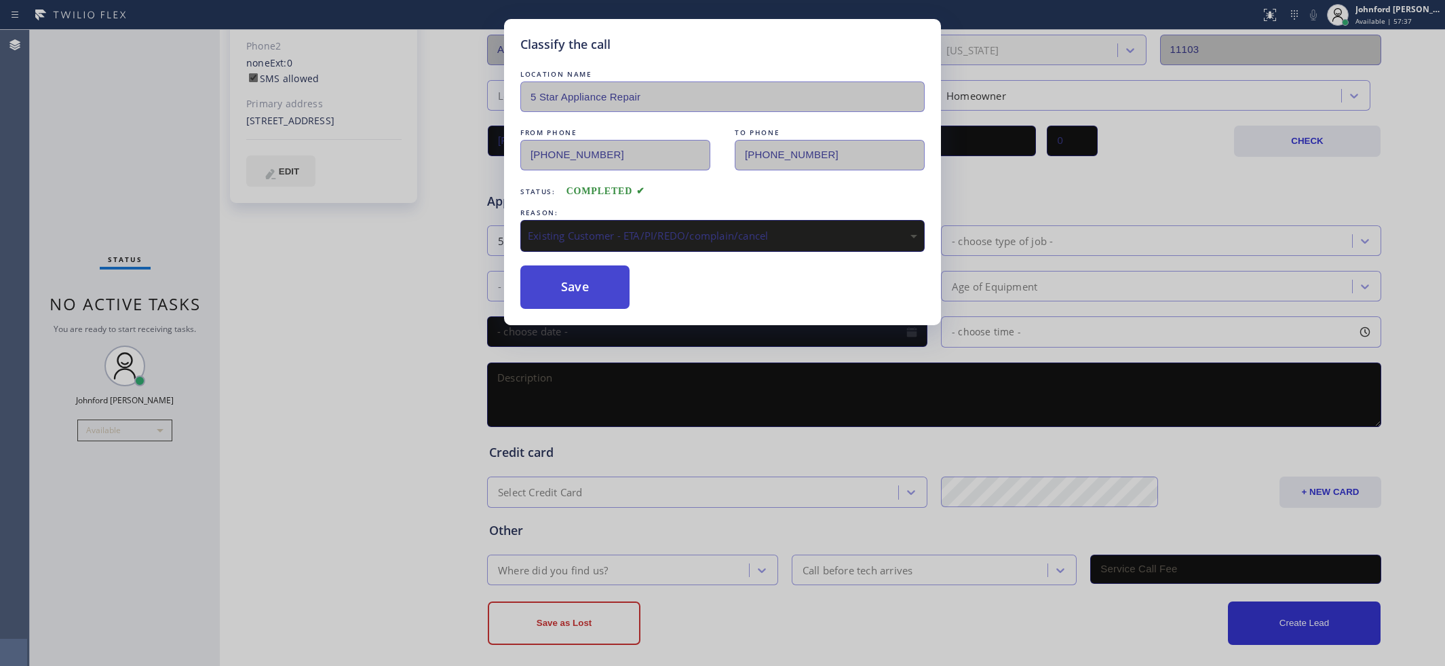
click at [573, 292] on button "Save" at bounding box center [574, 286] width 109 height 43
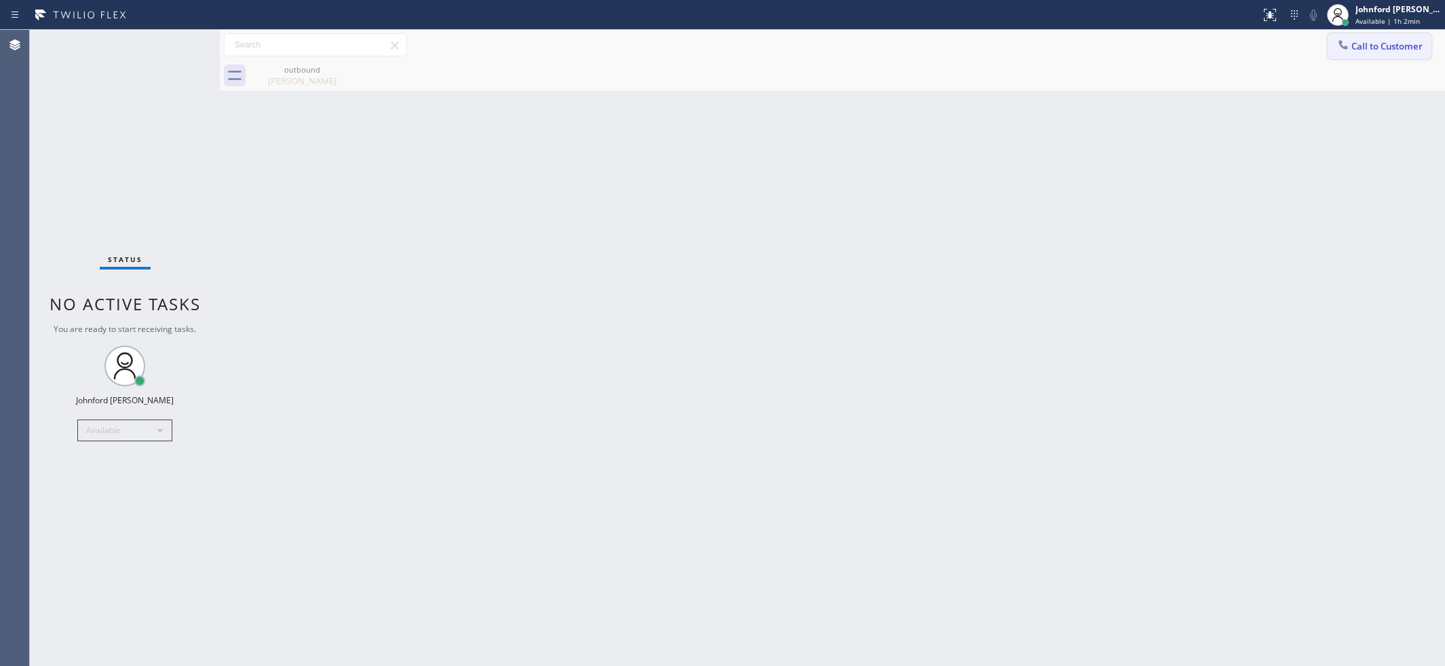
click at [1395, 50] on span "Call to Customer" at bounding box center [1387, 46] width 71 height 12
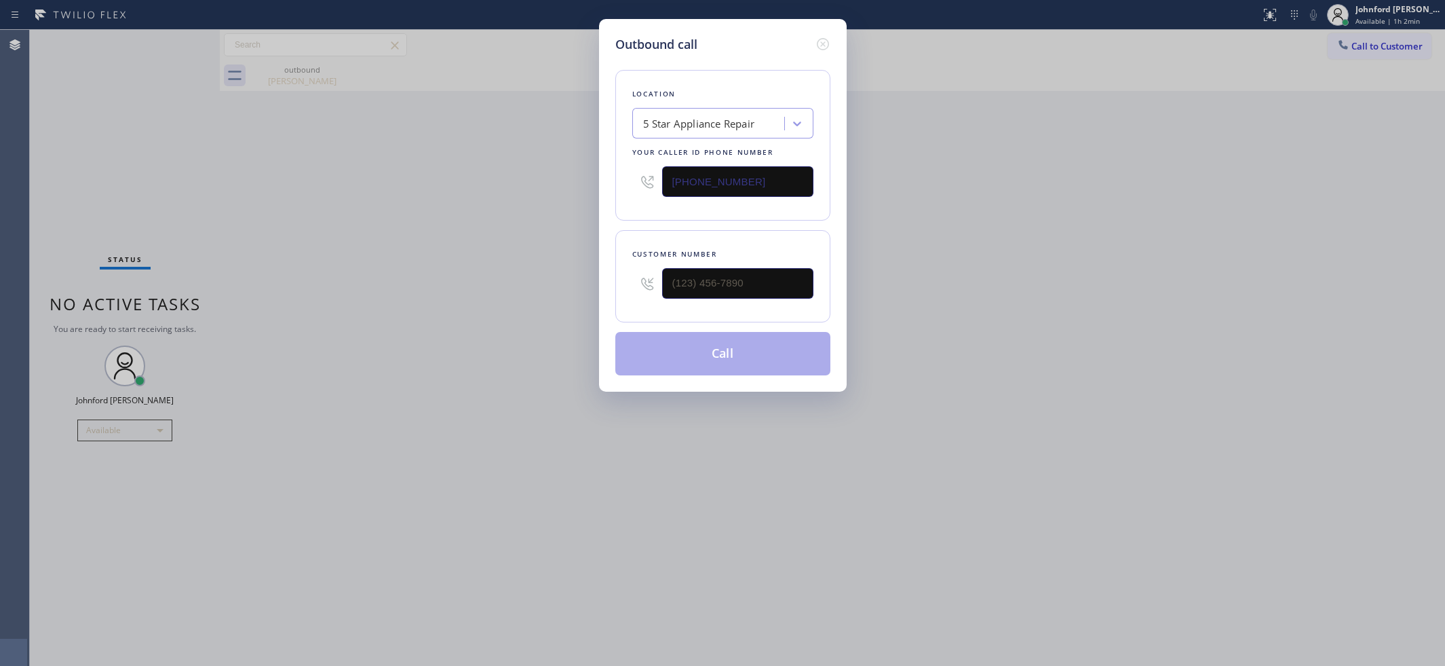
click at [582, 299] on div "Outbound call Location 5 Star Appliance Repair Your caller id phone number [PHO…" at bounding box center [722, 333] width 1445 height 666
click at [765, 292] on input "(___) ___-____" at bounding box center [737, 283] width 151 height 31
paste input "408) 981-0529"
type input "[PHONE_NUMBER]"
click at [495, 299] on div "Outbound call Location 5 Star Appliance Repair Your caller id phone number [PHO…" at bounding box center [722, 333] width 1445 height 666
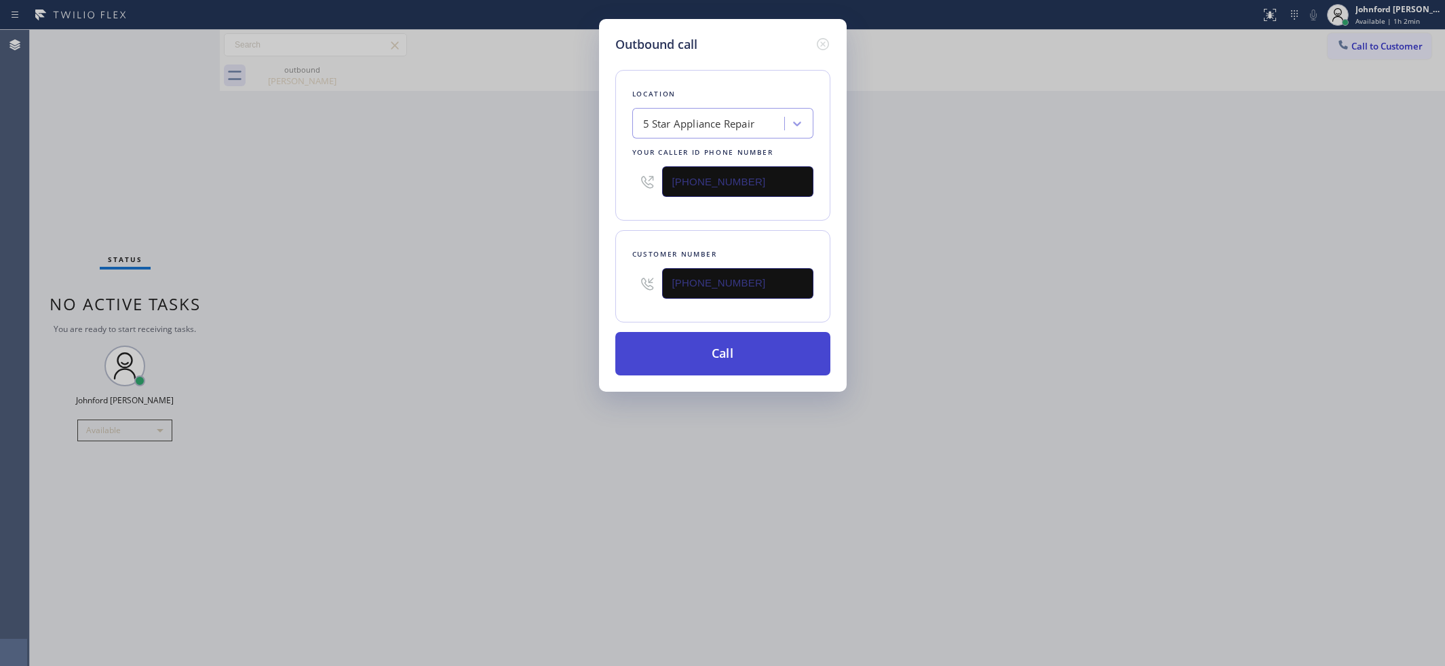
click at [760, 347] on button "Call" at bounding box center [722, 353] width 215 height 43
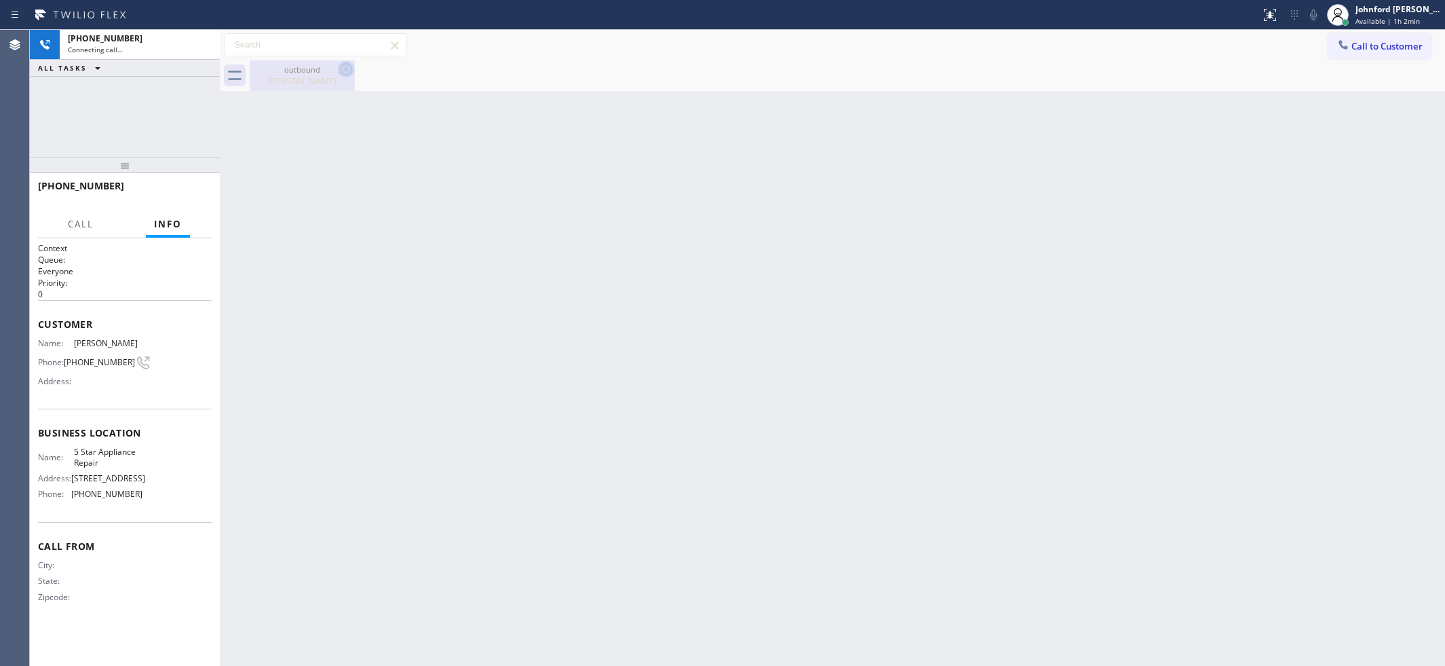
click at [343, 70] on icon at bounding box center [346, 69] width 16 height 16
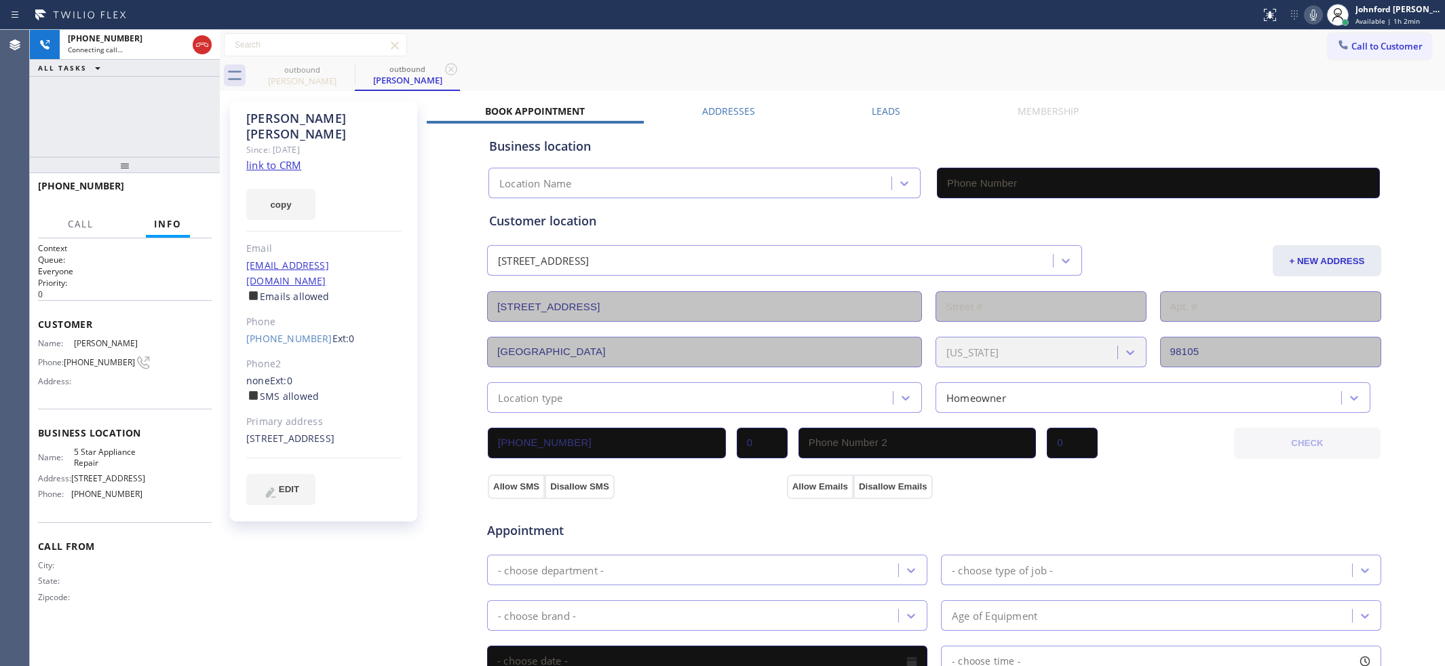
click at [269, 158] on link "link to CRM" at bounding box center [273, 165] width 55 height 14
type input "[PHONE_NUMBER]"
click at [170, 188] on span "HANG UP" at bounding box center [179, 191] width 41 height 9
click at [283, 332] on link "[PHONE_NUMBER]" at bounding box center [289, 338] width 86 height 13
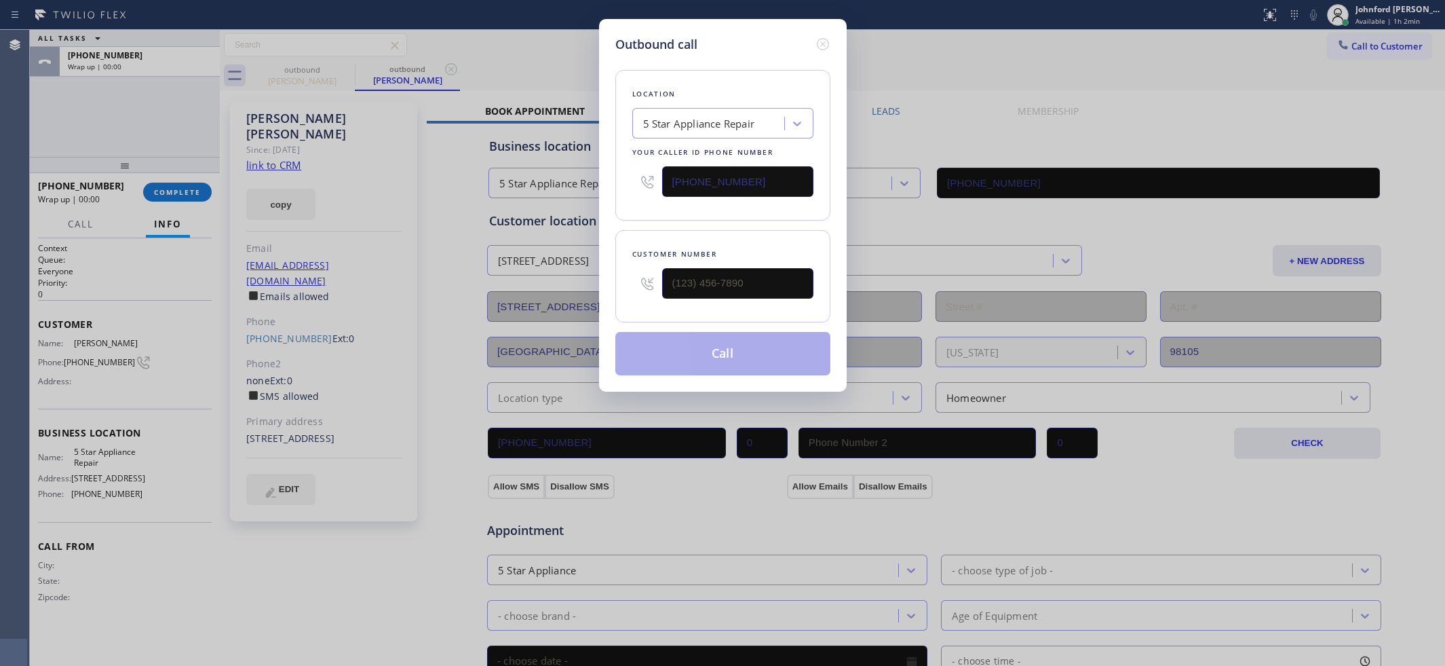
click at [698, 166] on input "[PHONE_NUMBER]" at bounding box center [737, 181] width 151 height 31
type input "[PHONE_NUMBER]"
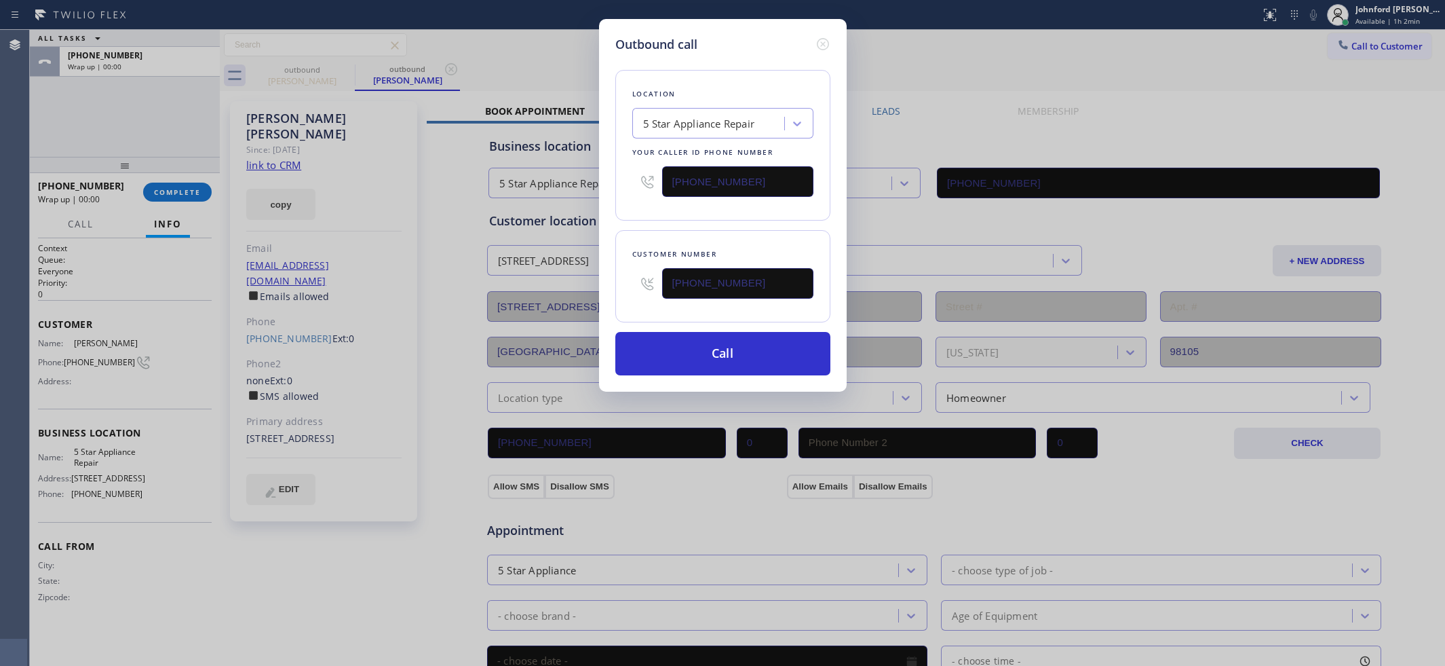
click at [698, 166] on input "[PHONE_NUMBER]" at bounding box center [737, 181] width 151 height 31
paste input "206) 309-402"
type input "[PHONE_NUMBER]"
click at [693, 354] on button "Call" at bounding box center [722, 353] width 215 height 43
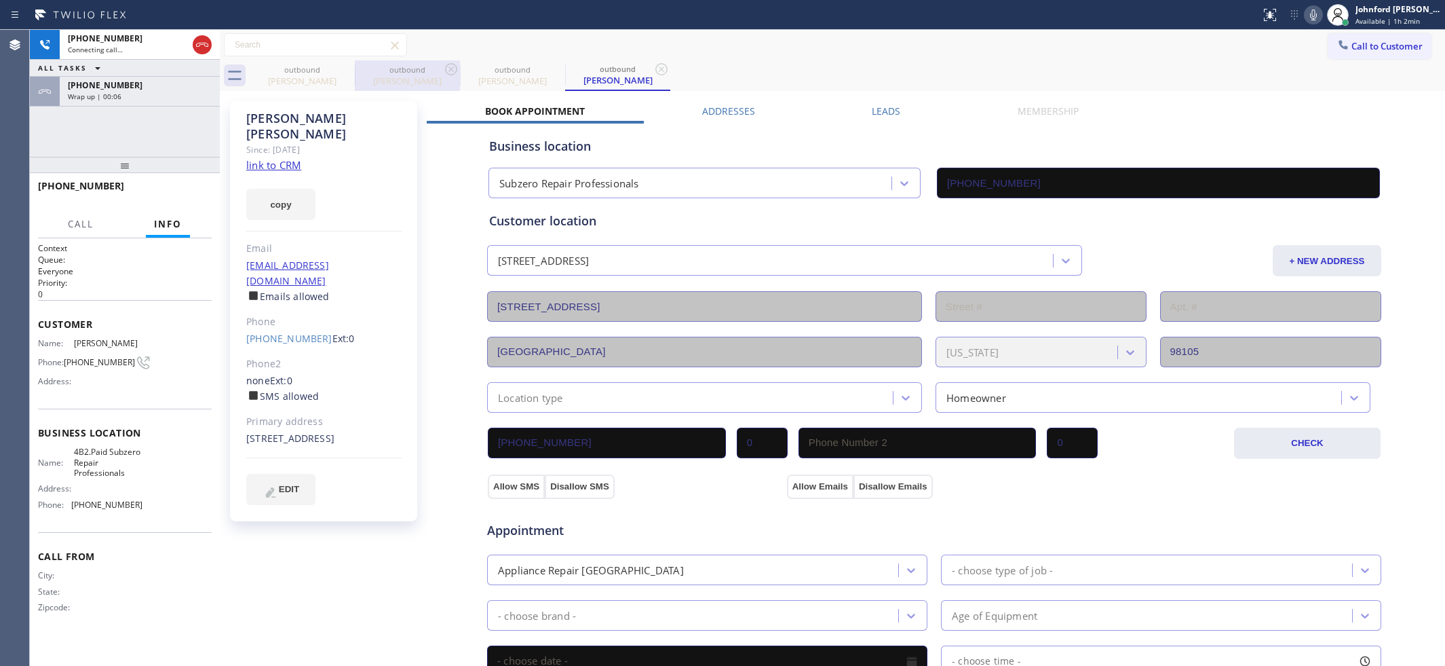
click at [366, 72] on div "outbound" at bounding box center [407, 69] width 102 height 10
click at [338, 77] on icon at bounding box center [346, 69] width 16 height 16
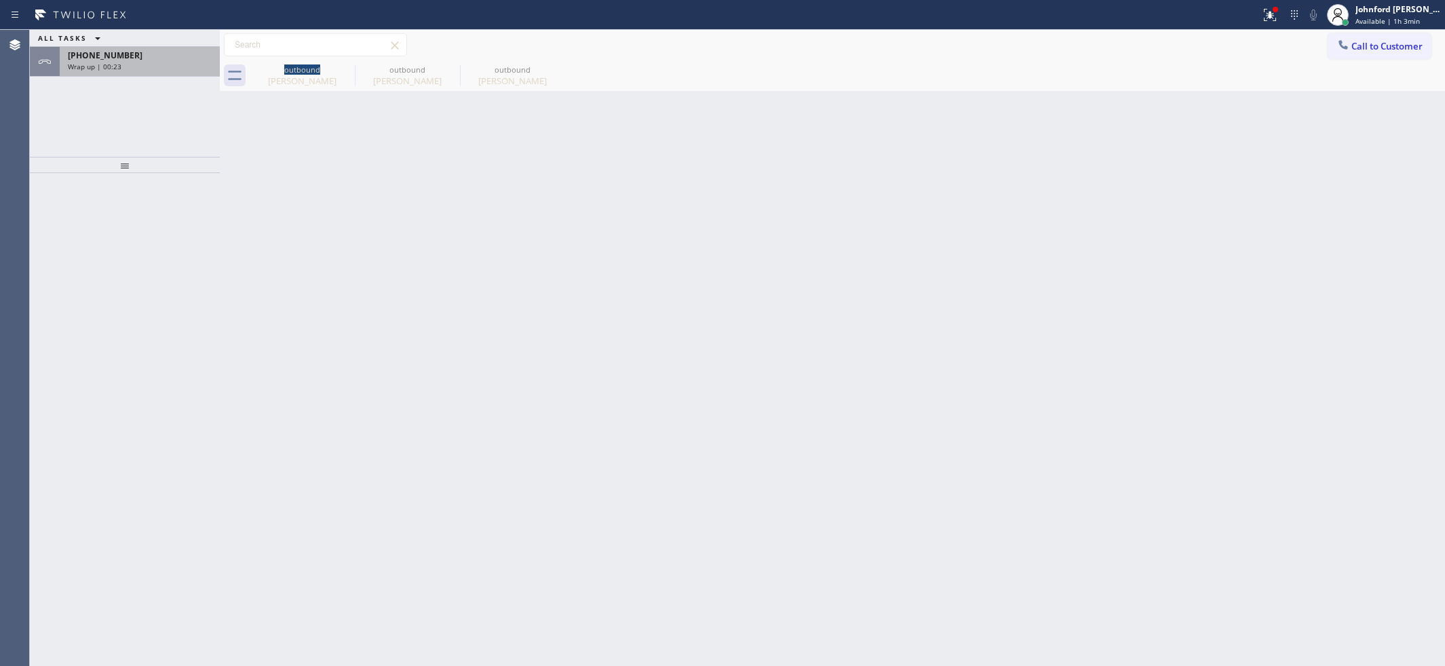
click at [188, 63] on div "Wrap up | 00:23" at bounding box center [140, 66] width 144 height 9
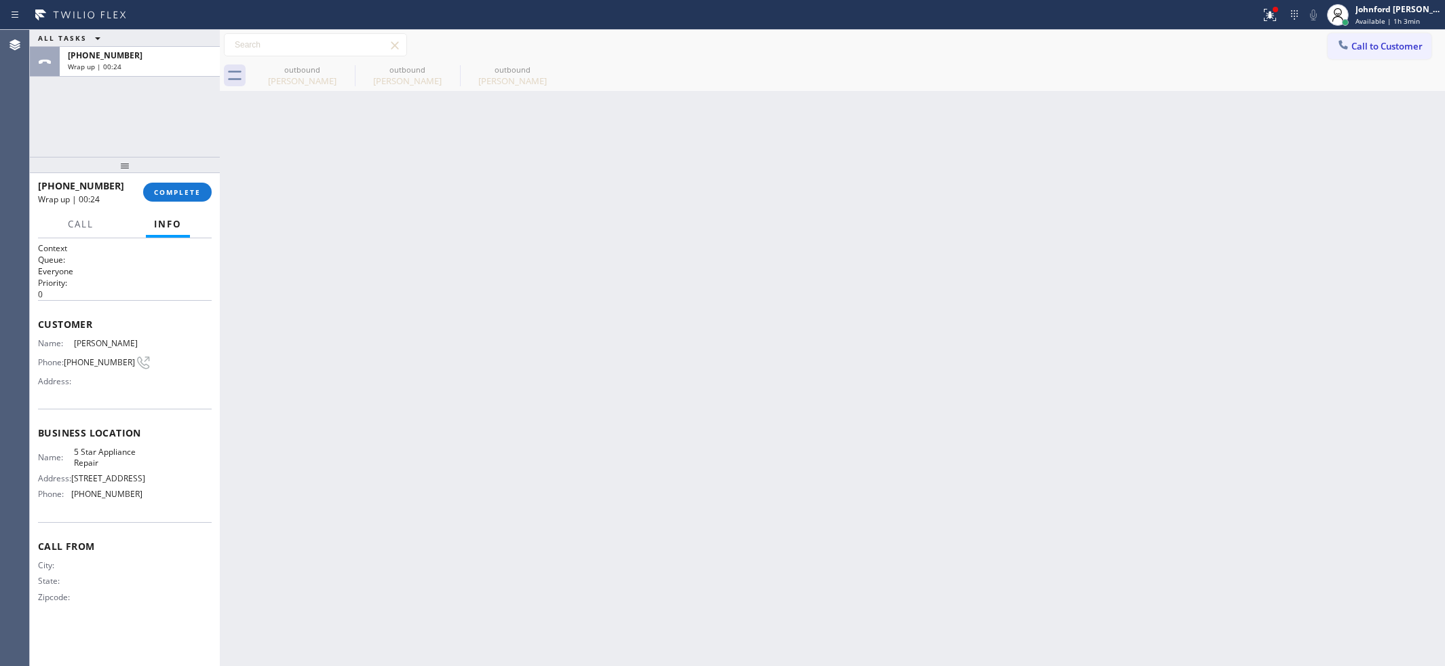
drag, startPoint x: 341, startPoint y: 68, endPoint x: 326, endPoint y: 109, distance: 43.1
click at [0, 0] on icon at bounding box center [0, 0] width 0 height 0
type input "[PHONE_NUMBER]"
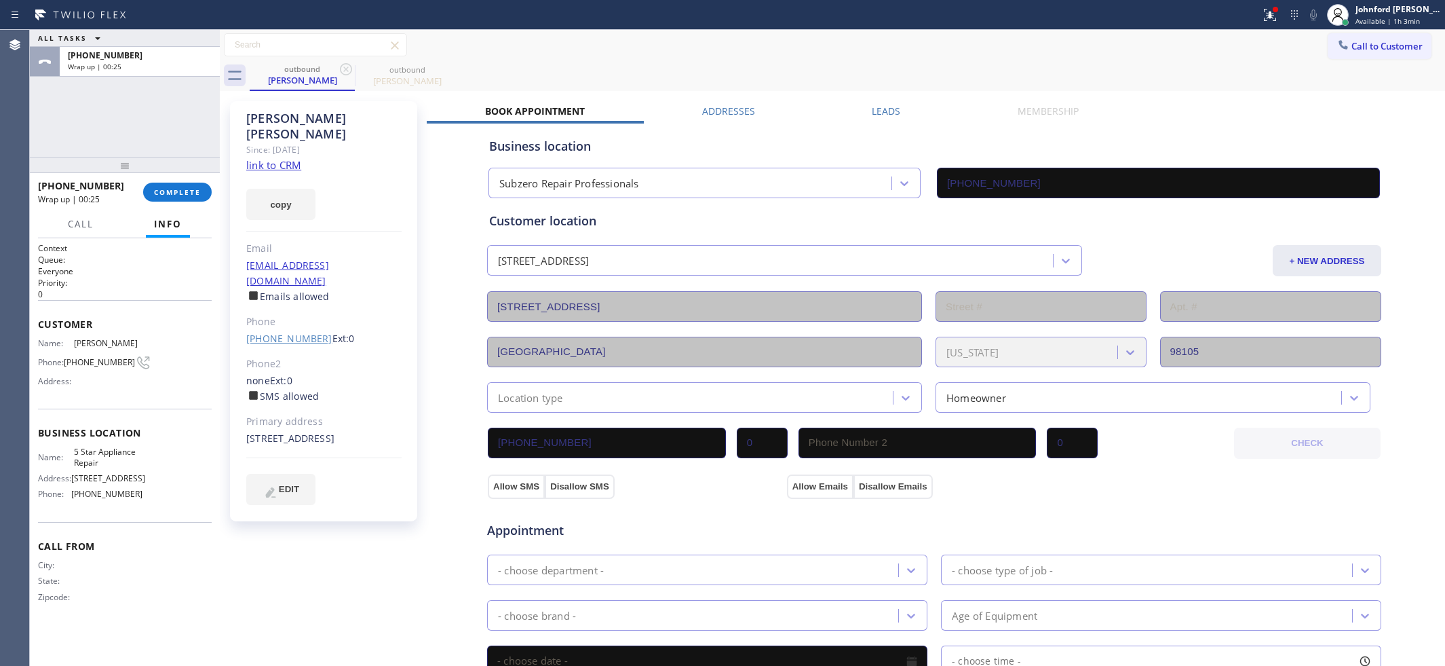
click at [273, 332] on link "[PHONE_NUMBER]" at bounding box center [289, 338] width 86 height 13
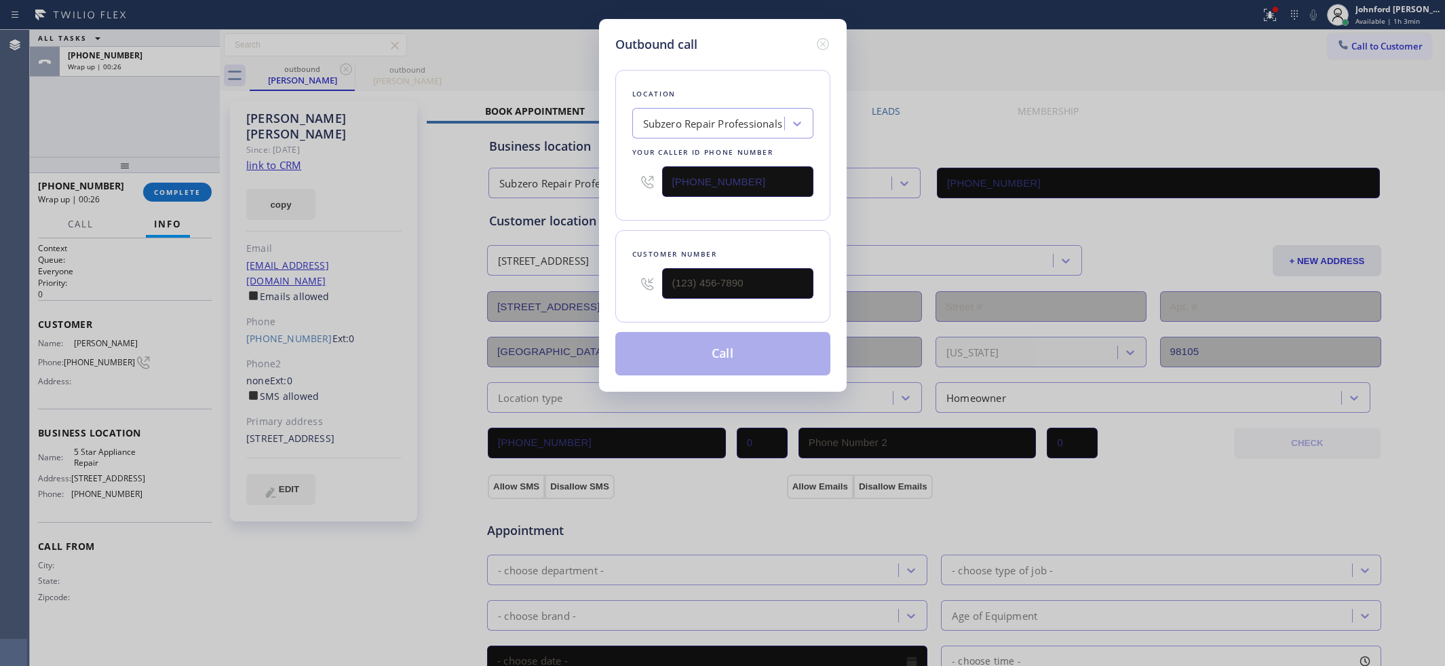
type input "[PHONE_NUMBER]"
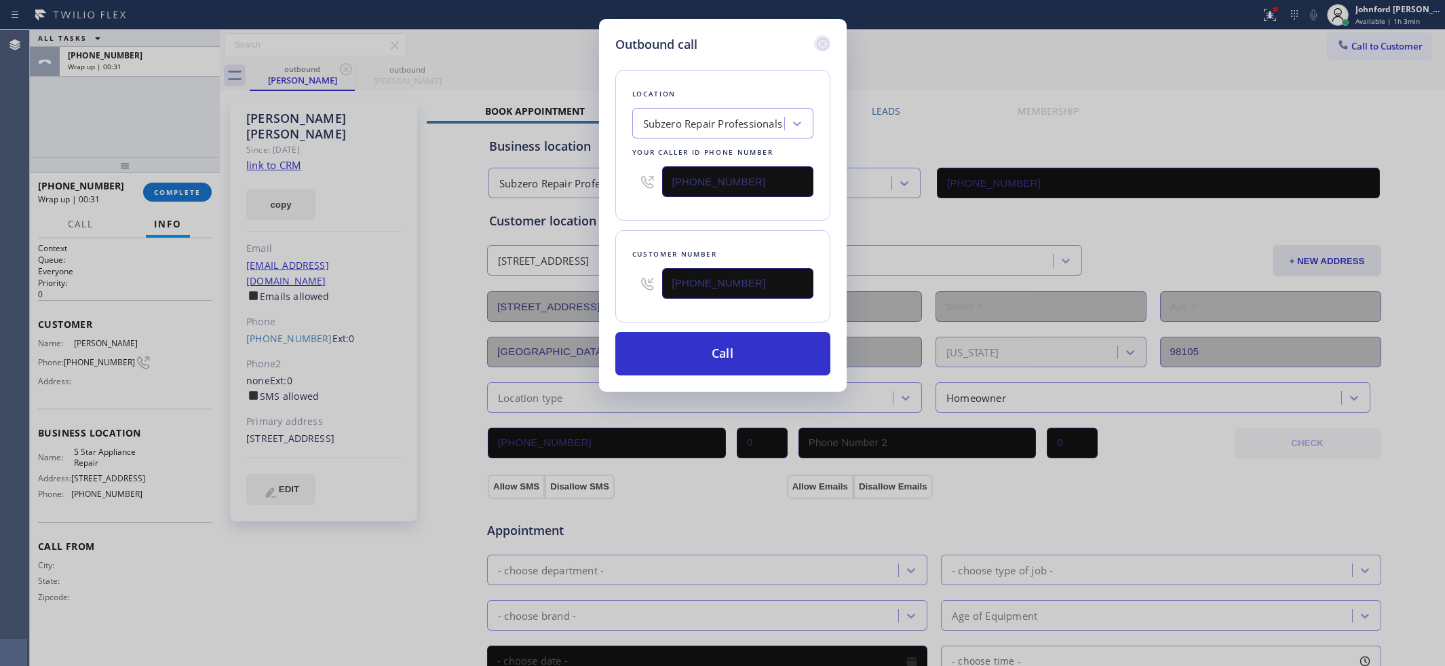
click at [826, 37] on icon at bounding box center [823, 44] width 16 height 16
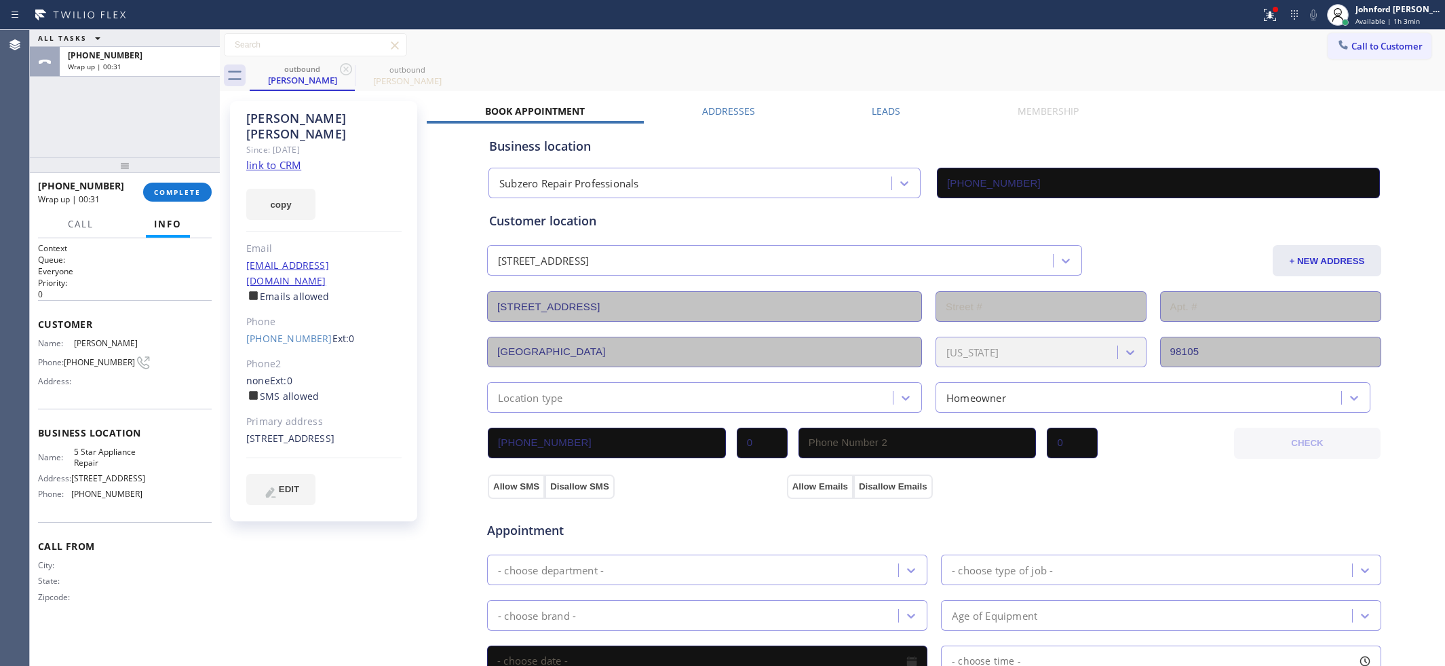
click at [882, 117] on label "Leads" at bounding box center [886, 110] width 28 height 13
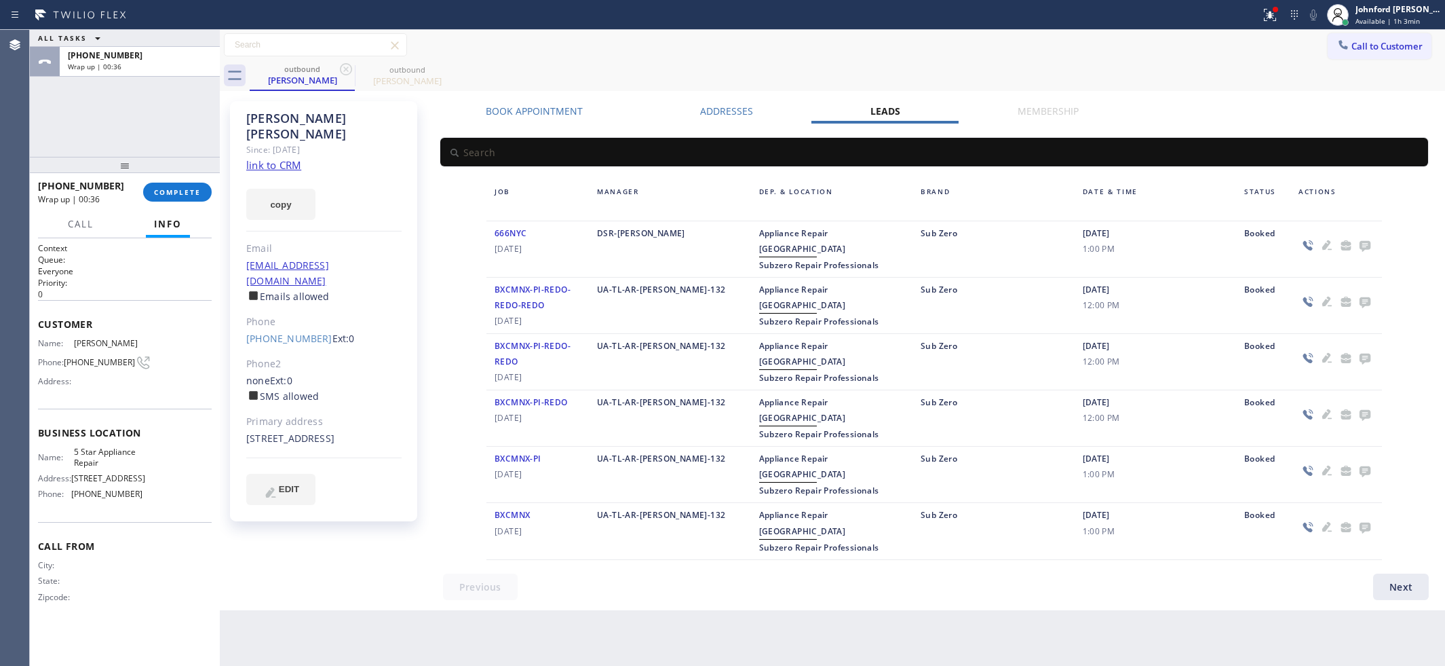
drag, startPoint x: 761, startPoint y: 75, endPoint x: 927, endPoint y: 96, distance: 167.6
click at [761, 73] on div "outbound [PERSON_NAME] outbound [PERSON_NAME]" at bounding box center [848, 75] width 1196 height 31
click at [1362, 246] on icon at bounding box center [1365, 246] width 11 height 11
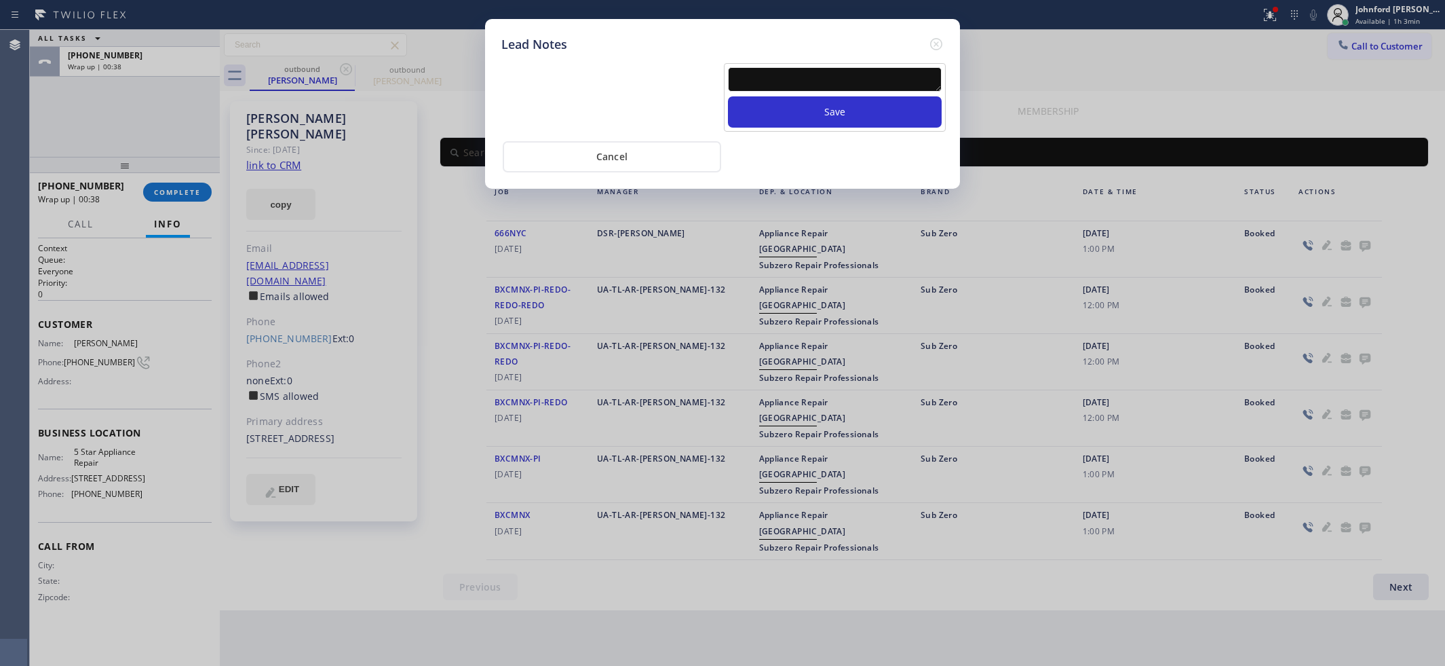
click at [761, 75] on textarea at bounding box center [835, 79] width 214 height 24
paste textarea "NPS Calling list - transfer if cx calls back"
type textarea "NPS Calling list - transfer if cx calls back"
click at [771, 102] on button "Save" at bounding box center [835, 111] width 214 height 31
click at [936, 36] on icon at bounding box center [936, 44] width 16 height 16
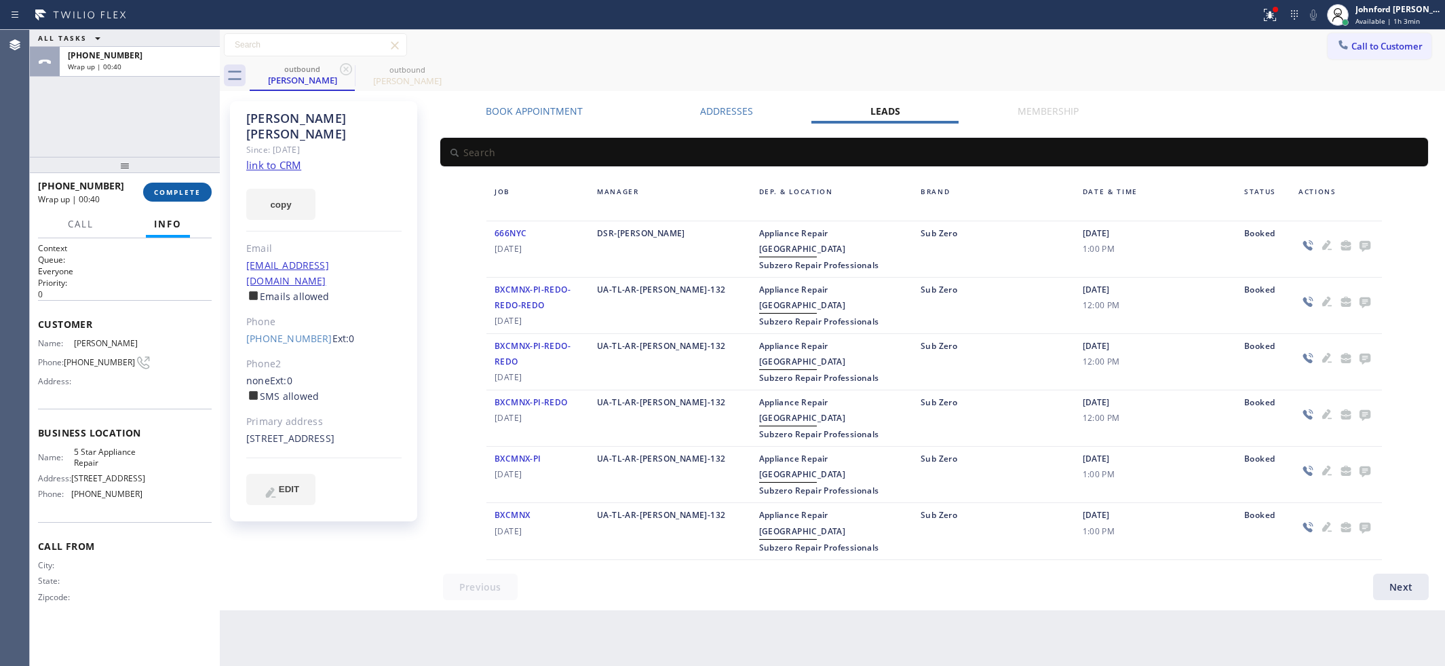
click at [167, 183] on button "COMPLETE" at bounding box center [177, 192] width 69 height 19
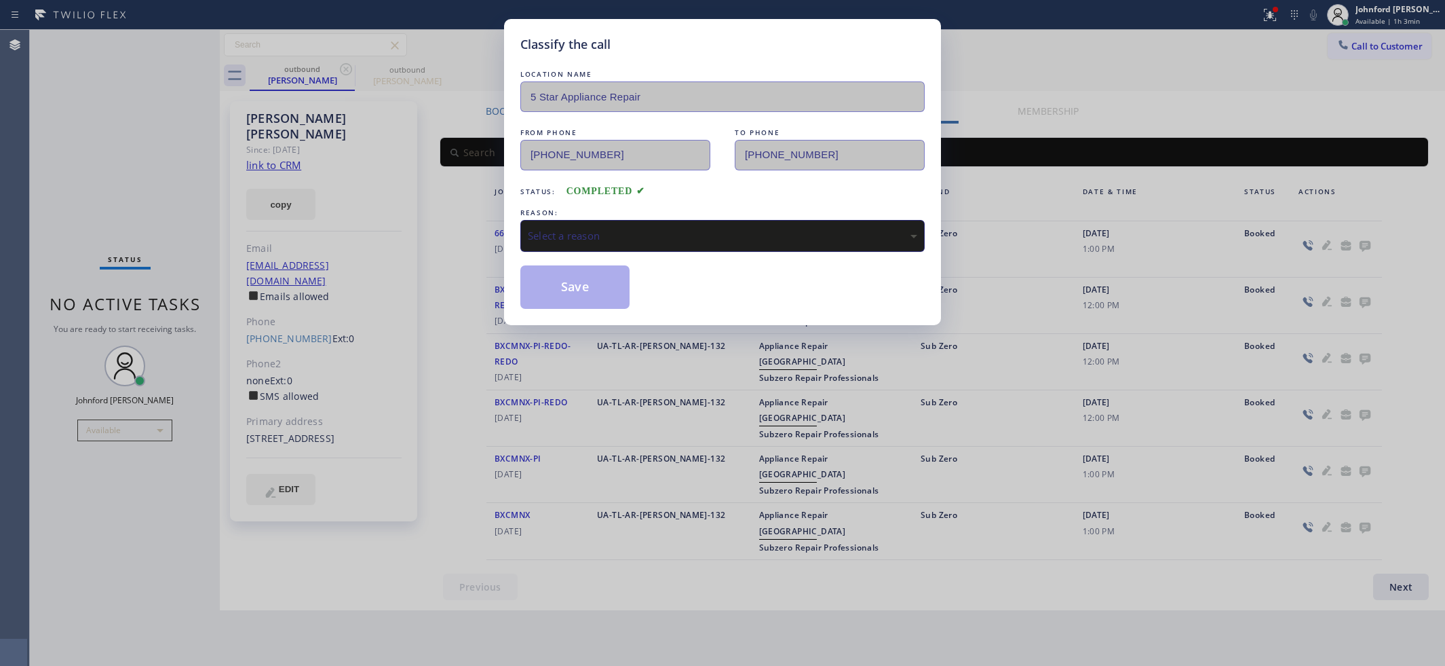
click at [666, 223] on div "Select a reason" at bounding box center [722, 236] width 404 height 32
click at [596, 287] on button "Save" at bounding box center [574, 286] width 109 height 43
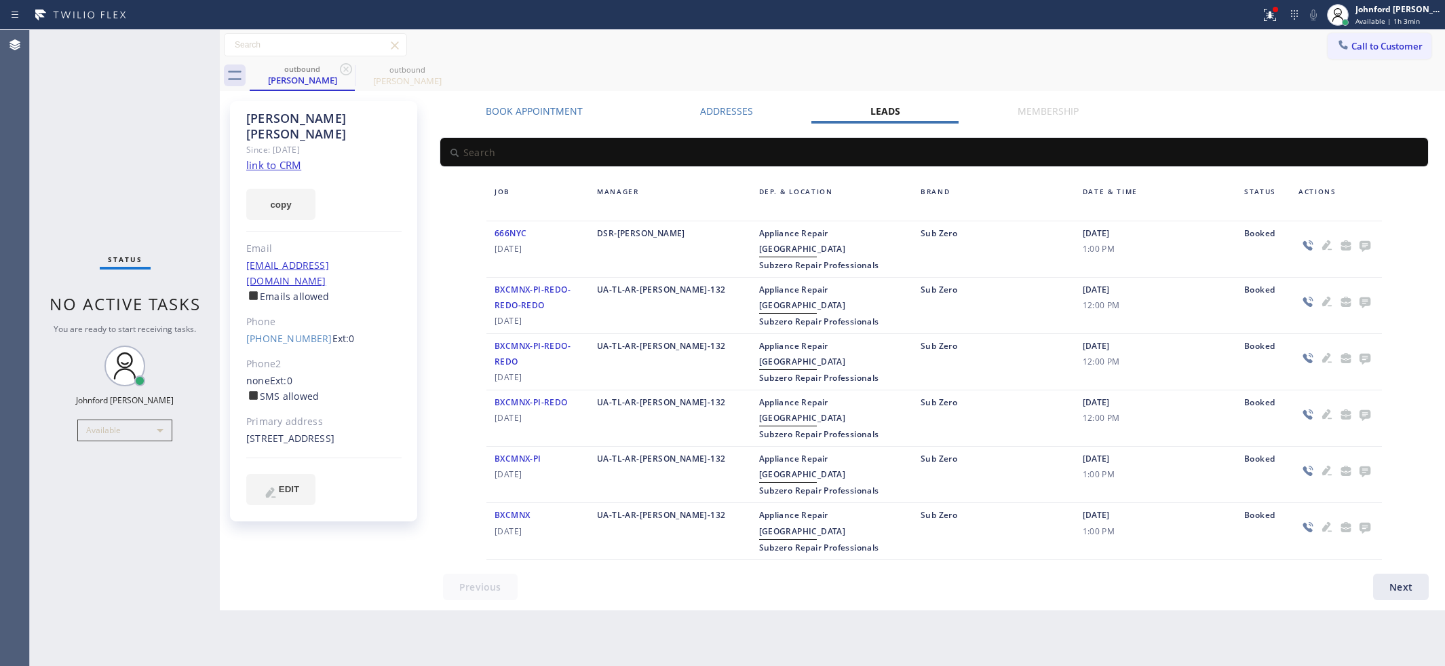
click at [966, 46] on div "Call to Customer Outbound call Location 5 Star Appliance Repair Your caller id …" at bounding box center [832, 45] width 1225 height 24
click at [995, 41] on div "Call to Customer Outbound call Location 5 Star Appliance Repair Your caller id …" at bounding box center [832, 45] width 1225 height 24
click at [1267, 14] on icon at bounding box center [1270, 15] width 16 height 16
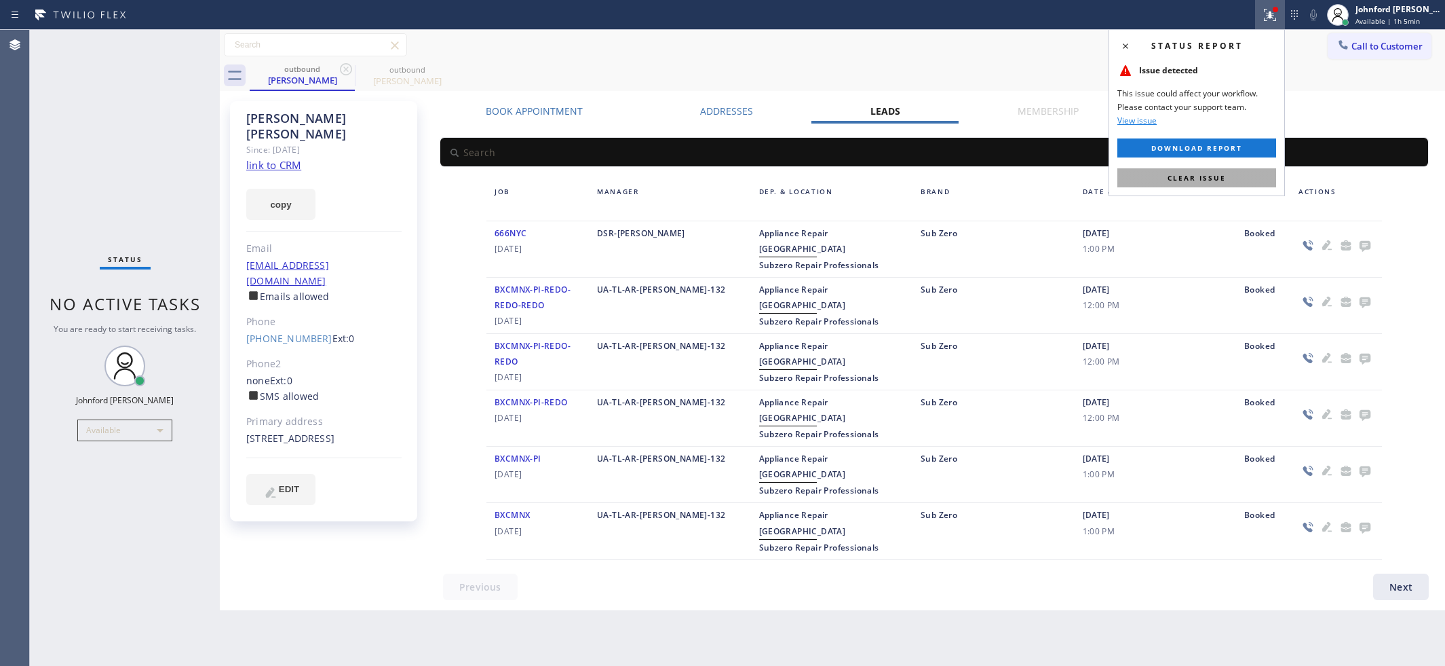
click at [1202, 172] on button "Clear issue" at bounding box center [1197, 177] width 159 height 19
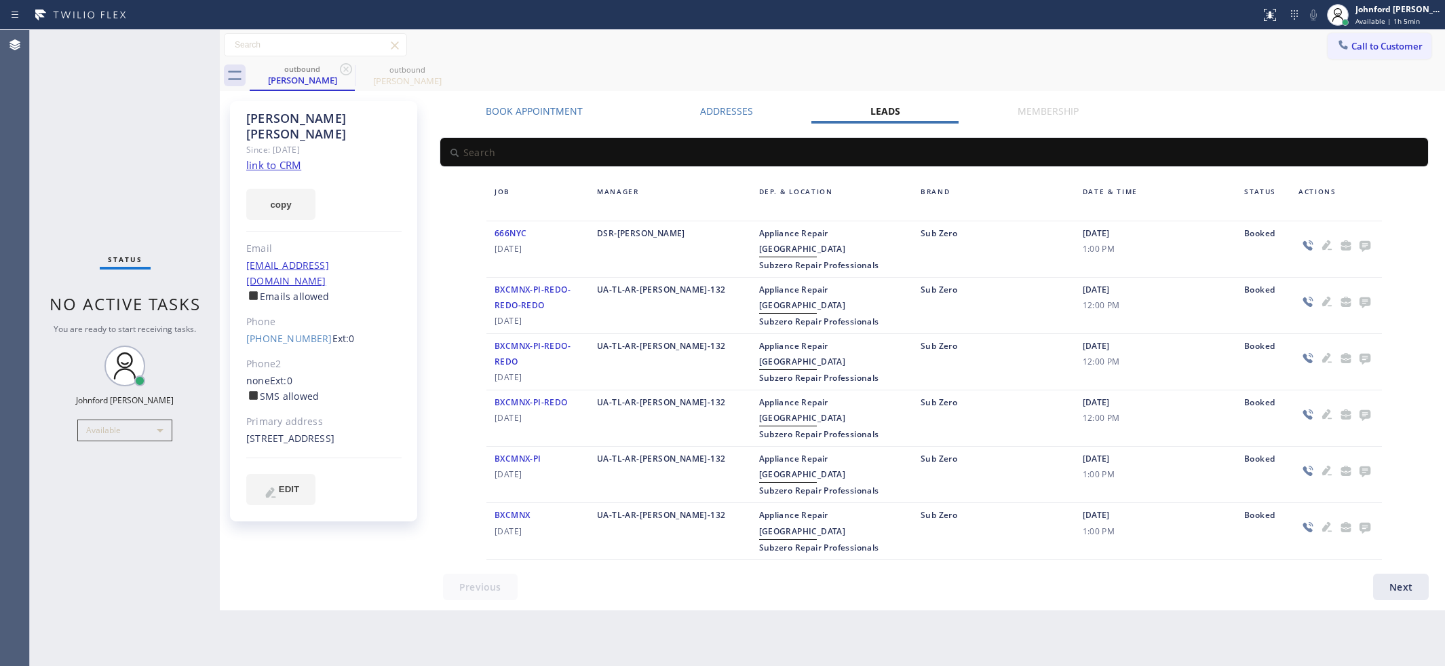
click at [1352, 36] on button "Call to Customer" at bounding box center [1380, 46] width 104 height 26
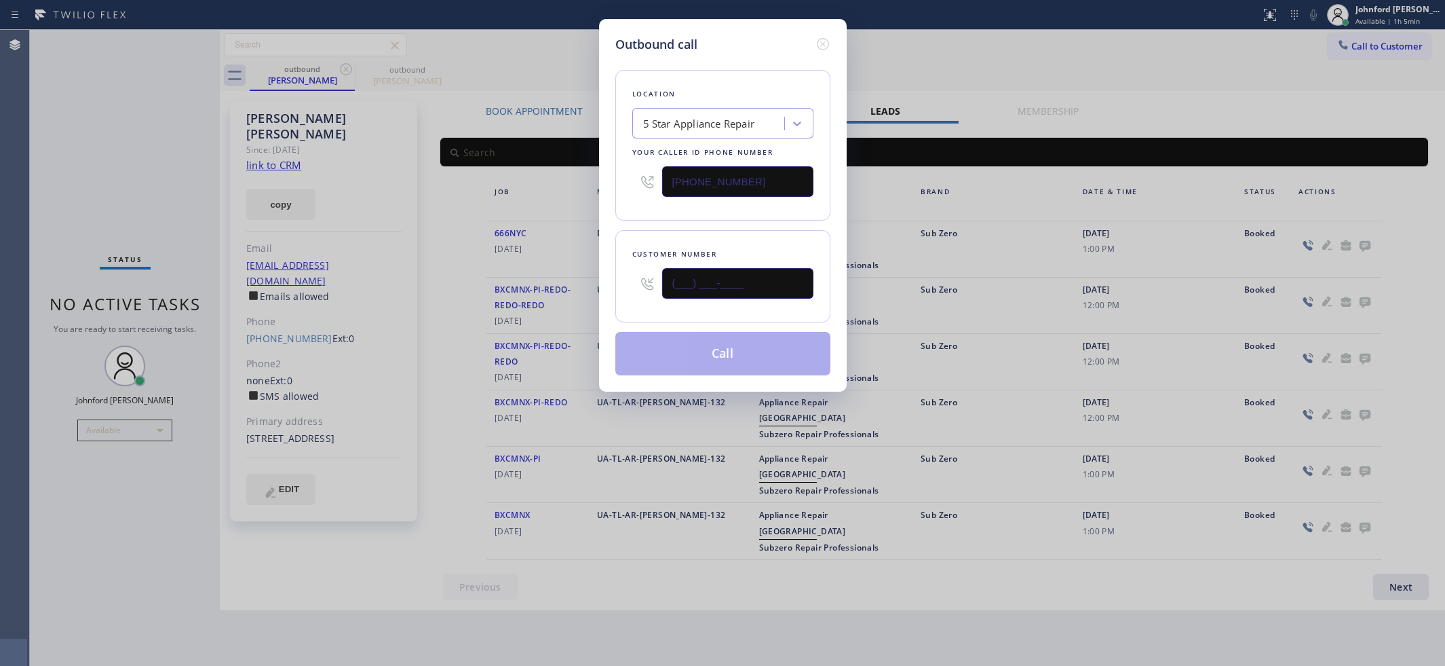
drag, startPoint x: 712, startPoint y: 276, endPoint x: 592, endPoint y: 269, distance: 121.0
click at [592, 272] on div "Outbound call Location 5 Star Appliance Repair Your caller id phone number [PHO…" at bounding box center [722, 333] width 1445 height 666
paste input "425) 241-5710"
type input "[PHONE_NUMBER]"
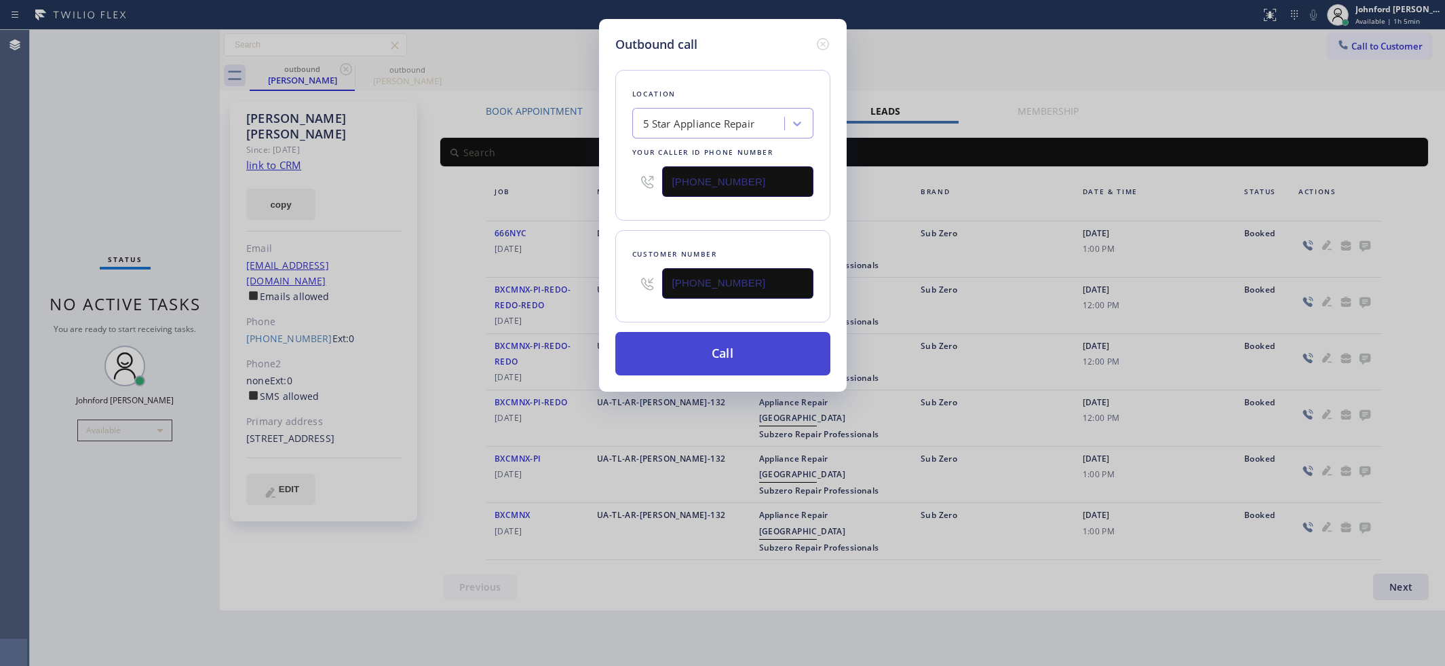
click at [724, 350] on button "Call" at bounding box center [722, 353] width 215 height 43
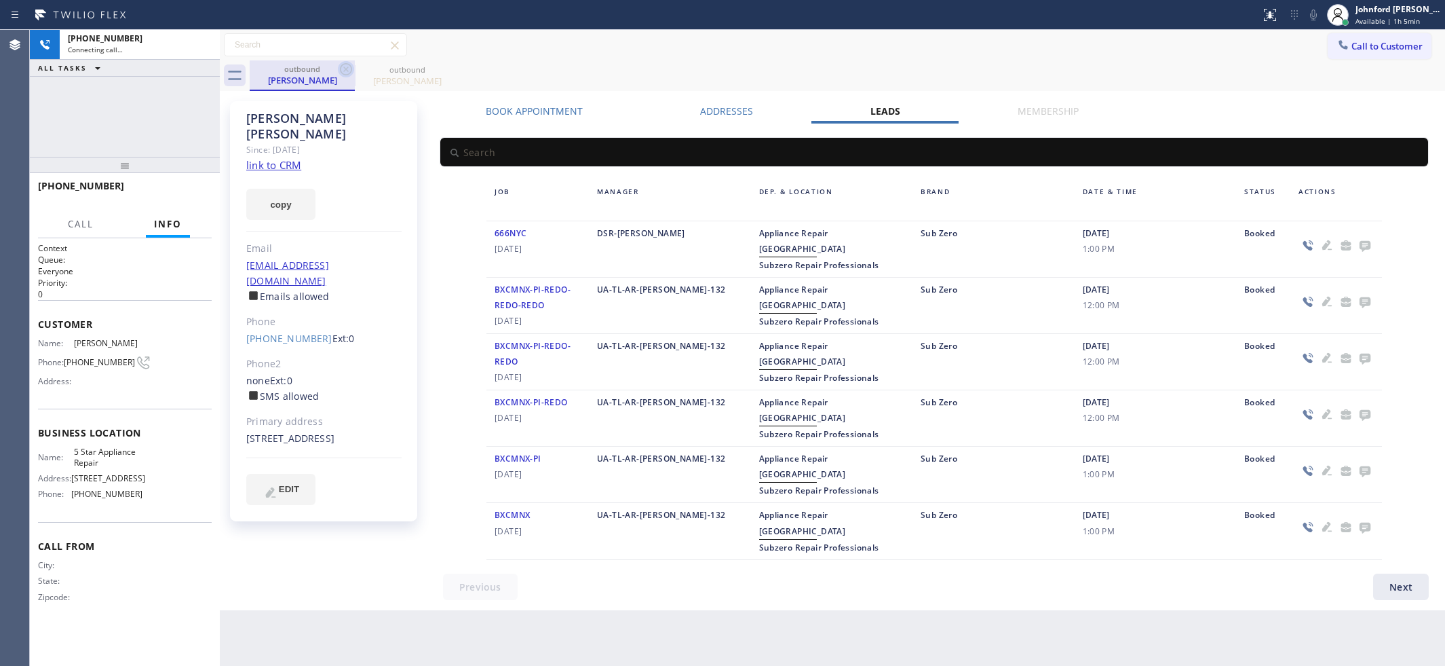
click at [347, 64] on icon at bounding box center [346, 69] width 16 height 16
click at [443, 66] on icon at bounding box center [451, 69] width 16 height 16
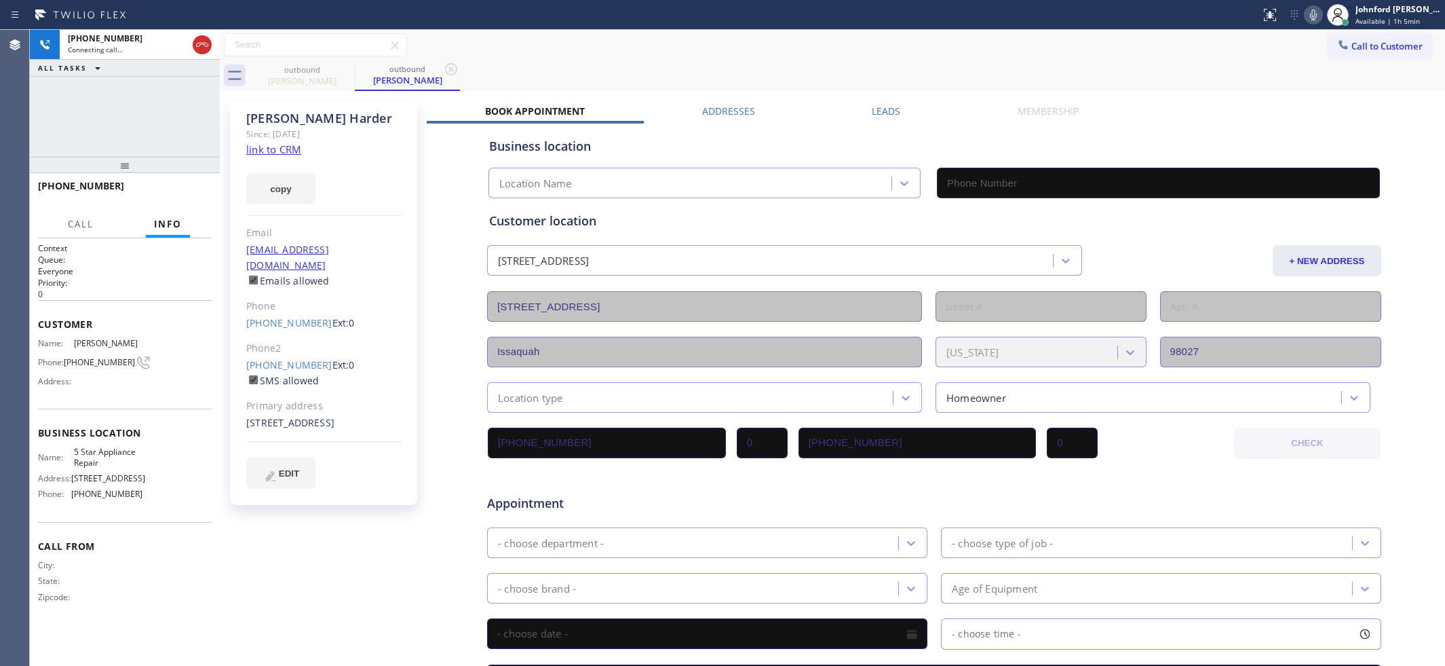
click at [273, 150] on link "link to CRM" at bounding box center [273, 149] width 55 height 14
type input "[PHONE_NUMBER]"
click at [1307, 14] on icon at bounding box center [1314, 15] width 16 height 16
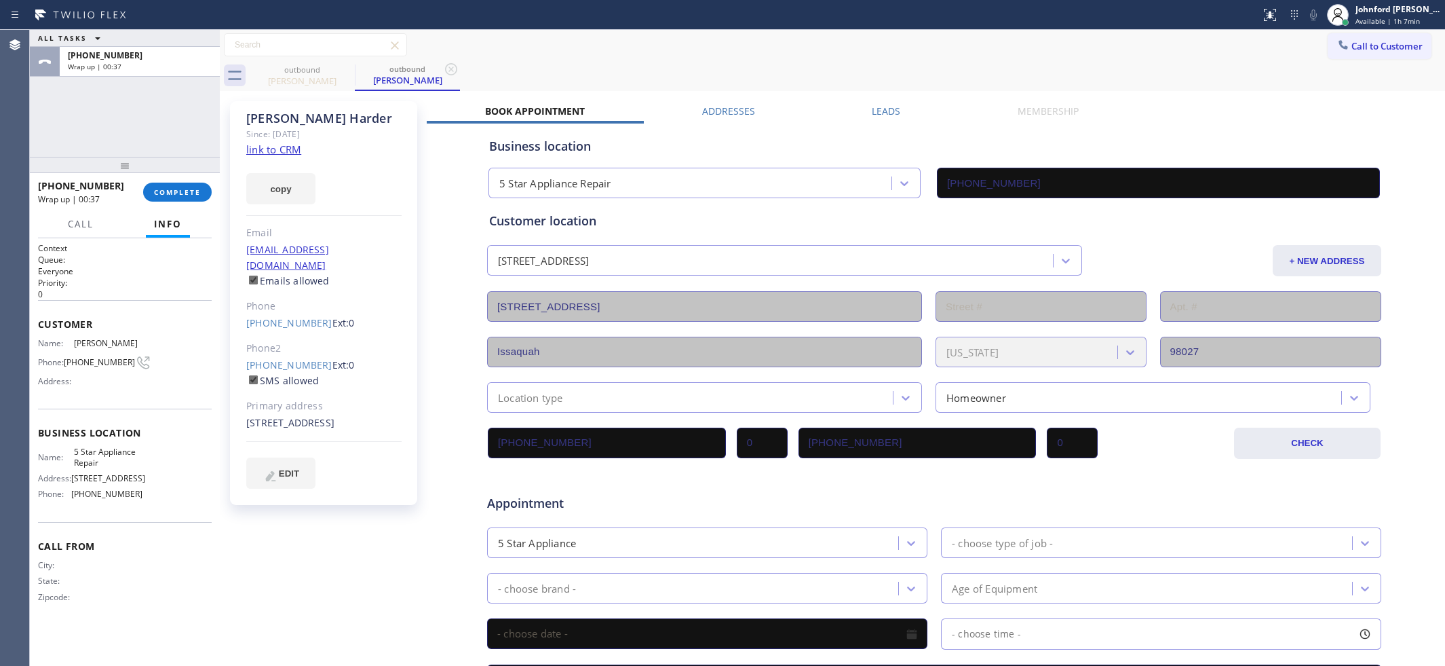
click at [163, 180] on div "[PHONE_NUMBER] Wrap up | 00:37 COMPLETE" at bounding box center [125, 191] width 174 height 35
drag, startPoint x: 165, startPoint y: 214, endPoint x: 180, endPoint y: 177, distance: 40.2
click at [165, 214] on button "Info" at bounding box center [168, 224] width 44 height 26
click at [185, 182] on div "ALL TASKS ALL TASKS ACTIVE TASKS TASKS IN WRAP UP [PHONE_NUMBER] Wrap up | 00:3…" at bounding box center [125, 348] width 190 height 636
click at [184, 193] on span "COMPLETE" at bounding box center [177, 197] width 47 height 9
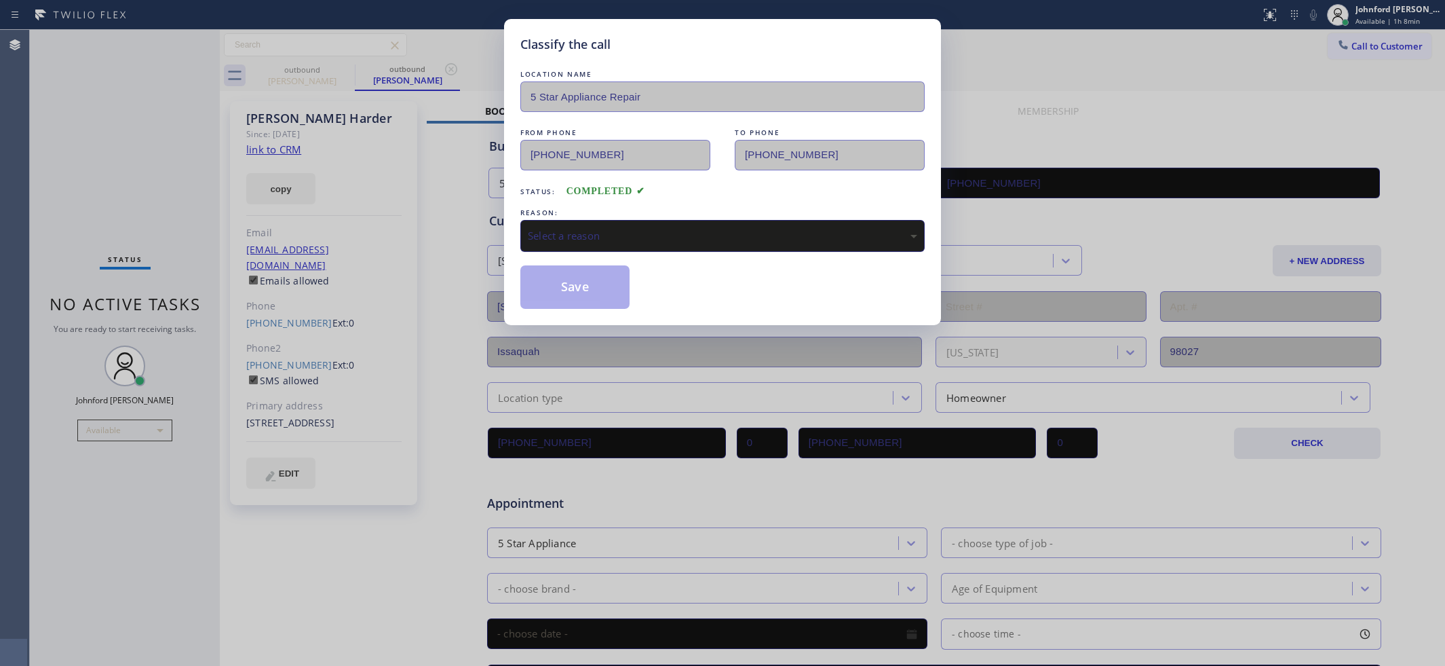
click at [635, 229] on div "Select a reason" at bounding box center [722, 236] width 389 height 16
click at [582, 290] on button "Save" at bounding box center [574, 286] width 109 height 43
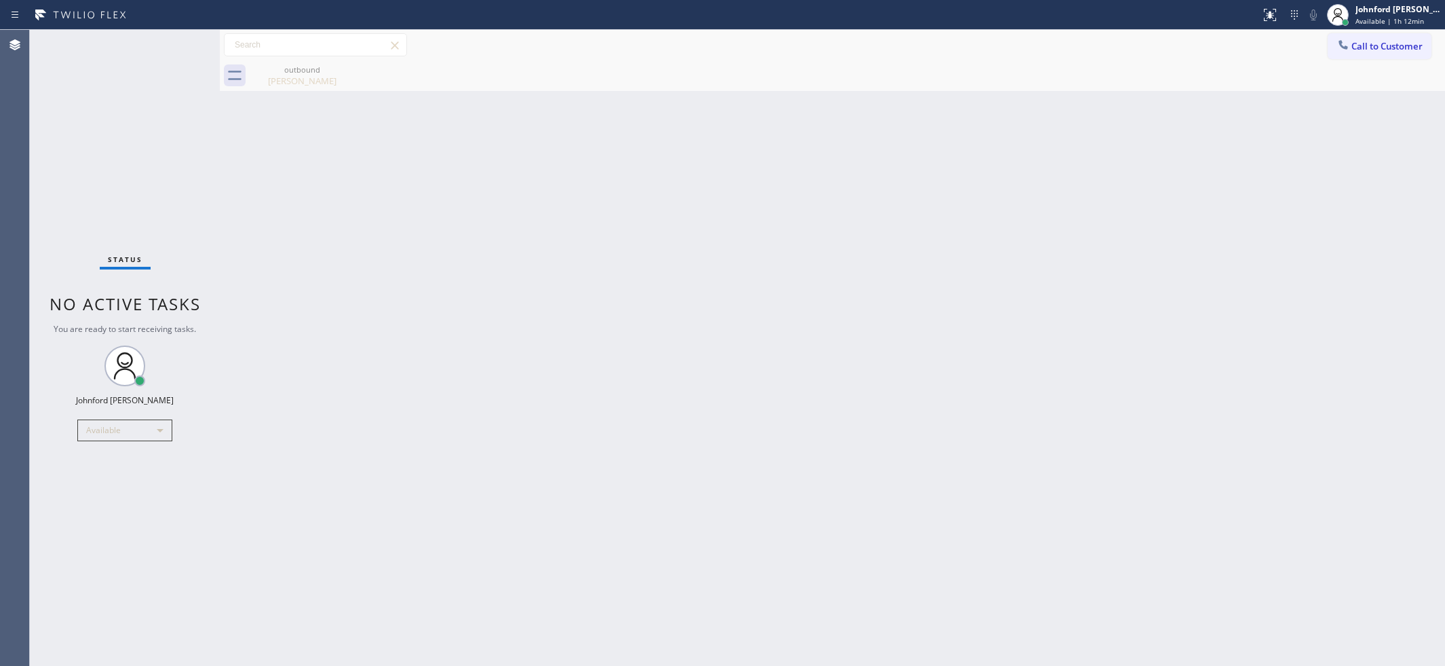
drag, startPoint x: 1195, startPoint y: 181, endPoint x: 1201, endPoint y: 147, distance: 34.5
click at [1199, 170] on div "Back to Dashboard Change Sender ID Customers Technicians Select a contact Outbo…" at bounding box center [832, 348] width 1225 height 636
click at [150, 433] on div "Available" at bounding box center [124, 430] width 95 height 22
click at [105, 495] on li "Break" at bounding box center [124, 500] width 92 height 16
click at [1177, 375] on div "Back to Dashboard Change Sender ID Customers Technicians Select a contact Outbo…" at bounding box center [832, 348] width 1225 height 636
